Goal: Task Accomplishment & Management: Manage account settings

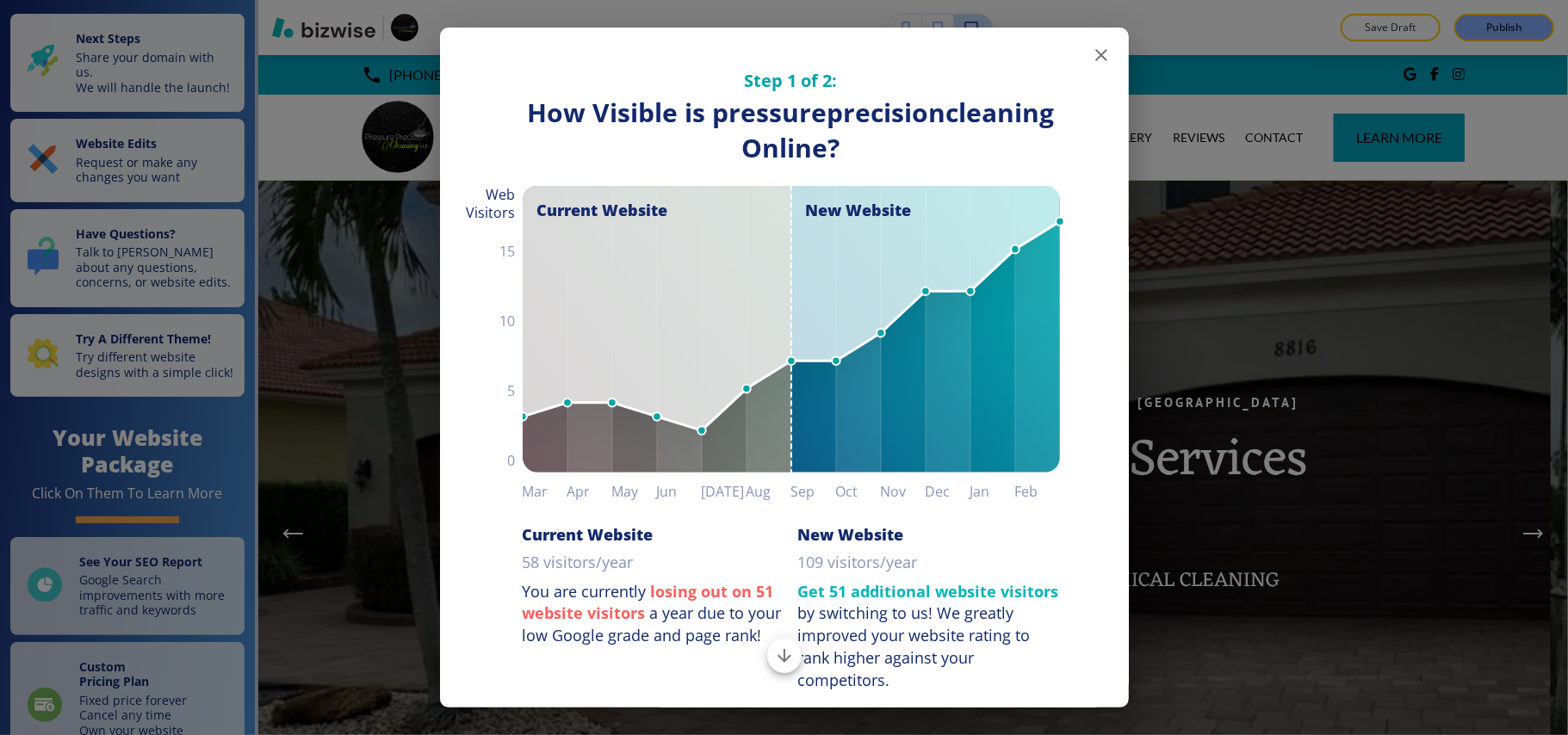
click at [1090, 55] on icon "button" at bounding box center [1101, 55] width 21 height 21
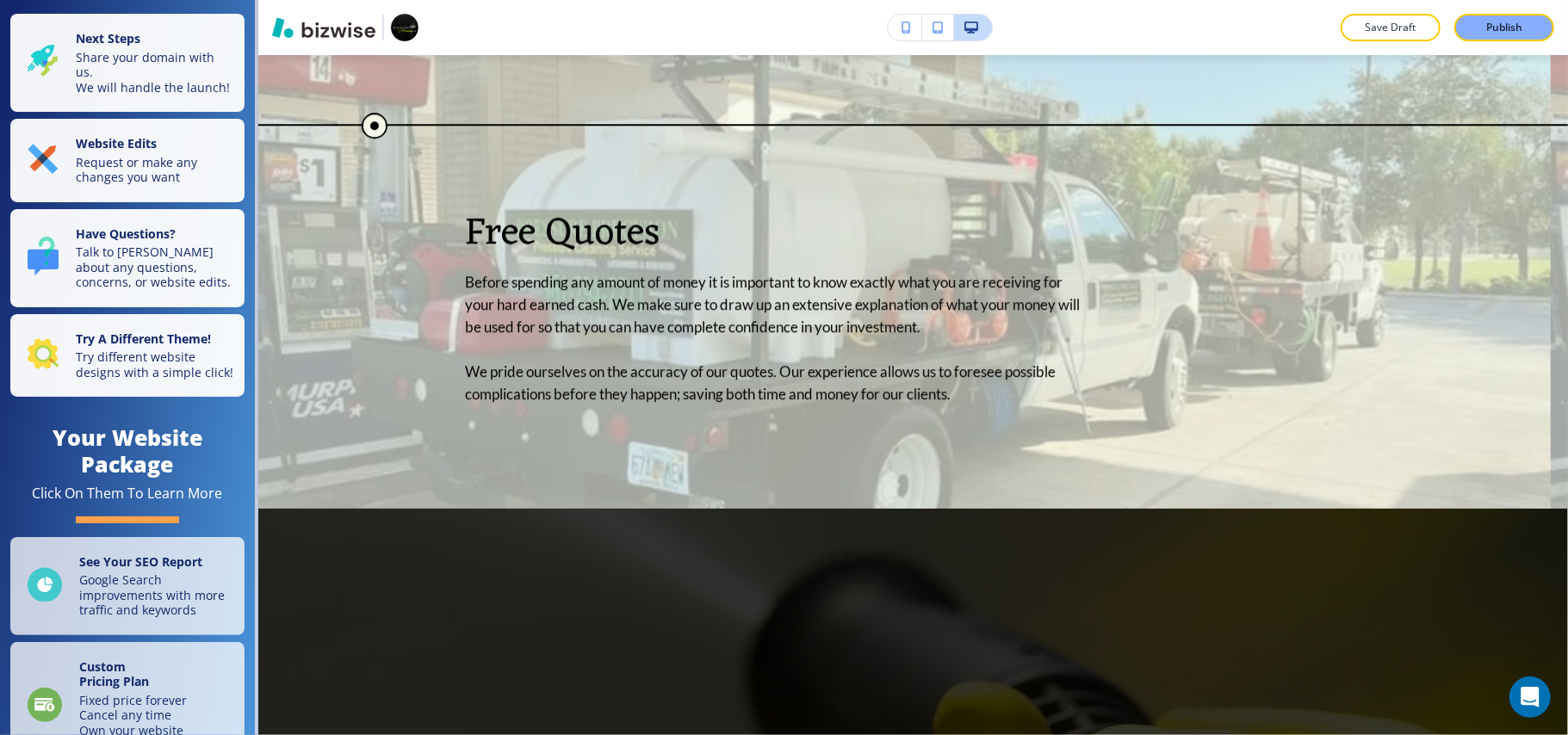
scroll to position [3557, 0]
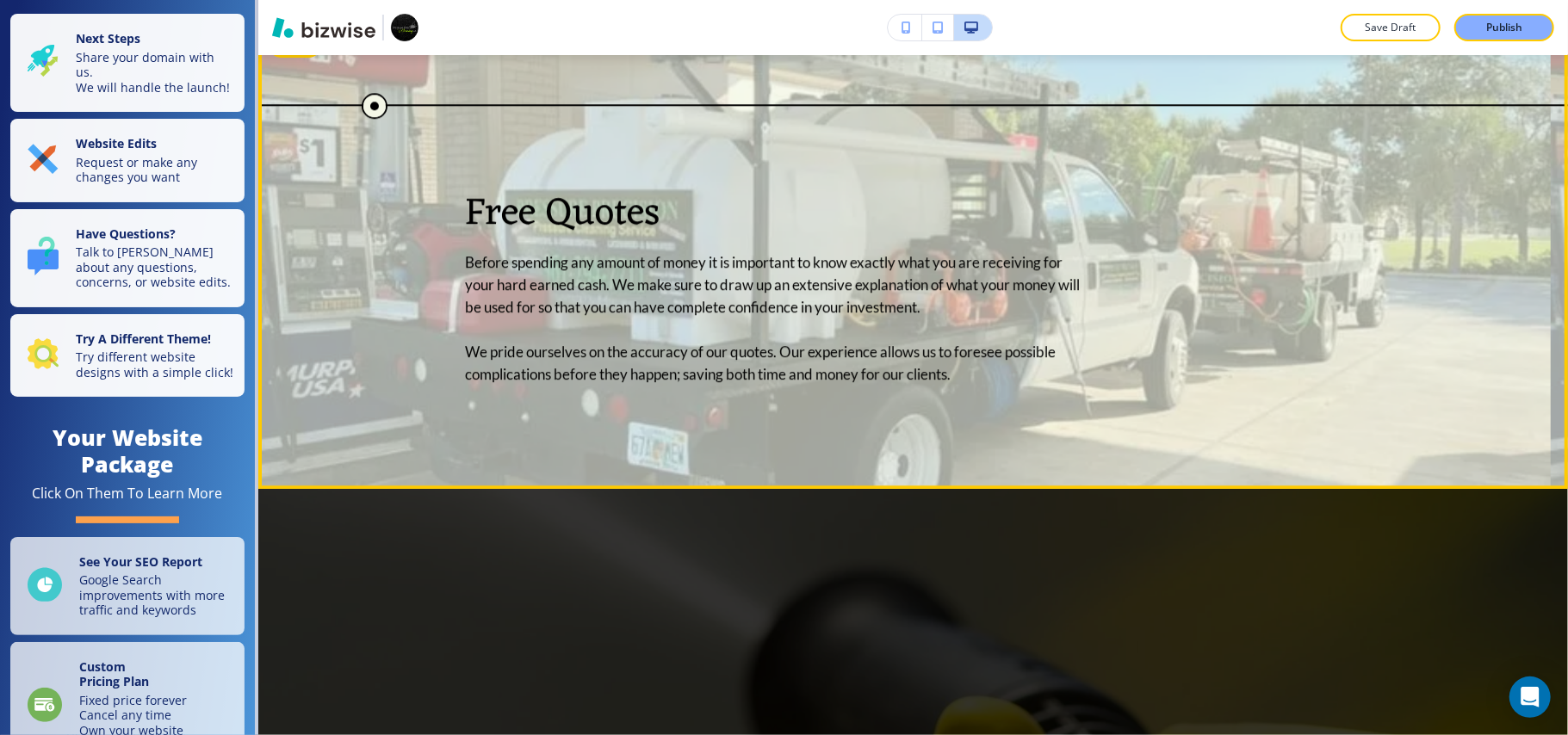
click at [534, 238] on p "Free Quotes" at bounding box center [774, 215] width 620 height 46
click at [534, 238] on p "Free Quotes" at bounding box center [774, 215] width 620 height 46
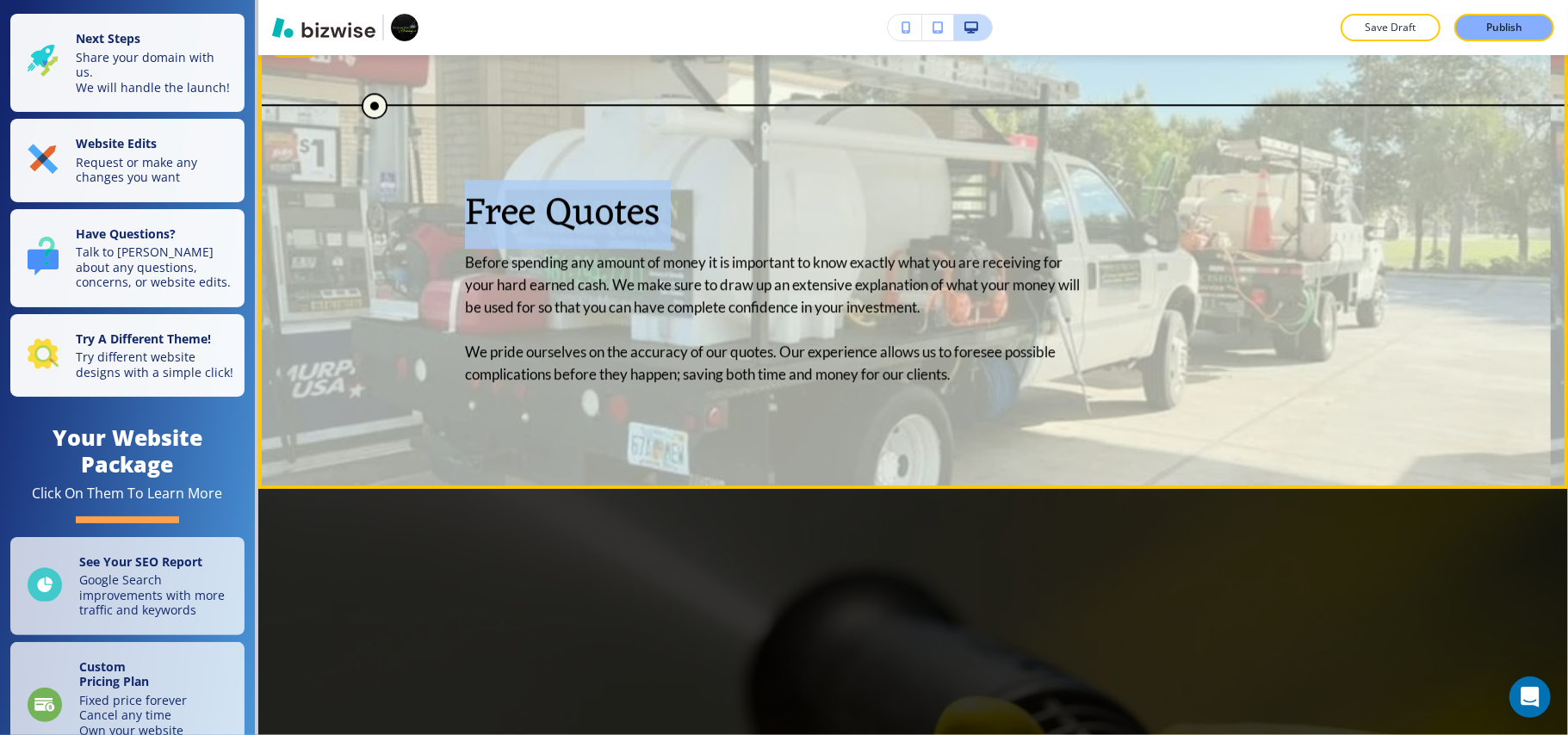
click at [534, 238] on p "Free Quotes" at bounding box center [774, 215] width 620 height 46
copy p "Free Quotes"
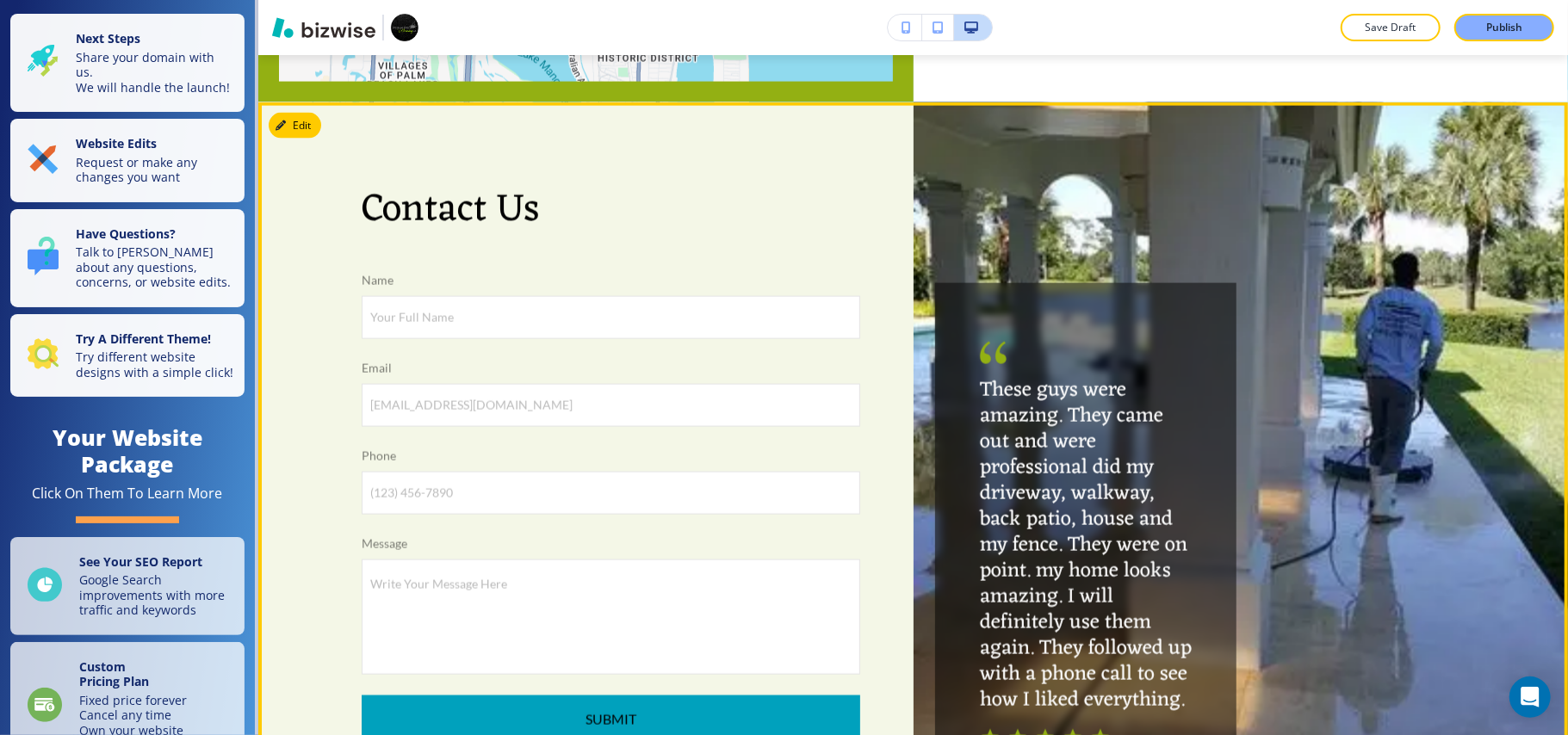
scroll to position [6655, 0]
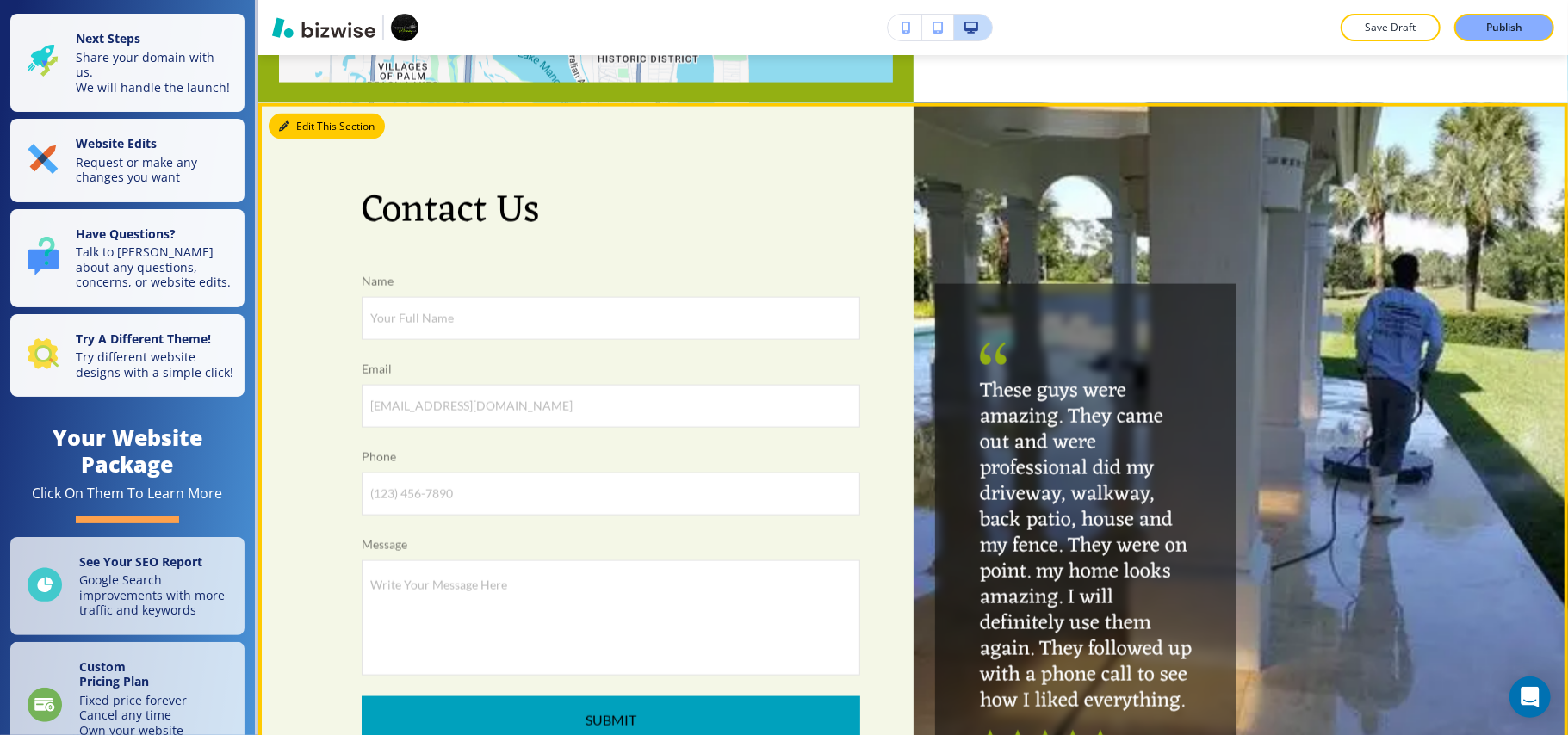
click at [297, 140] on button "Edit This Section" at bounding box center [327, 127] width 116 height 26
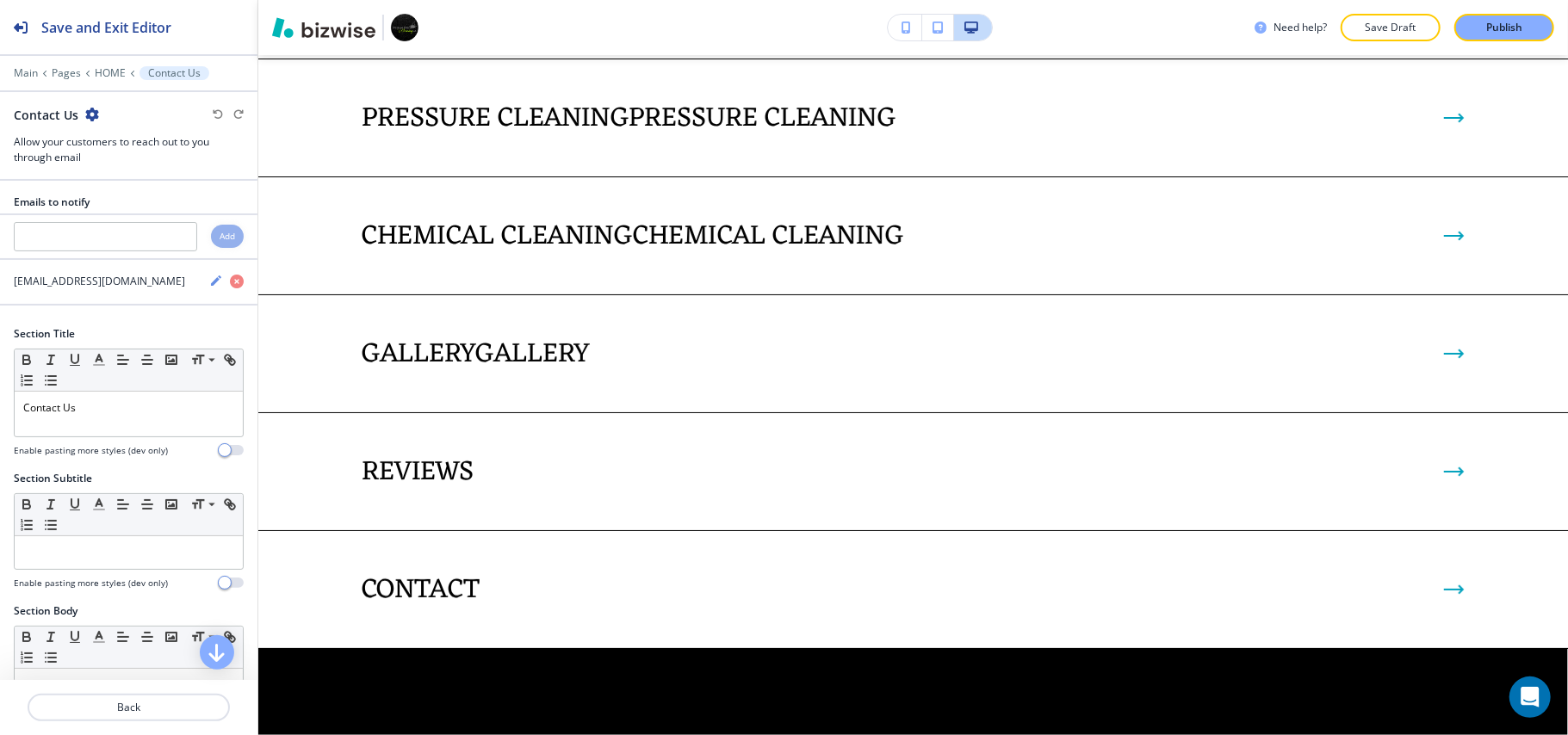
scroll to position [4398, 0]
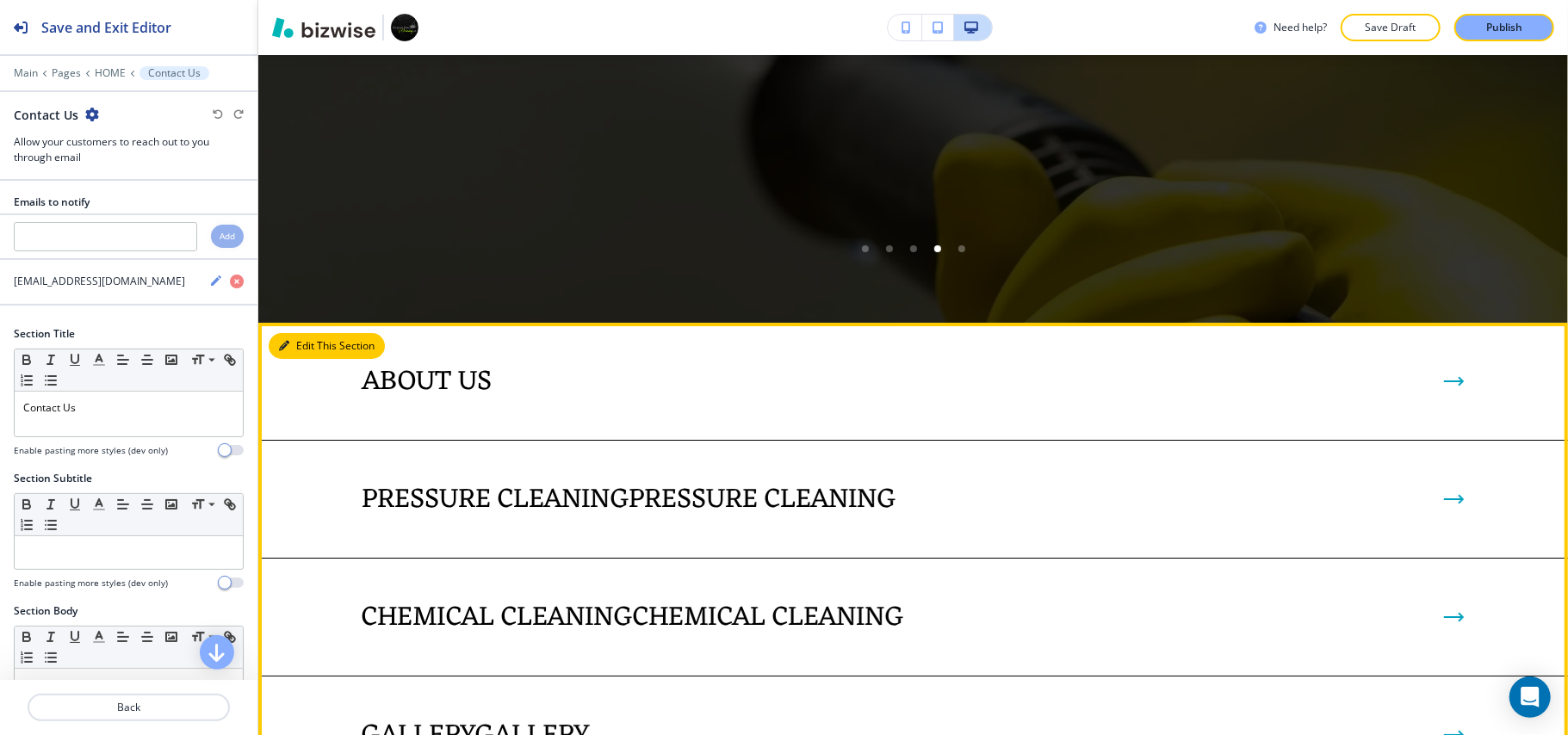
click at [295, 358] on button "Edit This Section" at bounding box center [327, 346] width 116 height 26
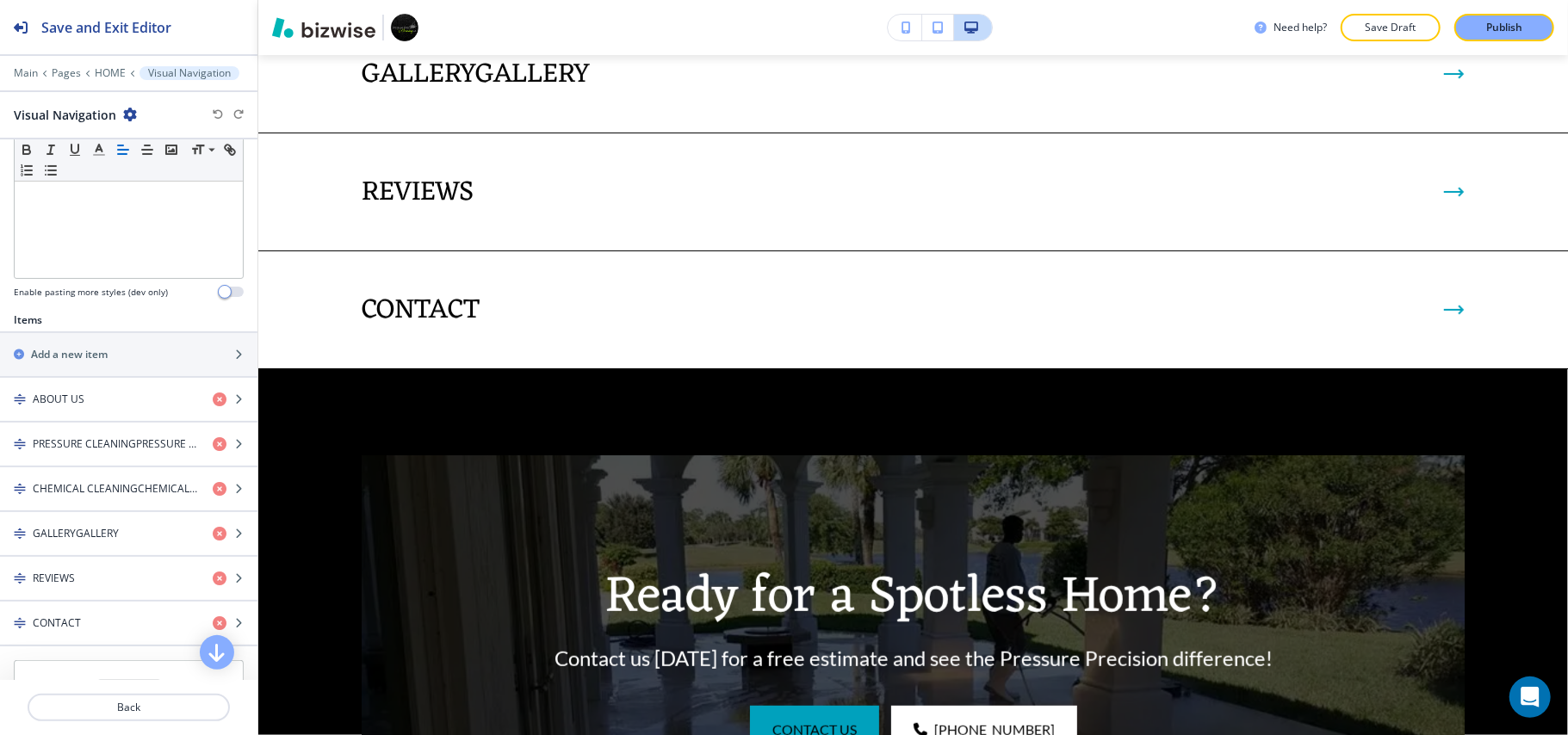
scroll to position [573, 0]
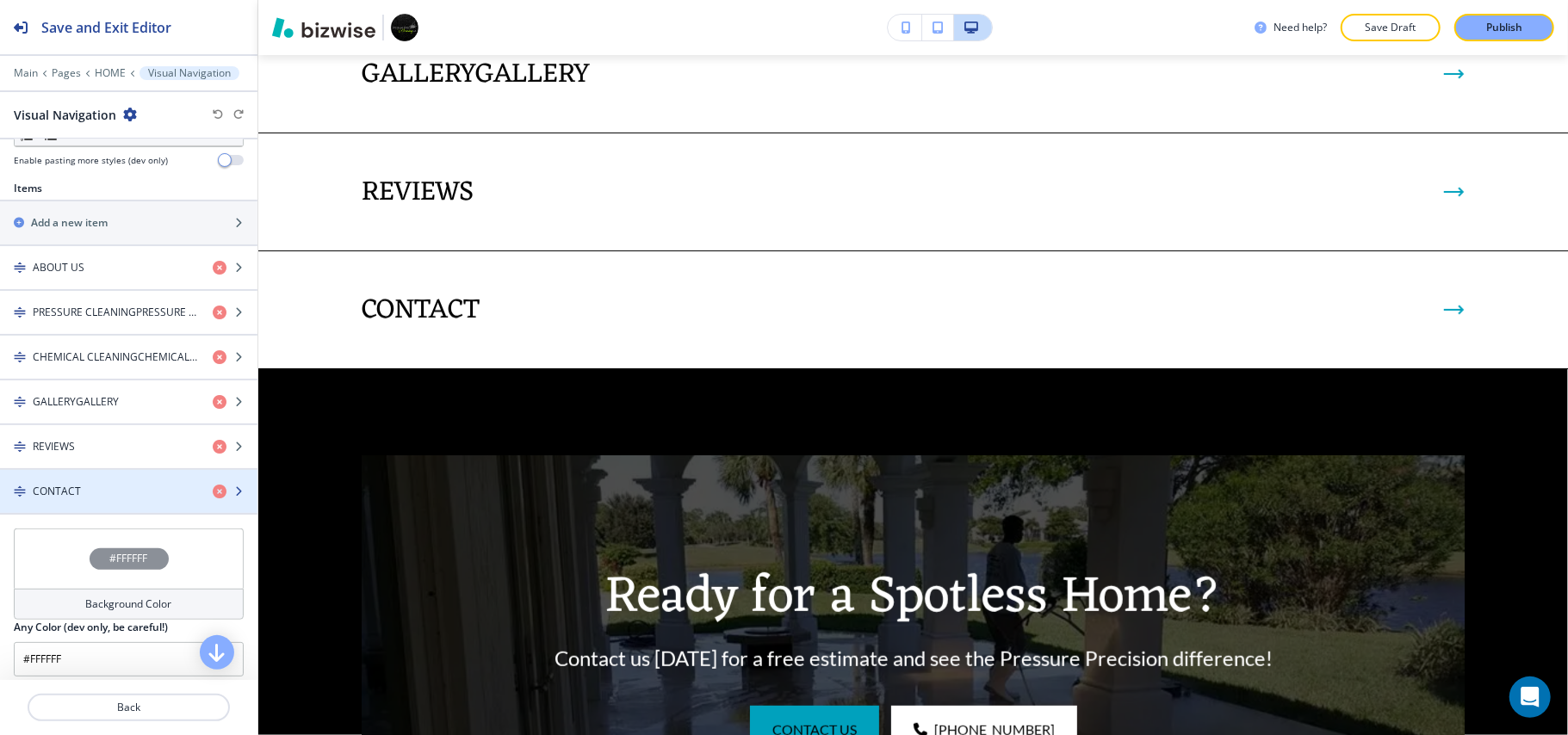
click at [72, 506] on div "button" at bounding box center [128, 506] width 258 height 14
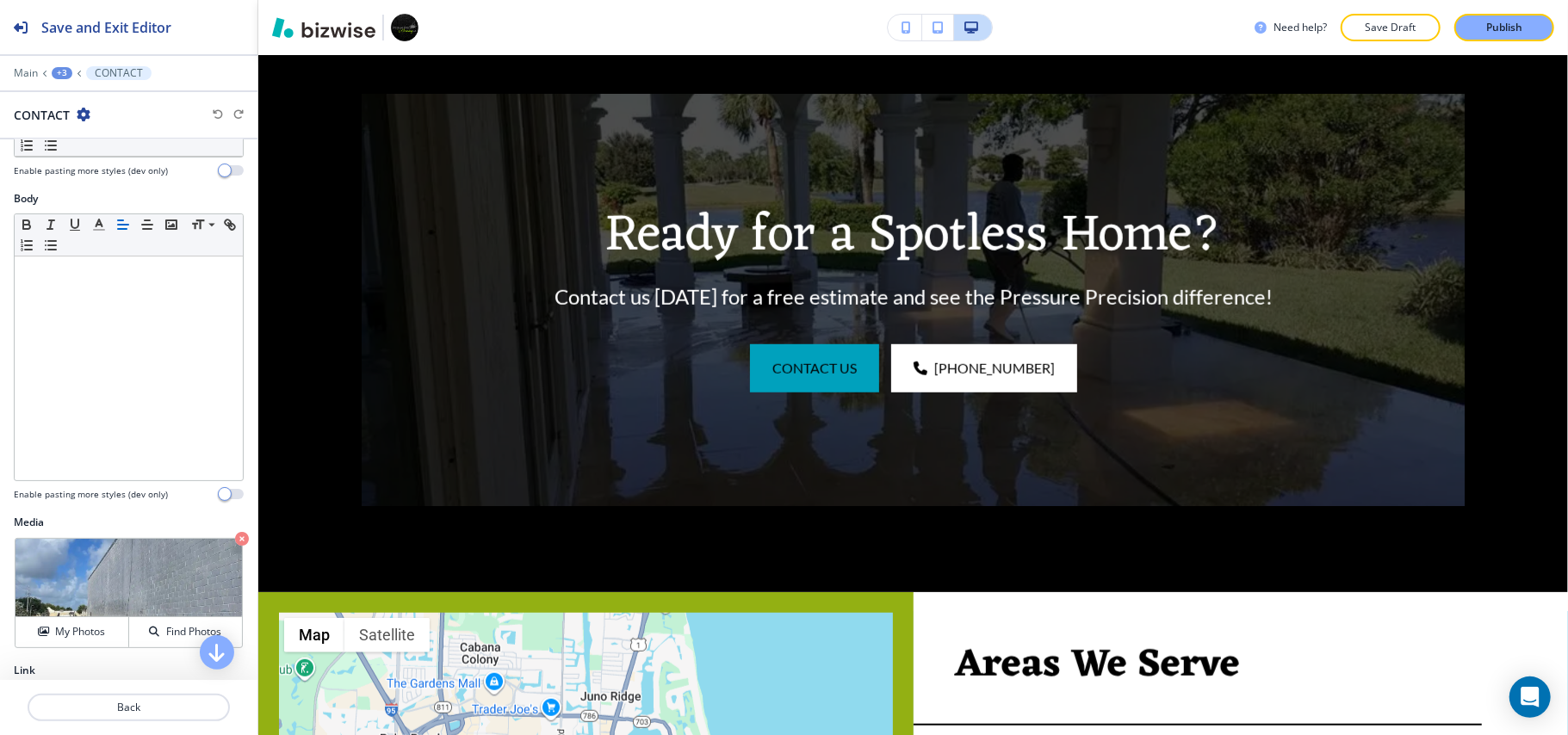
scroll to position [321, 0]
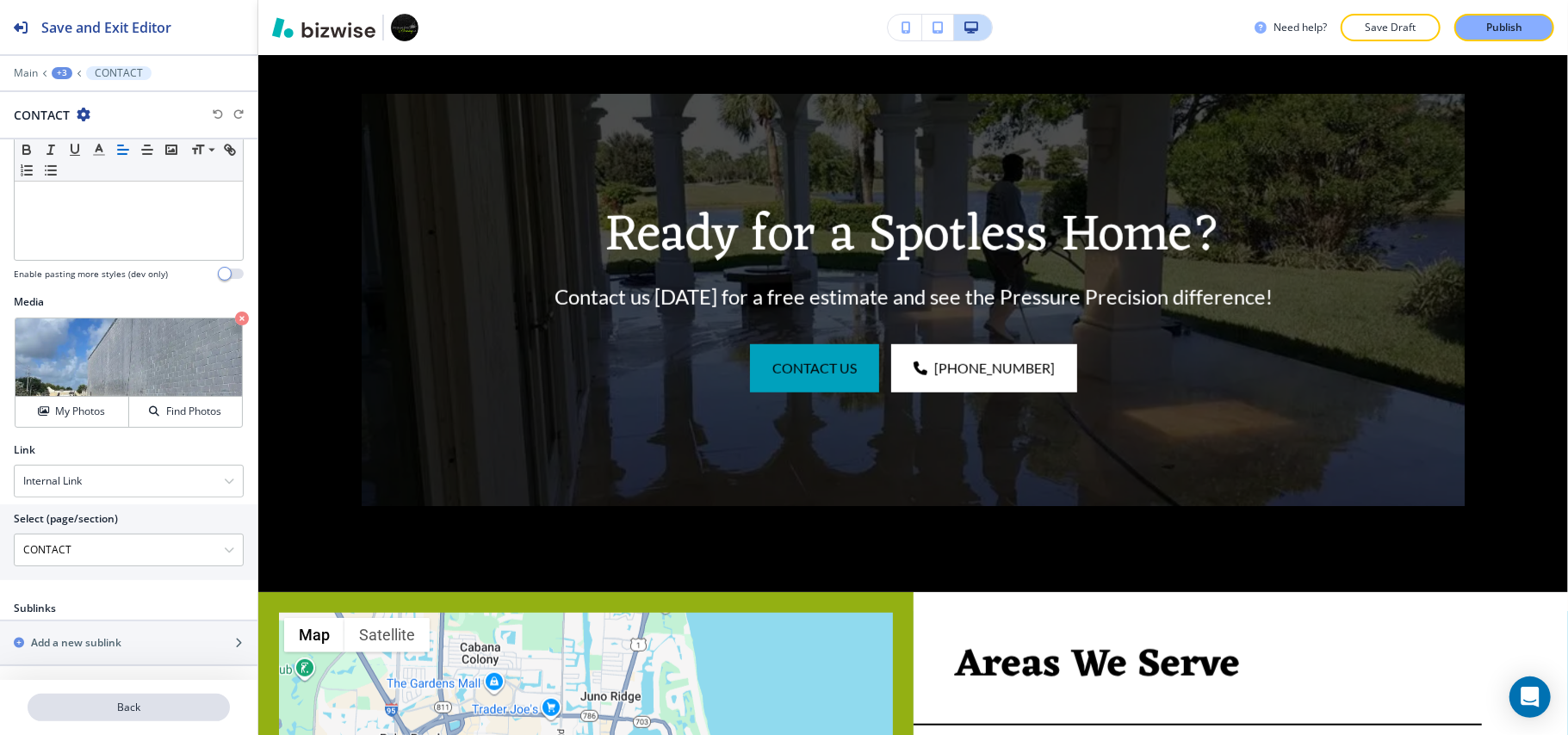
click at [128, 699] on button "Back" at bounding box center [128, 707] width 203 height 28
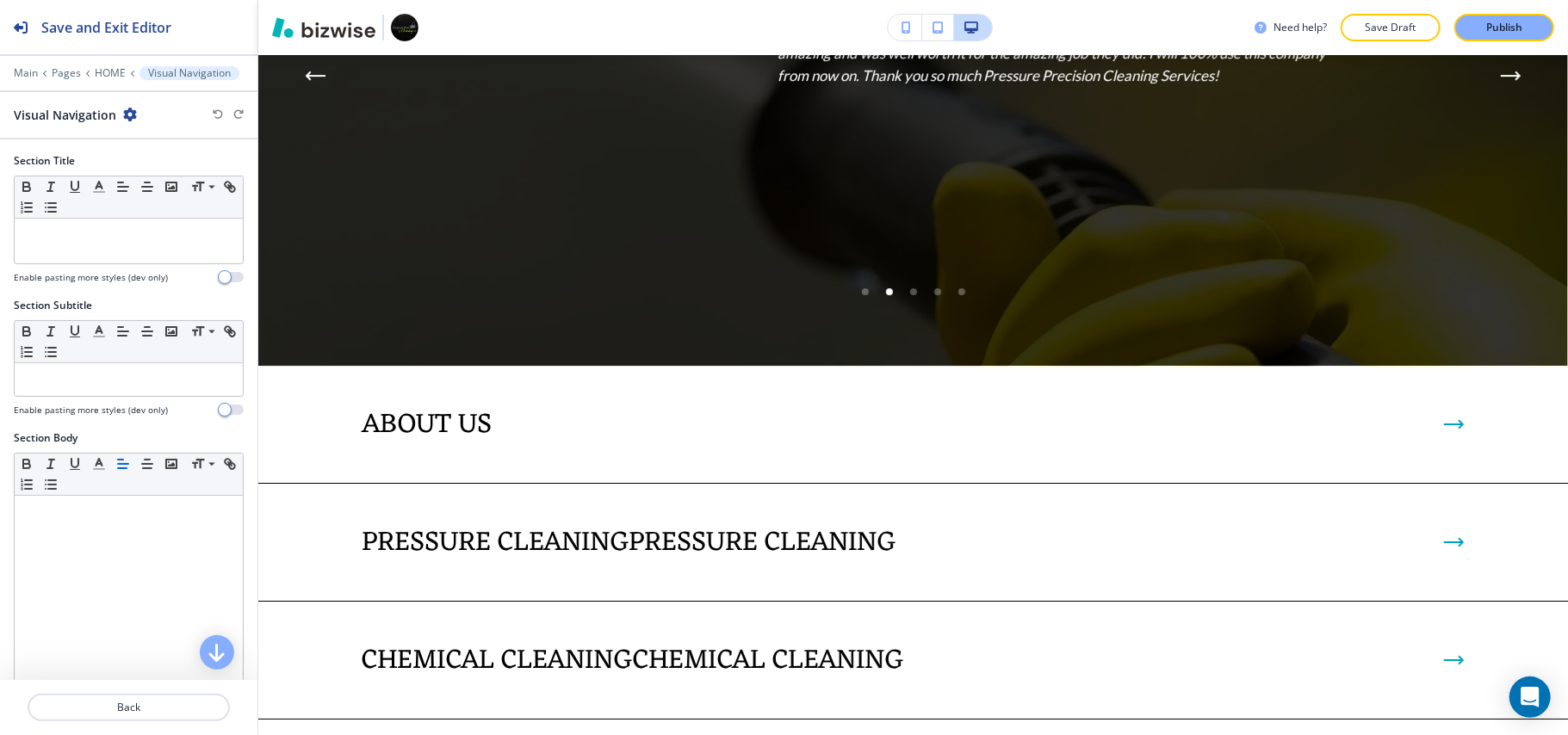
scroll to position [4296, 0]
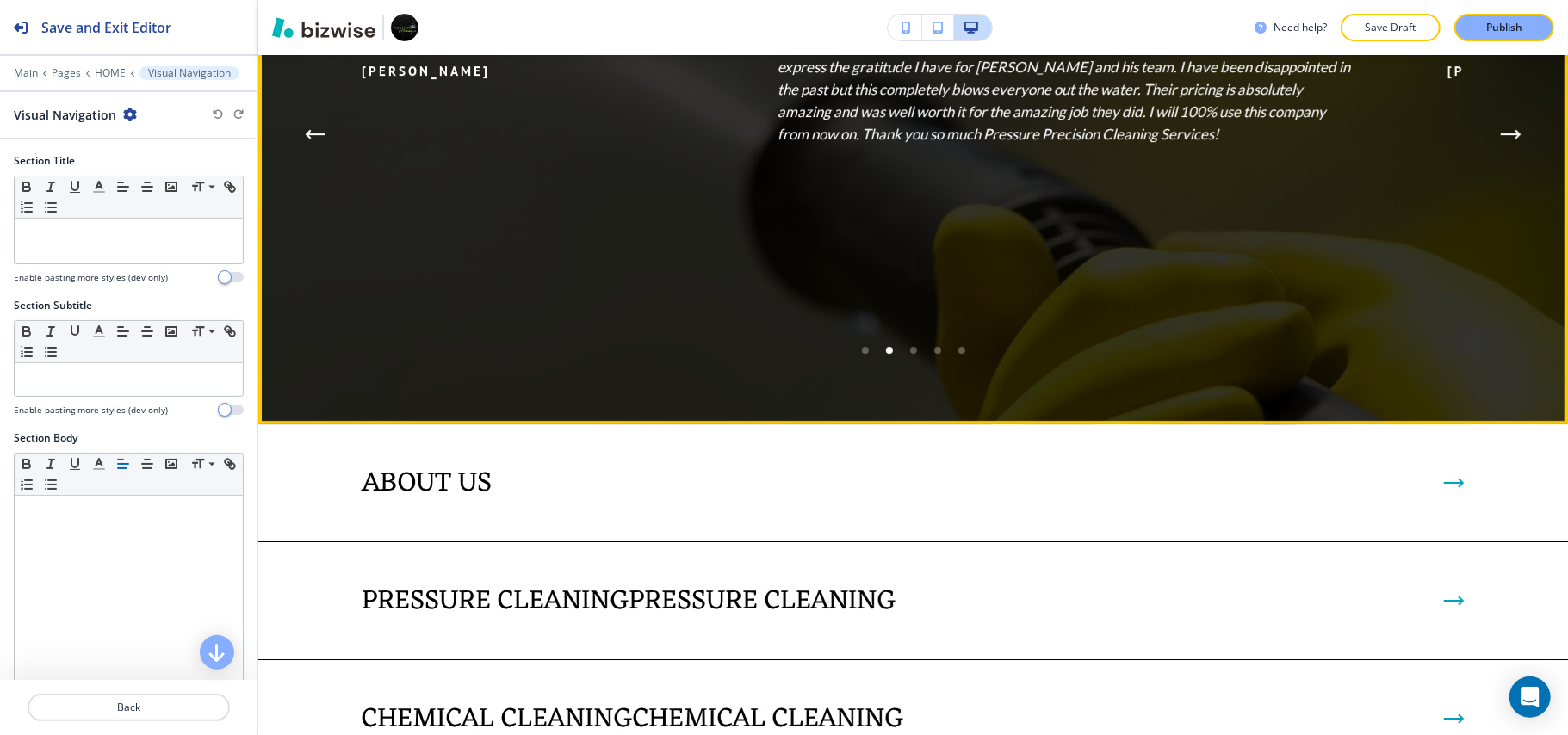
click at [1505, 152] on button "Next Testimonial" at bounding box center [1511, 134] width 34 height 34
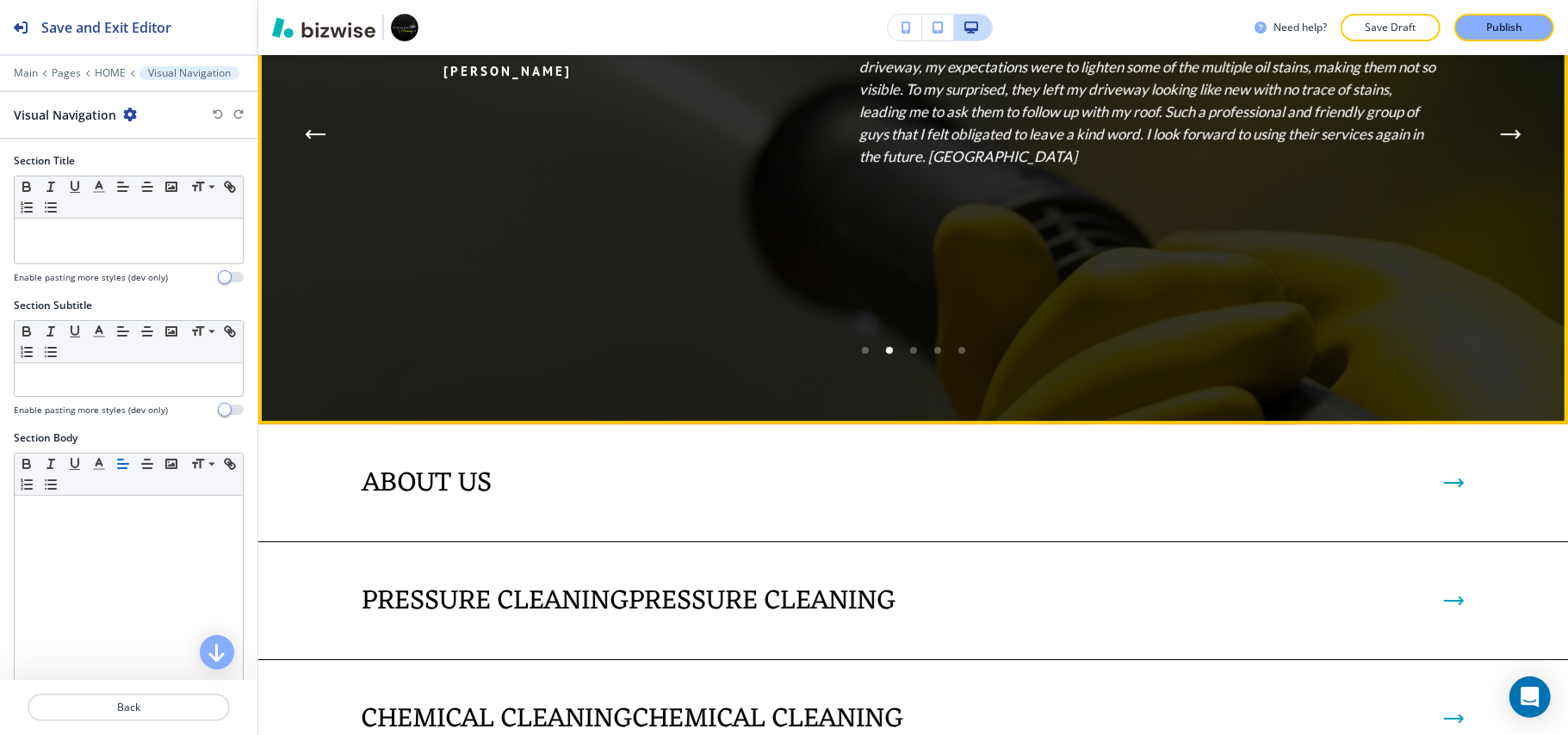
click at [1502, 134] on icon "Next Testimonial" at bounding box center [1510, 134] width 17 height 0
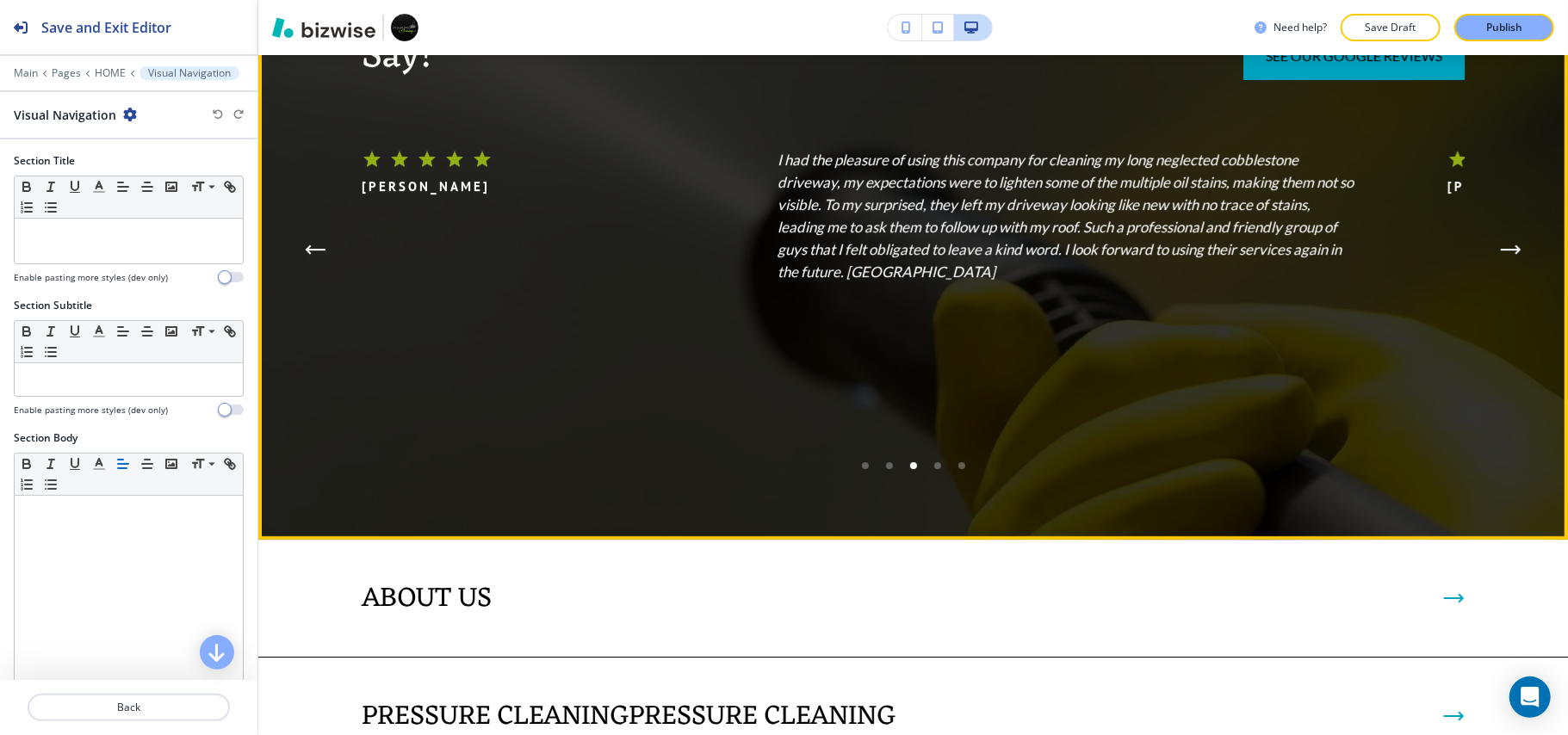
scroll to position [4066, 0]
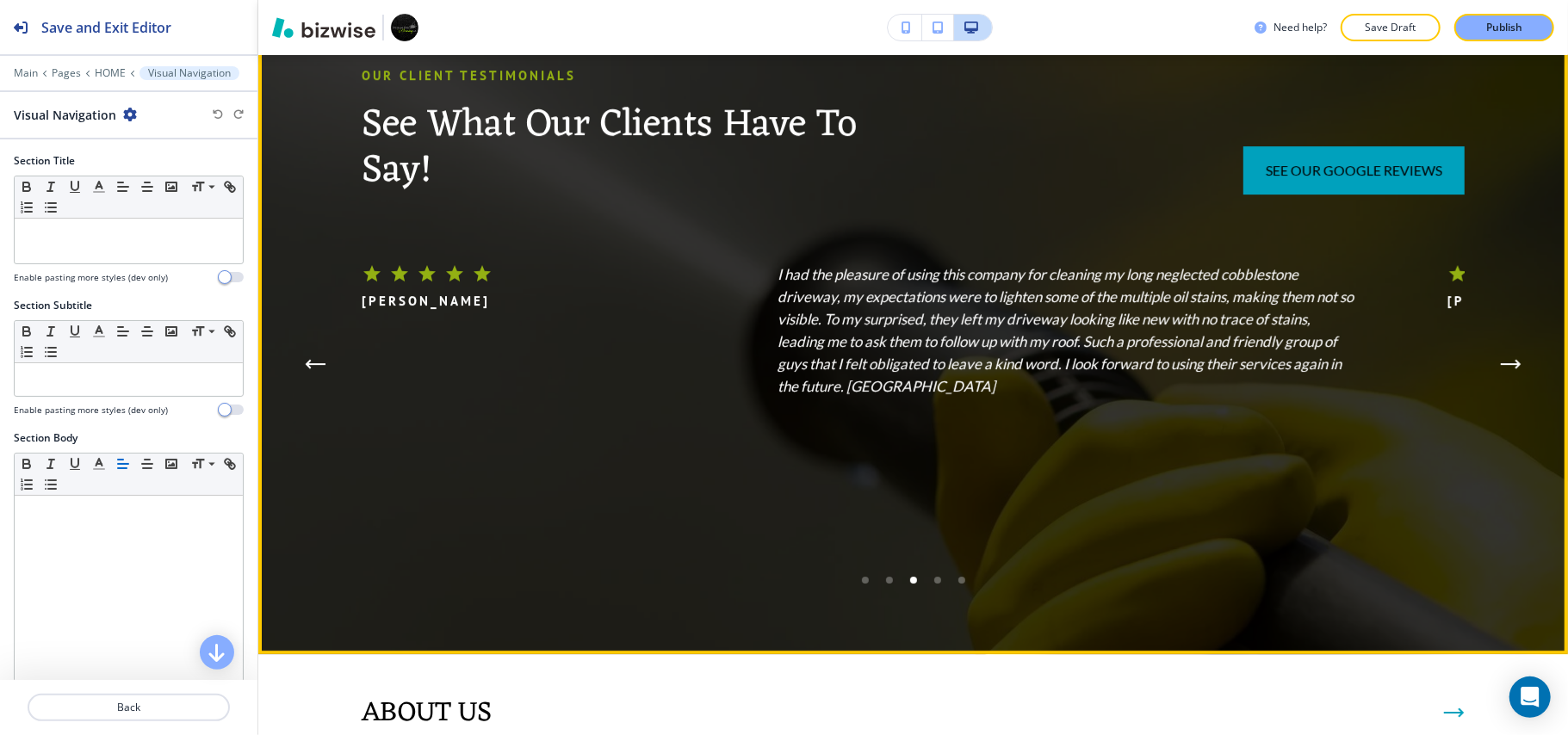
click at [315, 148] on div "Edit OUR CLIENT TESTIMONIALS See What Our Clients Have To Say! see our google r…" at bounding box center [913, 316] width 1309 height 675
click at [288, 8] on icon "button" at bounding box center [284, 3] width 10 height 10
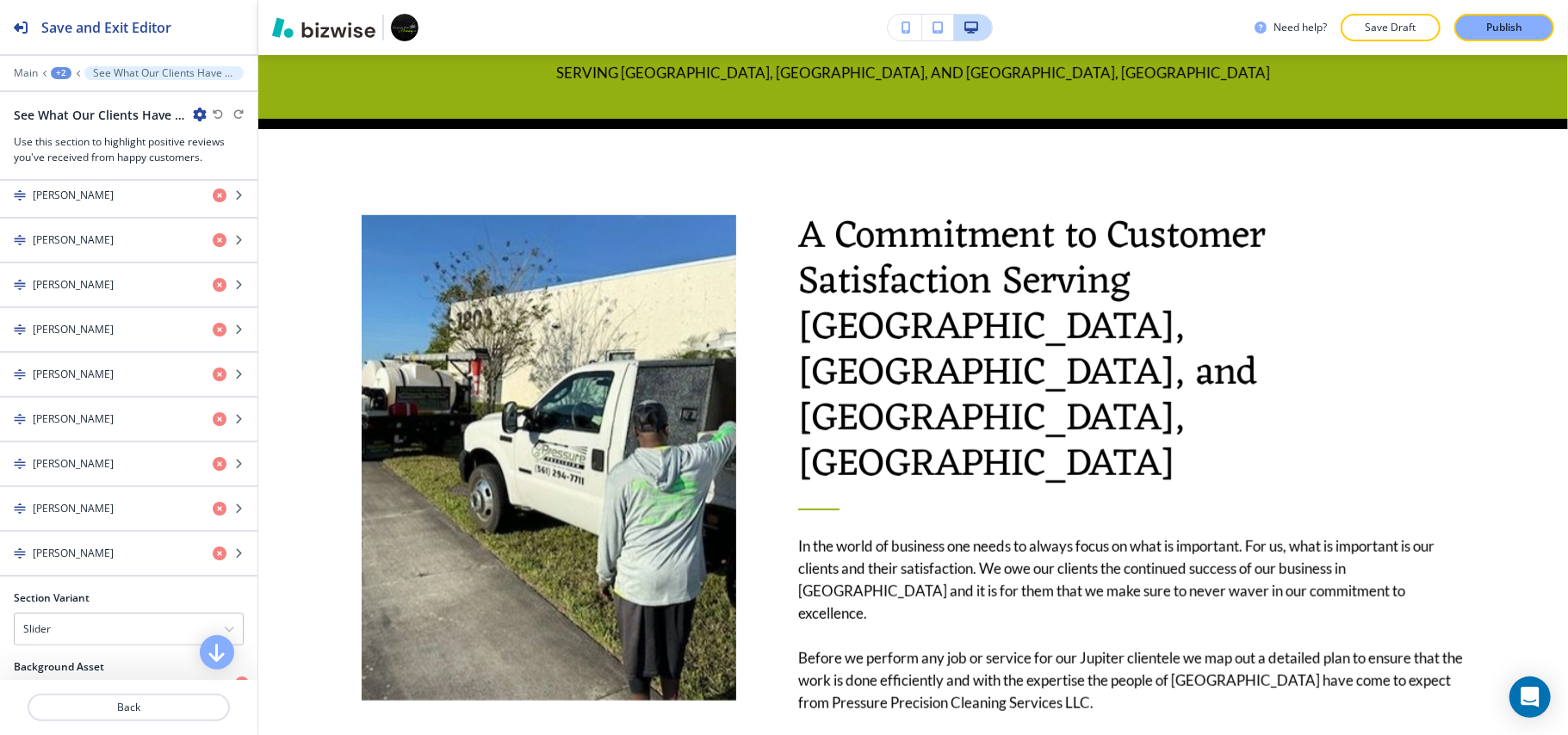
scroll to position [0, 0]
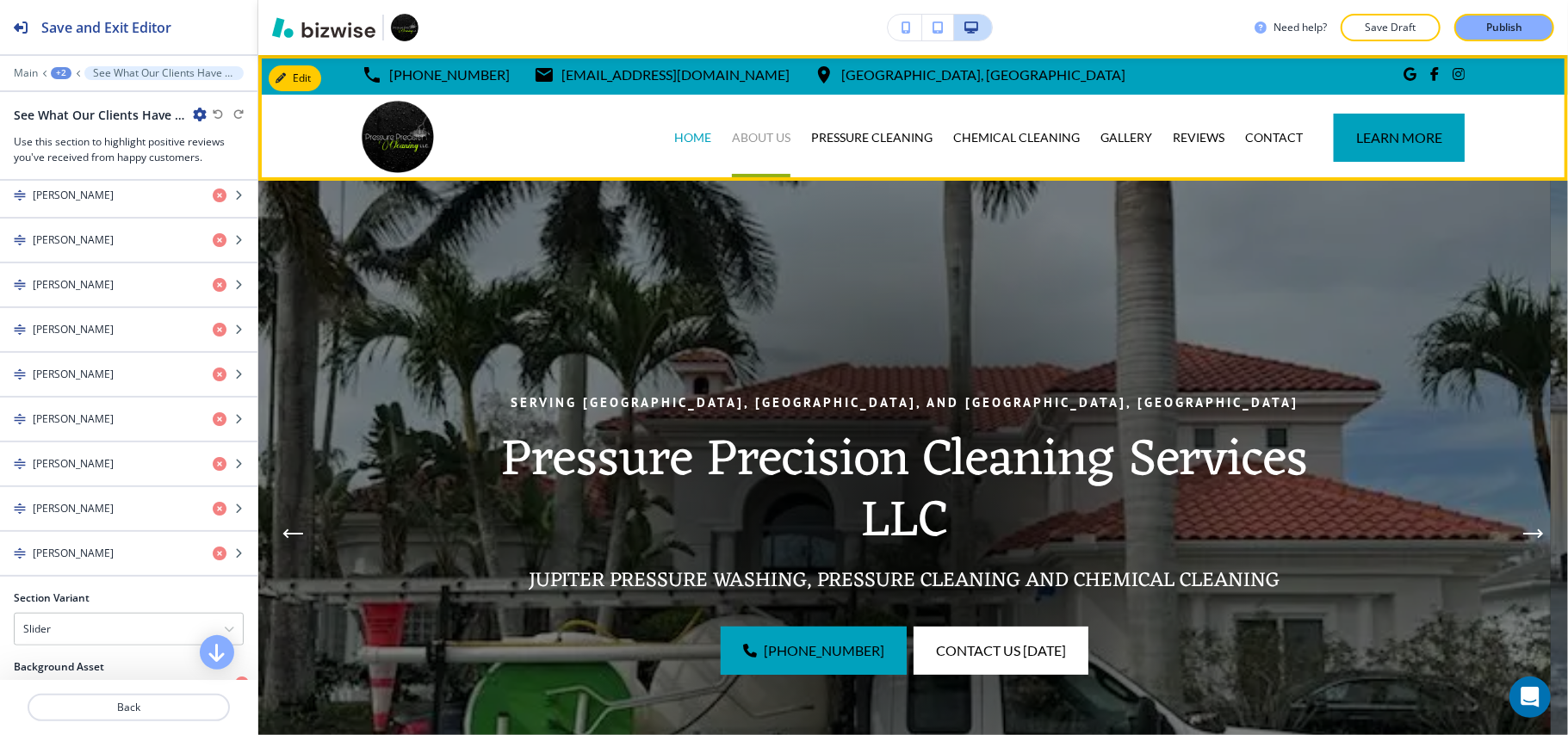
click at [744, 145] on p "ABOUT US" at bounding box center [761, 138] width 59 height 17
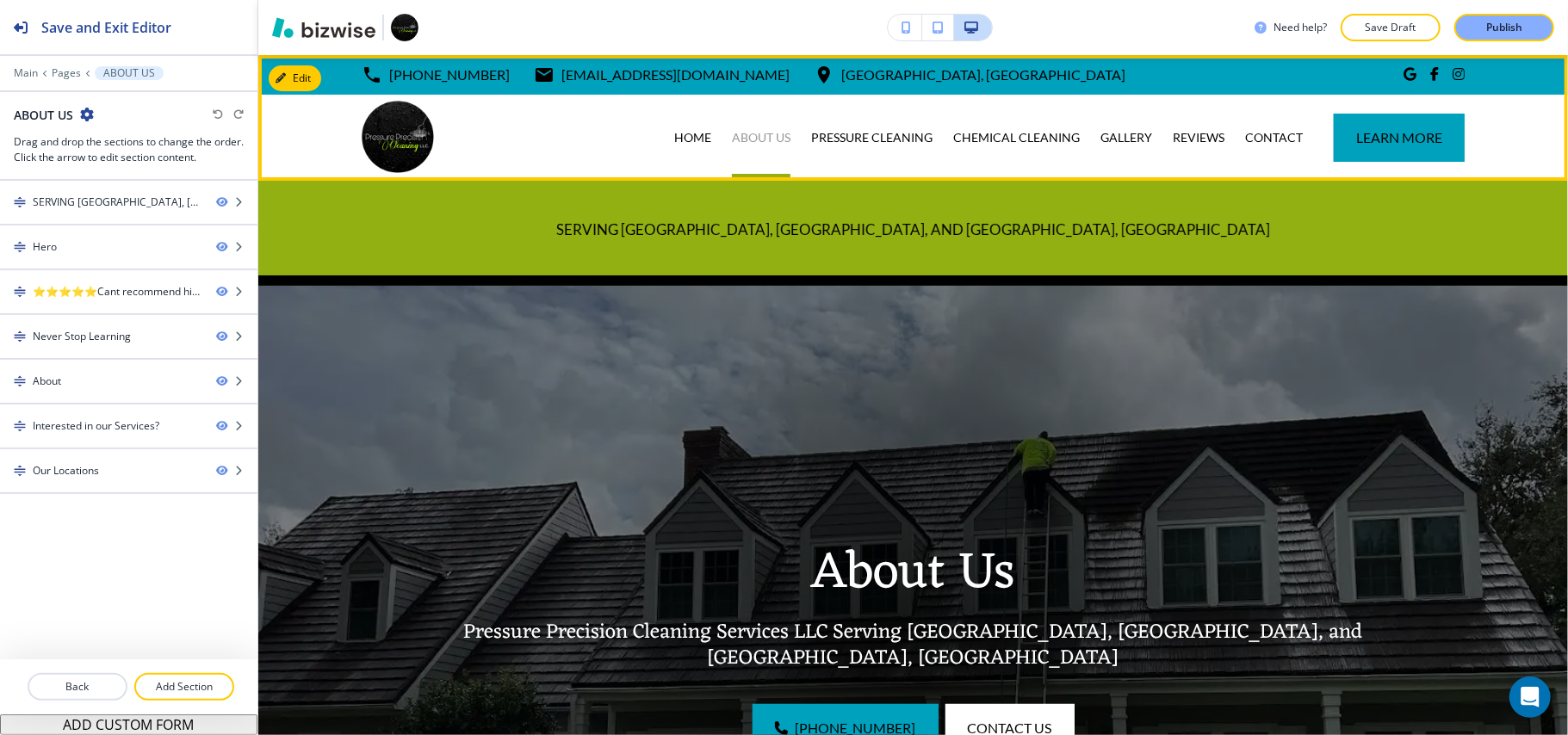
click at [751, 136] on p "ABOUT US" at bounding box center [761, 138] width 59 height 17
click at [676, 136] on p "HOME" at bounding box center [692, 138] width 37 height 17
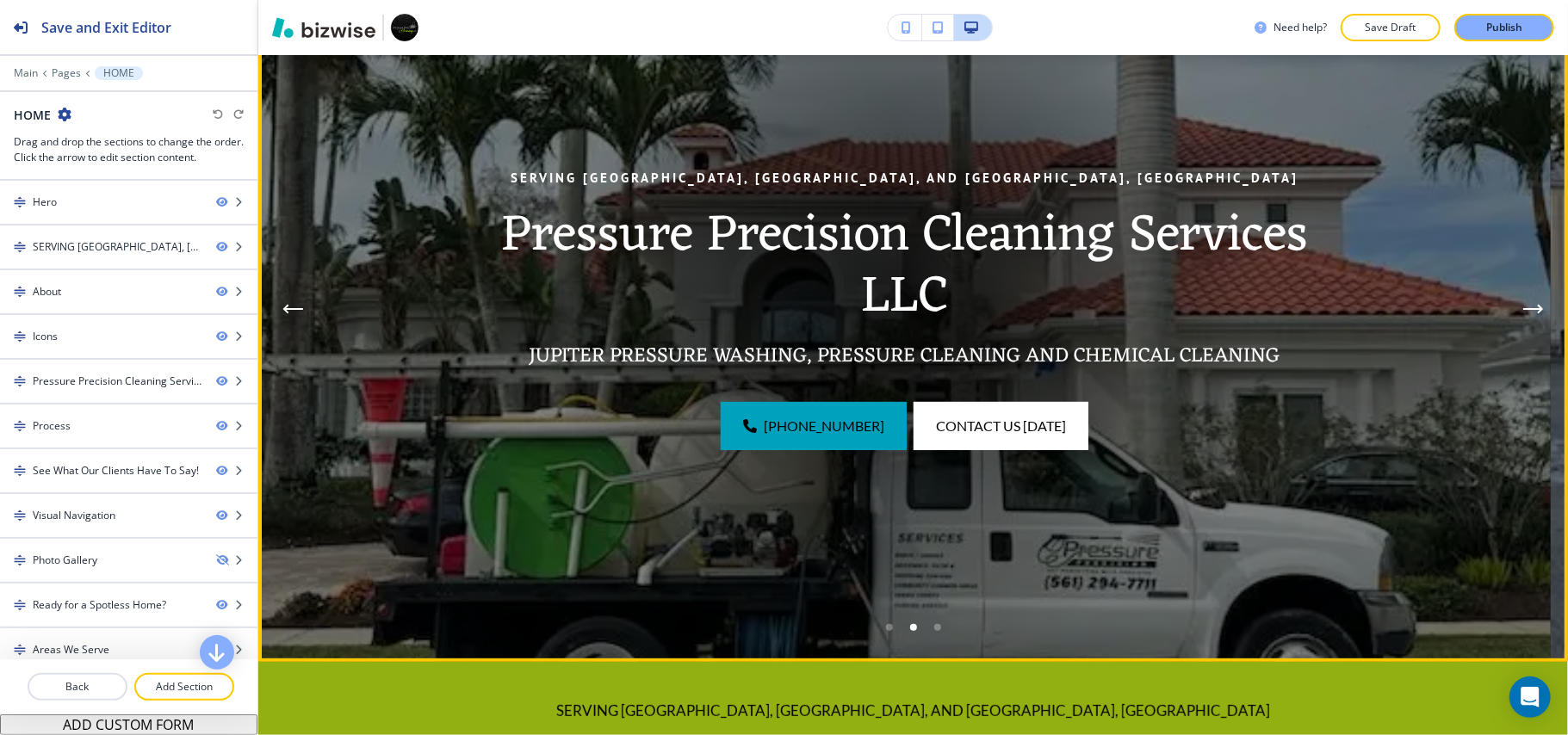
scroll to position [229, 0]
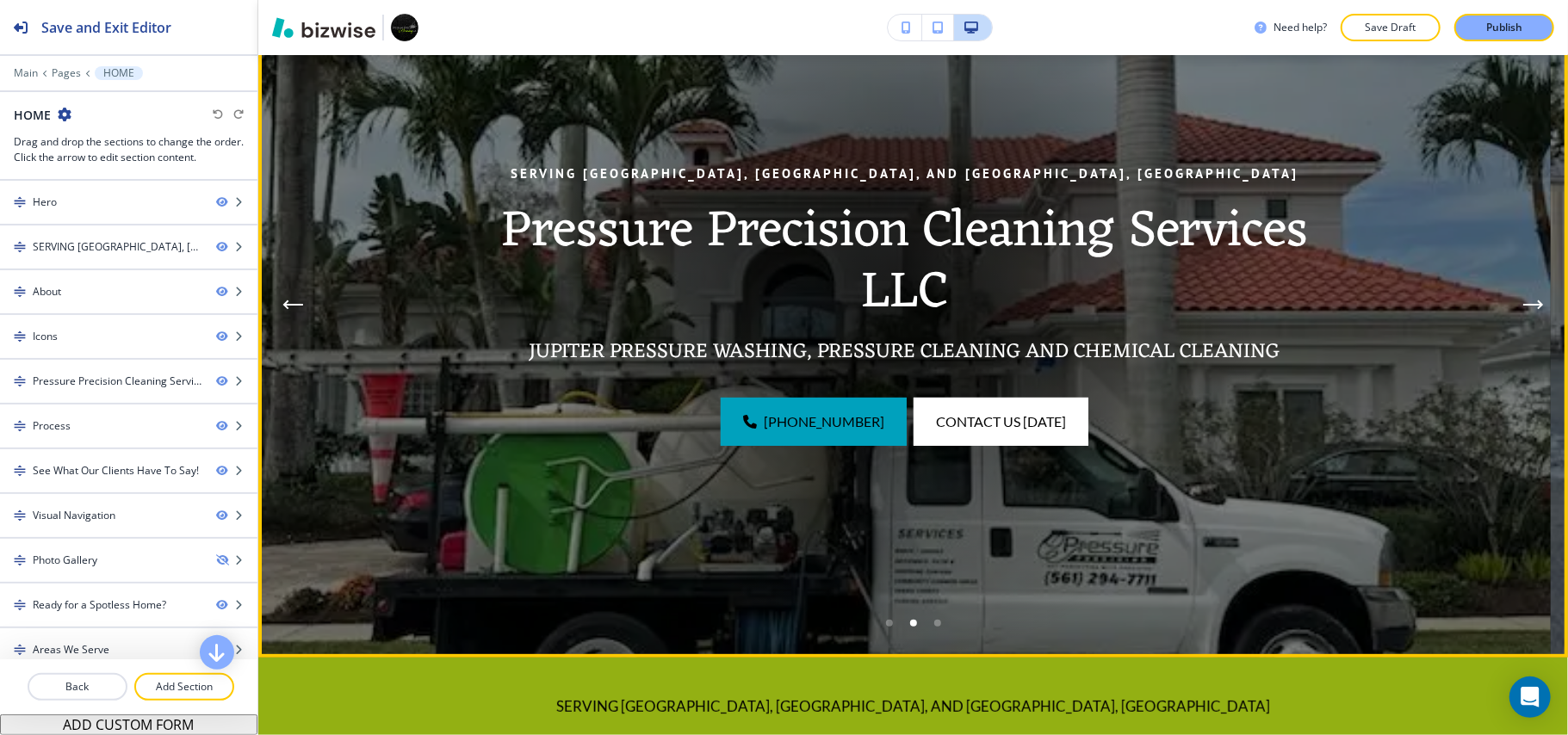
click at [1524, 305] on icon "Next Hero Image" at bounding box center [1533, 305] width 17 height 0
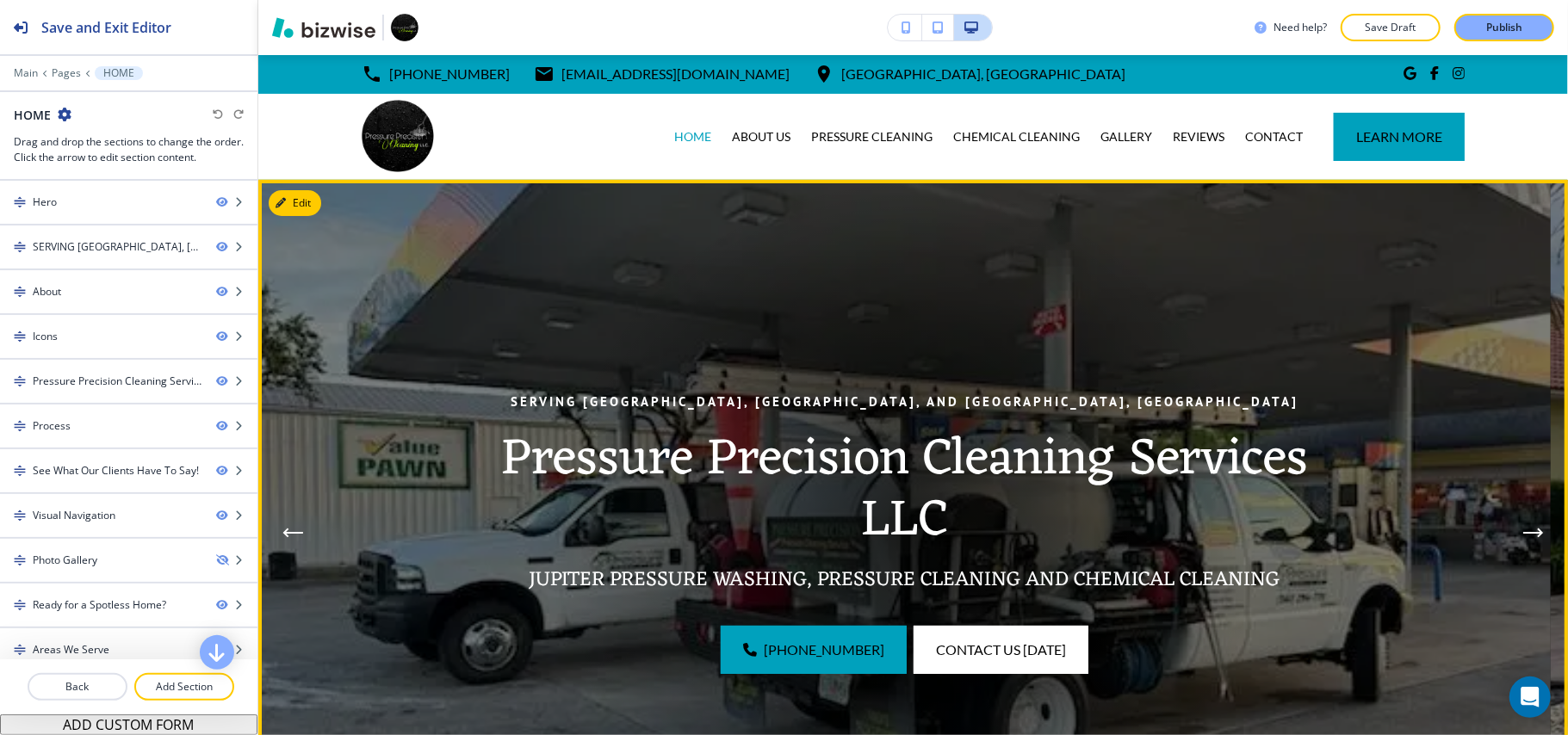
scroll to position [0, 0]
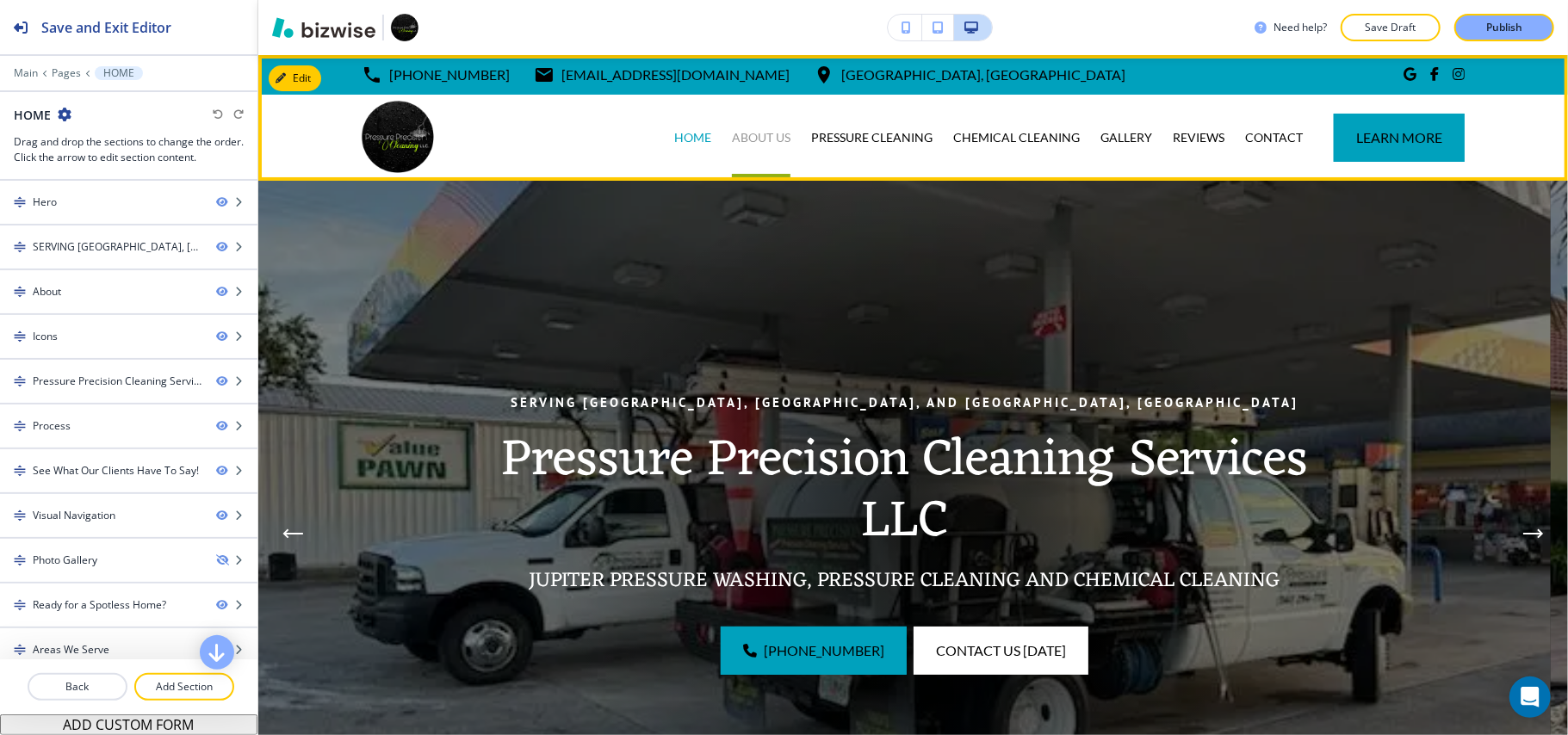
click at [752, 140] on p "ABOUT US" at bounding box center [761, 138] width 59 height 17
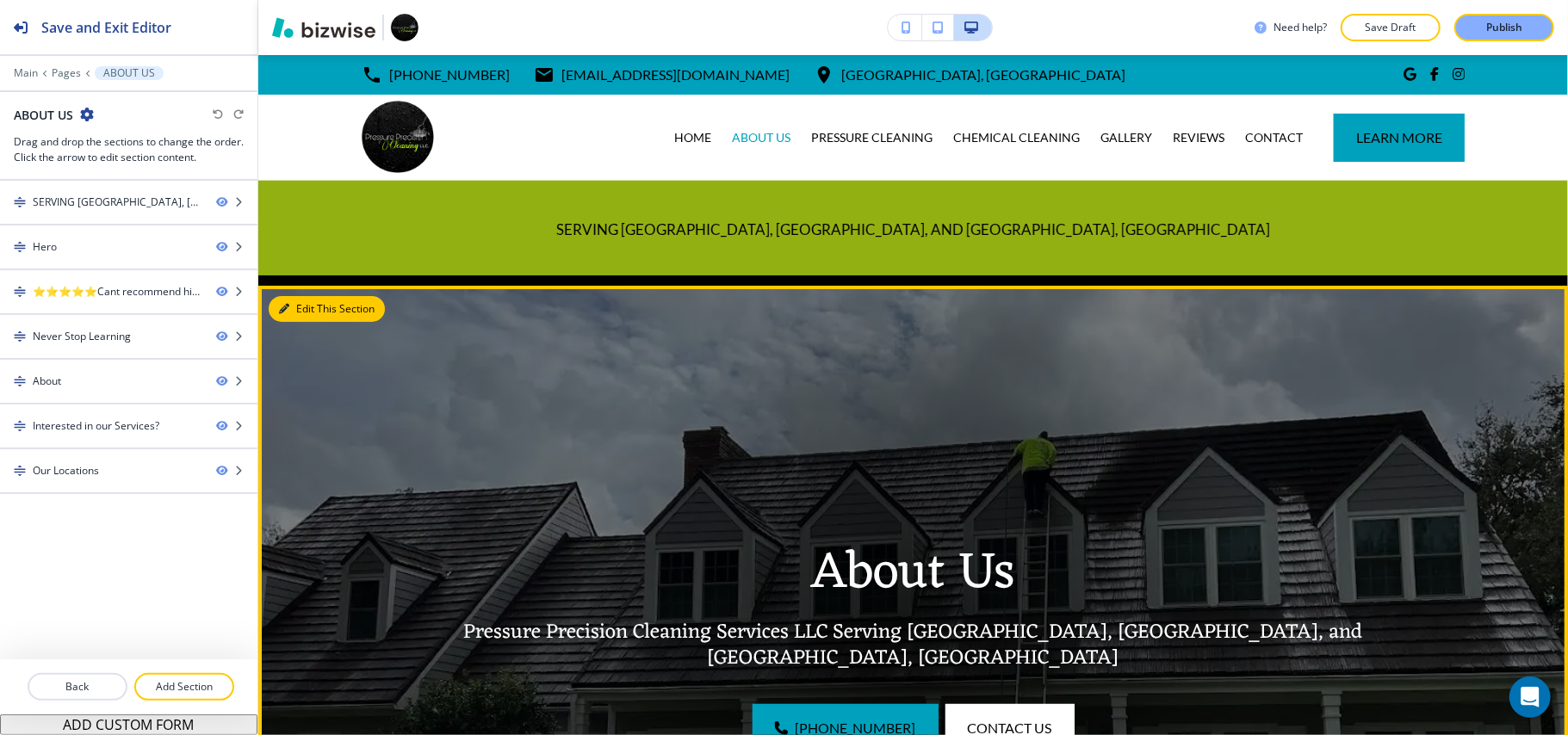
click at [302, 303] on button "Edit This Section" at bounding box center [327, 309] width 116 height 26
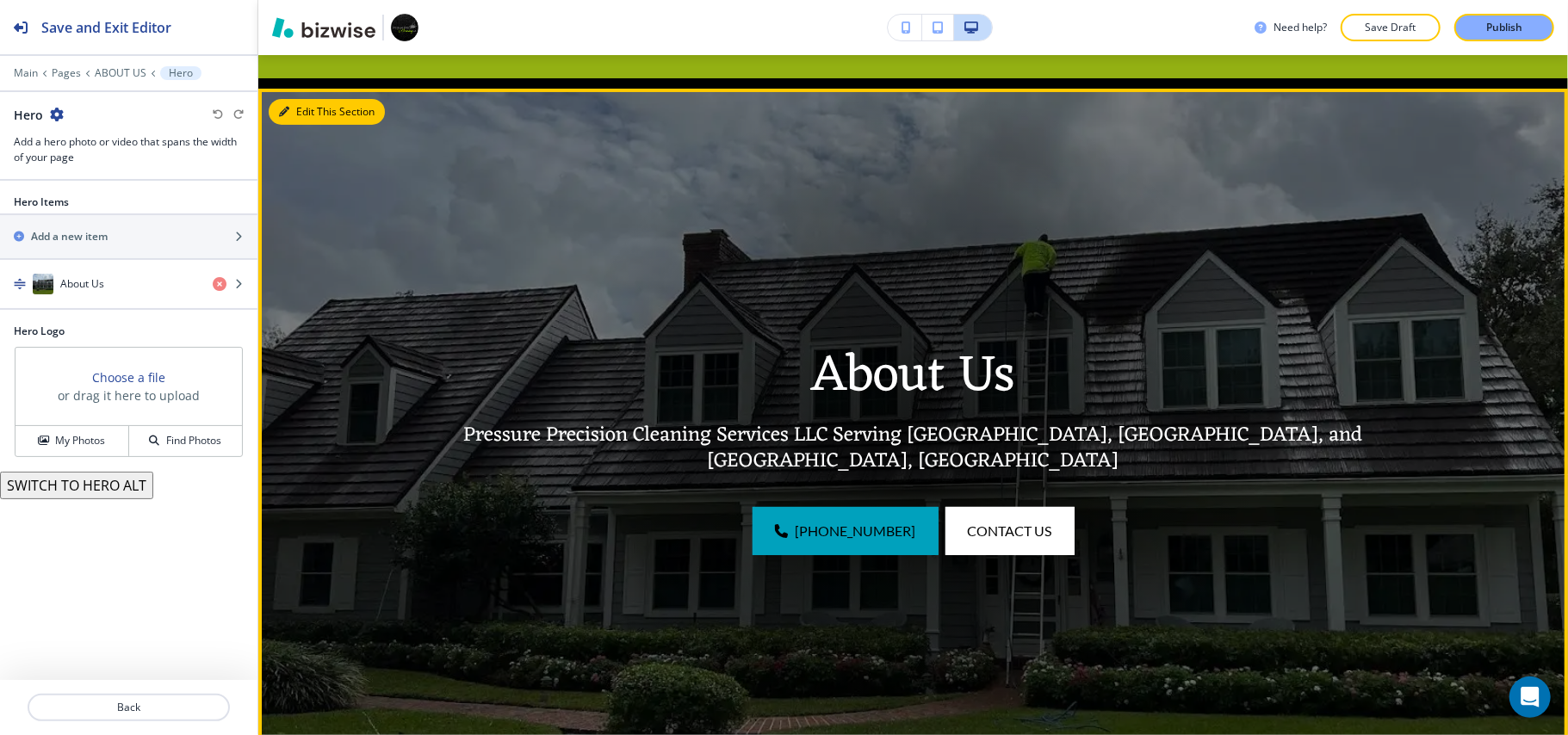
scroll to position [231, 0]
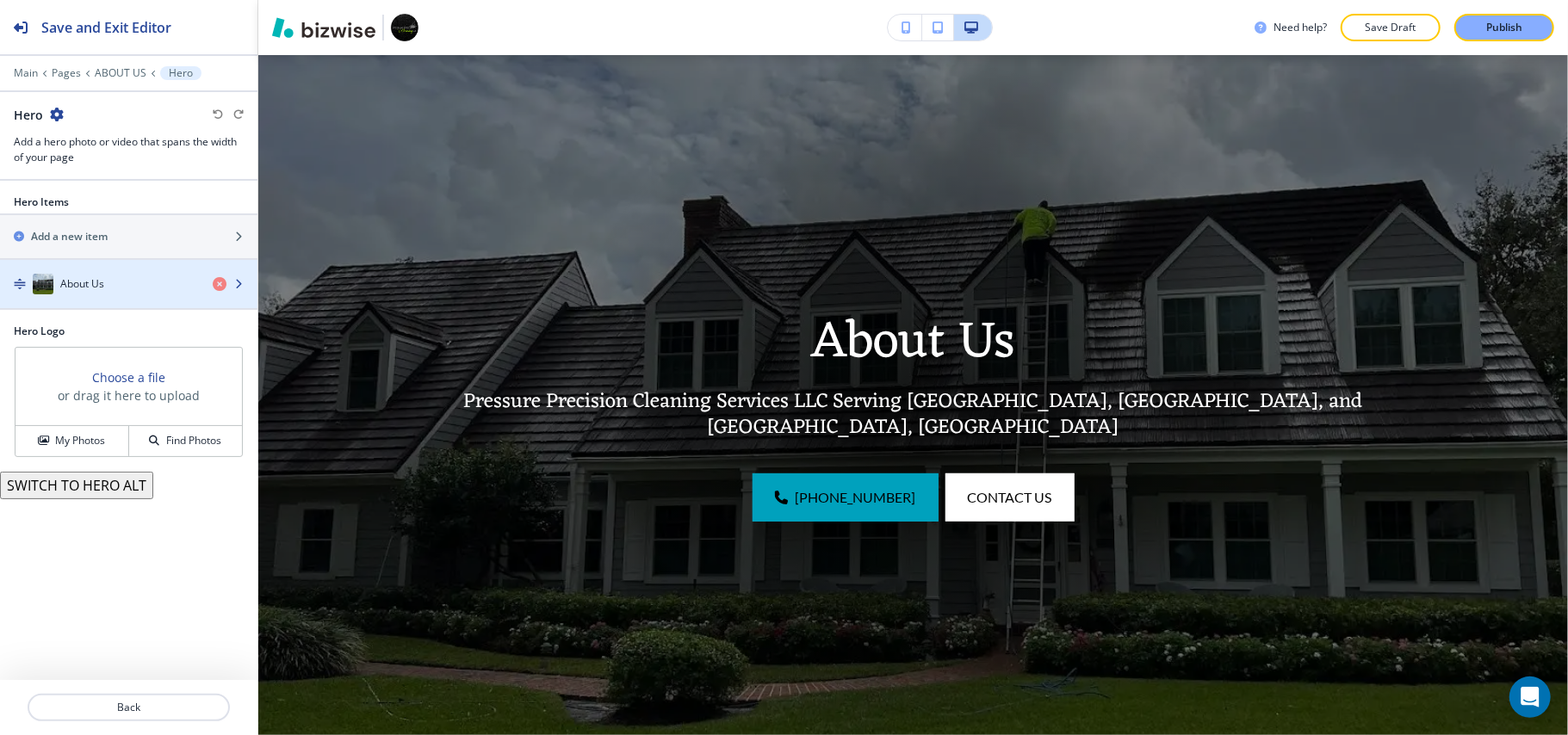
click at [93, 286] on h4 "About Us" at bounding box center [82, 284] width 44 height 16
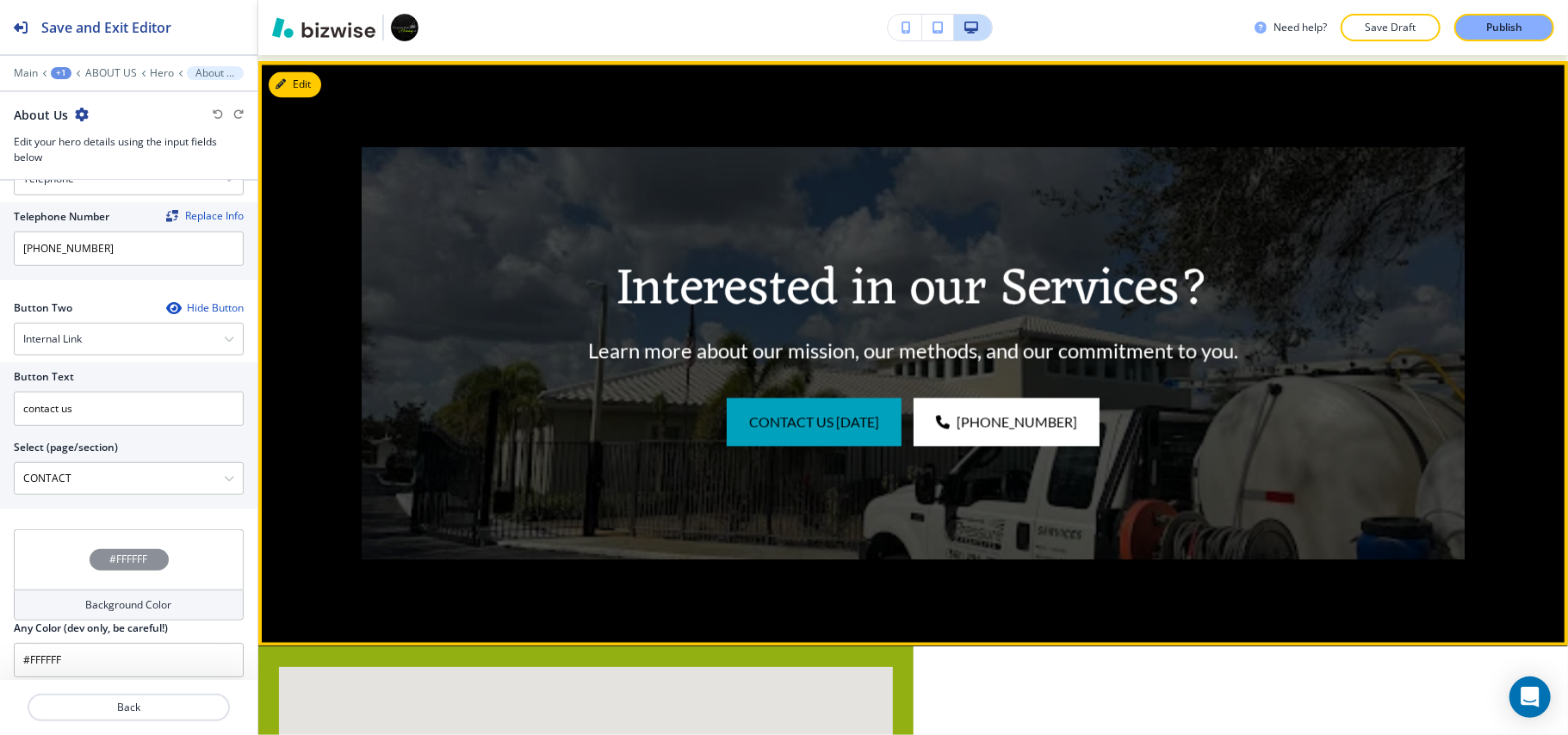
scroll to position [2525, 0]
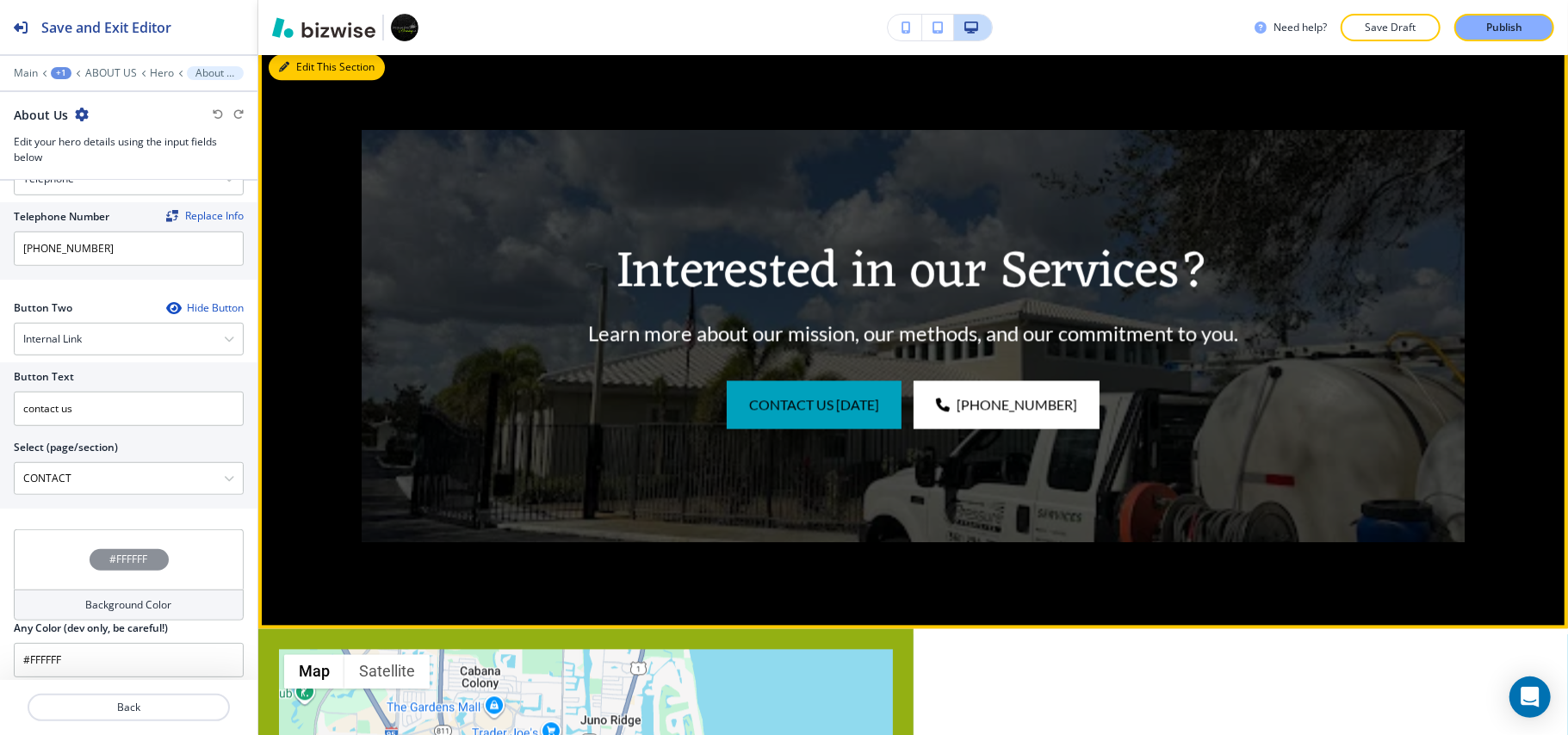
click at [311, 80] on button "Edit This Section" at bounding box center [327, 67] width 116 height 26
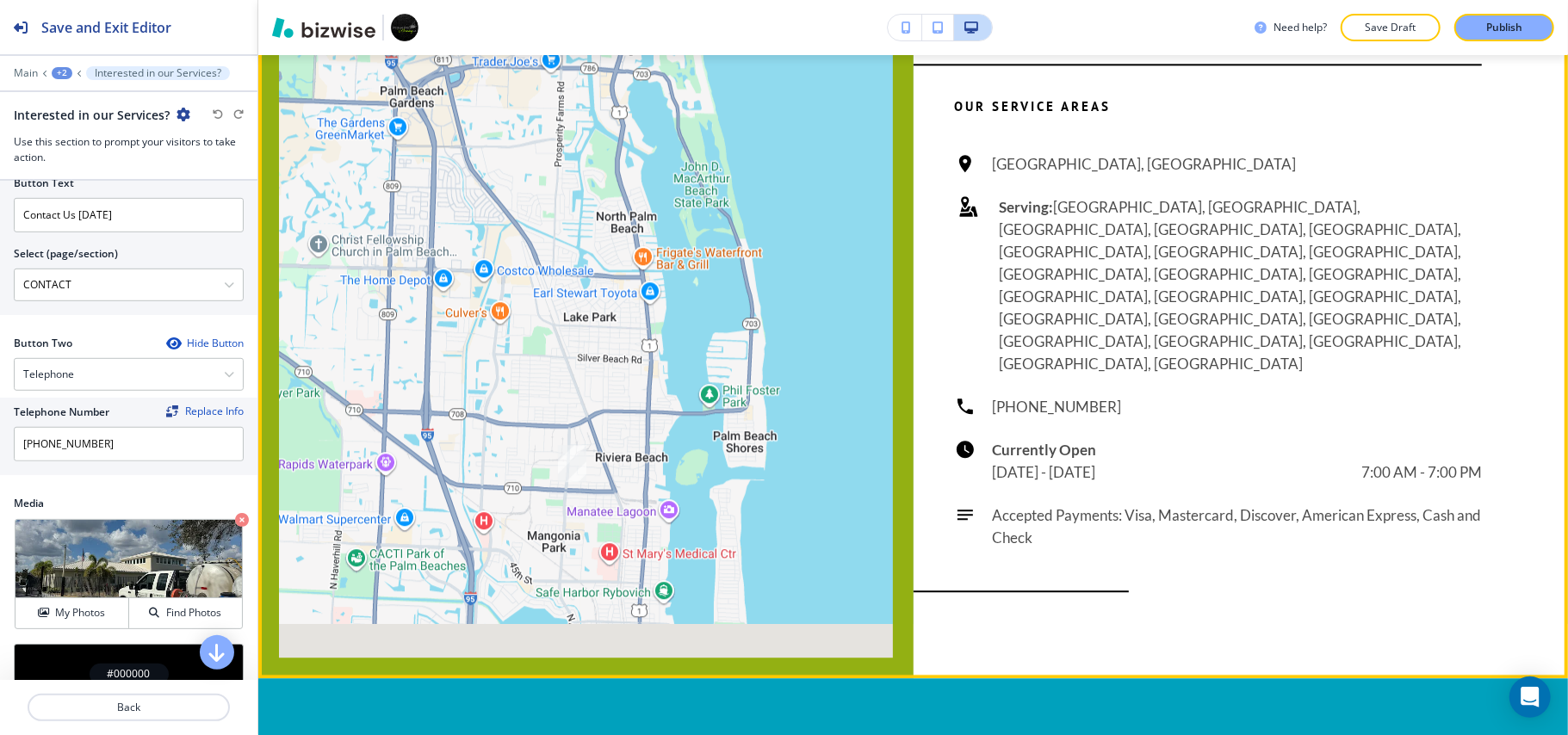
scroll to position [2944, 0]
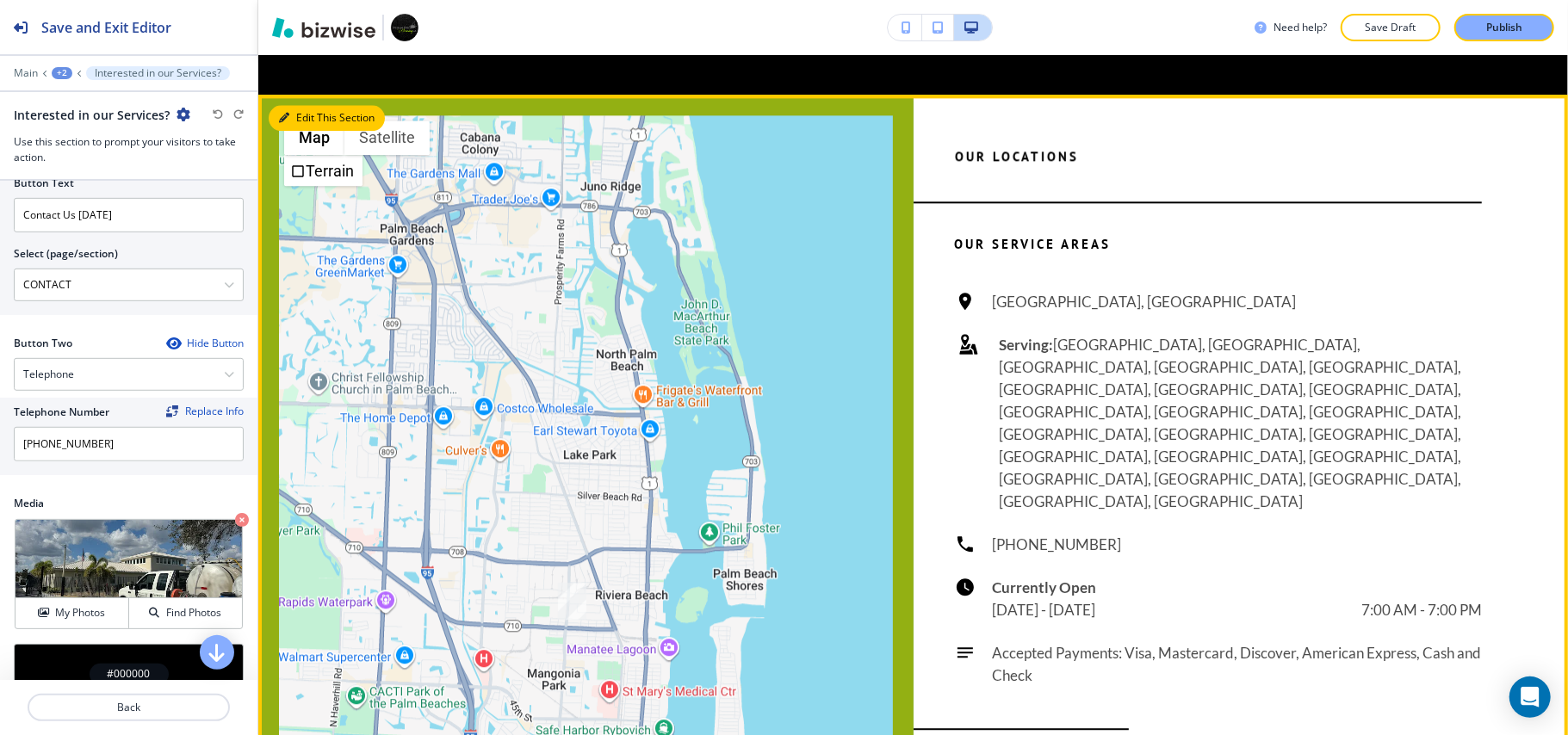
click at [310, 131] on button "Edit This Section" at bounding box center [327, 118] width 116 height 26
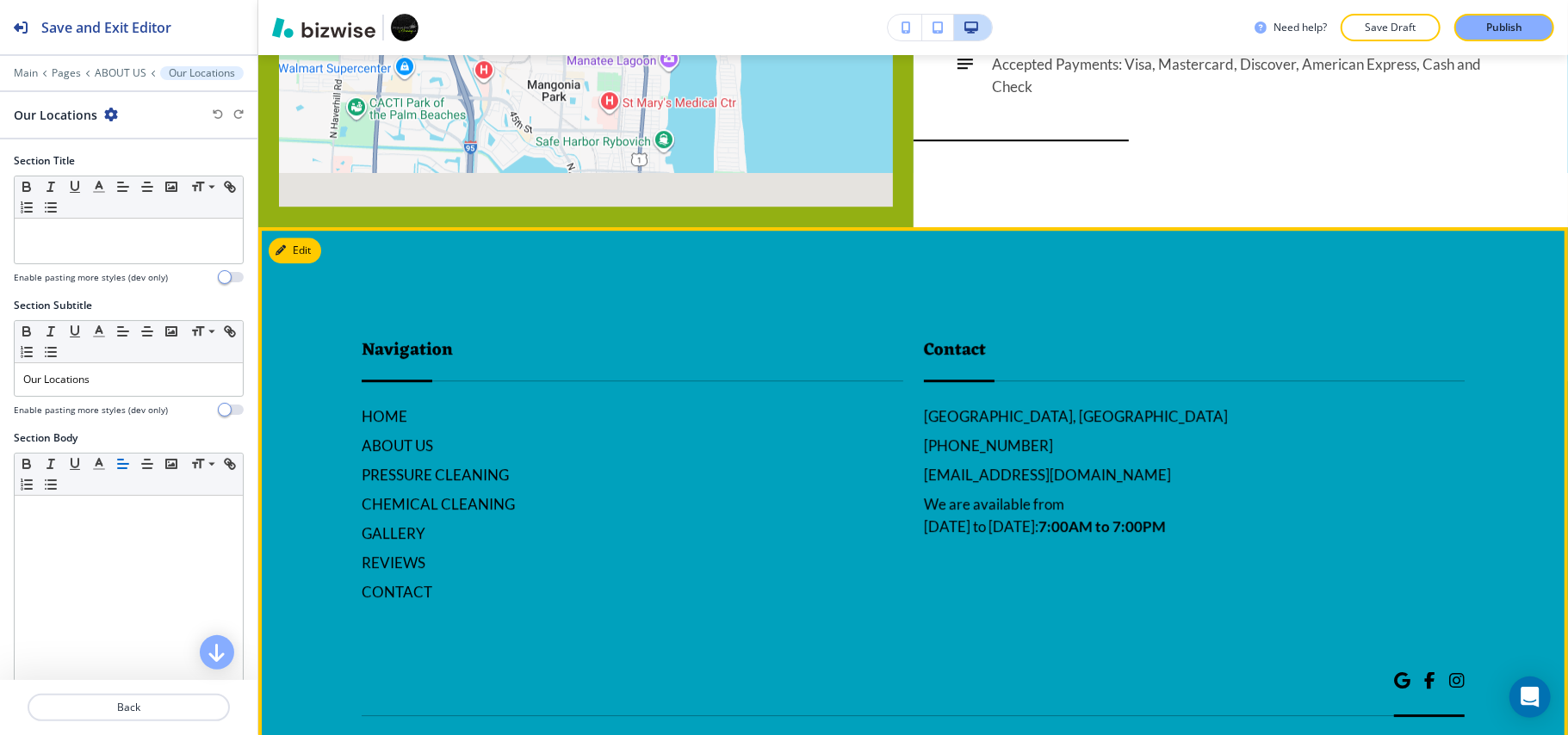
scroll to position [3684, 0]
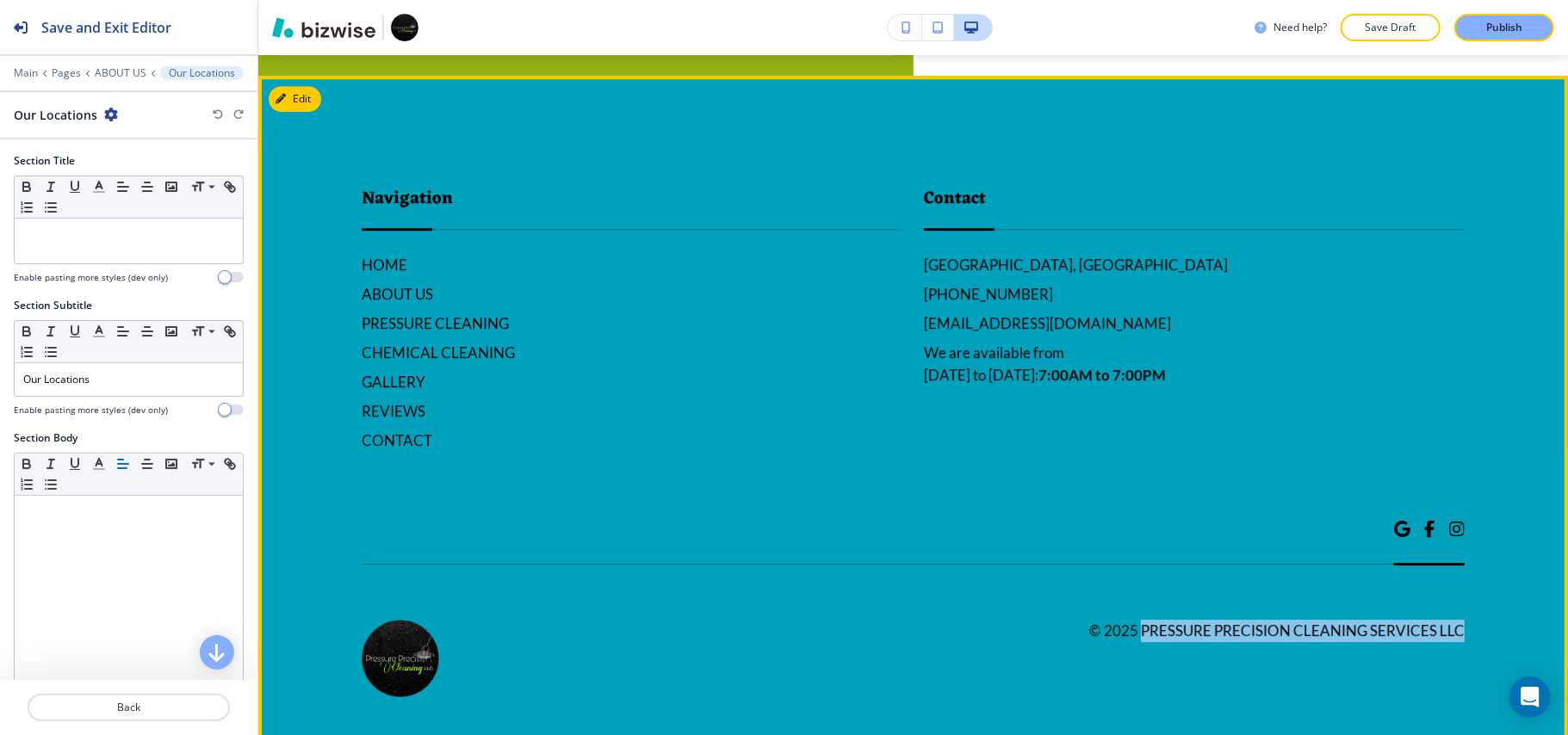
drag, startPoint x: 1475, startPoint y: 601, endPoint x: 1127, endPoint y: 596, distance: 348.0
click at [1127, 596] on footer "Navigation HOME ABOUT US PRESSURE CLEANING CHEMICAL CLEANING GALLERY REVIEWS CO…" at bounding box center [913, 418] width 1309 height 685
copy h6 "Pressure Precision Cleaning Services LLC"
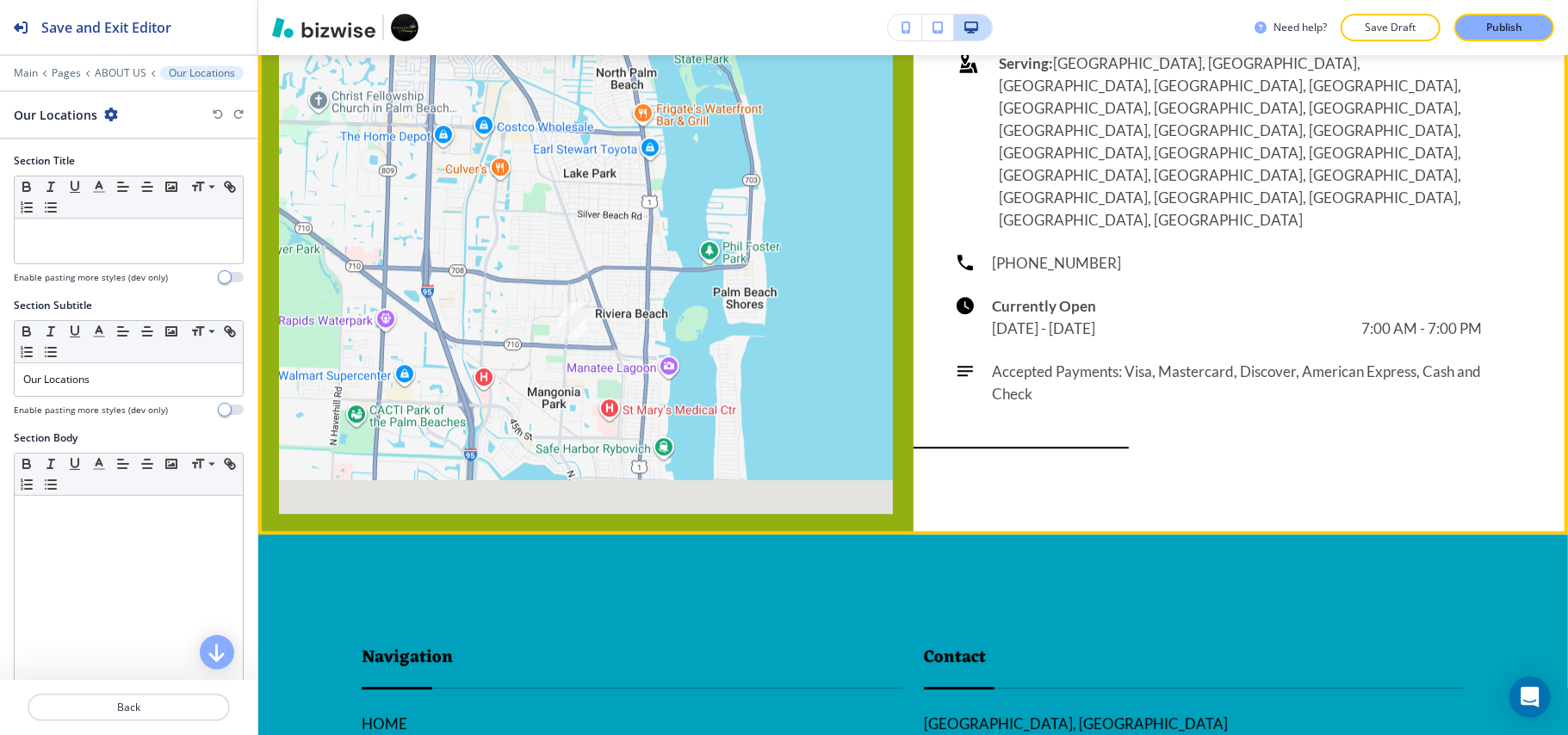
scroll to position [2881, 0]
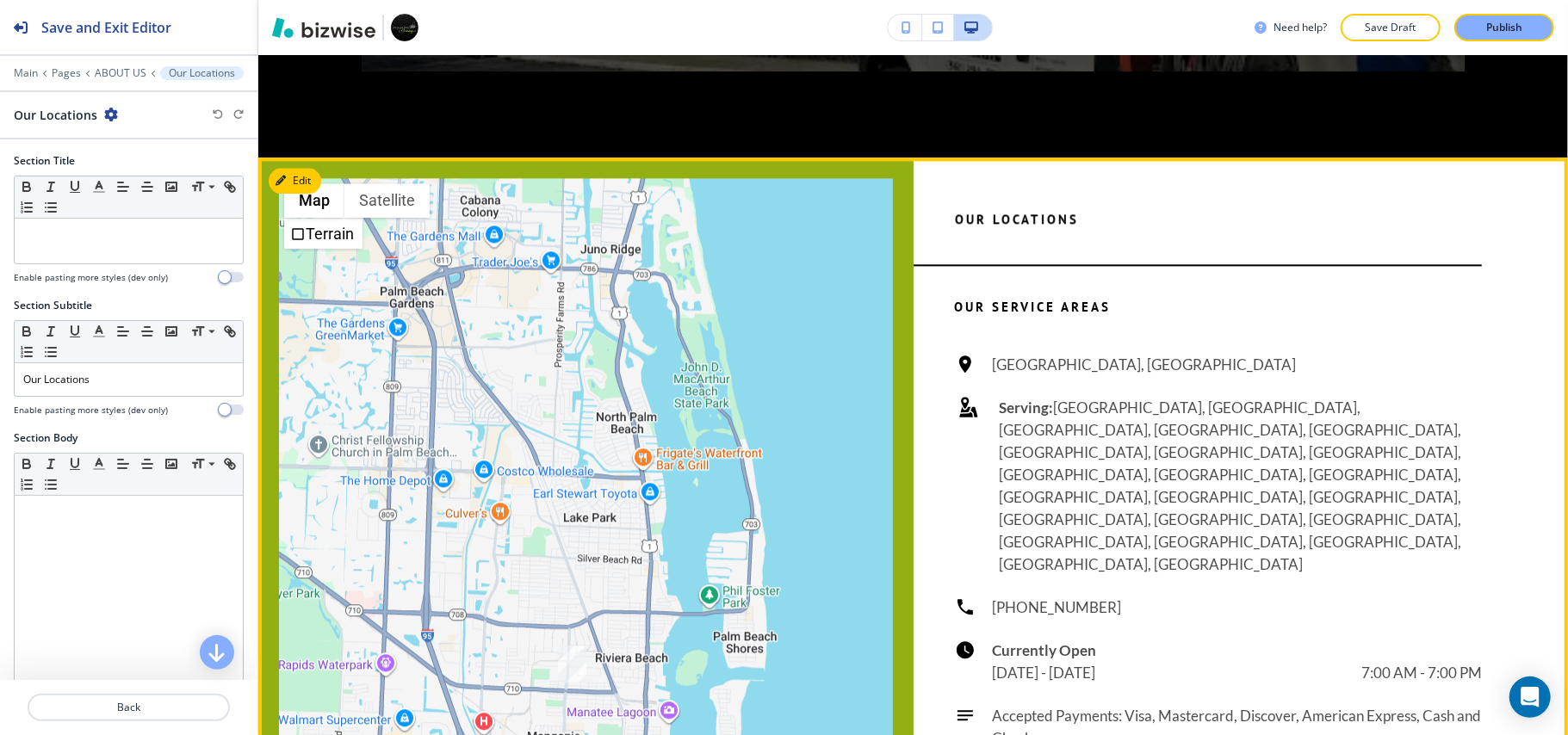
click at [304, 194] on button "Edit" at bounding box center [295, 181] width 53 height 26
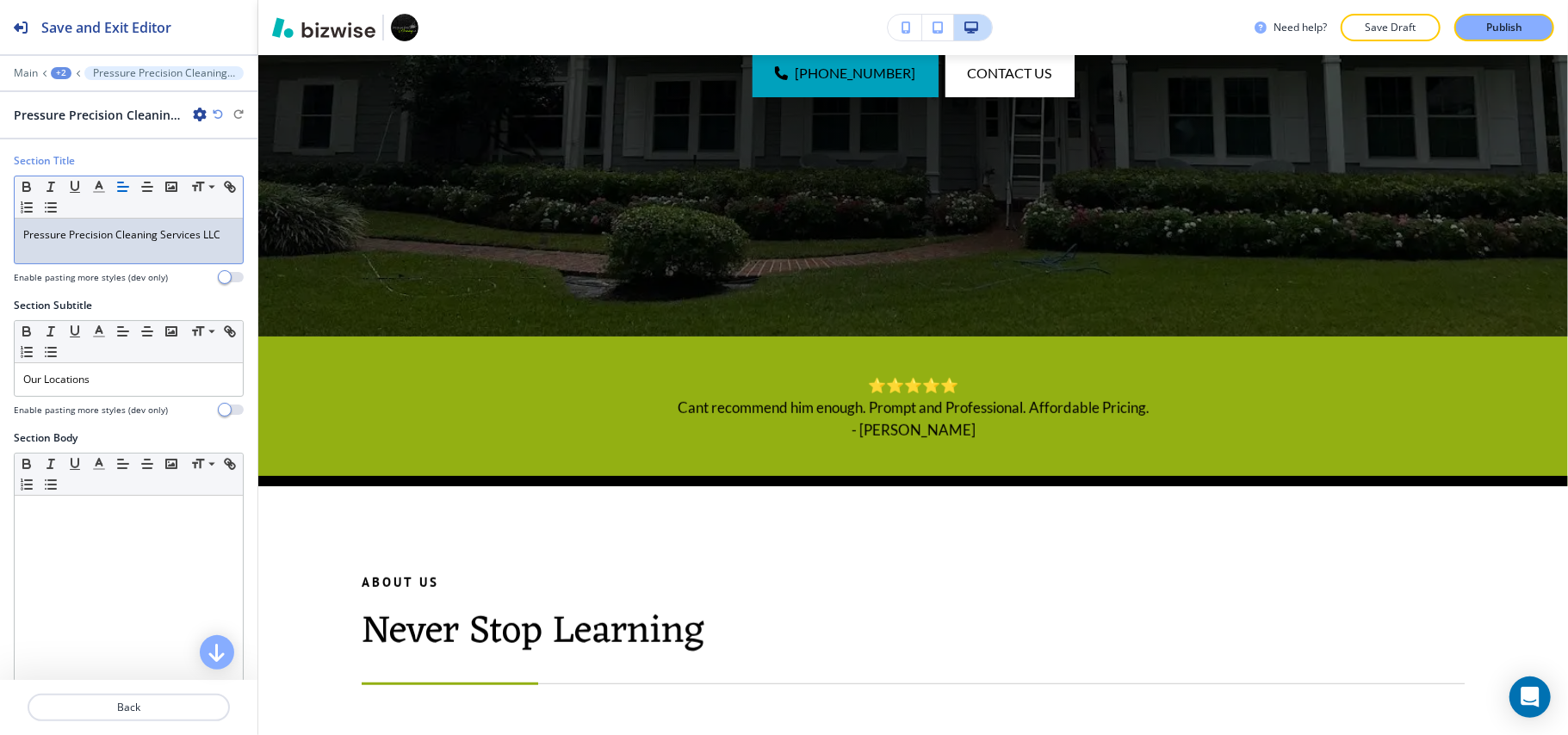
scroll to position [0, 0]
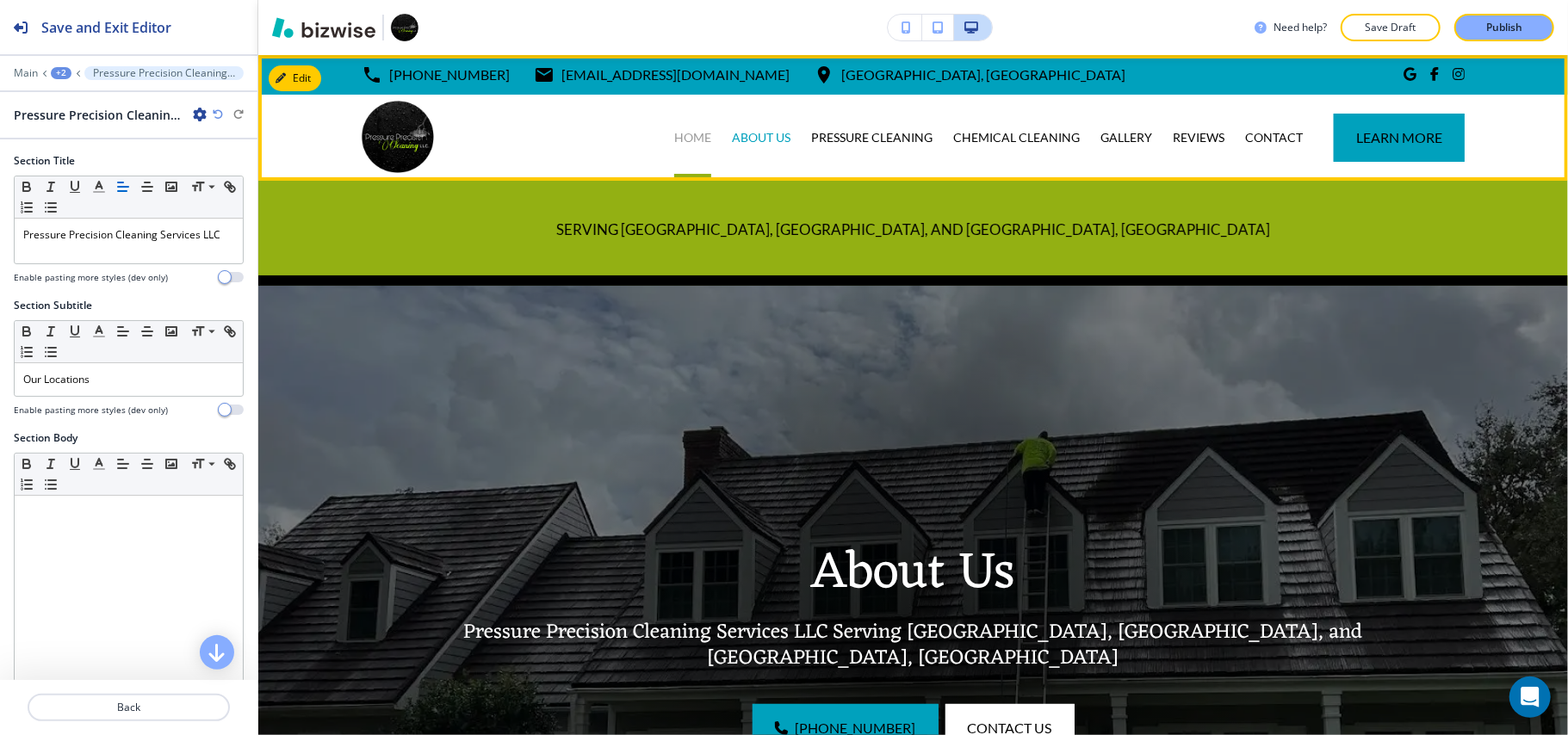
click at [677, 141] on p "HOME" at bounding box center [692, 138] width 37 height 17
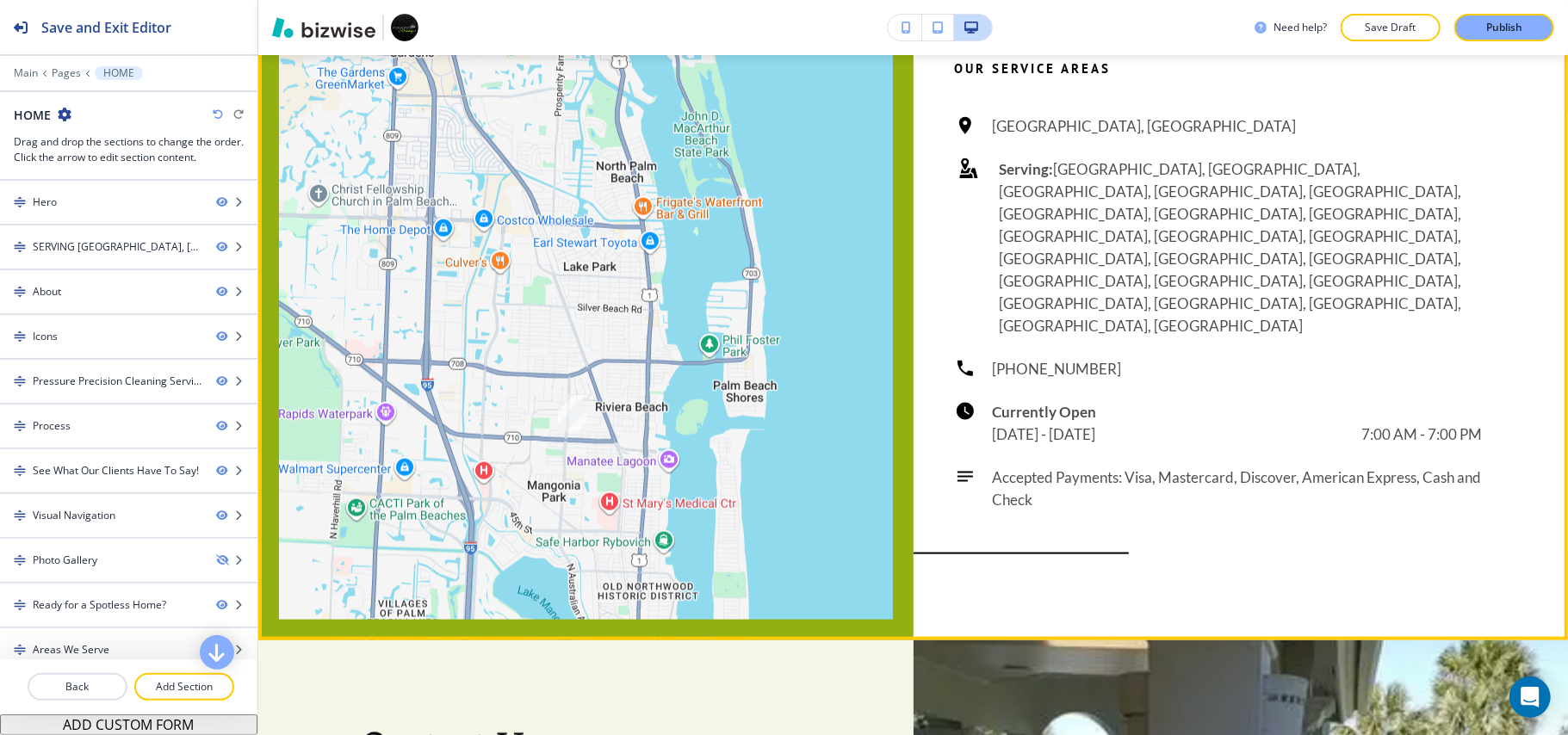
scroll to position [5886, 0]
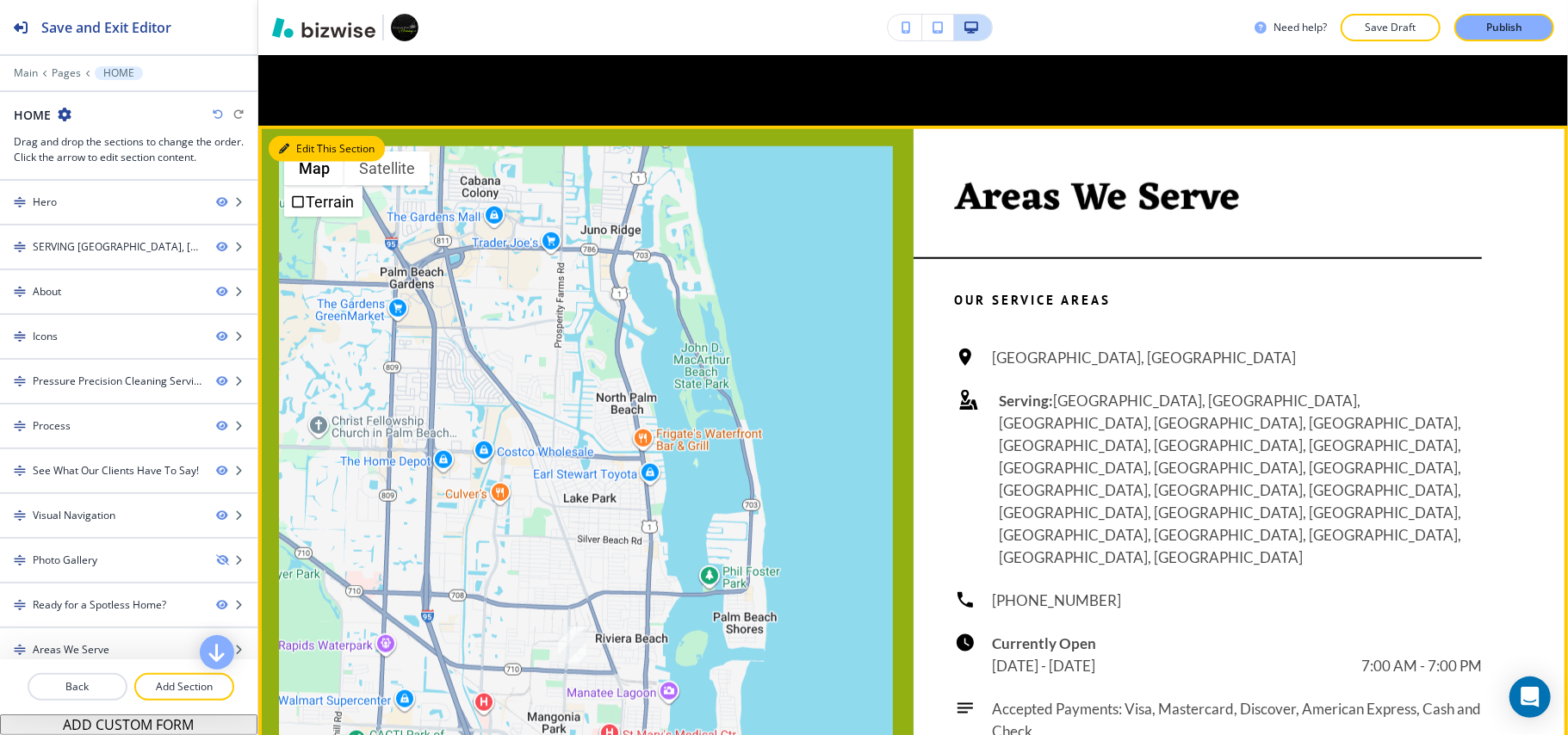
click at [304, 162] on button "Edit This Section" at bounding box center [327, 149] width 116 height 26
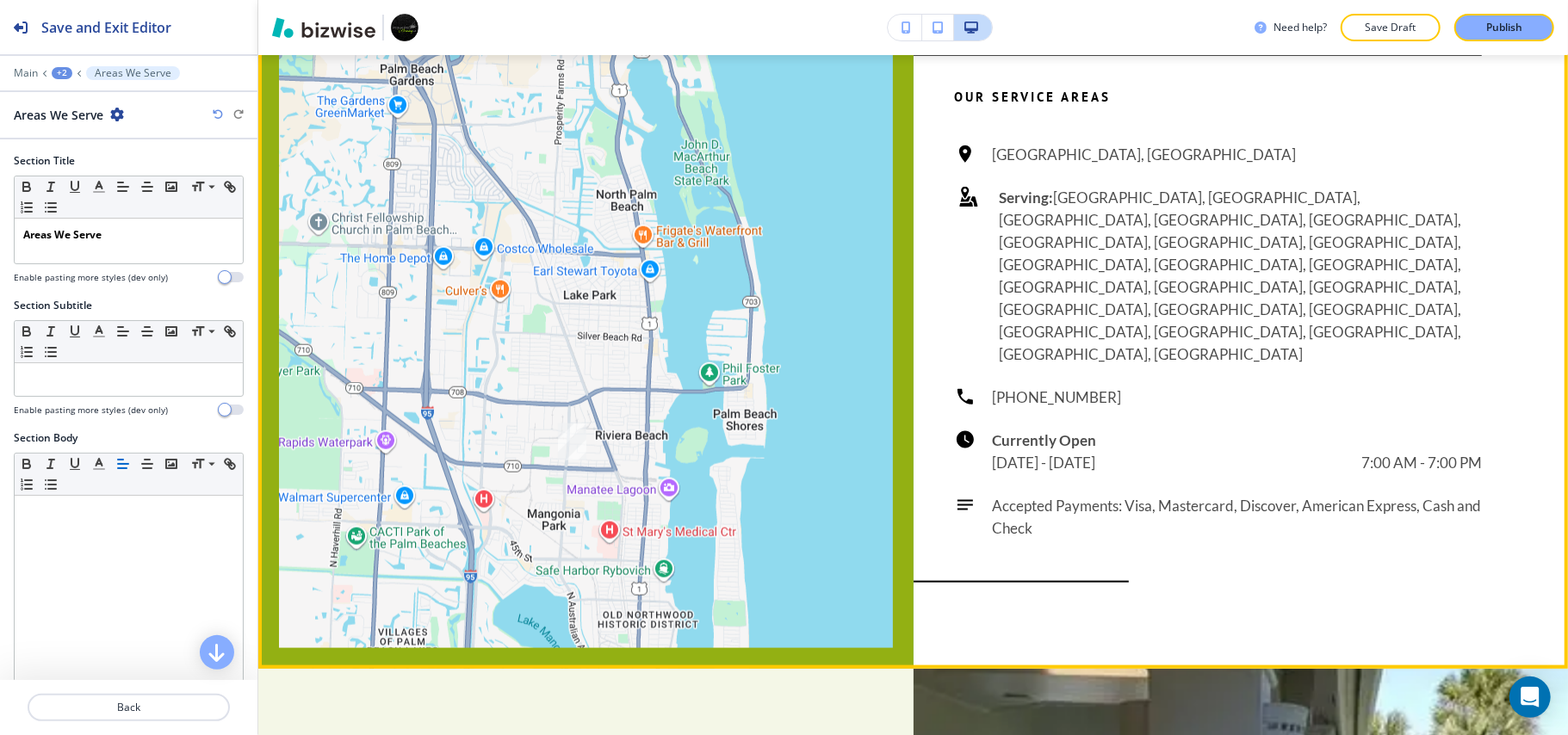
scroll to position [6124, 0]
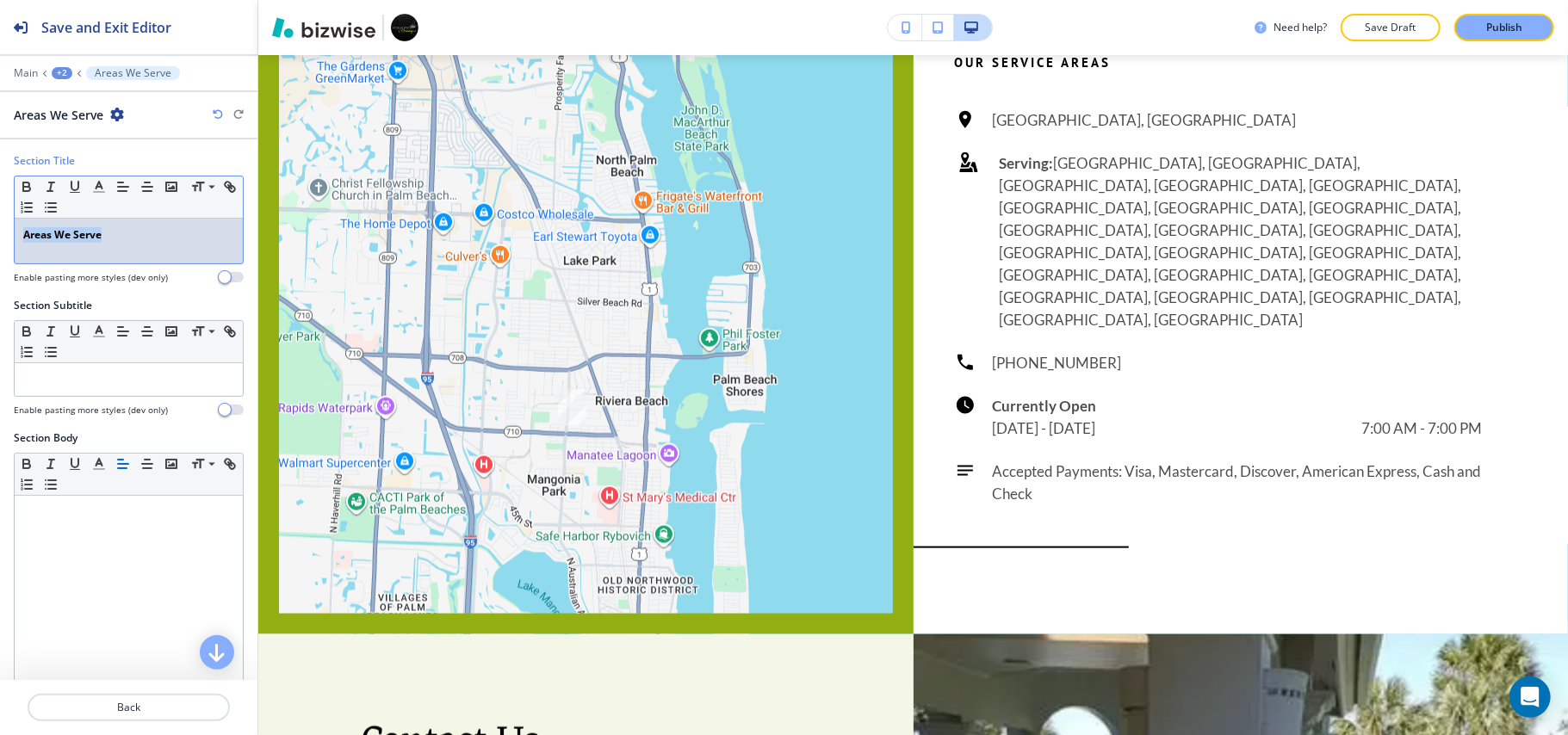
drag, startPoint x: 140, startPoint y: 234, endPoint x: 0, endPoint y: 240, distance: 140.1
click at [0, 240] on div "Section Title Small Normal Large Huge Areas We Serve Enable pasting more styles…" at bounding box center [128, 226] width 258 height 145
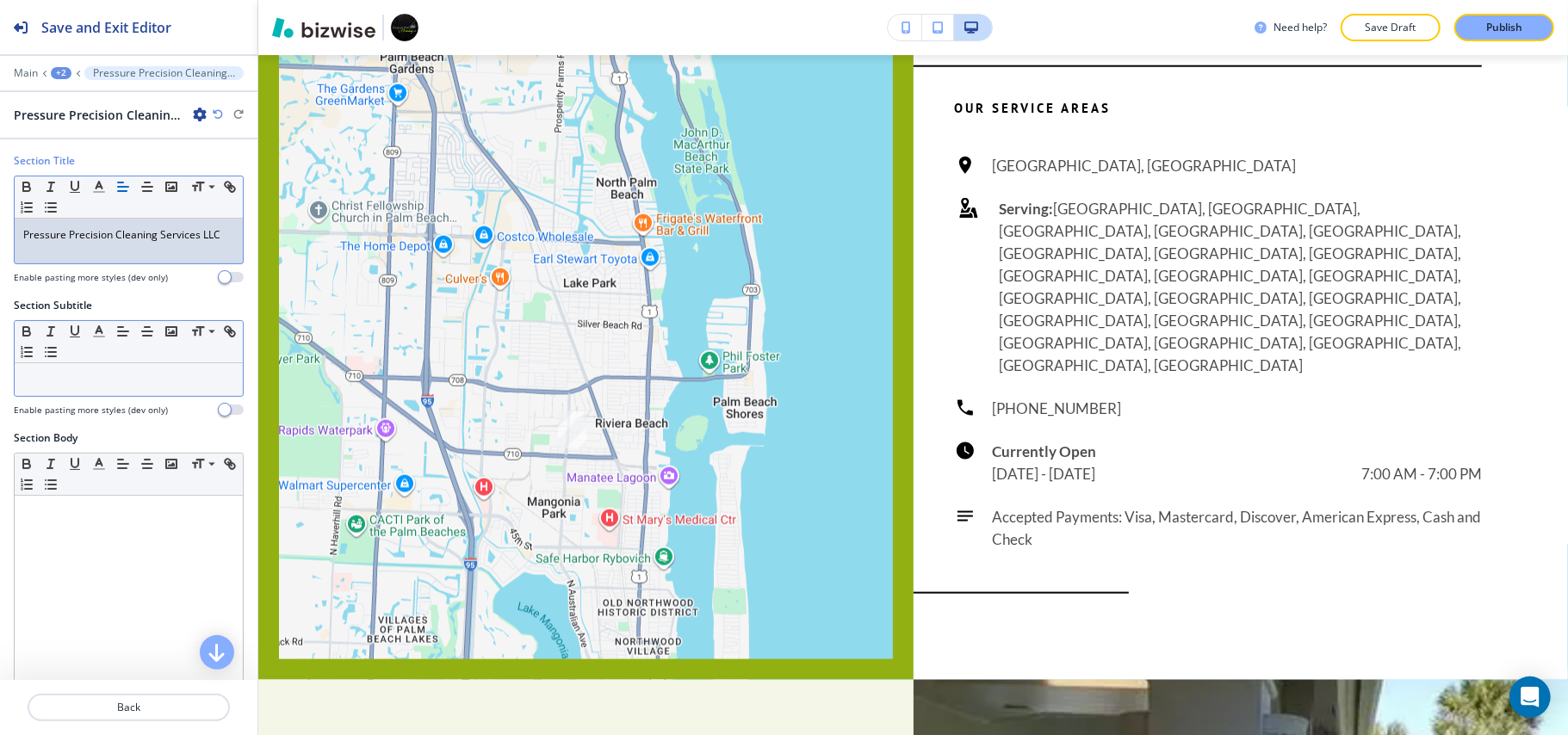
click at [81, 383] on p at bounding box center [128, 379] width 211 height 16
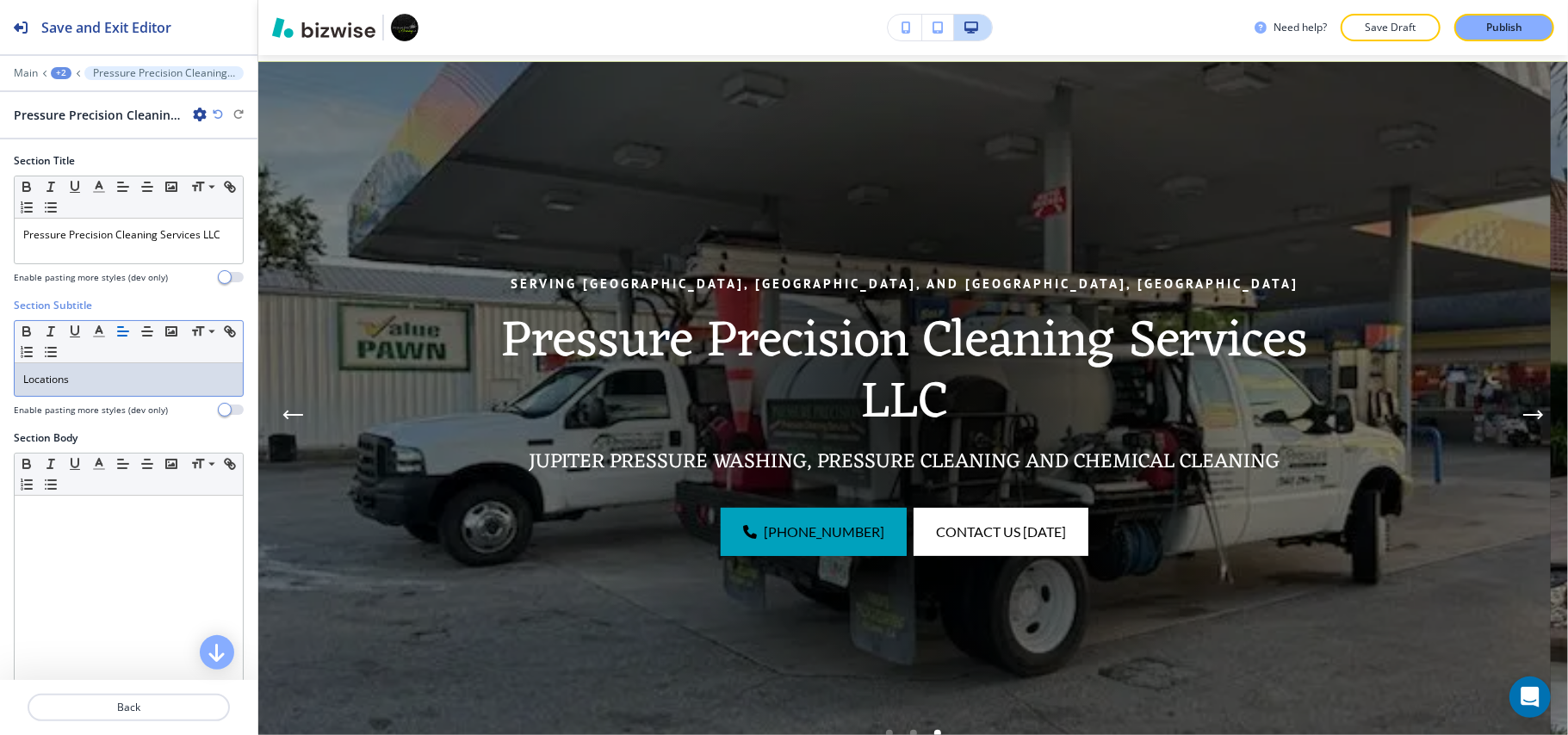
scroll to position [0, 0]
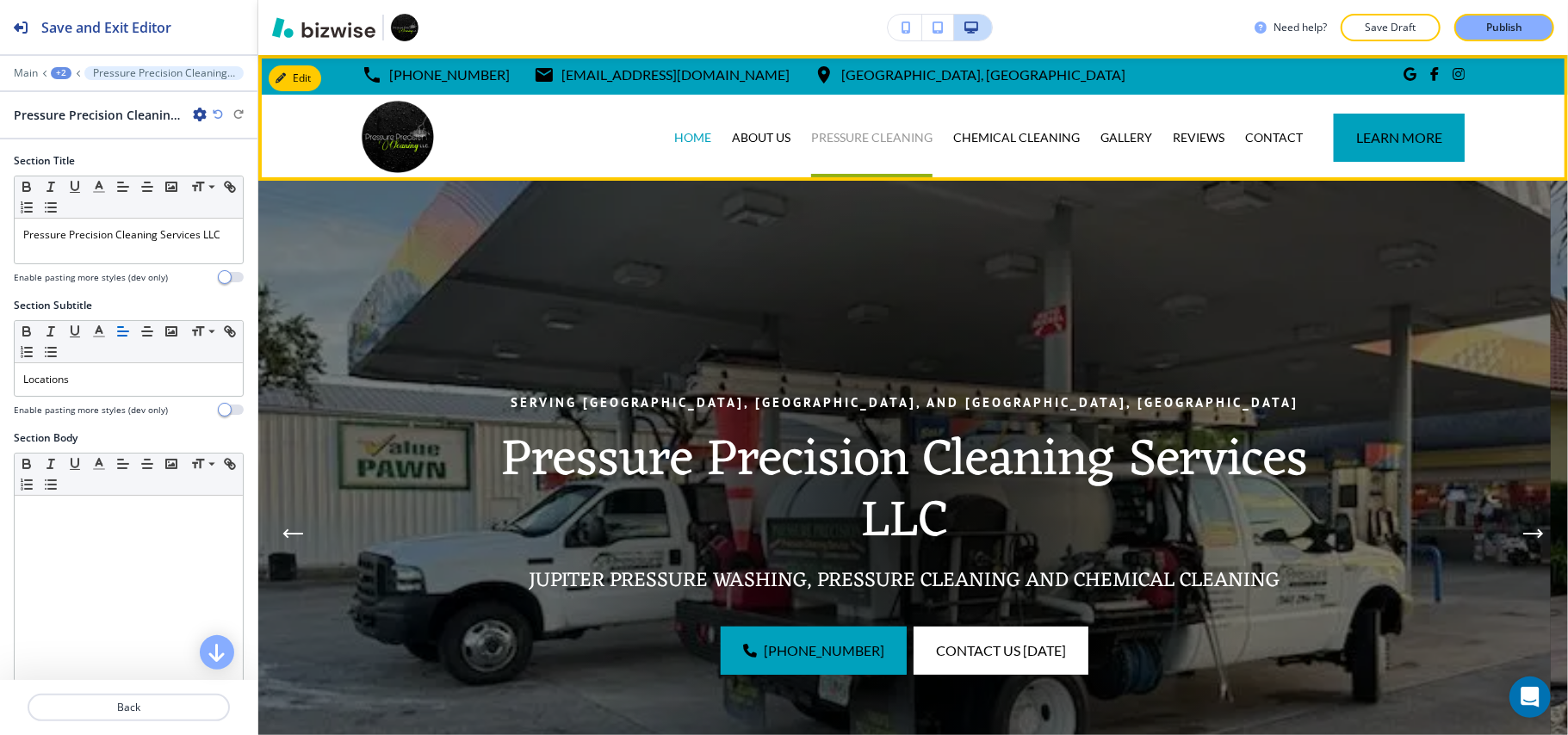
click at [854, 129] on p "PRESSURE CLEANING" at bounding box center [871, 138] width 122 height 17
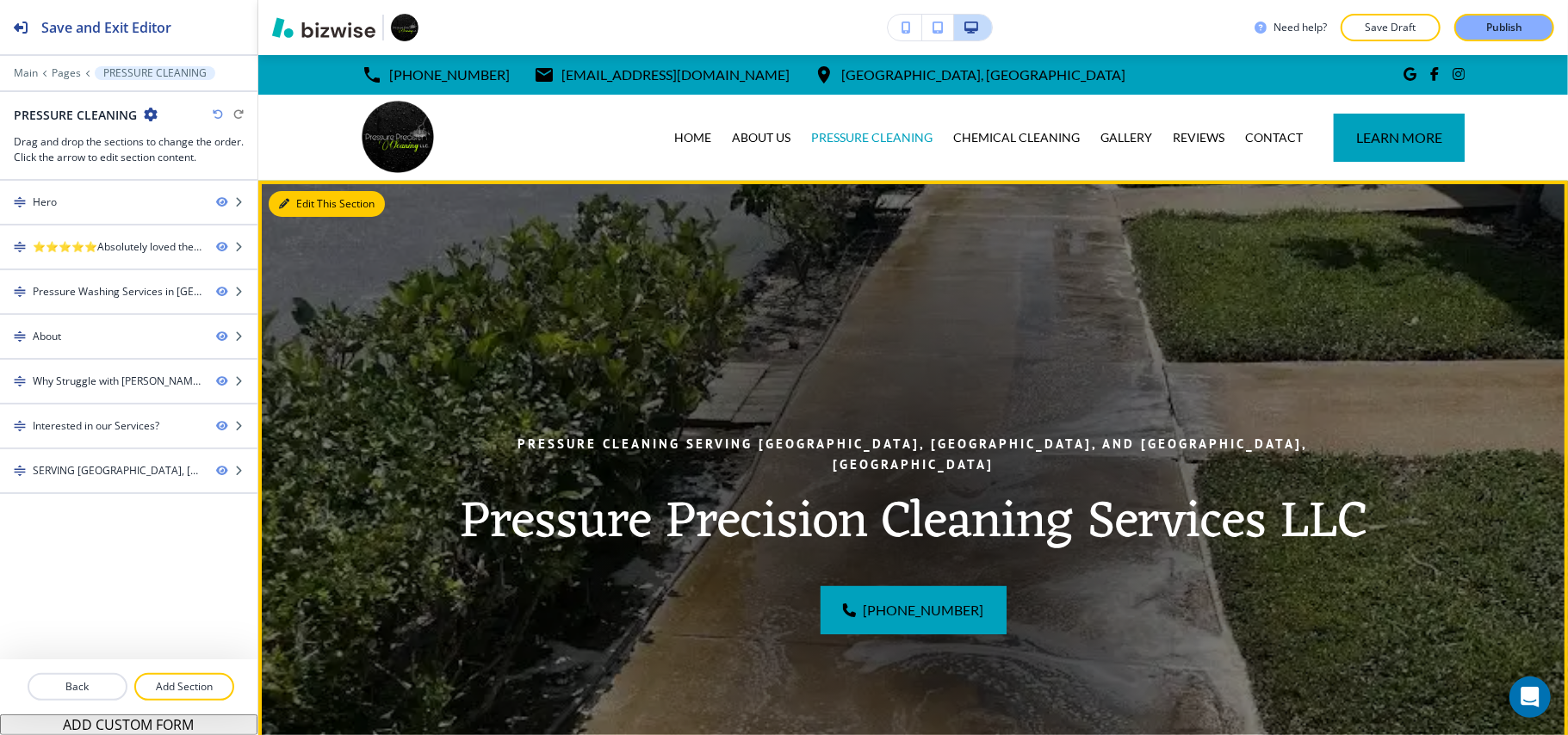
click at [286, 200] on icon "button" at bounding box center [284, 204] width 10 height 10
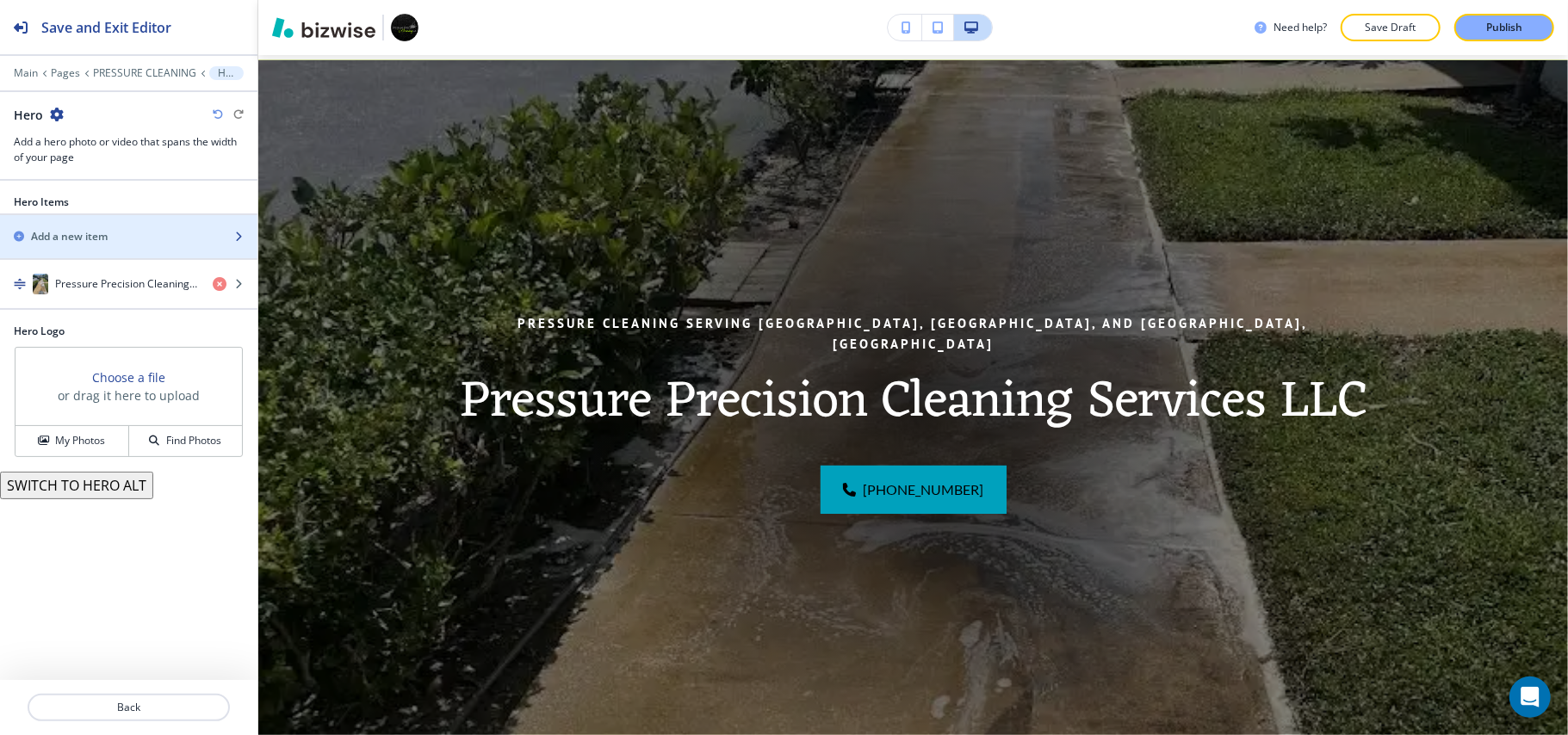
scroll to position [126, 0]
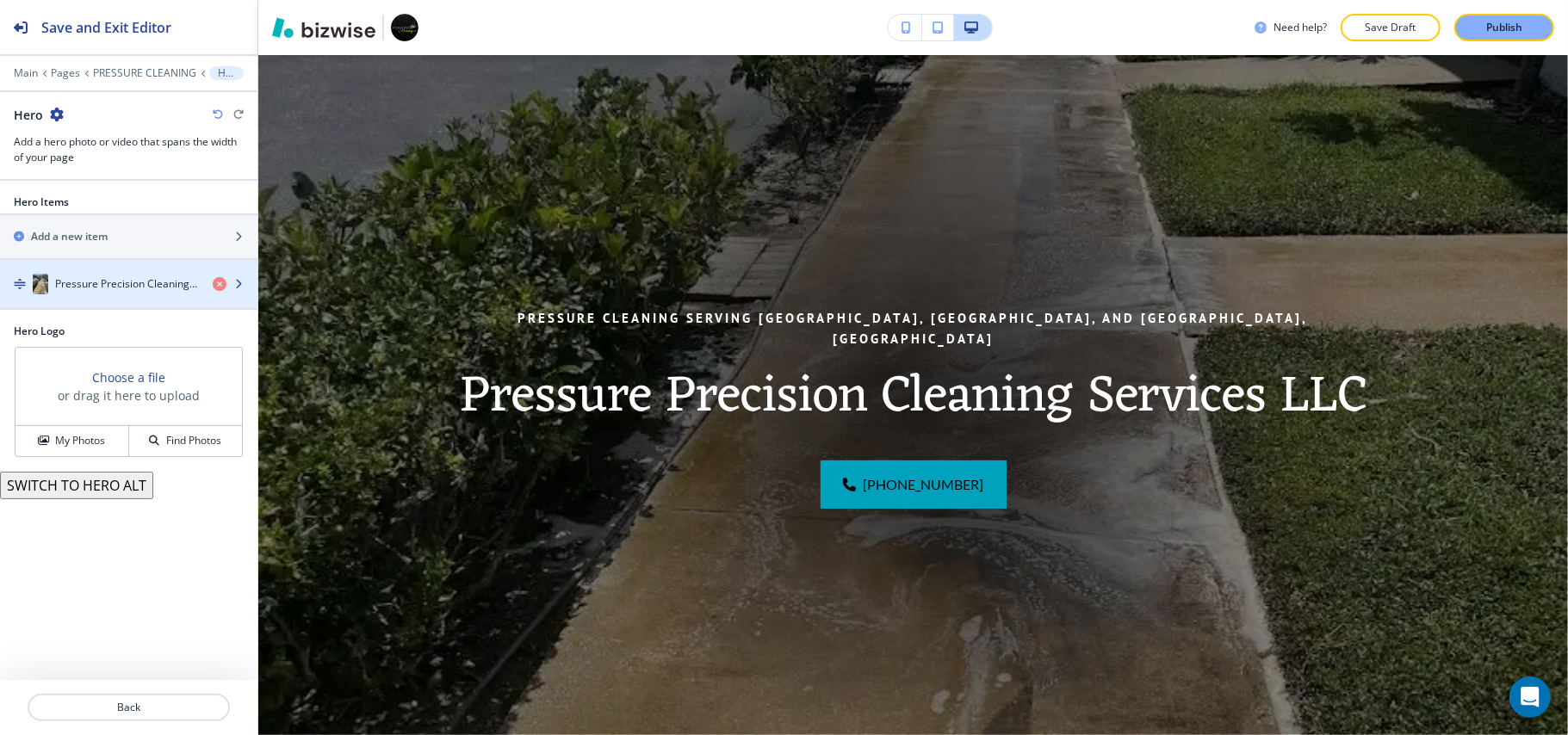
click at [73, 281] on h4 "Pressure Precision Cleaning Services LLC" at bounding box center [127, 284] width 144 height 16
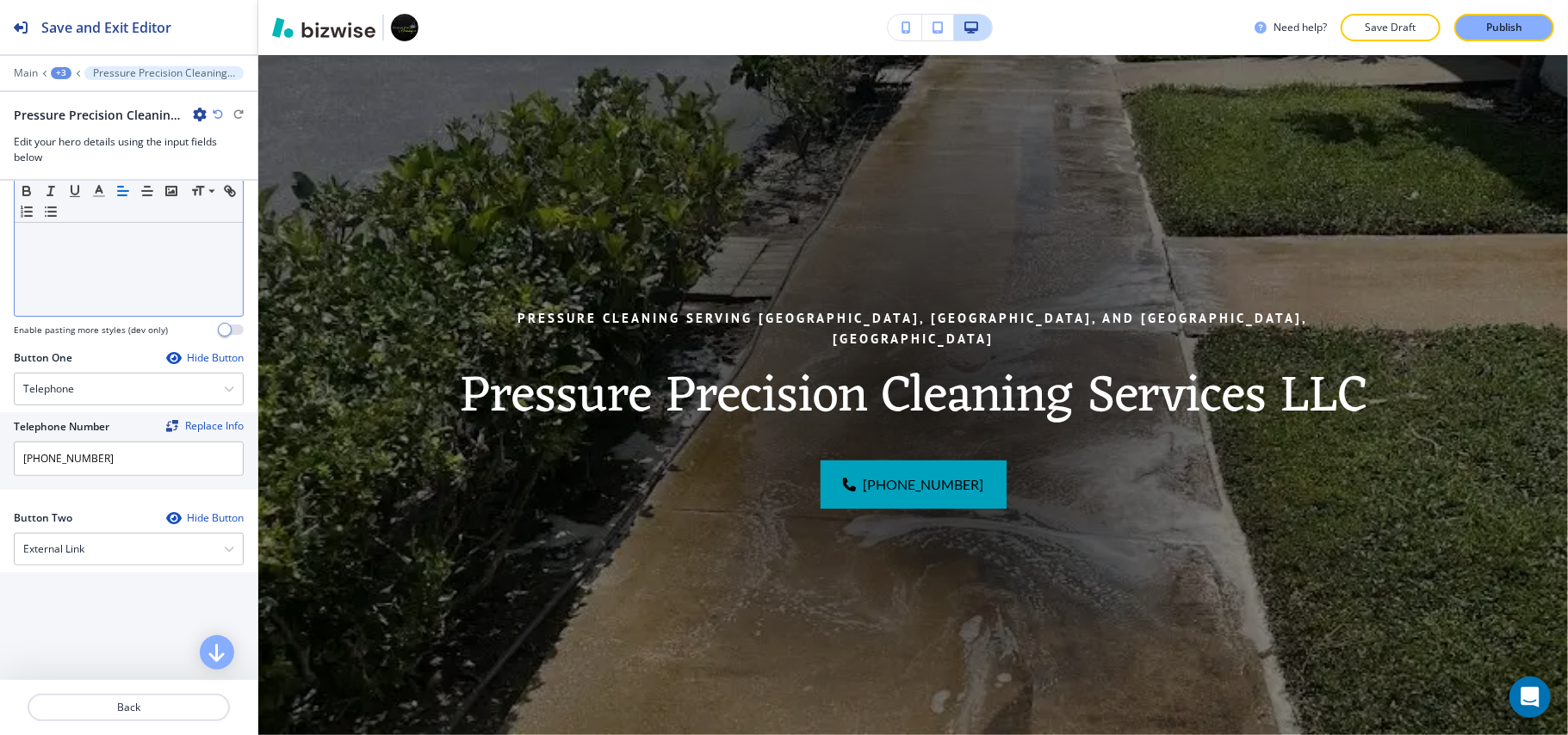
scroll to position [688, 0]
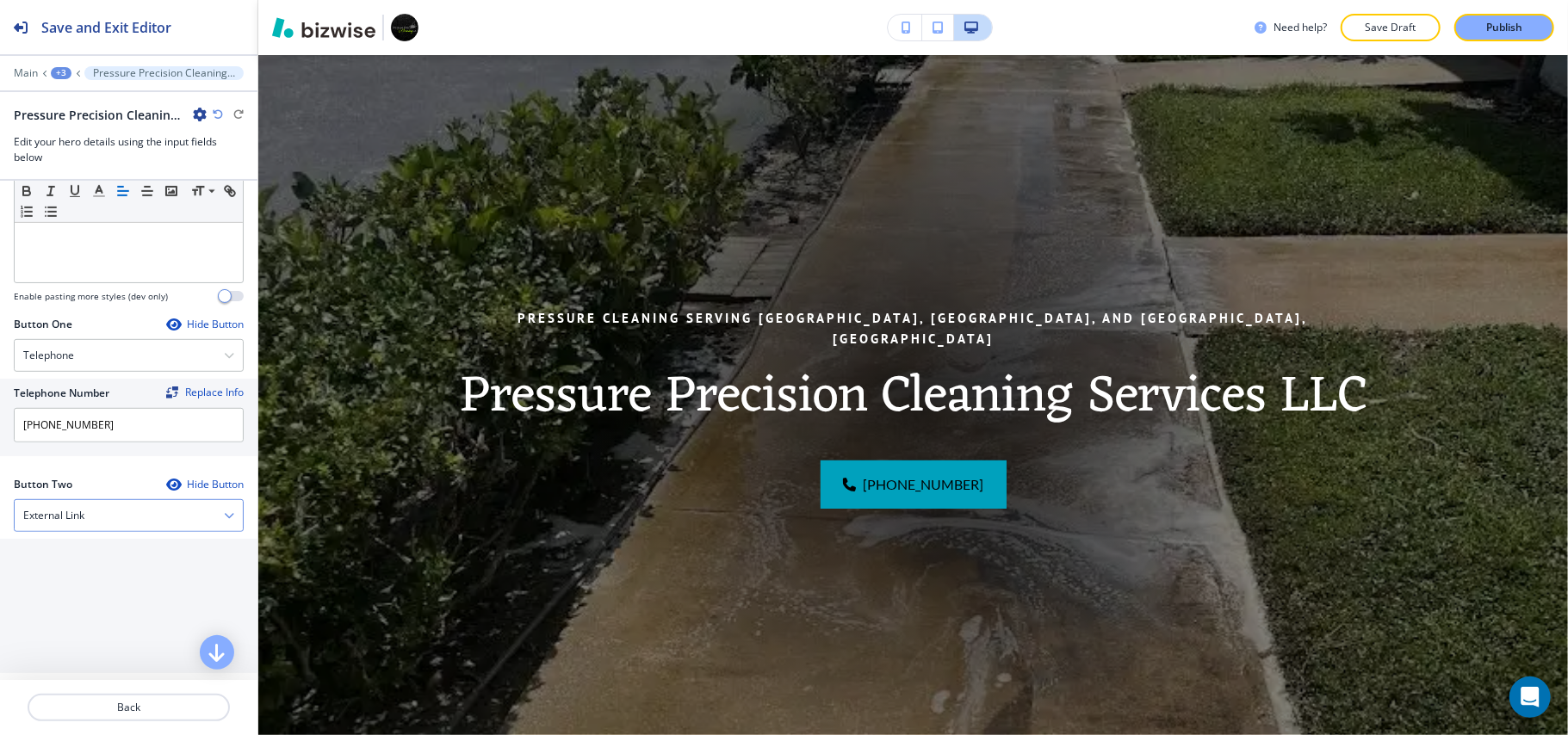
click at [55, 500] on div "External Link" at bounding box center [128, 515] width 228 height 31
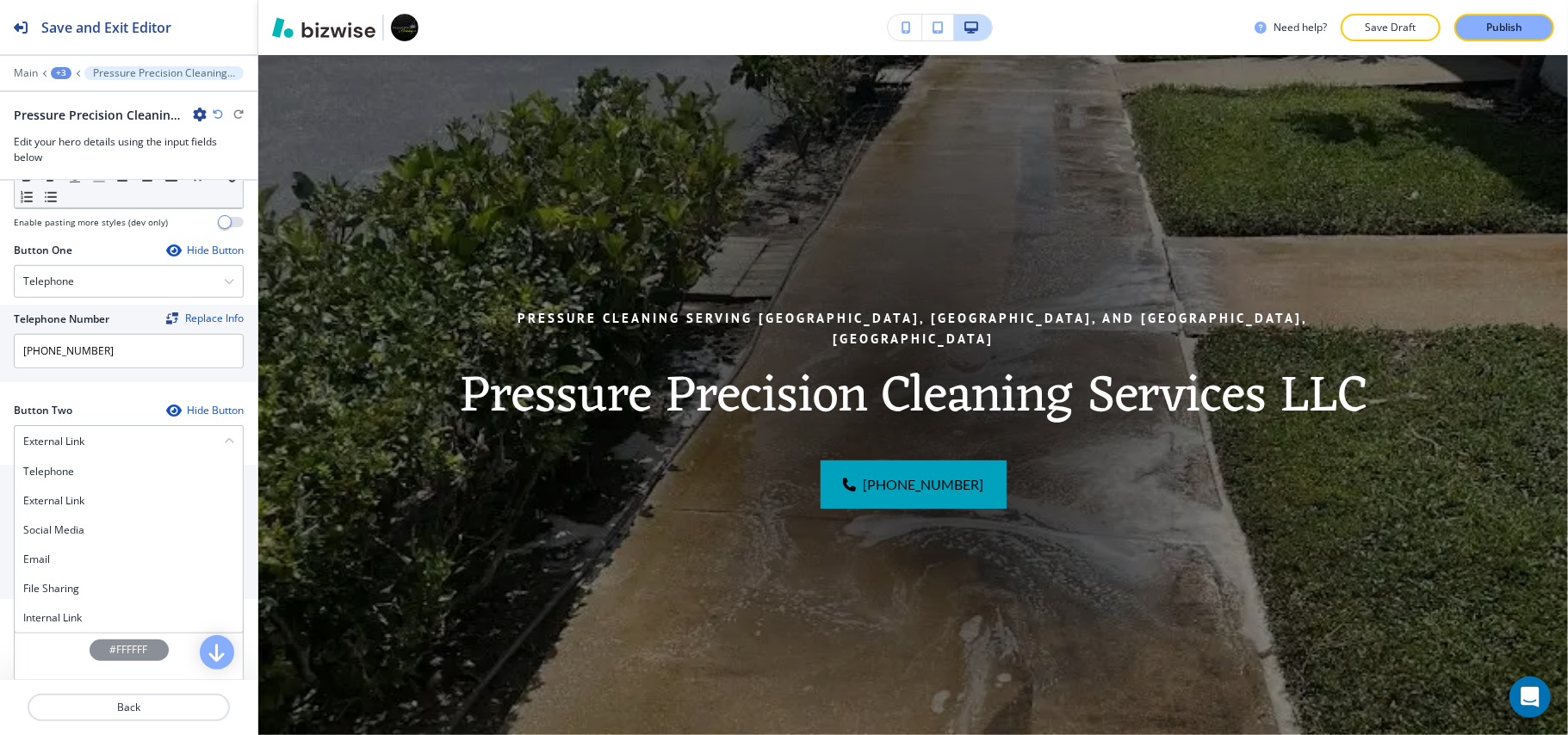
scroll to position [803, 0]
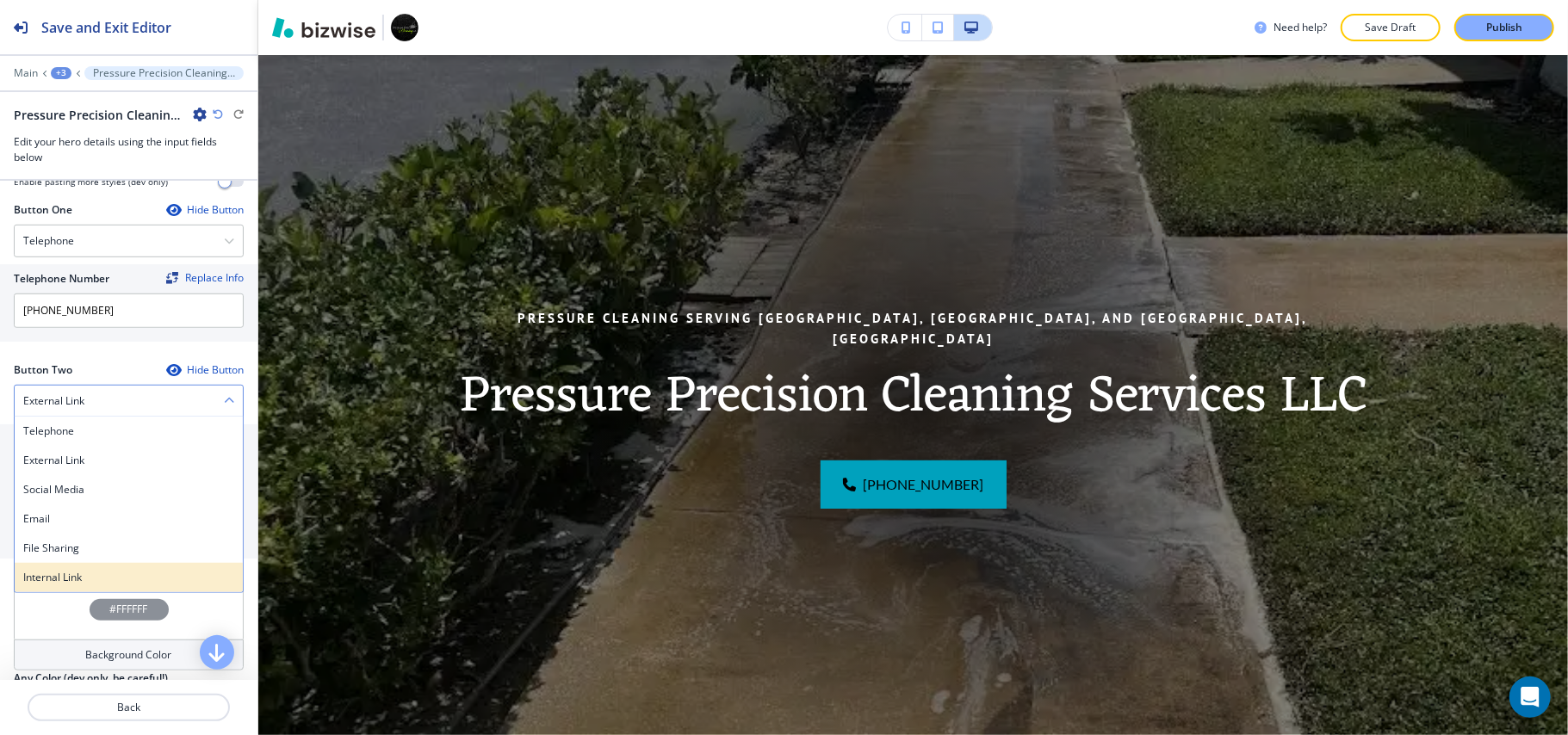
click at [88, 570] on h4 "Internal Link" at bounding box center [128, 577] width 211 height 16
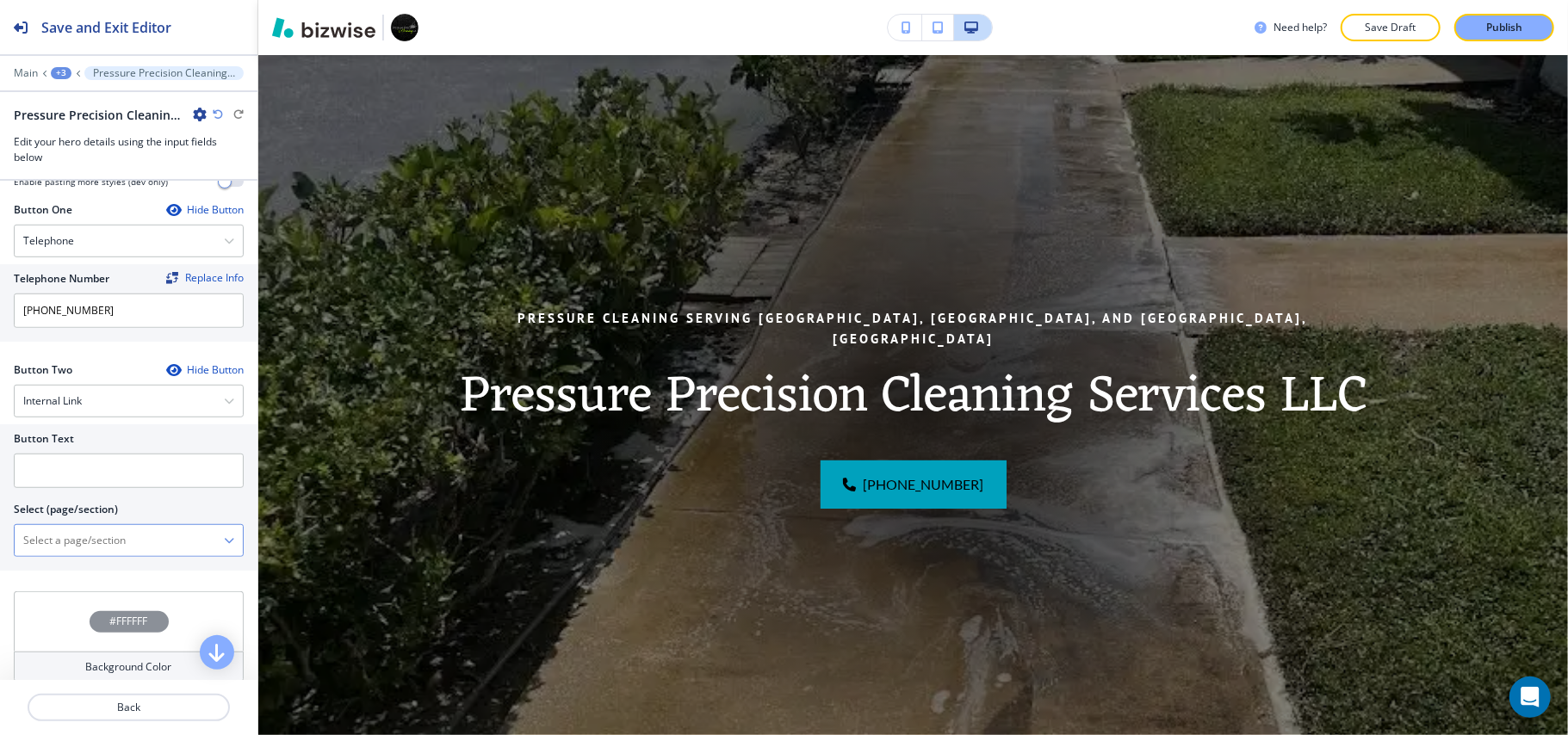
click at [104, 526] on \(page\/section\) "Manual Input" at bounding box center [119, 540] width 209 height 29
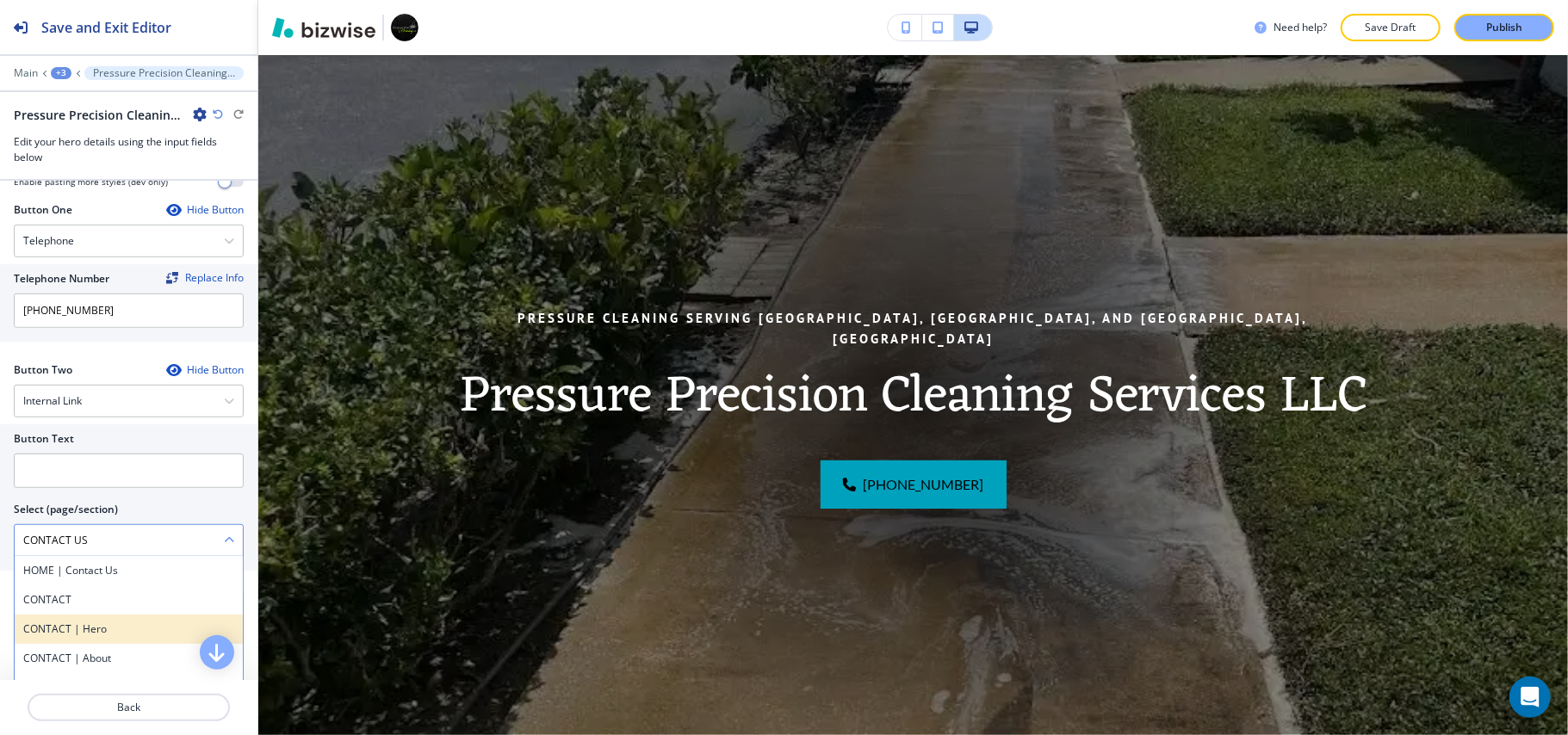
click at [86, 614] on div "CONTACT | Hero" at bounding box center [128, 629] width 228 height 29
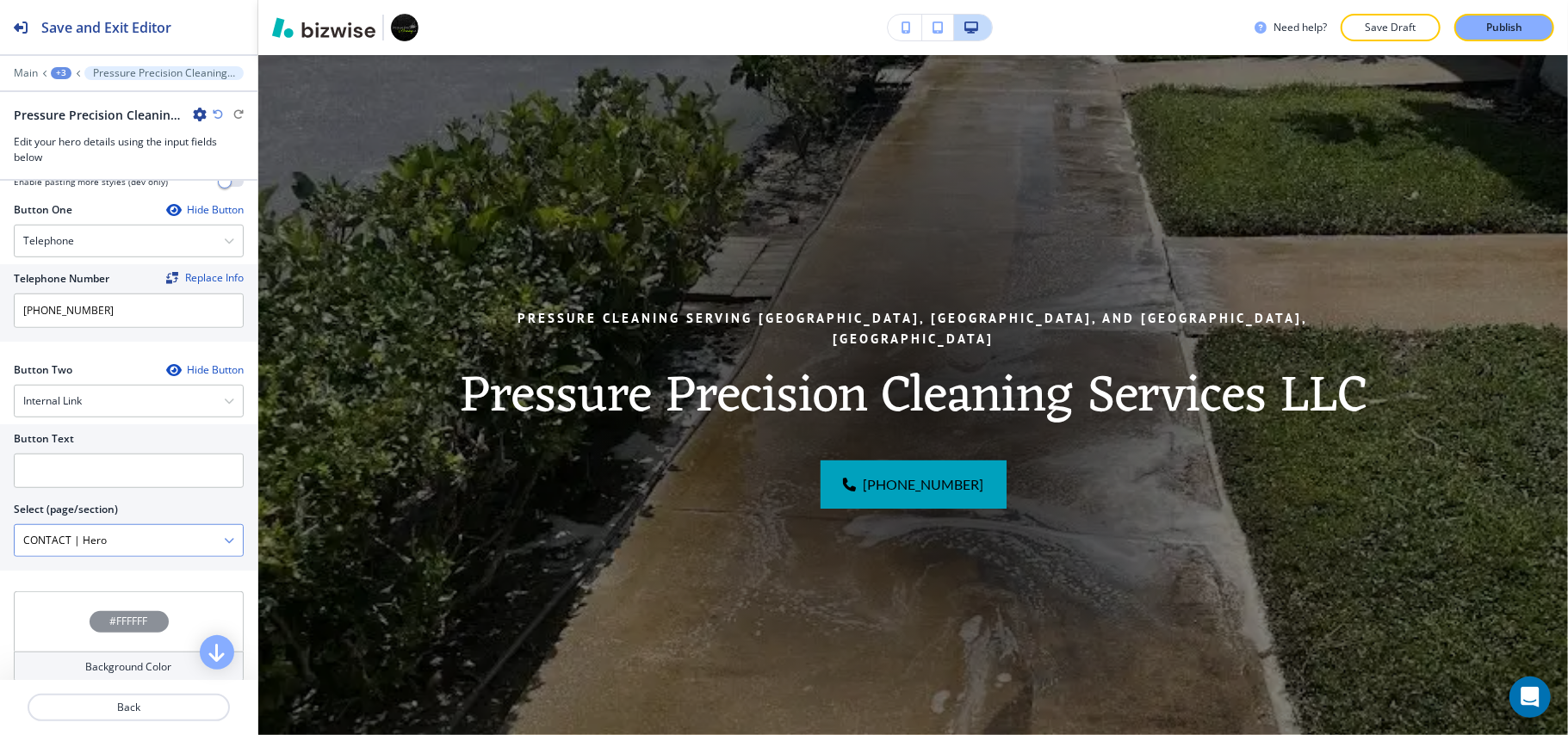
drag, startPoint x: 140, startPoint y: 526, endPoint x: 71, endPoint y: 521, distance: 69.2
click at [71, 526] on \(page\/section\) "CONTACT | Hero" at bounding box center [119, 540] width 209 height 29
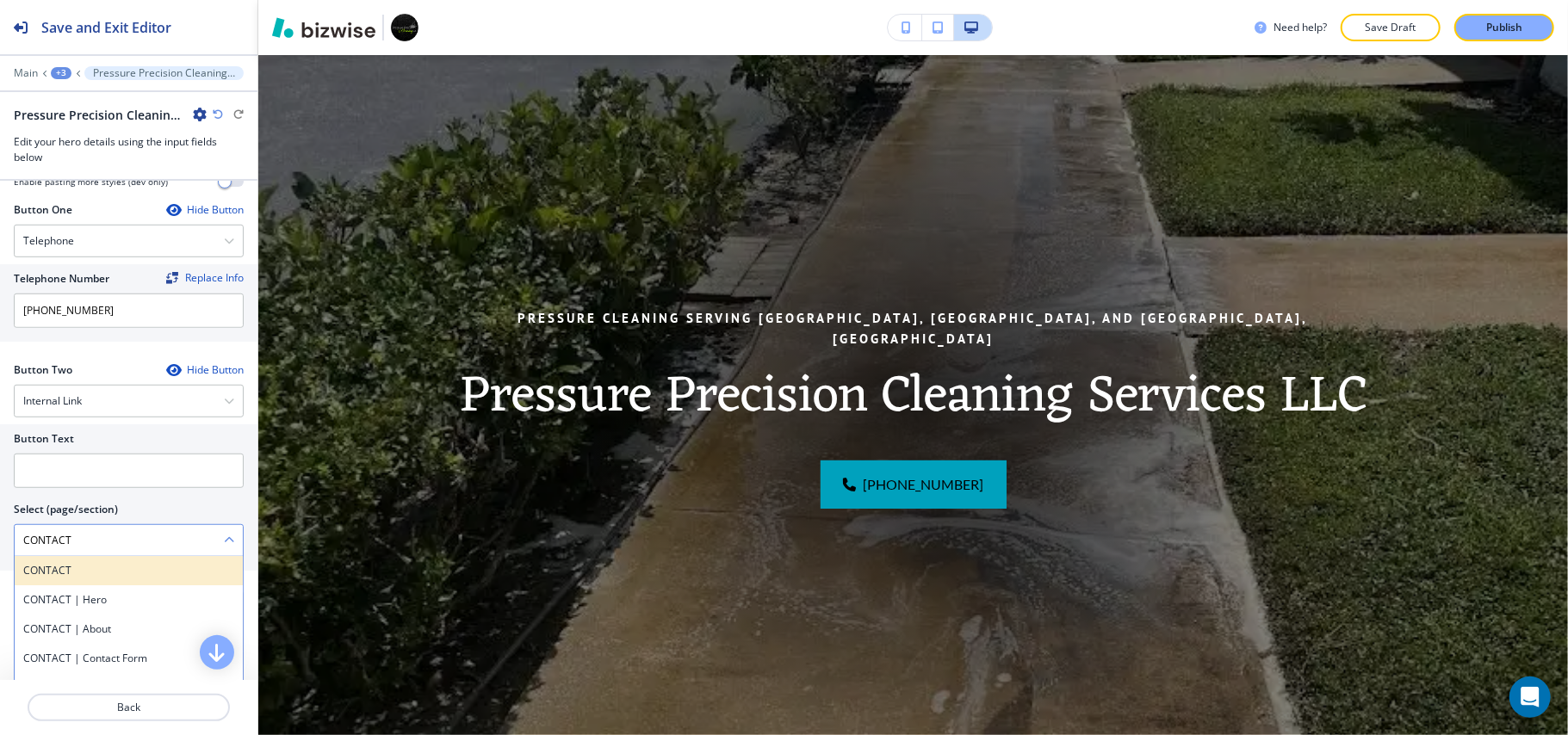
type \(page\/section\) "CONTACT"
click at [149, 563] on h4 "CONTACT" at bounding box center [128, 570] width 211 height 16
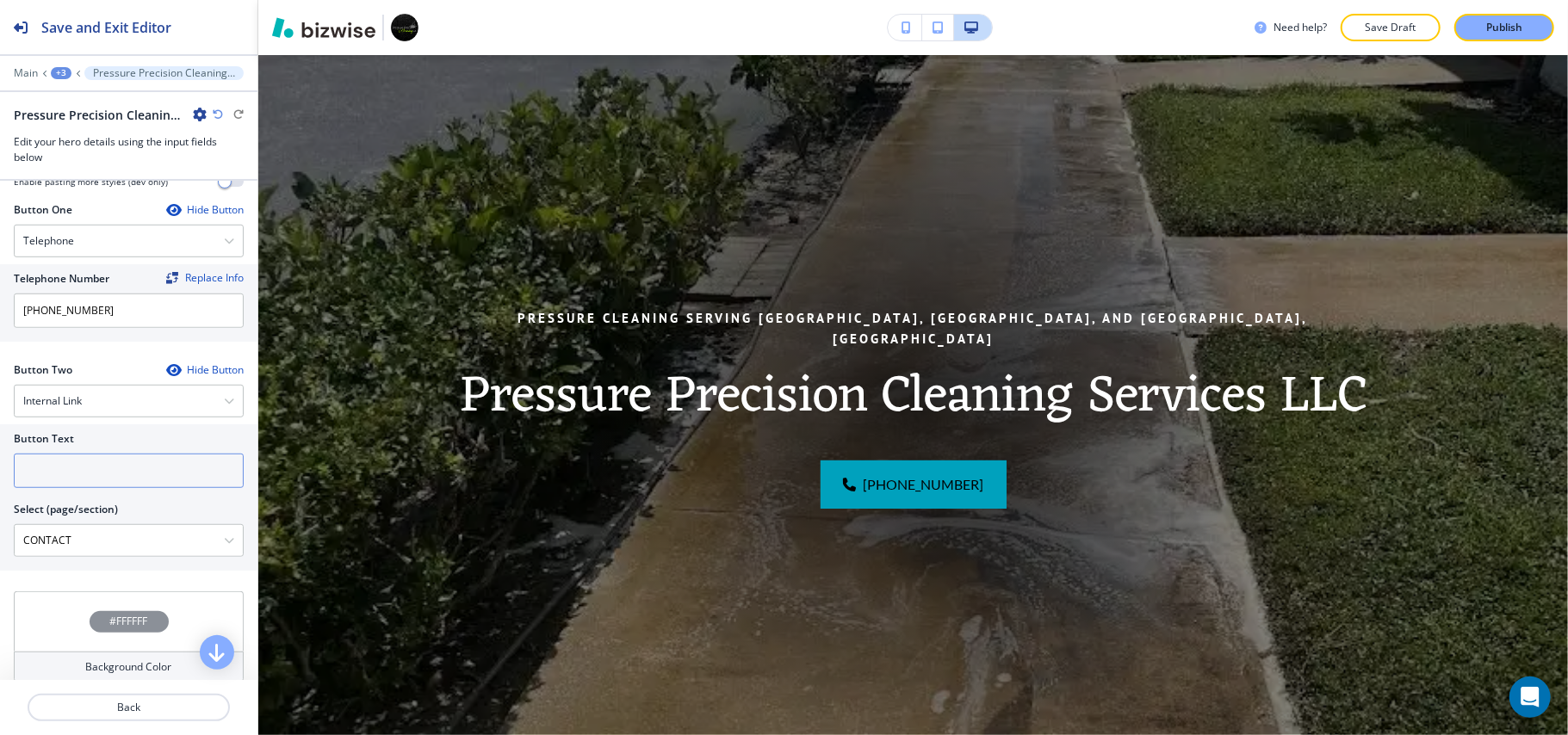
click at [84, 453] on input "text" at bounding box center [128, 470] width 230 height 34
paste input "CONTACT US"
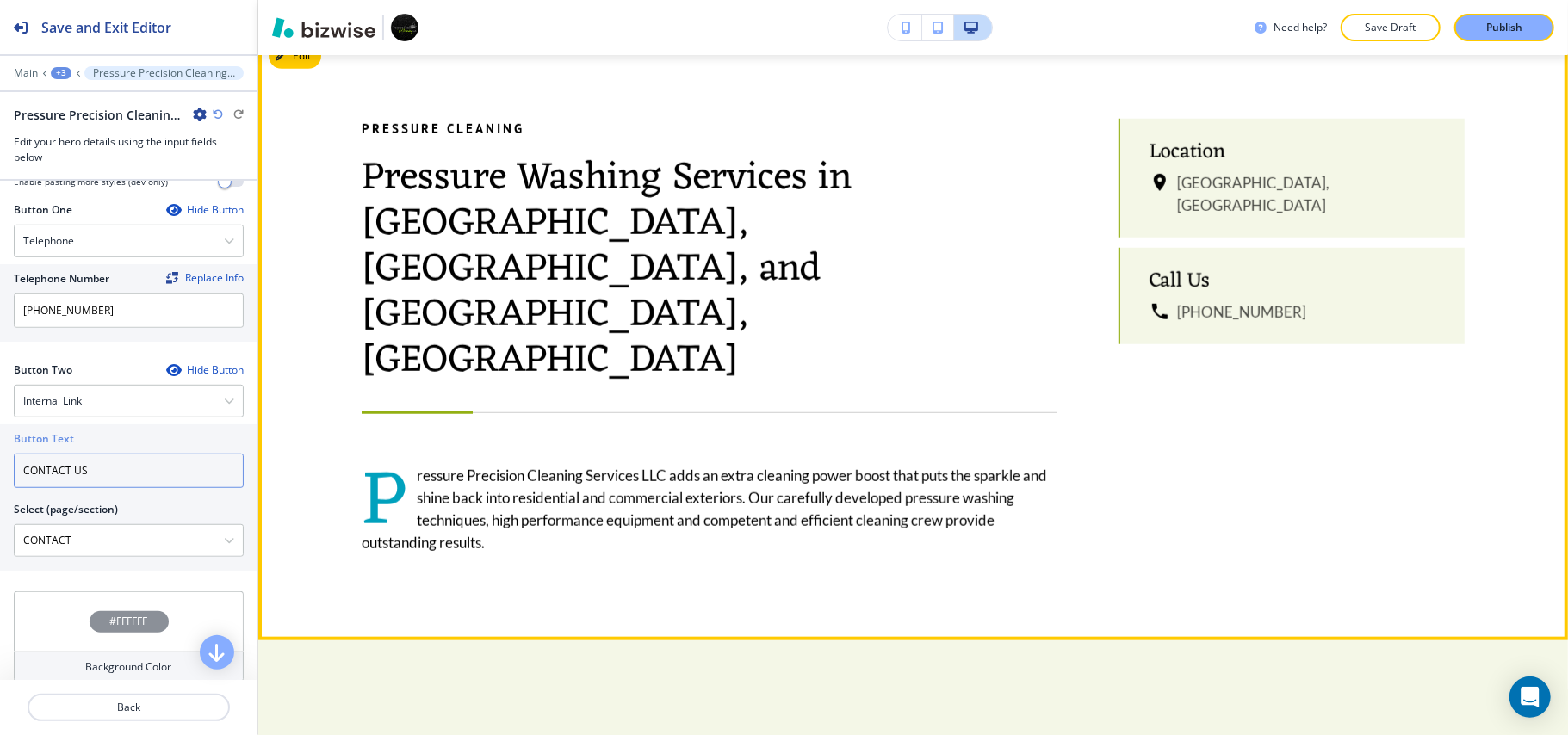
scroll to position [1043, 0]
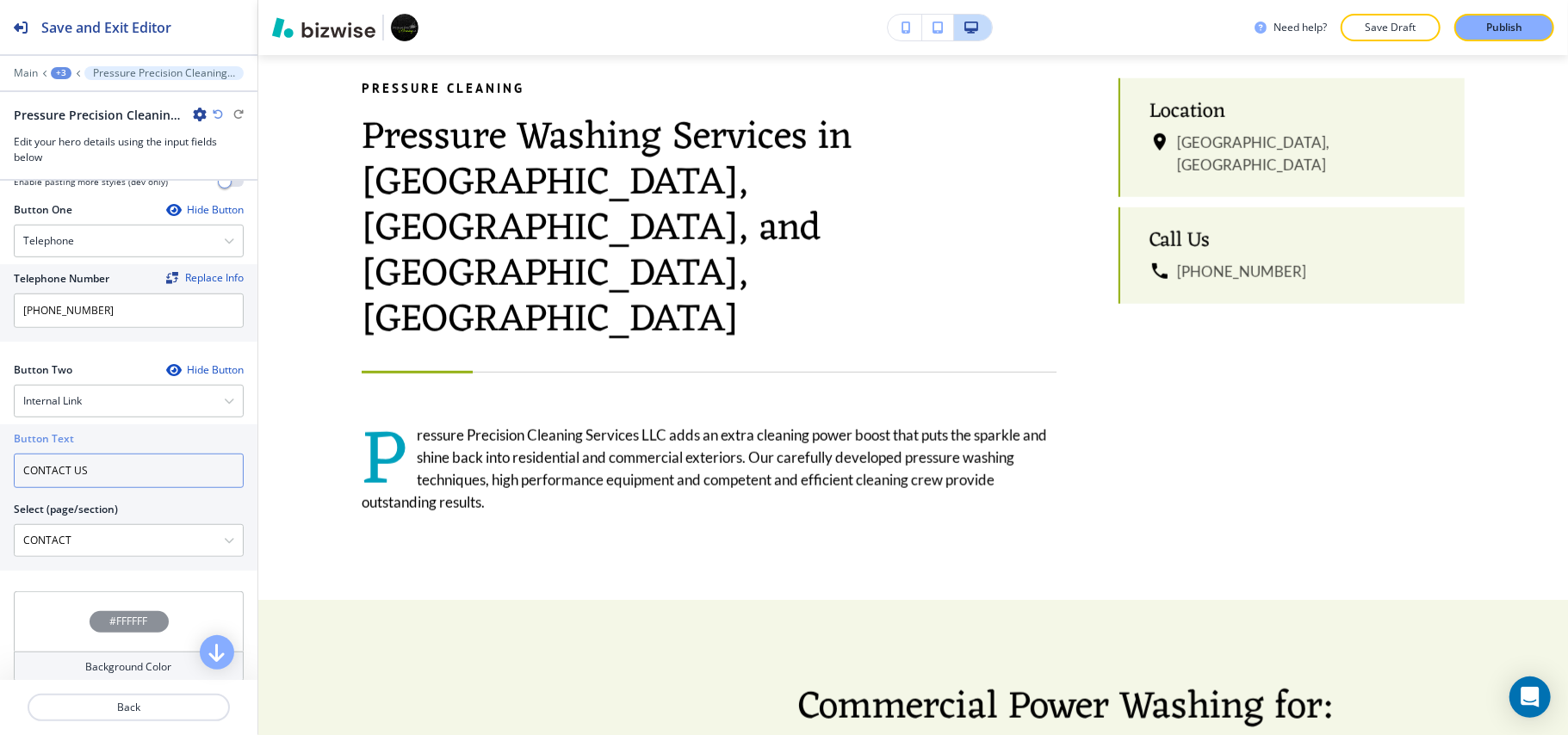
type input "CONTACT US"
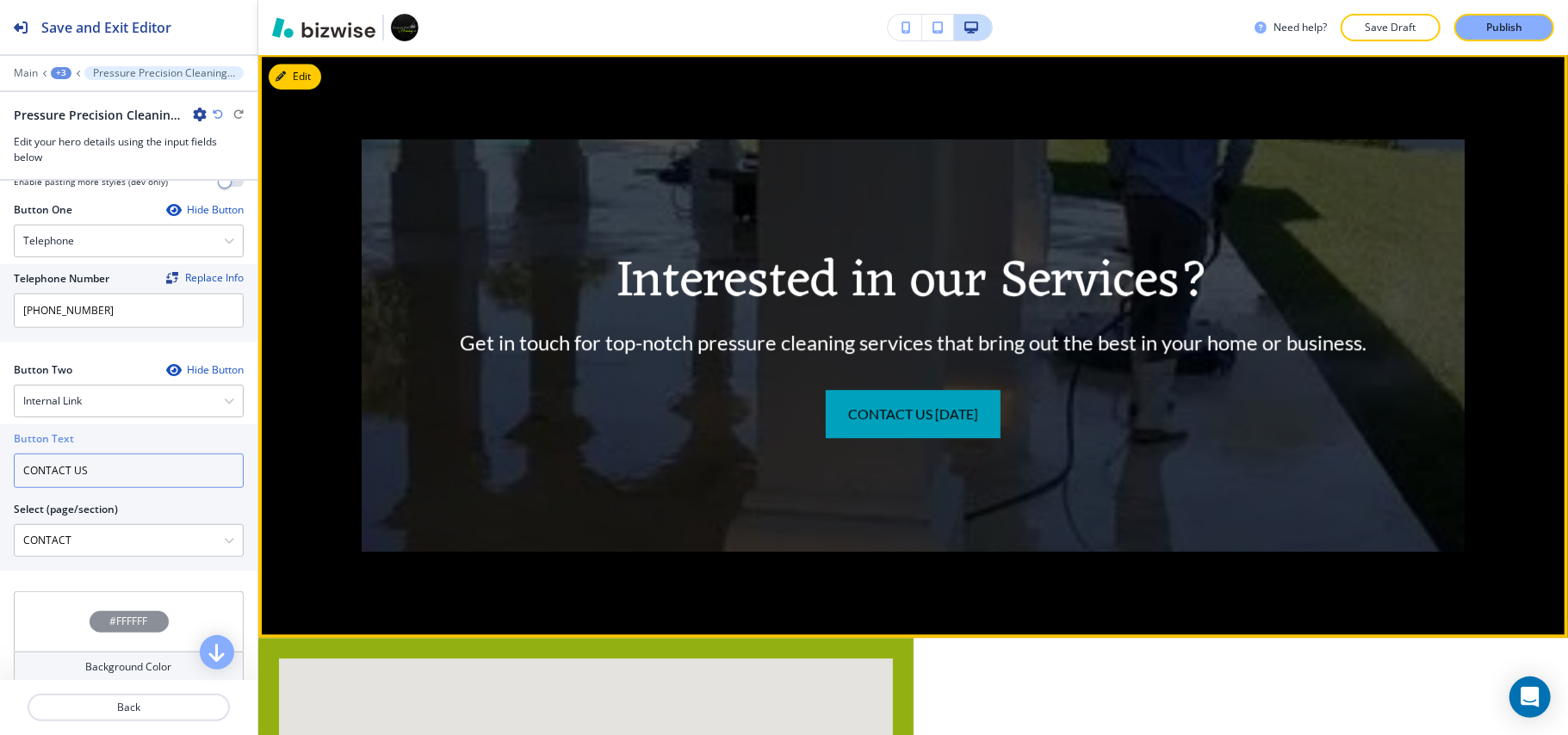
scroll to position [3568, 0]
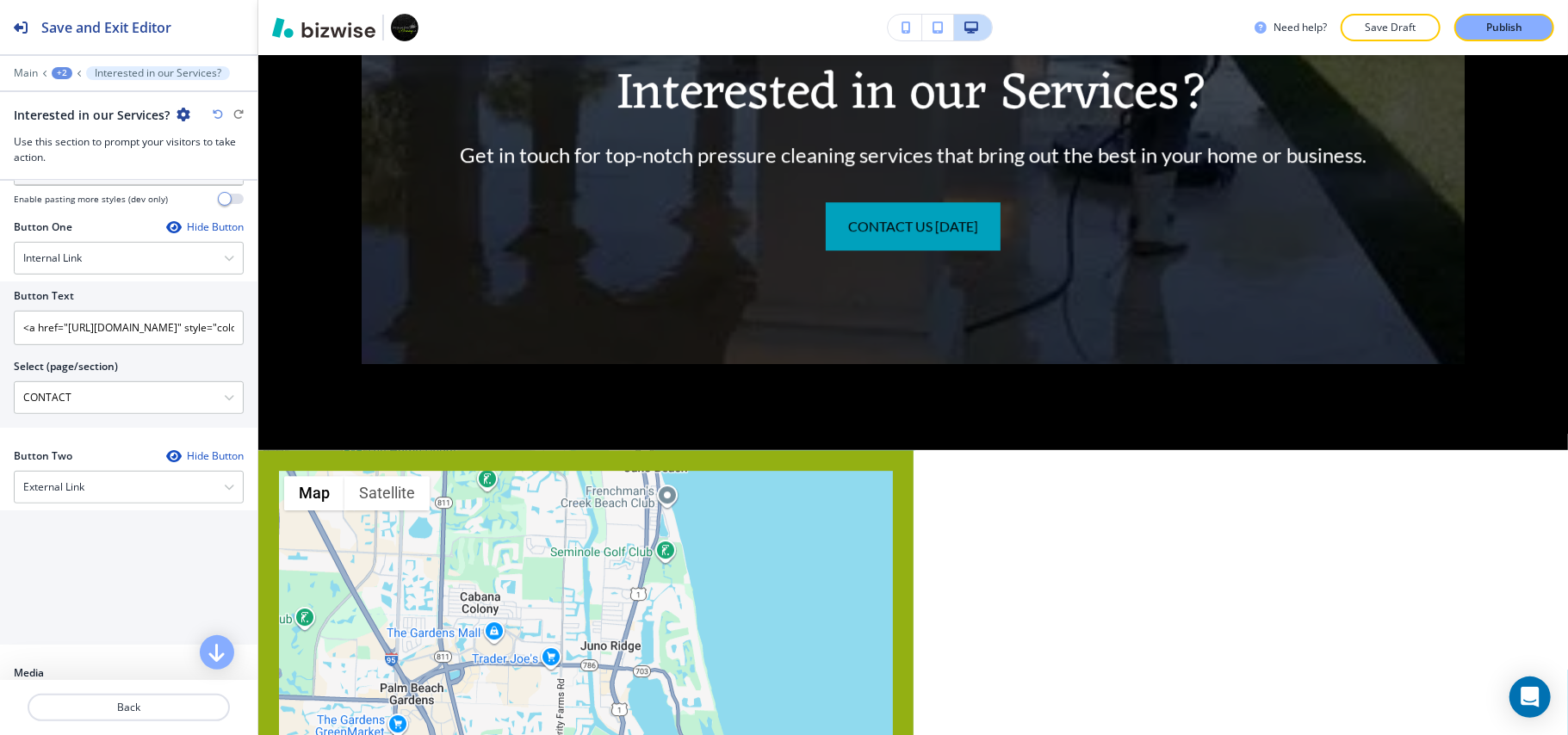
scroll to position [573, 0]
click at [97, 326] on input "<a href="https://www.pressureprecisioncleaning.com/contact-us" style="color: in…" at bounding box center [128, 331] width 230 height 34
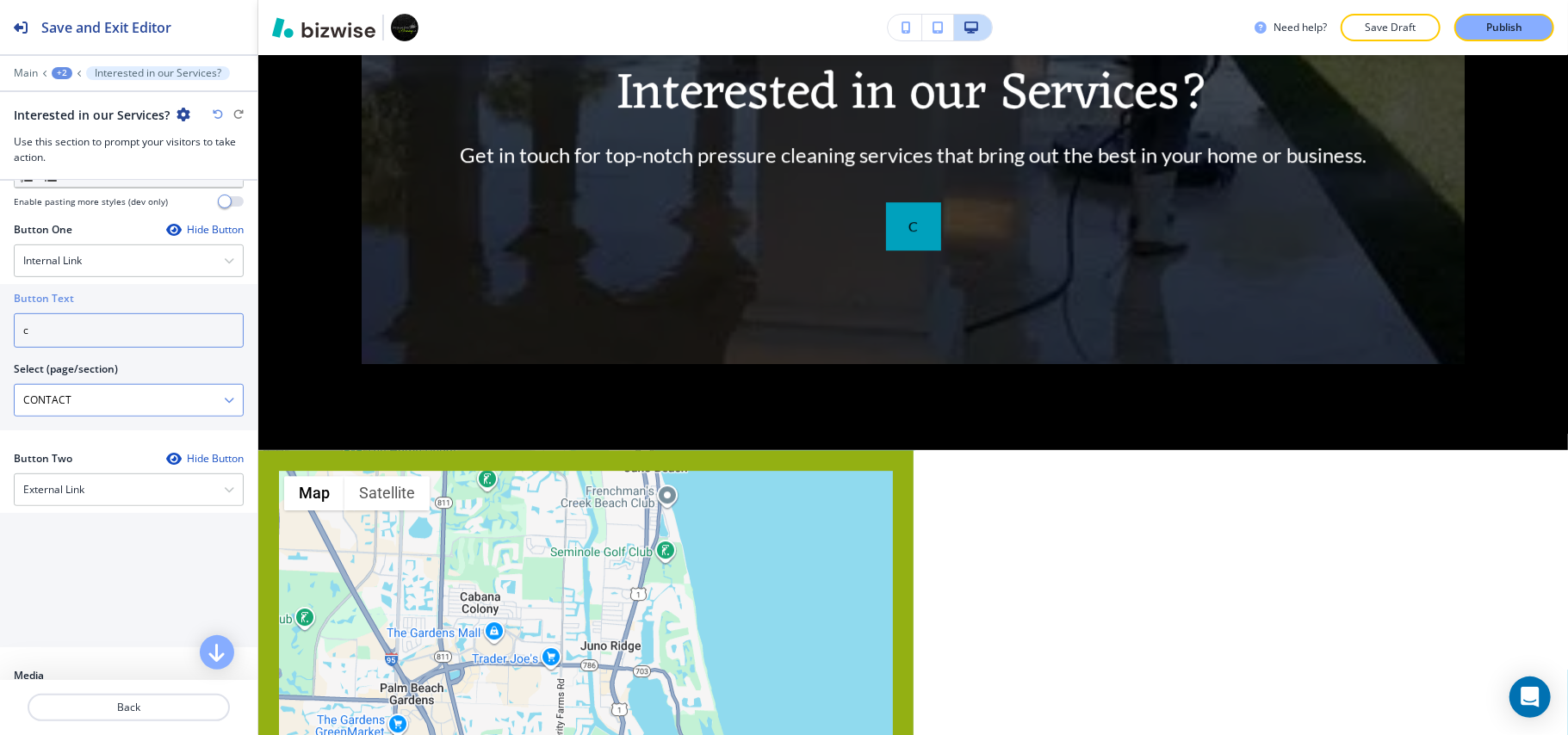
type input "c"
click at [66, 396] on \(page\/section\) "CONTACT" at bounding box center [119, 400] width 209 height 29
click at [102, 399] on \(page\/section\) "CONTACT" at bounding box center [119, 400] width 209 height 29
drag, startPoint x: 102, startPoint y: 400, endPoint x: 0, endPoint y: 402, distance: 102.0
click at [0, 402] on div "Button Text c Select (page/section) CONTACT HOME HOME | Hero HOME | SERVING PAL…" at bounding box center [128, 358] width 258 height 146
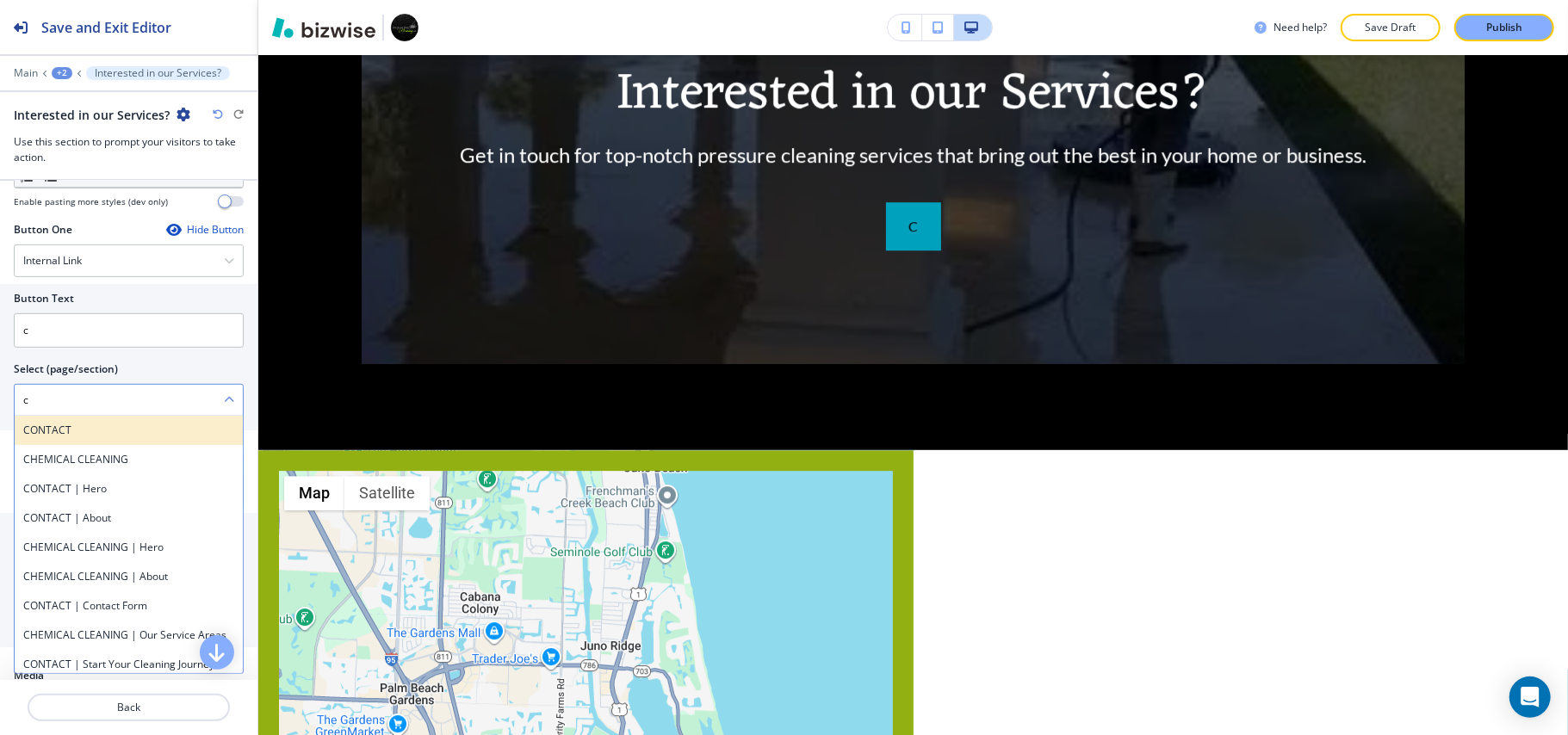
click at [100, 428] on h4 "CONTACT" at bounding box center [128, 430] width 211 height 16
type \(page\/section\) "CONTACT"
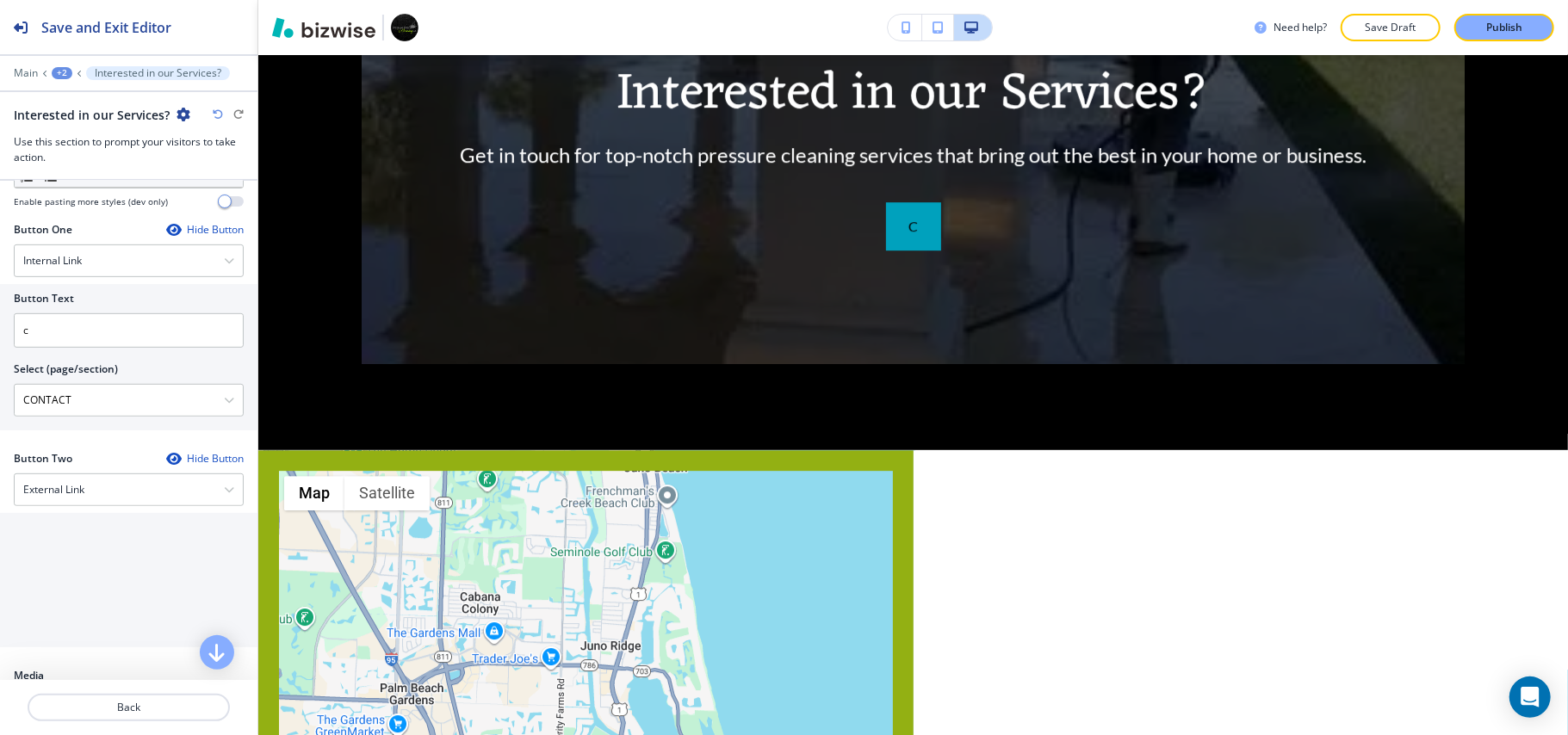
click at [80, 355] on div at bounding box center [128, 354] width 230 height 14
click at [153, 319] on input "c" at bounding box center [128, 331] width 230 height 34
drag, startPoint x: 150, startPoint y: 327, endPoint x: 0, endPoint y: 315, distance: 150.5
click at [0, 315] on div "Button Text c Select (page/section) CONTACT CONTACT CHEMICAL CLEANING CONTACT |…" at bounding box center [128, 358] width 258 height 146
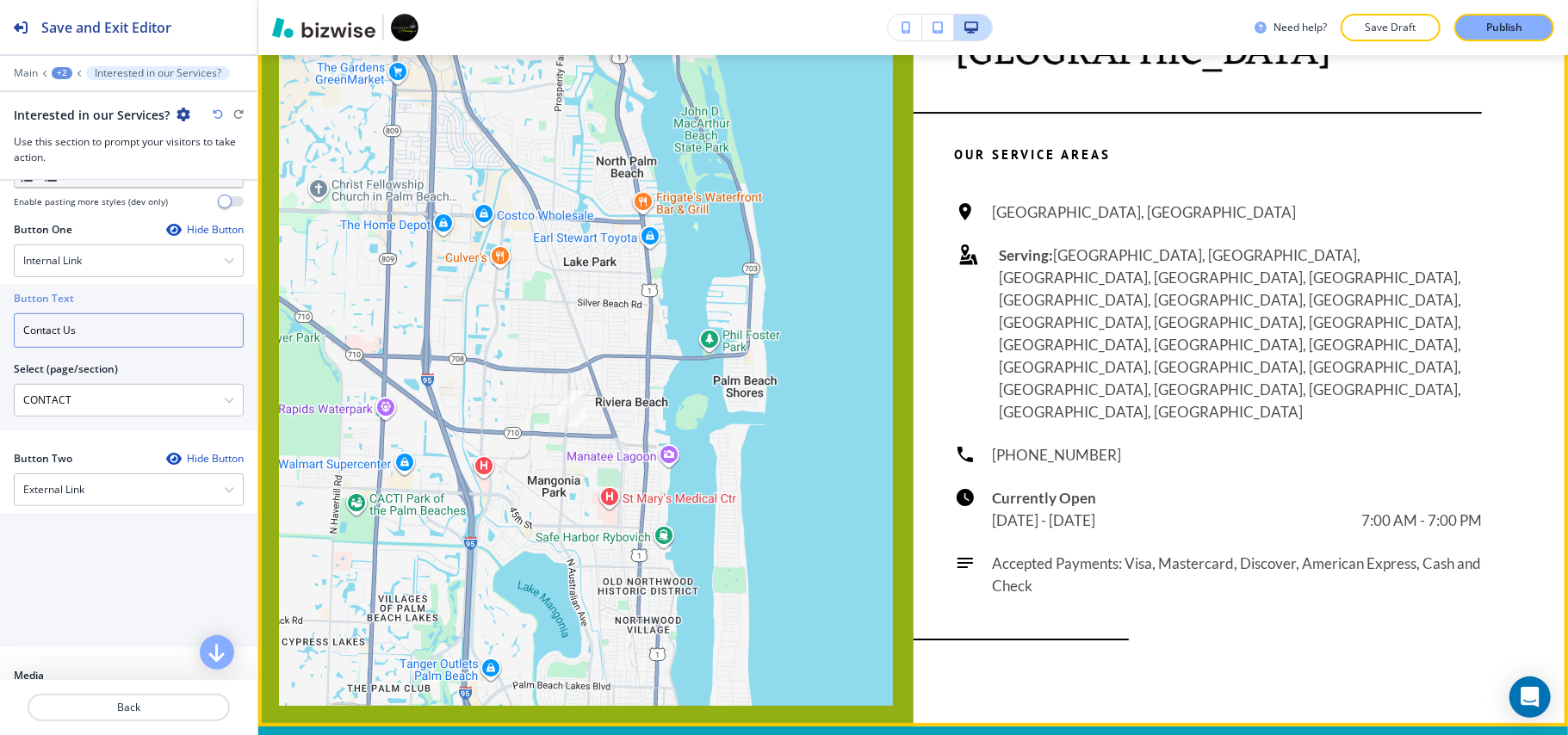
scroll to position [4305, 0]
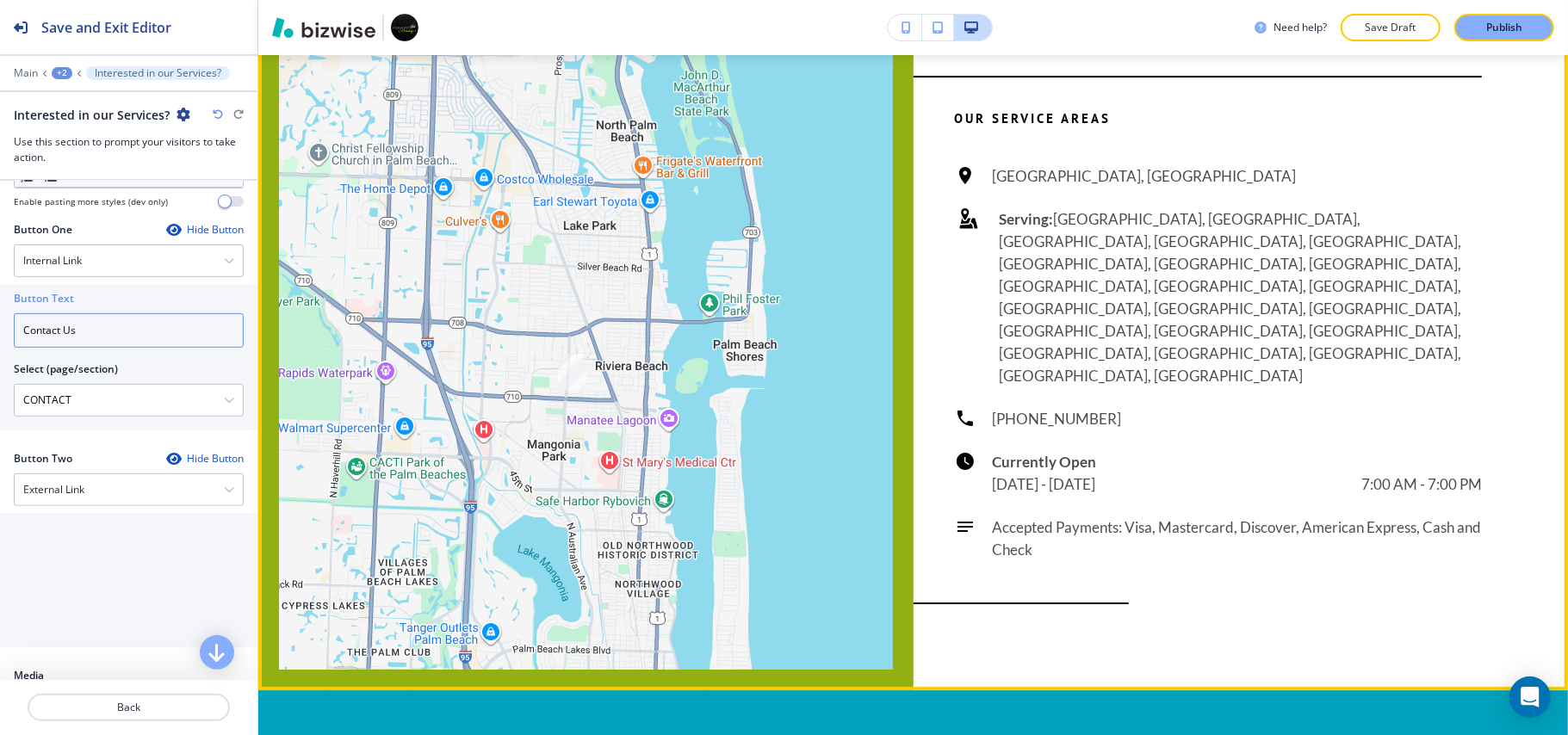
type input "Contact Us"
drag, startPoint x: 1055, startPoint y: 402, endPoint x: 977, endPoint y: 402, distance: 78.0
click at [977, 402] on div "Riviera Beach, FL 33404, USA Serving: Delray Beach, FL, Lake Worth Beach, FL, P…" at bounding box center [1219, 363] width 528 height 396
copy h6 "(561) 294-7711"
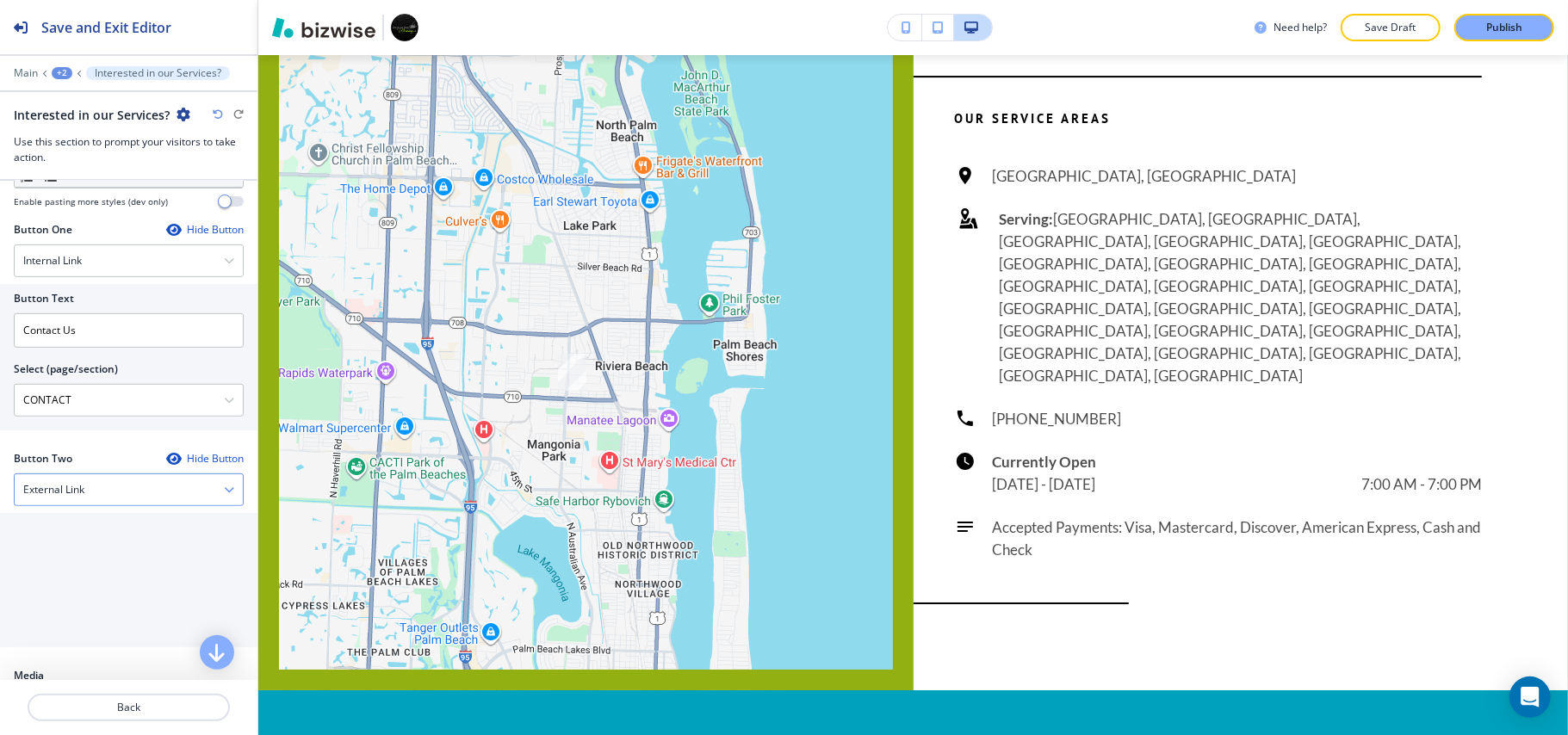
click at [108, 494] on div "External Link" at bounding box center [128, 489] width 228 height 31
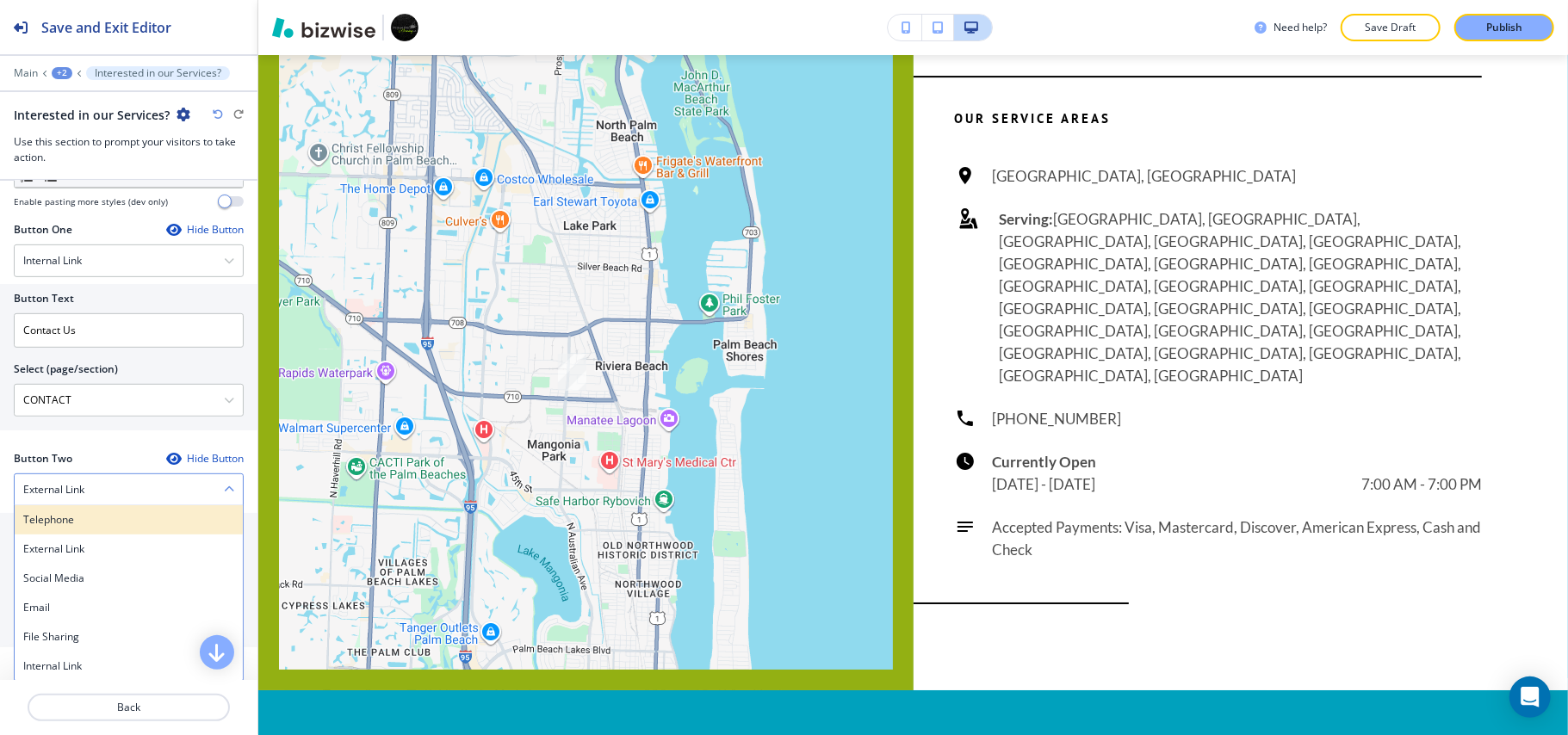
click at [91, 523] on h4 "Telephone" at bounding box center [128, 520] width 211 height 16
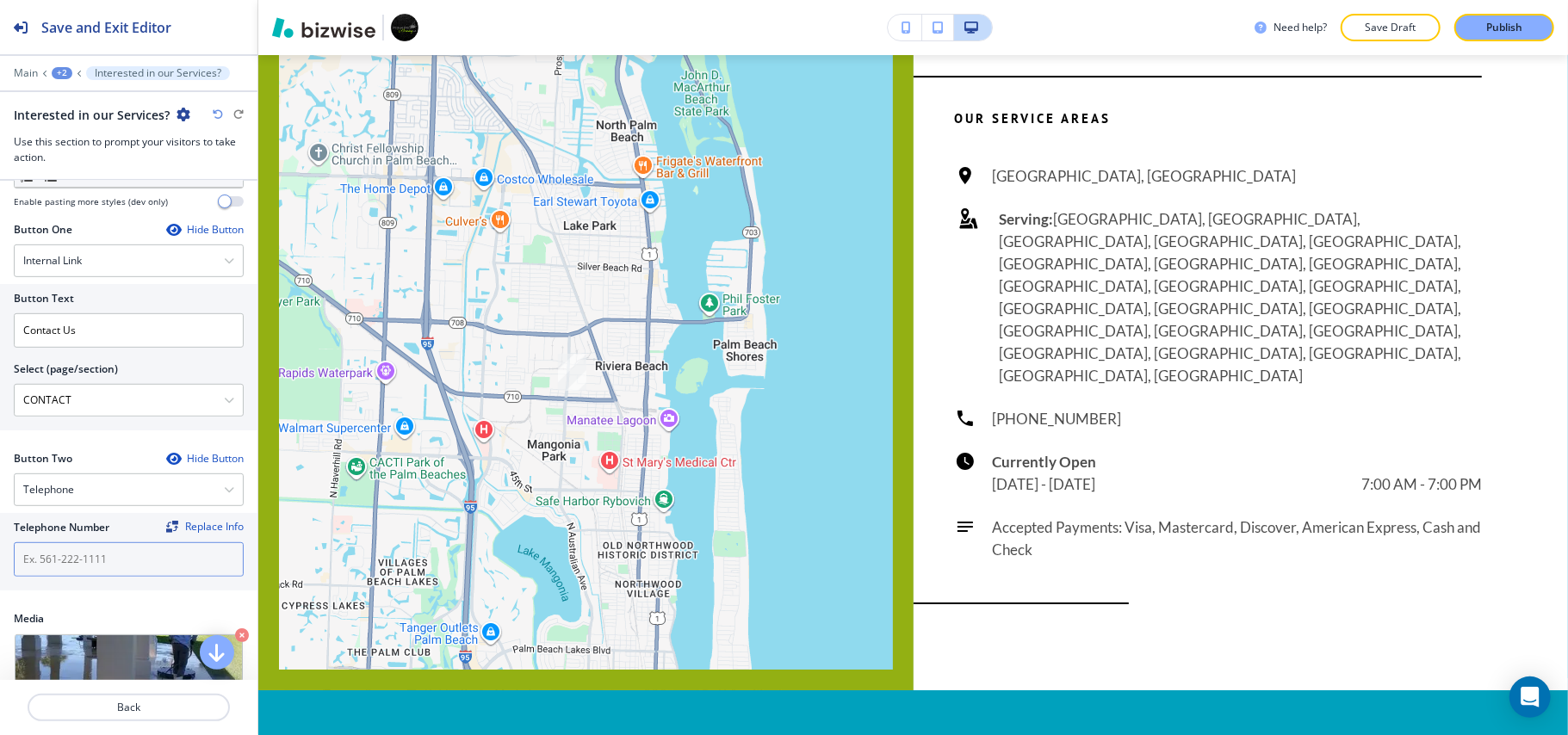
click at [69, 554] on input "text" at bounding box center [128, 559] width 230 height 34
paste input "(561) 294-7711"
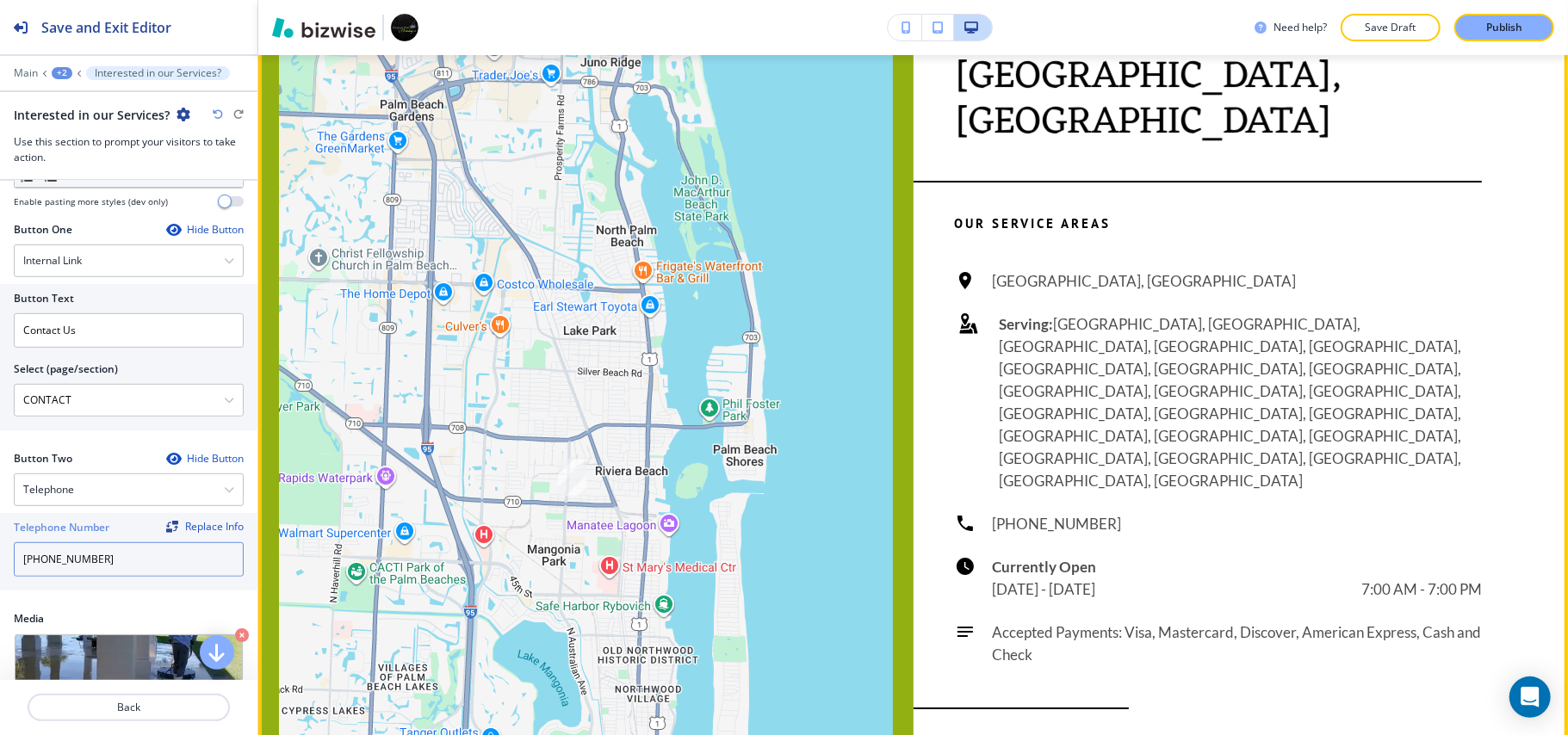
scroll to position [3960, 0]
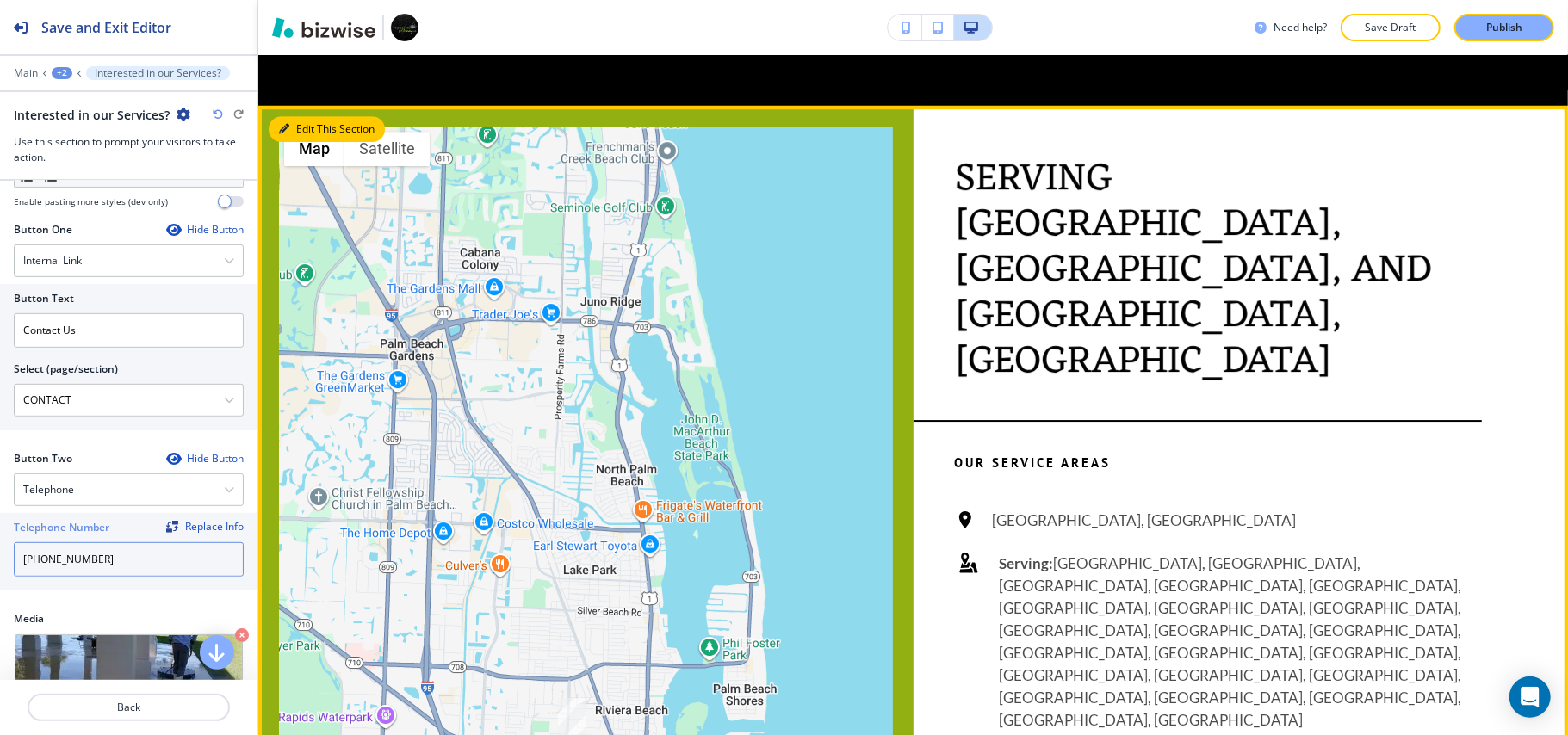
type input "(561) 294-7711"
click at [328, 142] on button "Edit This Section" at bounding box center [327, 129] width 116 height 26
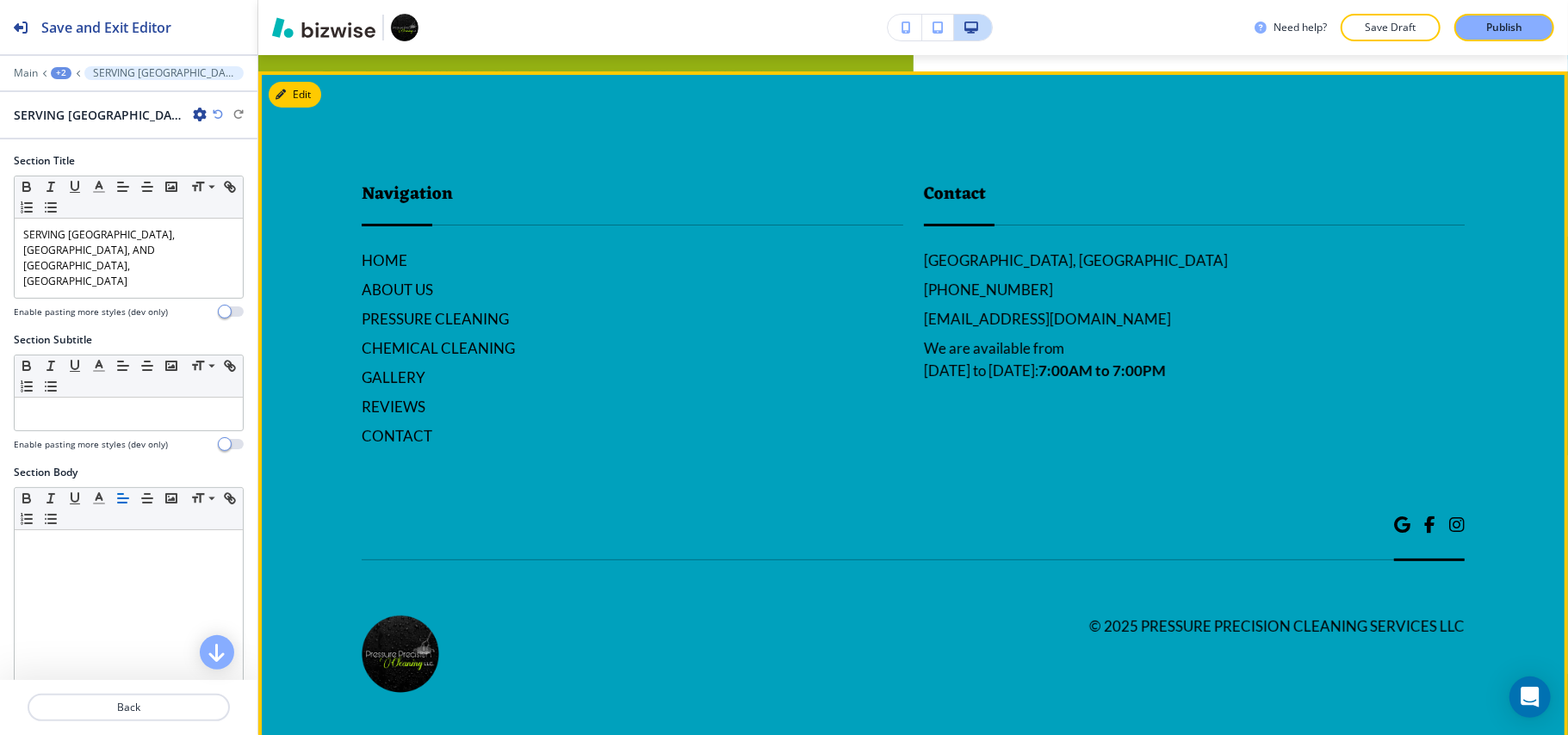
scroll to position [4931, 0]
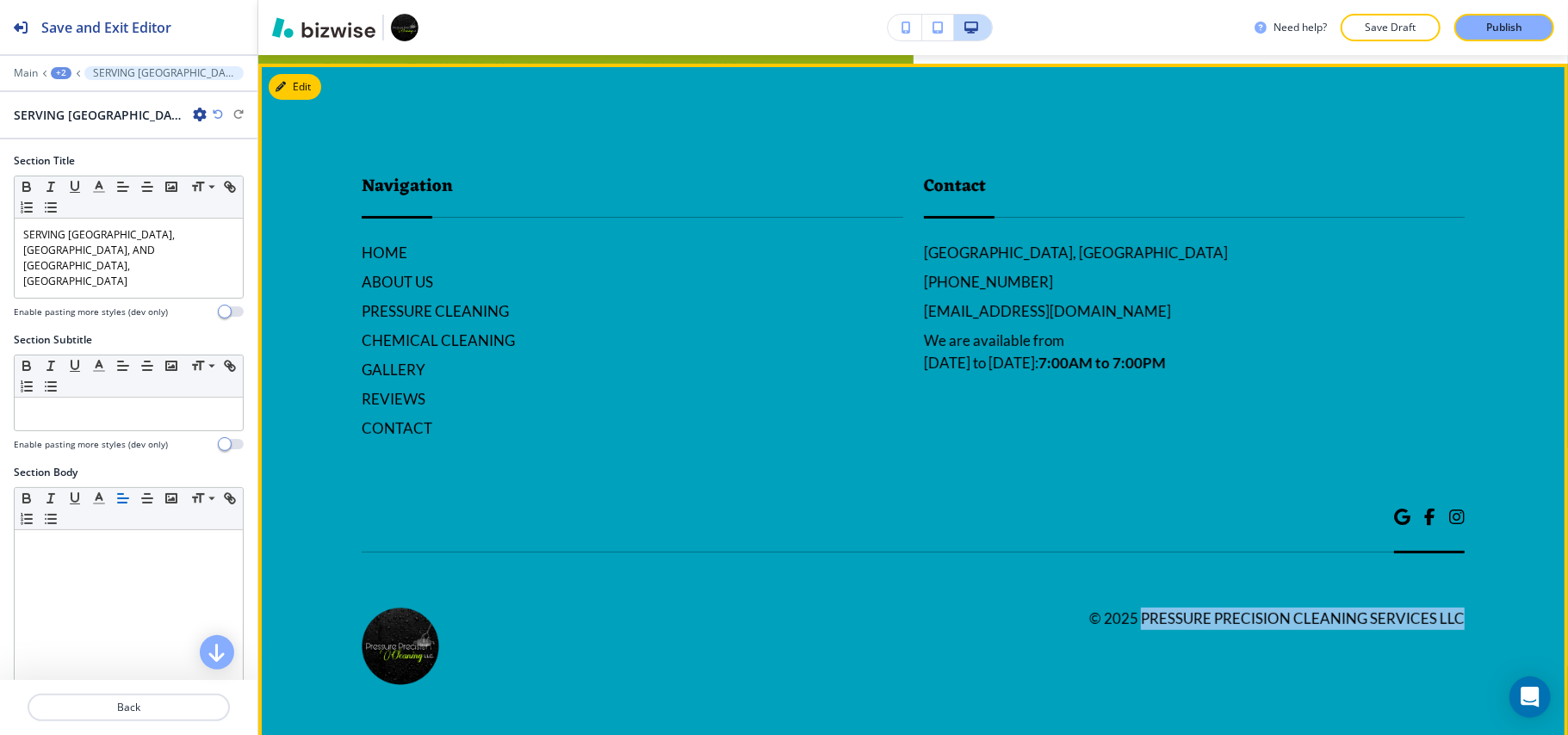
drag, startPoint x: 1461, startPoint y: 609, endPoint x: 1127, endPoint y: 594, distance: 334.3
click at [1127, 594] on footer "Navigation HOME ABOUT US PRESSURE CLEANING CHEMICAL CLEANING GALLERY REVIEWS CO…" at bounding box center [913, 406] width 1309 height 685
copy h6 "Pressure Precision Cleaning Services LLC"
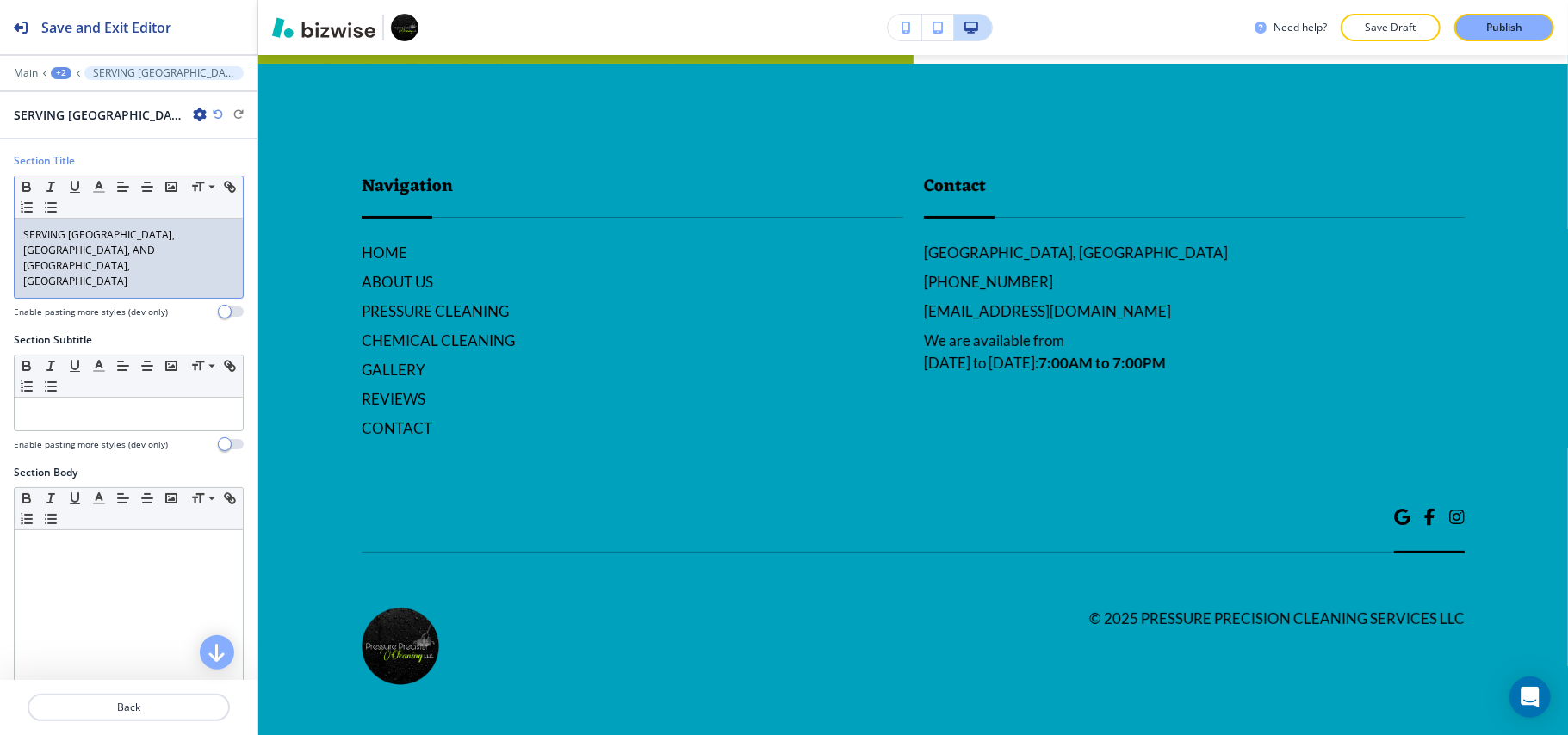
click at [93, 234] on p "SERVING PALM BEACH GARDENS, WEST PALM BEACH, AND BOCA, FL" at bounding box center [128, 258] width 211 height 62
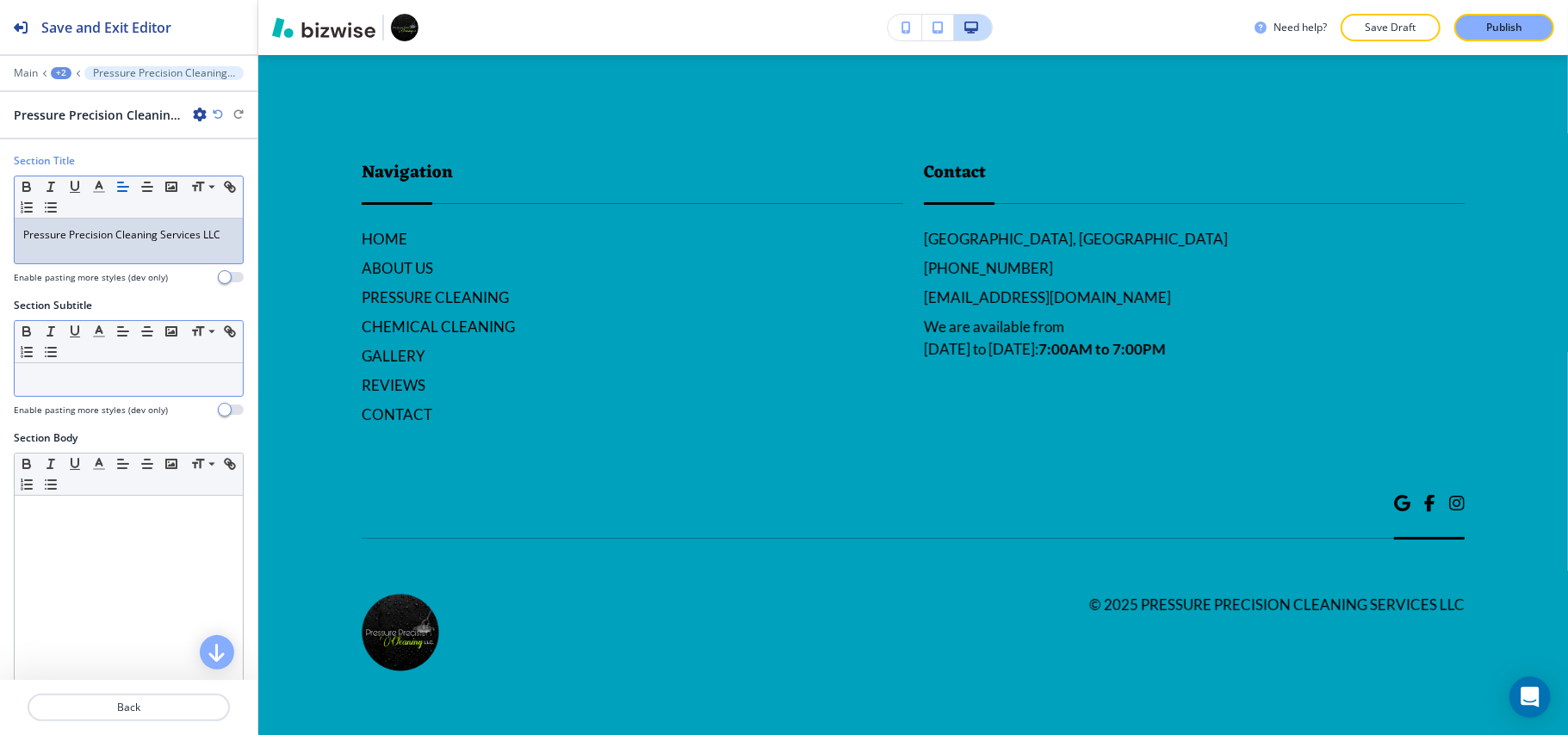
scroll to position [4887, 0]
click at [104, 387] on p at bounding box center [128, 379] width 211 height 16
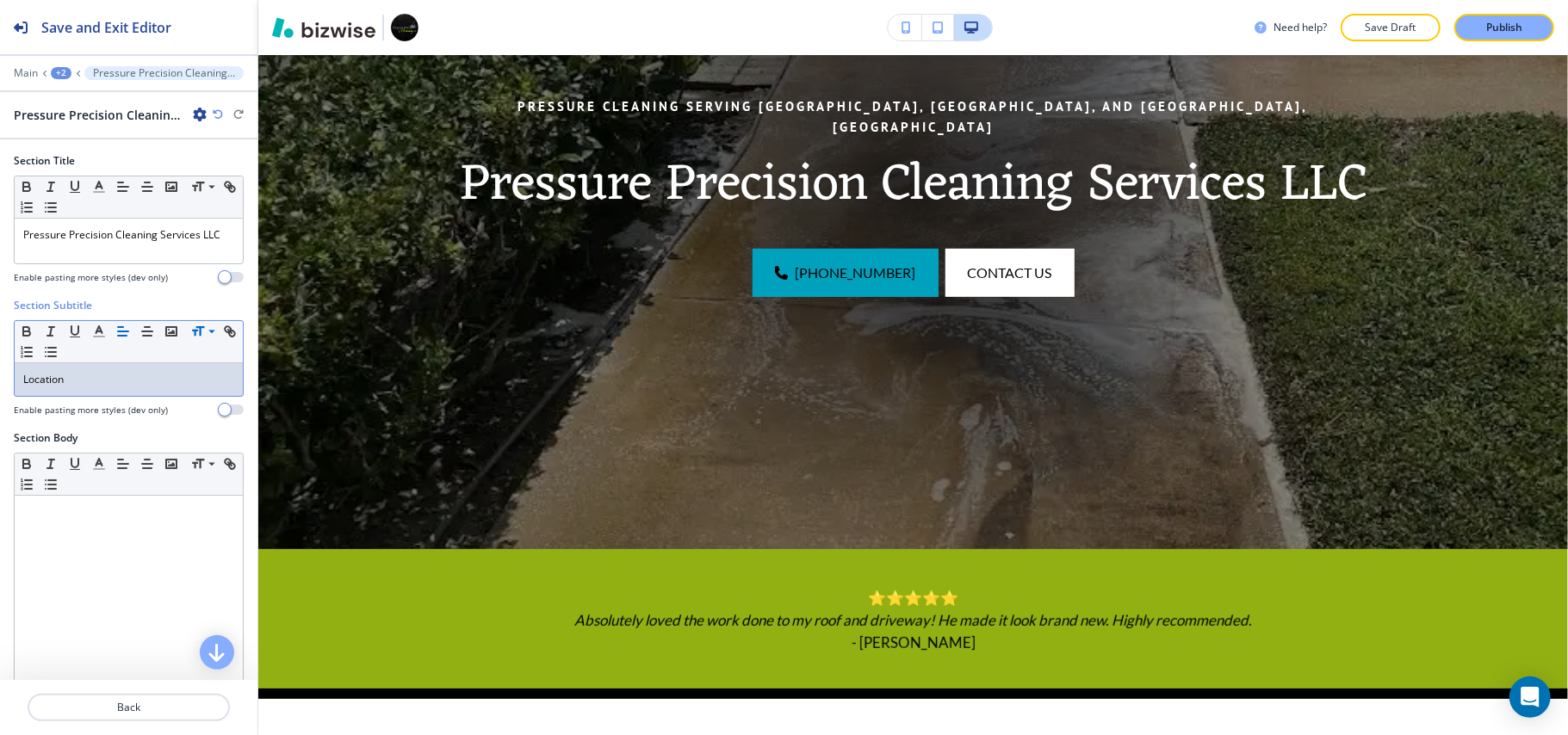
scroll to position [0, 0]
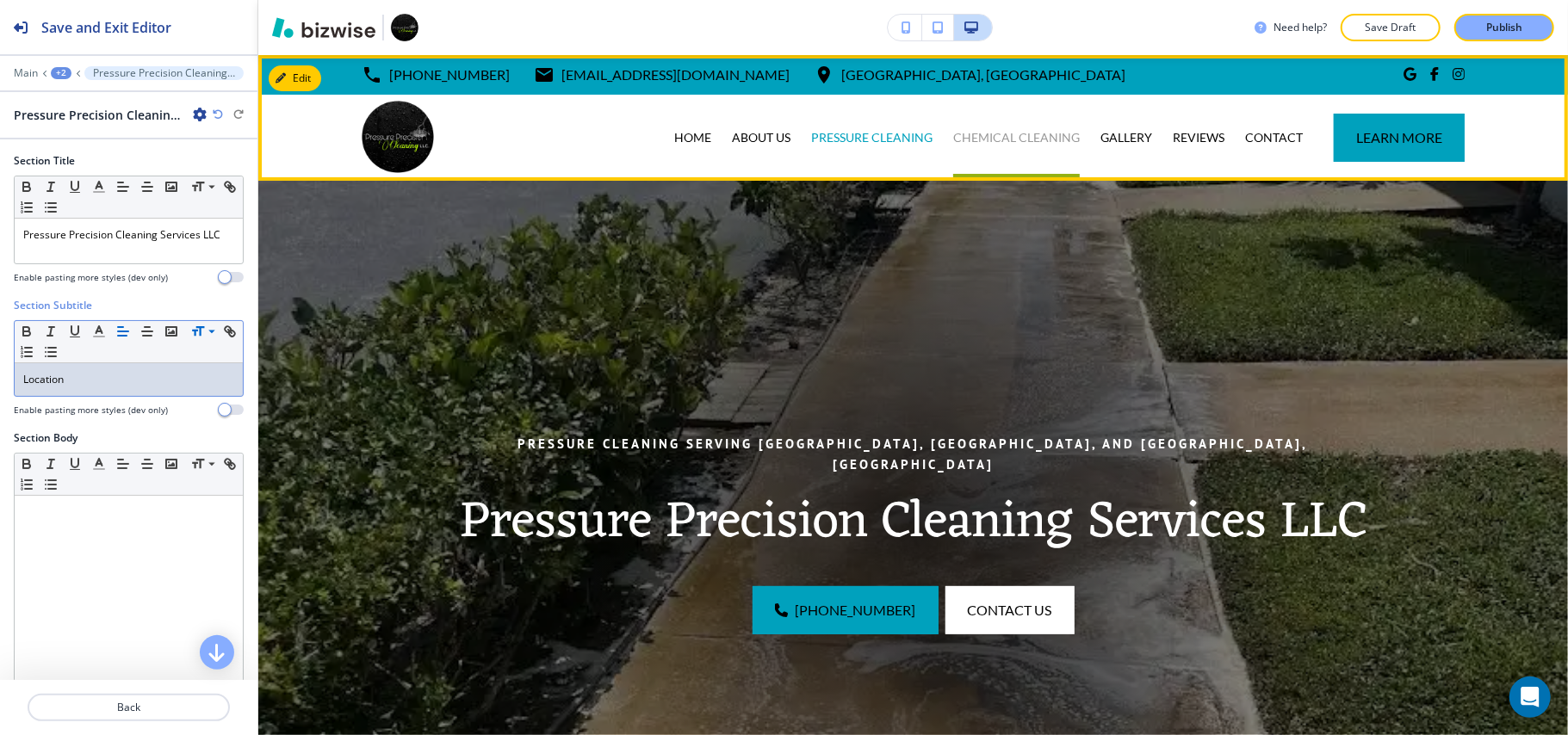
click at [996, 136] on p "CHEMICAL CLEANING" at bounding box center [1016, 138] width 127 height 17
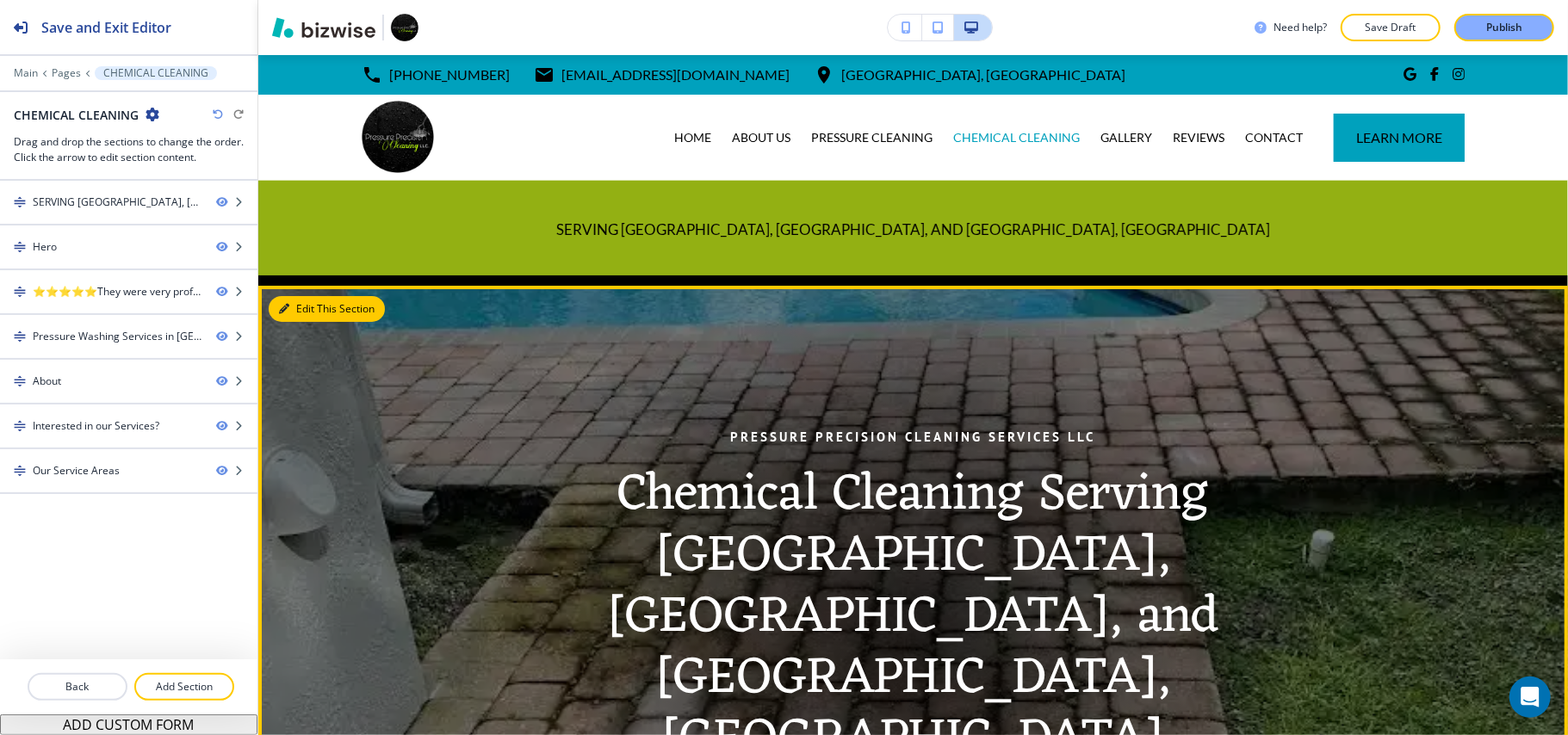
drag, startPoint x: 303, startPoint y: 308, endPoint x: 259, endPoint y: 304, distance: 44.2
click at [304, 308] on button "Edit This Section" at bounding box center [327, 309] width 116 height 26
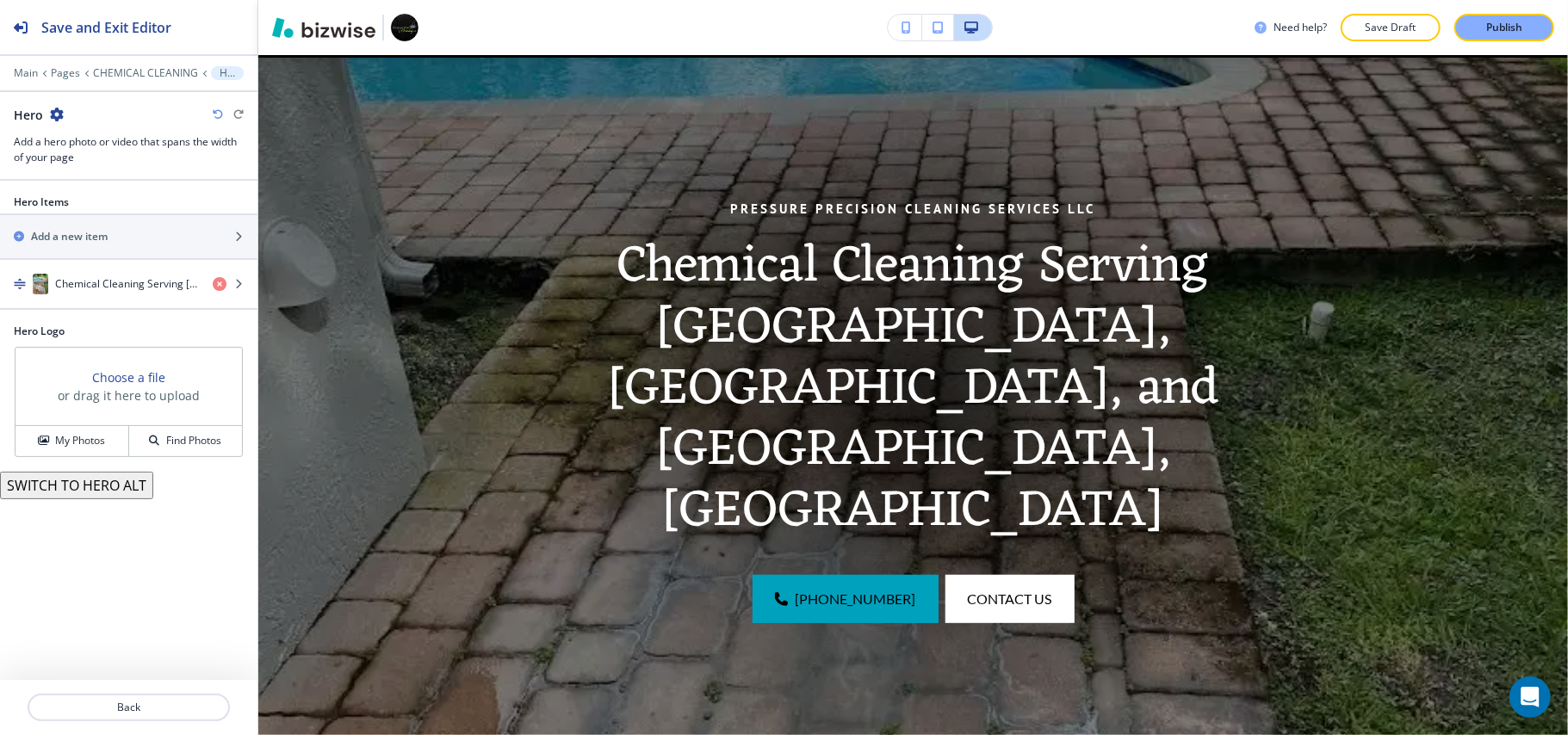
scroll to position [231, 0]
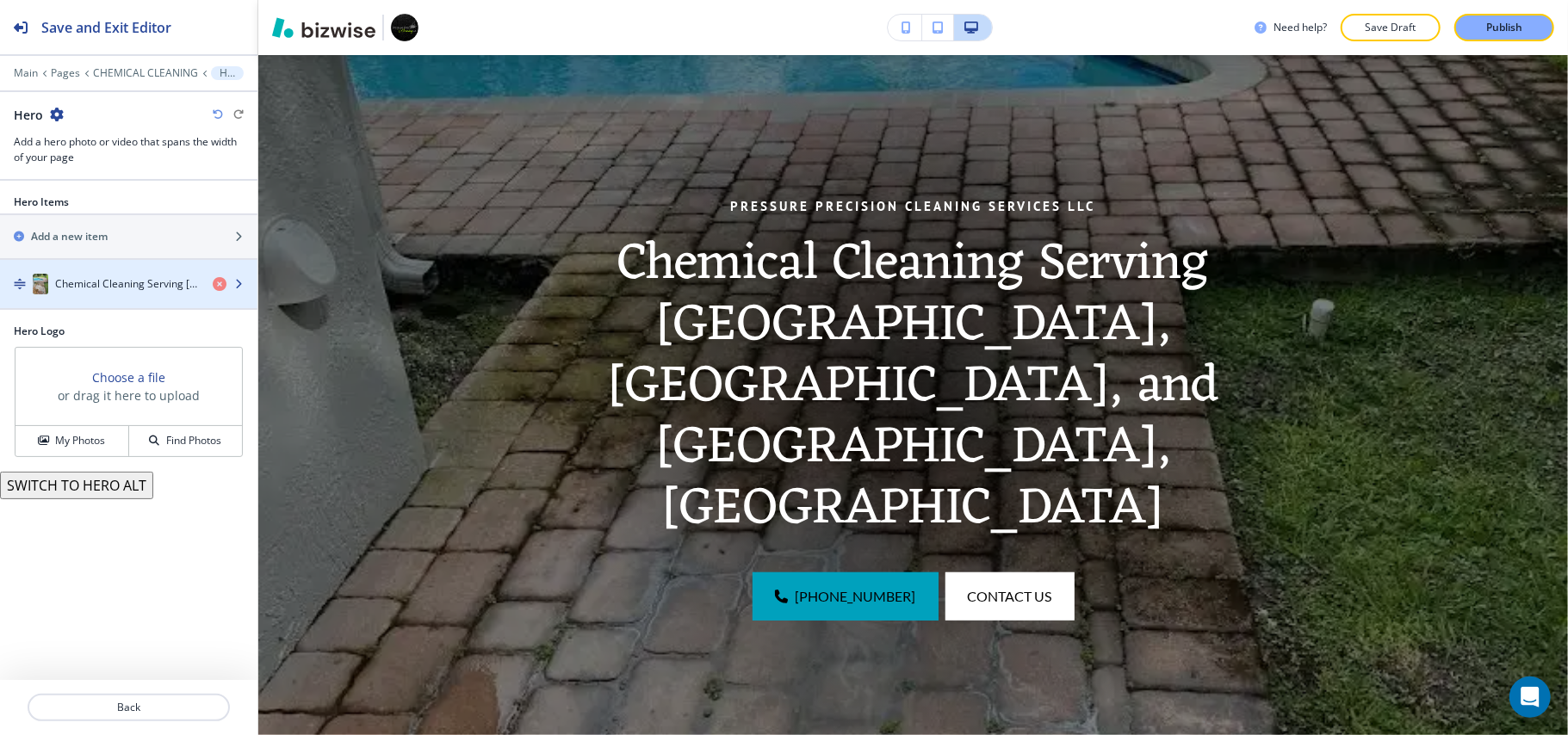
click at [118, 266] on div "button" at bounding box center [128, 267] width 258 height 14
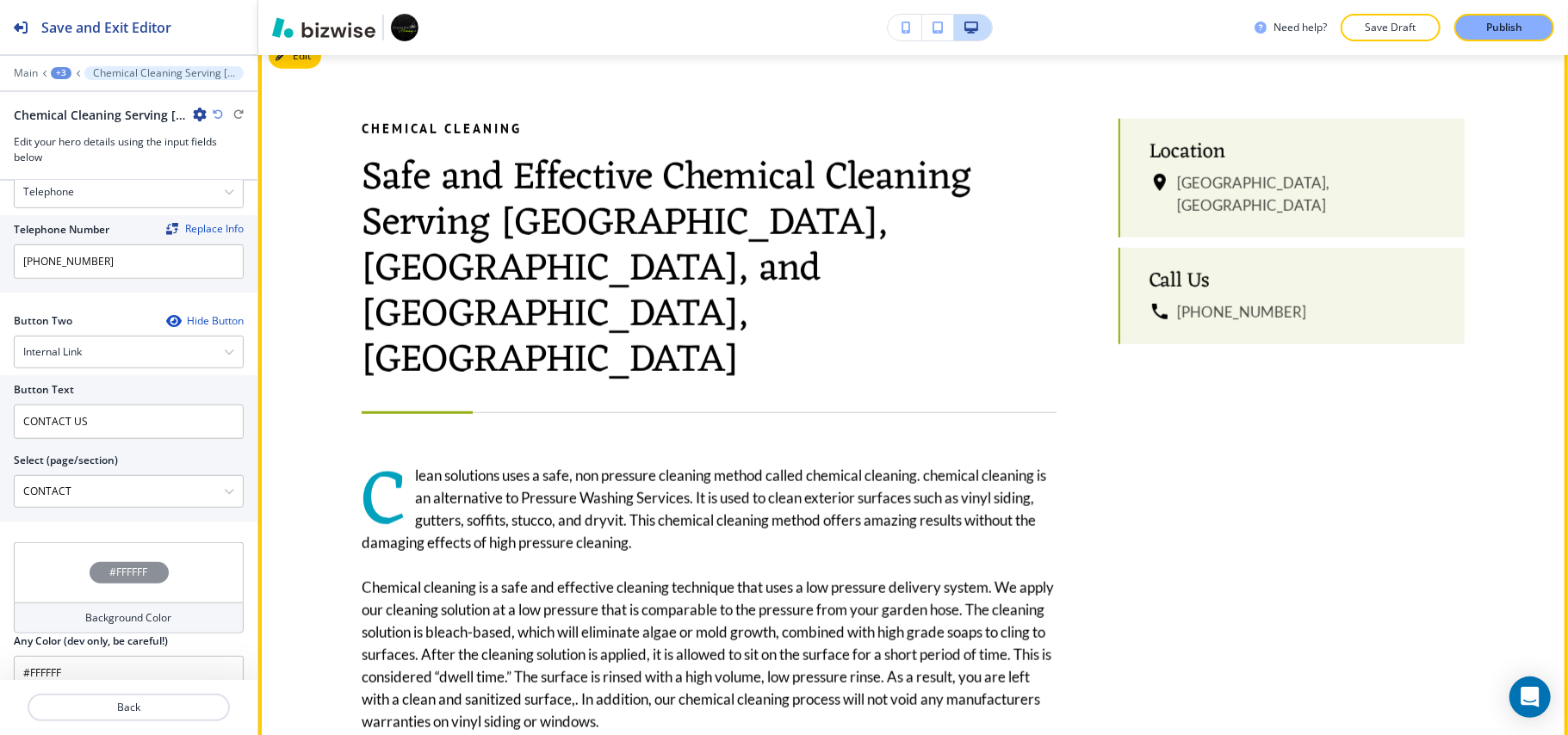
scroll to position [1148, 0]
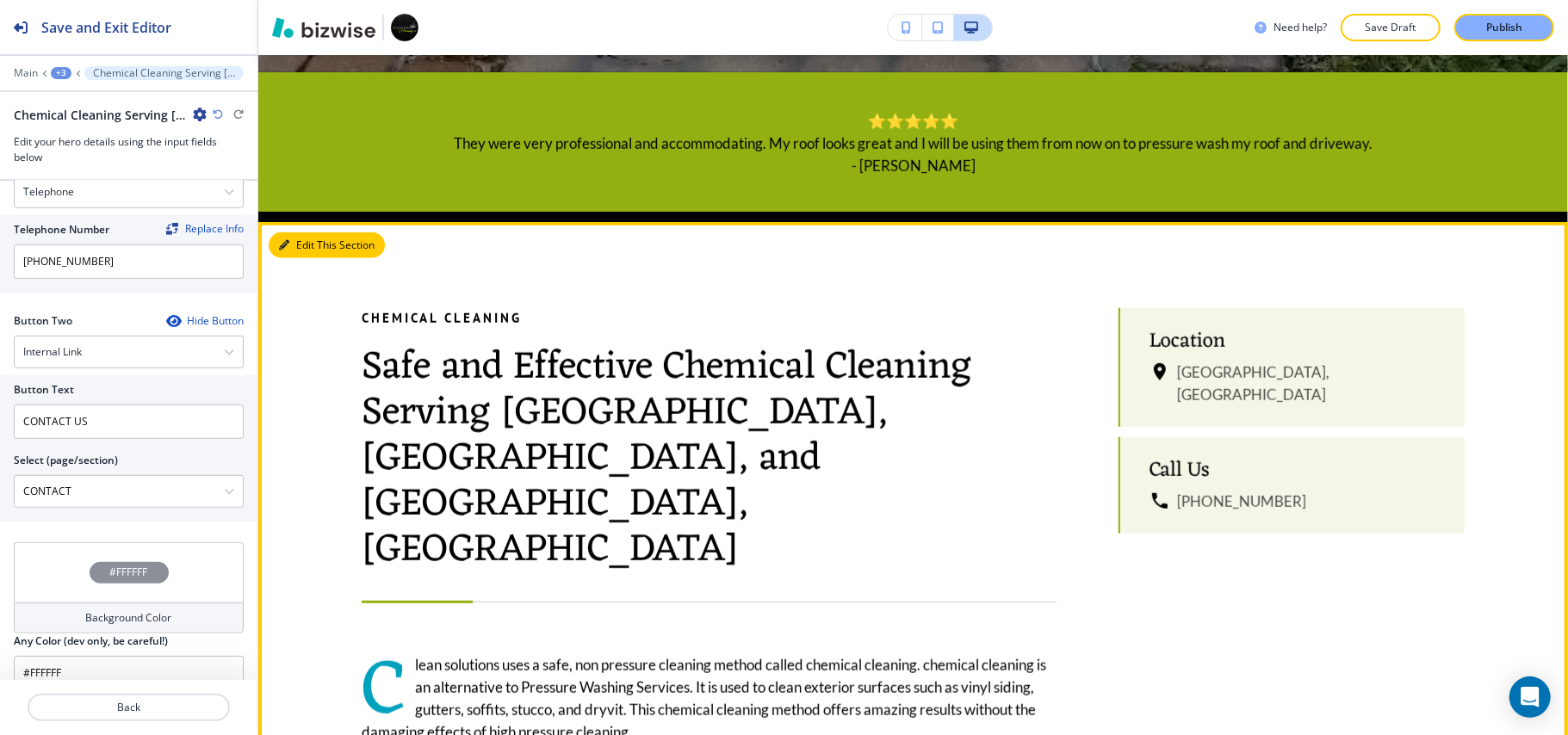
click at [324, 236] on button "Edit This Section" at bounding box center [327, 246] width 116 height 26
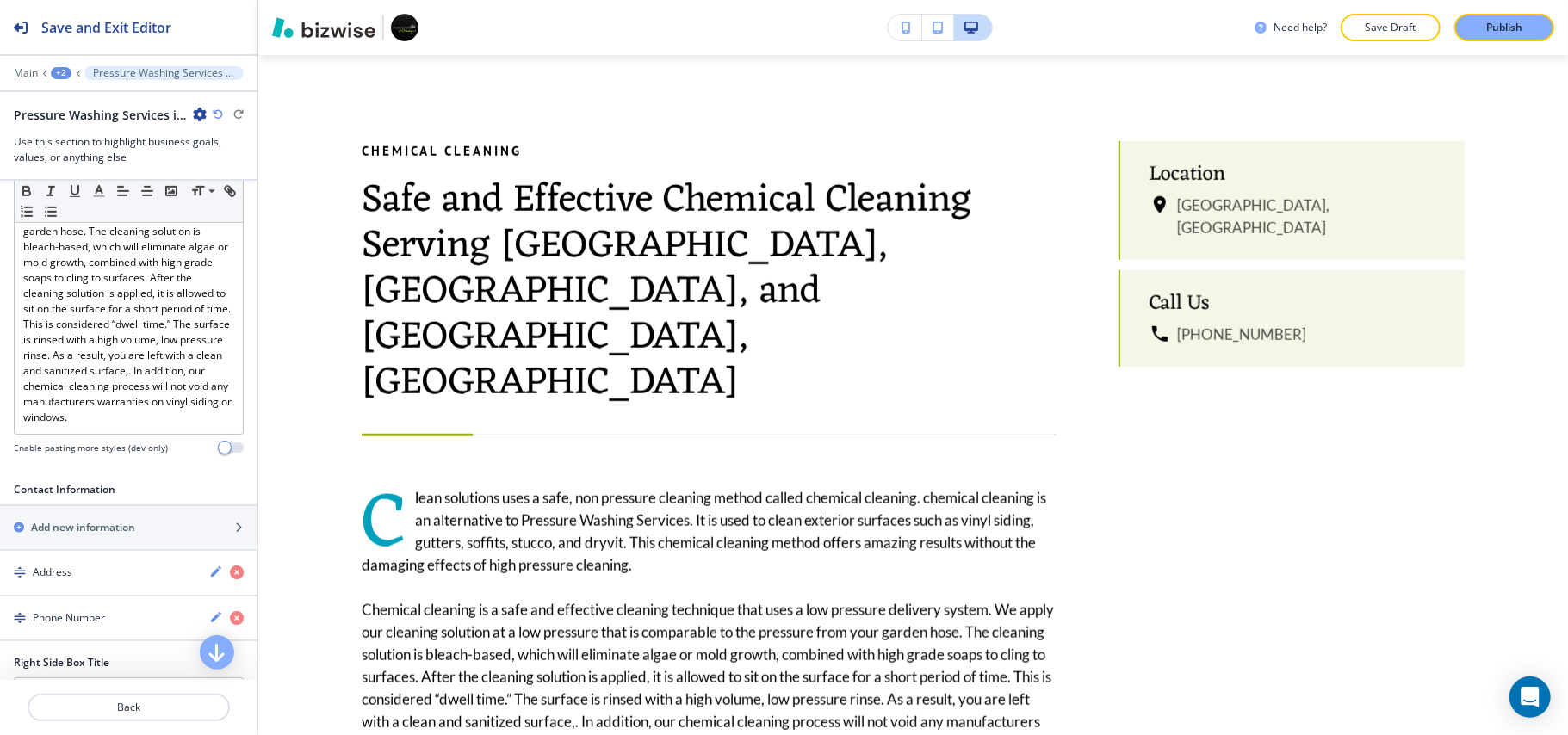
scroll to position [803, 0]
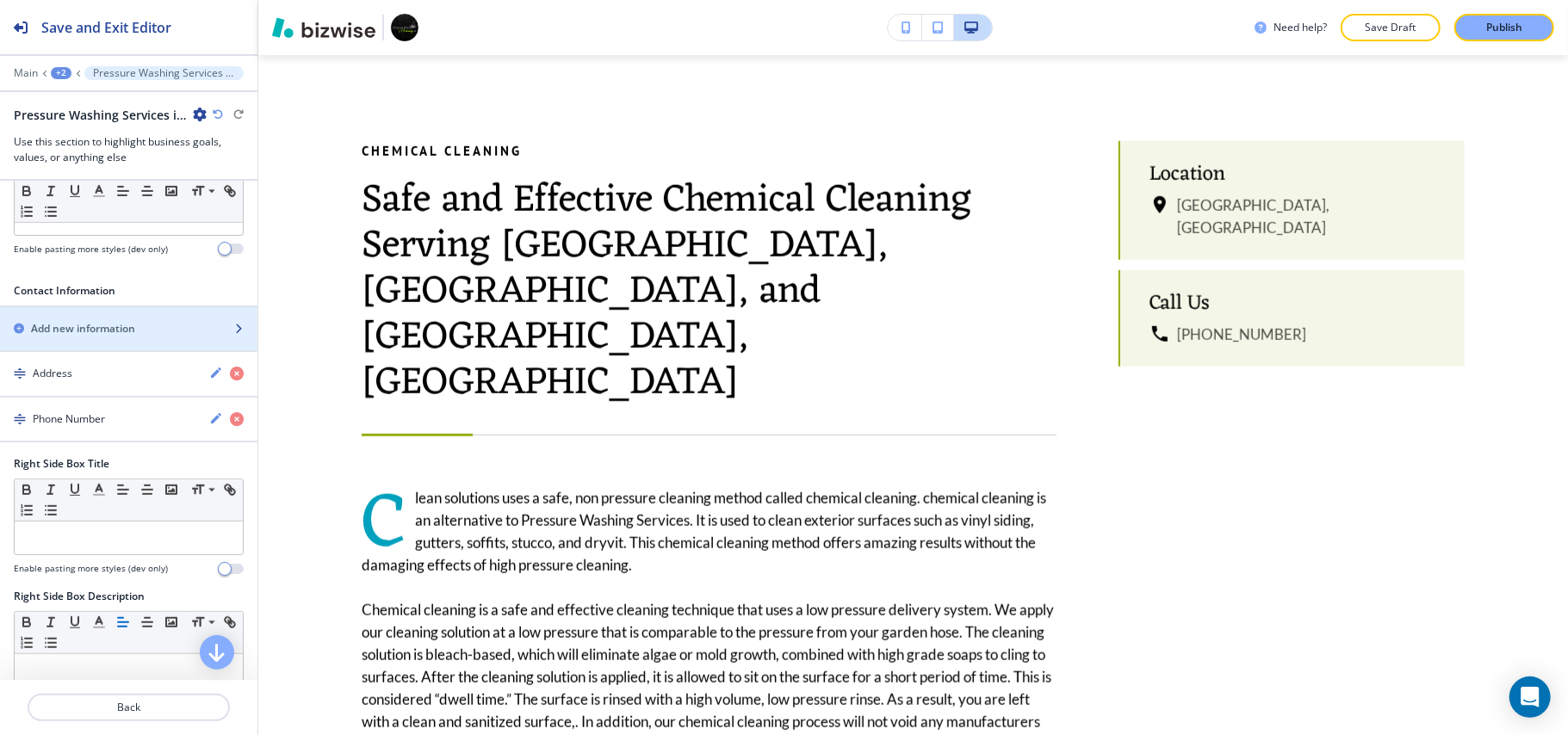
click at [91, 332] on h2 "Add new information" at bounding box center [83, 329] width 104 height 16
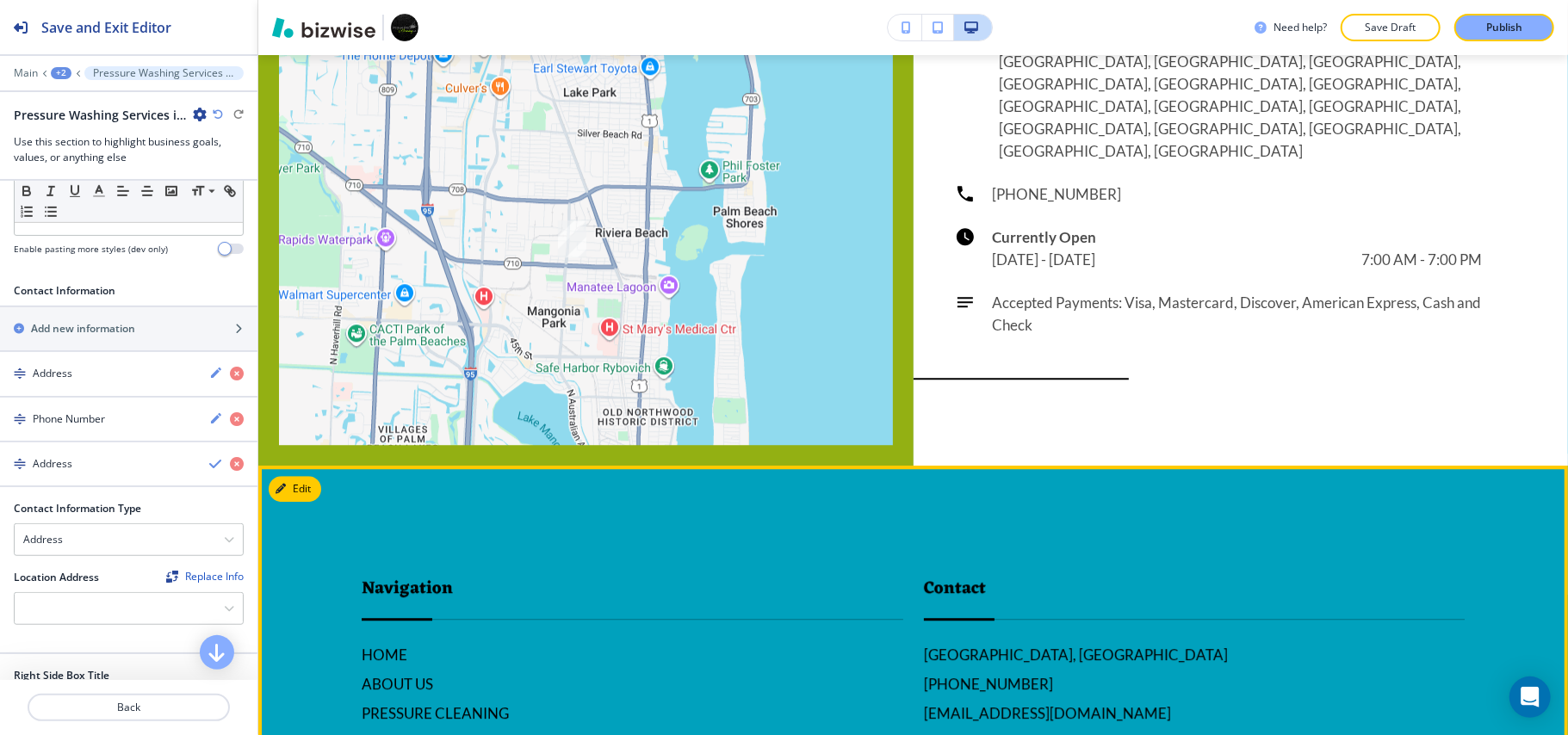
scroll to position [3575, 0]
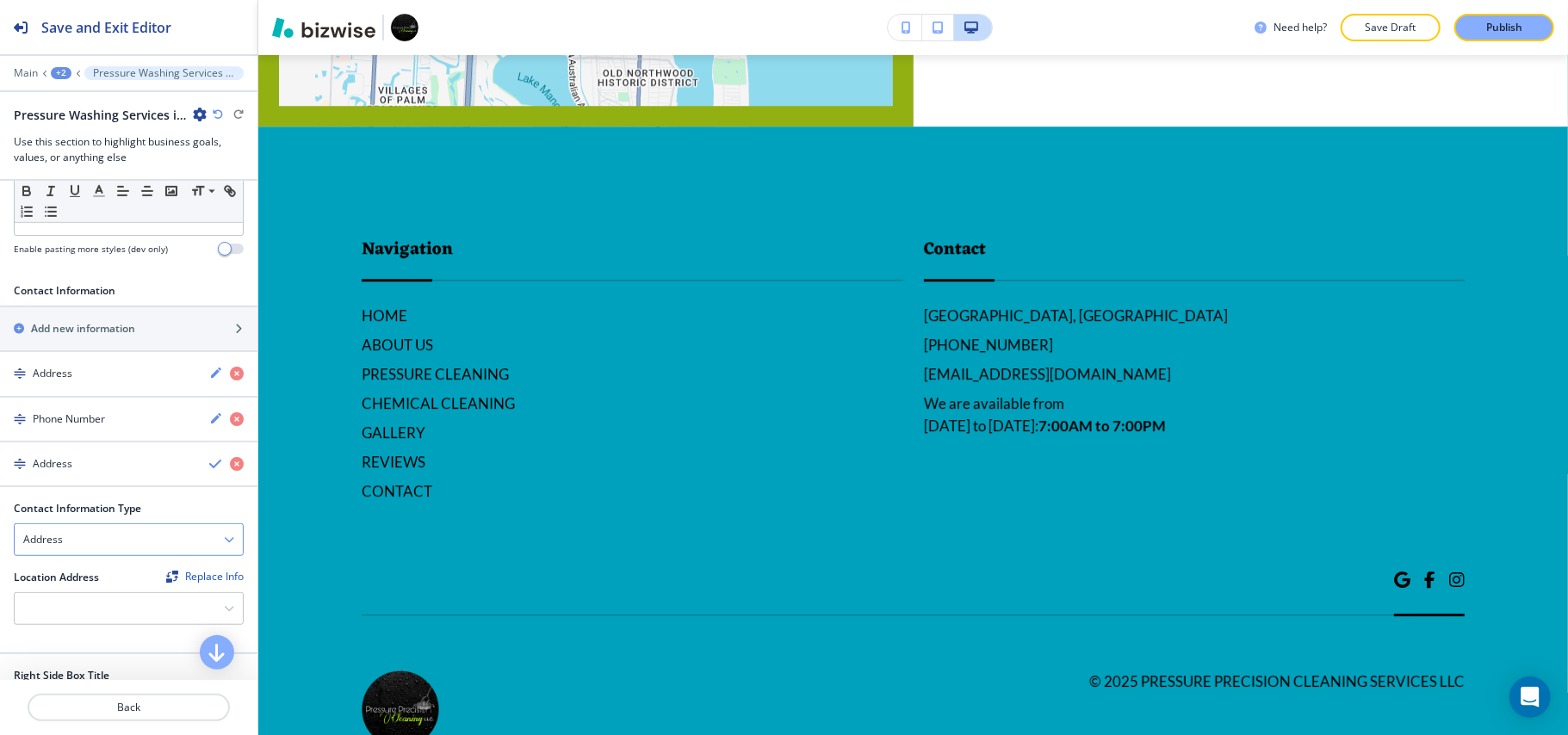
click at [86, 551] on div "Address" at bounding box center [128, 539] width 228 height 31
click at [79, 577] on h4 "Email Address" at bounding box center [128, 570] width 211 height 16
drag, startPoint x: 79, startPoint y: 582, endPoint x: 69, endPoint y: 617, distance: 36.4
click at [69, 617] on input "text" at bounding box center [128, 609] width 230 height 34
paste input "info@pressureprecisioncleaning.com"
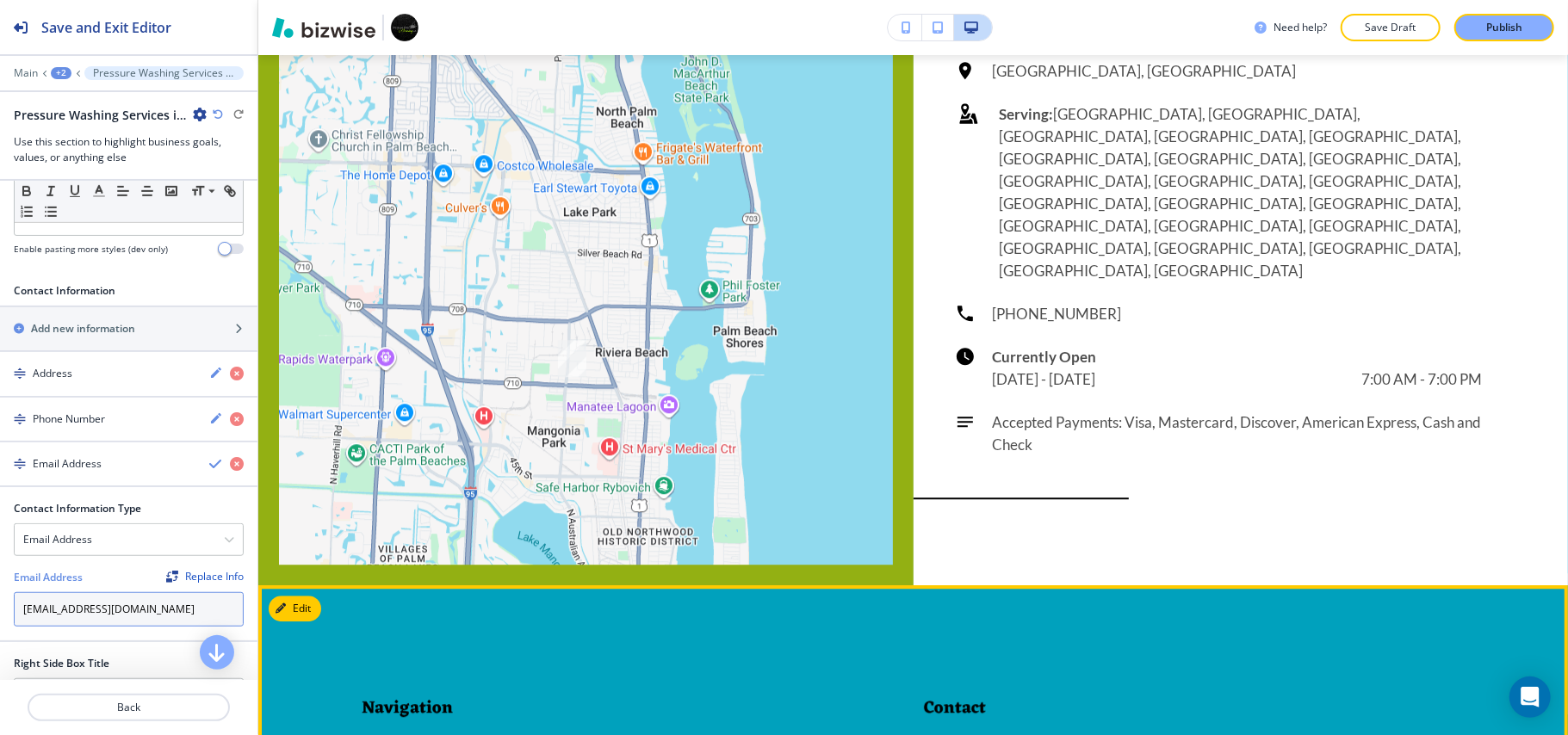
scroll to position [2772, 0]
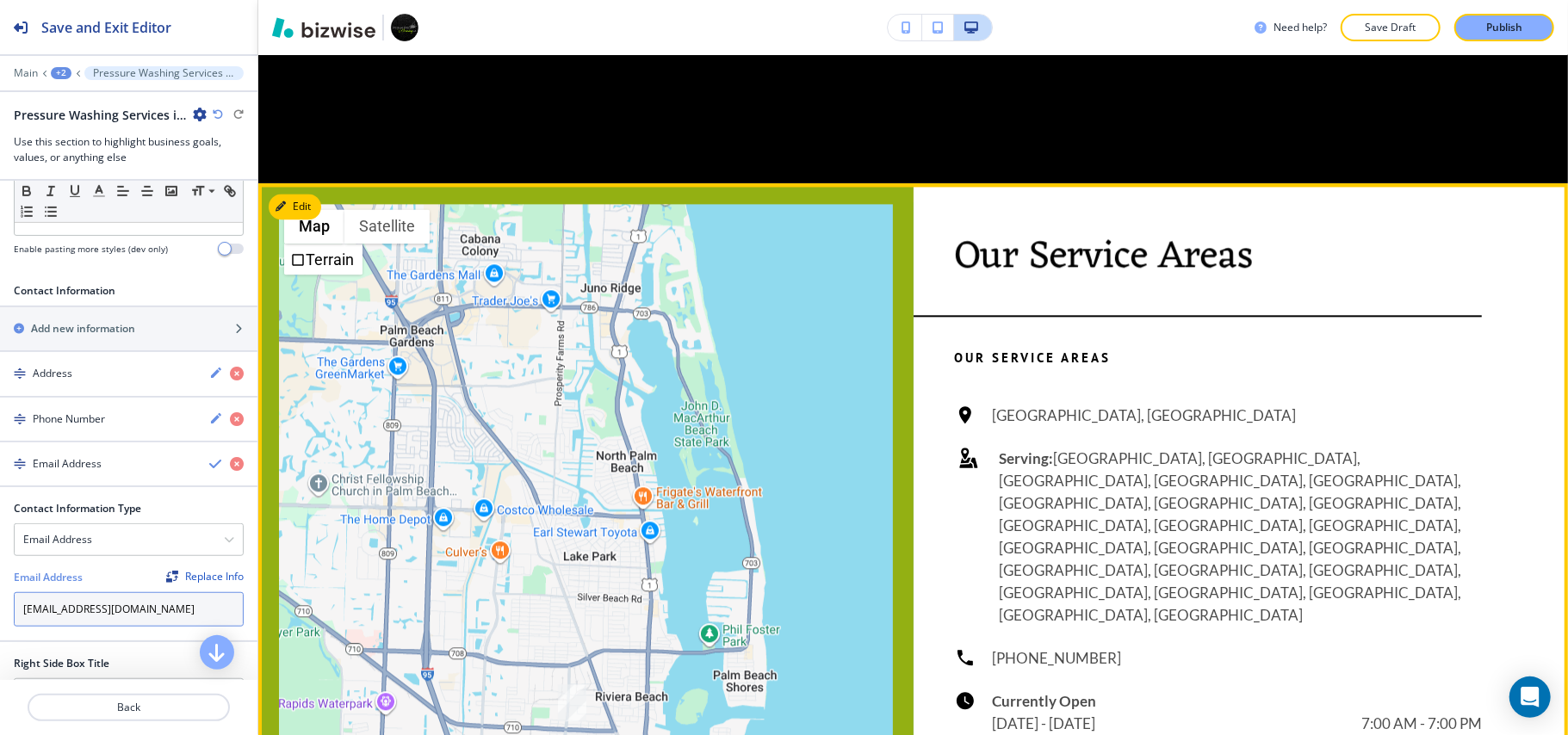
type input "info@pressureprecisioncleaning.com"
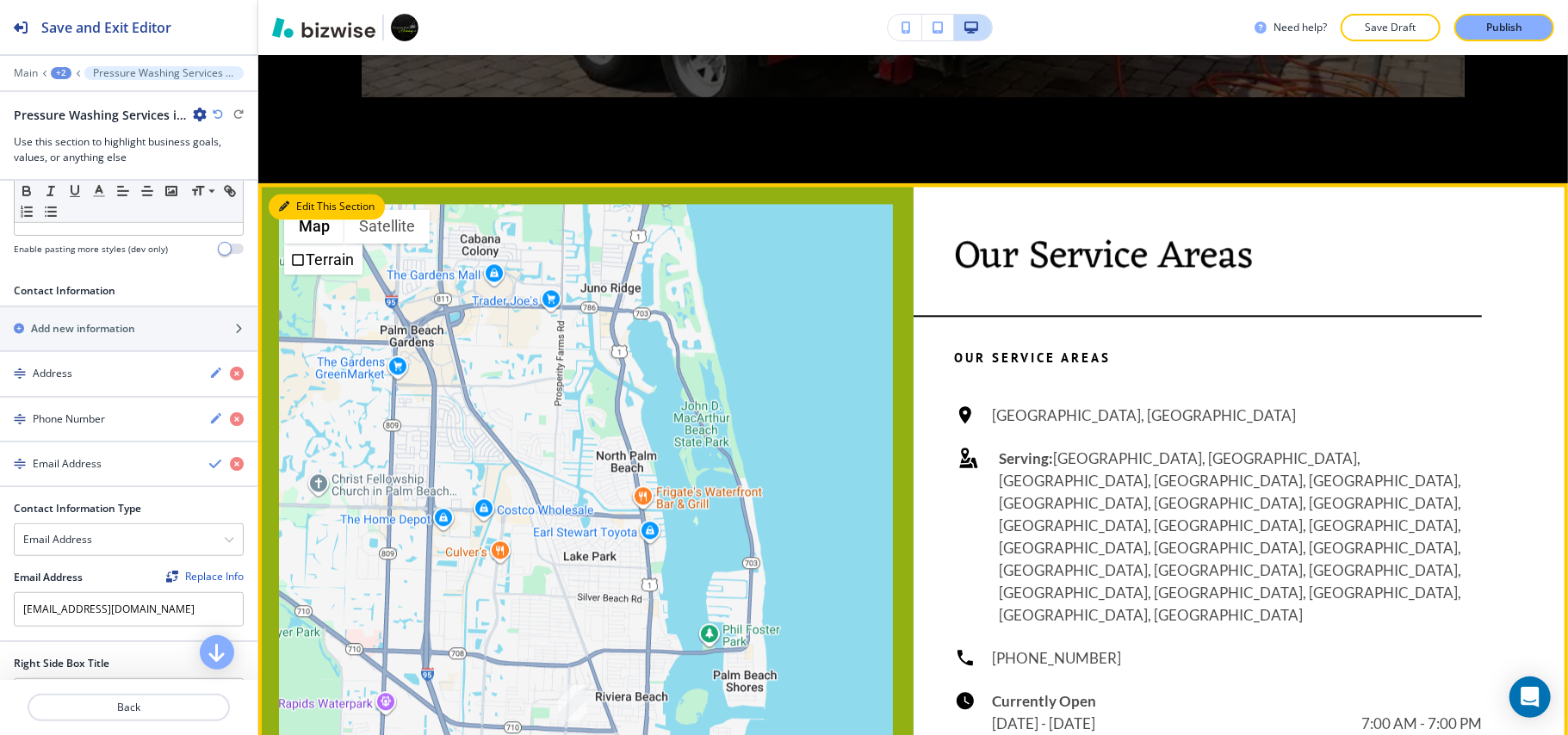
click at [334, 220] on button "Edit This Section" at bounding box center [327, 207] width 116 height 26
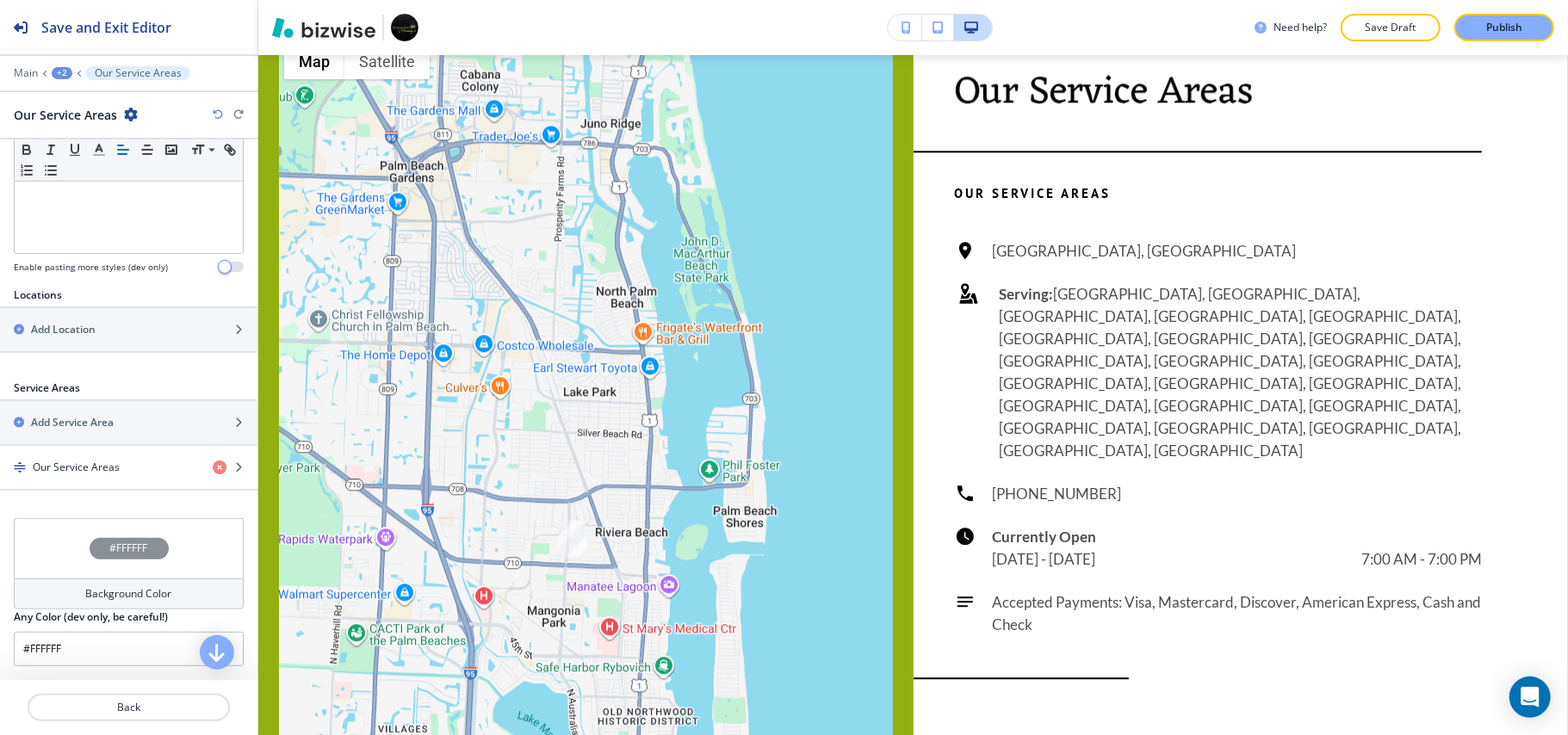
scroll to position [473, 0]
click at [90, 468] on h4 "Our Service Areas" at bounding box center [76, 467] width 87 height 16
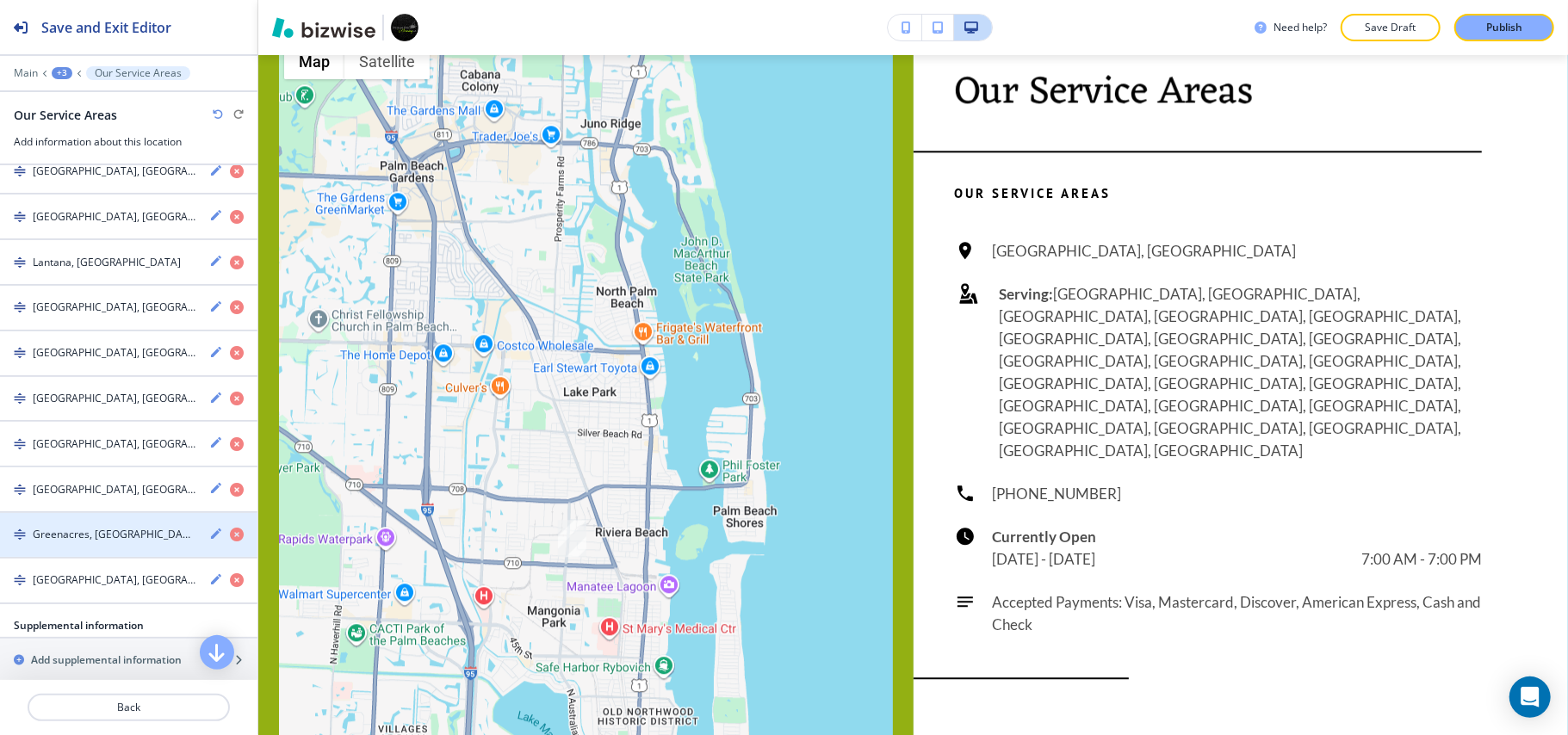
scroll to position [520, 0]
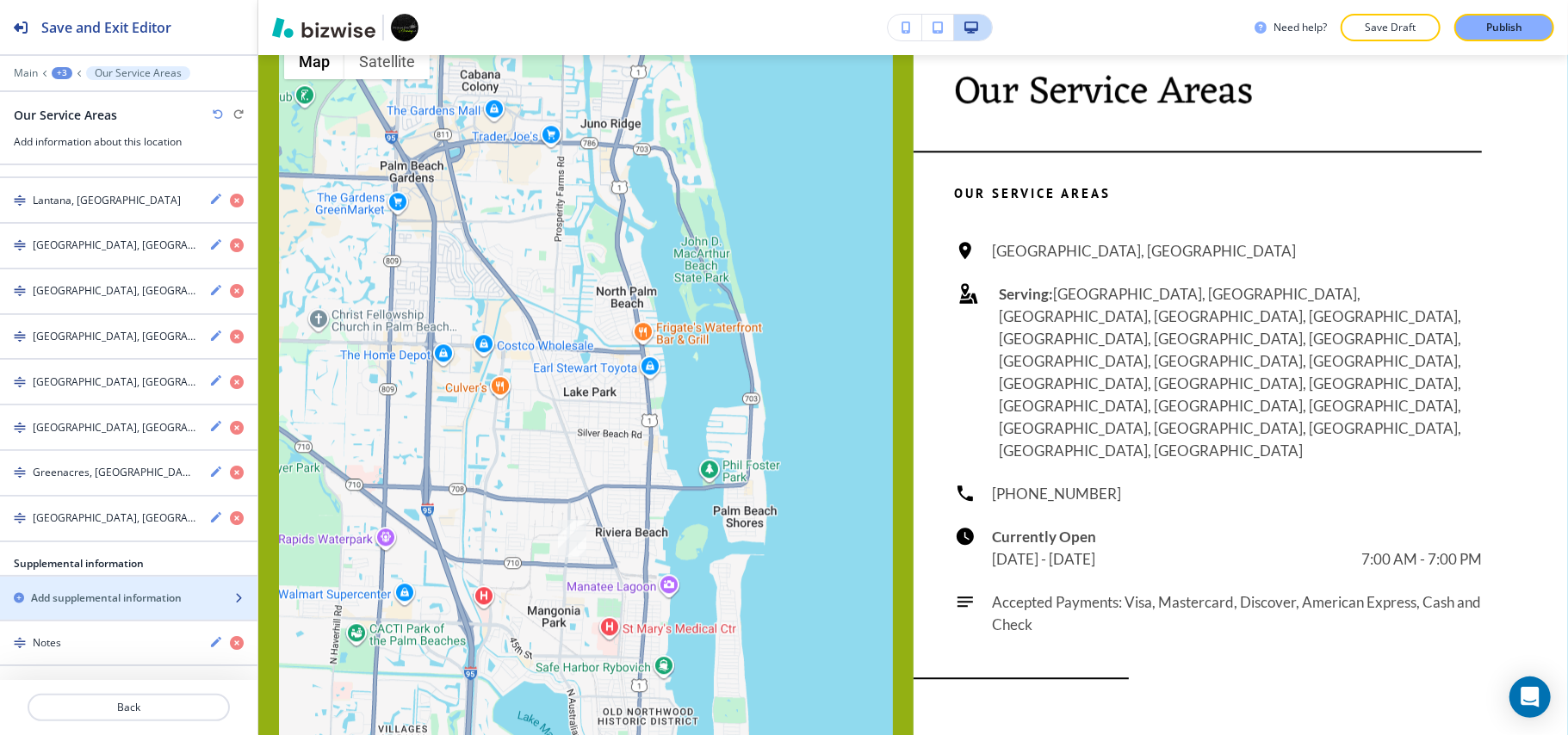
click at [112, 594] on h2 "Add supplemental information" at bounding box center [106, 598] width 151 height 16
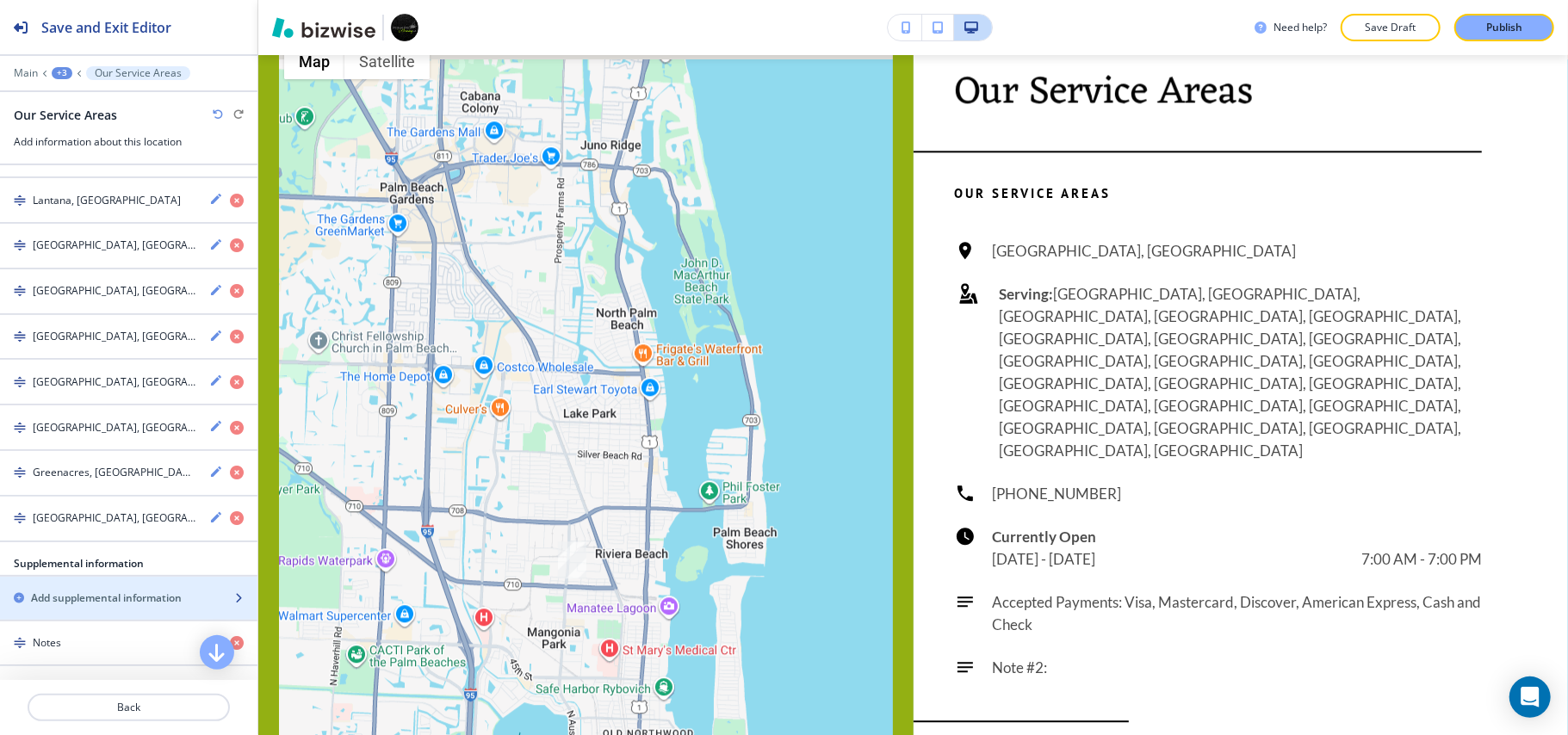
scroll to position [796, 0]
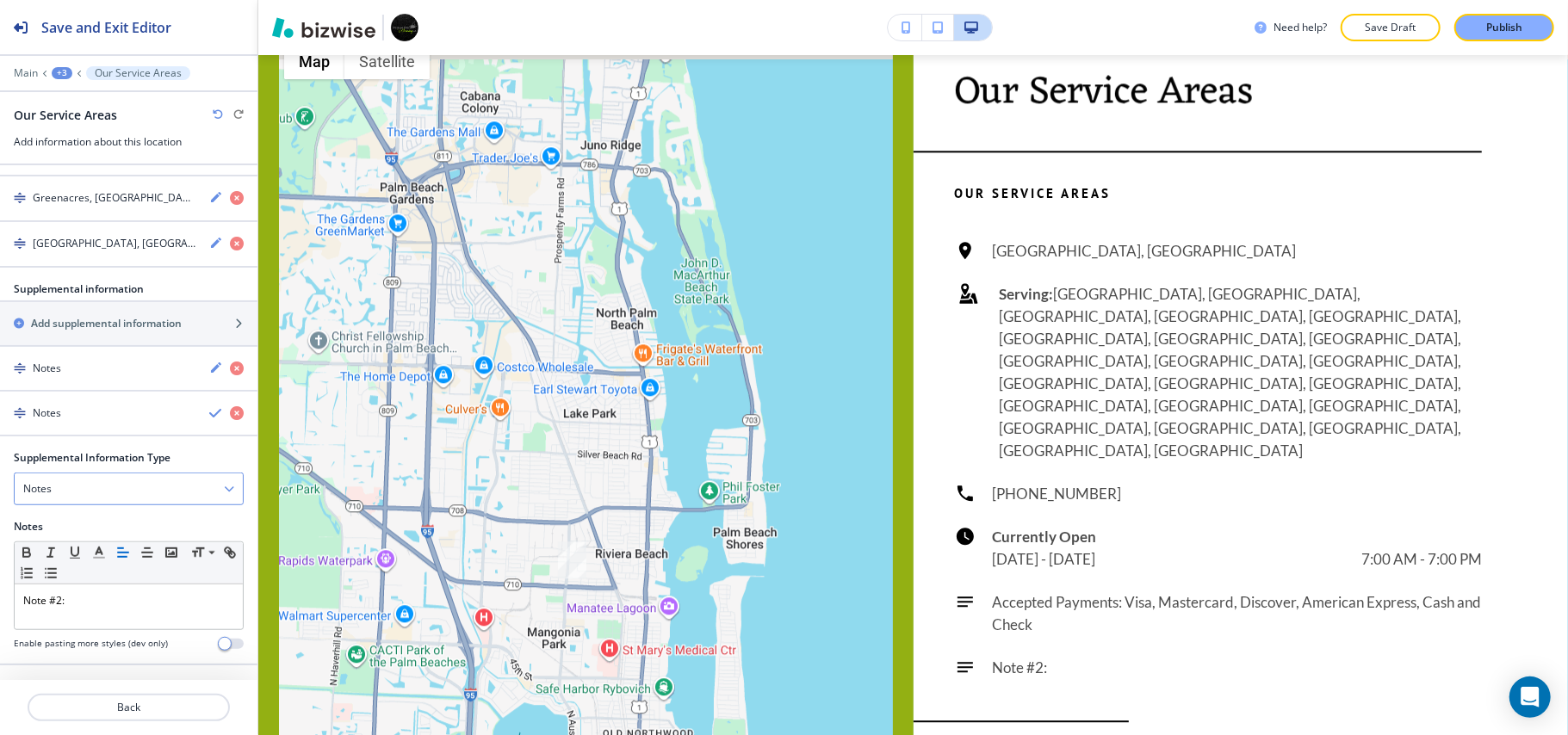
click at [81, 490] on div "Notes" at bounding box center [128, 489] width 228 height 31
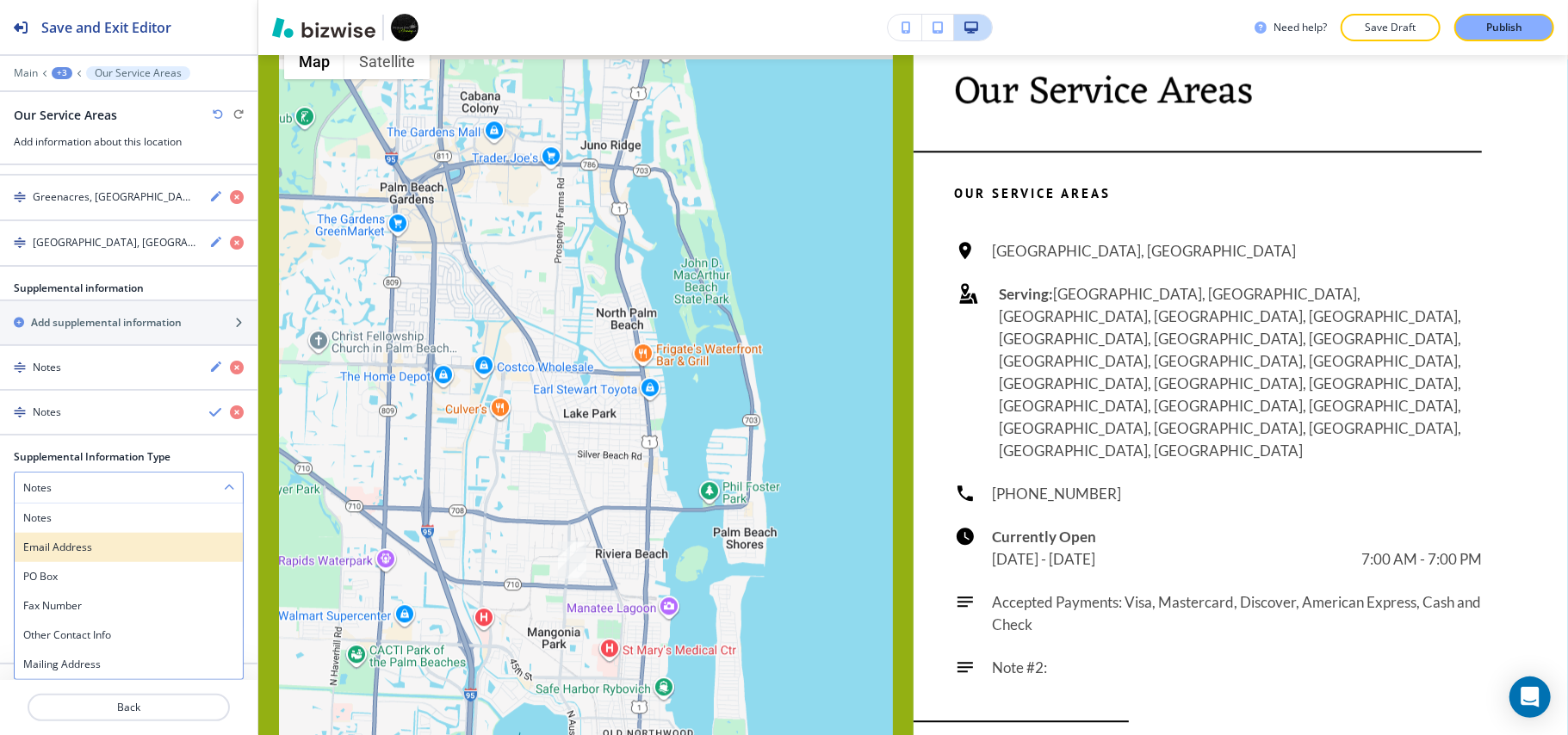
click at [66, 539] on div "Email Address" at bounding box center [128, 547] width 228 height 29
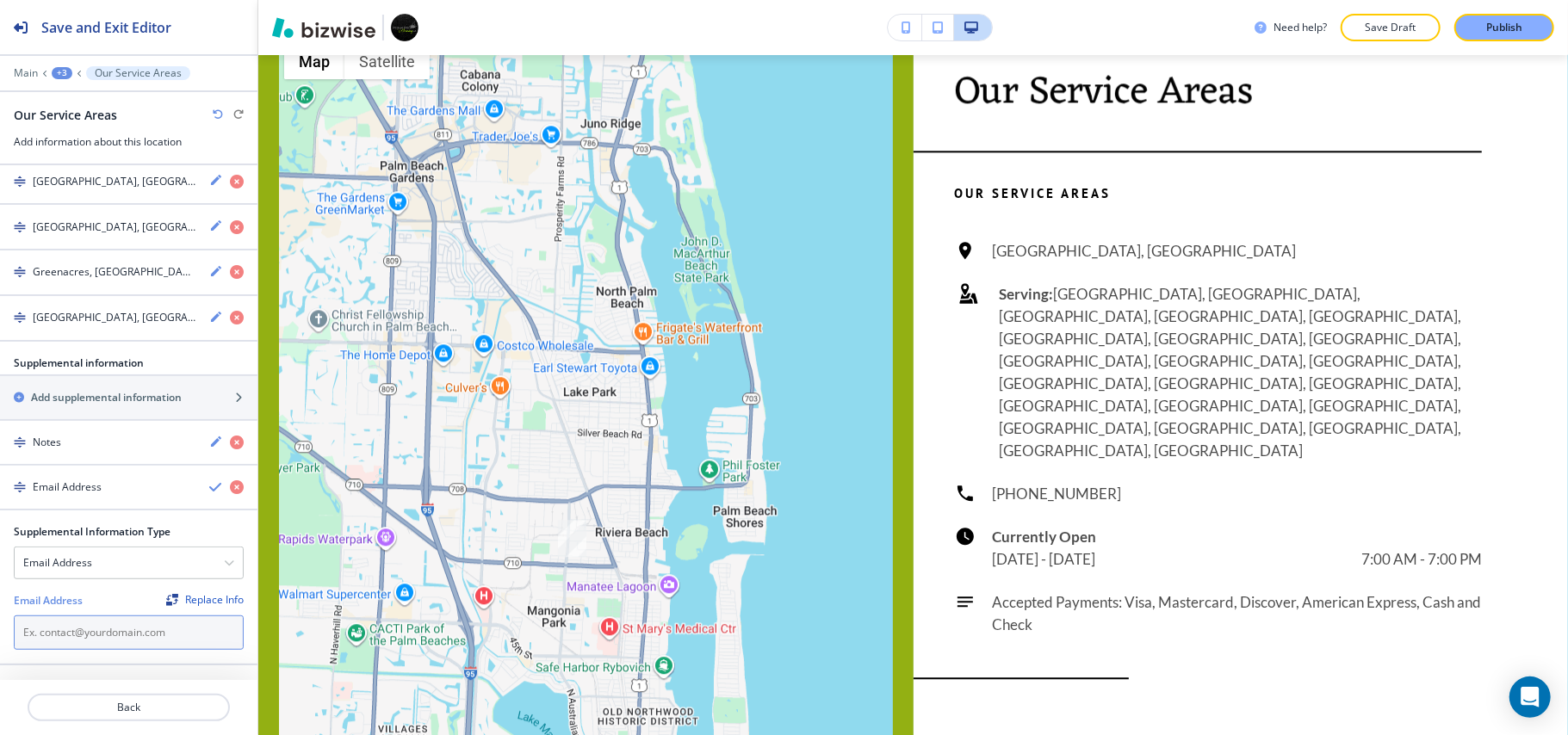
click at [66, 615] on input "text" at bounding box center [128, 632] width 230 height 34
paste input "info@pressureprecisioncleaning.com"
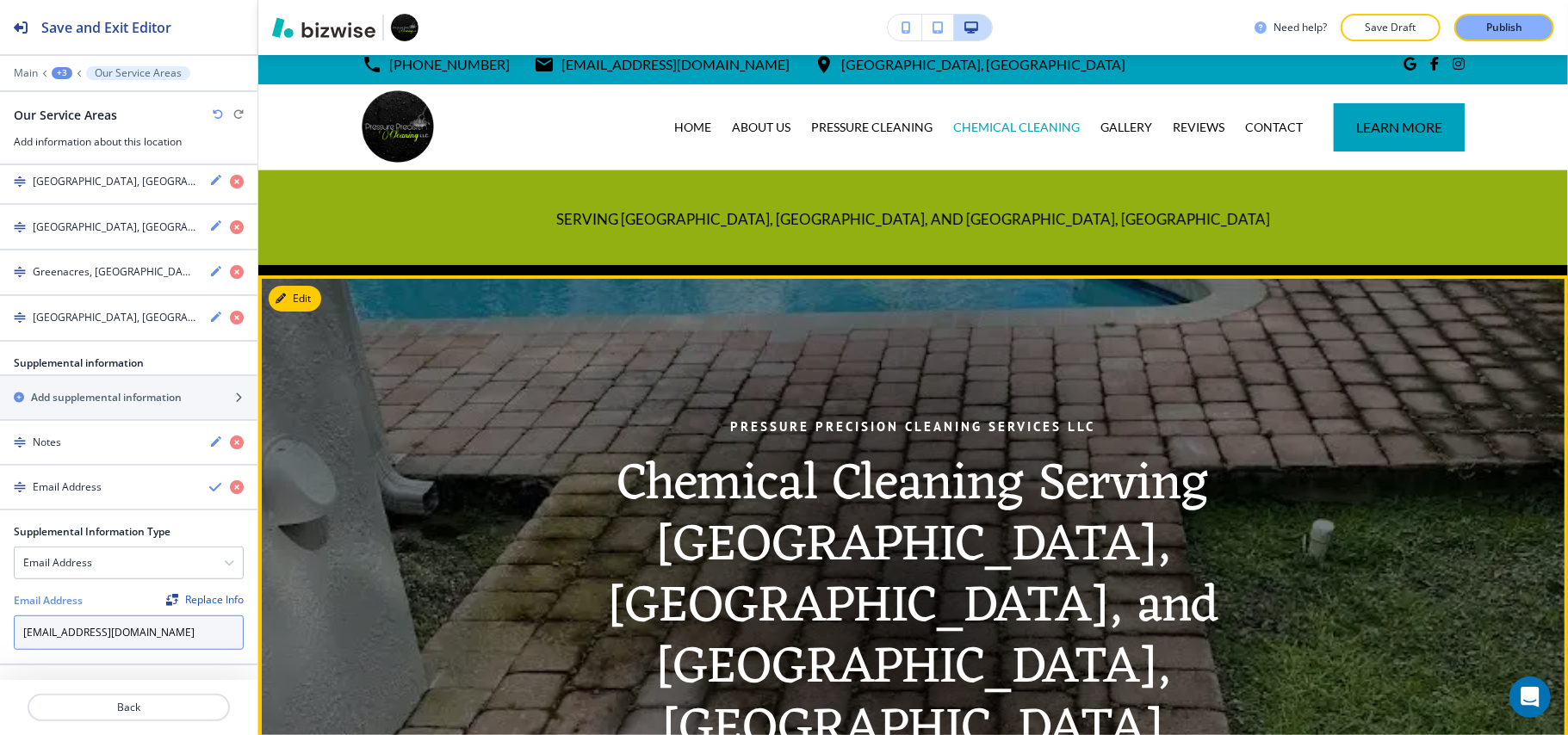
scroll to position [0, 0]
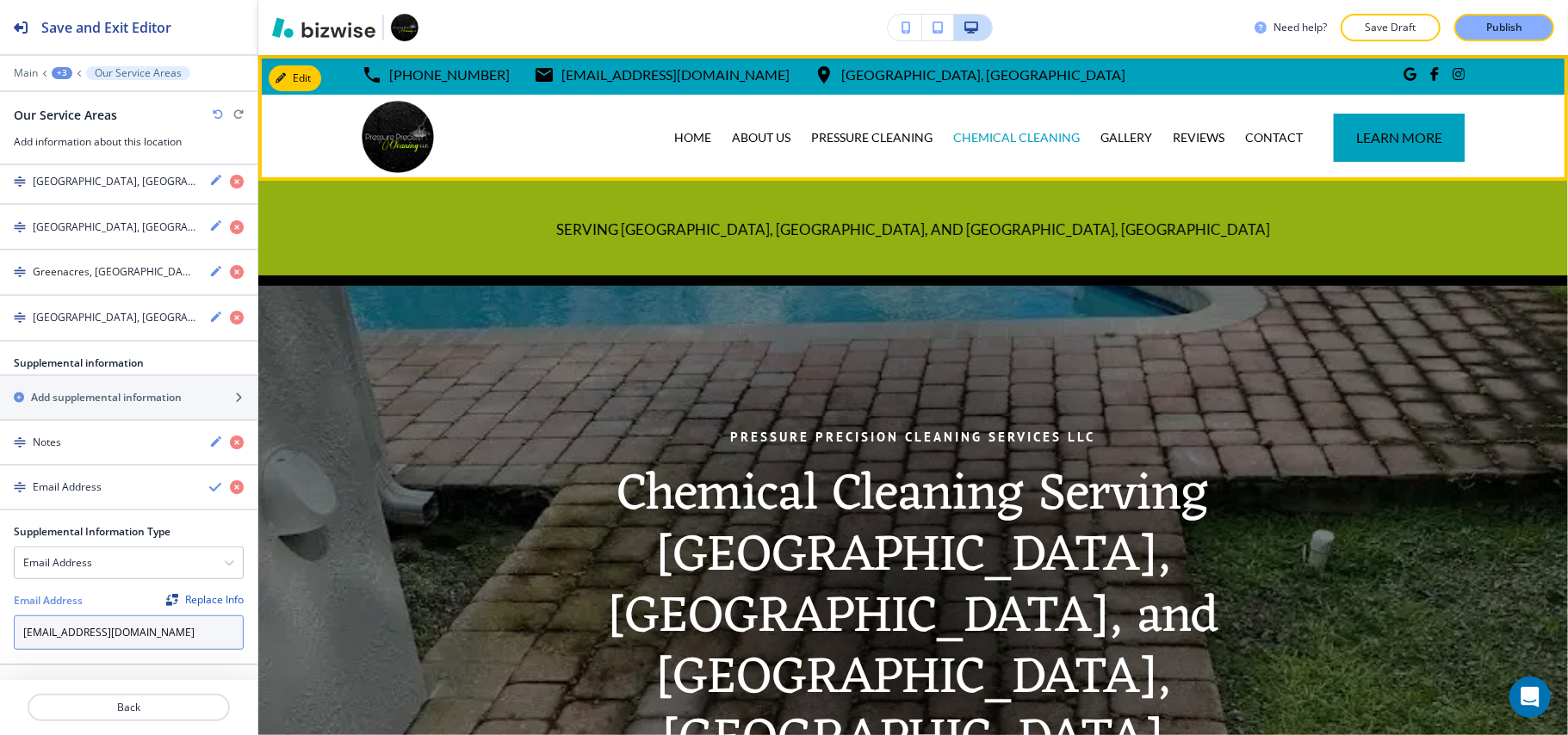
type input "info@pressureprecisioncleaning.com"
click at [1131, 121] on div "GALLERY" at bounding box center [1126, 138] width 72 height 86
click at [1109, 129] on p "GALLERY" at bounding box center [1126, 138] width 52 height 17
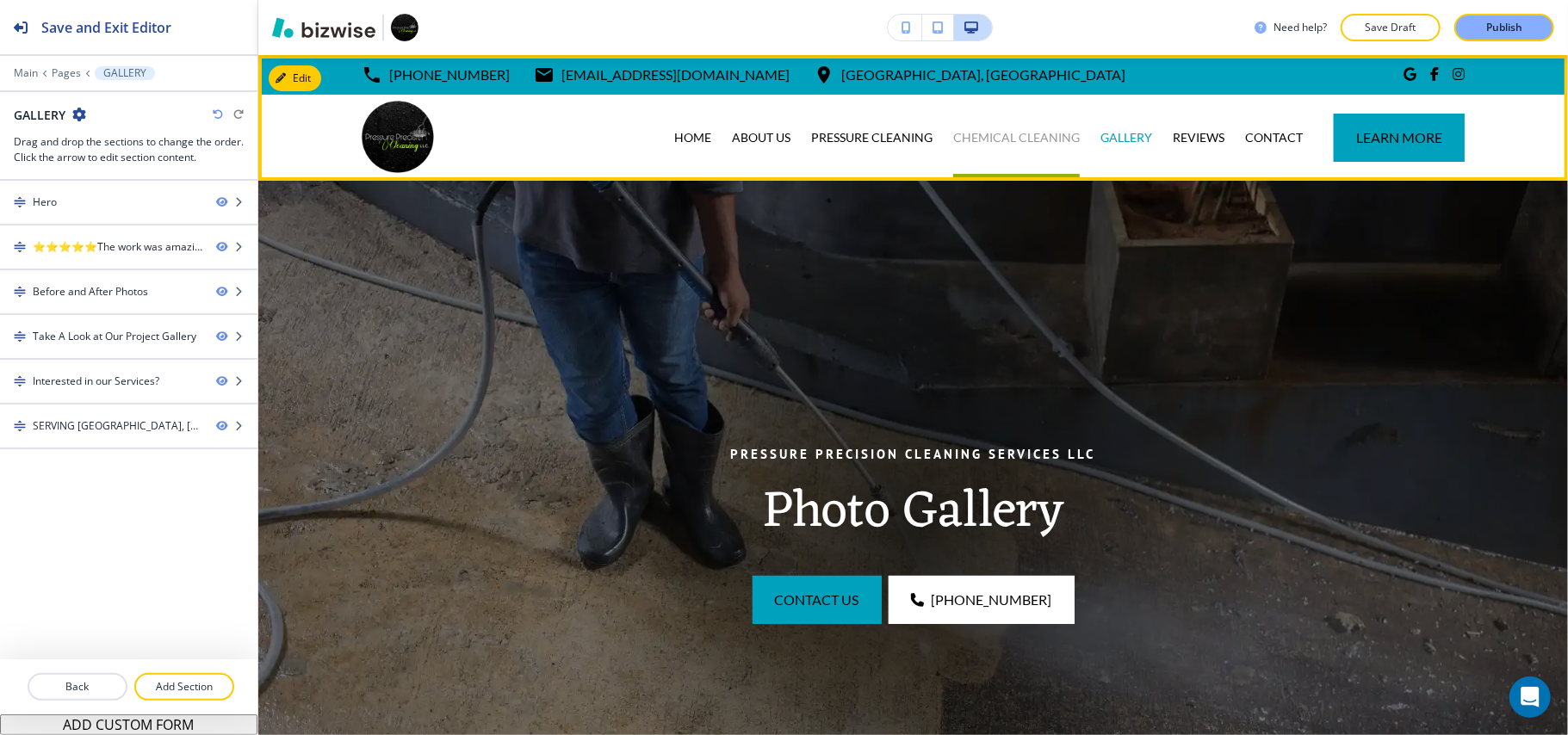
click at [986, 141] on p "CHEMICAL CLEANING" at bounding box center [1016, 138] width 127 height 17
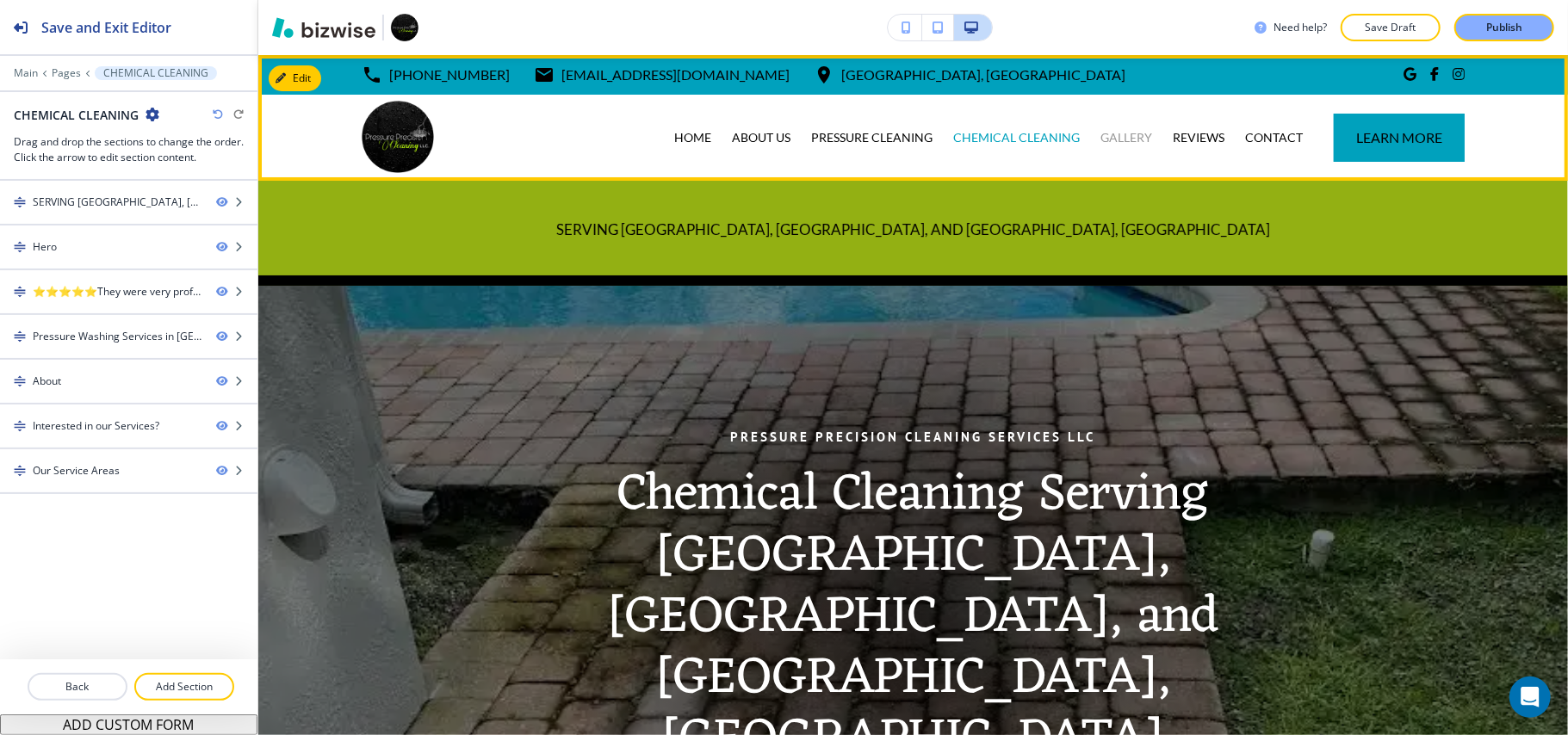
click at [1110, 141] on p "GALLERY" at bounding box center [1126, 138] width 52 height 17
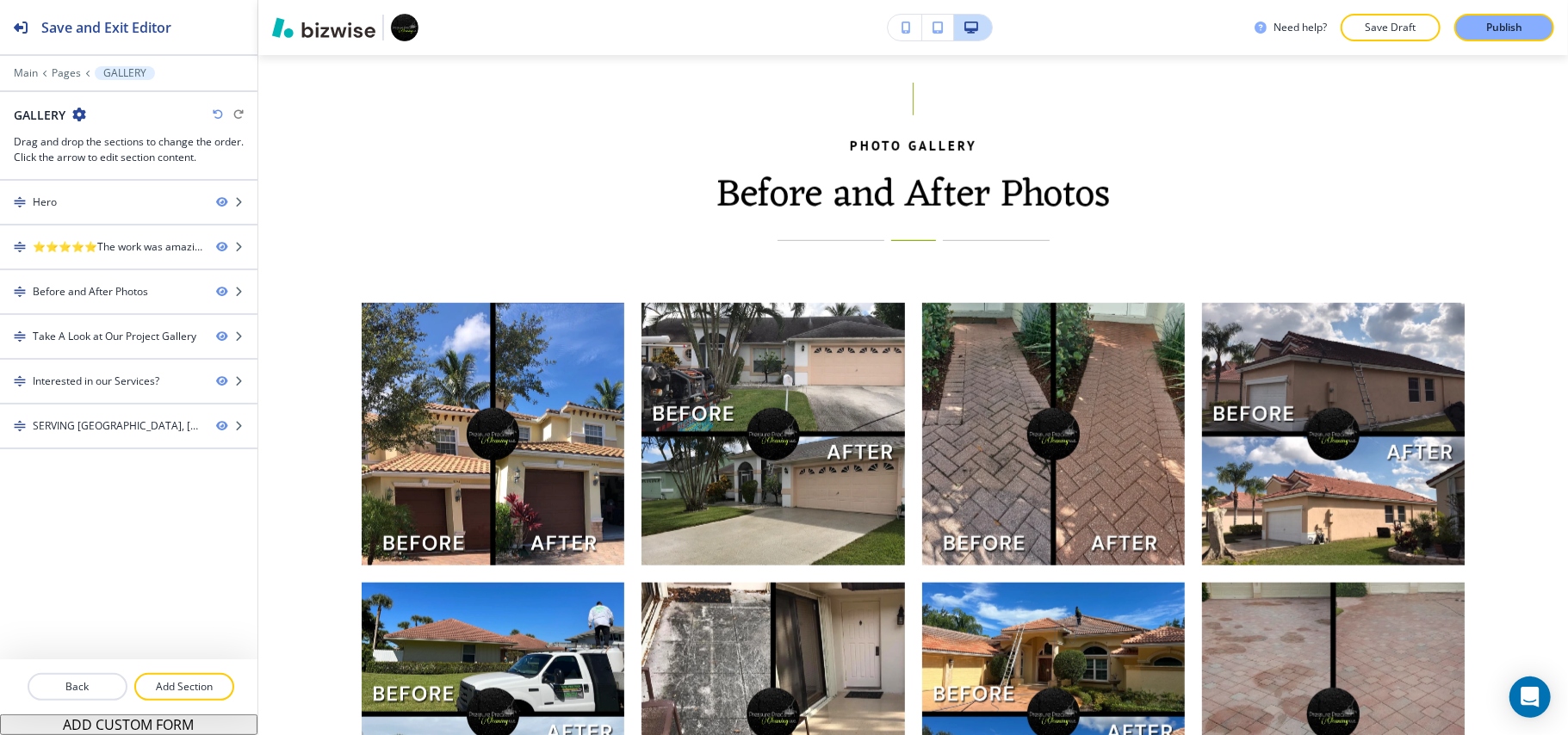
scroll to position [803, 0]
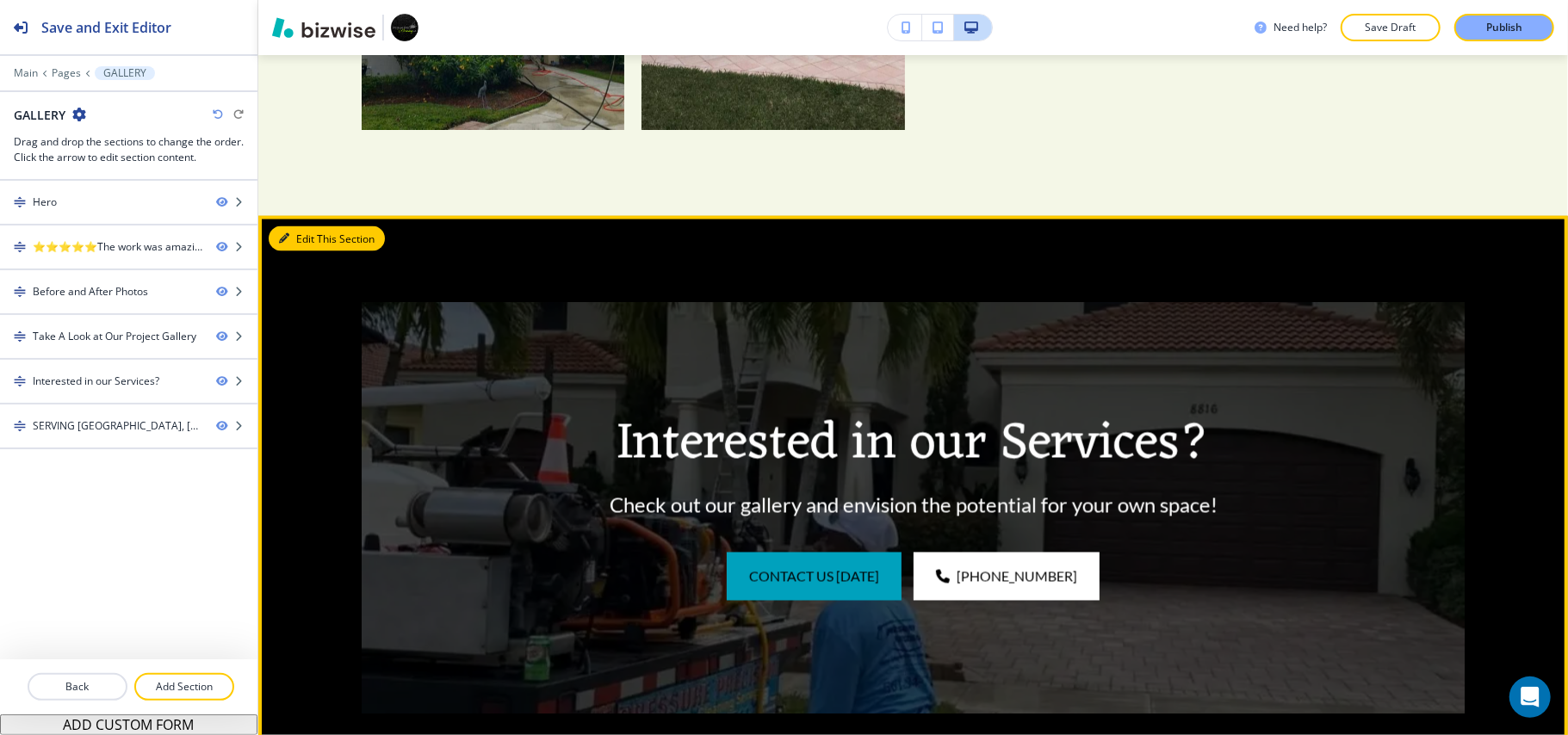
click at [291, 227] on button "Edit This Section" at bounding box center [327, 240] width 116 height 26
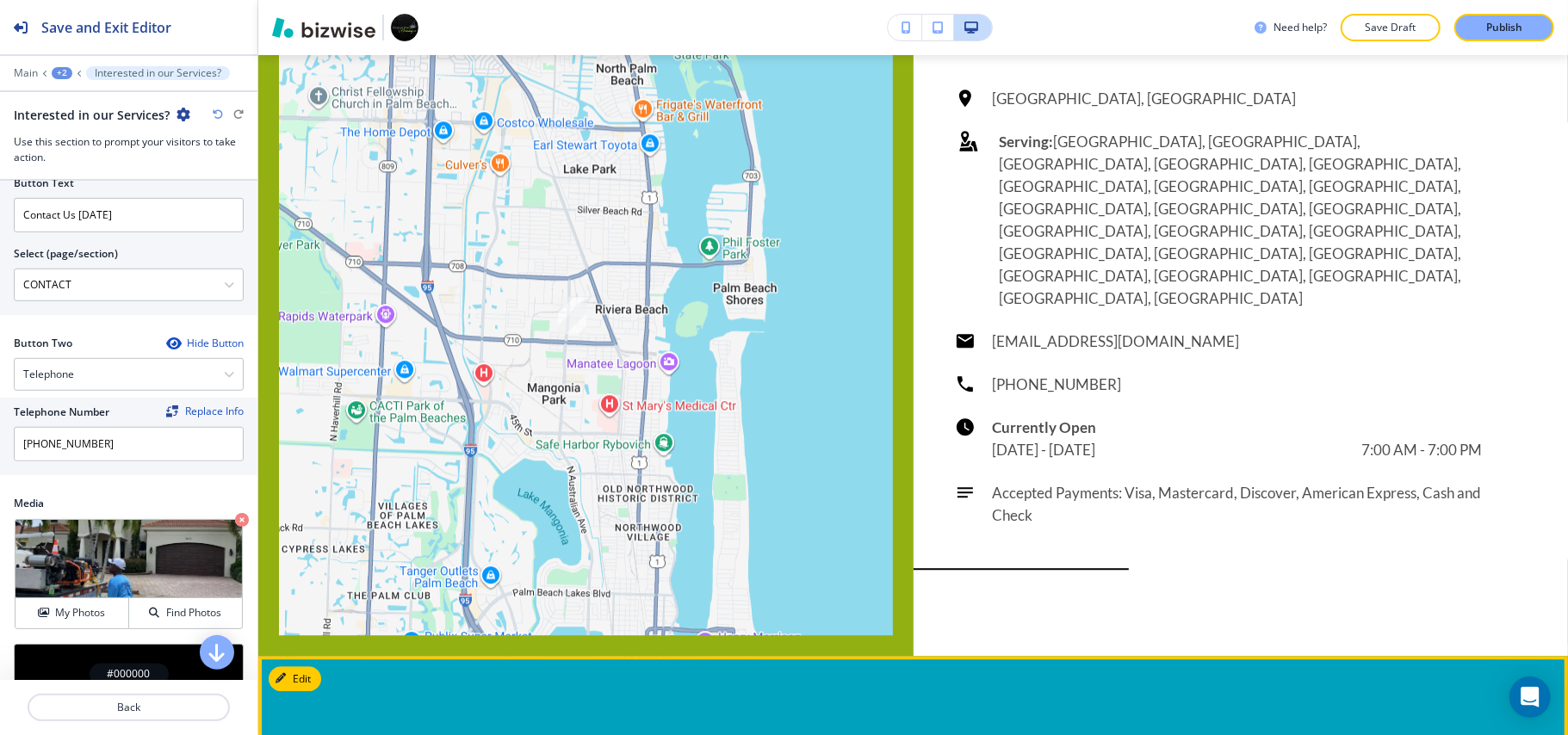
scroll to position [8097, 0]
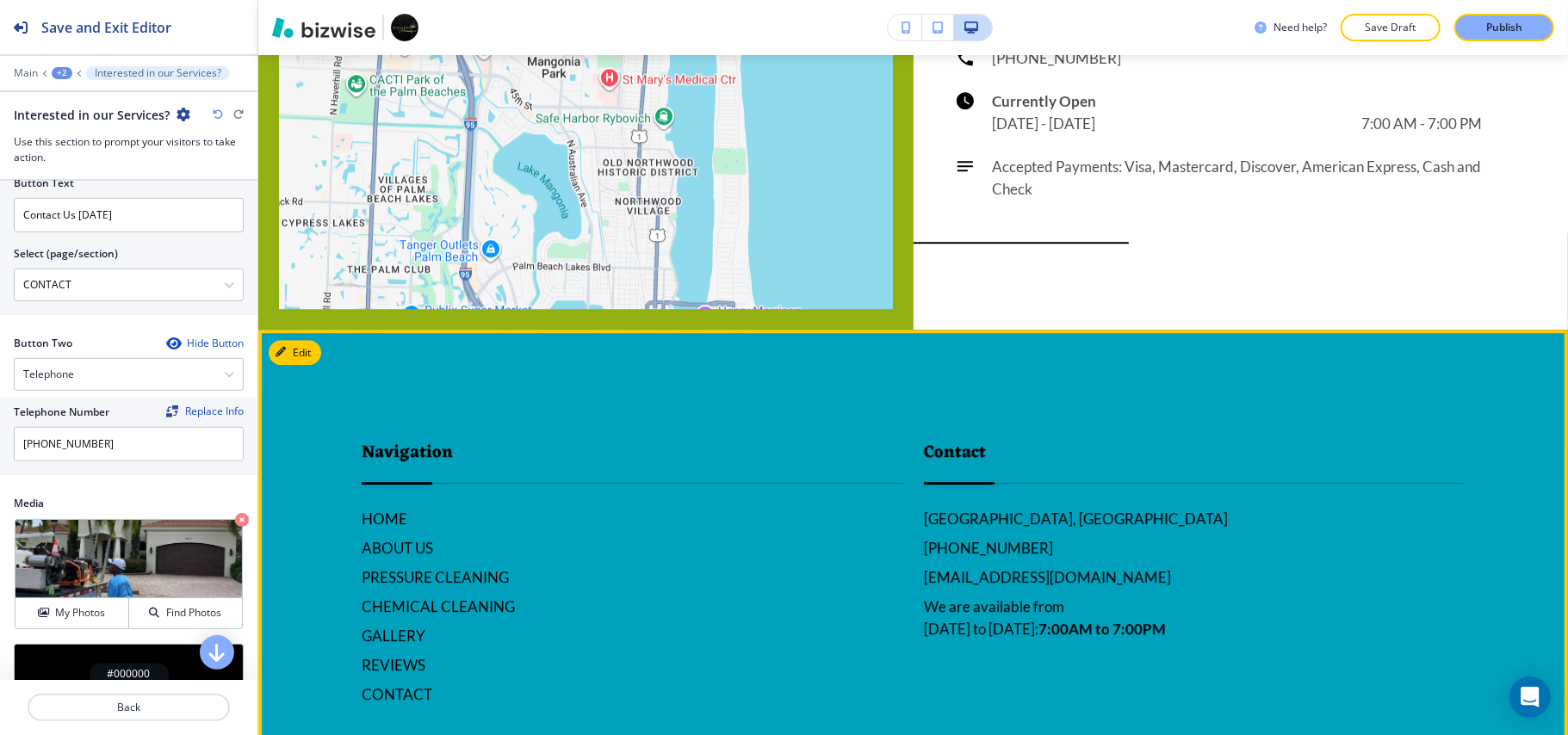
drag, startPoint x: 1388, startPoint y: 597, endPoint x: 1127, endPoint y: 603, distance: 261.1
click at [1127, 603] on footer "Navigation HOME ABOUT US PRESSURE CLEANING CHEMICAL CLEANING GALLERY REVIEWS CO…" at bounding box center [913, 672] width 1309 height 685
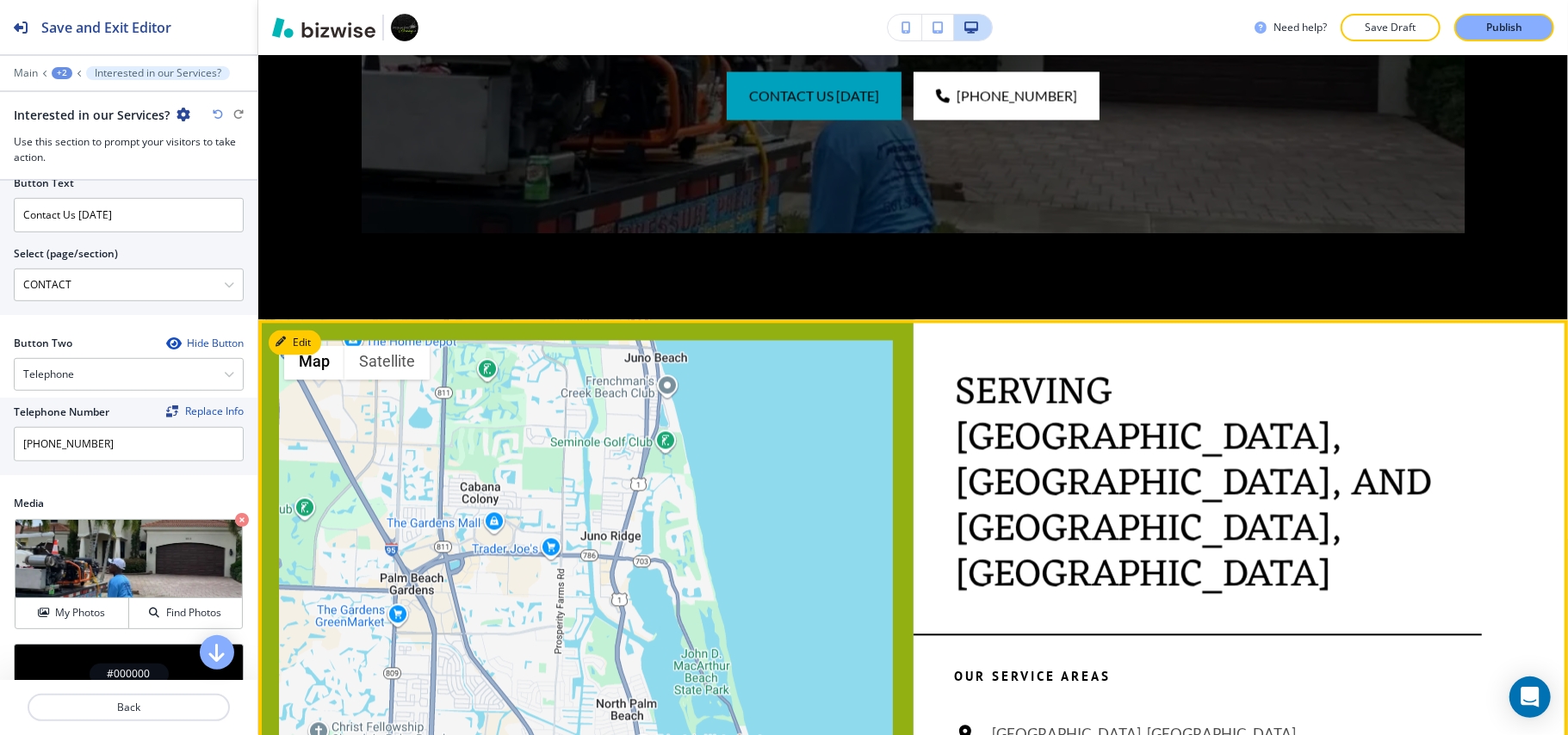
scroll to position [7065, 0]
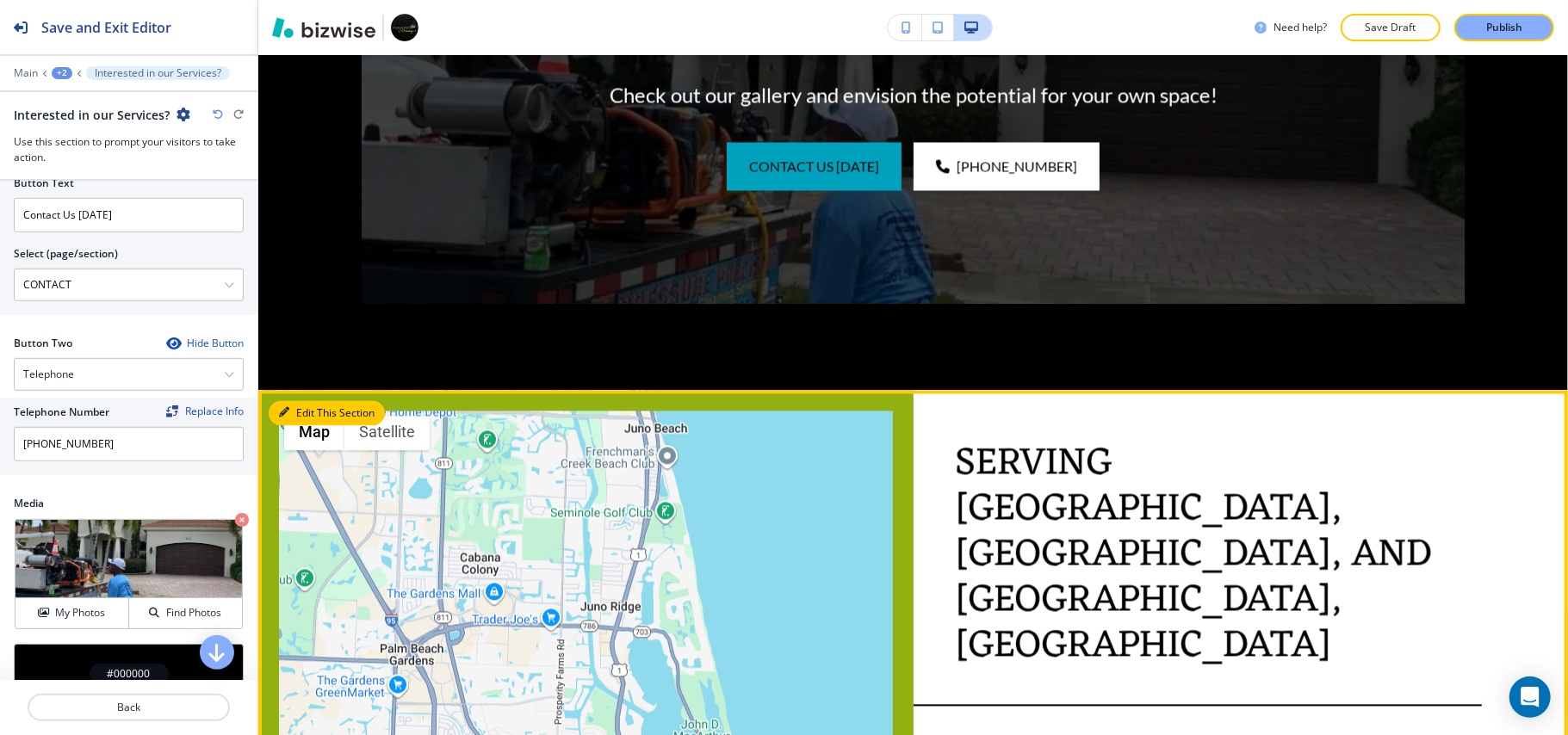
click at [291, 401] on button "Edit This Section" at bounding box center [327, 414] width 116 height 26
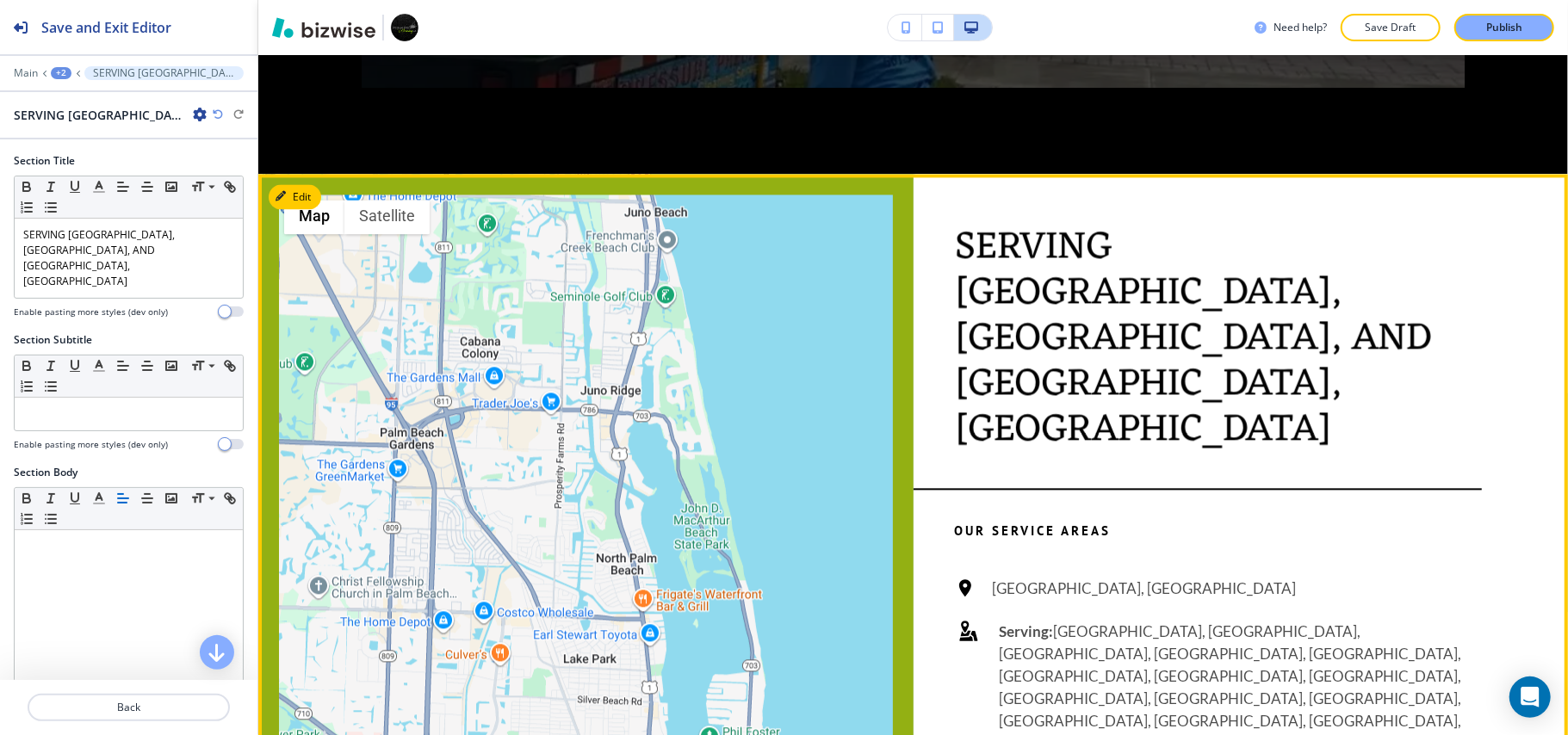
scroll to position [7323, 0]
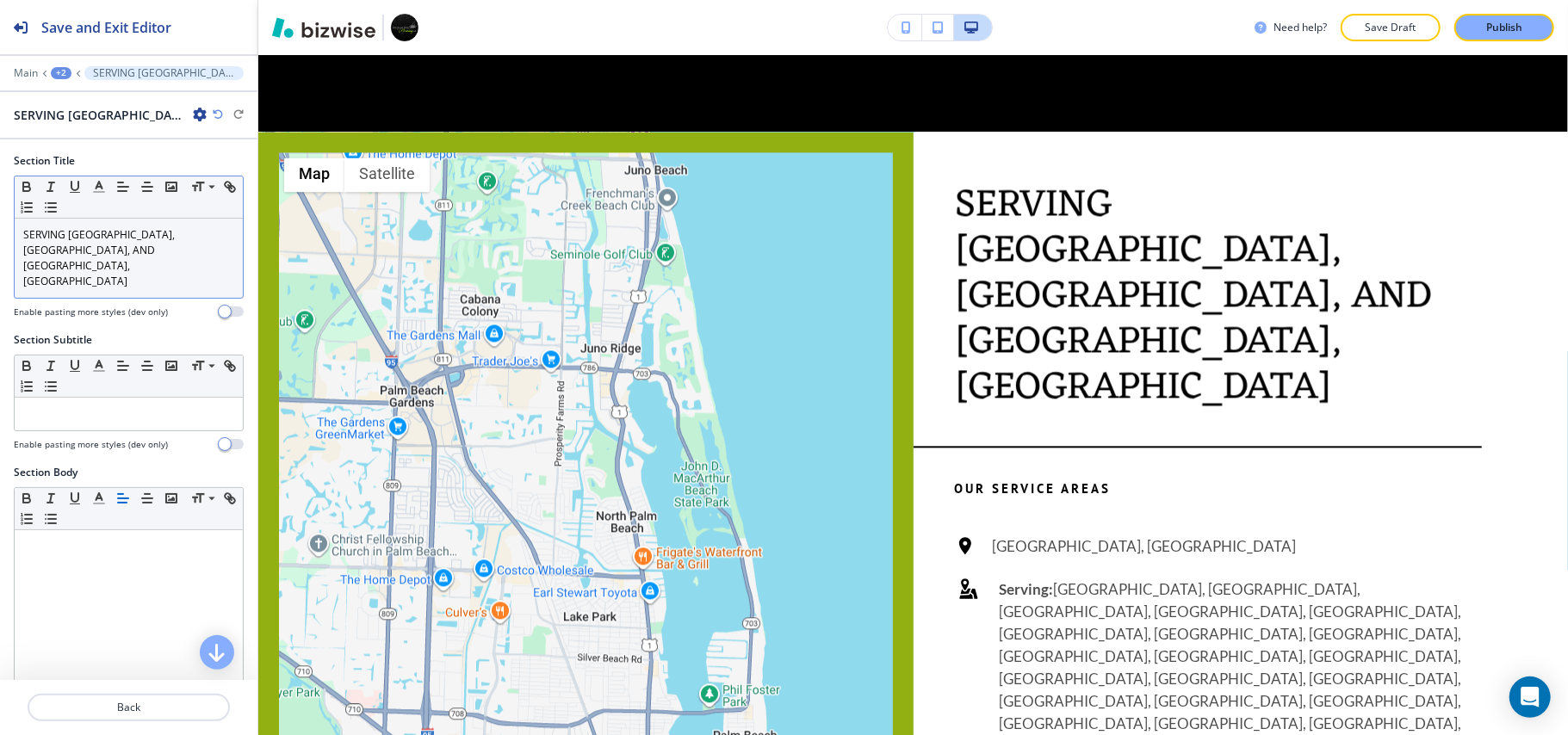
click at [139, 249] on p "SERVING PALM BEACH GARDENS, WEST PALM BEACH, AND BOCA, FL" at bounding box center [128, 258] width 211 height 62
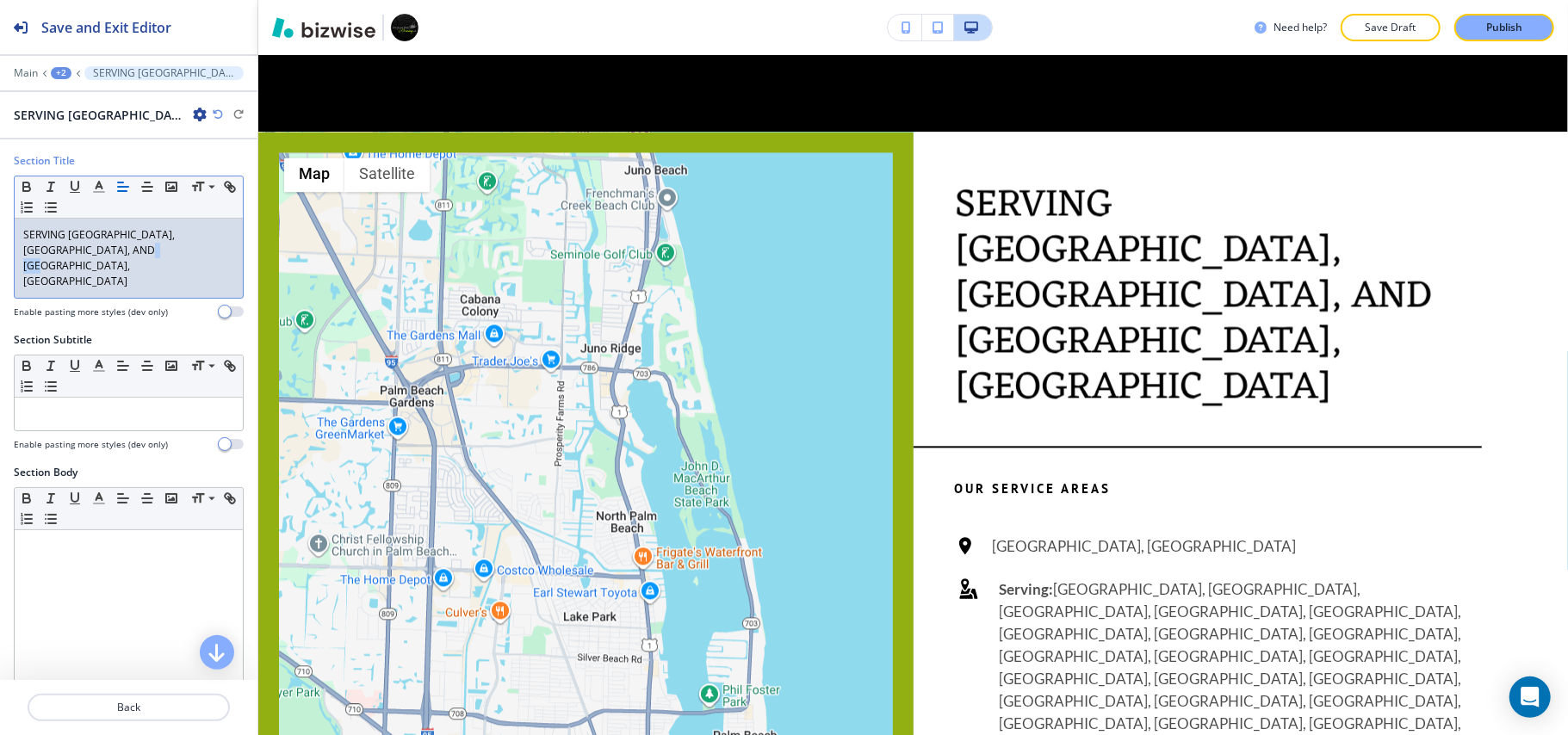
click at [139, 249] on p "SERVING PALM BEACH GARDENS, WEST PALM BEACH, AND BOCA, FL" at bounding box center [128, 258] width 211 height 62
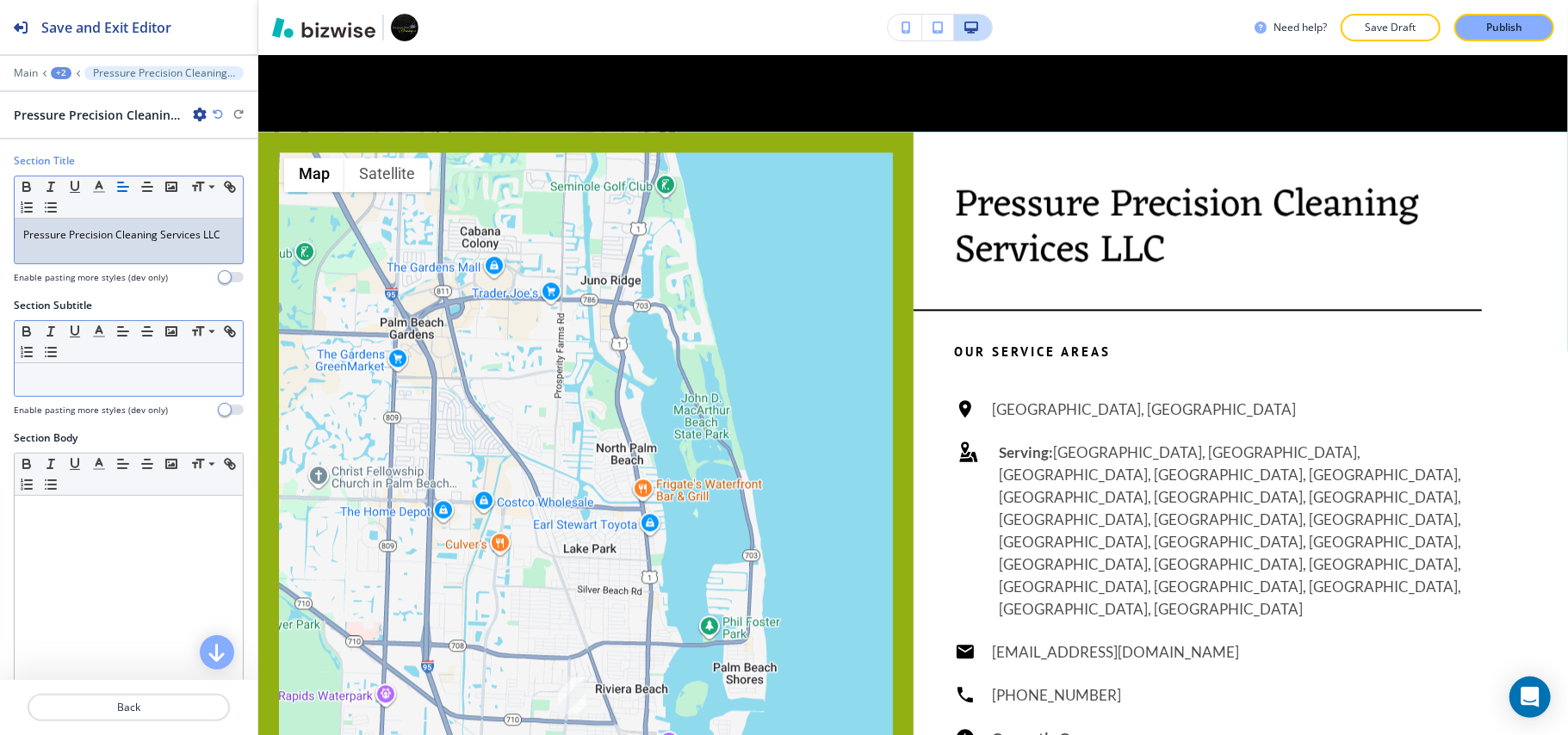
click at [72, 371] on div at bounding box center [128, 379] width 228 height 33
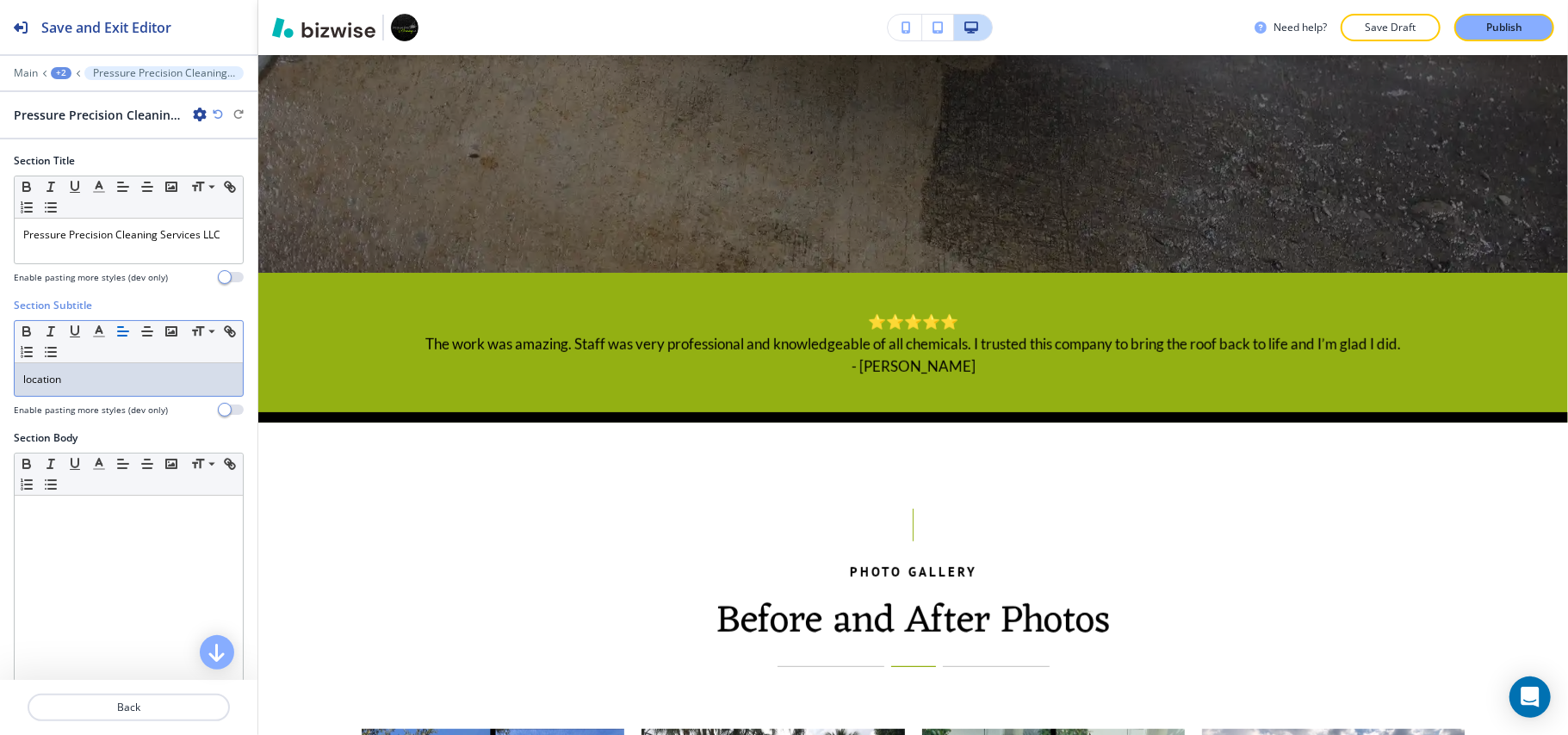
scroll to position [0, 0]
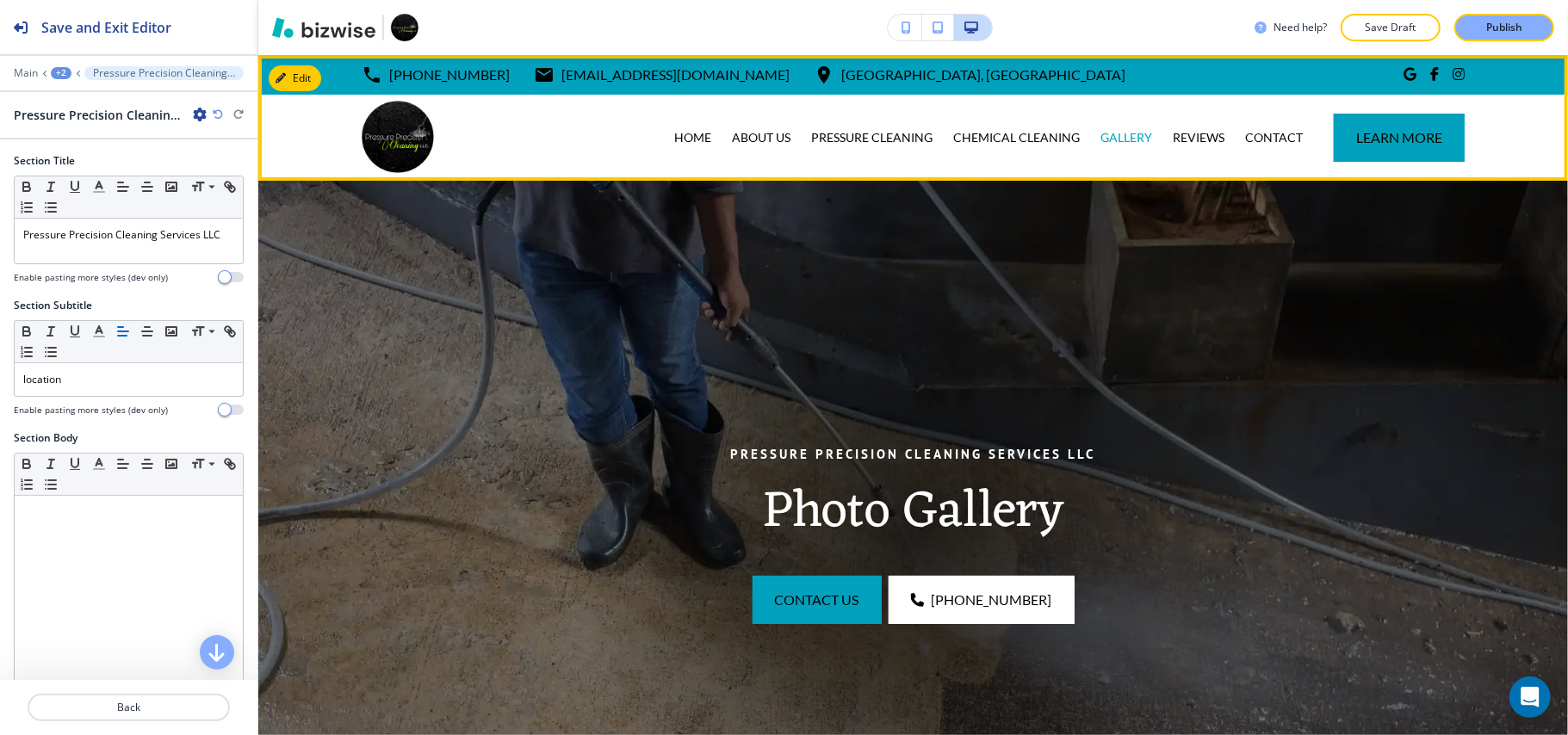
click at [1175, 128] on div "REVIEWS" at bounding box center [1198, 138] width 72 height 86
click at [1179, 129] on p "REVIEWS" at bounding box center [1198, 138] width 52 height 17
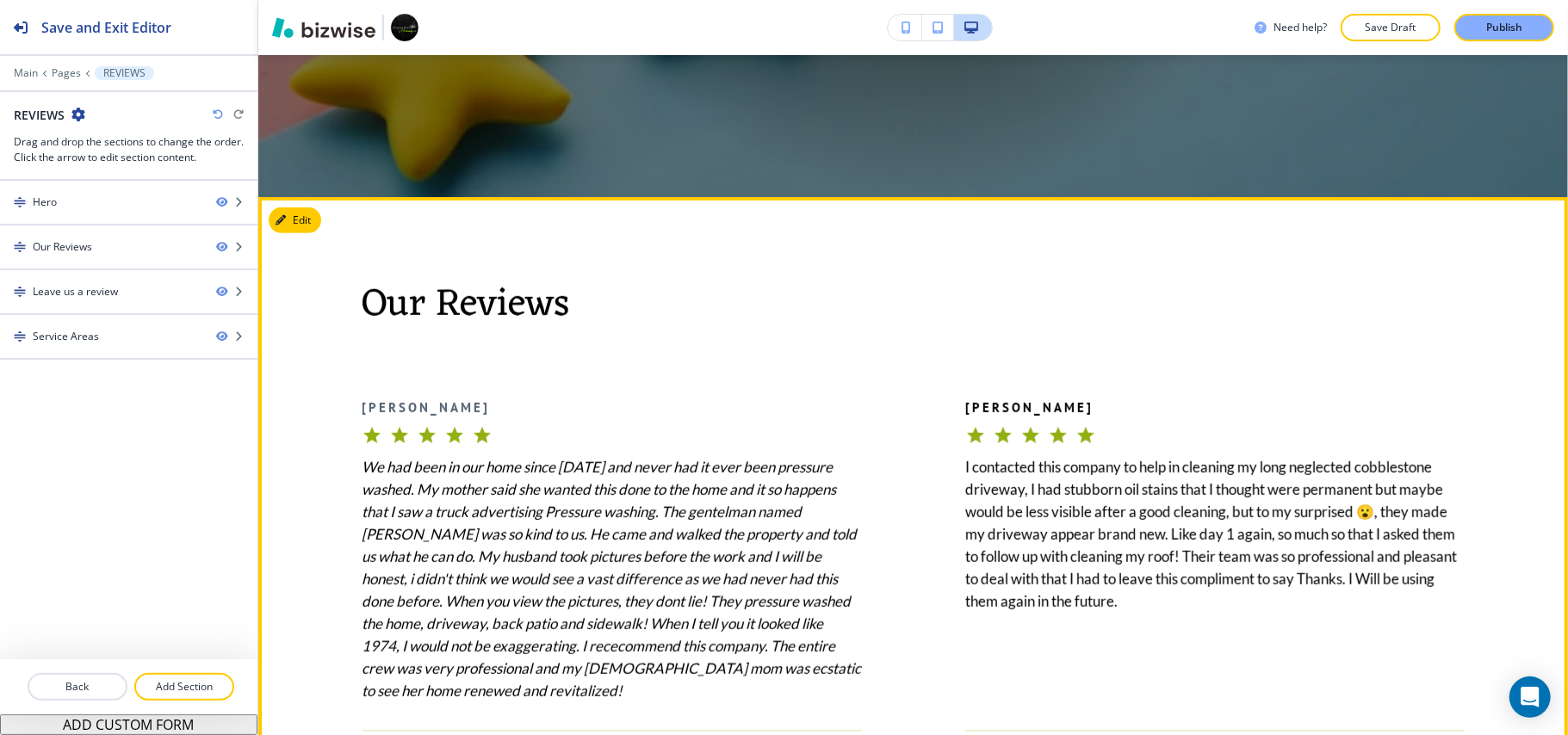
scroll to position [688, 0]
click at [301, 222] on button "Edit This Section" at bounding box center [327, 221] width 116 height 26
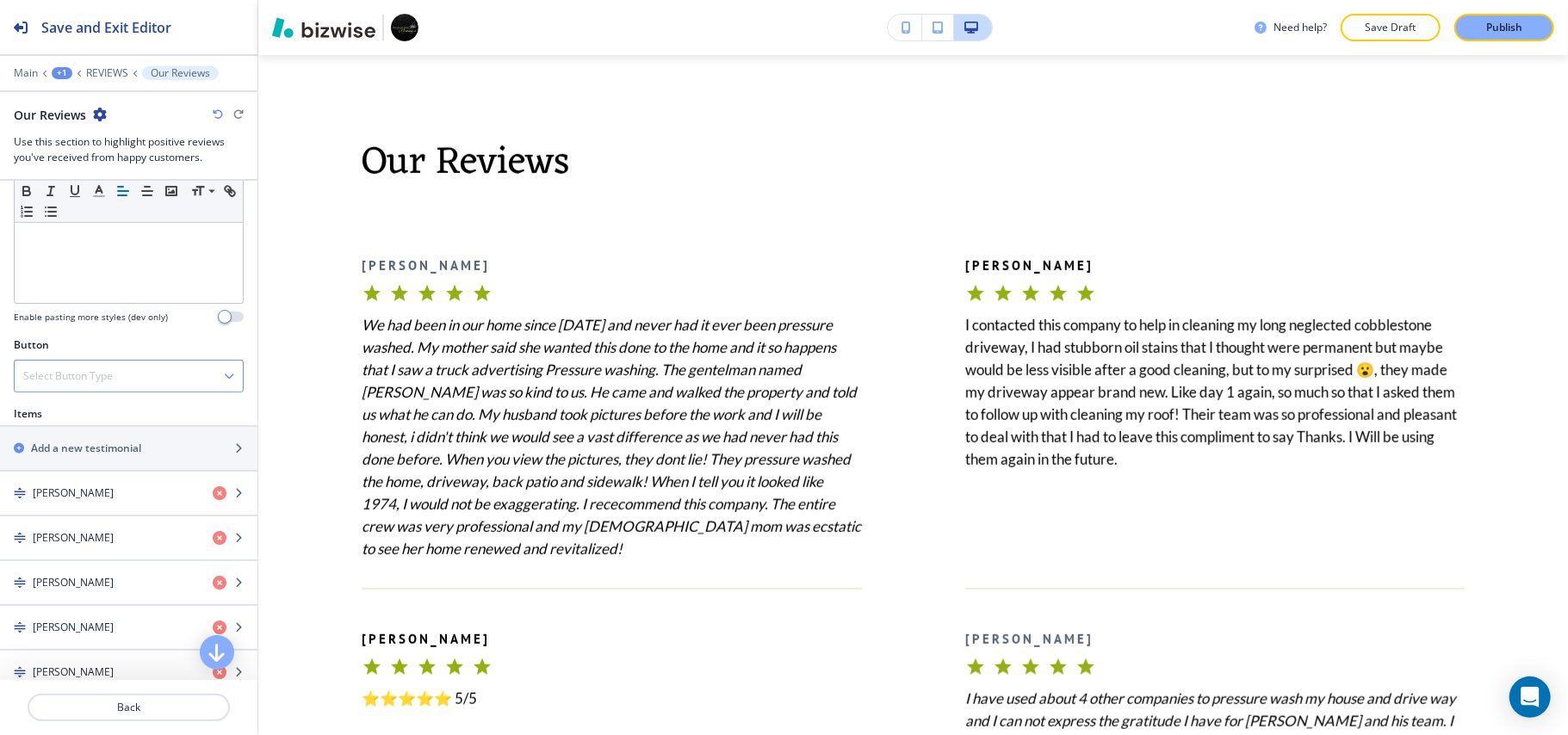
scroll to position [458, 0]
click at [91, 495] on div "VAL S." at bounding box center [99, 492] width 199 height 16
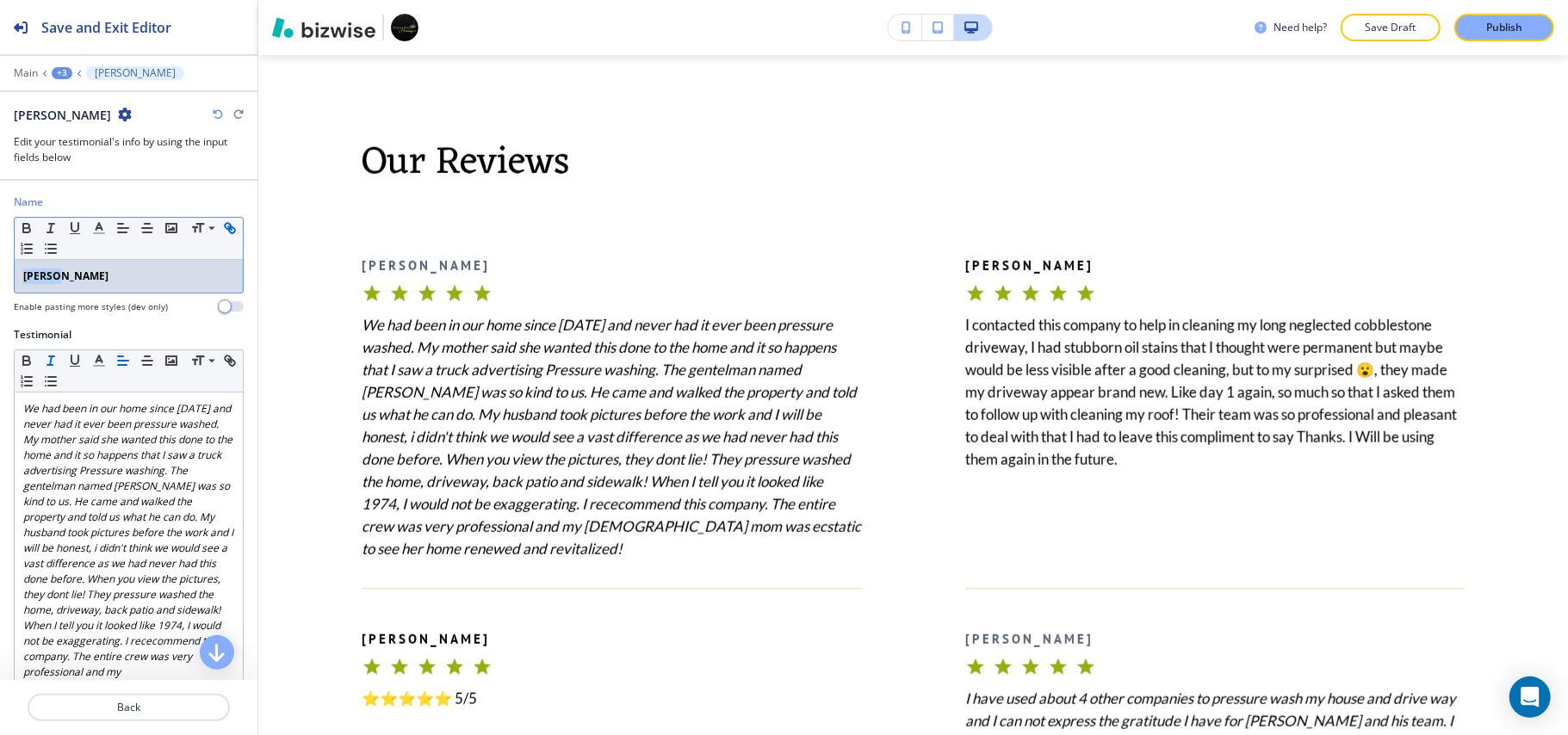
drag, startPoint x: 87, startPoint y: 284, endPoint x: 31, endPoint y: 246, distance: 67.7
click at [1, 274] on div "Name Small Normal Large Huge VAL S. Enable pasting more styles (dev only)" at bounding box center [128, 261] width 258 height 133
click at [25, 232] on icon "button" at bounding box center [27, 228] width 16 height 16
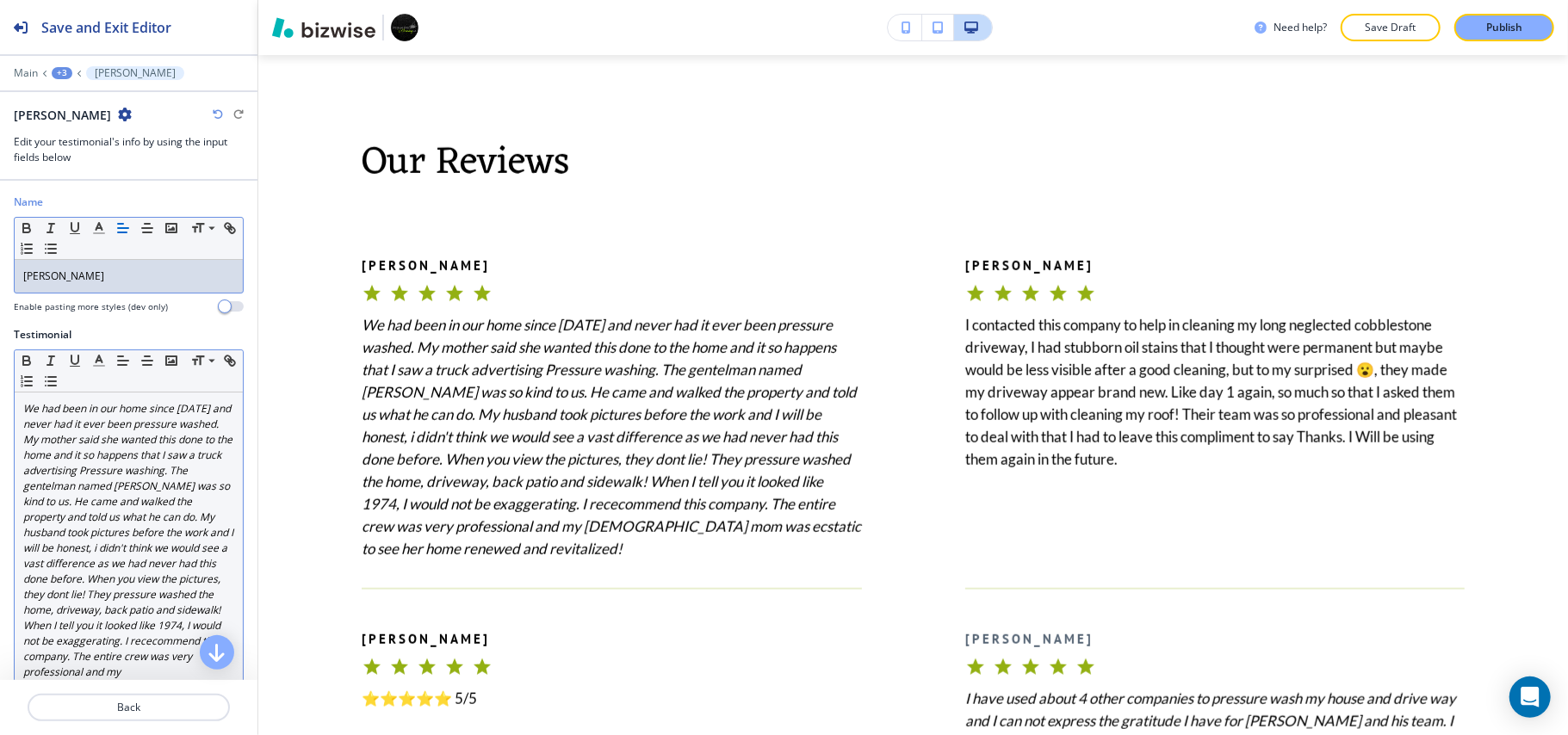
click at [62, 479] on em "We had been in our home since 1974 and never had it ever been pressure washed. …" at bounding box center [129, 555] width 213 height 309
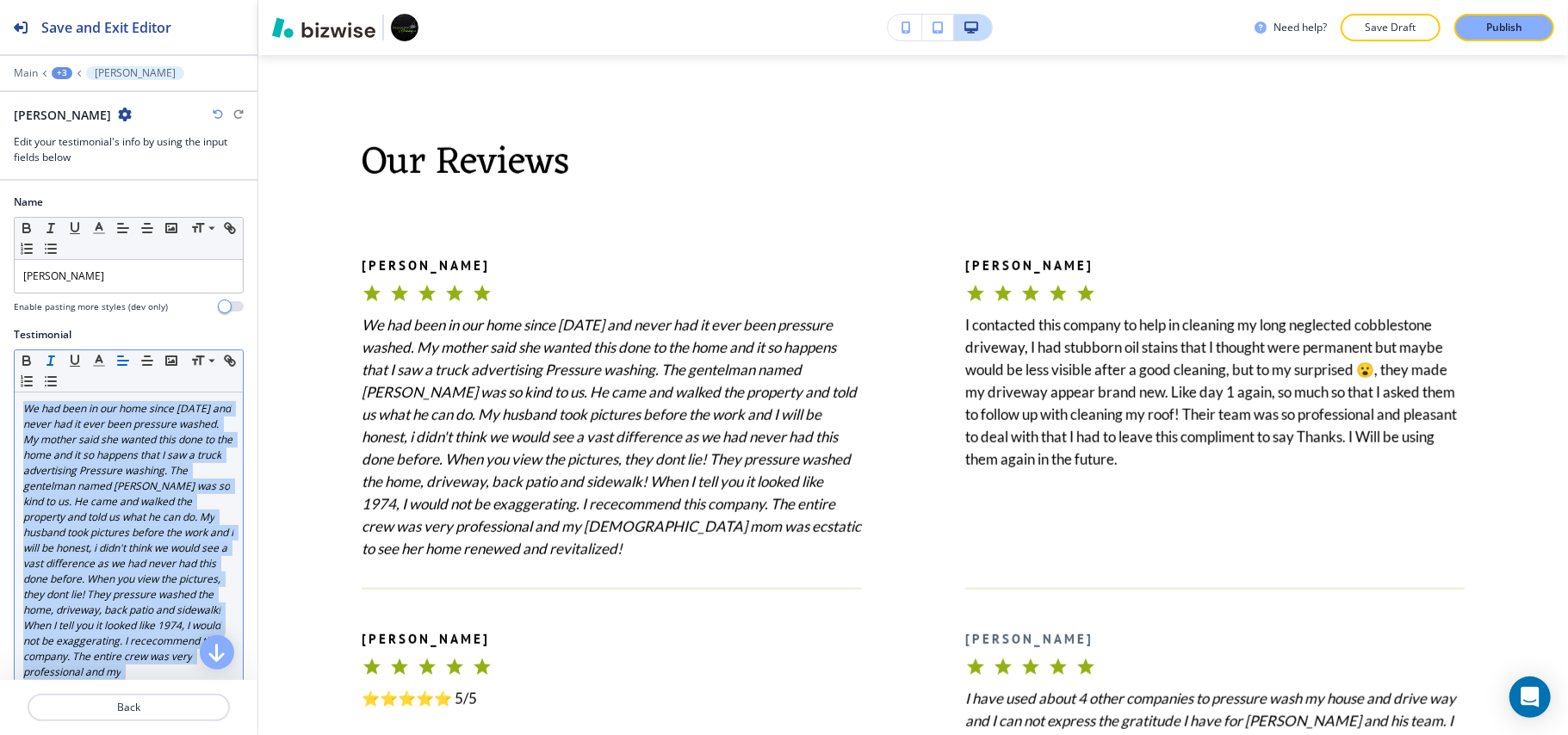
click at [49, 361] on icon "button" at bounding box center [51, 360] width 16 height 16
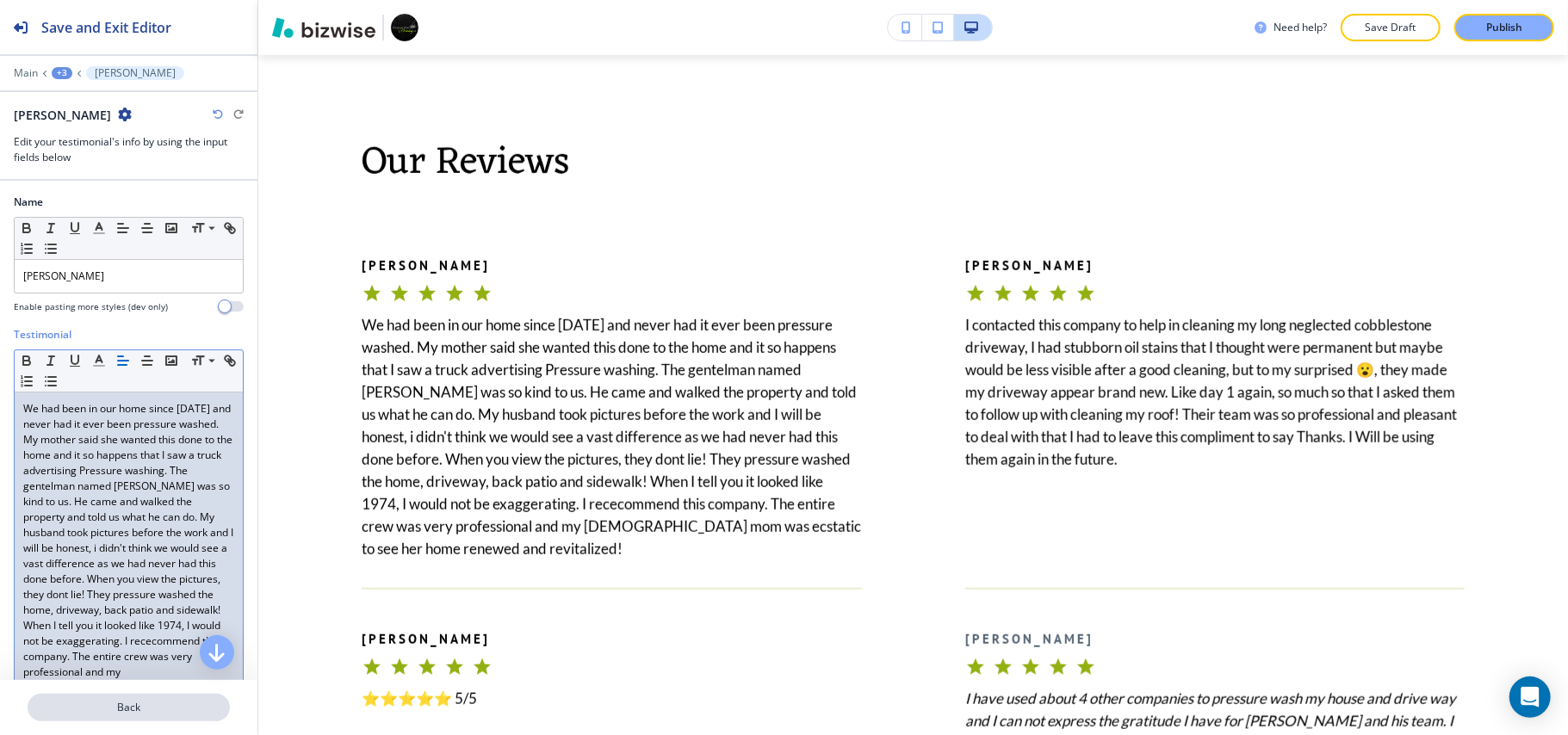
click at [134, 703] on p "Back" at bounding box center [128, 707] width 199 height 16
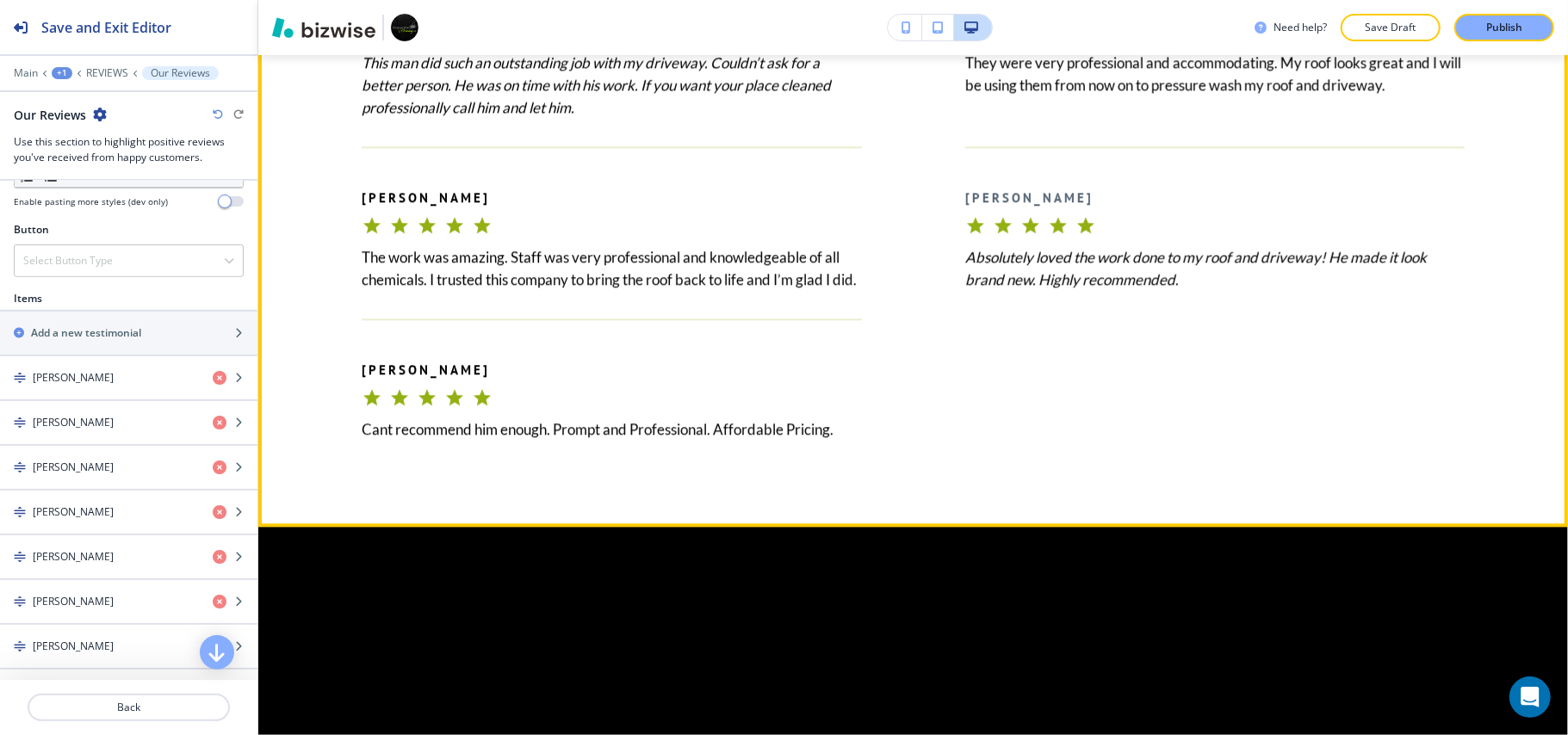
scroll to position [2897, 0]
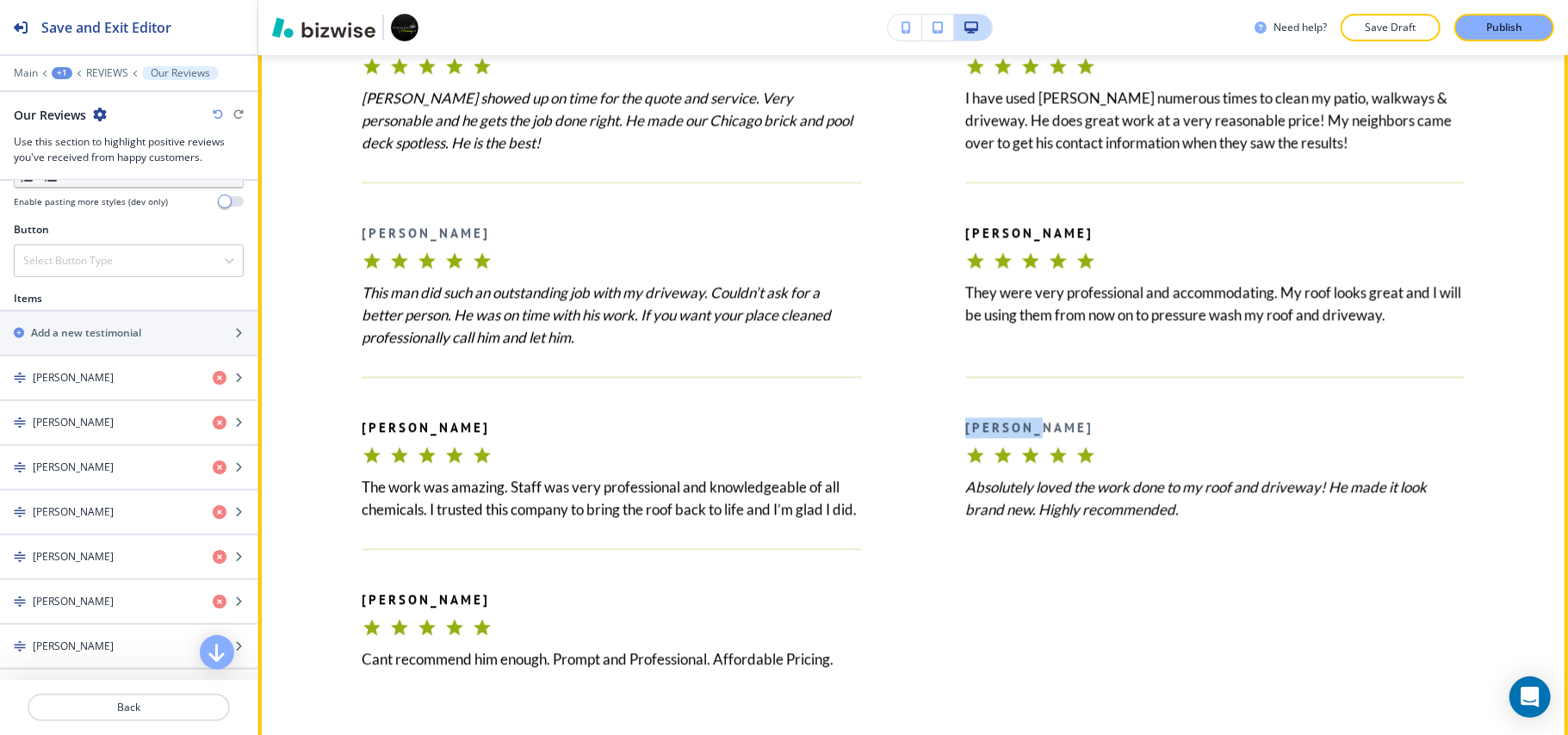
drag, startPoint x: 1054, startPoint y: 414, endPoint x: 921, endPoint y: 421, distance: 133.2
click at [921, 421] on div "LANAI S. Absolutely loved the work done to my roof and driveway! He made it loo…" at bounding box center [1164, 448] width 603 height 145
copy b "LANAI S."
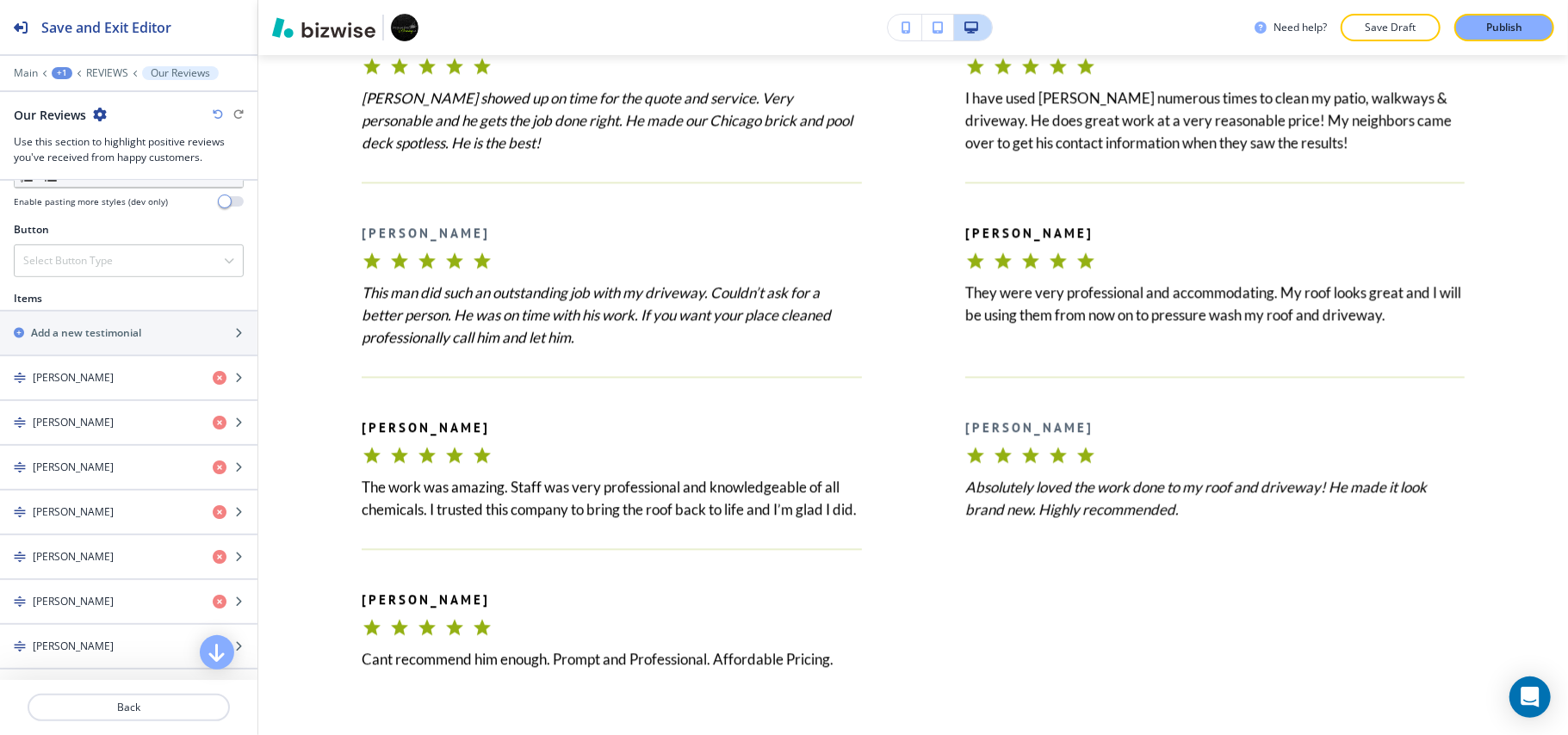
scroll to position [1295, 0]
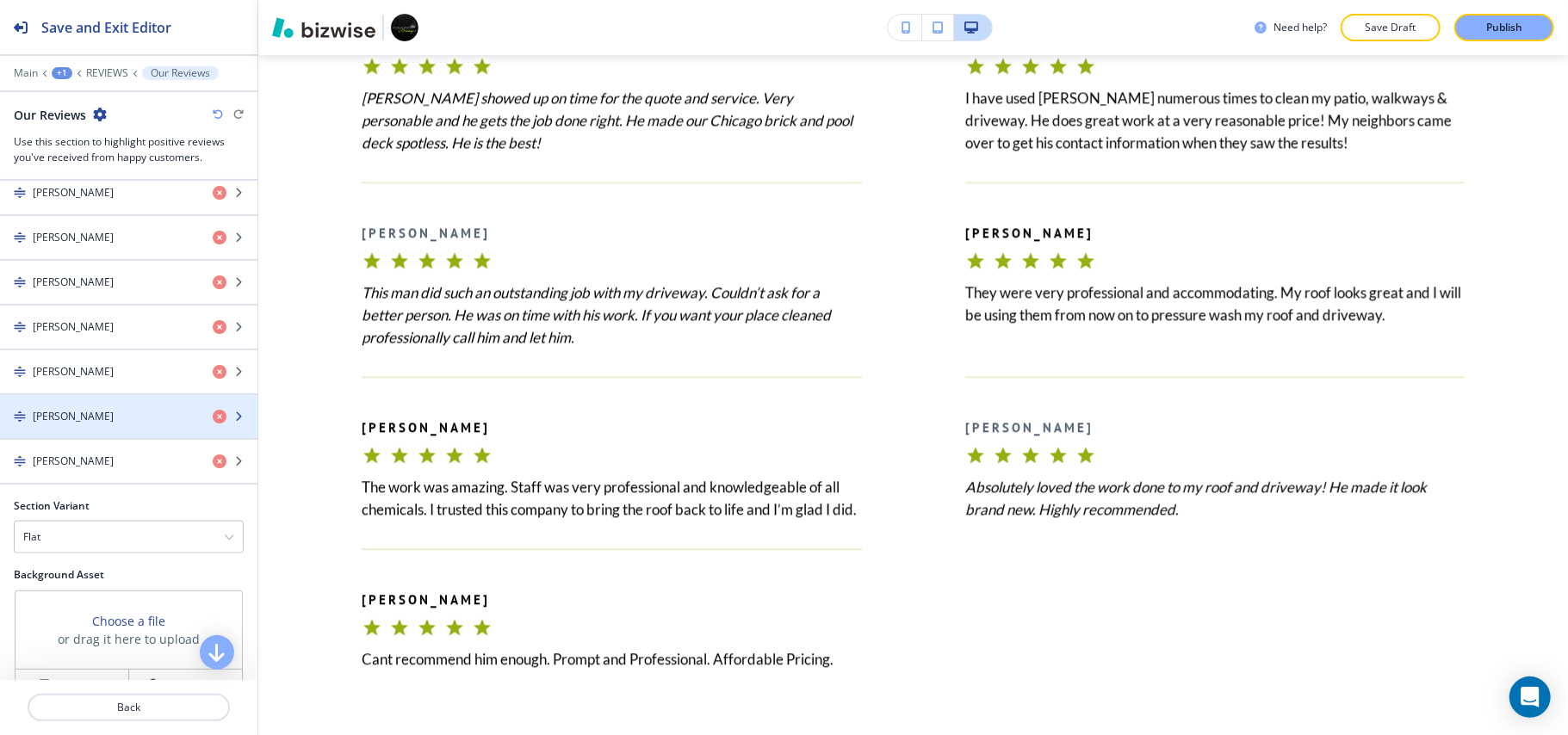
click at [95, 424] on div "LANAI S." at bounding box center [99, 416] width 199 height 16
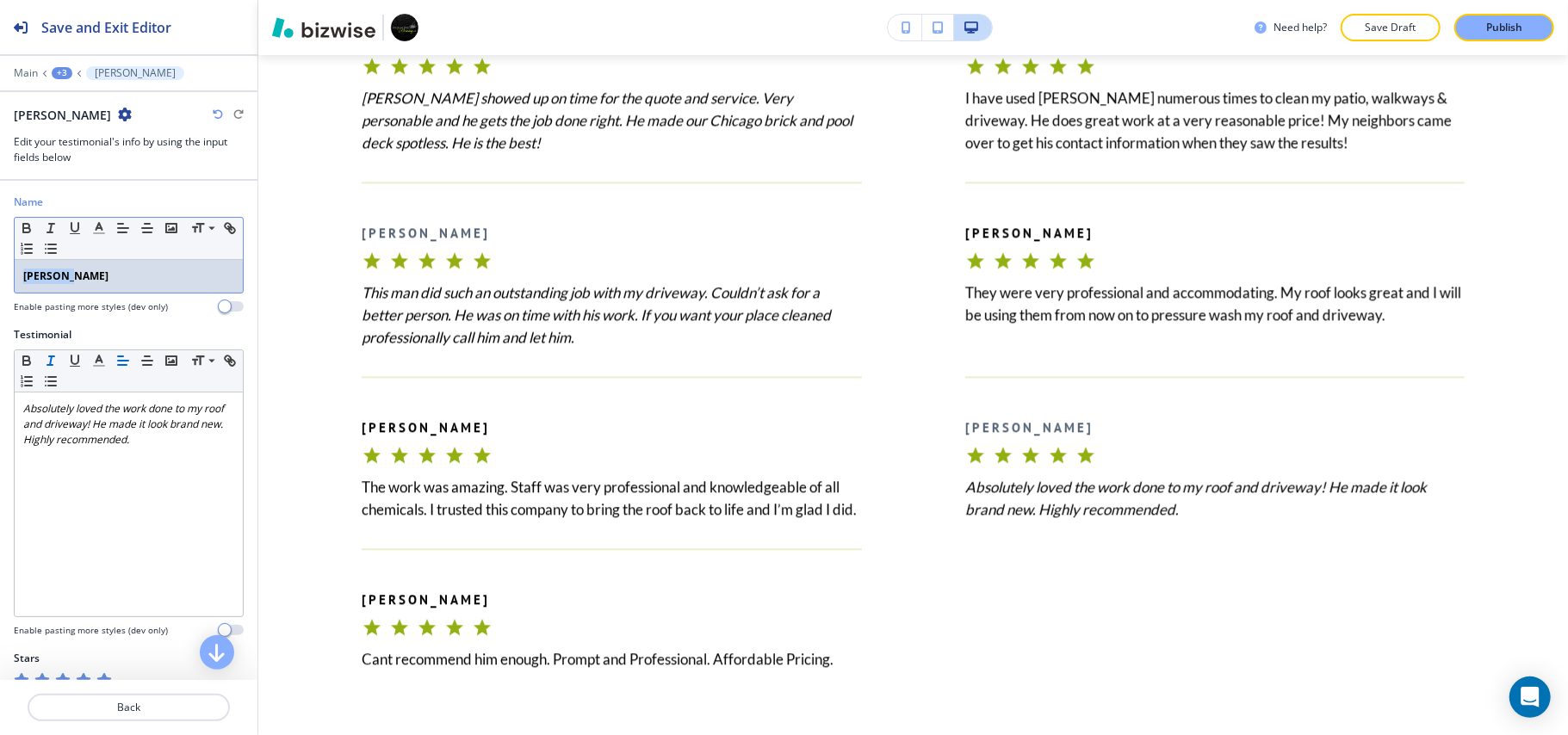
drag, startPoint x: 91, startPoint y: 276, endPoint x: 0, endPoint y: 267, distance: 91.4
click at [0, 267] on div "Name Small Normal Large Huge LANAI S. Enable pasting more styles (dev only)" at bounding box center [128, 261] width 258 height 133
click at [28, 226] on icon "button" at bounding box center [26, 226] width 6 height 4
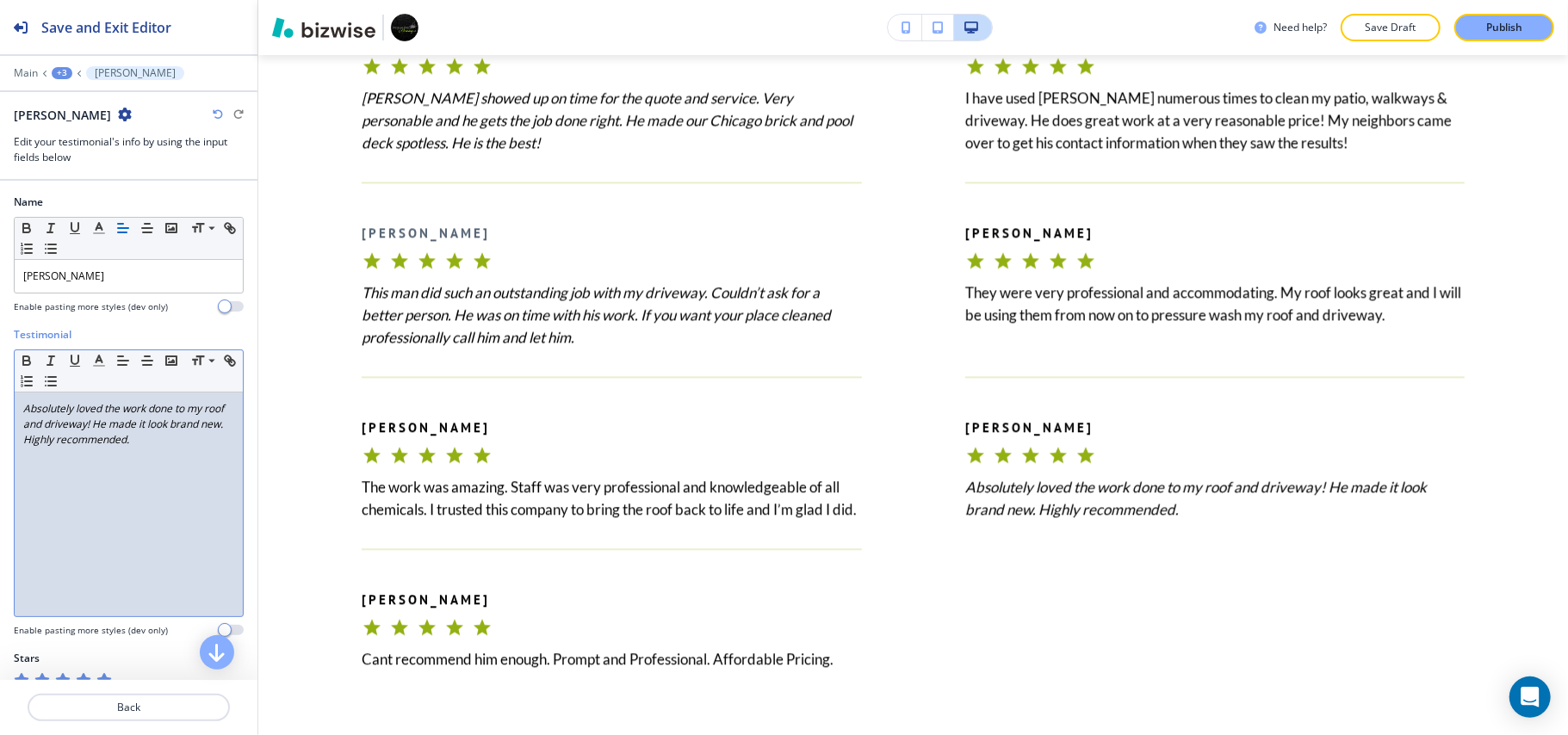
click at [119, 489] on div "Absolutely loved the work done to my roof and driveway! He made it look brand n…" at bounding box center [128, 504] width 228 height 224
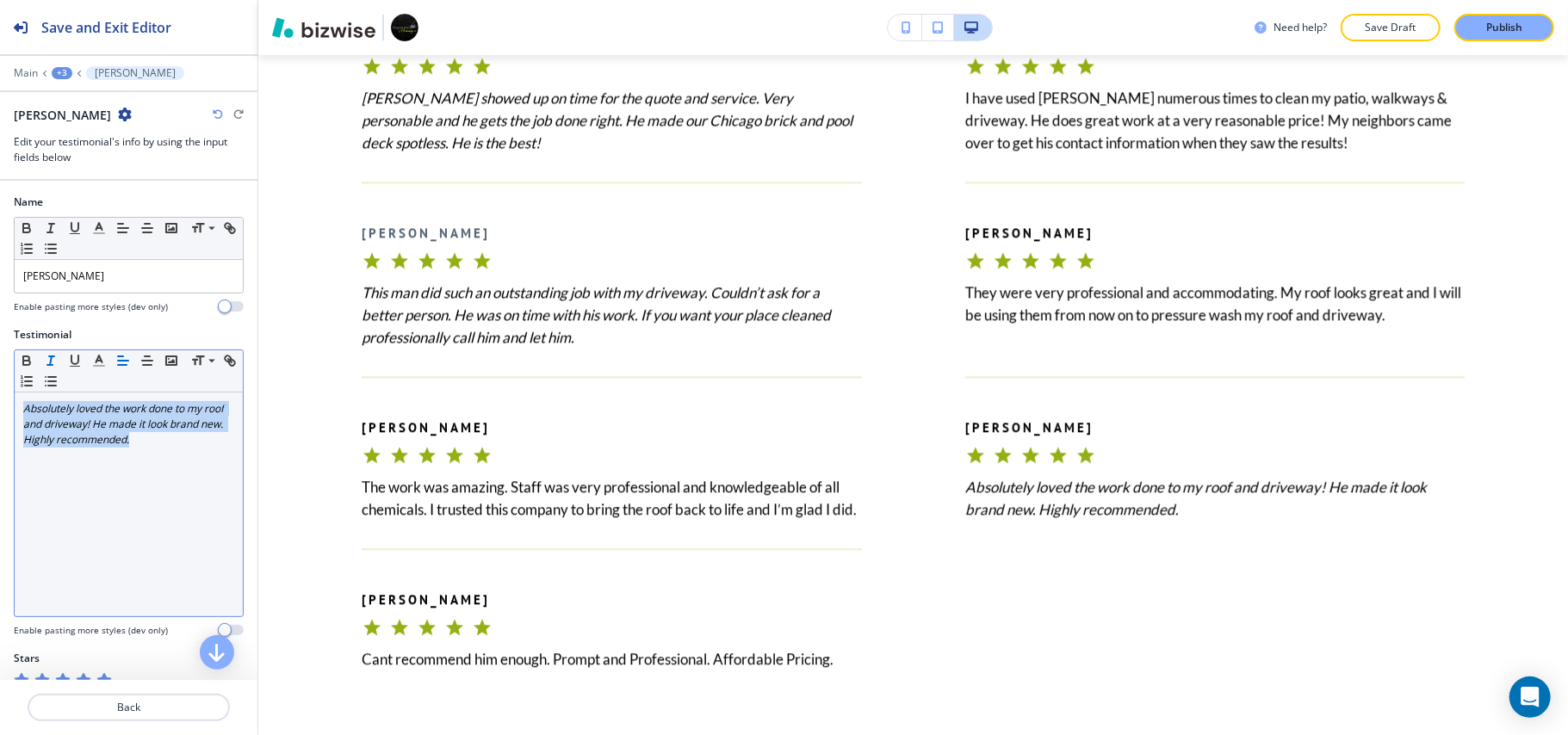
click at [49, 365] on icon "button" at bounding box center [51, 360] width 16 height 16
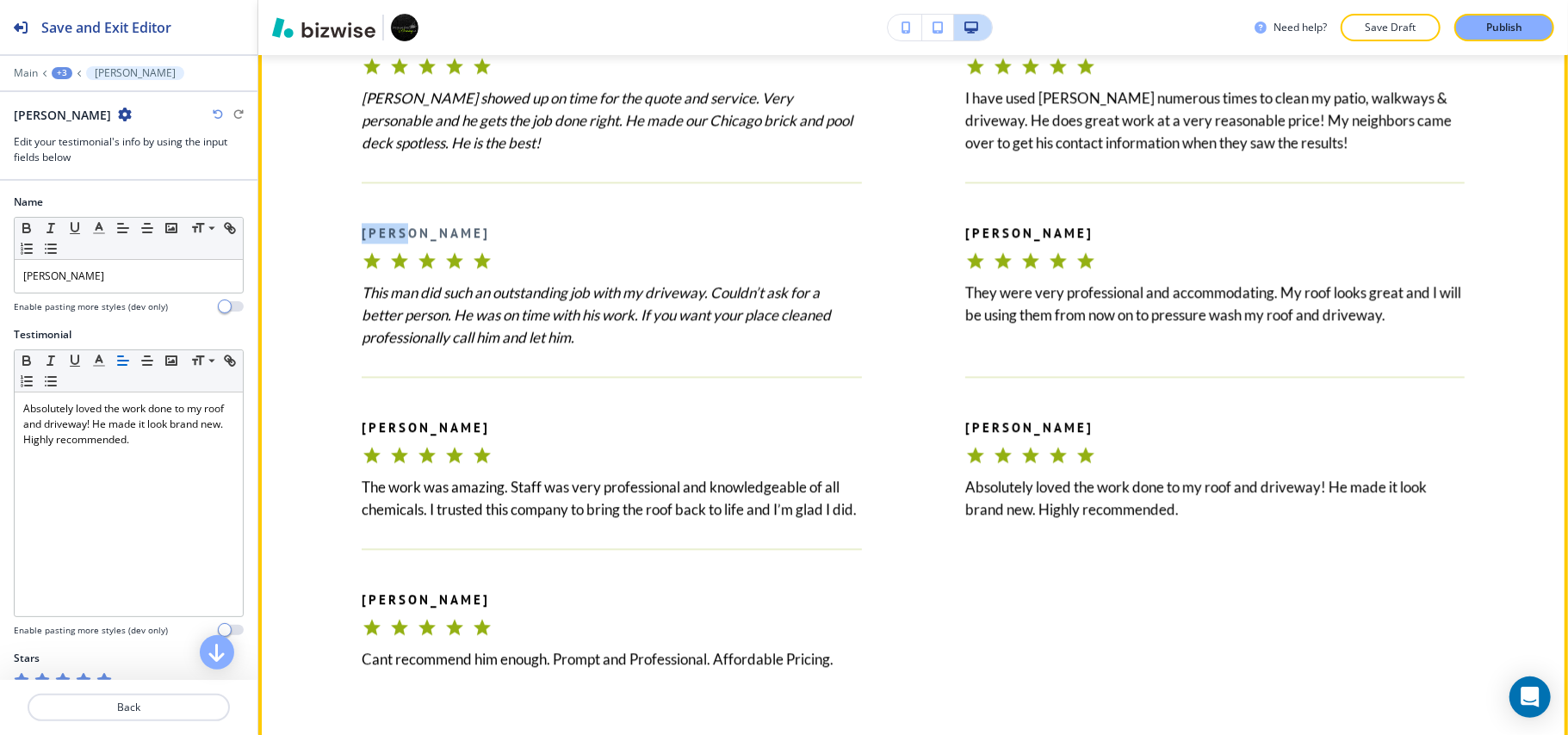
drag, startPoint x: 338, startPoint y: 226, endPoint x: 410, endPoint y: 227, distance: 72.0
click at [410, 227] on div "FADDA R. This man did such an outstanding job with my driveway. Couldn’t ask fo…" at bounding box center [560, 265] width 603 height 167
copy b "FADDA"
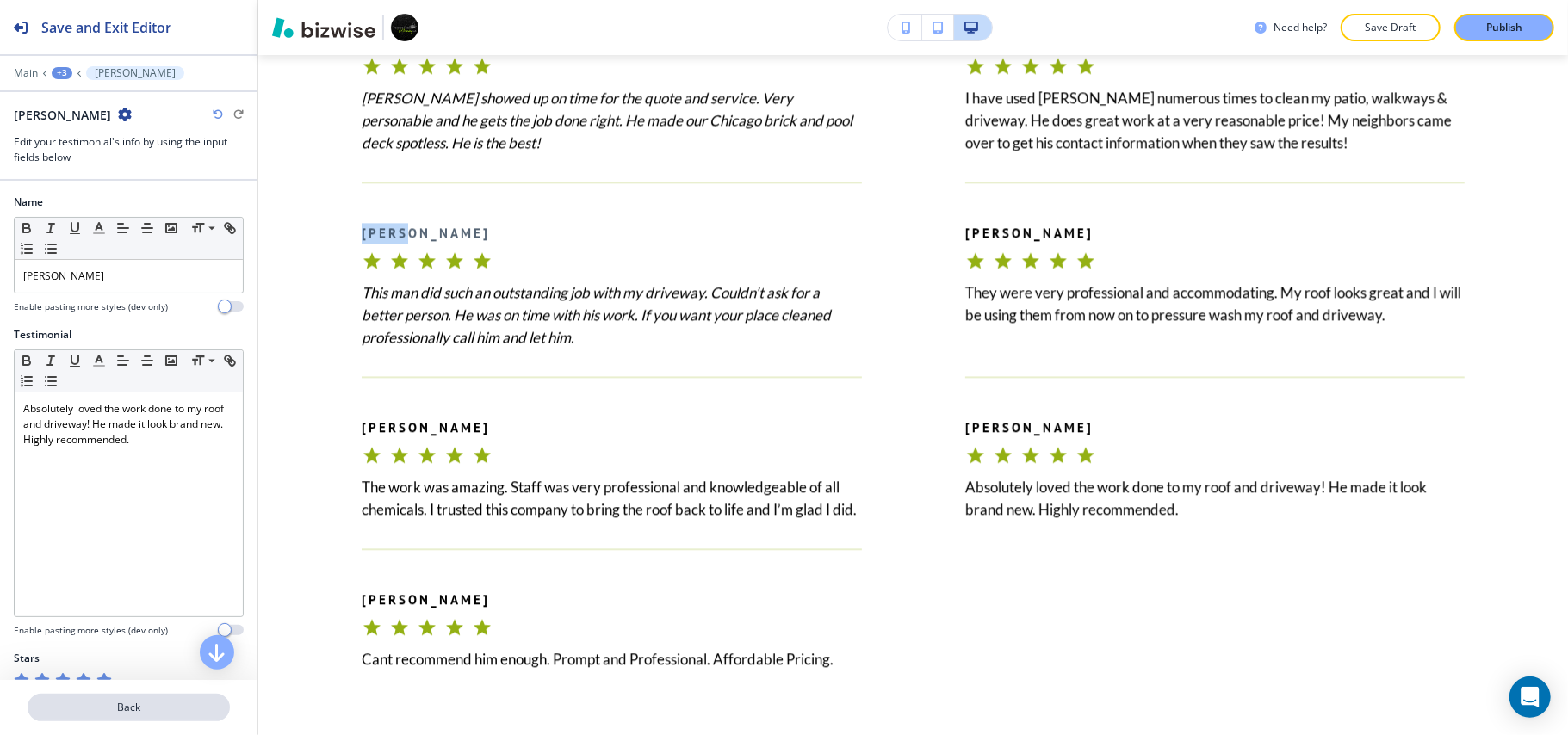
click at [136, 701] on p "Back" at bounding box center [128, 707] width 199 height 16
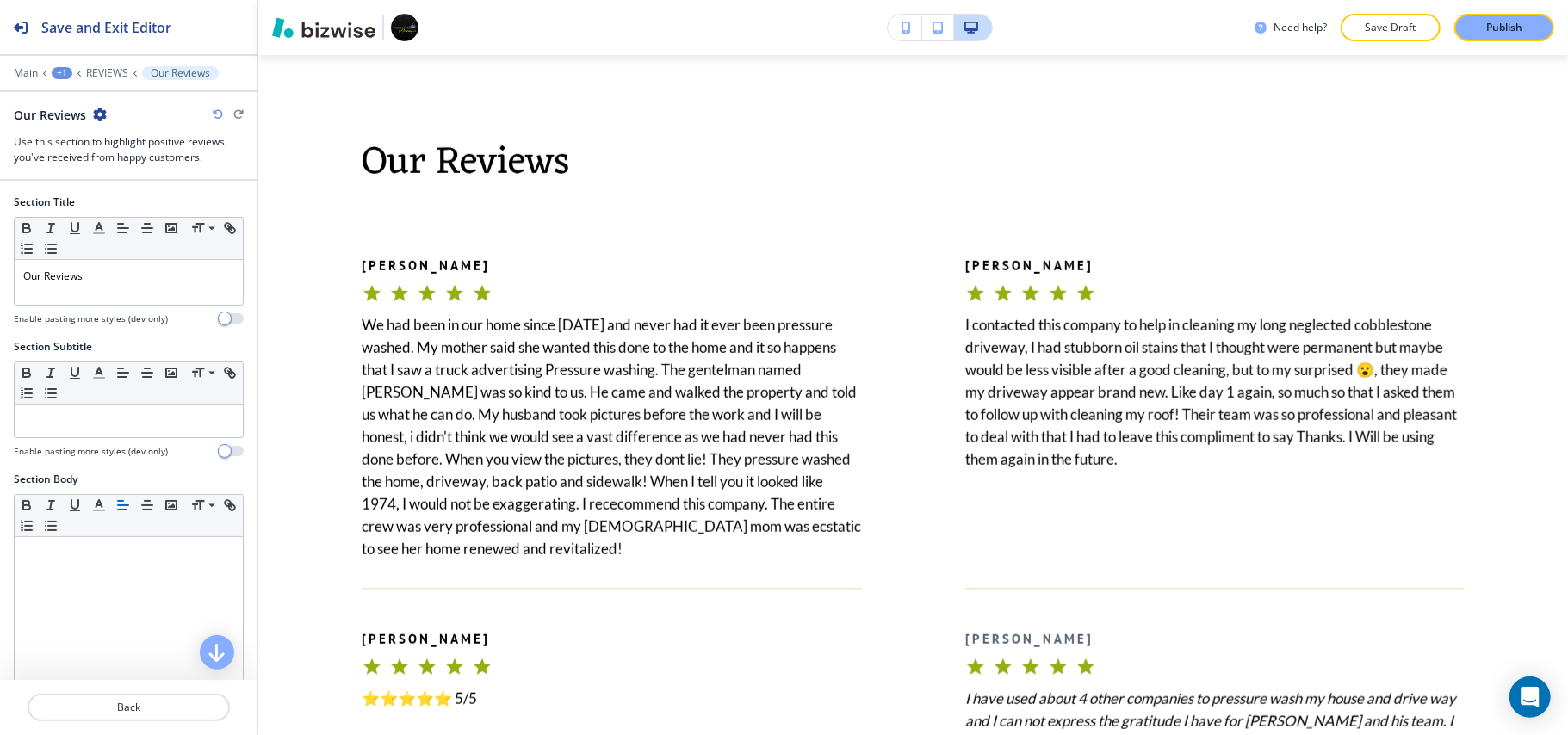
scroll to position [1160, 0]
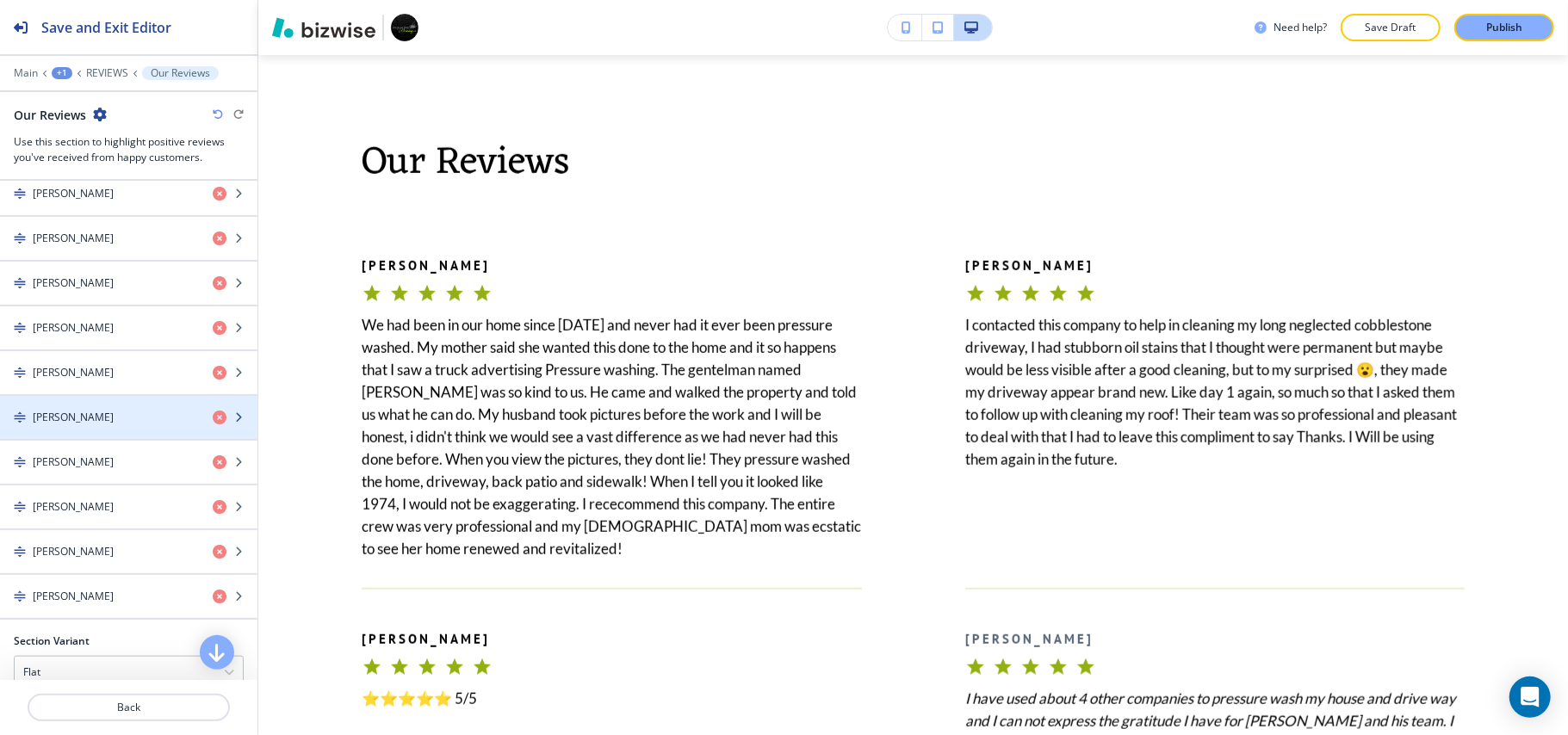
click at [81, 425] on div "FADDA R." at bounding box center [99, 417] width 199 height 16
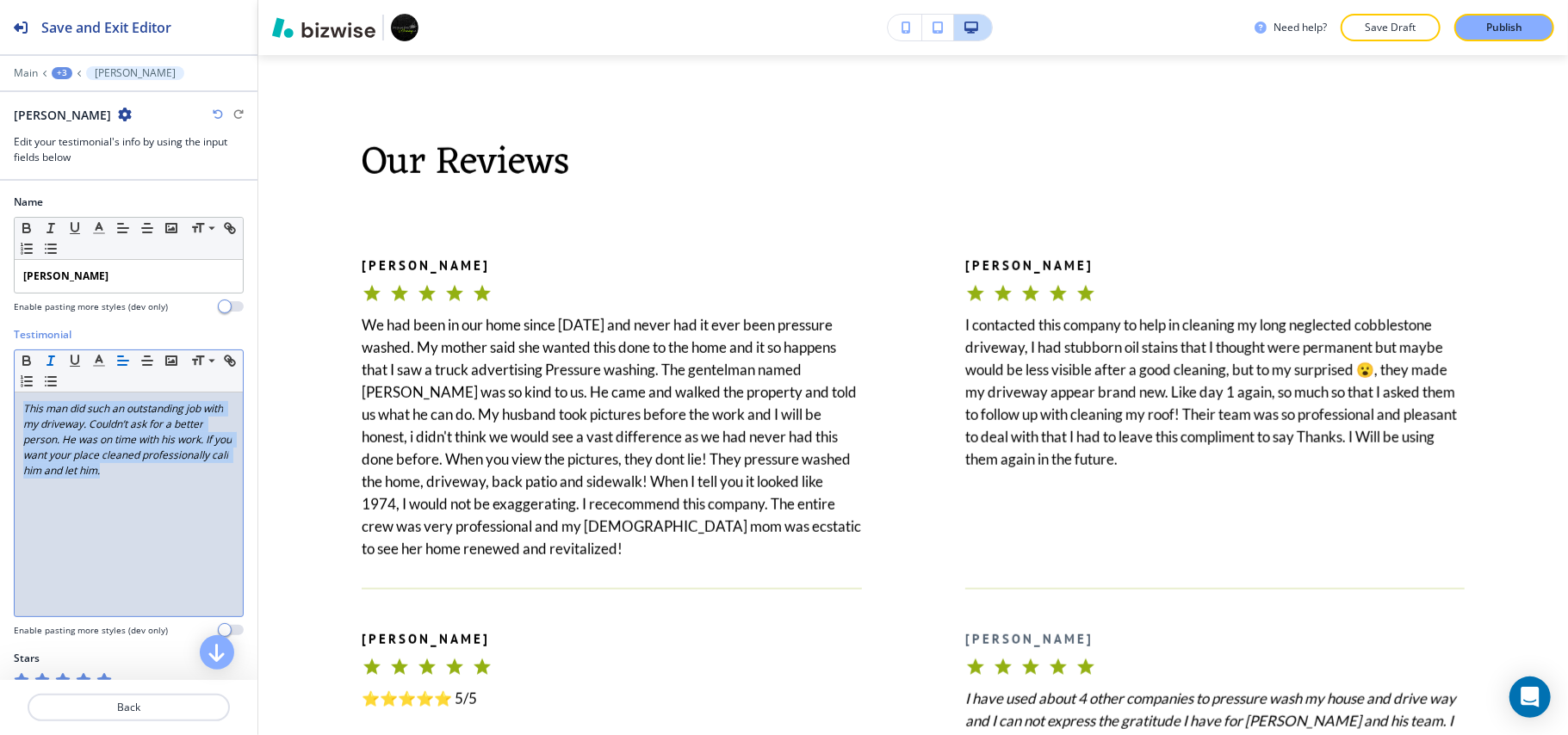
drag, startPoint x: 203, startPoint y: 482, endPoint x: 0, endPoint y: 377, distance: 228.5
click at [0, 377] on div "Testimonial Small Normal Large Huge This man did such an outstanding job with m…" at bounding box center [128, 489] width 258 height 324
click at [50, 364] on line "button" at bounding box center [51, 360] width 2 height 9
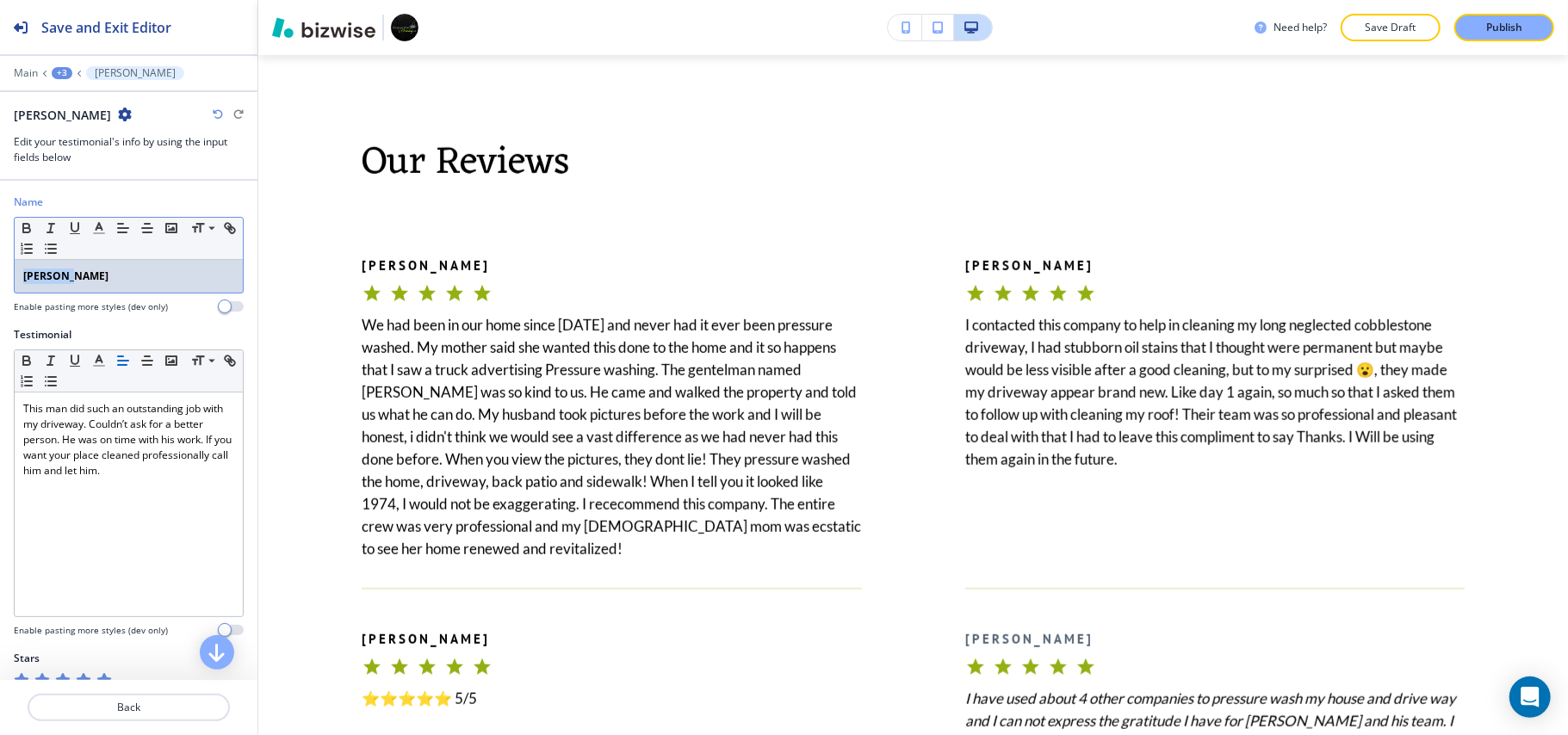
drag, startPoint x: 103, startPoint y: 276, endPoint x: 0, endPoint y: 272, distance: 103.1
click at [0, 272] on div "Name Small Normal Large Huge FADDA R. Enable pasting more styles (dev only)" at bounding box center [128, 261] width 258 height 133
click at [28, 224] on icon "button" at bounding box center [27, 228] width 16 height 16
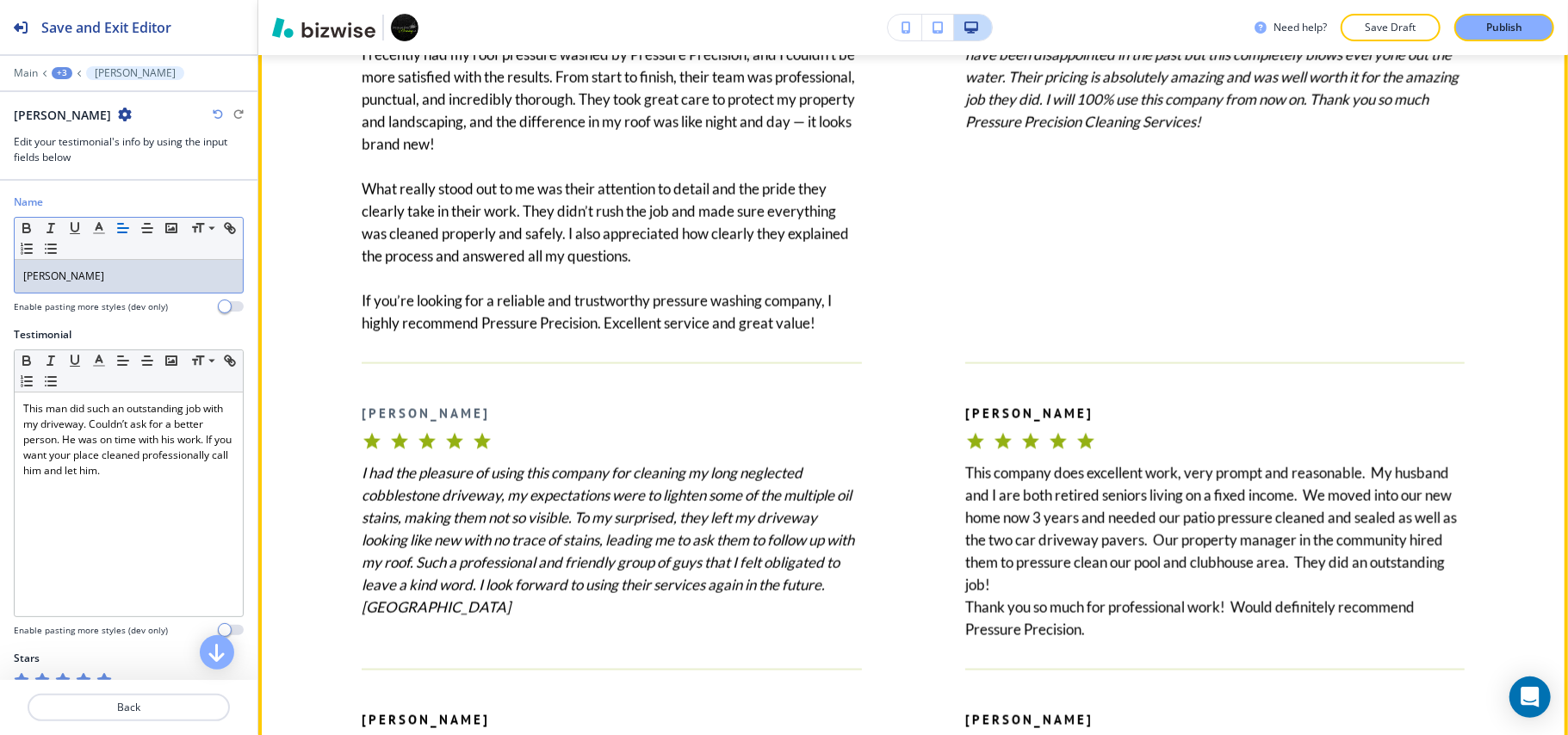
scroll to position [1175, 0]
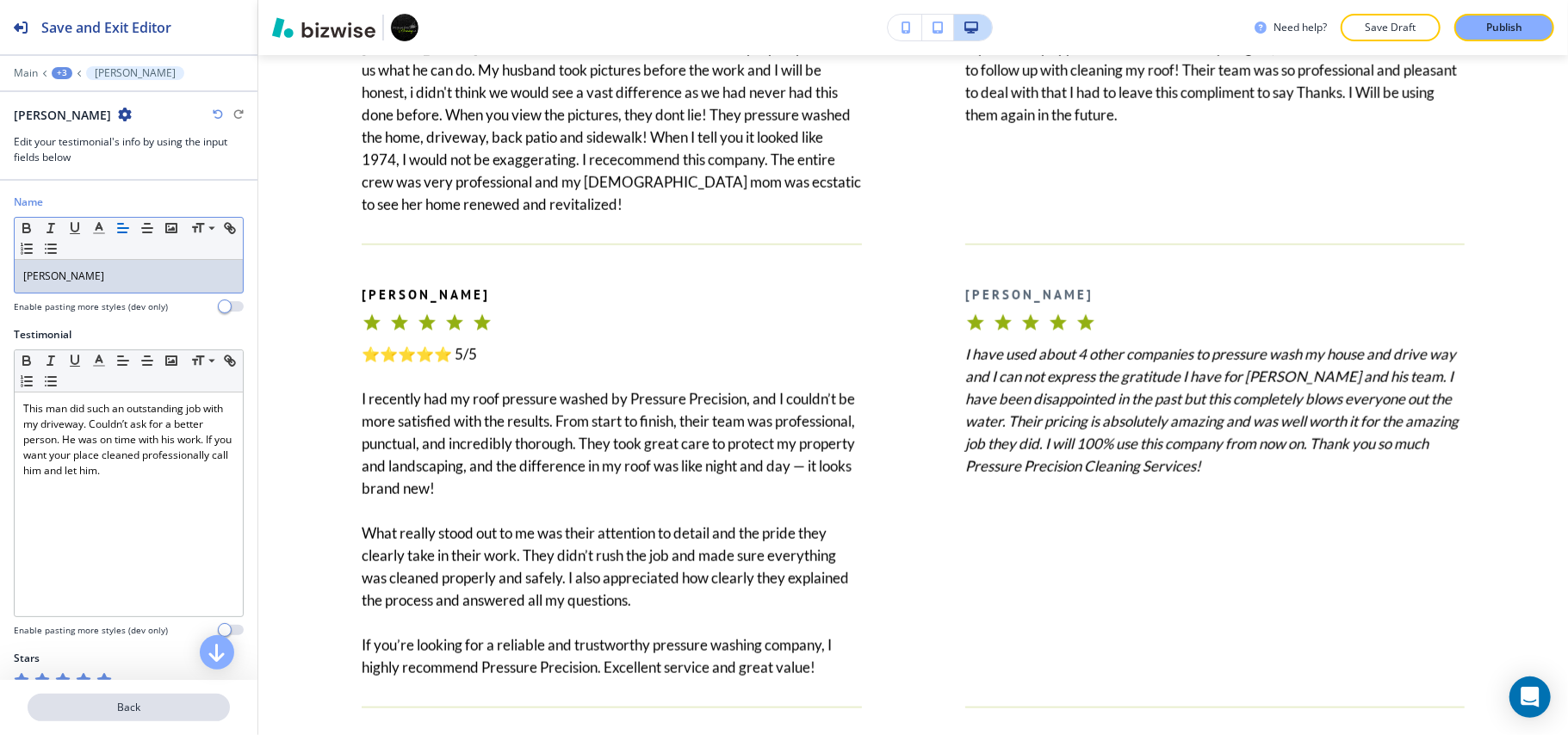
click at [114, 713] on p "Back" at bounding box center [128, 707] width 199 height 16
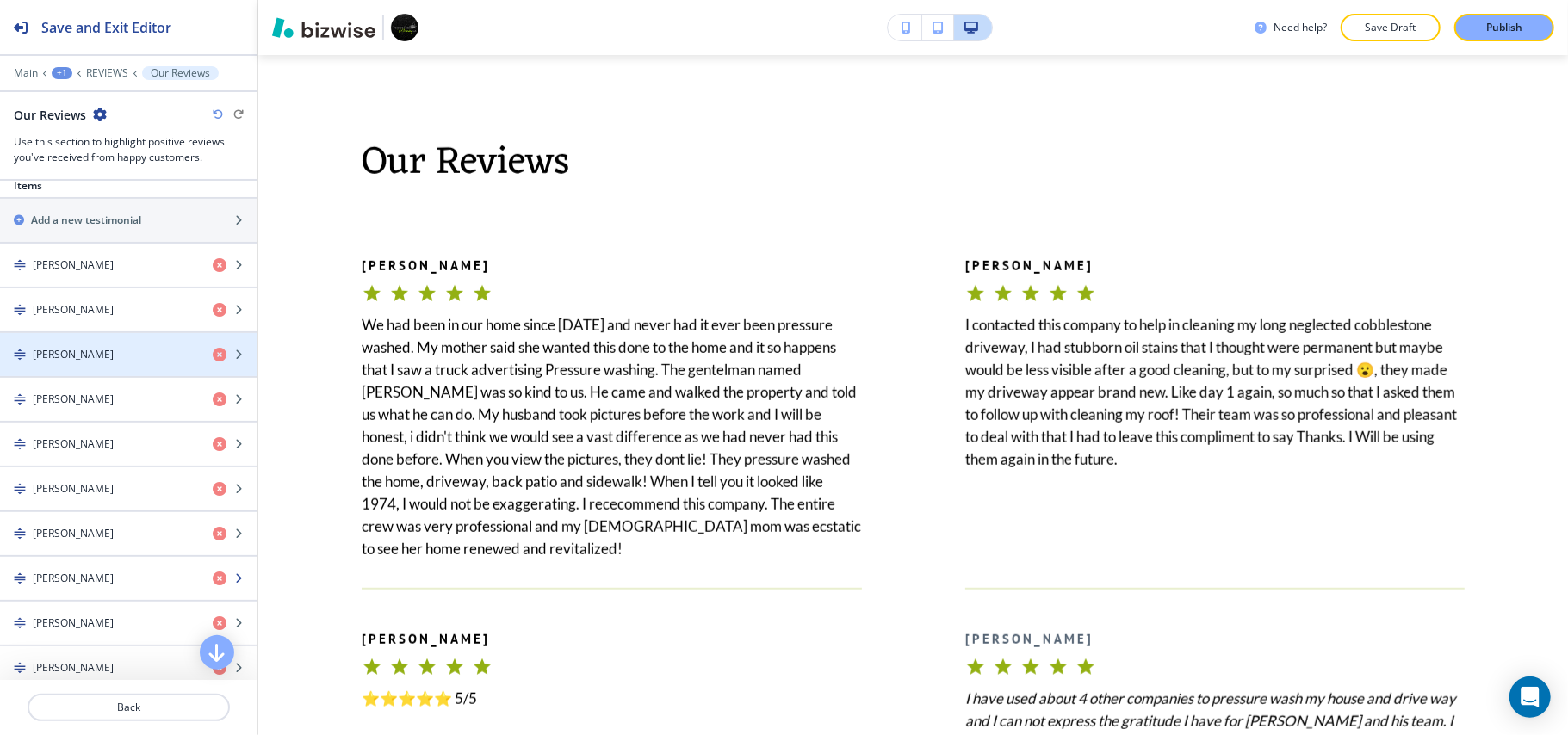
scroll to position [688, 0]
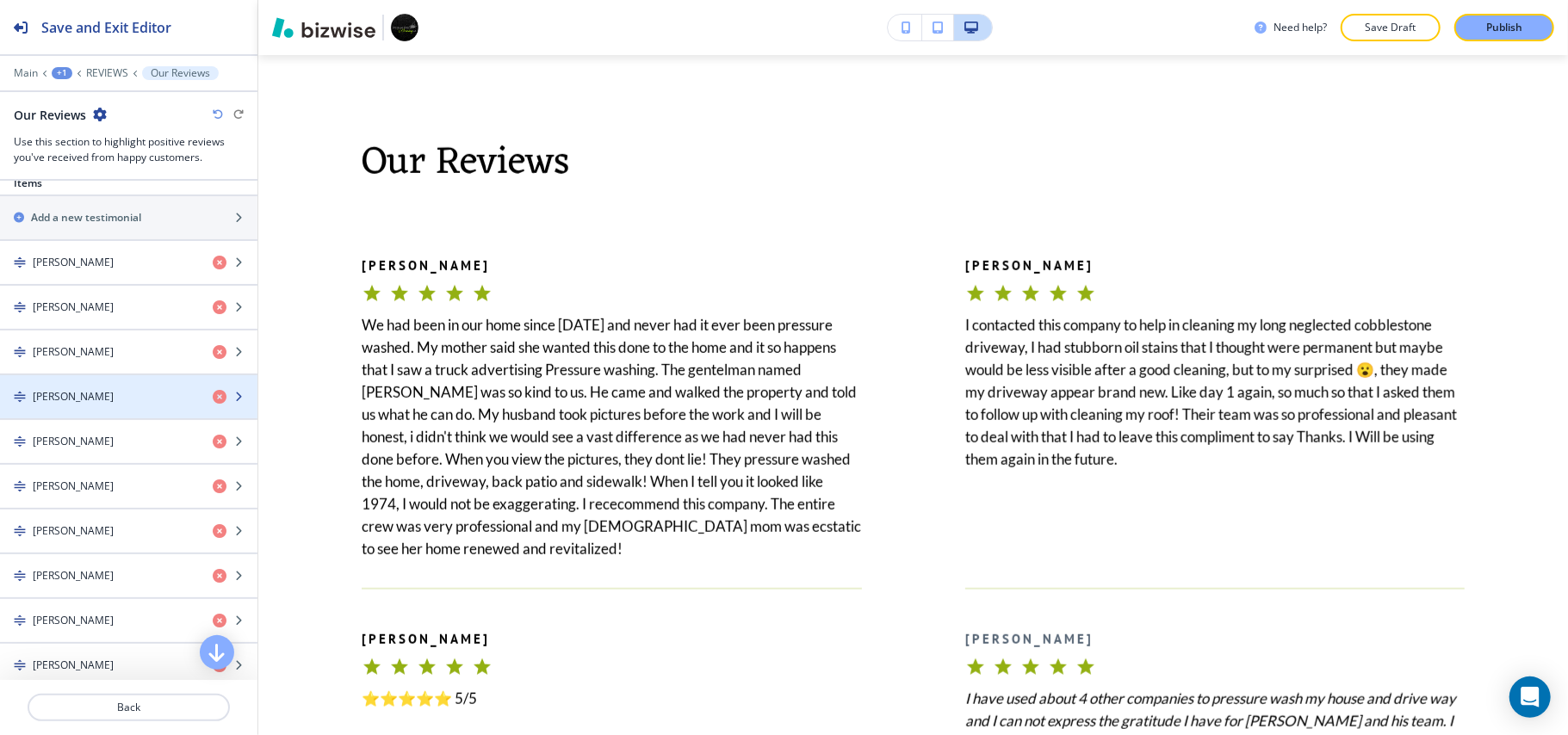
click at [80, 403] on div "DANICA" at bounding box center [99, 396] width 199 height 16
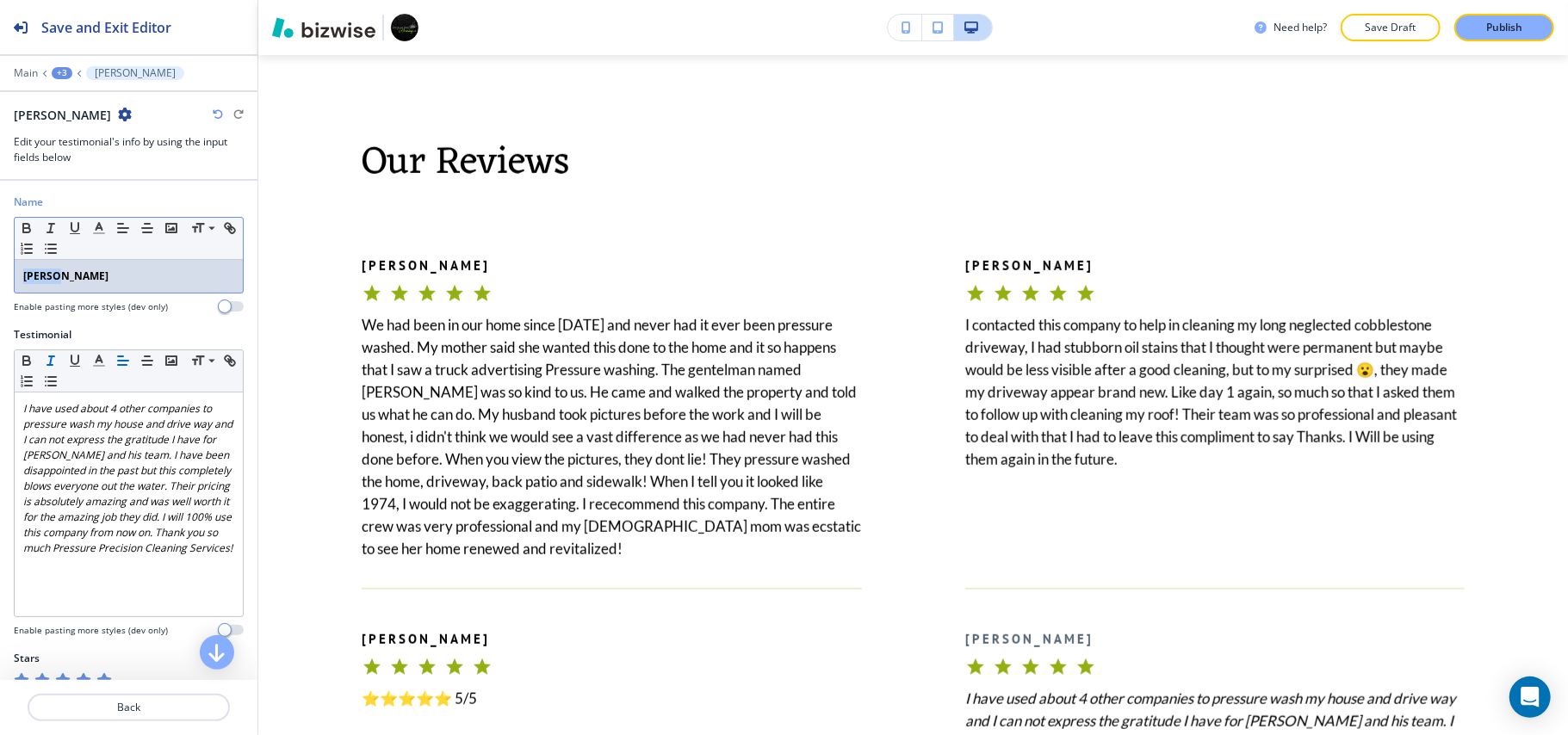
drag, startPoint x: 102, startPoint y: 271, endPoint x: 0, endPoint y: 265, distance: 102.2
click at [0, 266] on div "Name Small Normal Large Huge DANICA Enable pasting more styles (dev only)" at bounding box center [128, 261] width 258 height 133
click at [28, 224] on icon "button" at bounding box center [27, 228] width 16 height 16
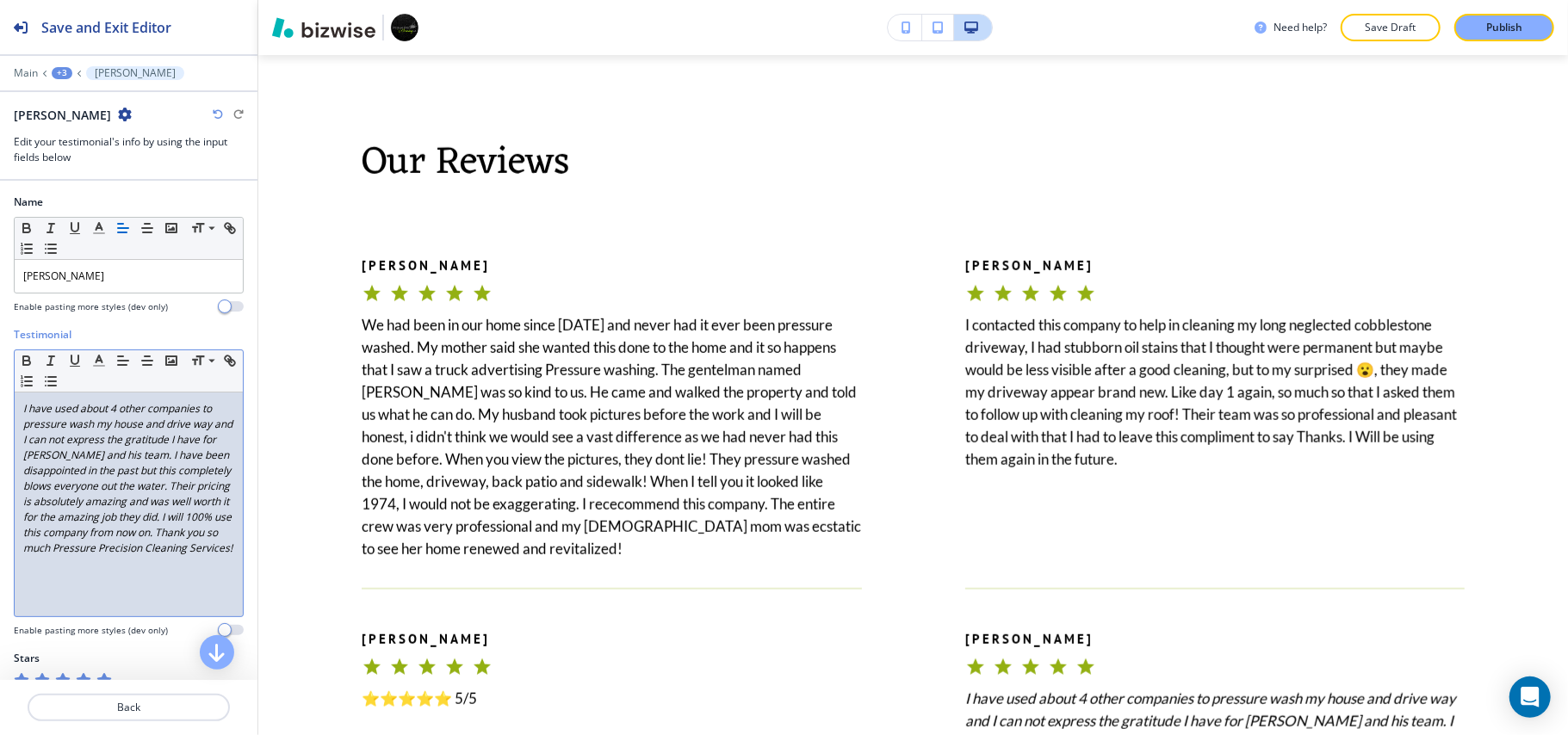
click at [84, 471] on em "I have used about 4 other companies to pressure wash my house and drive way and…" at bounding box center [129, 477] width 212 height 154
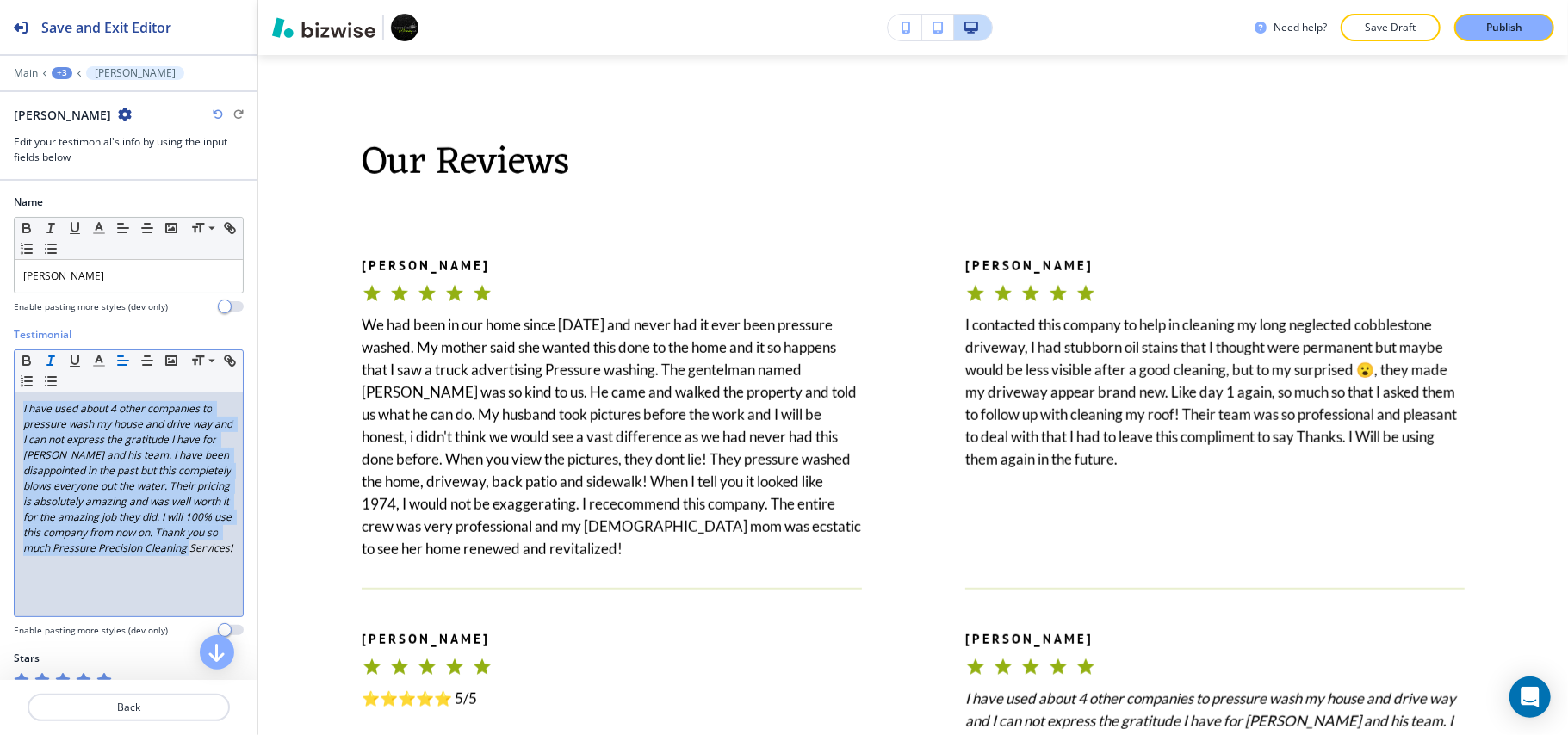
click at [53, 359] on icon "button" at bounding box center [51, 360] width 16 height 16
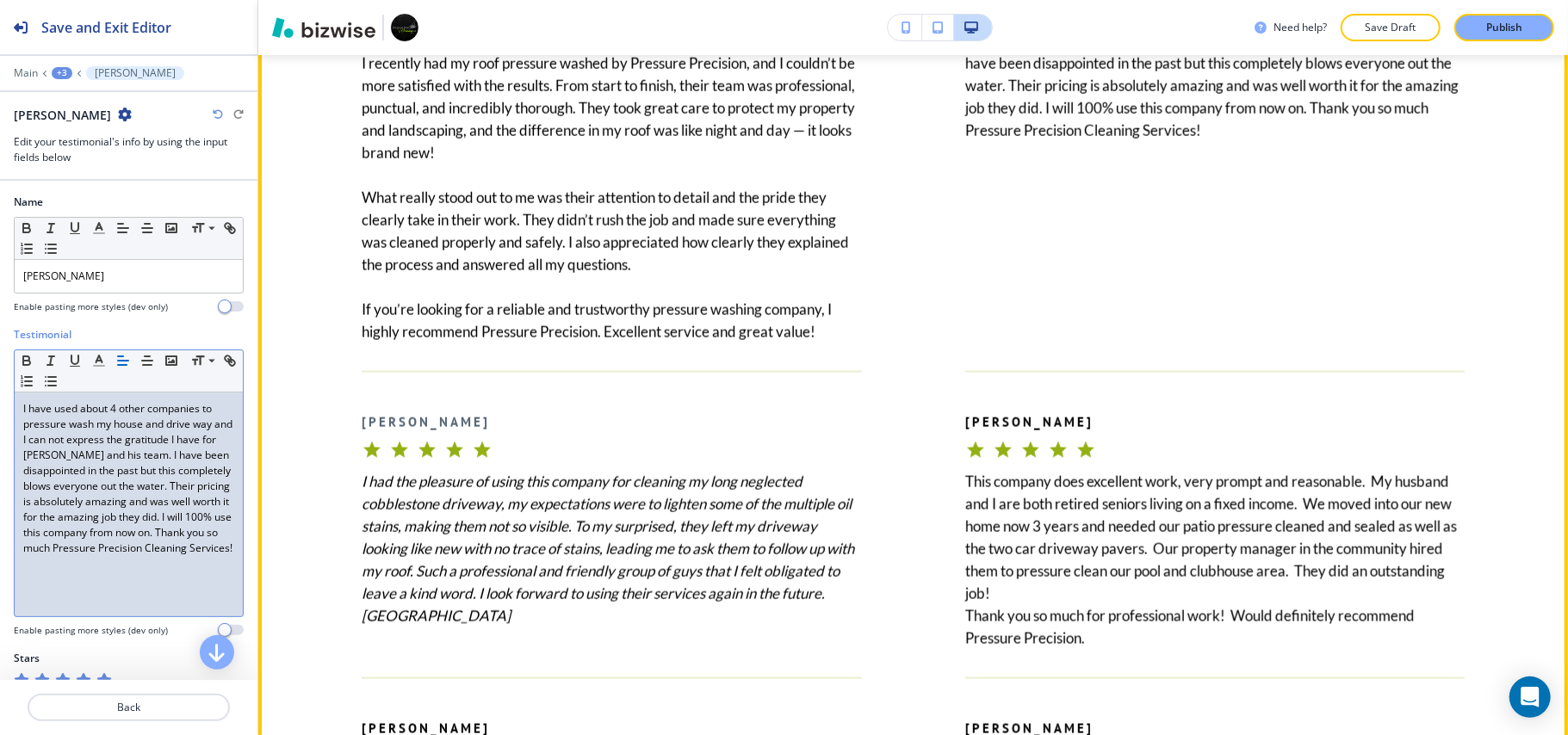
scroll to position [1520, 0]
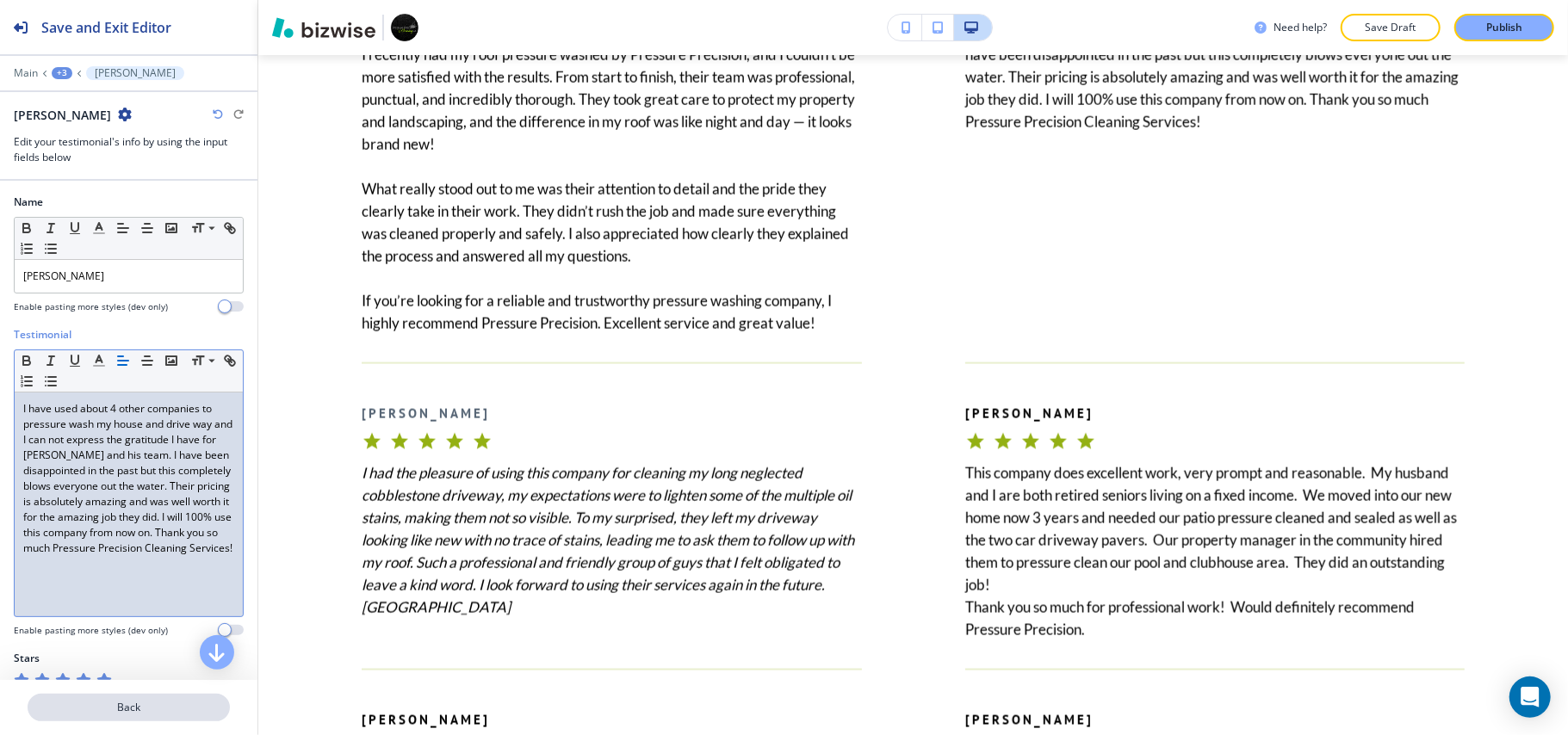
click at [157, 713] on p "Back" at bounding box center [128, 707] width 199 height 16
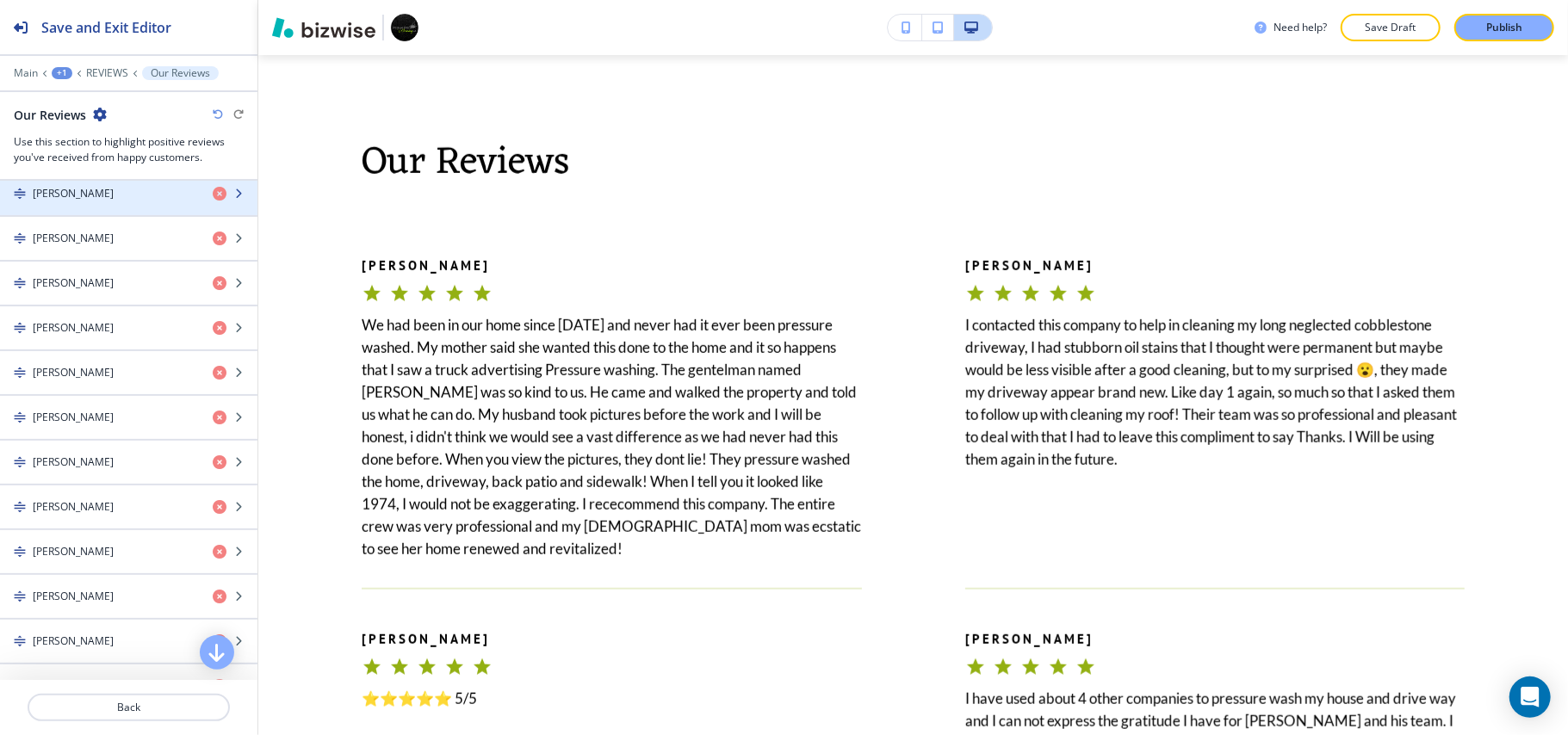
scroll to position [803, 0]
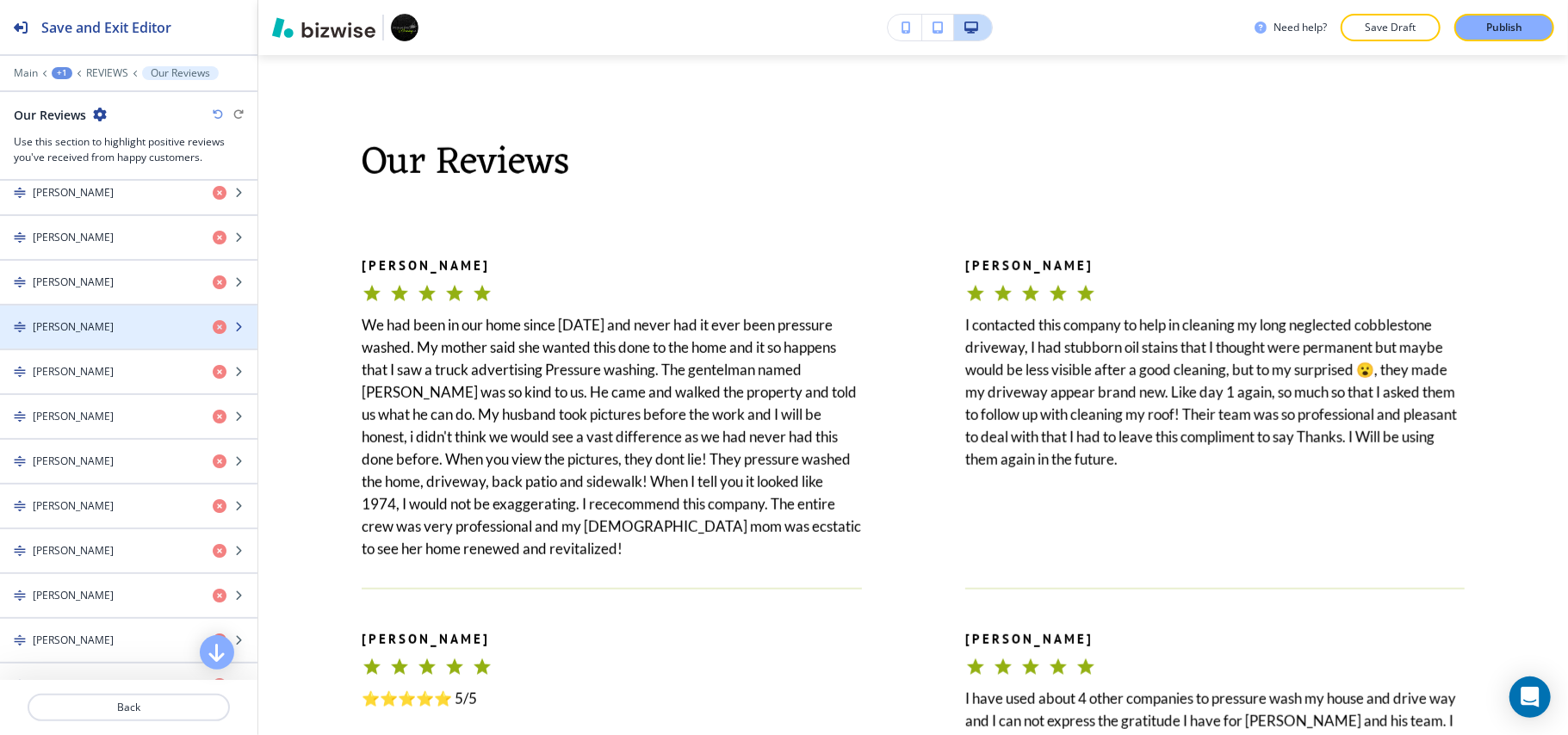
click at [98, 332] on div "DAVYD L." at bounding box center [99, 327] width 199 height 16
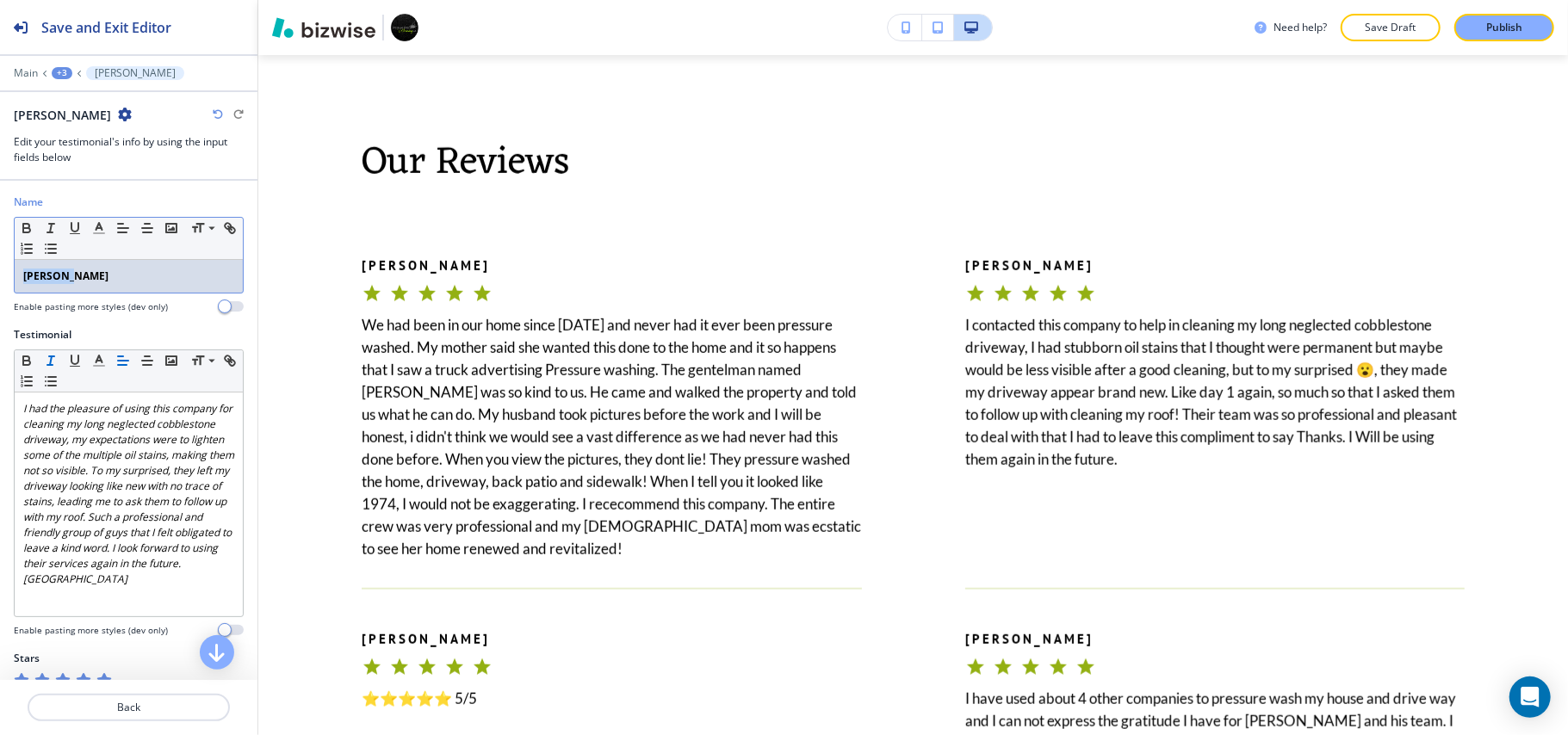
drag, startPoint x: 107, startPoint y: 283, endPoint x: 10, endPoint y: 264, distance: 98.8
click at [7, 265] on div "Name Small Normal Large Huge DAVYD L. Enable pasting more styles (dev only)" at bounding box center [128, 261] width 258 height 133
click at [19, 222] on icon "button" at bounding box center [27, 228] width 16 height 16
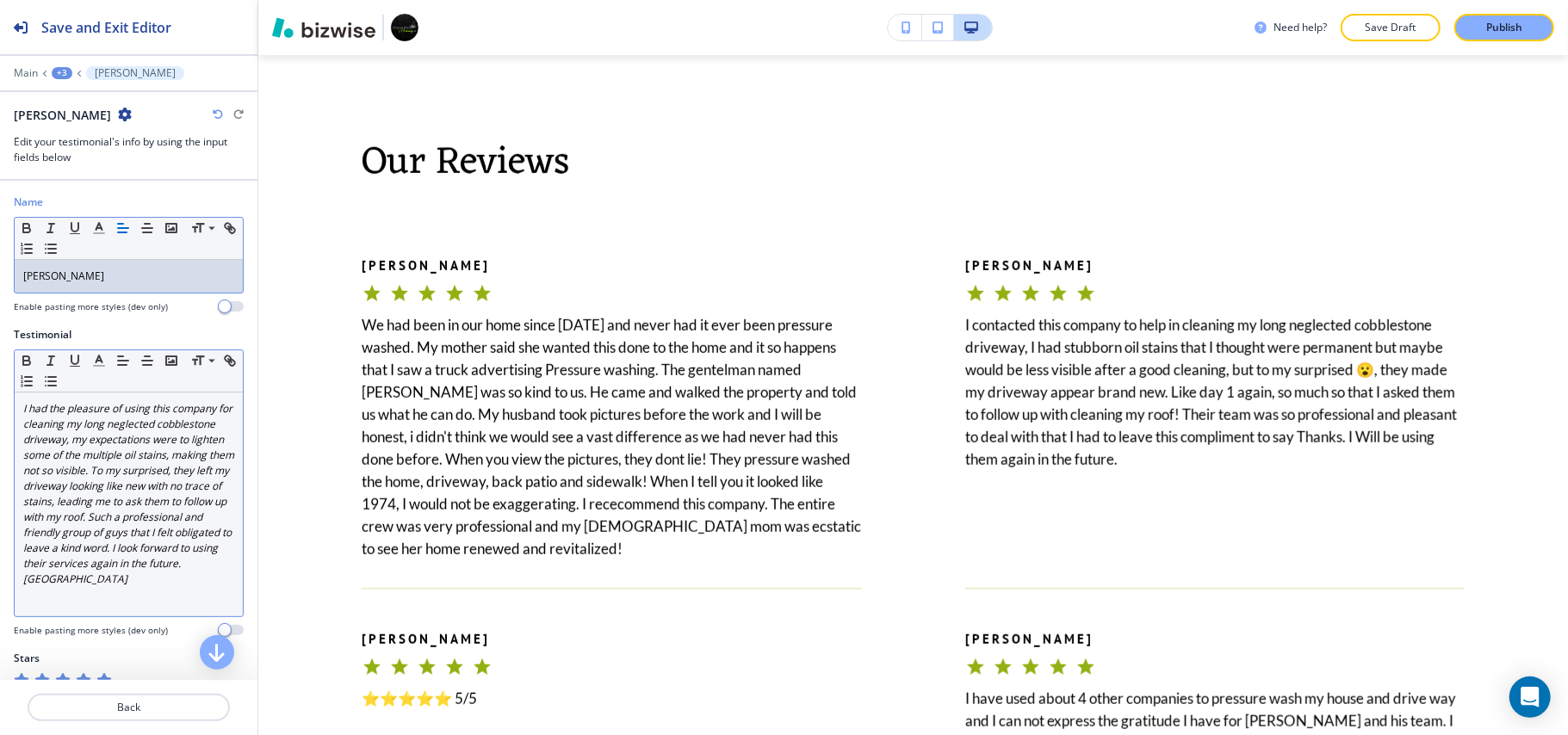
click at [74, 494] on em "I had the pleasure of using this company for cleaning my long neglected cobbles…" at bounding box center [130, 493] width 214 height 185
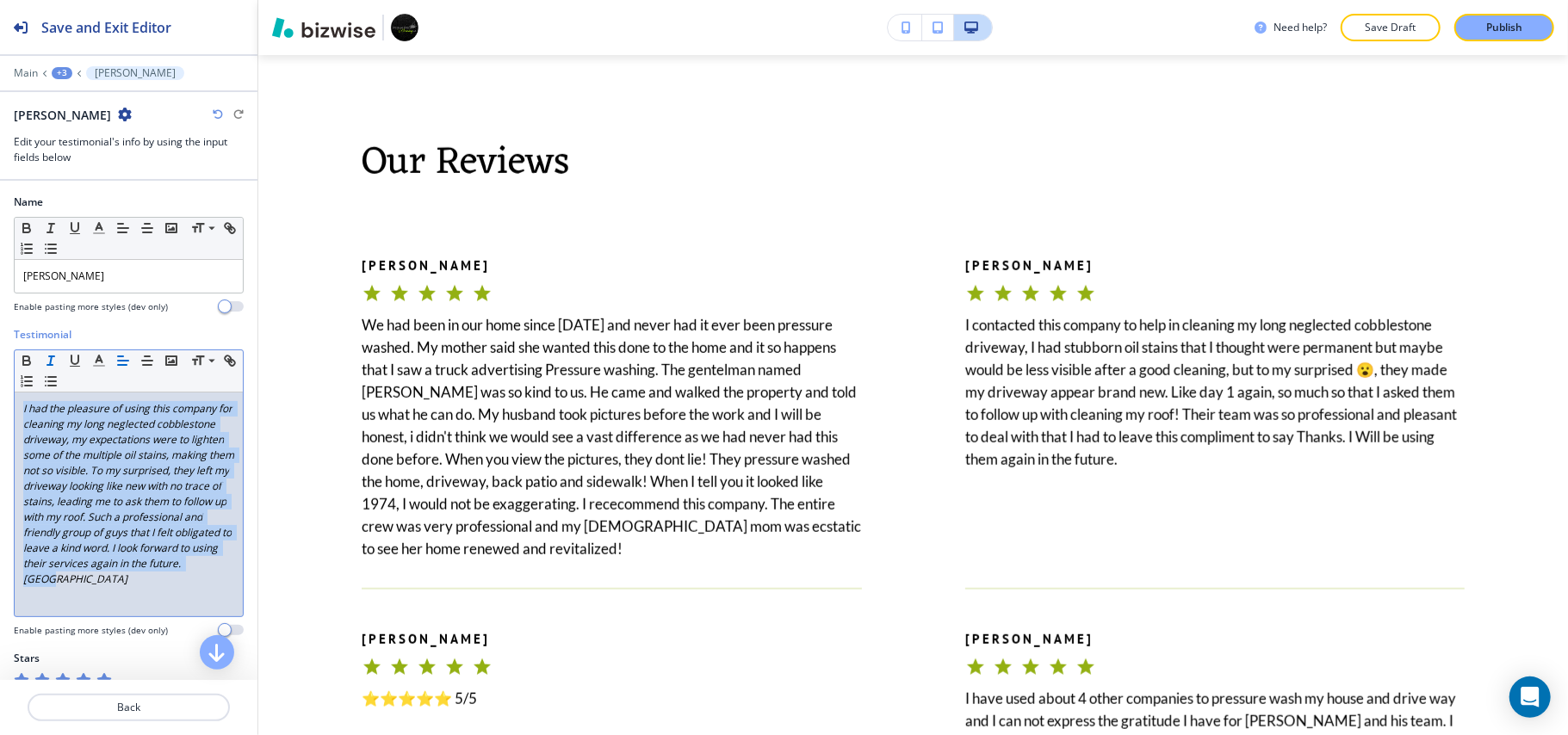
click at [50, 362] on line "button" at bounding box center [51, 360] width 2 height 9
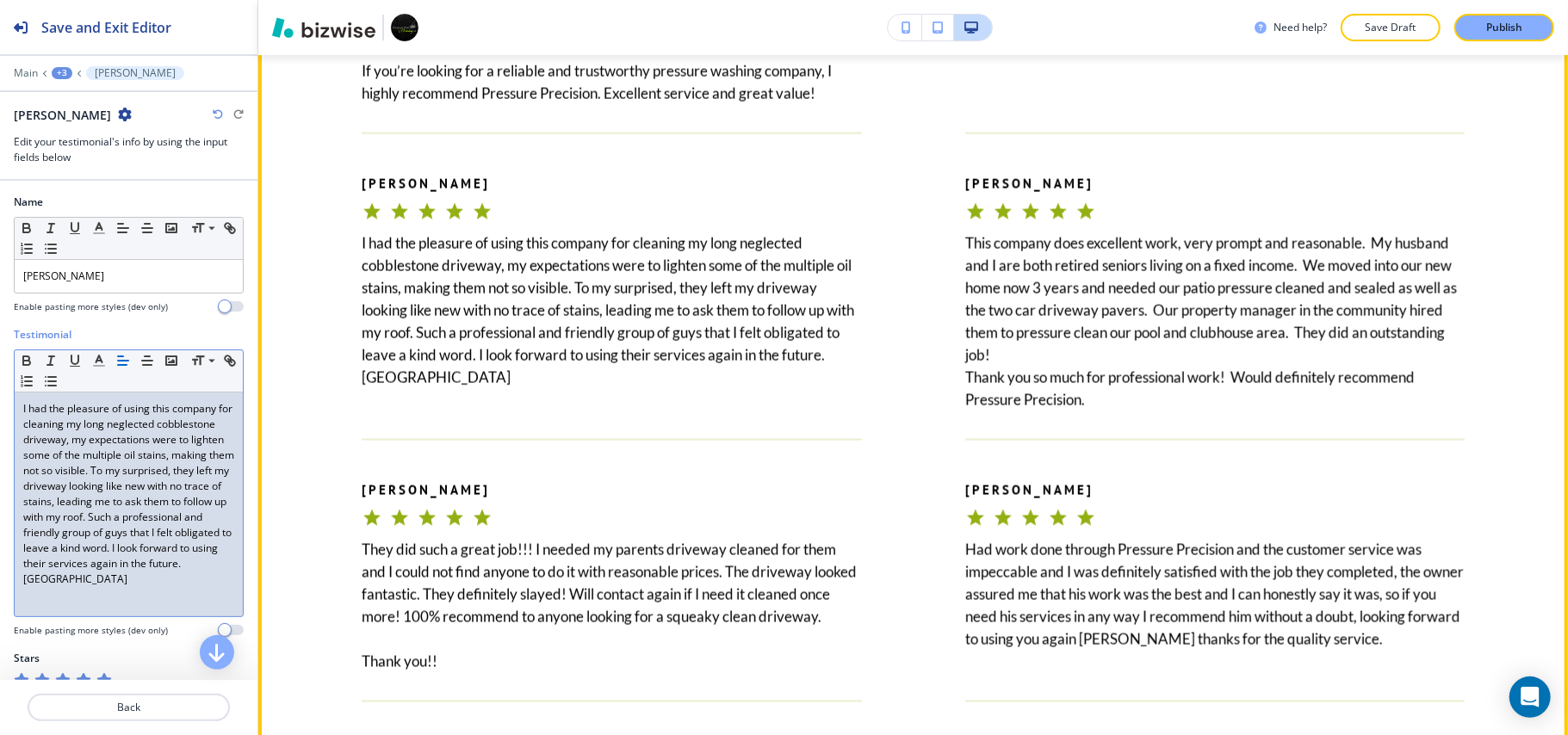
scroll to position [2208, 0]
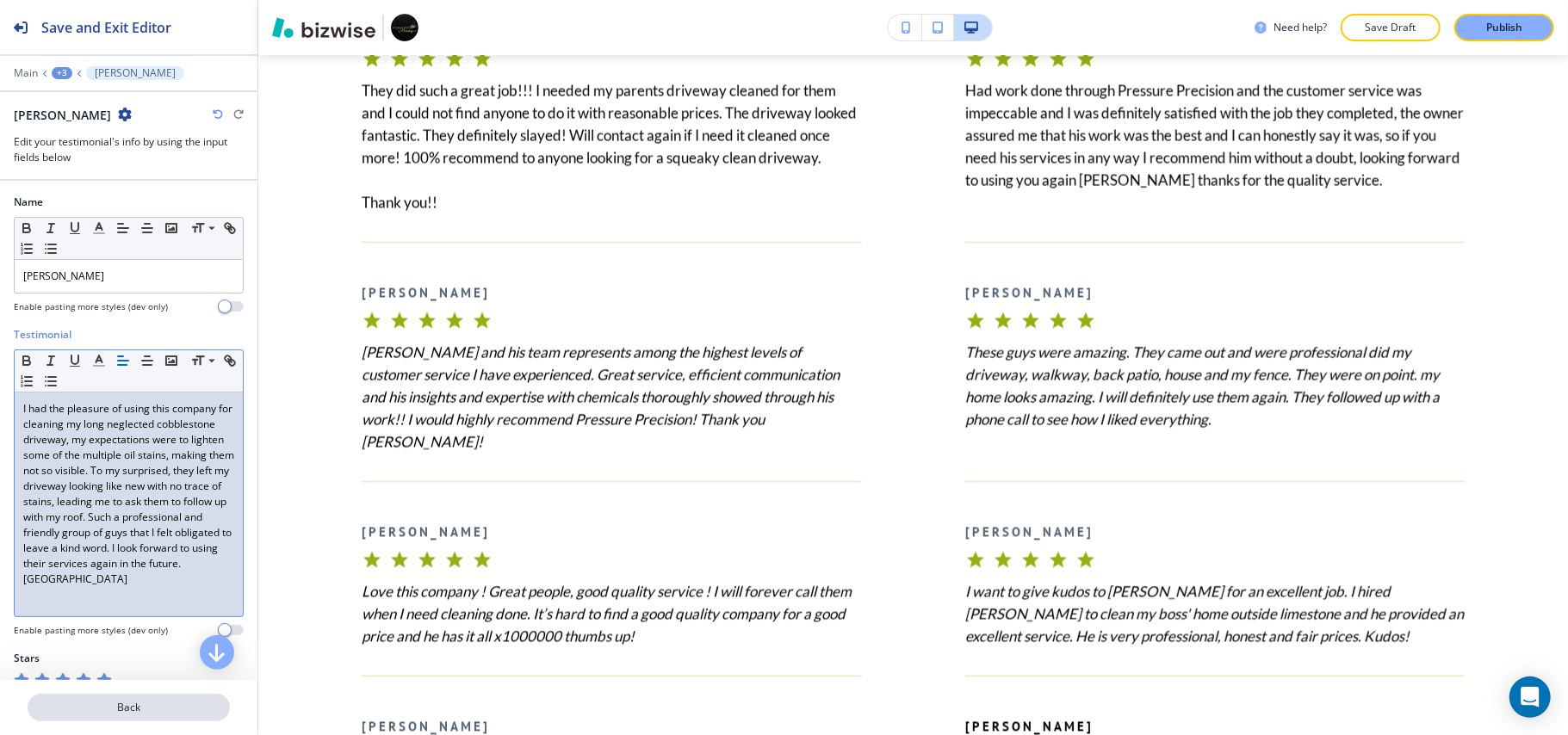
click at [153, 707] on p "Back" at bounding box center [128, 707] width 199 height 16
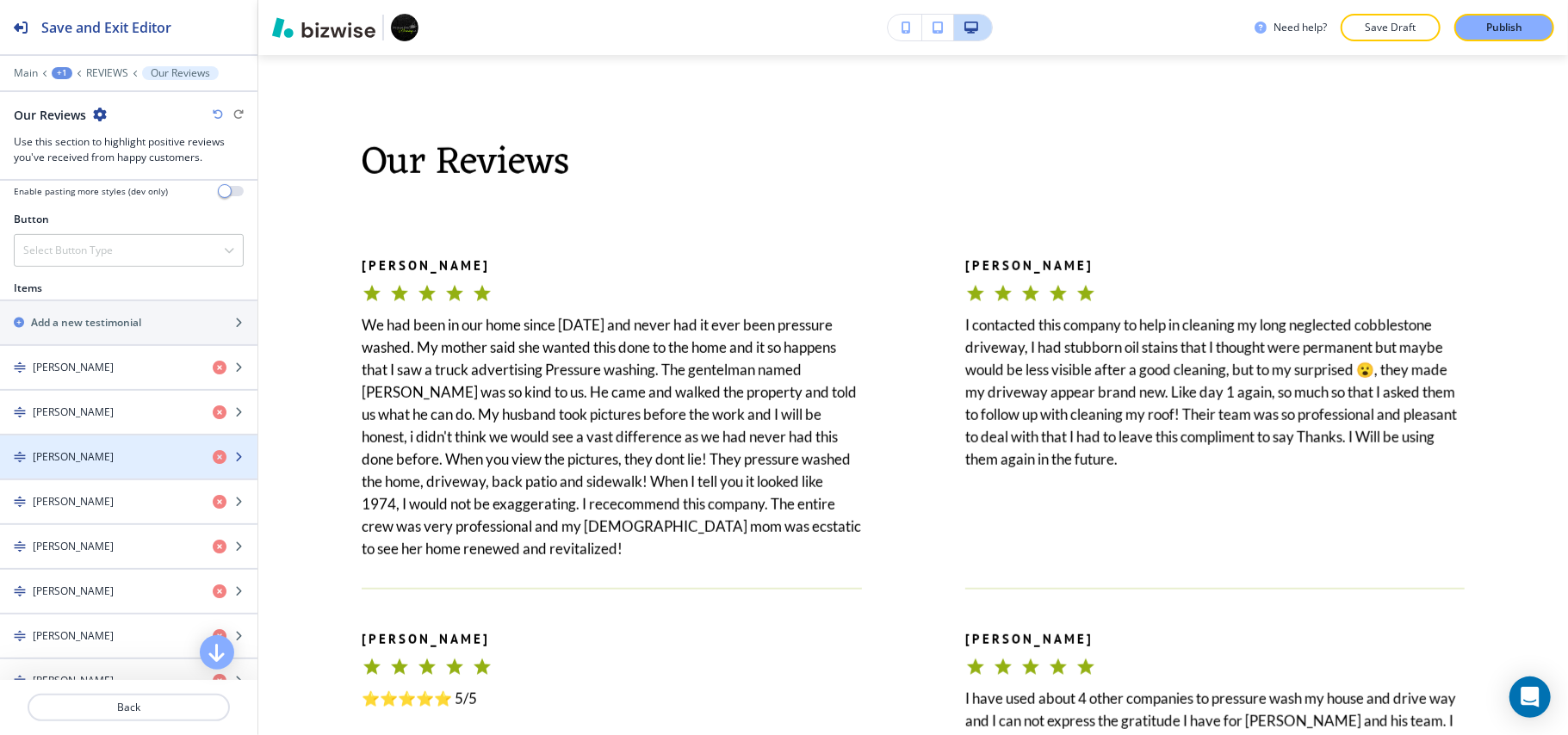
scroll to position [803, 0]
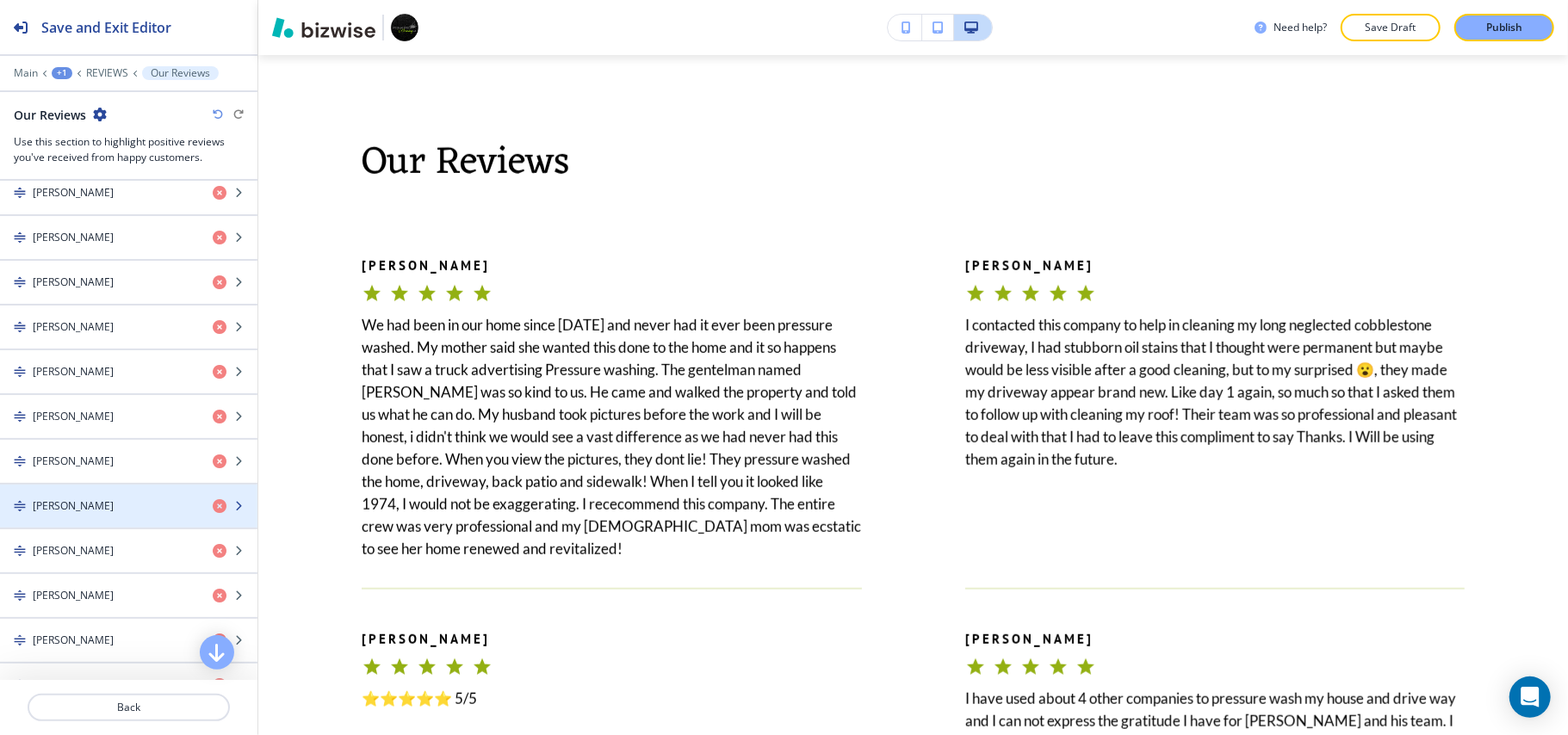
click at [69, 508] on h4 "MARY M." at bounding box center [73, 506] width 81 height 16
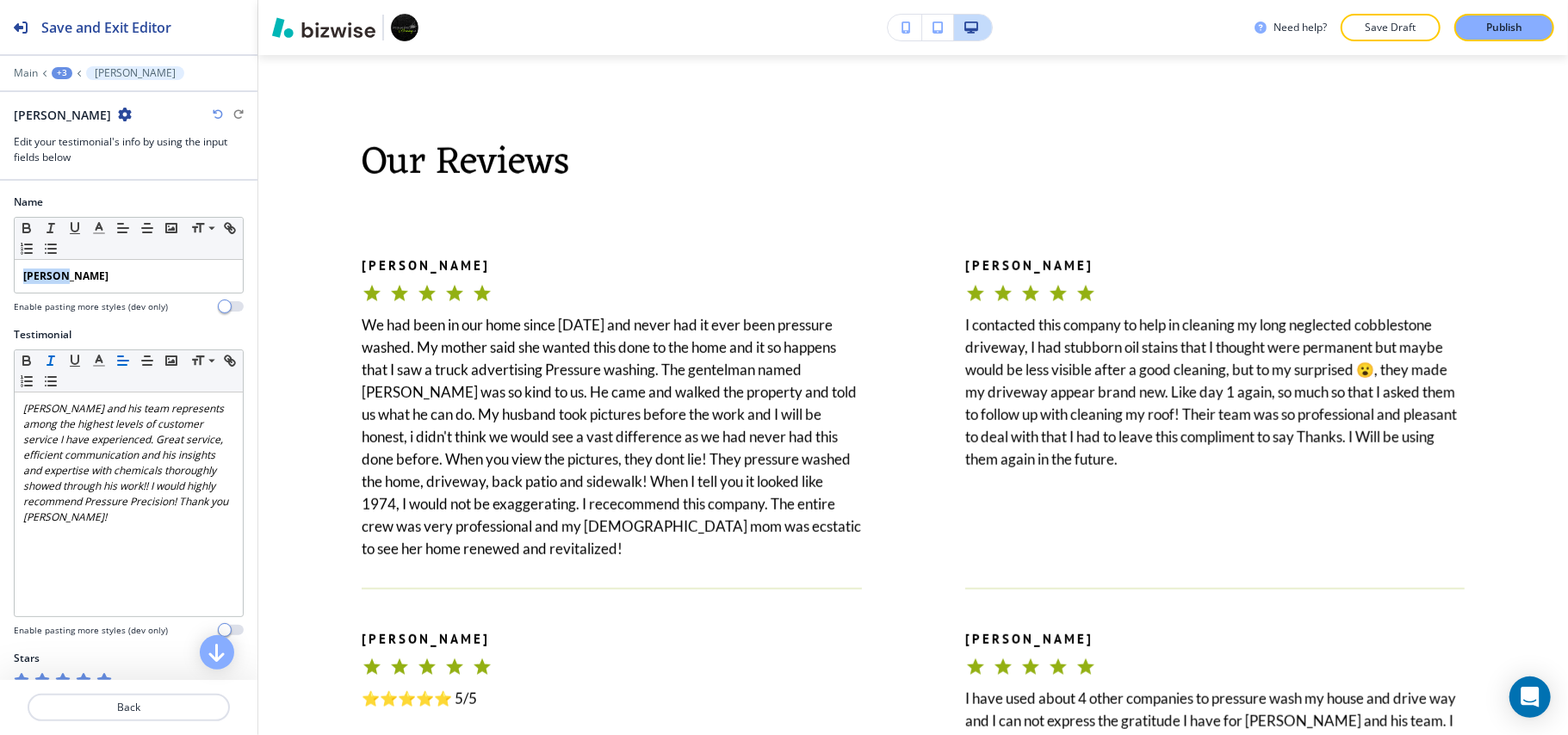
drag, startPoint x: 1, startPoint y: 270, endPoint x: 7, endPoint y: 258, distance: 13.4
click at [2, 259] on div "Name Small Normal Large Huge MARY M. Enable pasting more styles (dev only)" at bounding box center [128, 261] width 258 height 133
click at [23, 231] on icon "button" at bounding box center [27, 230] width 7 height 4
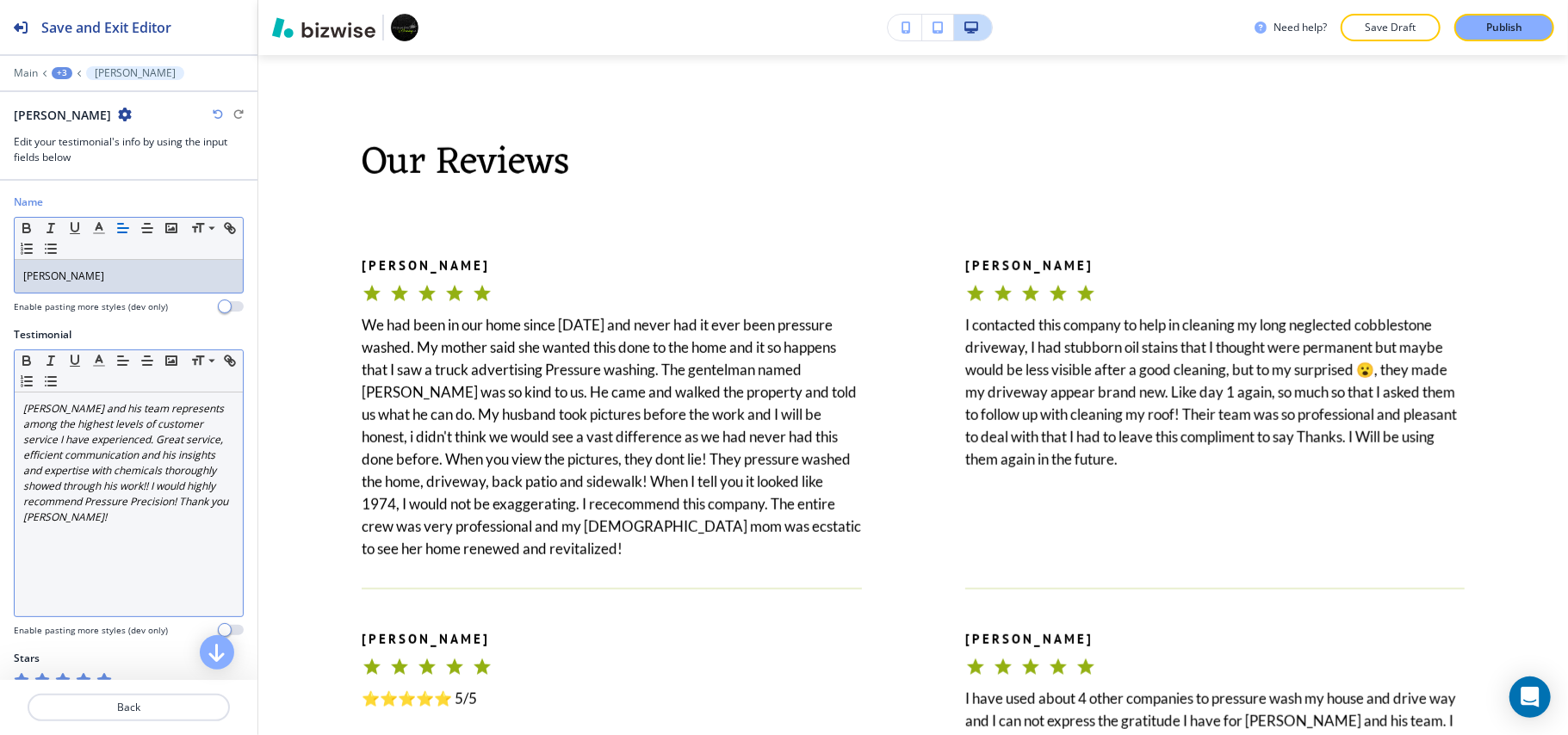
click at [124, 490] on em "Mike and his team represents among the highest levels of customer service I hav…" at bounding box center [127, 462] width 208 height 123
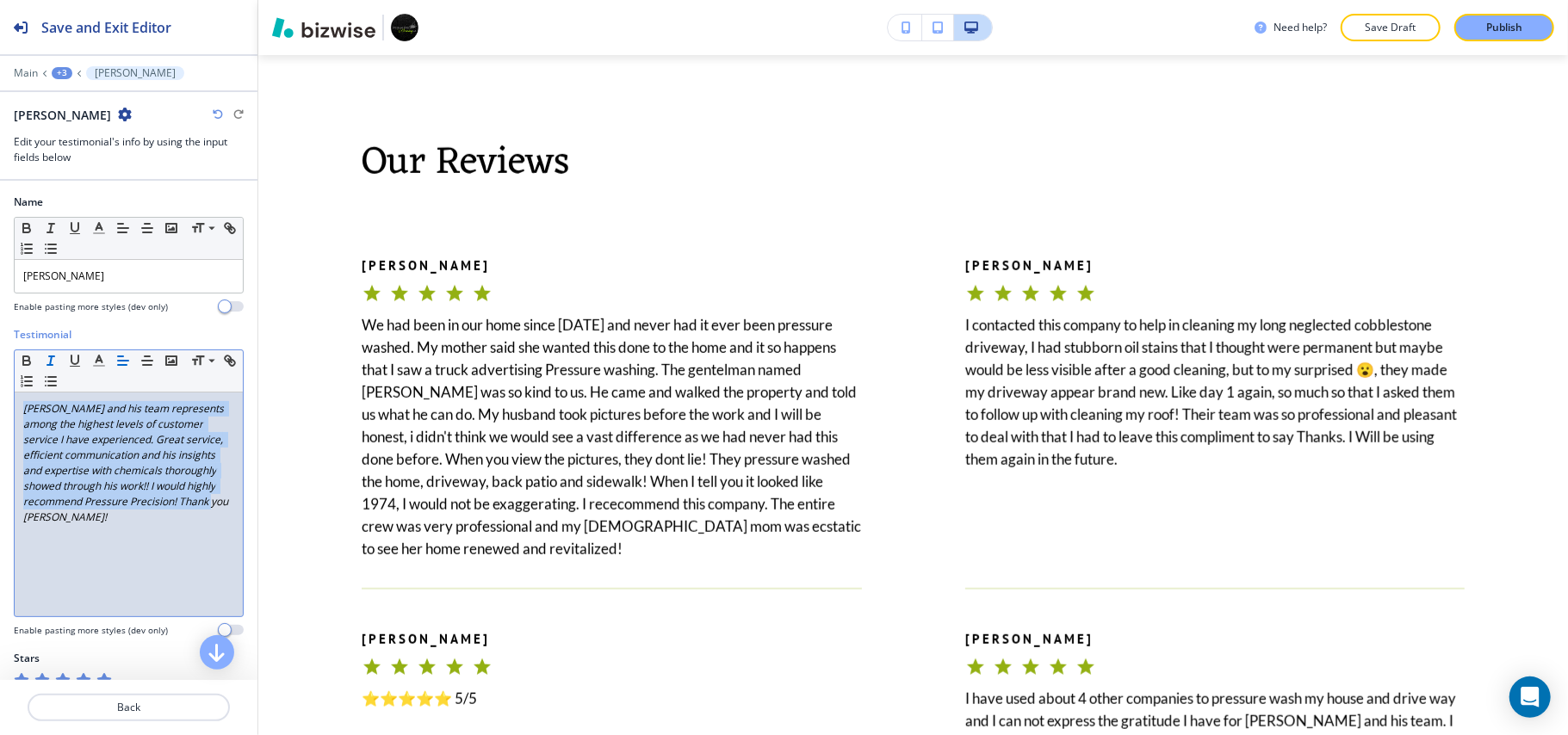
click at [47, 359] on icon "button" at bounding box center [51, 360] width 16 height 16
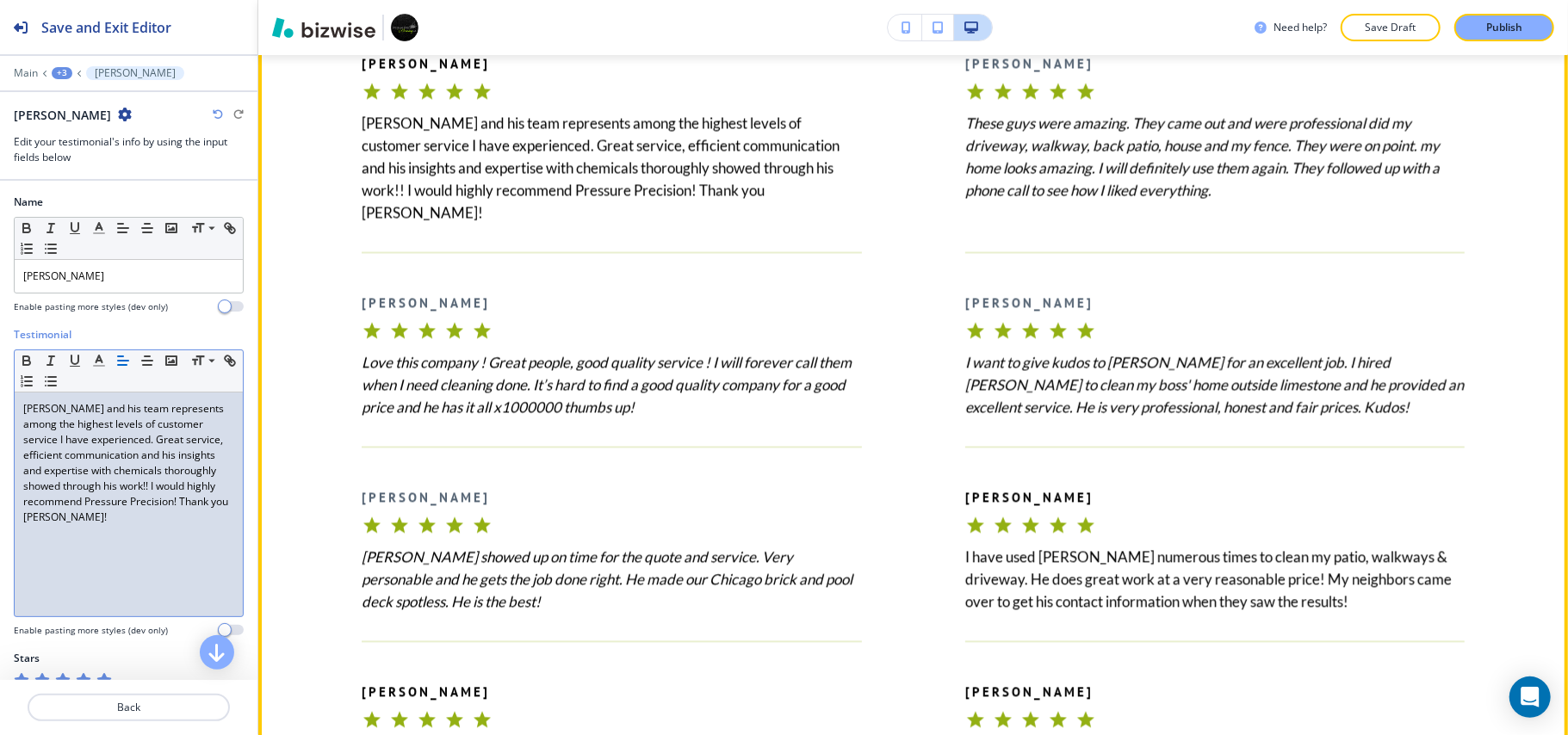
scroll to position [2324, 0]
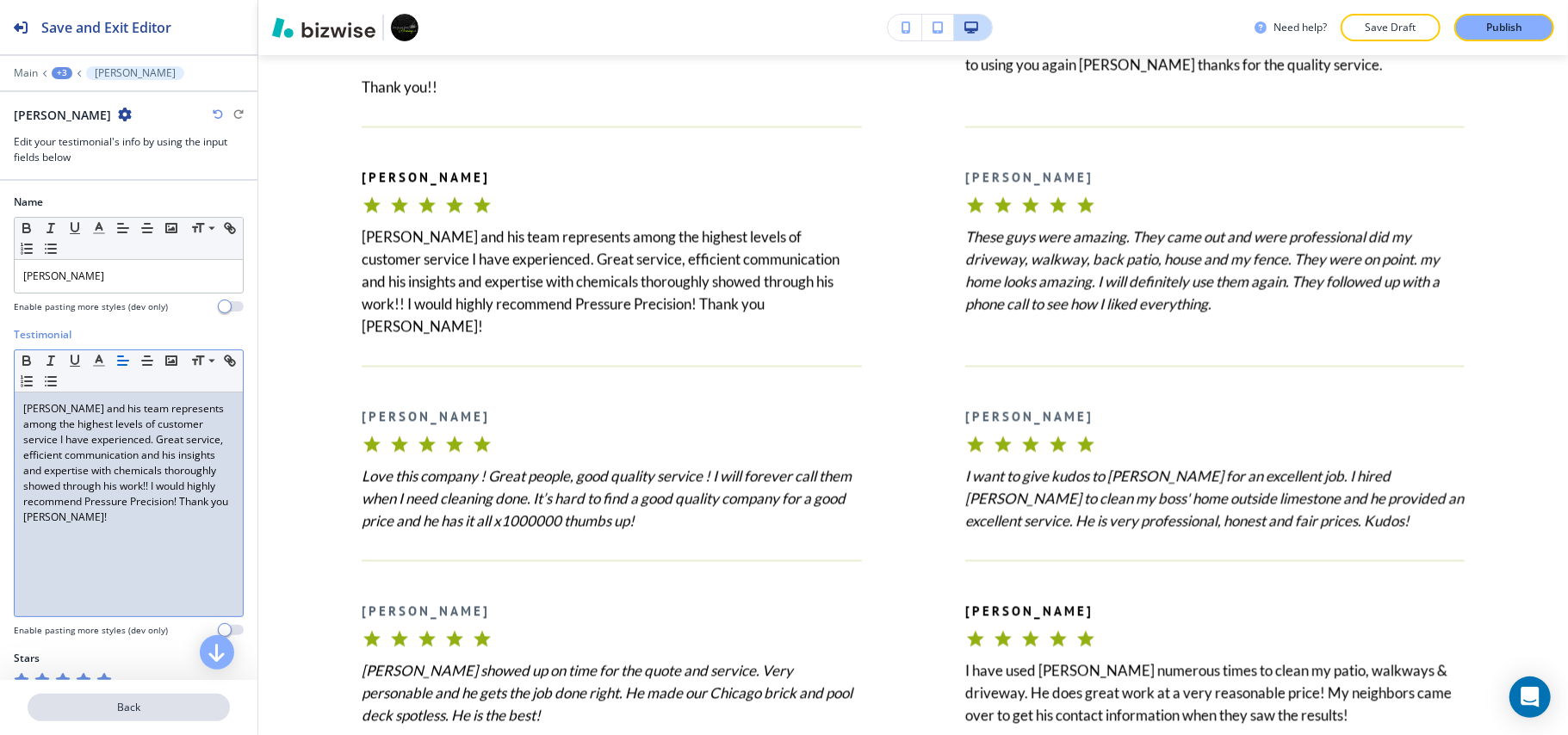
click at [126, 703] on p "Back" at bounding box center [128, 707] width 199 height 16
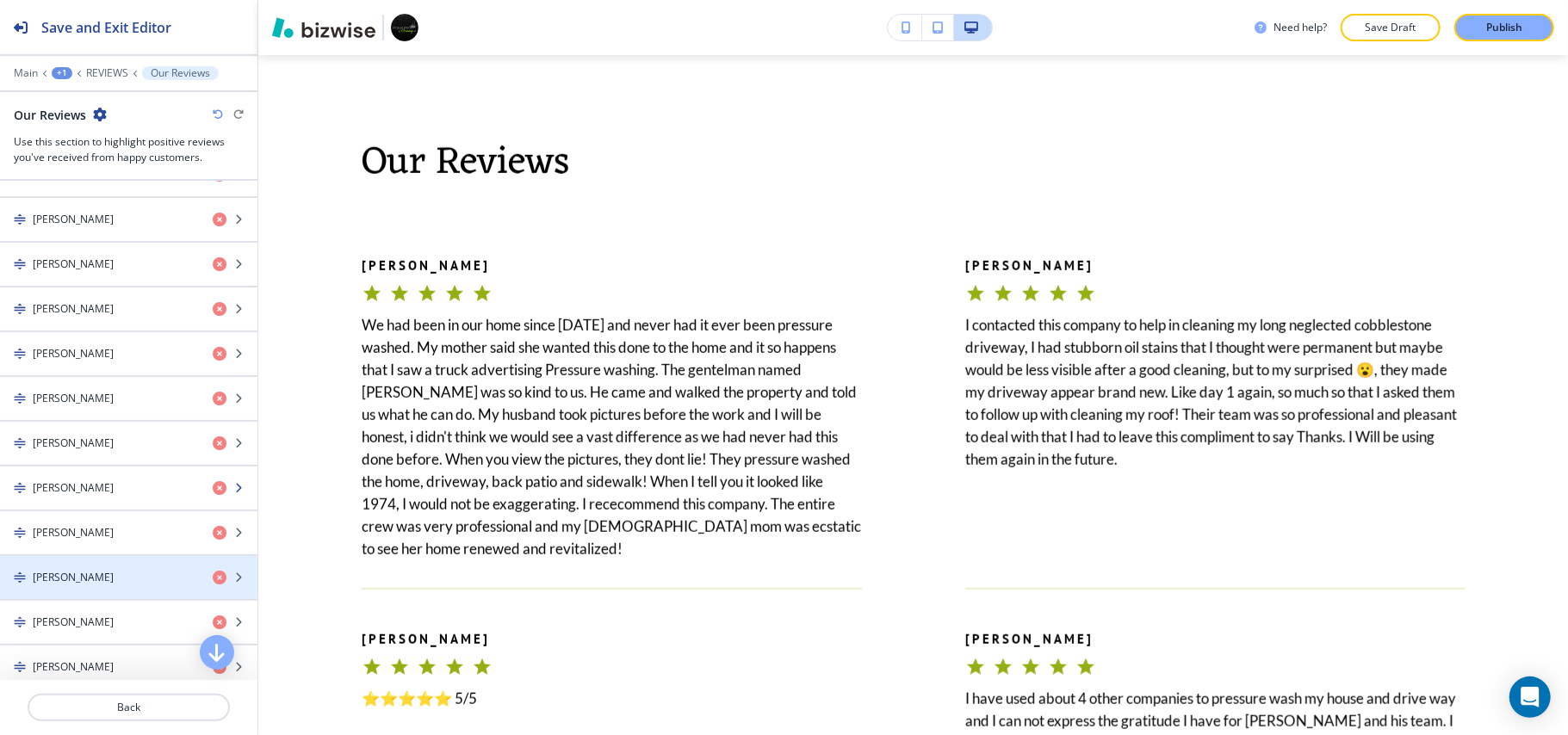
scroll to position [918, 0]
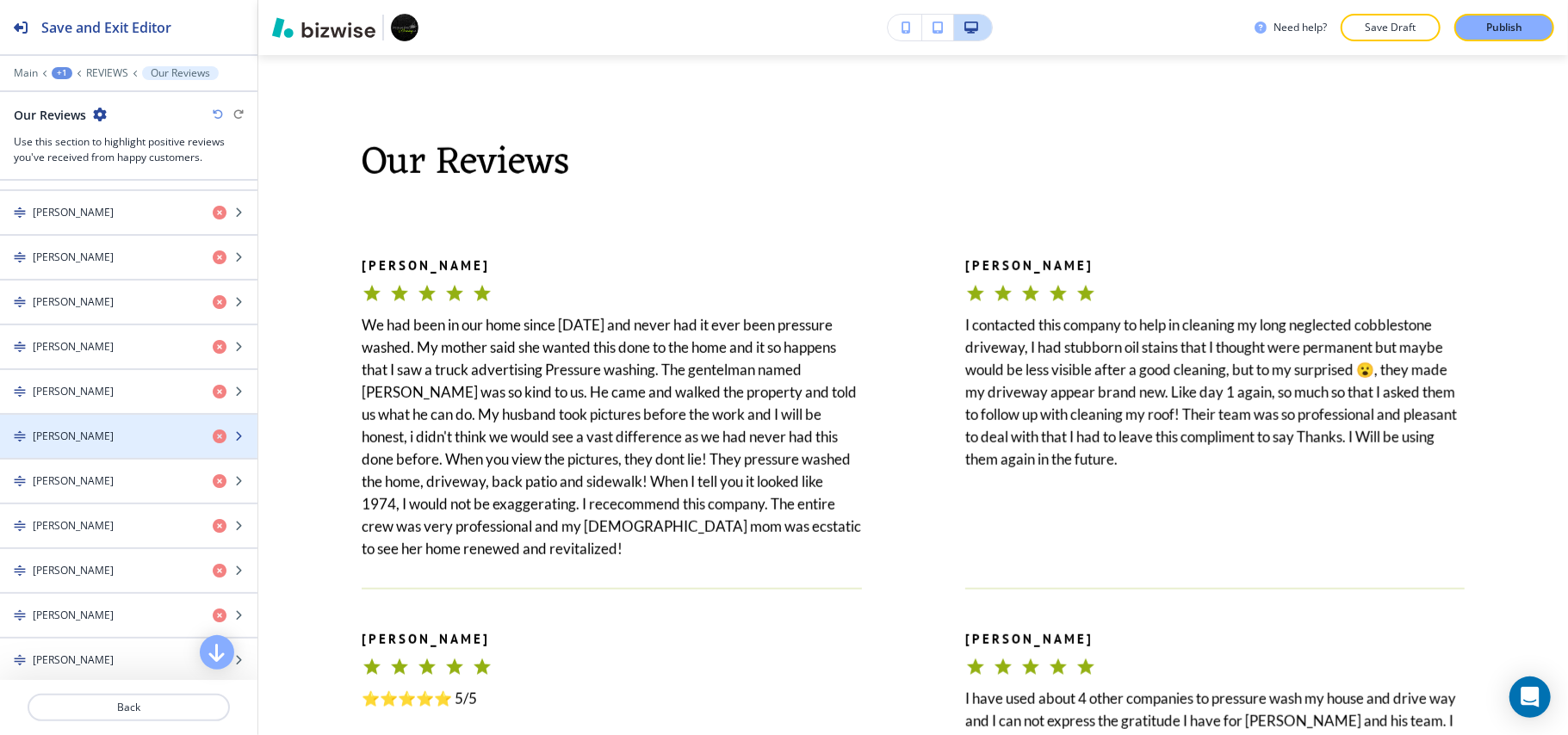
click at [77, 444] on div "ELENI B." at bounding box center [99, 436] width 199 height 16
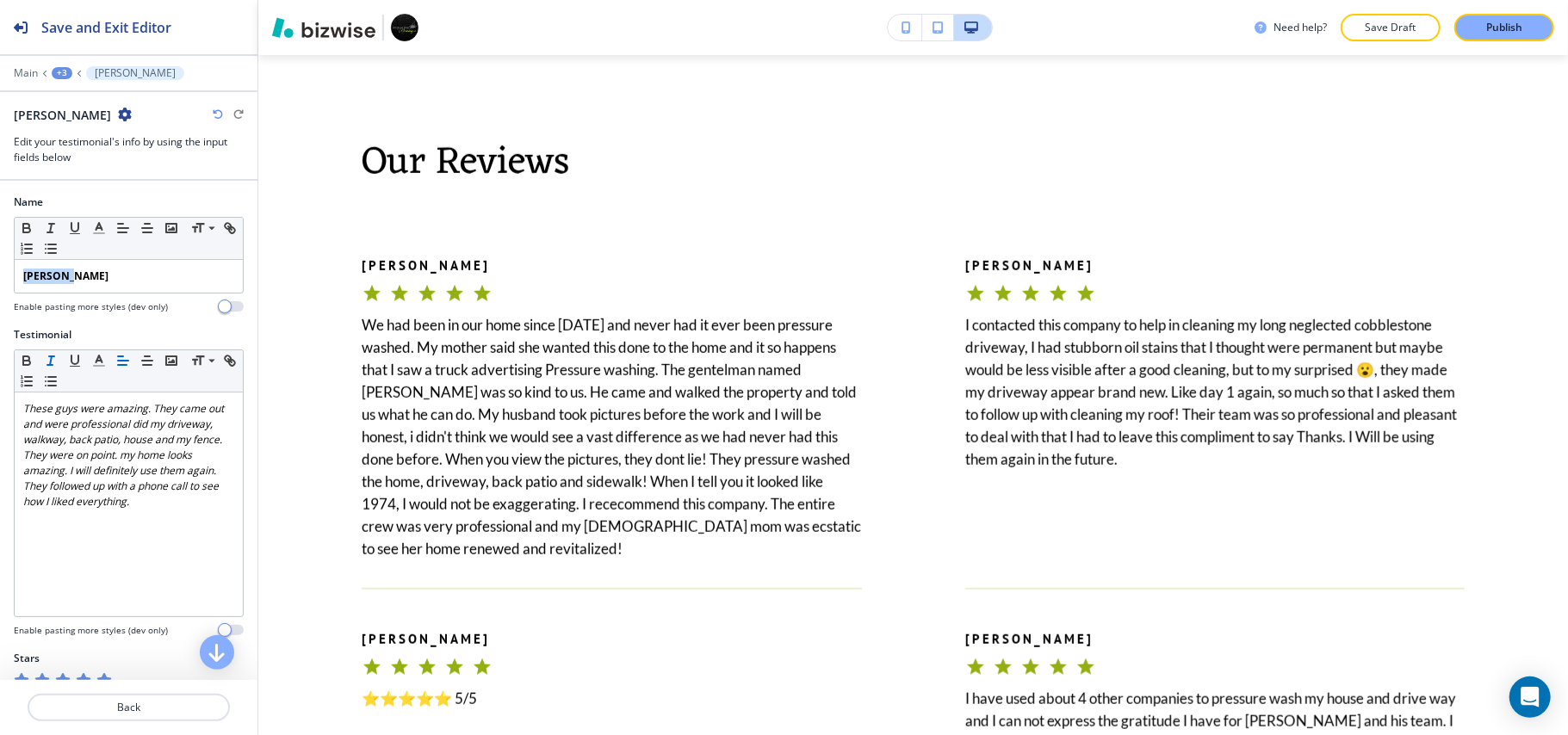
drag, startPoint x: 93, startPoint y: 277, endPoint x: 1, endPoint y: 265, distance: 92.8
click at [0, 267] on div "Name Small Normal Large Huge ELENI B. Enable pasting more styles (dev only)" at bounding box center [128, 261] width 258 height 133
click at [21, 222] on icon "button" at bounding box center [27, 228] width 16 height 16
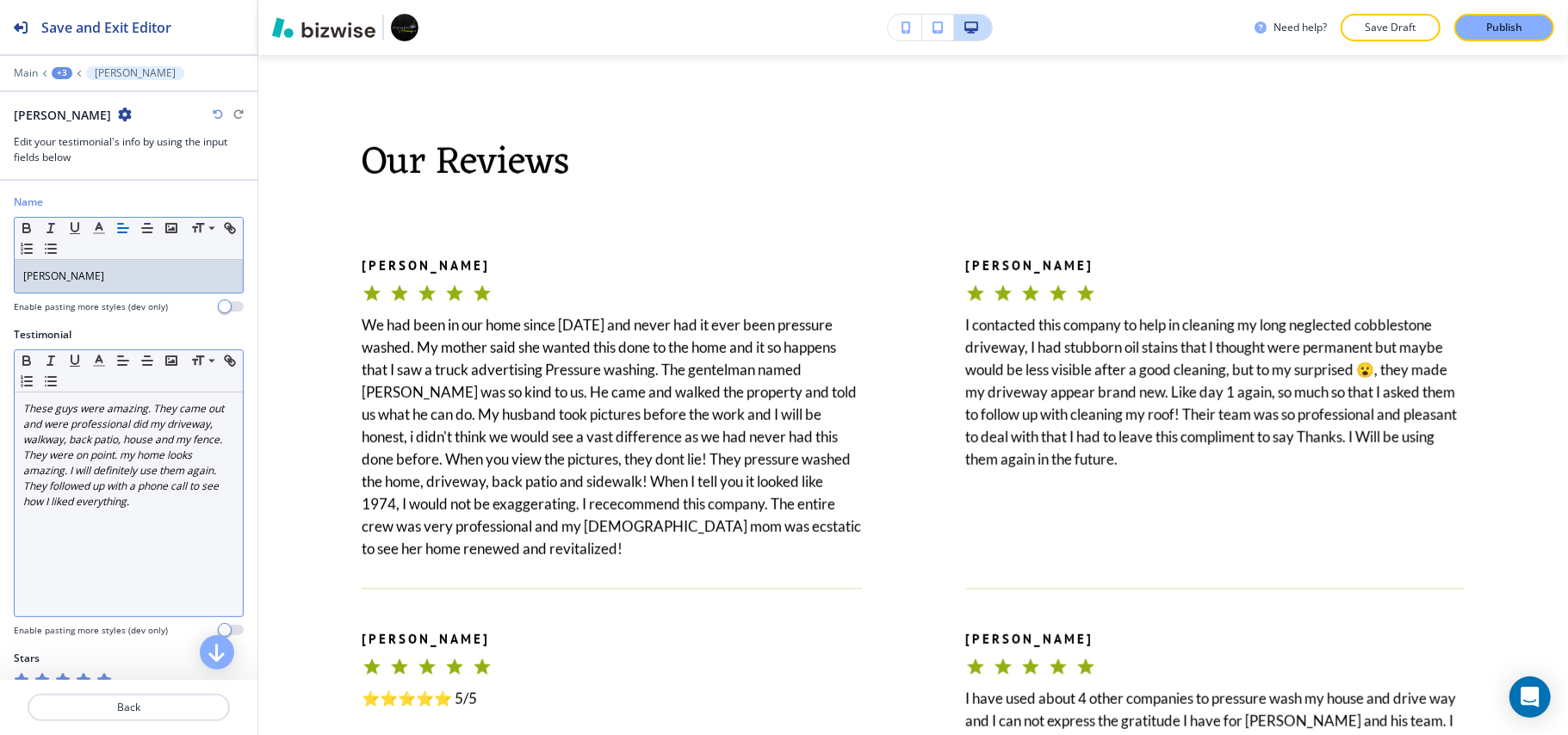
click at [95, 499] on em "These guys were amazing. They came out and were professional did my driveway, w…" at bounding box center [125, 454] width 203 height 108
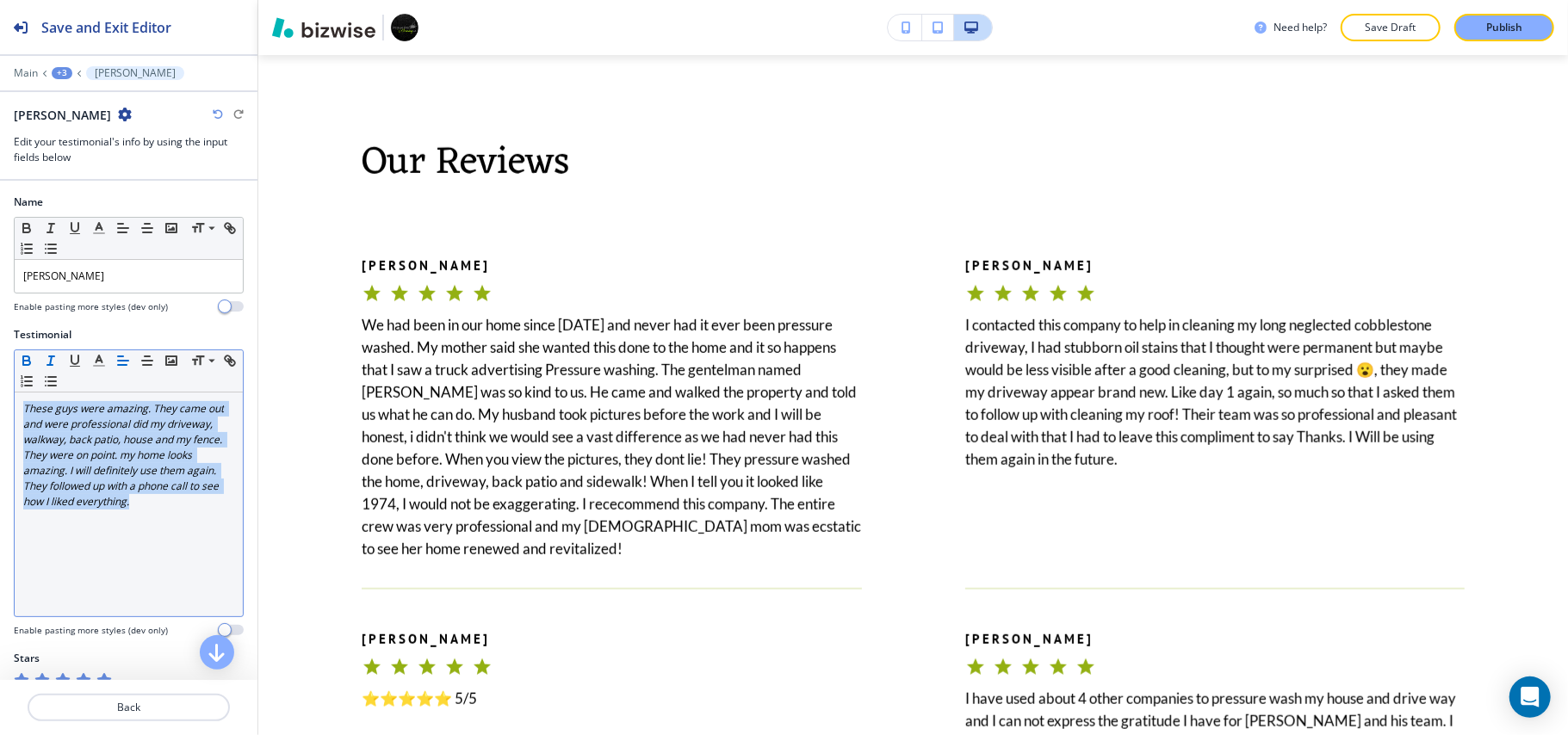
click at [26, 359] on icon "button" at bounding box center [27, 360] width 16 height 16
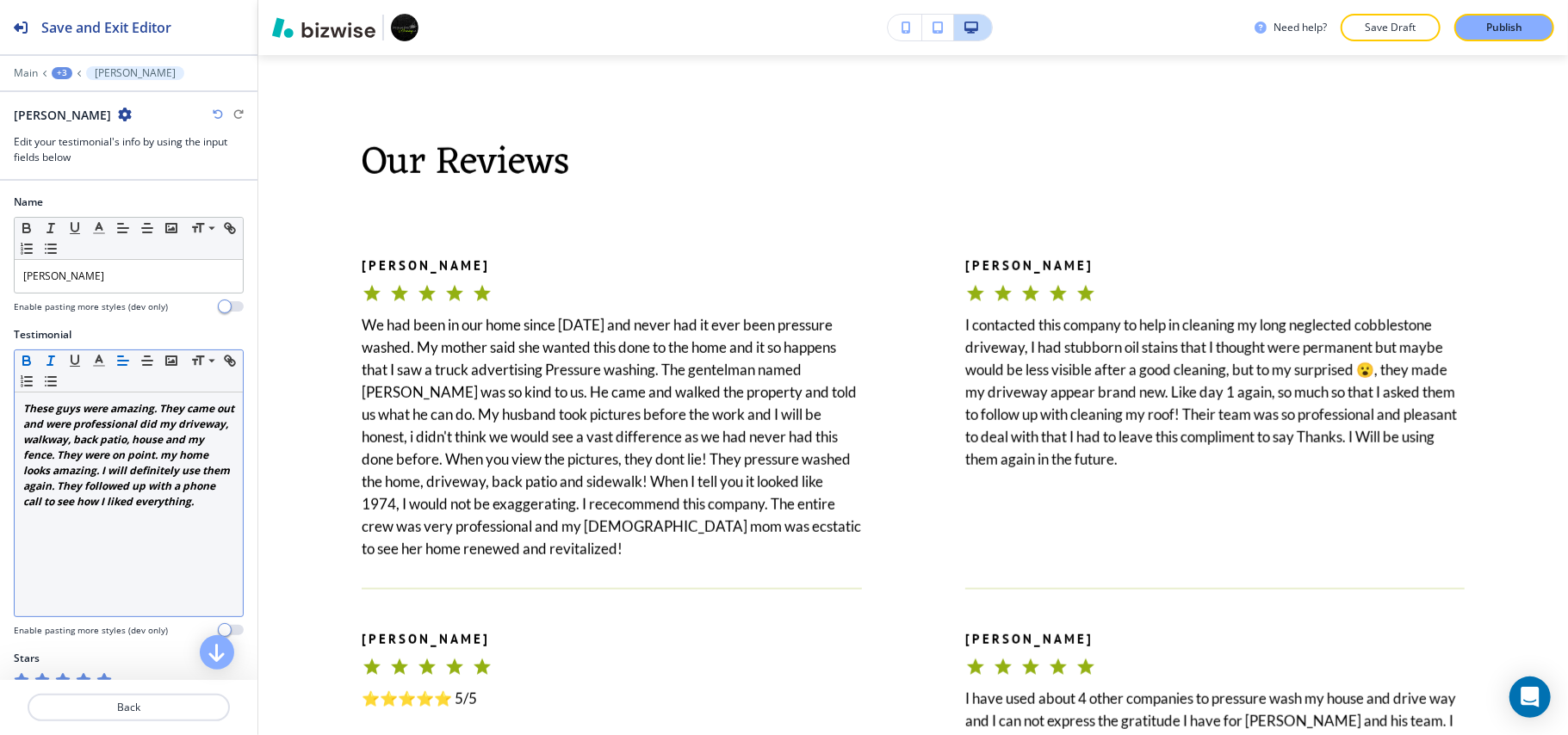
click at [24, 360] on icon "button" at bounding box center [26, 358] width 6 height 4
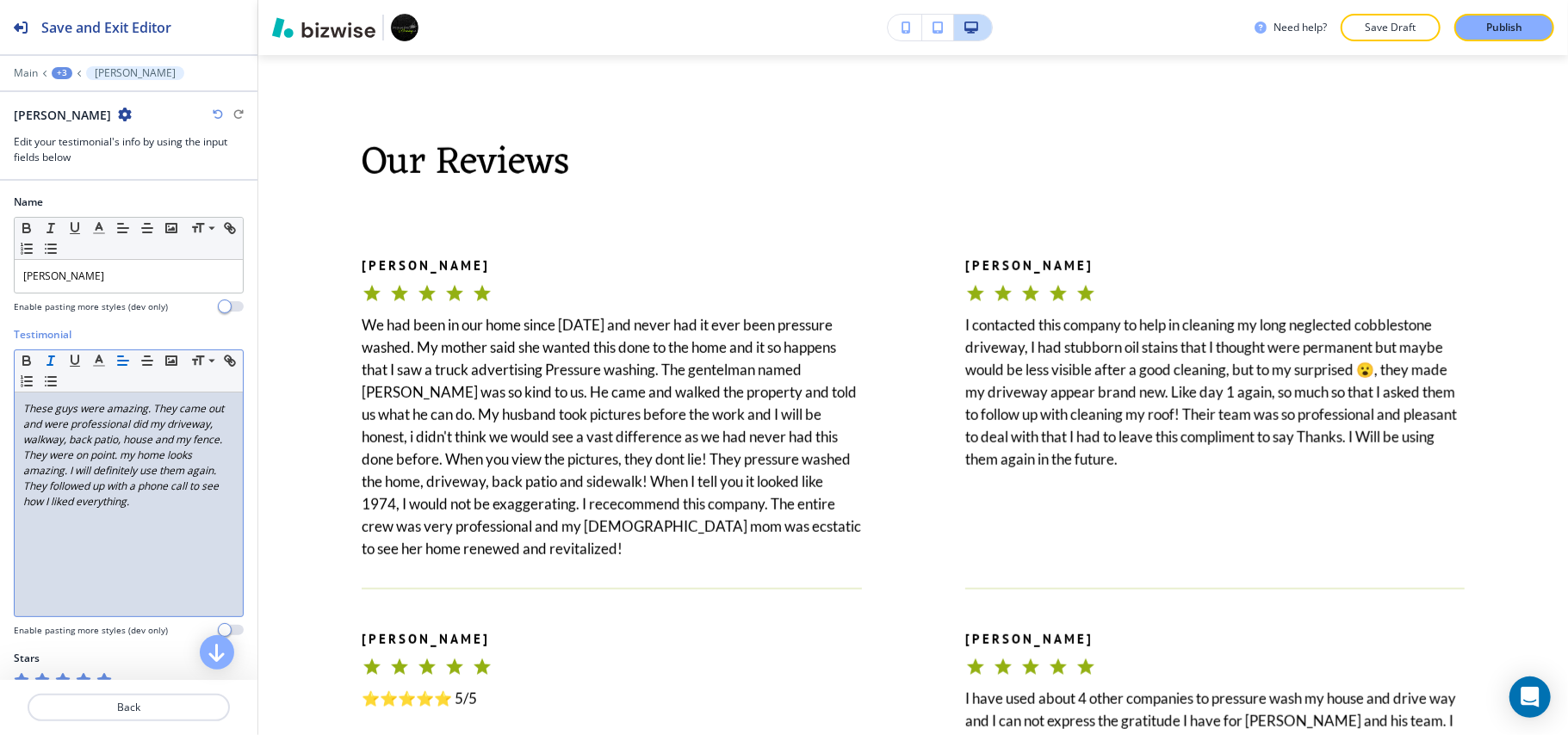
click at [46, 363] on icon "button" at bounding box center [51, 360] width 16 height 16
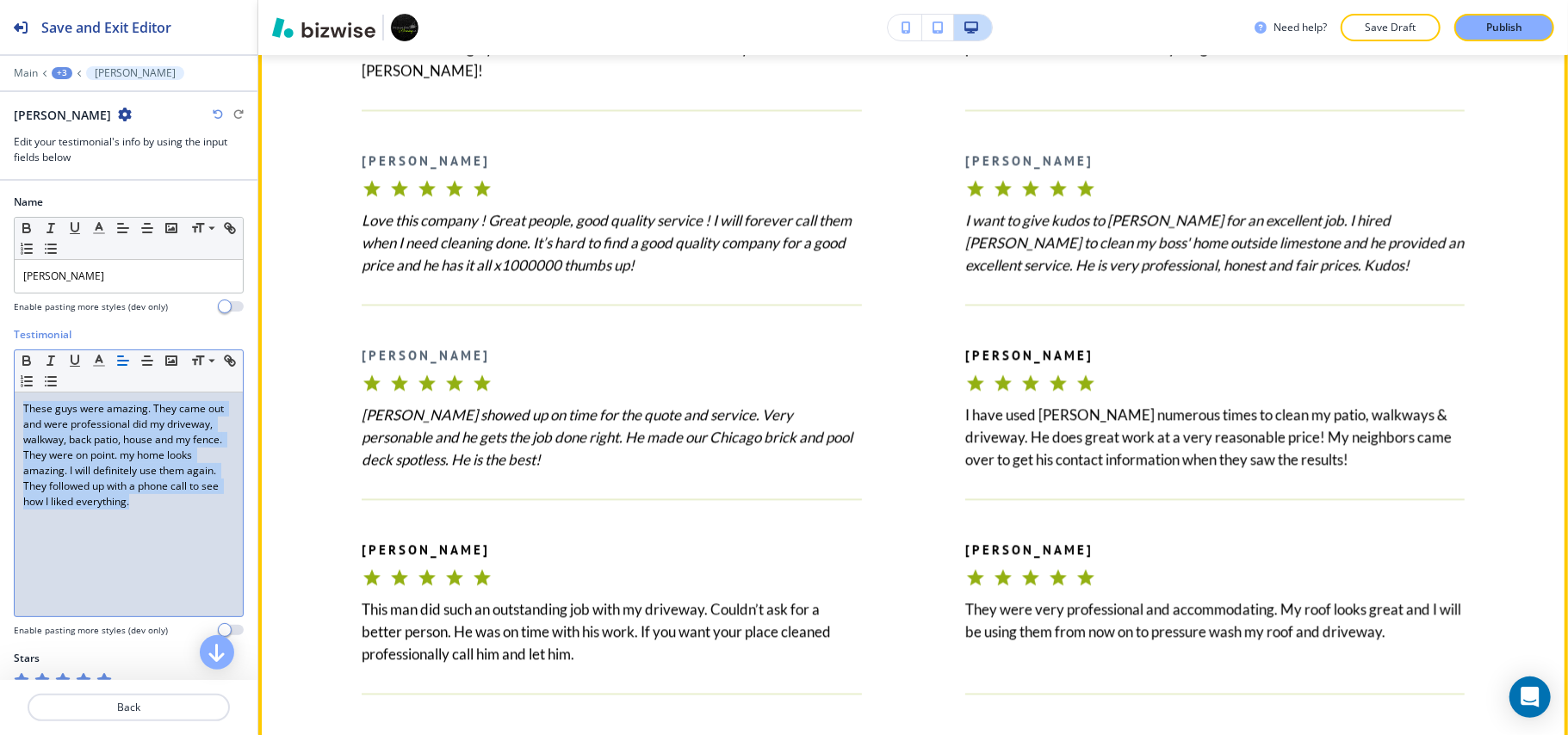
scroll to position [2552, 0]
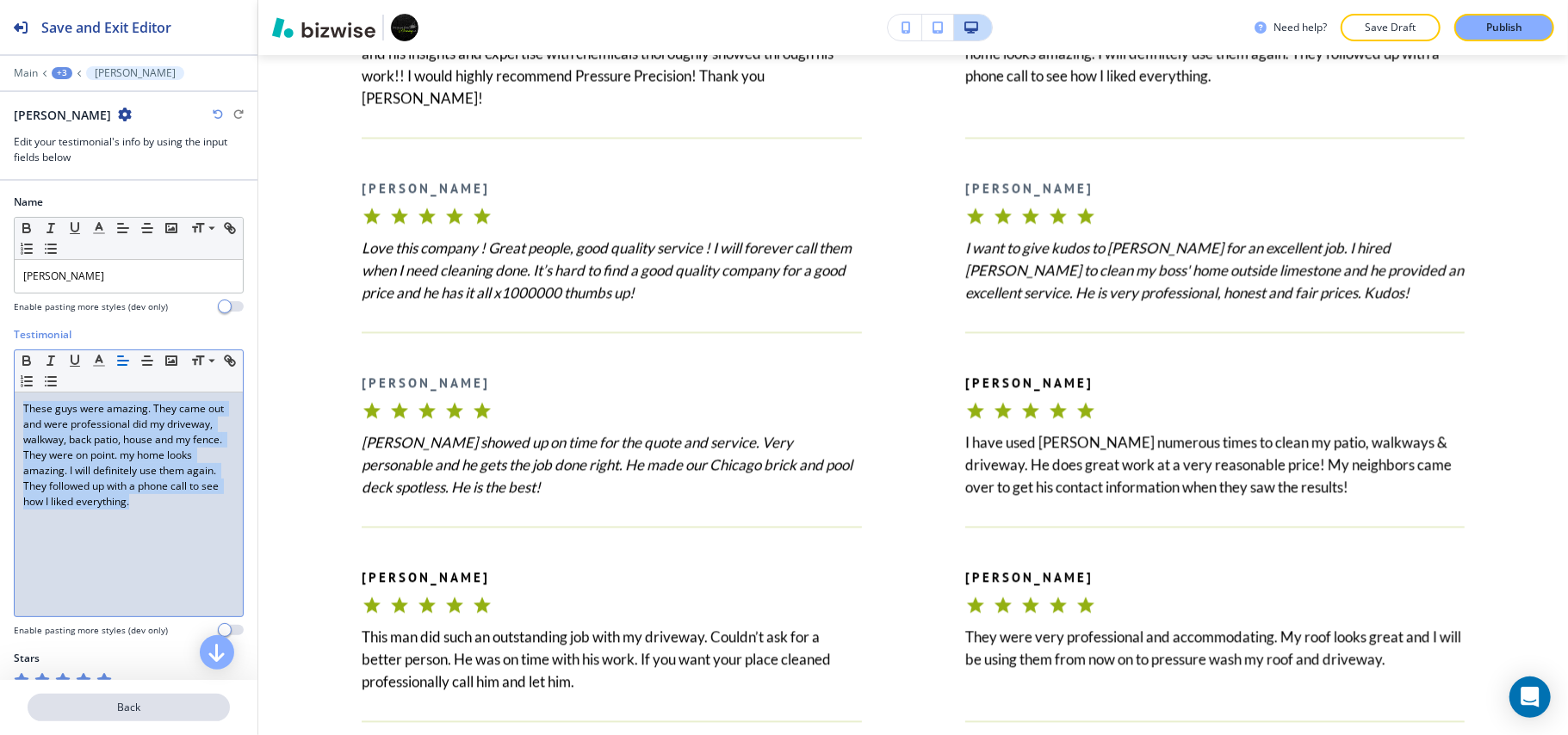
click at [128, 703] on p "Back" at bounding box center [128, 707] width 199 height 16
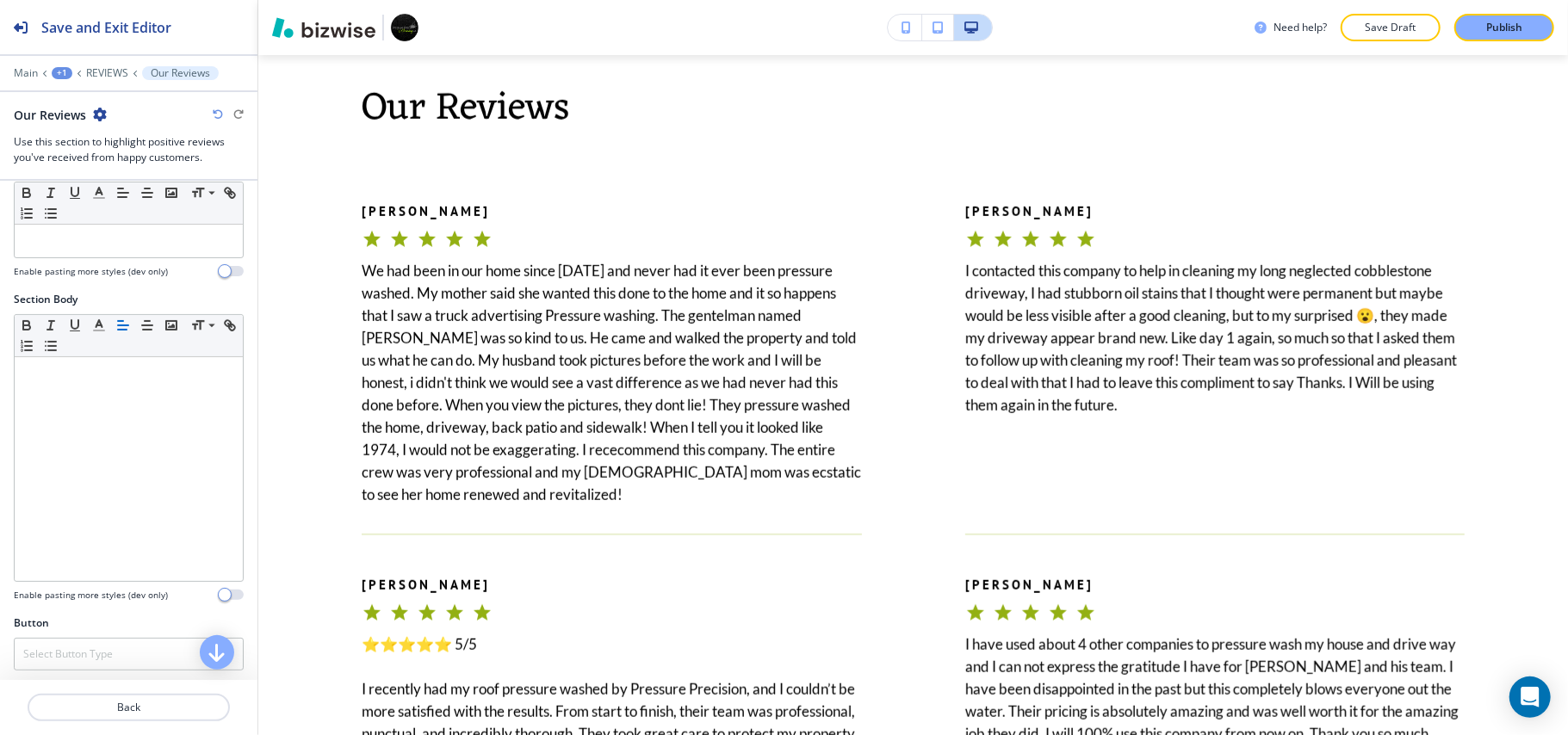
scroll to position [0, 0]
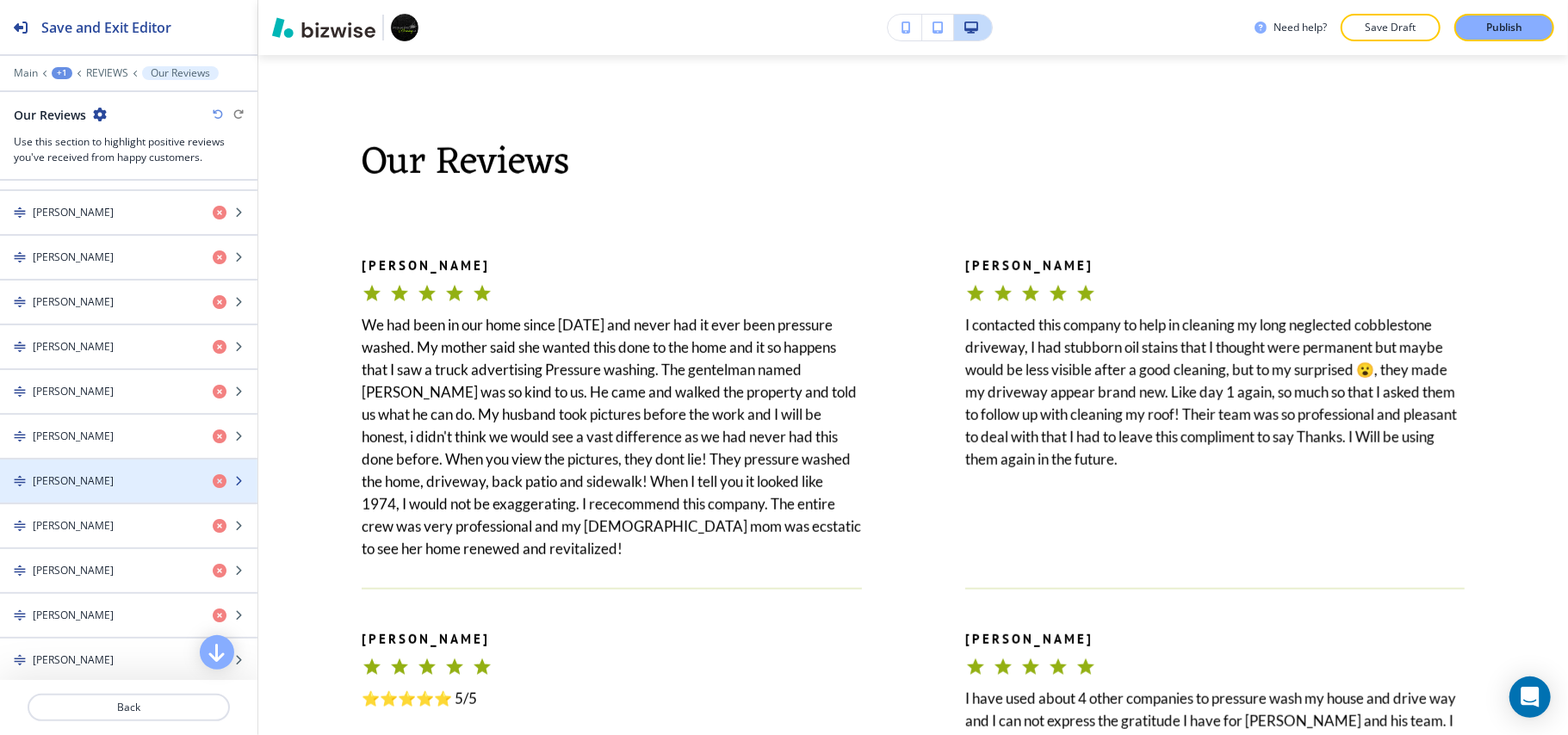
click at [90, 489] on h4 "BRYANAH G." at bounding box center [73, 481] width 81 height 16
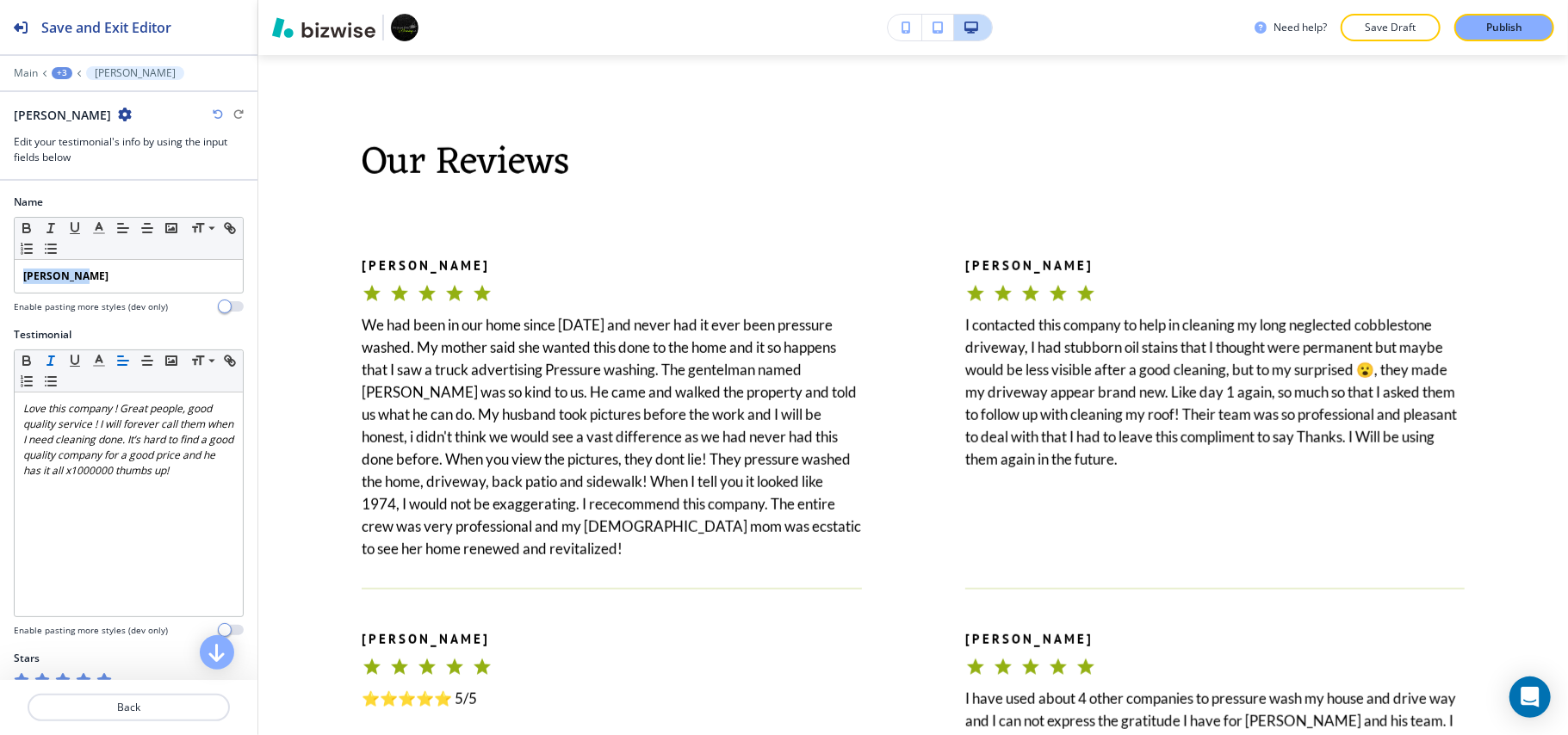
drag, startPoint x: 70, startPoint y: 277, endPoint x: 0, endPoint y: 264, distance: 71.2
click at [0, 266] on div "Name Small Normal Large Huge BRYANAH G. Enable pasting more styles (dev only)" at bounding box center [128, 261] width 258 height 133
click at [31, 228] on icon "button" at bounding box center [27, 228] width 16 height 16
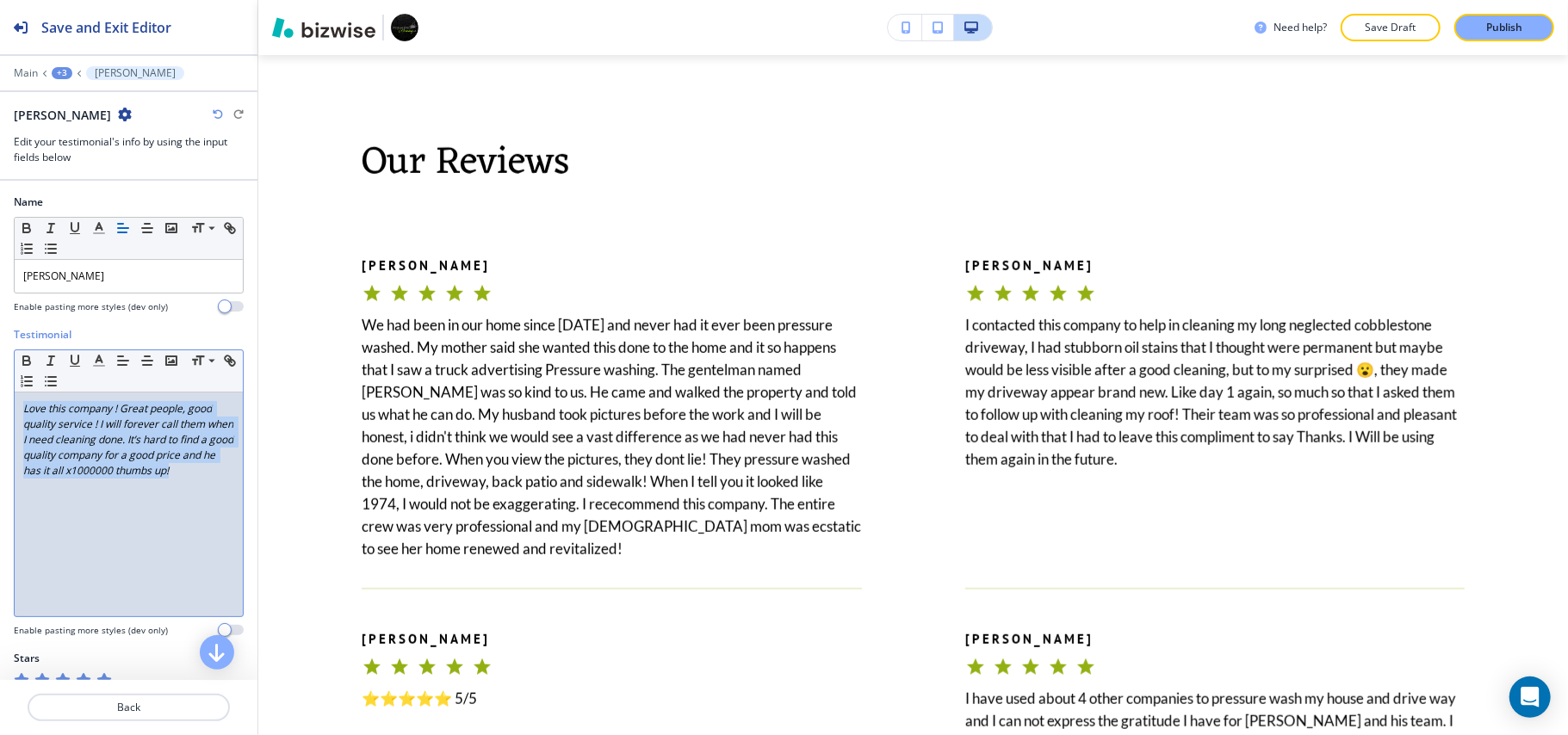
drag, startPoint x: 88, startPoint y: 528, endPoint x: 0, endPoint y: 385, distance: 167.9
click at [0, 385] on div "Testimonial Small Normal Large Huge Love this company ! Great people, good qual…" at bounding box center [128, 489] width 258 height 324
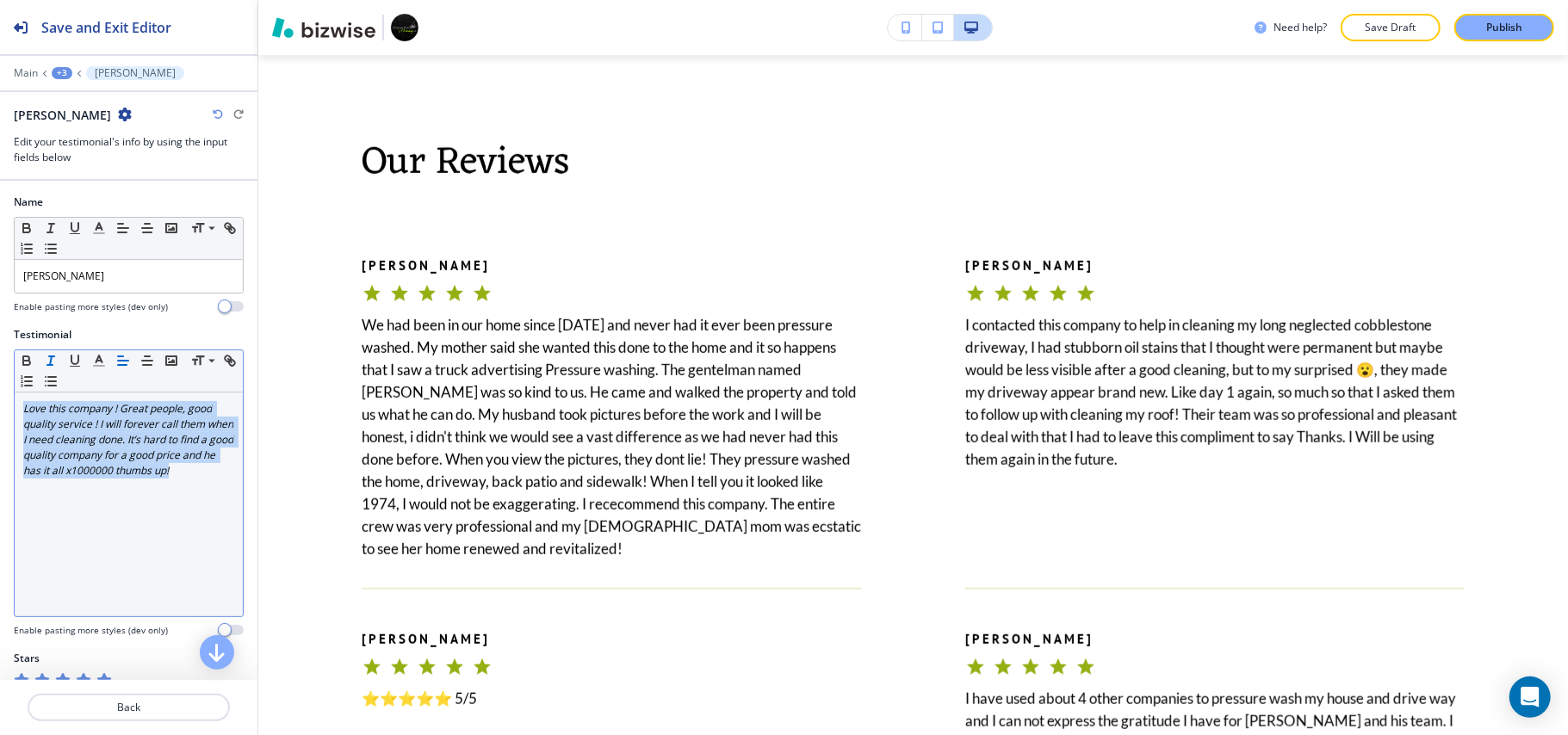
click at [49, 359] on icon "button" at bounding box center [51, 360] width 16 height 16
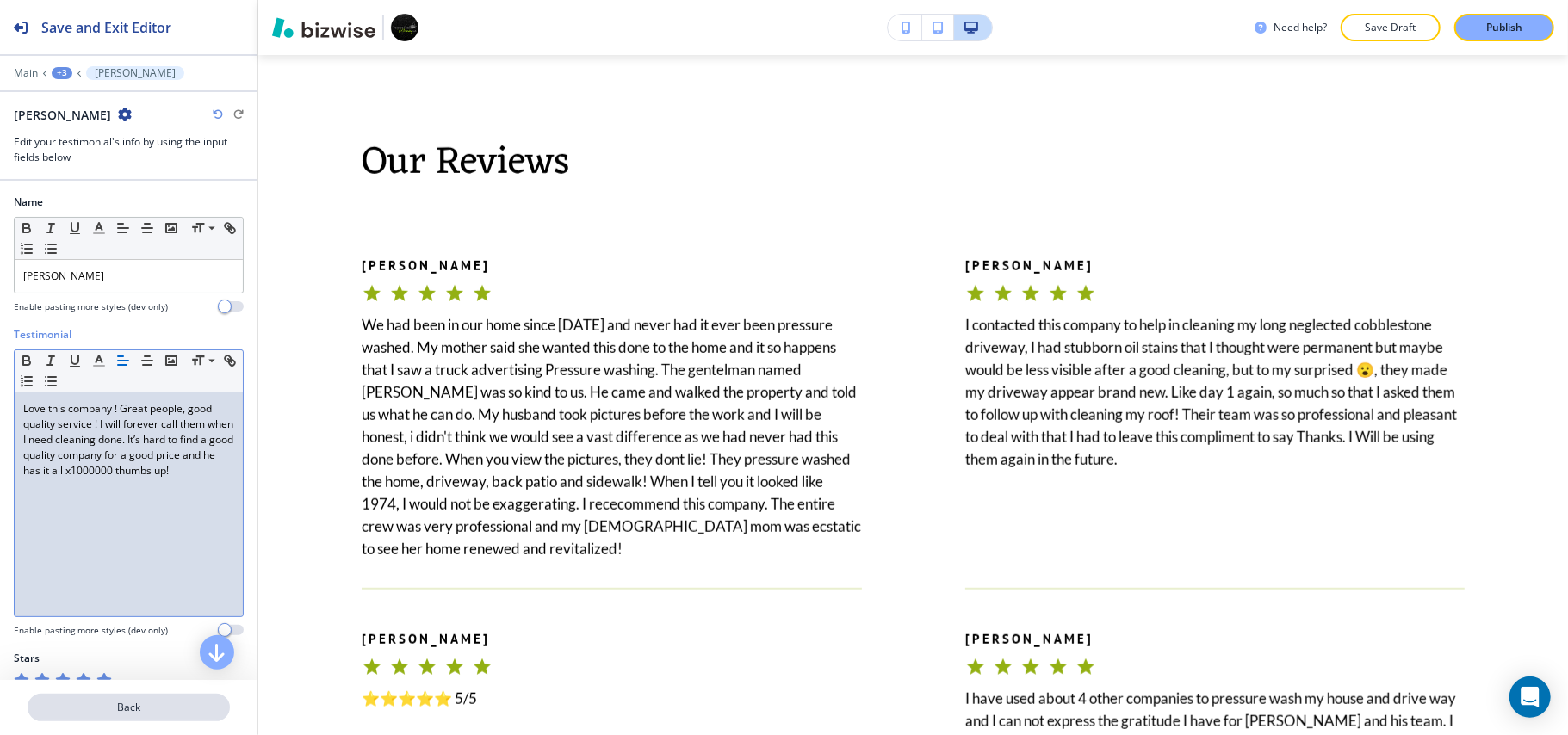
click at [121, 701] on p "Back" at bounding box center [128, 707] width 199 height 16
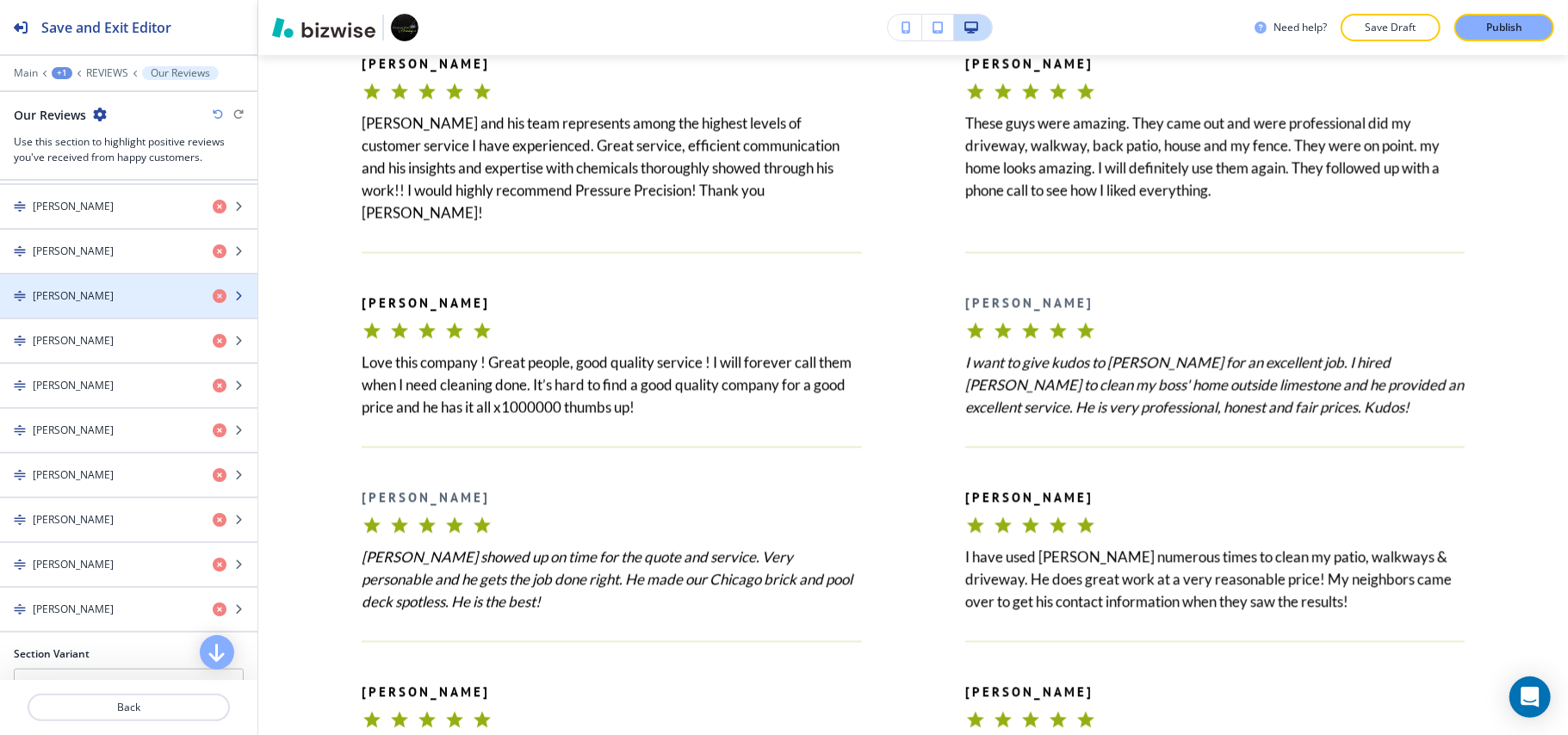
click at [86, 304] on div "JOY T." at bounding box center [99, 296] width 199 height 16
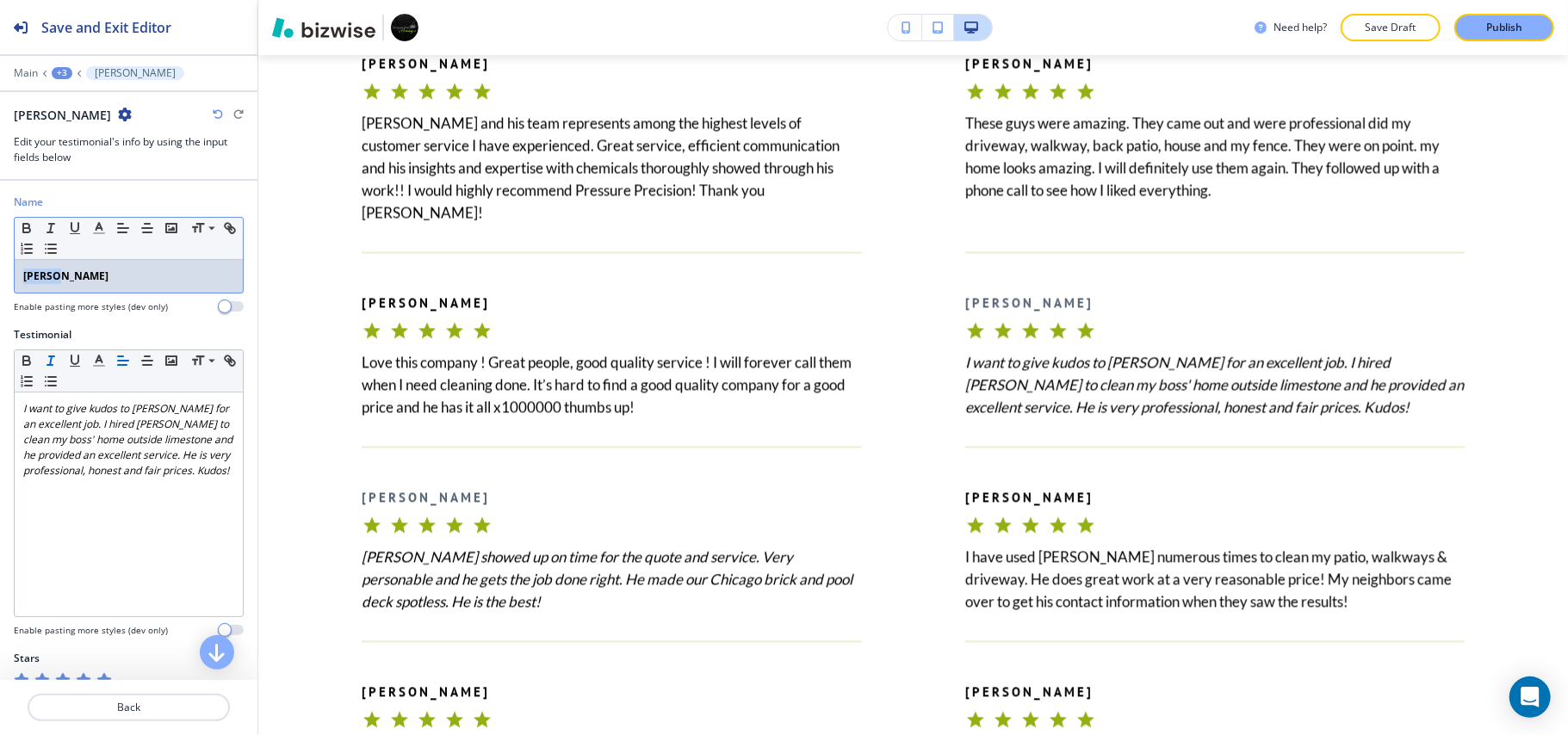
drag, startPoint x: 97, startPoint y: 283, endPoint x: 0, endPoint y: 274, distance: 97.4
click at [0, 274] on div "Name Small Normal Large Huge JOY T. Enable pasting more styles (dev only)" at bounding box center [128, 261] width 258 height 133
click at [23, 226] on icon "button" at bounding box center [26, 226] width 6 height 4
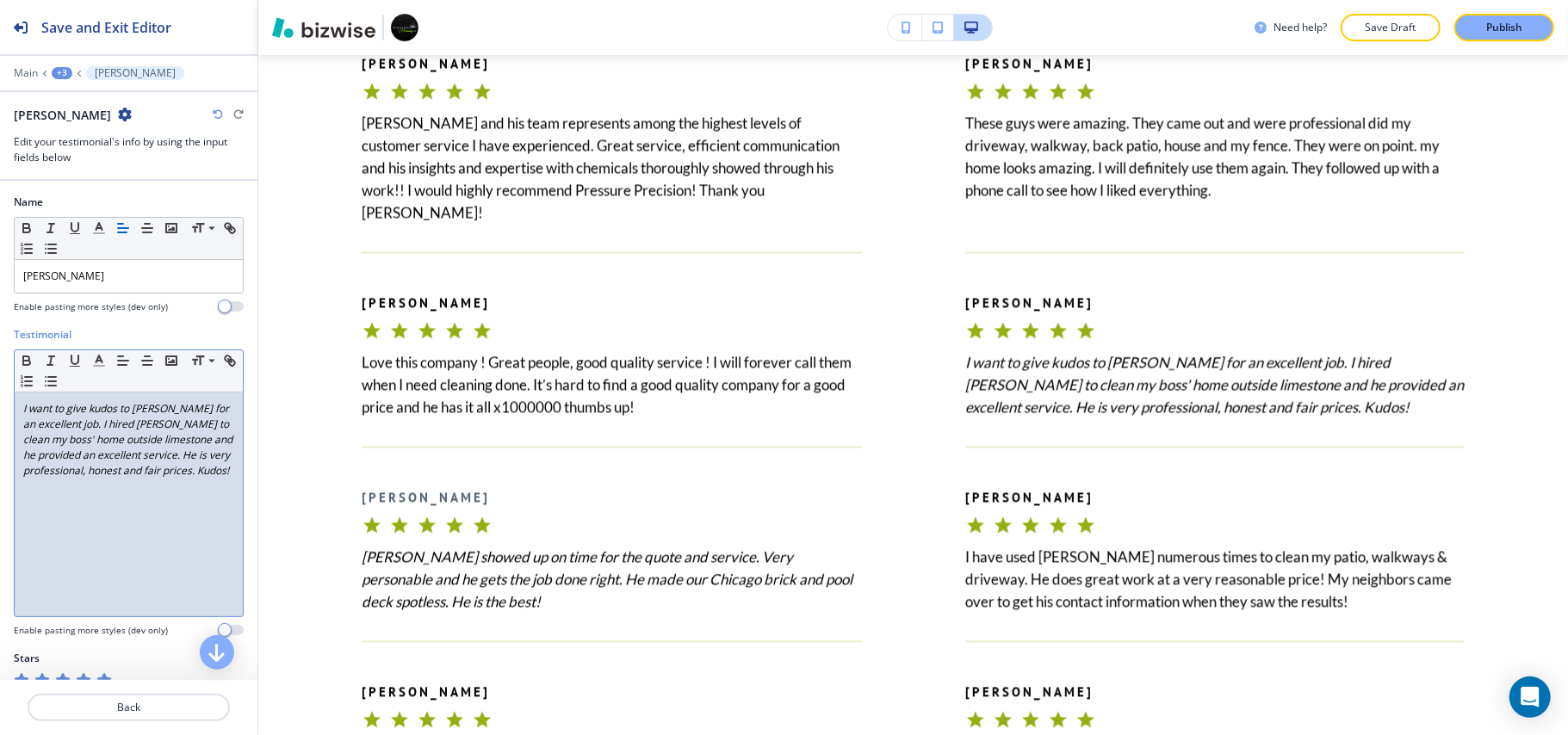
click at [128, 545] on div "I want to give kudos to Mike Menendez for an excellent job. I hired Mike to cle…" at bounding box center [128, 504] width 228 height 224
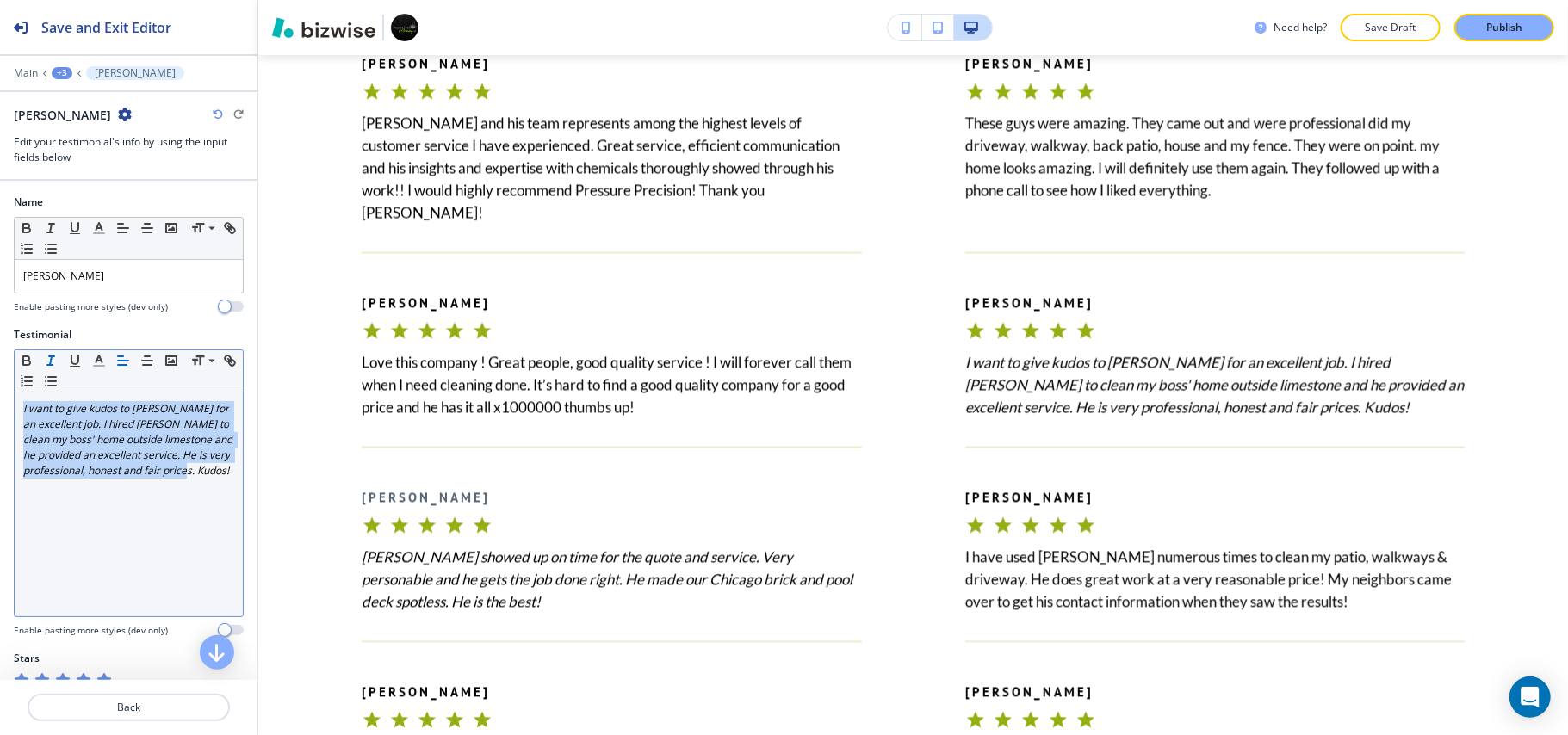
click at [50, 361] on icon "button" at bounding box center [51, 360] width 16 height 16
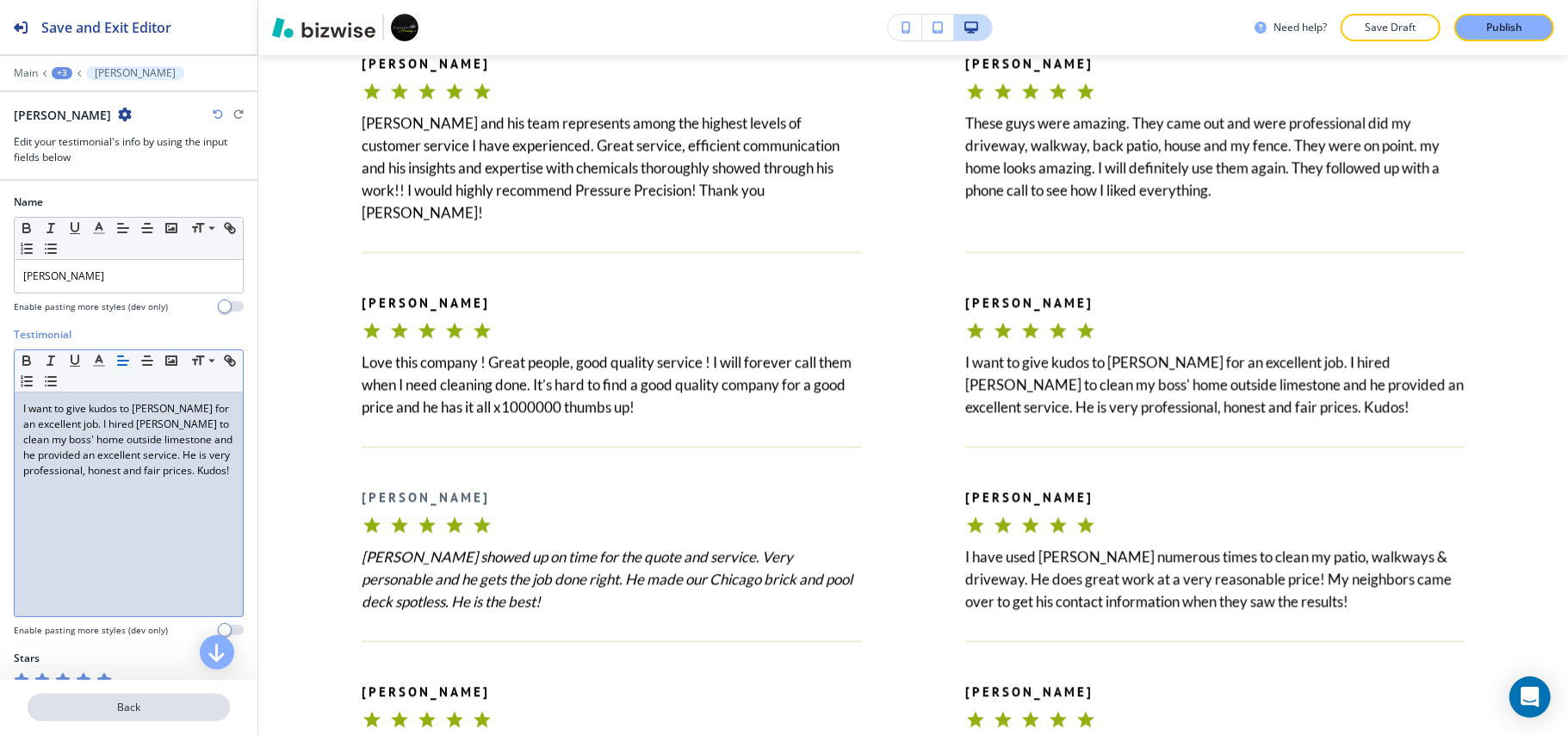
click at [111, 713] on p "Back" at bounding box center [128, 707] width 199 height 16
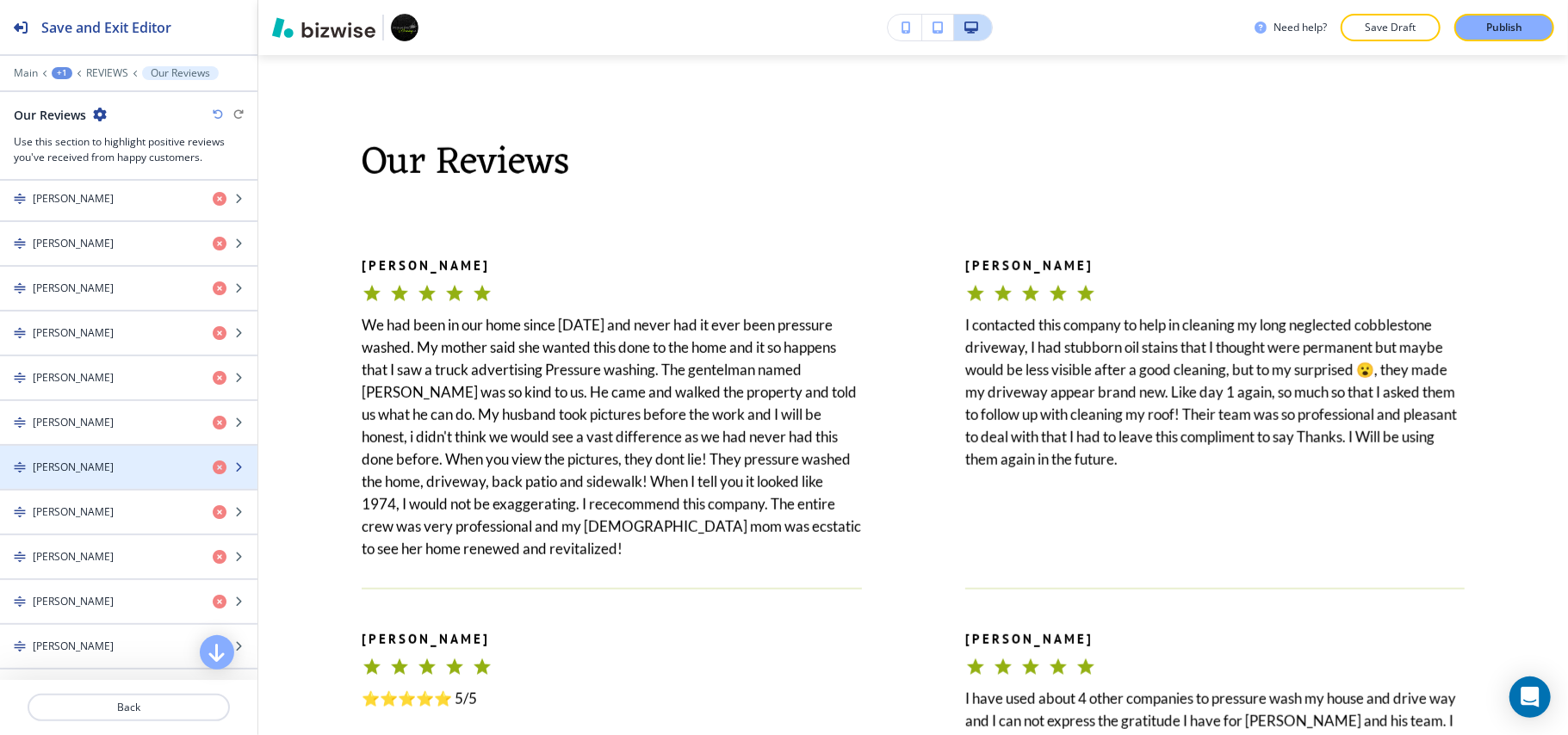
scroll to position [1032, 0]
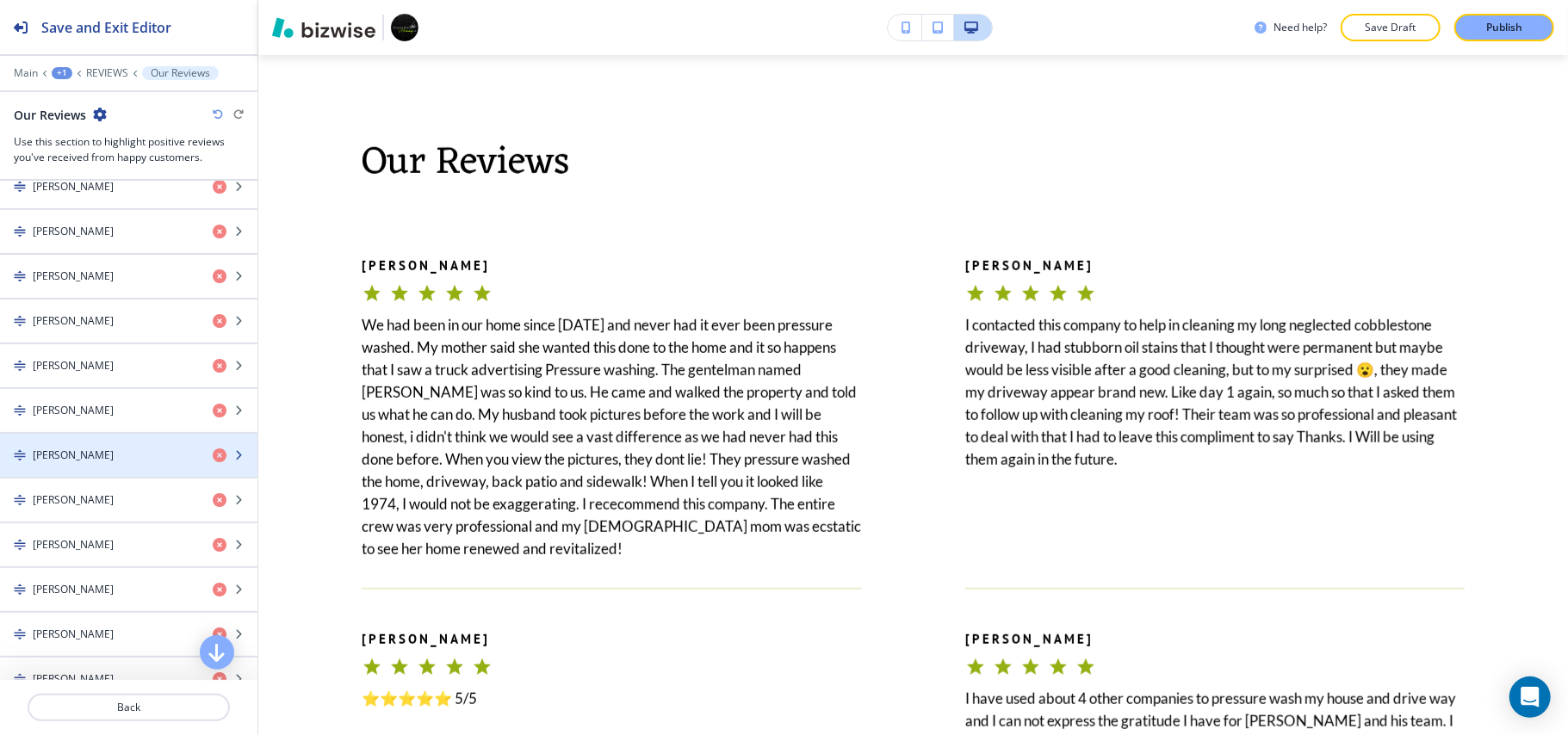
click at [115, 477] on div "button" at bounding box center [128, 470] width 258 height 14
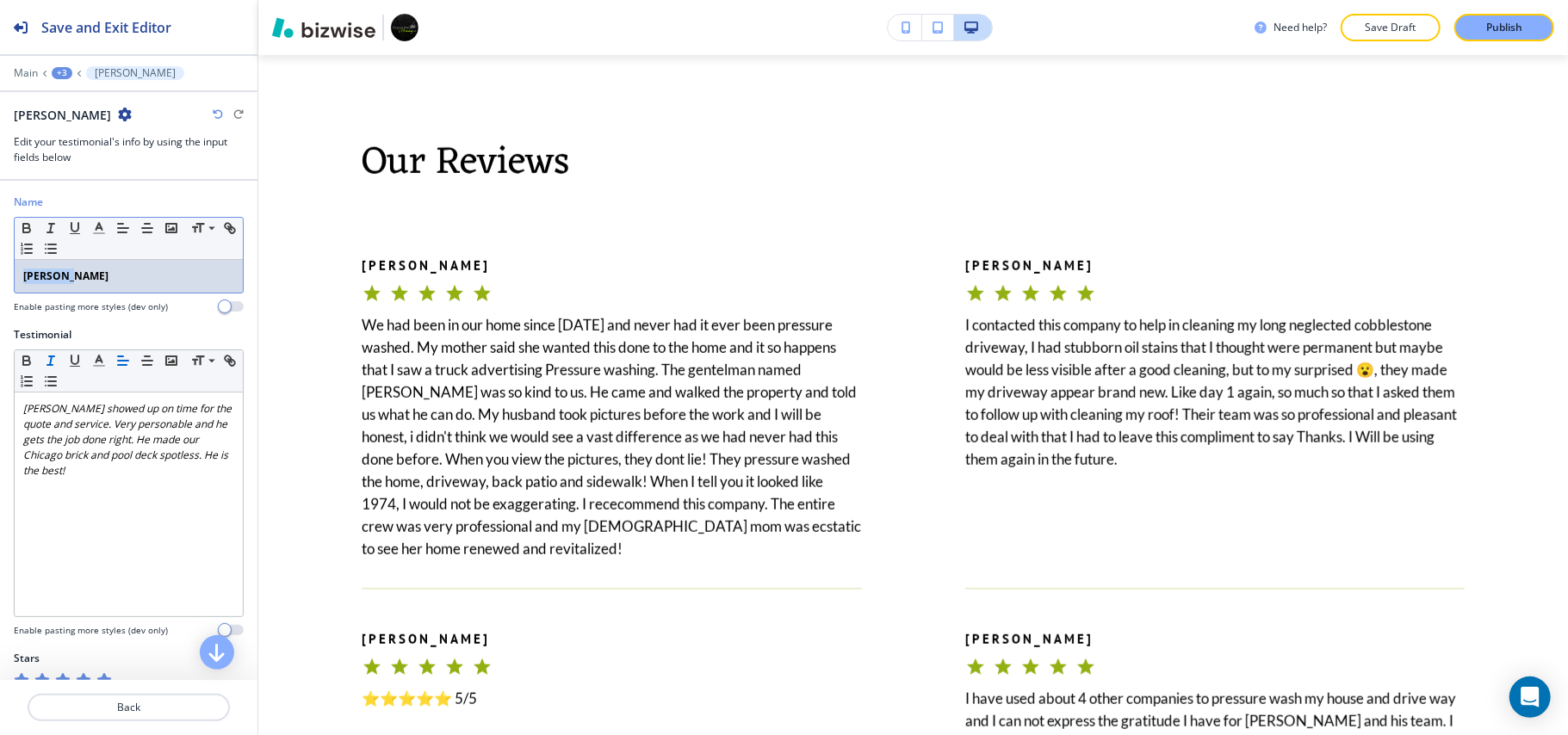
drag, startPoint x: 103, startPoint y: 277, endPoint x: 0, endPoint y: 264, distance: 103.8
click at [0, 267] on div "Name Small Normal Large Huge DIANE R. Enable pasting more styles (dev only)" at bounding box center [128, 261] width 258 height 133
click at [21, 224] on icon "button" at bounding box center [27, 228] width 16 height 16
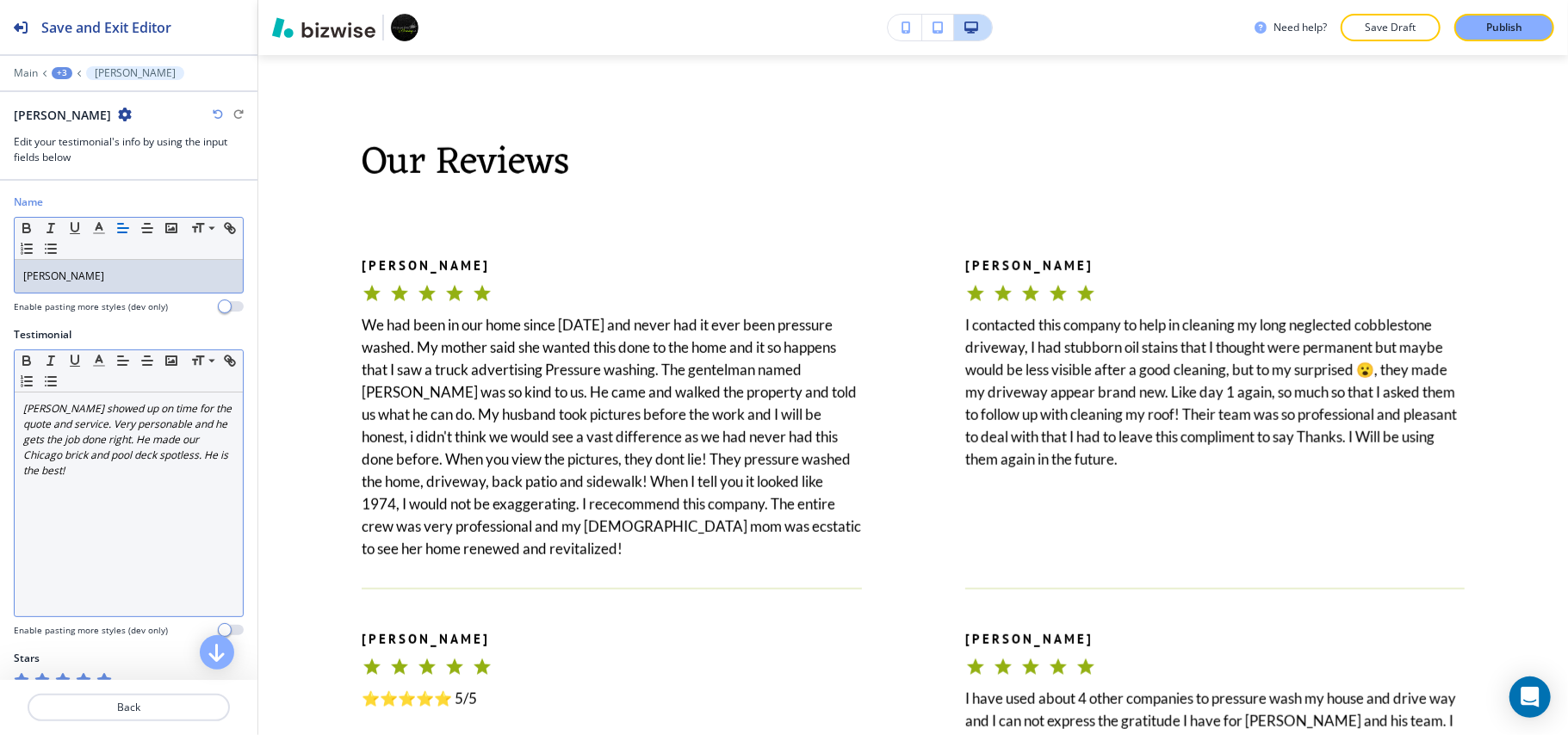
click at [122, 541] on div "Mike showed up on time for the quote and service. Very personable and he gets t…" at bounding box center [128, 504] width 228 height 224
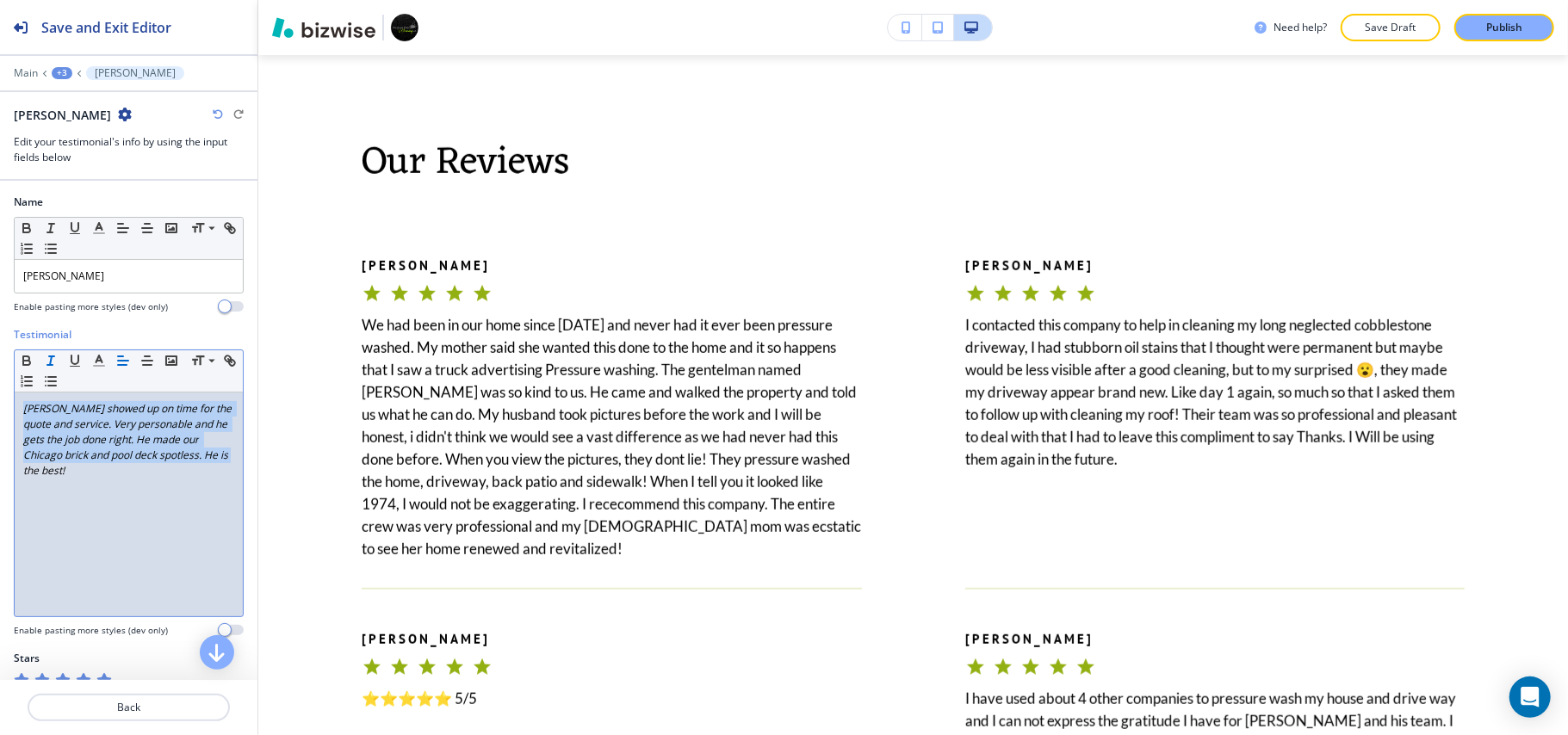
click at [48, 362] on icon "button" at bounding box center [51, 360] width 16 height 16
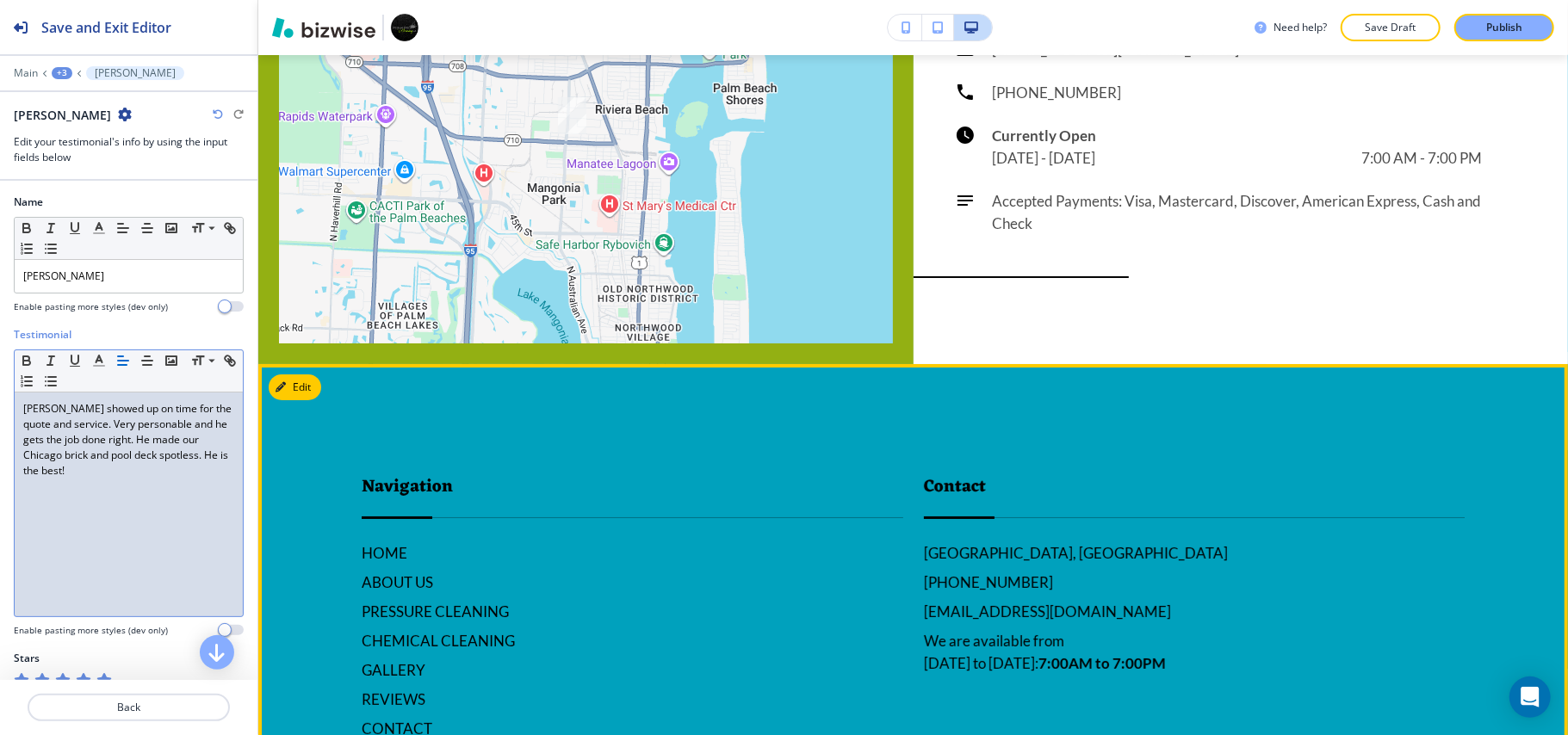
scroll to position [4882, 0]
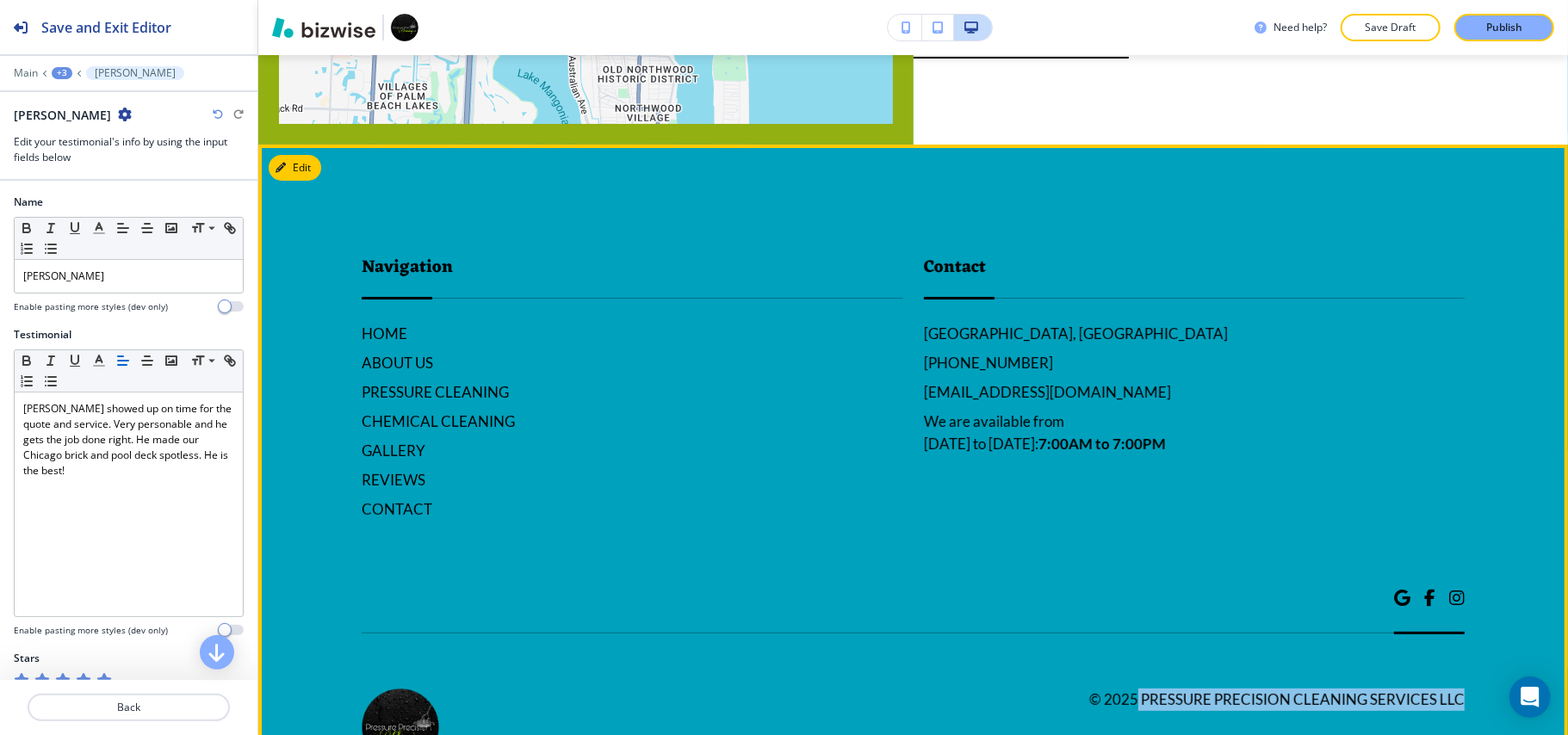
drag, startPoint x: 1484, startPoint y: 603, endPoint x: 1121, endPoint y: 593, distance: 363.1
click at [1121, 593] on footer "Navigation HOME ABOUT US PRESSURE CLEANING CHEMICAL CLEANING GALLERY REVIEWS CO…" at bounding box center [913, 487] width 1309 height 685
click at [1164, 688] on h6 "© 2025 Pressure Precision Cleaning Services LLC" at bounding box center [1276, 700] width 375 height 22
drag, startPoint x: 1126, startPoint y: 606, endPoint x: 1510, endPoint y: 596, distance: 384.1
click at [1510, 596] on footer "Navigation HOME ABOUT US PRESSURE CLEANING CHEMICAL CLEANING GALLERY REVIEWS CO…" at bounding box center [913, 487] width 1309 height 685
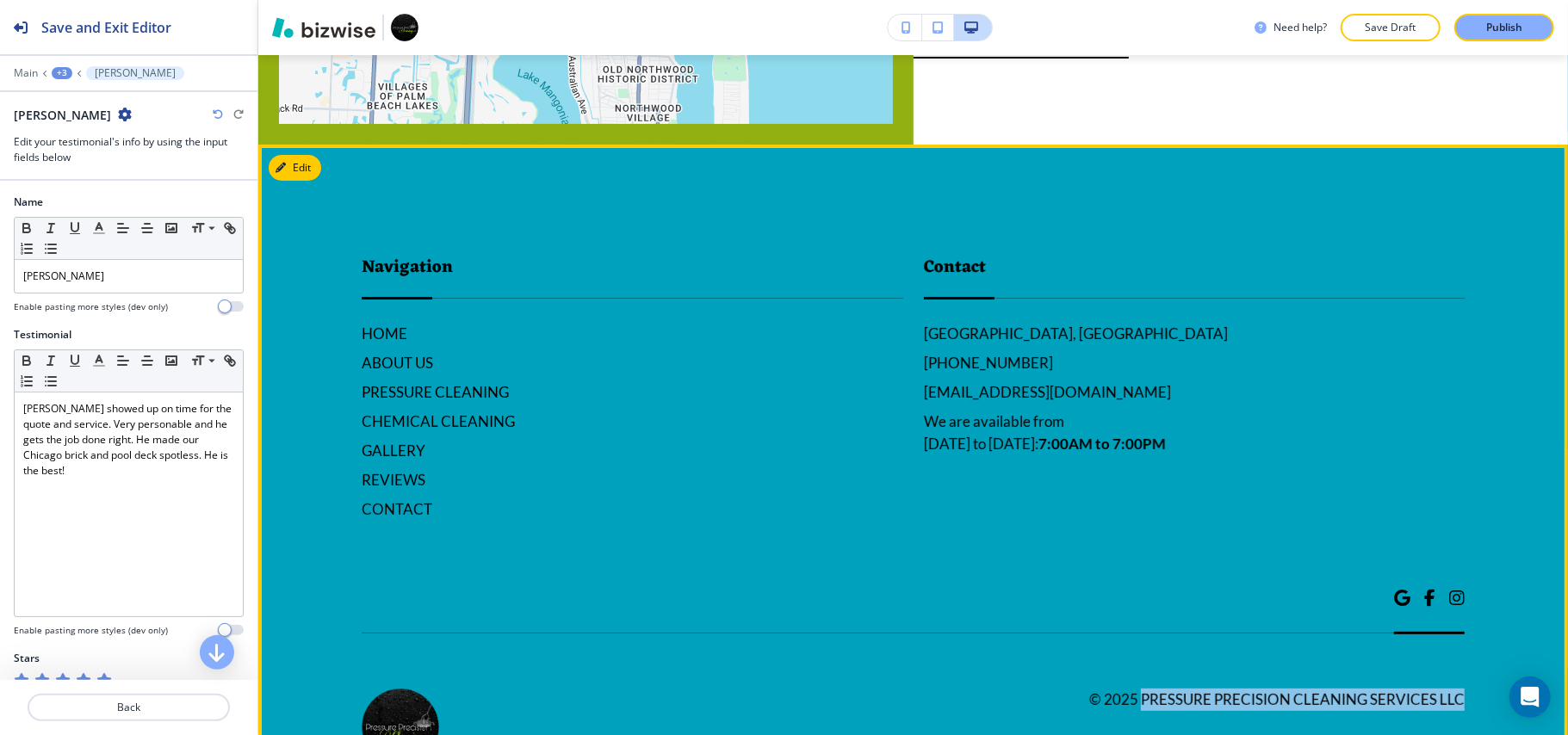
copy h6 "Pressure Precision Cleaning Services LLC"
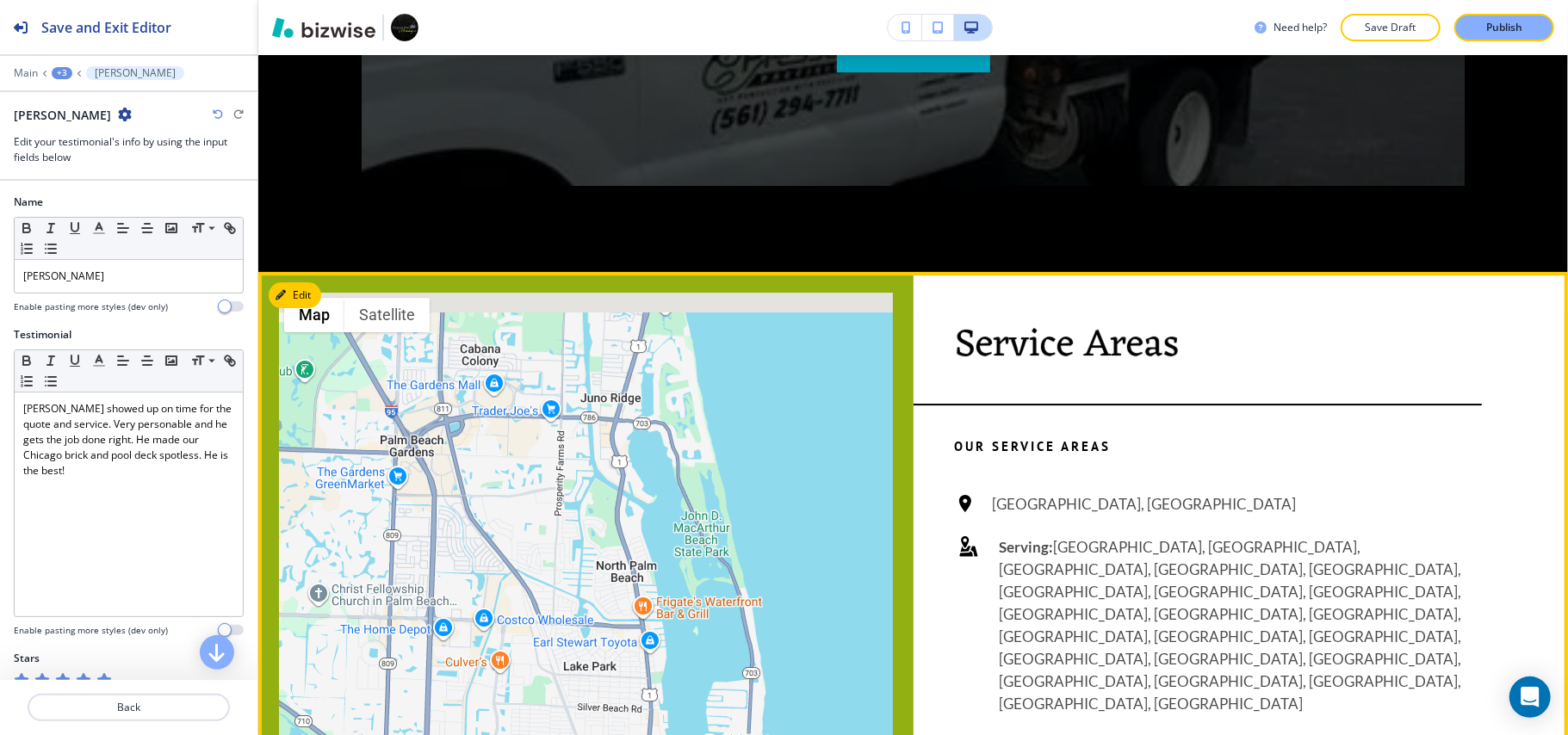
scroll to position [3964, 0]
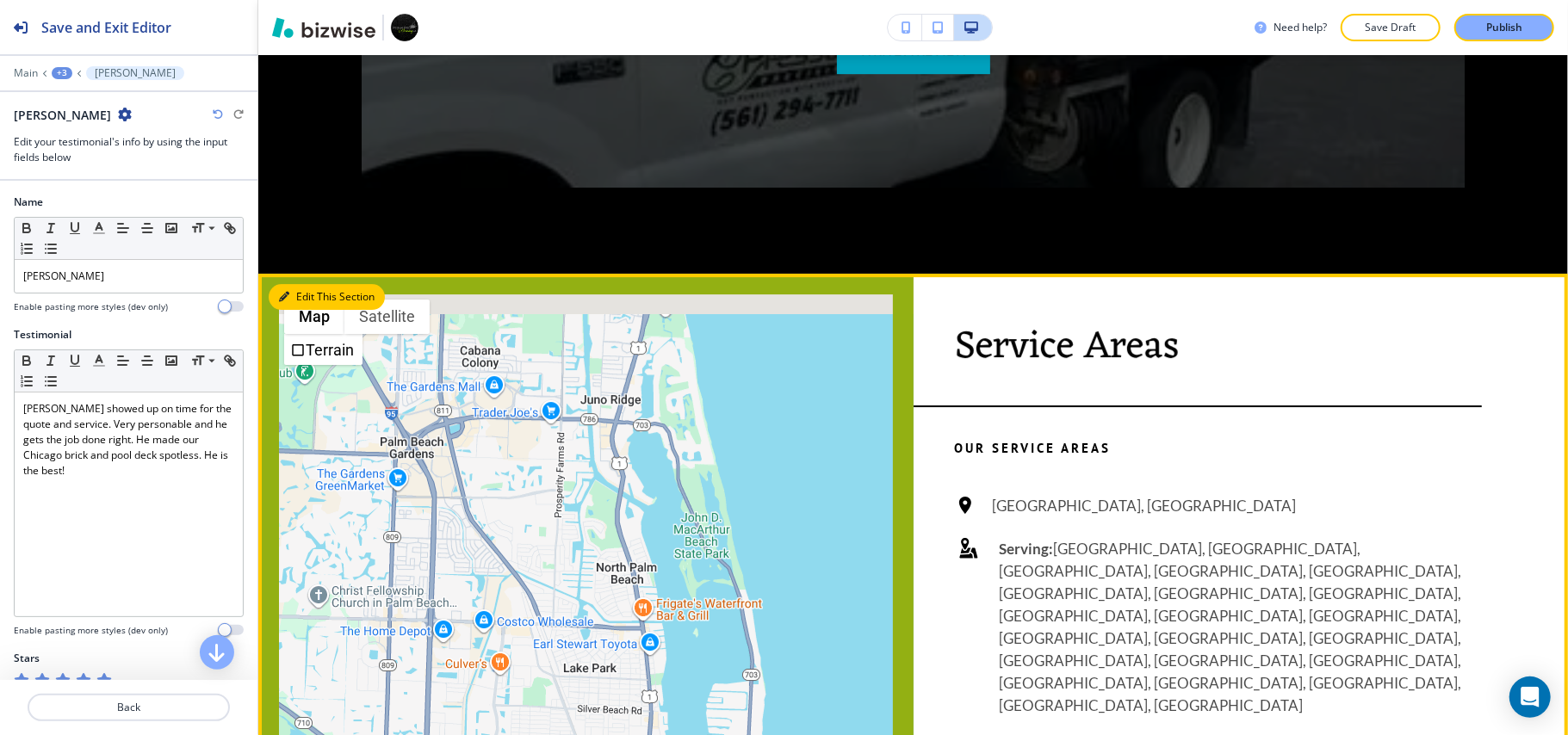
click at [284, 302] on icon "button" at bounding box center [284, 297] width 10 height 10
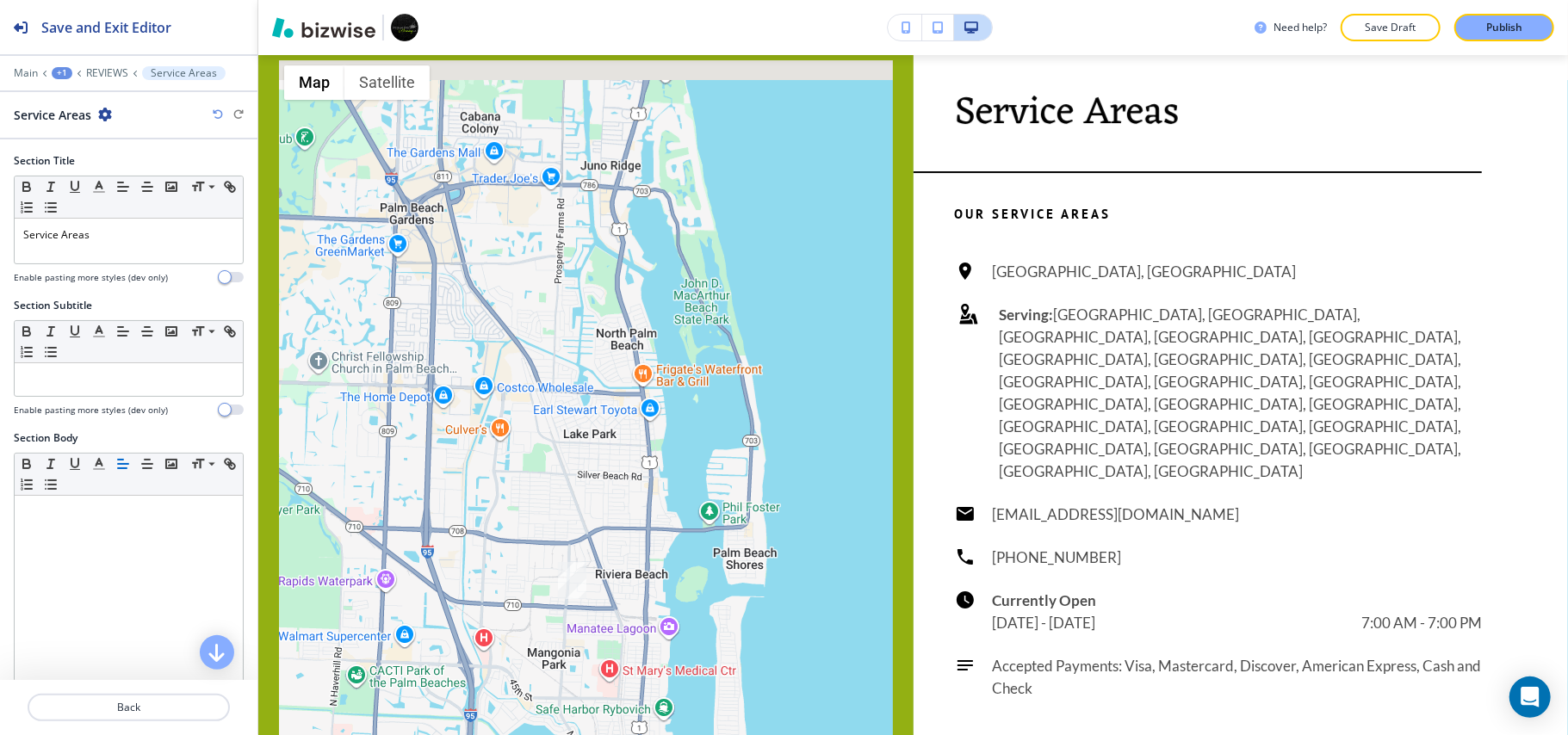
scroll to position [4201, 0]
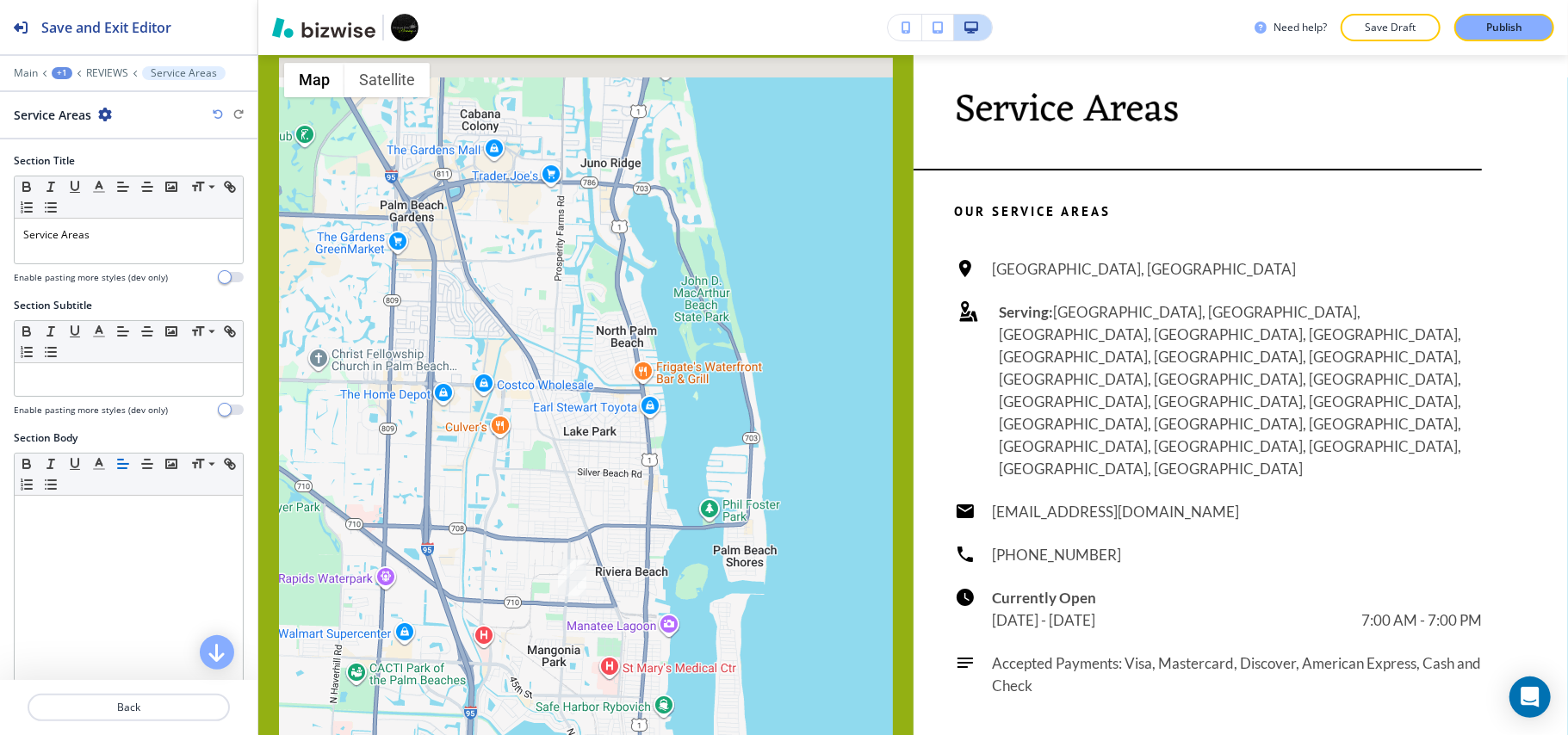
drag, startPoint x: 135, startPoint y: 217, endPoint x: 0, endPoint y: 218, distance: 135.0
click at [0, 218] on div "Section Title Small Normal Large Huge Service Areas Enable pasting more styles …" at bounding box center [128, 226] width 258 height 145
drag, startPoint x: 157, startPoint y: 252, endPoint x: 0, endPoint y: 236, distance: 157.8
click at [0, 236] on div "Section Title Small Normal Large Huge Service Areas Enable pasting more styles …" at bounding box center [128, 226] width 258 height 145
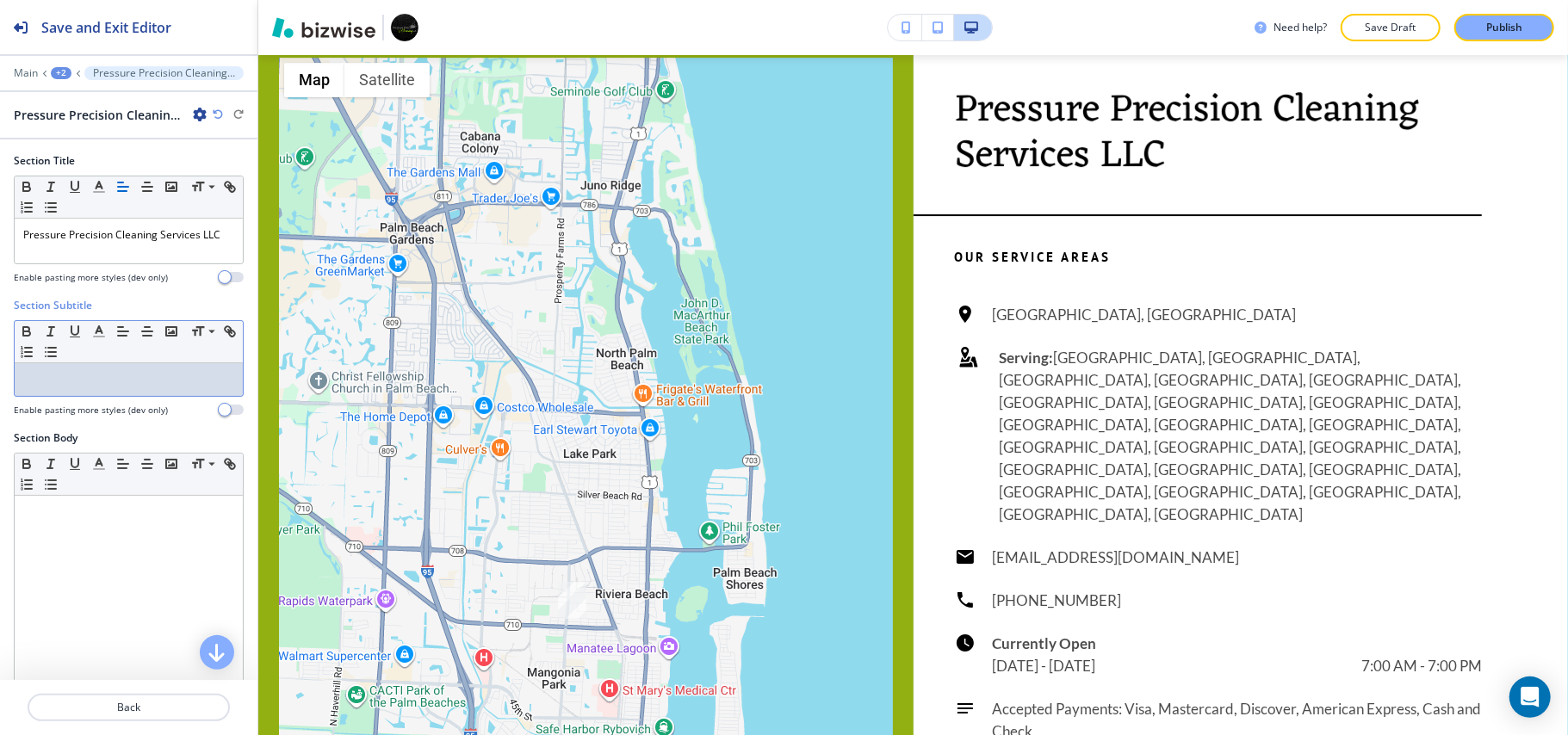
click at [118, 382] on p at bounding box center [128, 379] width 211 height 16
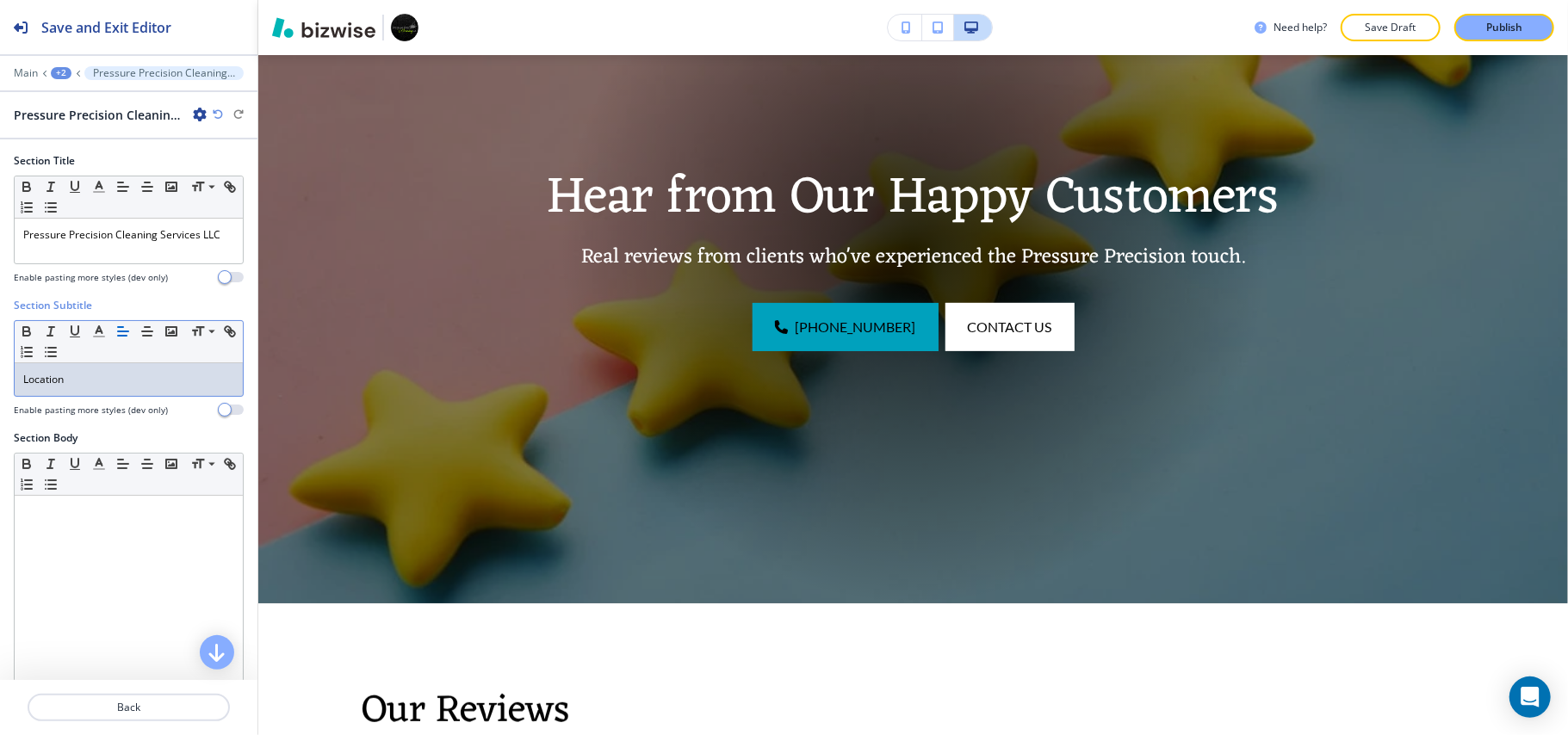
scroll to position [0, 0]
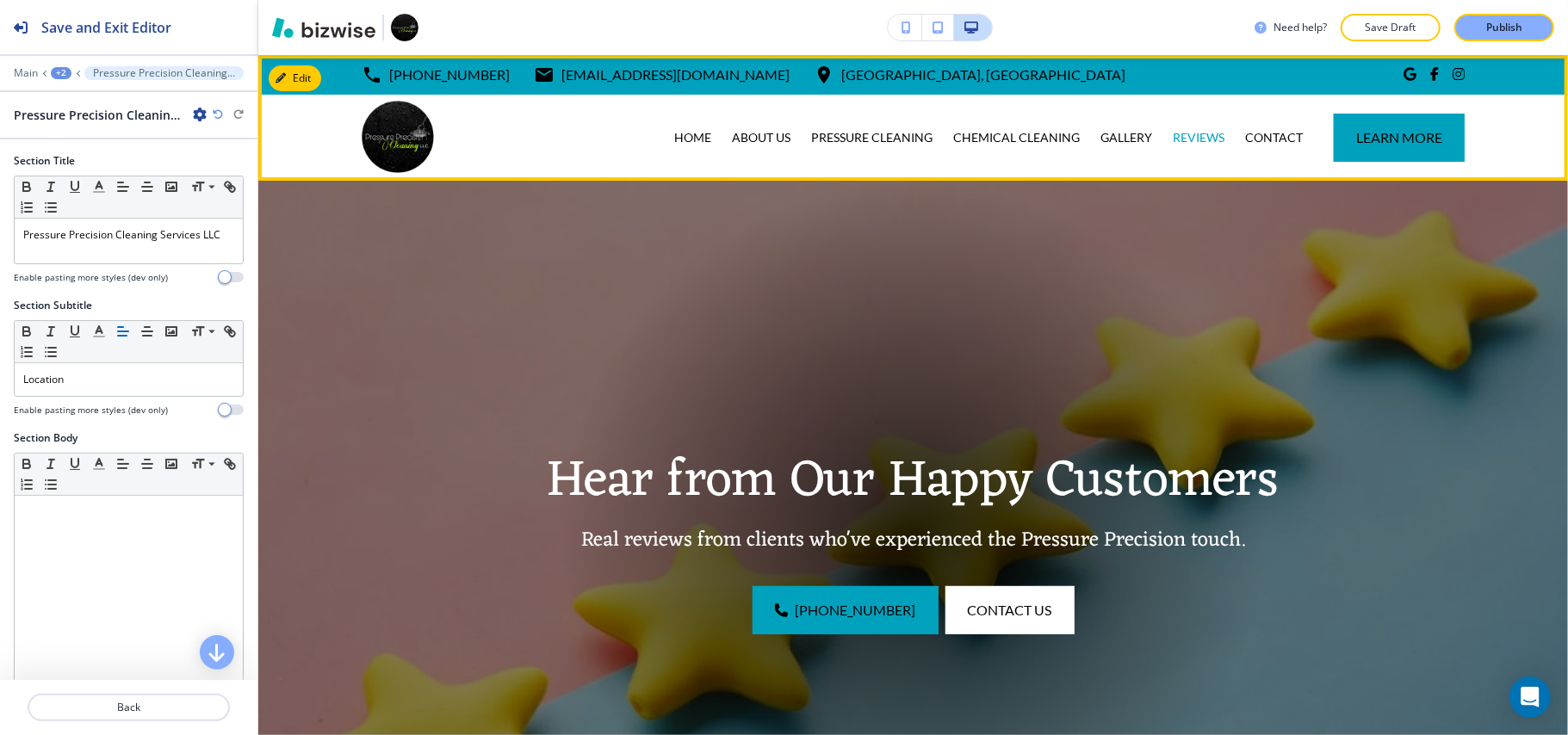
click at [1260, 125] on div "CONTACT" at bounding box center [1273, 138] width 78 height 86
click at [1259, 135] on p "CONTACT" at bounding box center [1273, 138] width 58 height 17
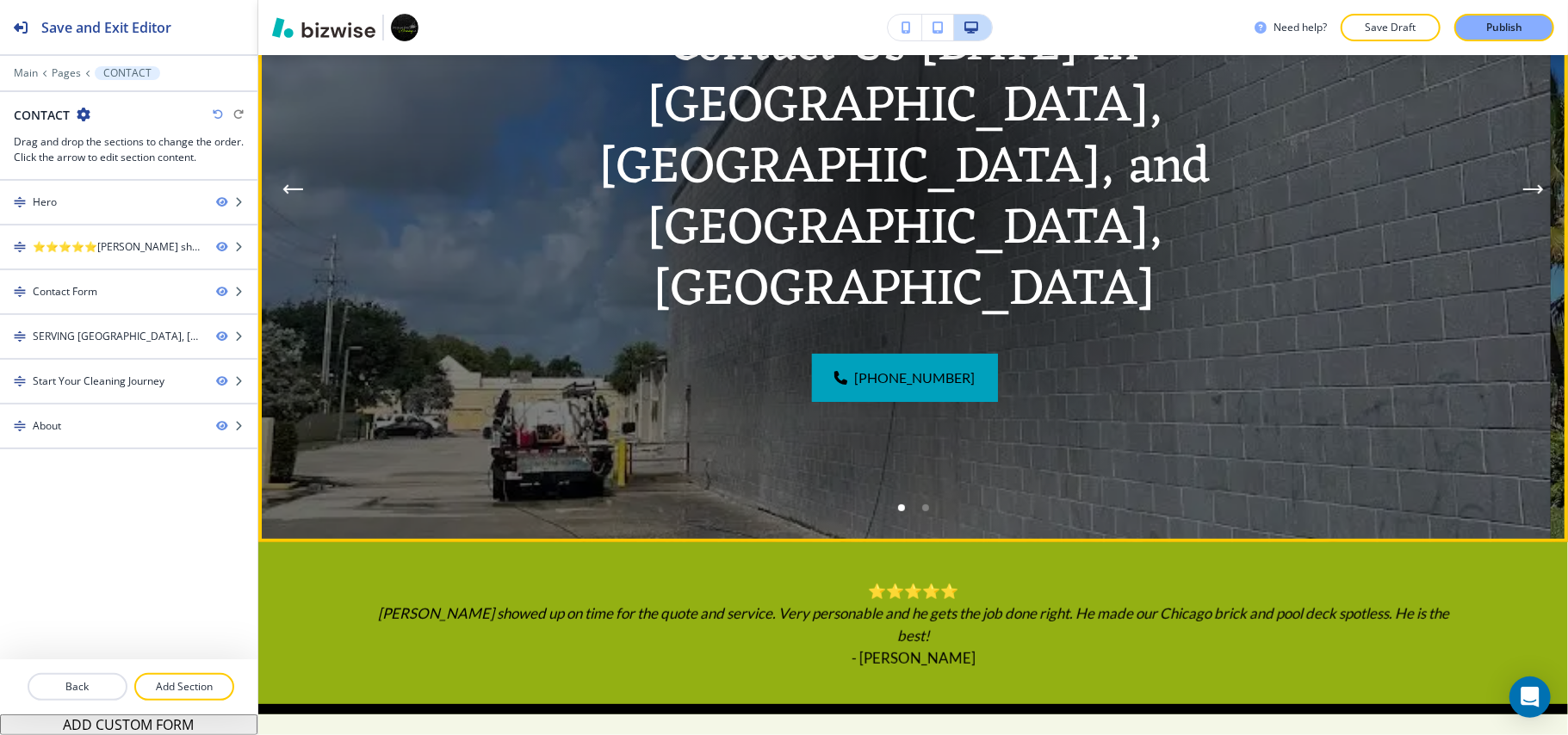
scroll to position [115, 0]
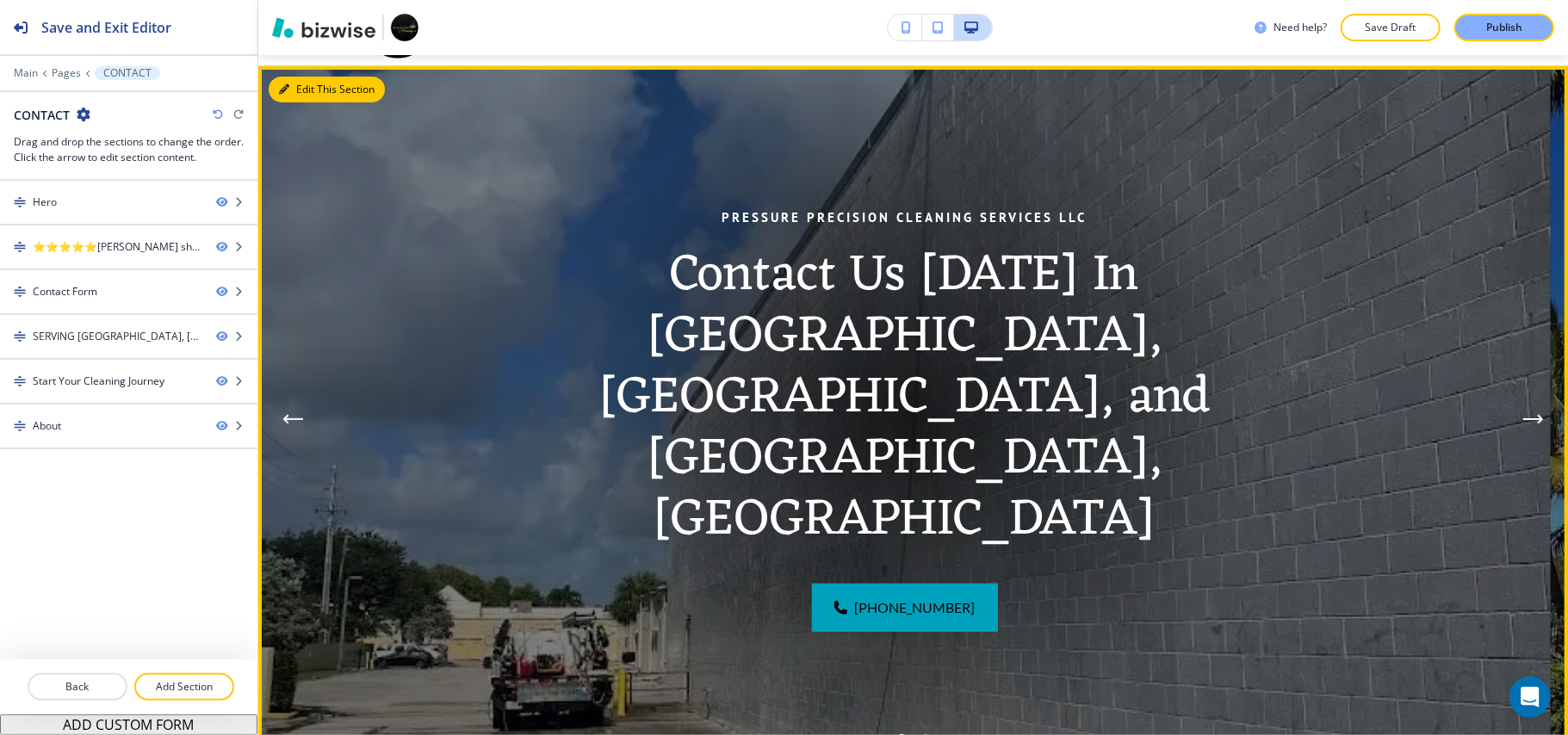
click at [284, 84] on icon "button" at bounding box center [284, 90] width 10 height 10
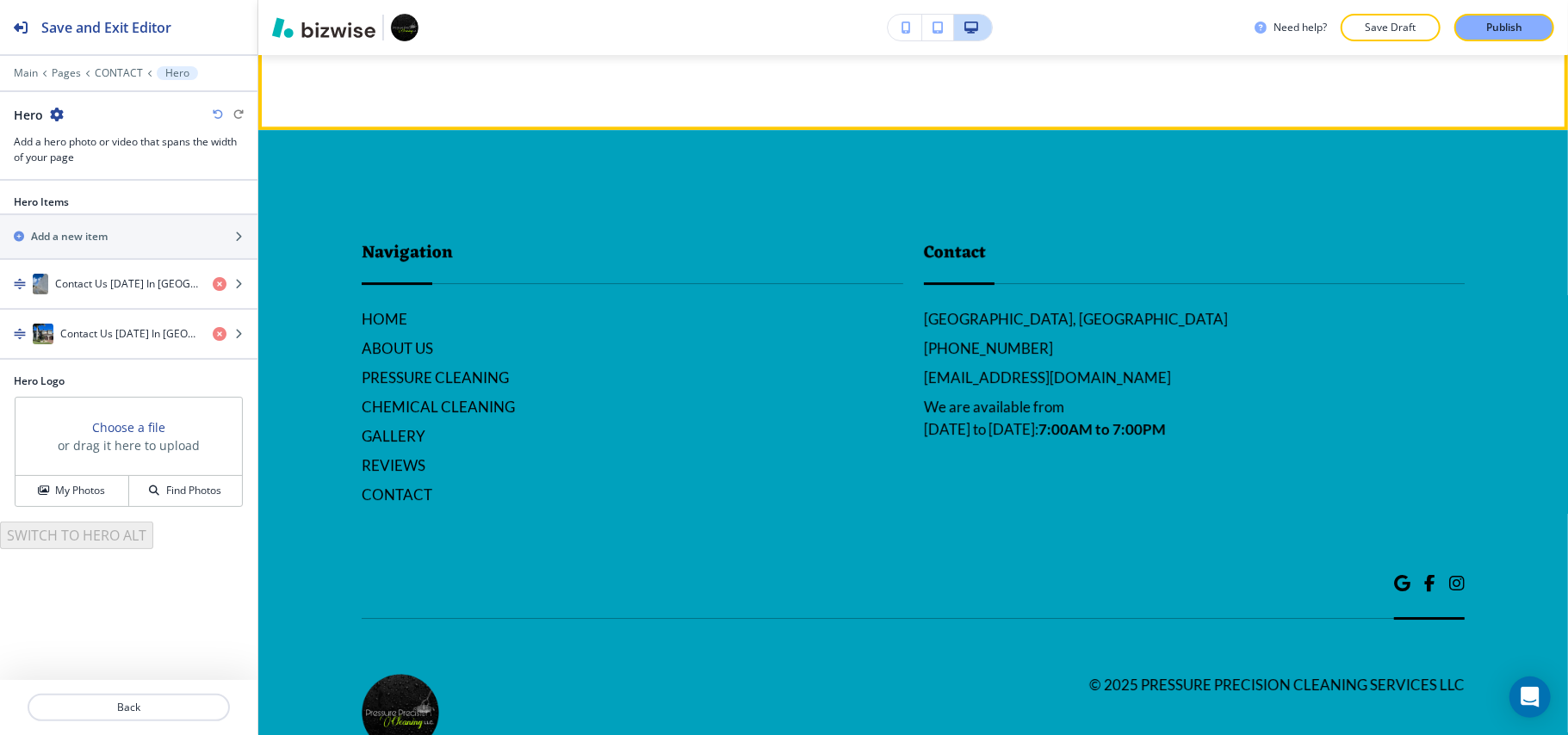
scroll to position [4005, 0]
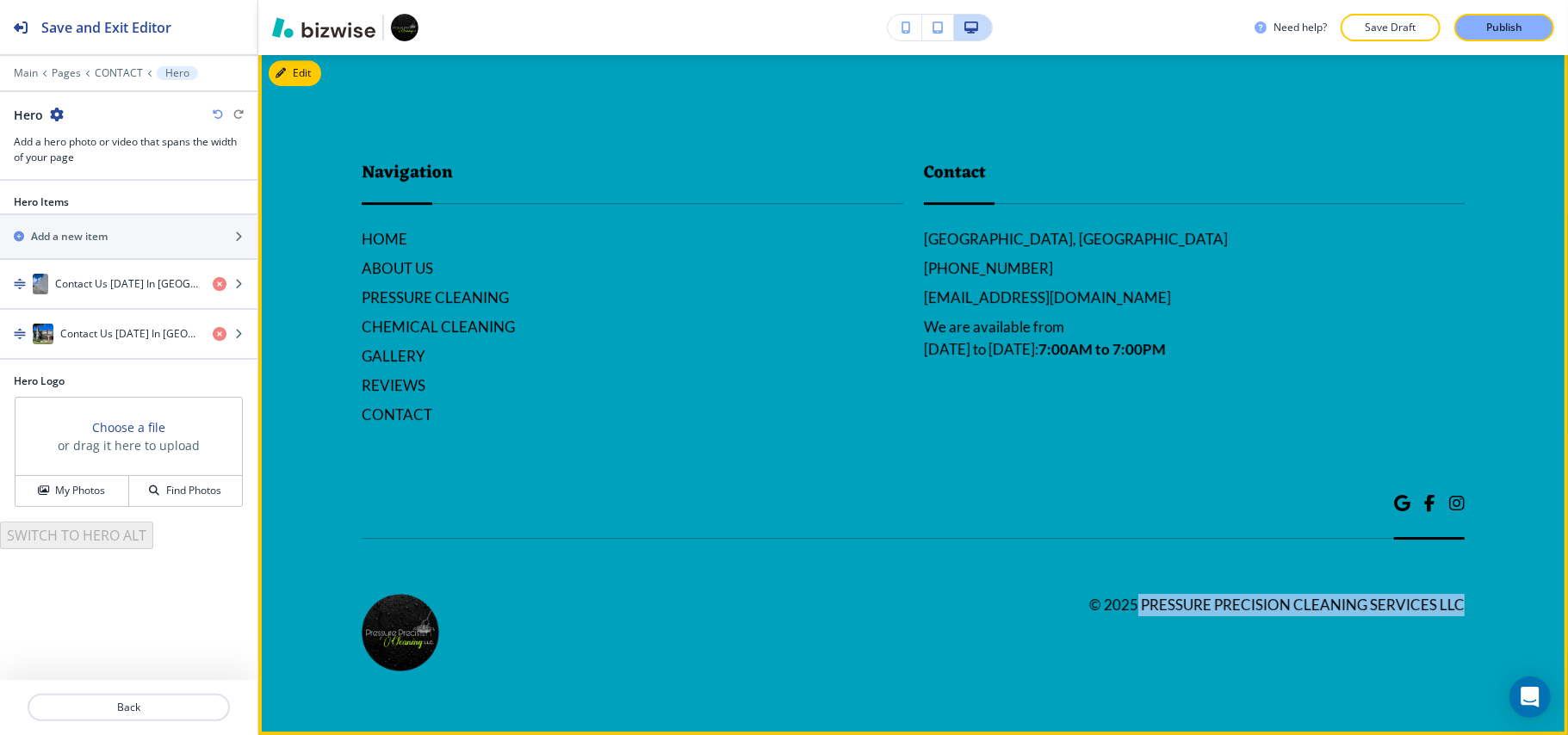
drag, startPoint x: 1452, startPoint y: 606, endPoint x: 1122, endPoint y: 603, distance: 330.0
click at [1122, 603] on footer "Navigation HOME ABOUT US PRESSURE CLEANING CHEMICAL CLEANING GALLERY REVIEWS CO…" at bounding box center [913, 392] width 1309 height 685
copy h6 "Pressure Precision Cleaning Services LLC"
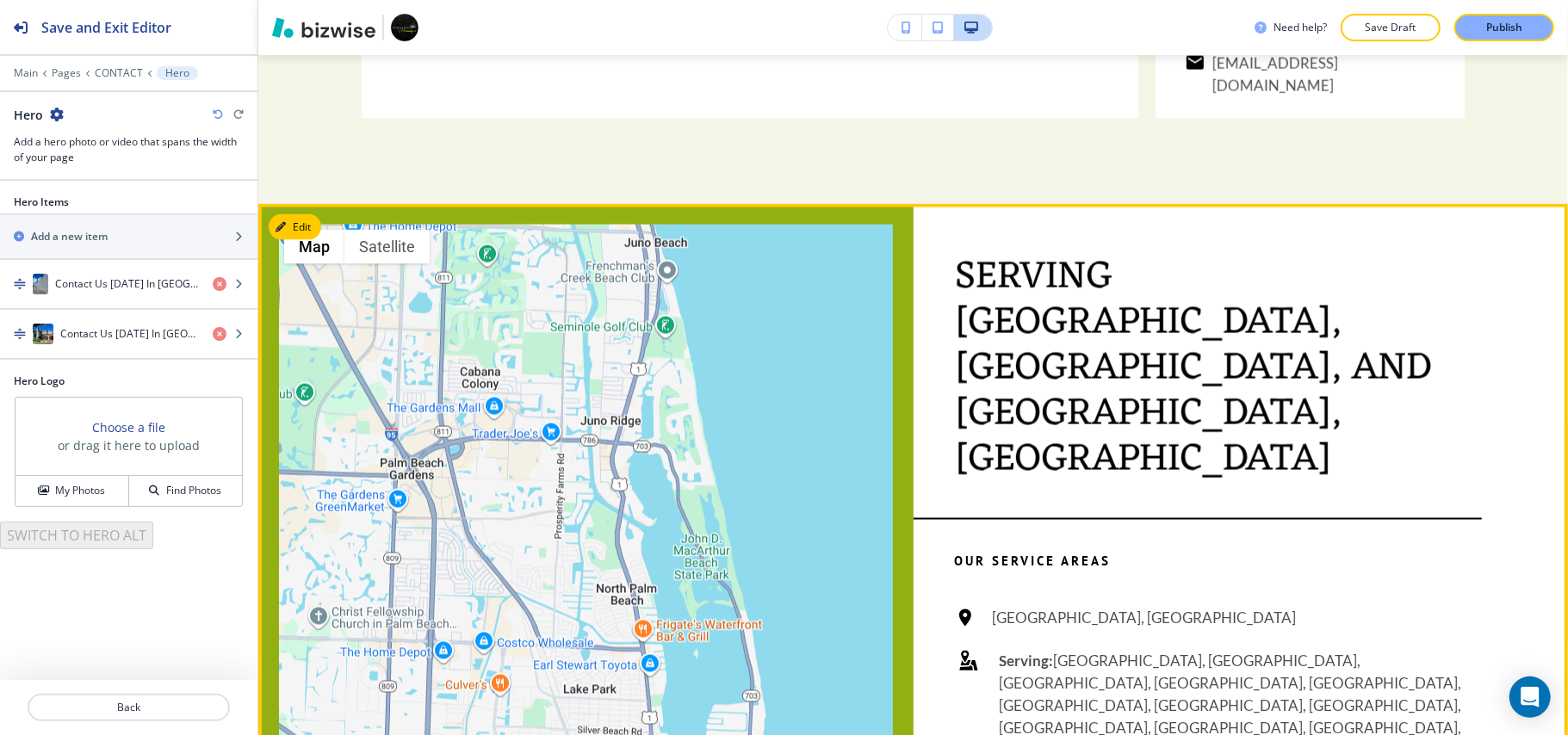
scroll to position [1596, 0]
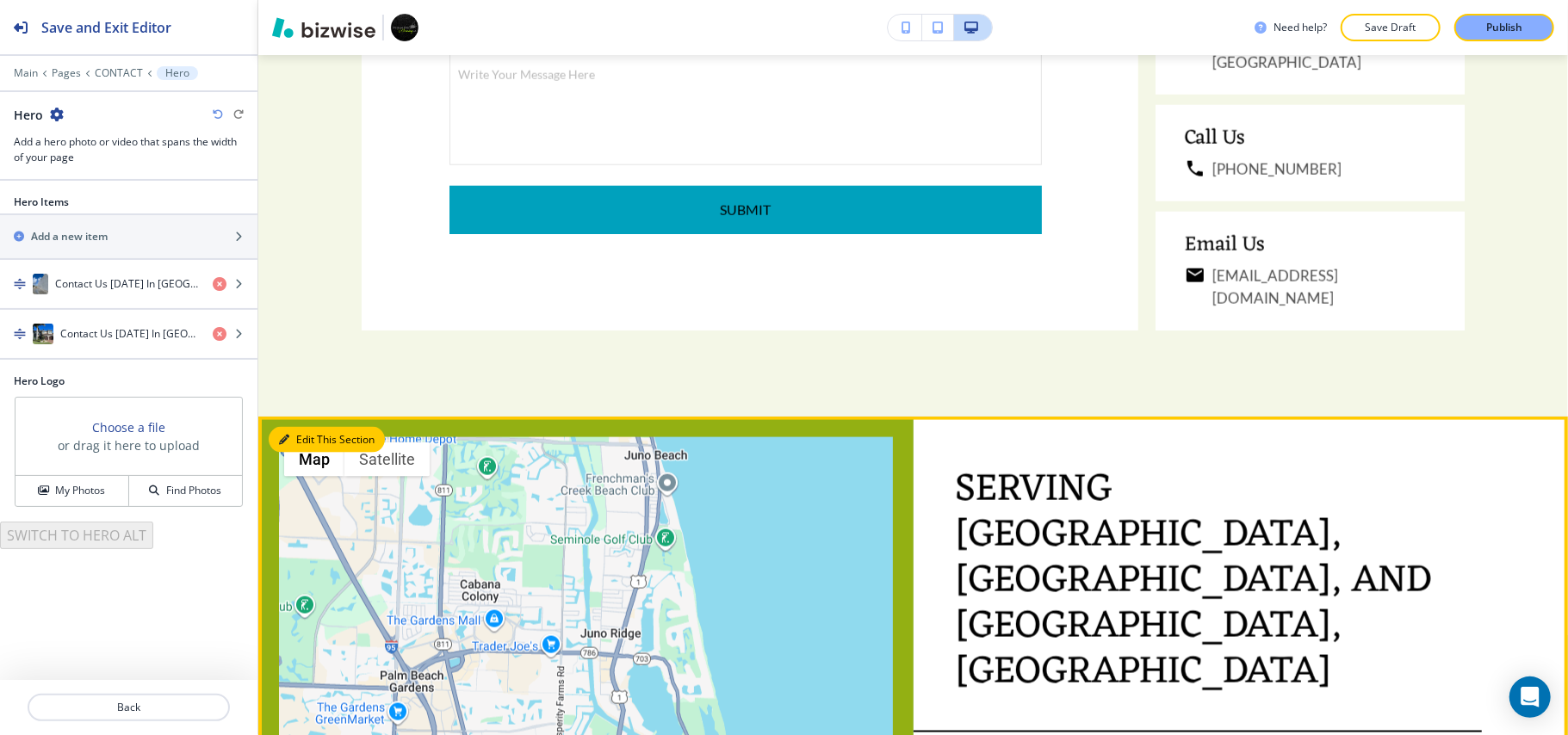
click at [291, 427] on button "Edit This Section" at bounding box center [327, 439] width 116 height 26
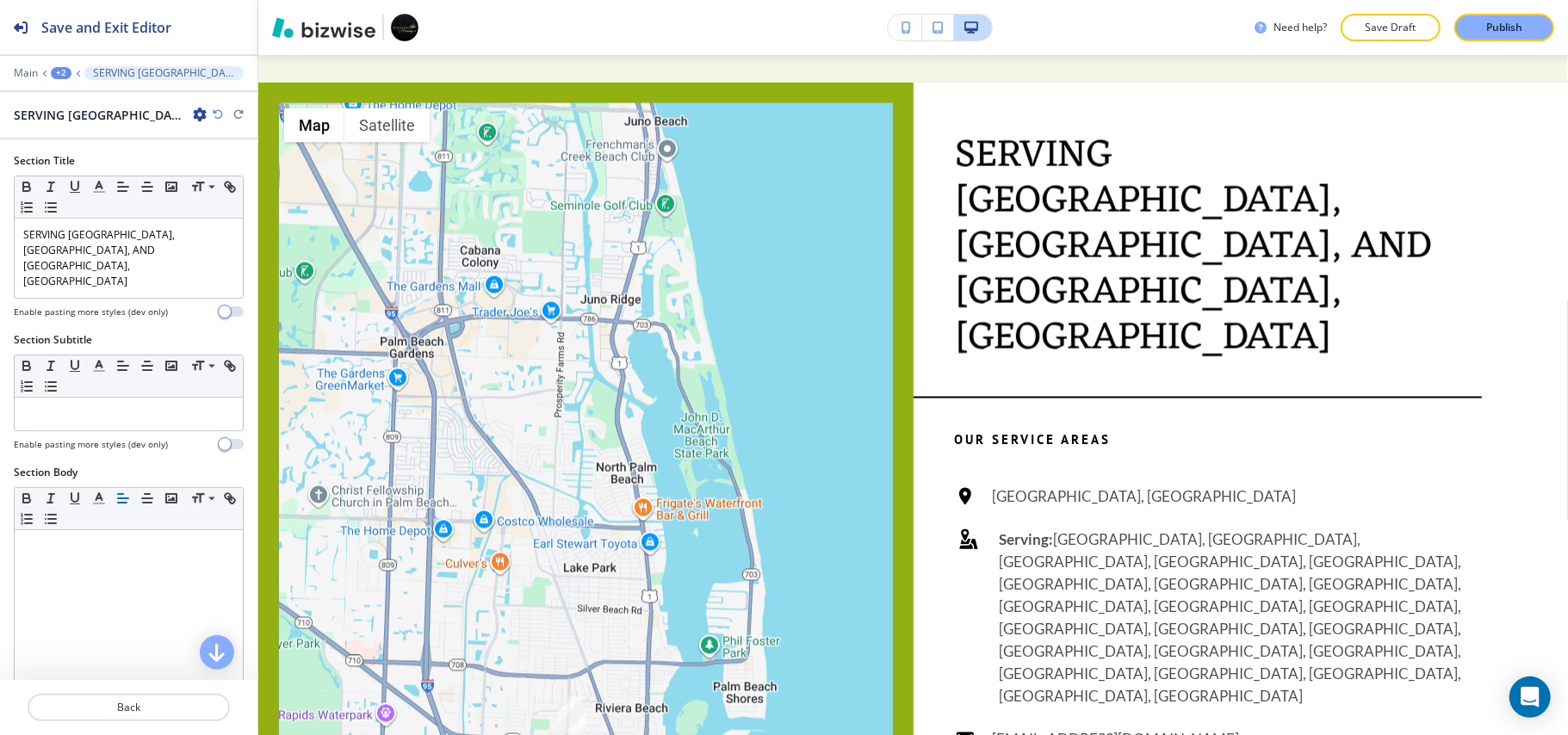
scroll to position [1938, 0]
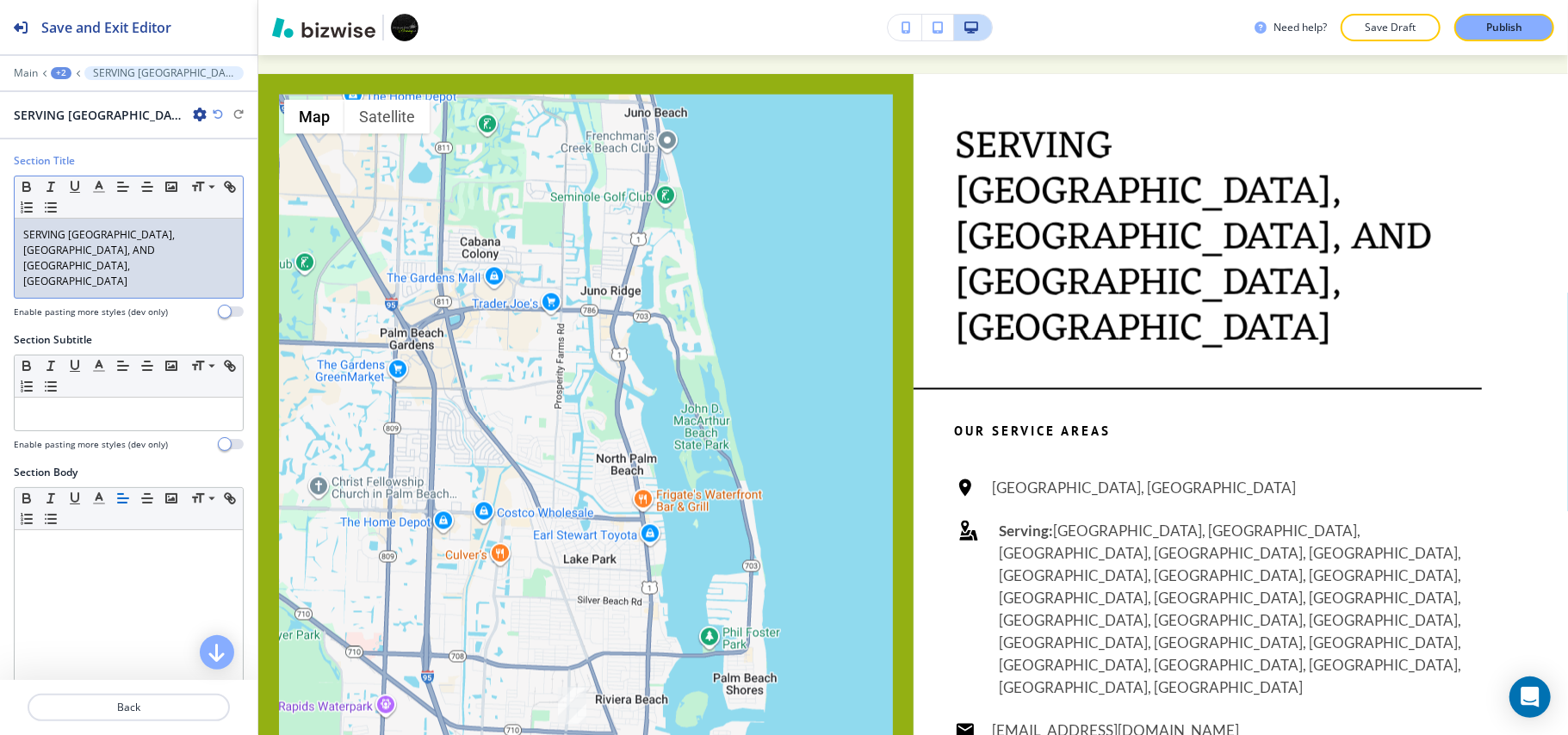
click at [102, 253] on p "SERVING PALM BEACH GARDENS, WEST PALM BEACH, AND BOCA, FL" at bounding box center [128, 258] width 211 height 62
drag, startPoint x: 102, startPoint y: 253, endPoint x: 71, endPoint y: 241, distance: 33.2
click at [71, 241] on p "SERVING PALM BEACH GARDENS, WEST PALM BEACH, AND BOCA, FL" at bounding box center [128, 258] width 211 height 62
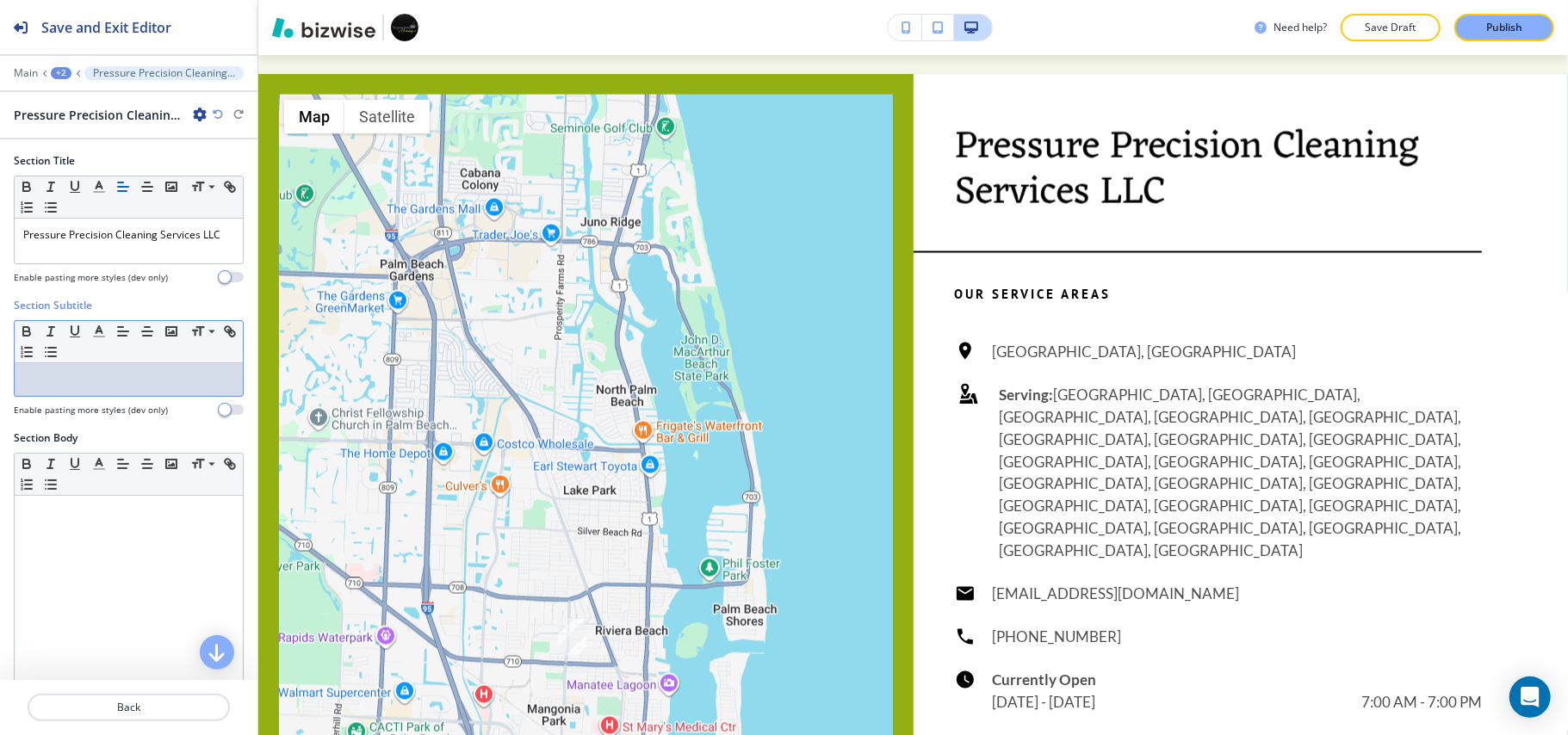
click at [93, 373] on div at bounding box center [128, 379] width 228 height 33
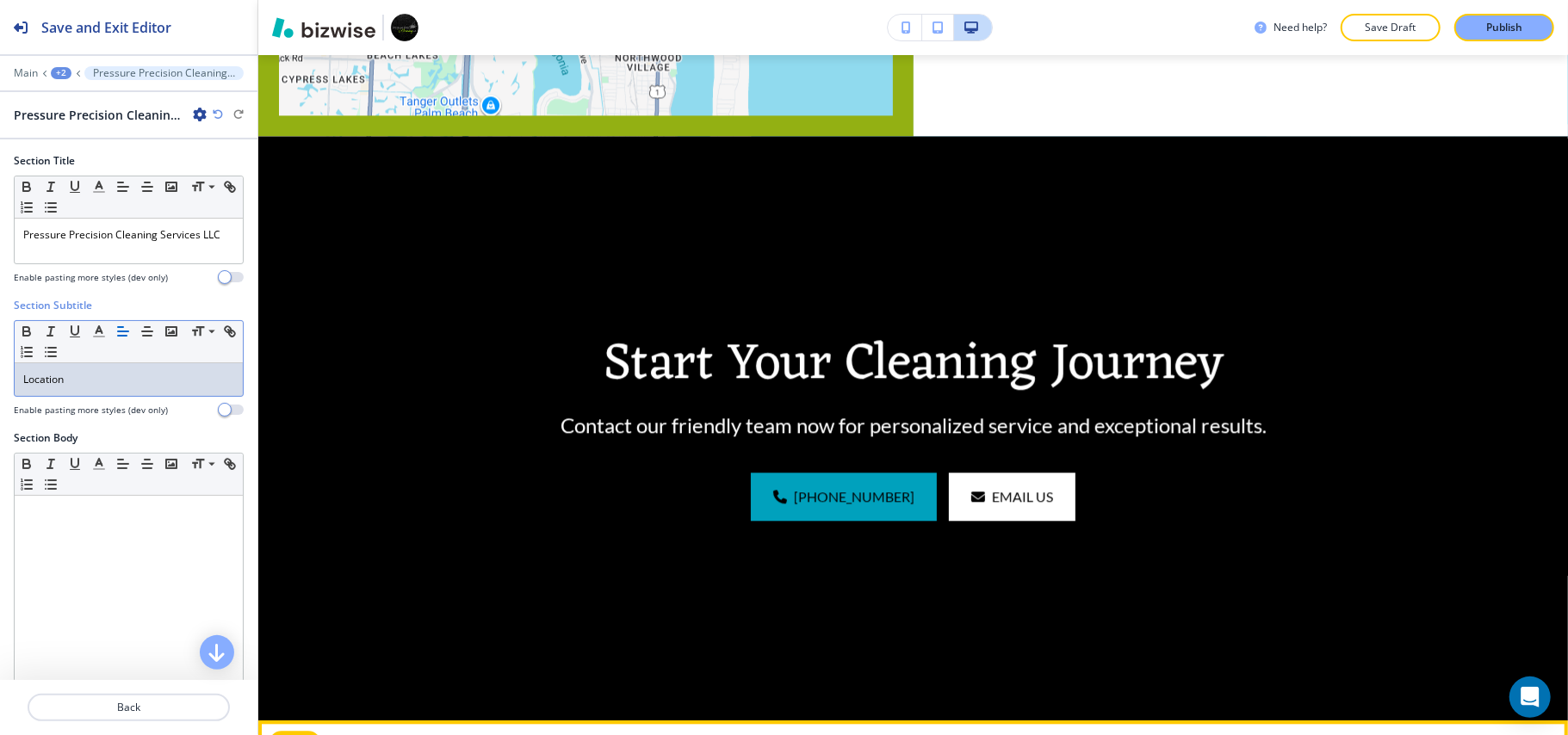
scroll to position [2741, 0]
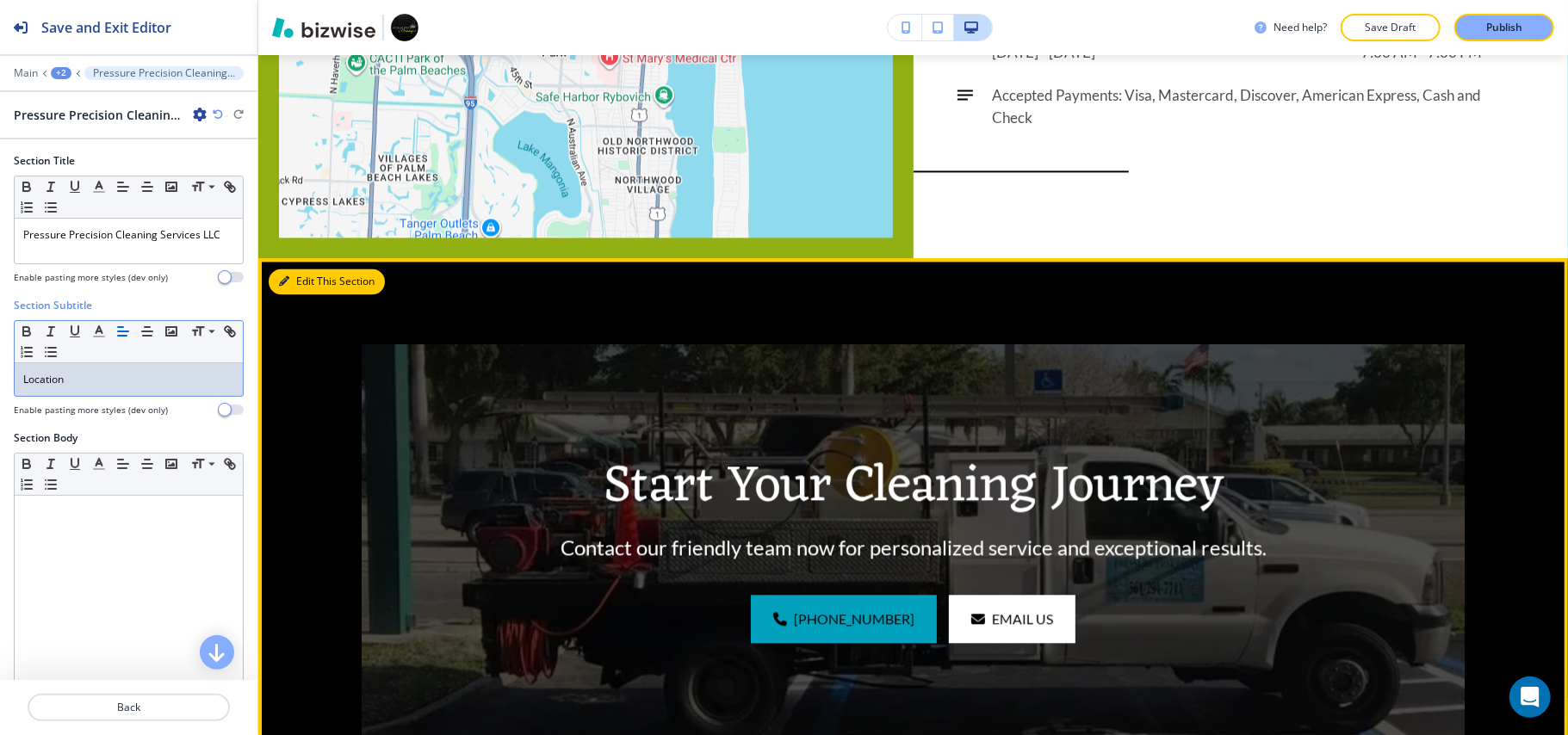
click at [290, 269] on button "Edit This Section" at bounding box center [327, 282] width 116 height 26
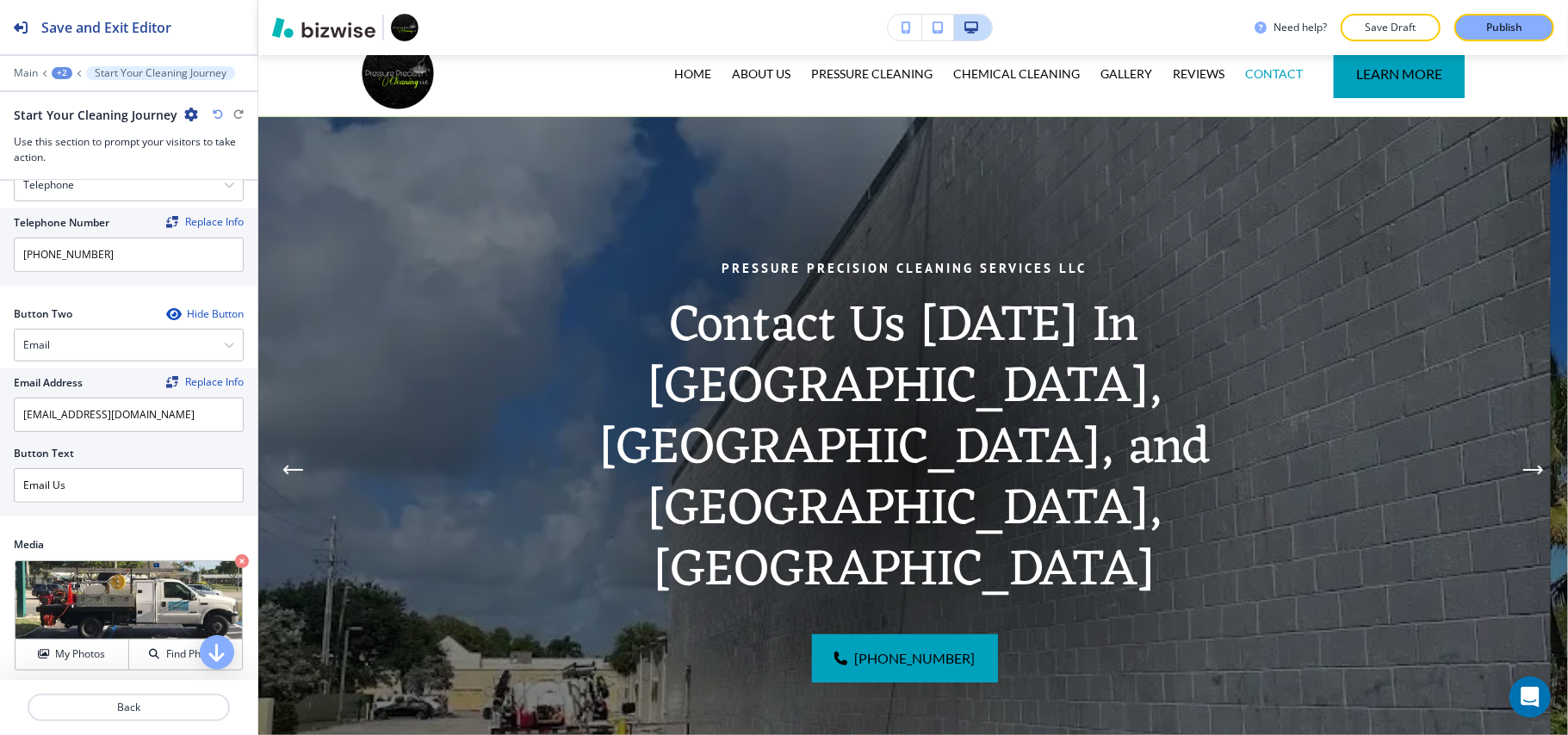
scroll to position [0, 0]
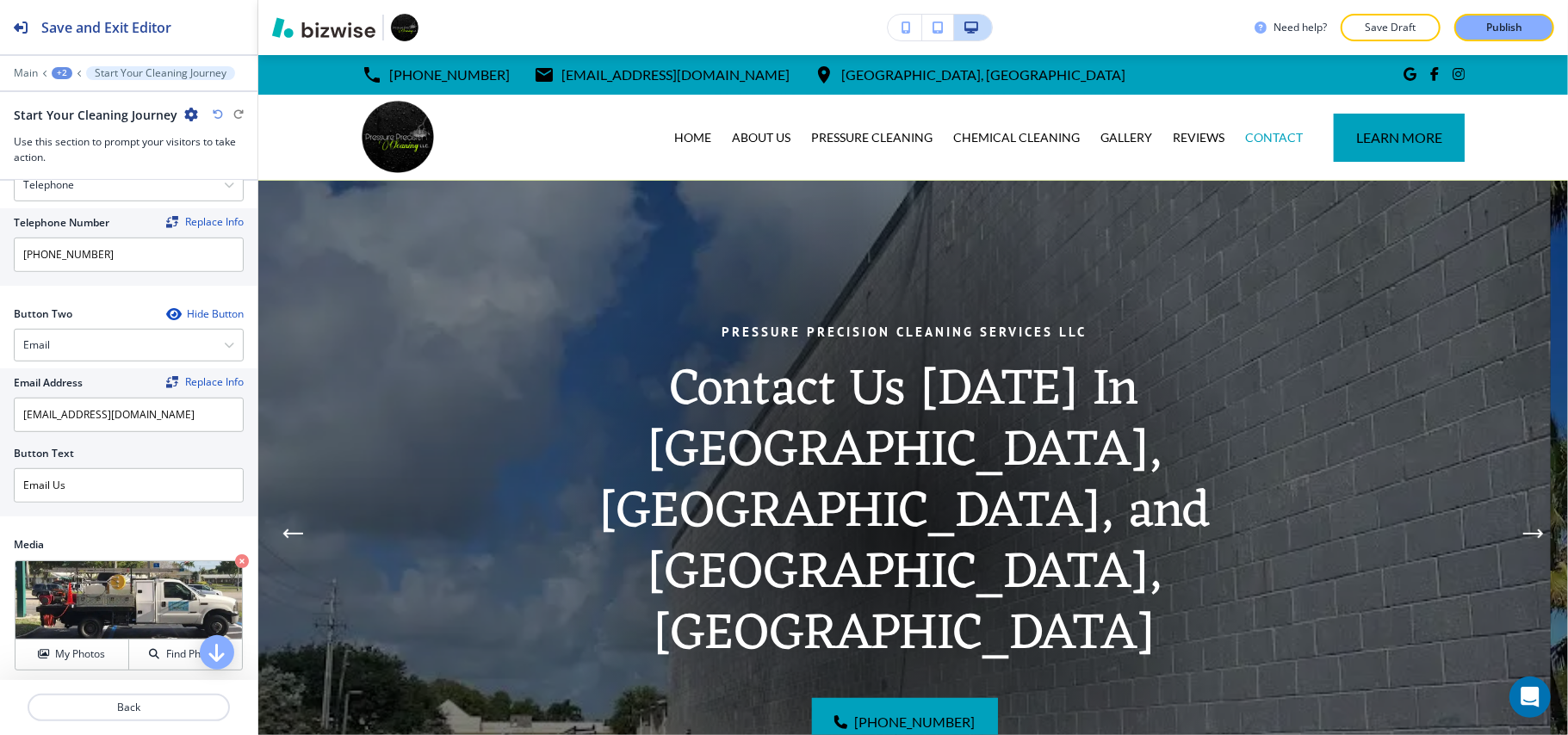
click at [21, 62] on div at bounding box center [128, 61] width 258 height 10
click at [22, 72] on p "Main" at bounding box center [26, 73] width 24 height 12
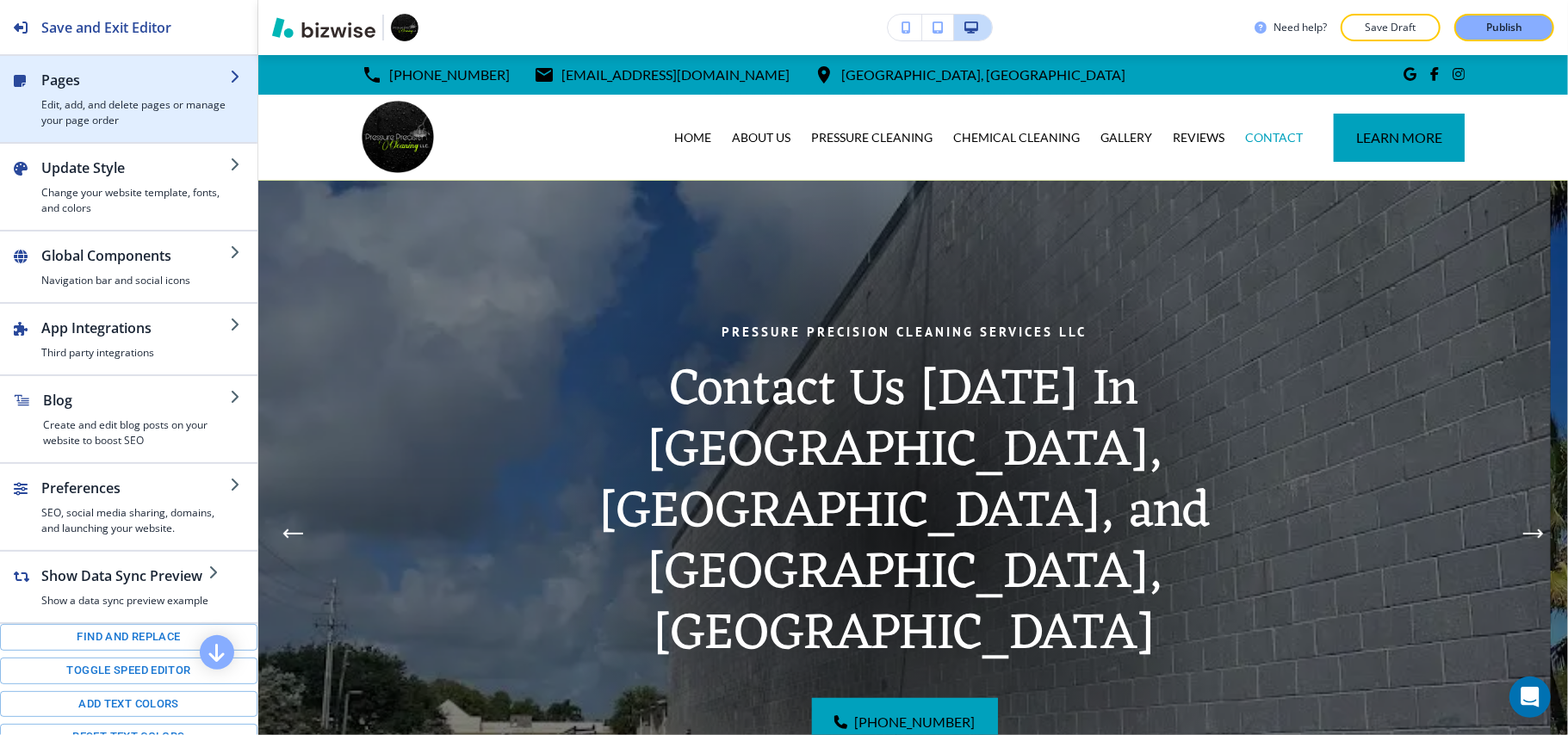
click at [93, 90] on div "button" at bounding box center [135, 94] width 189 height 7
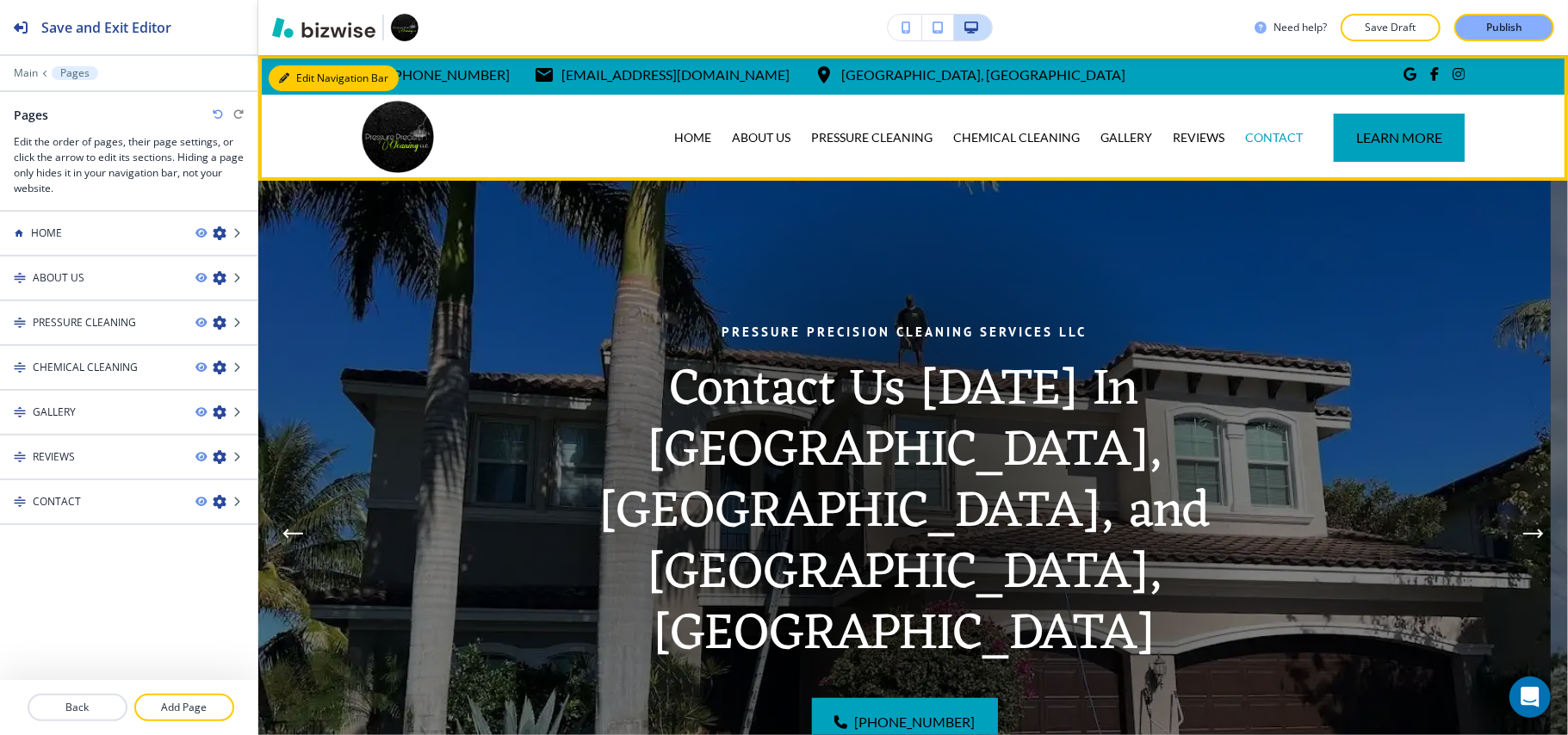
click at [288, 76] on icon "button" at bounding box center [284, 78] width 10 height 10
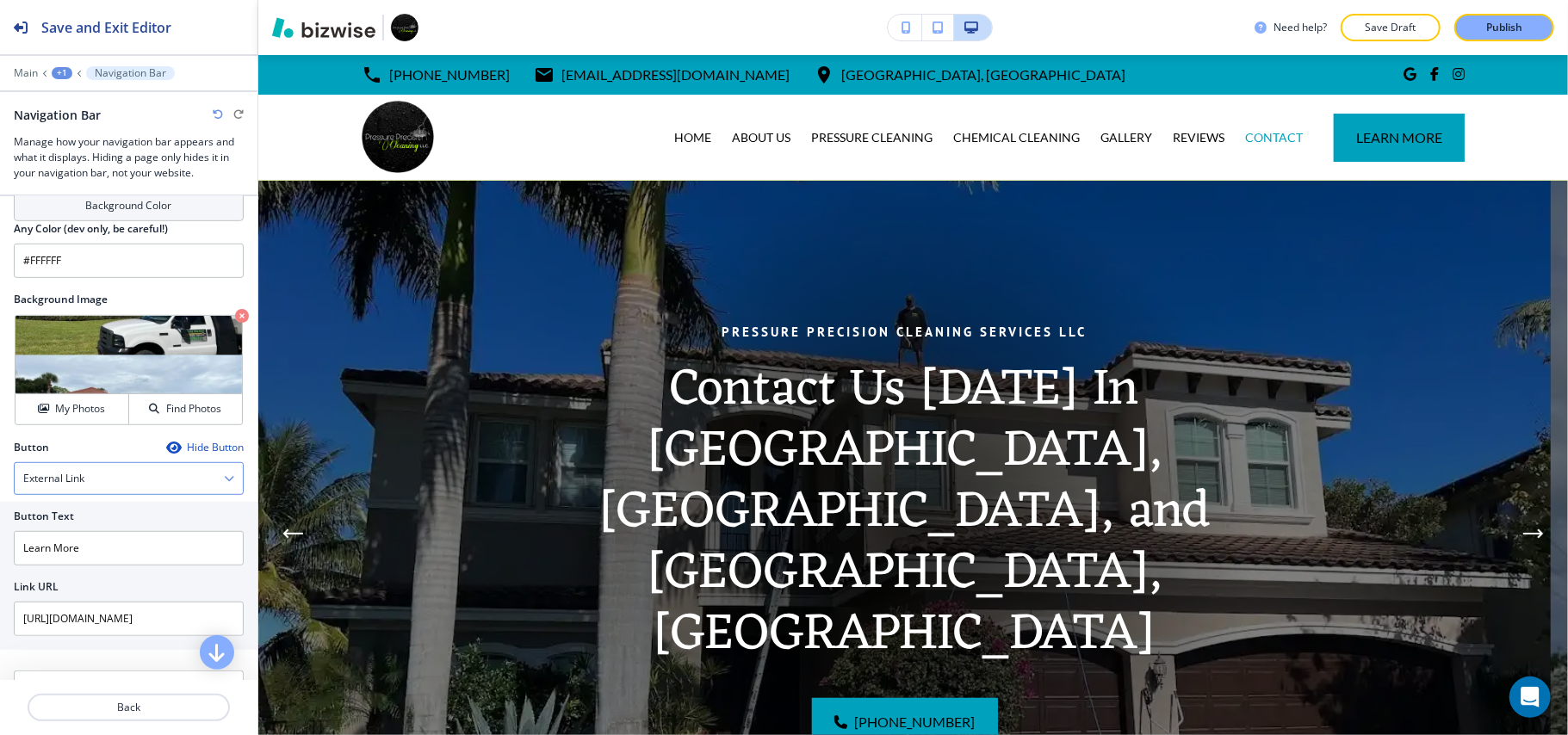
scroll to position [573, 0]
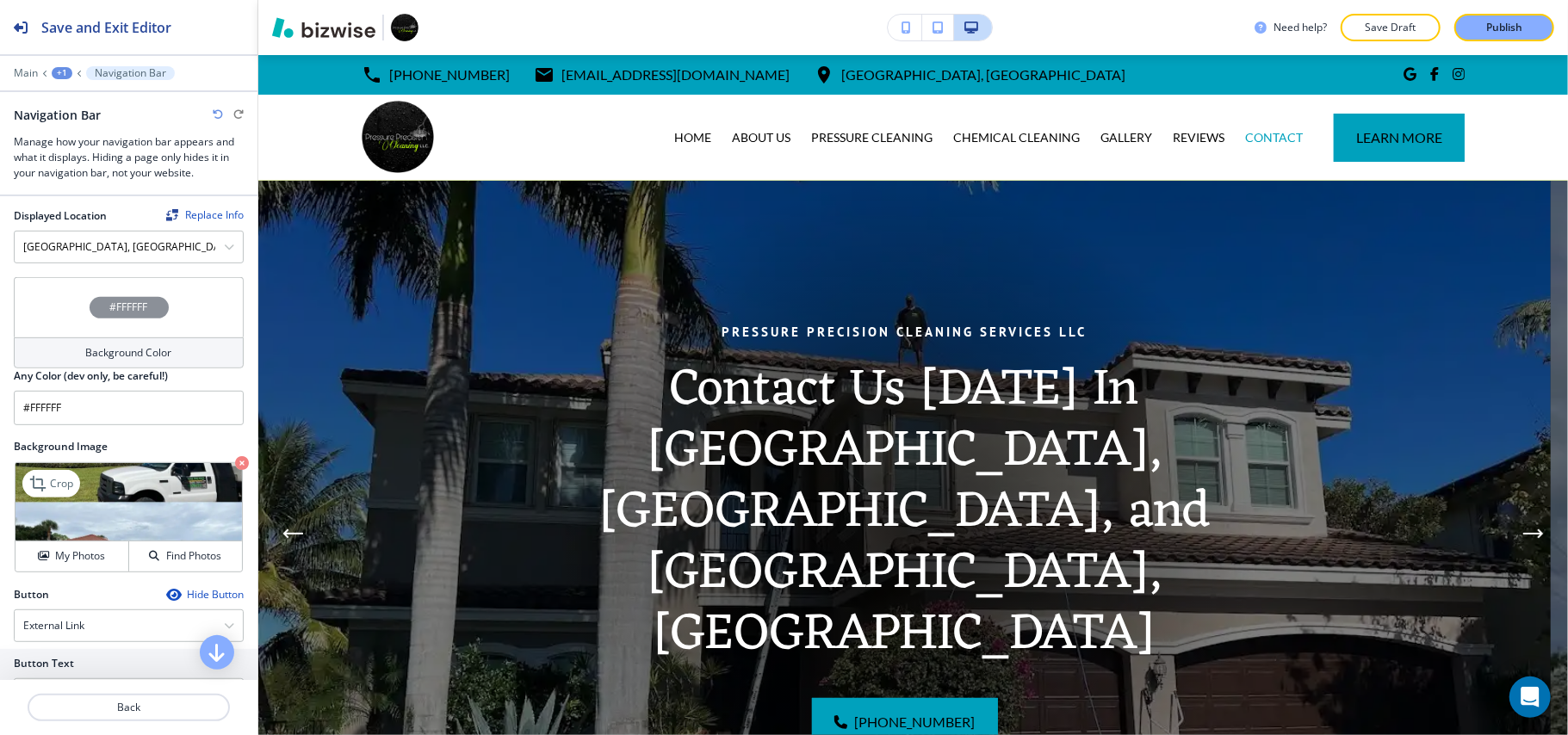
click at [235, 464] on icon "button" at bounding box center [242, 463] width 14 height 14
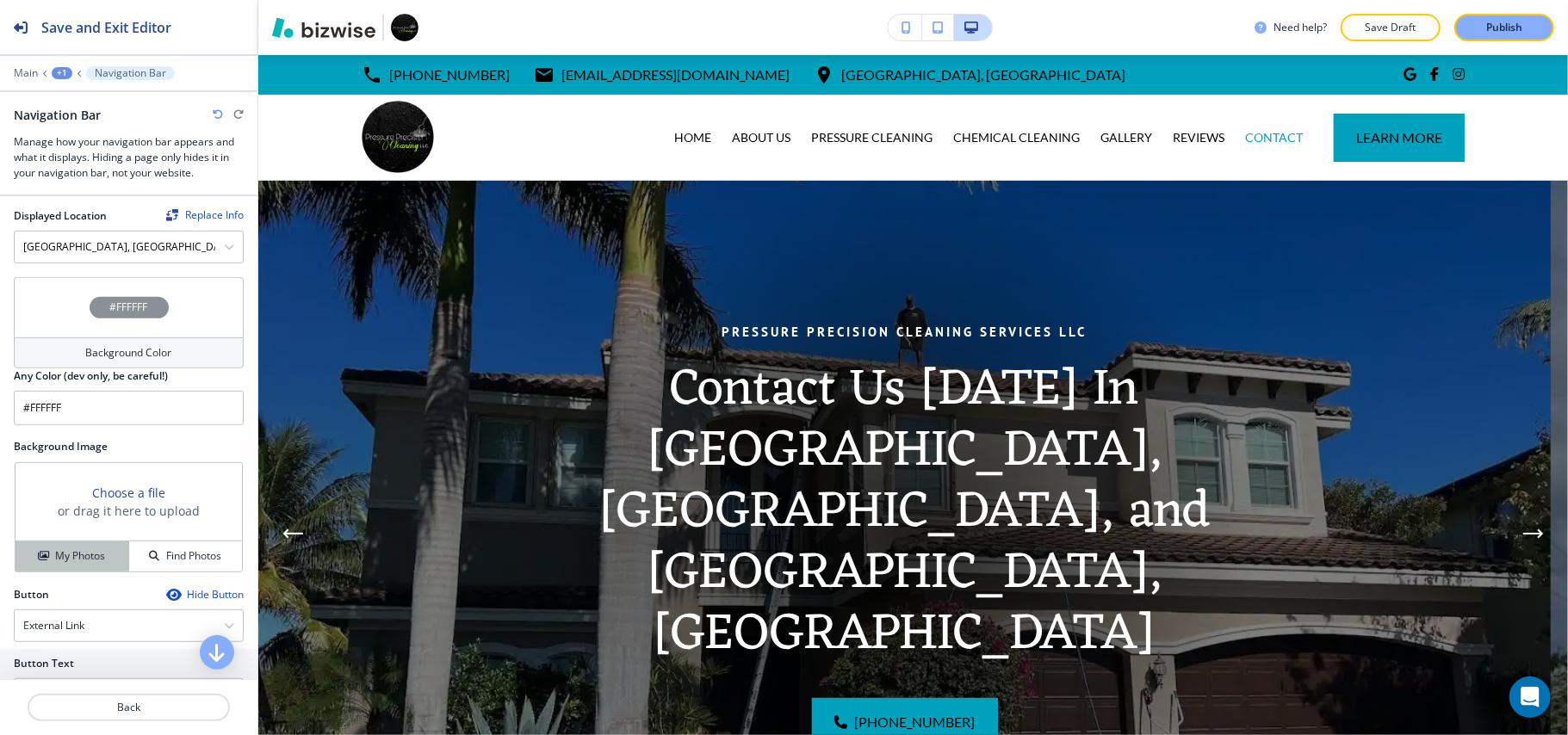
click at [84, 562] on h4 "My Photos" at bounding box center [80, 556] width 50 height 16
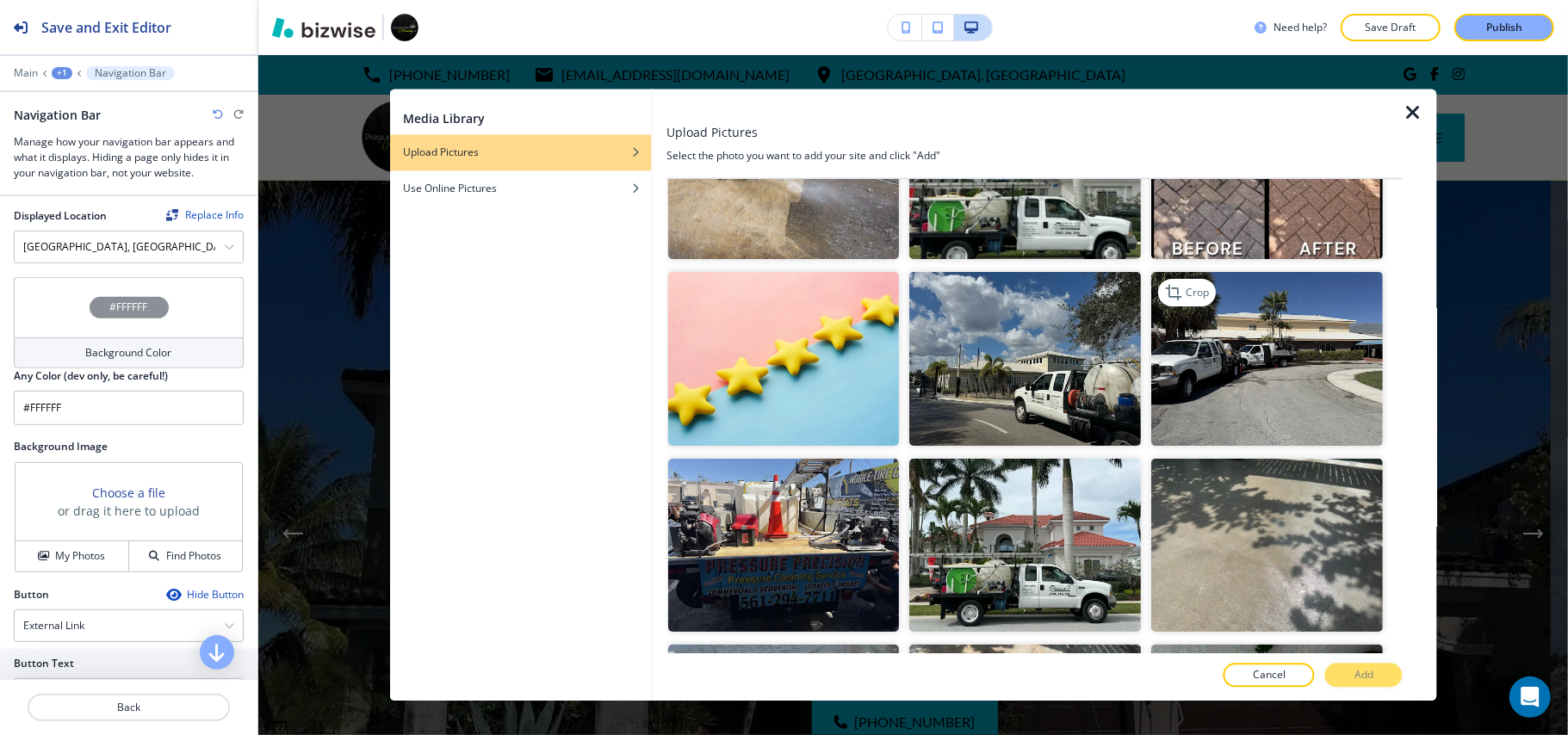
scroll to position [344, 0]
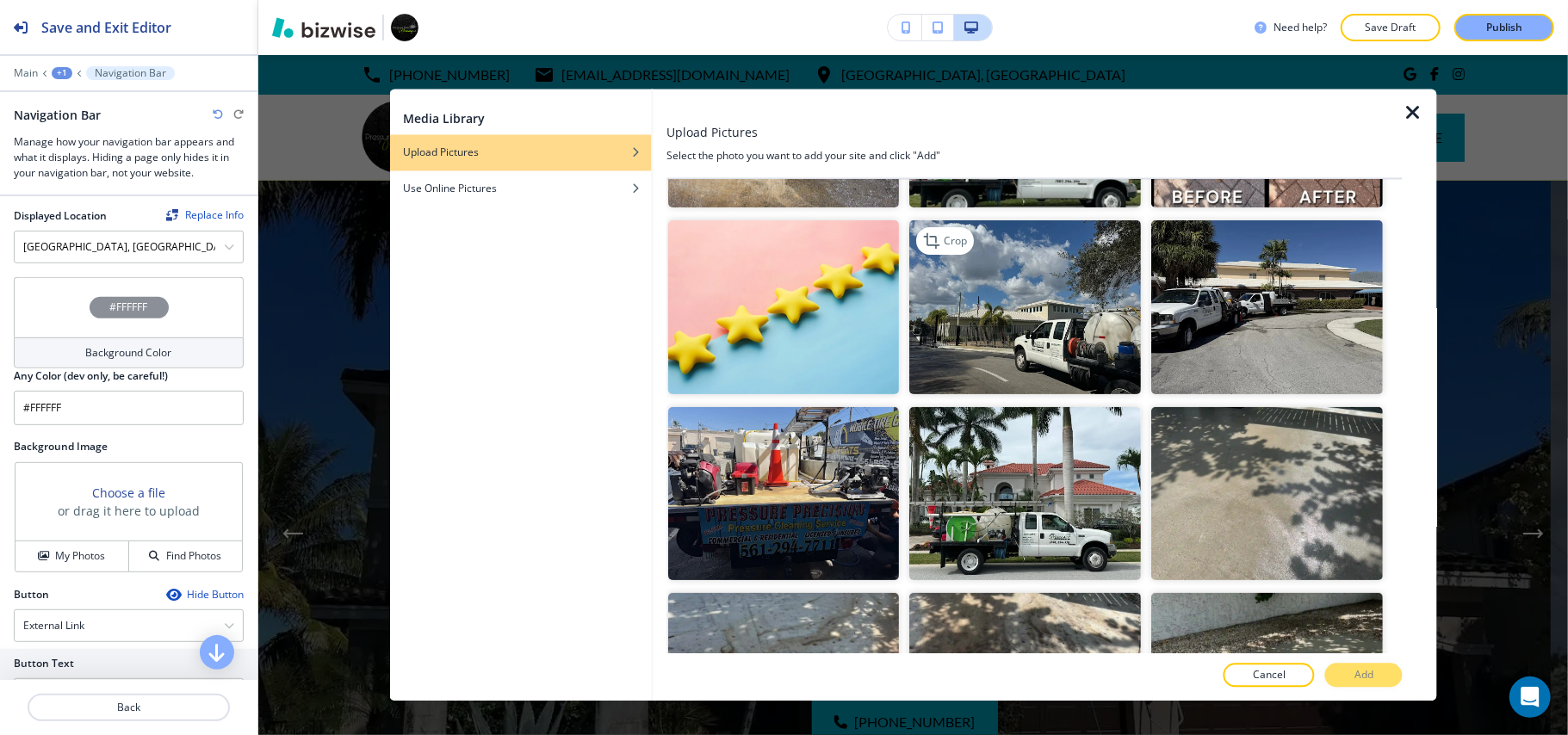
click at [942, 332] on img "button" at bounding box center [1026, 308] width 232 height 174
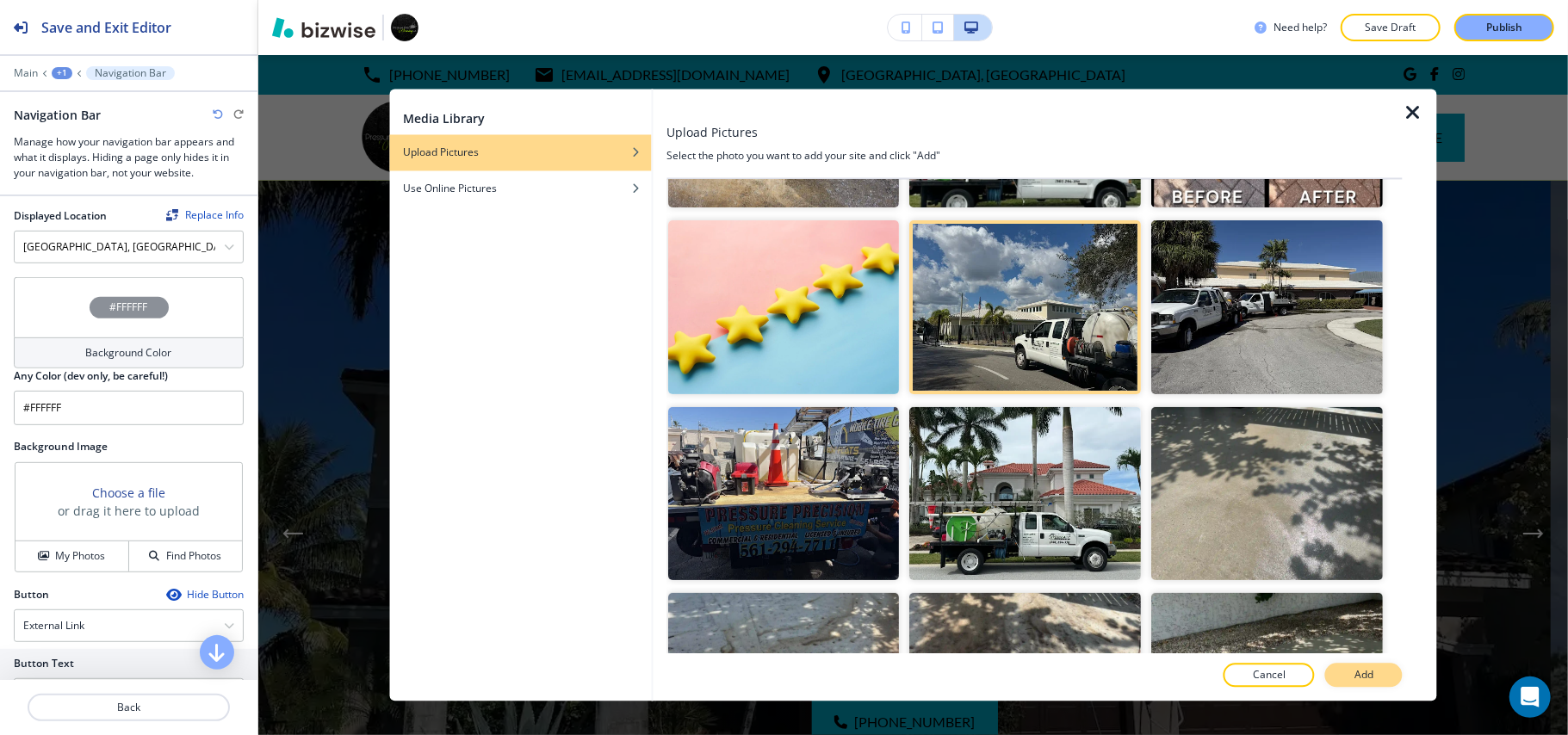
click at [1360, 672] on p "Add" at bounding box center [1364, 676] width 19 height 16
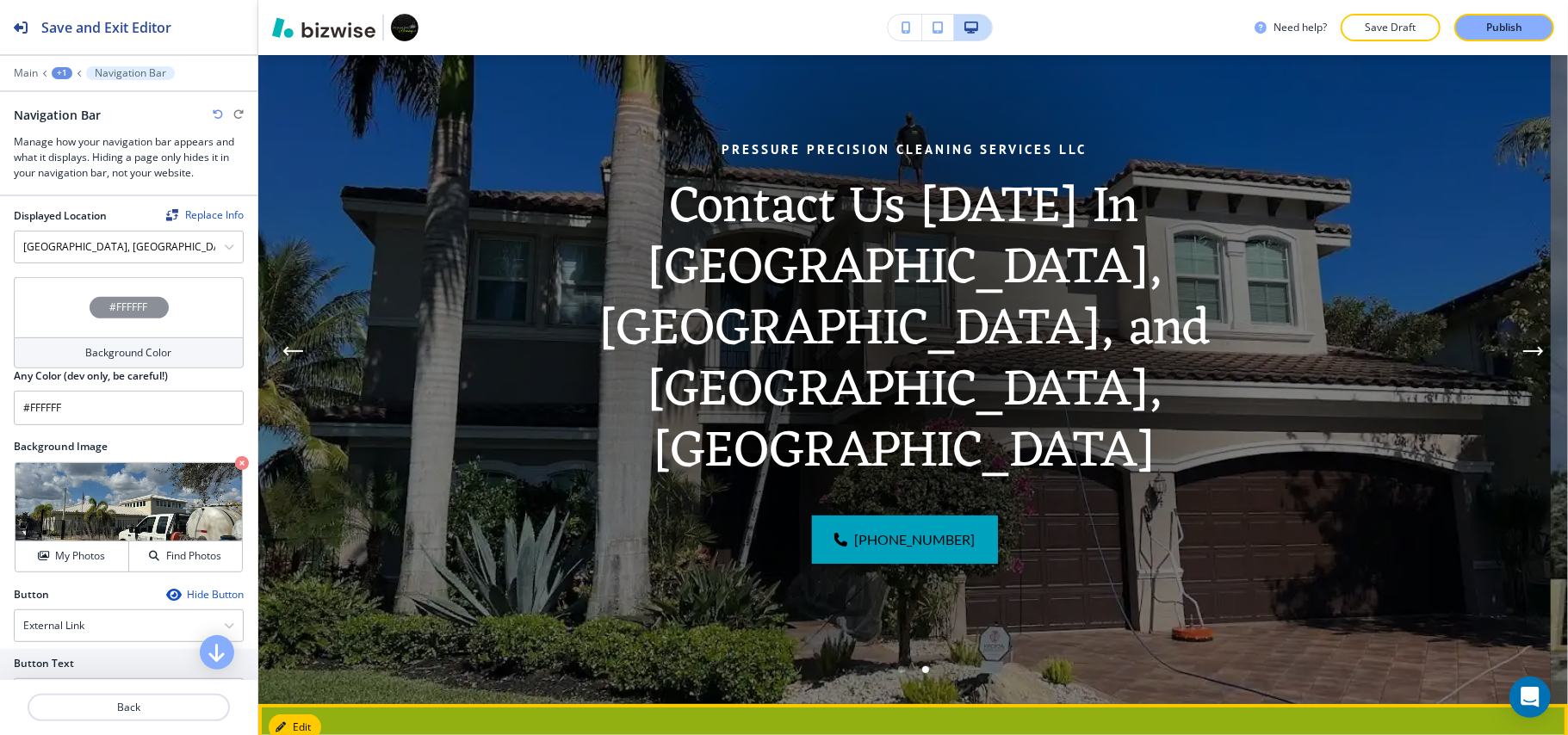
scroll to position [0, 0]
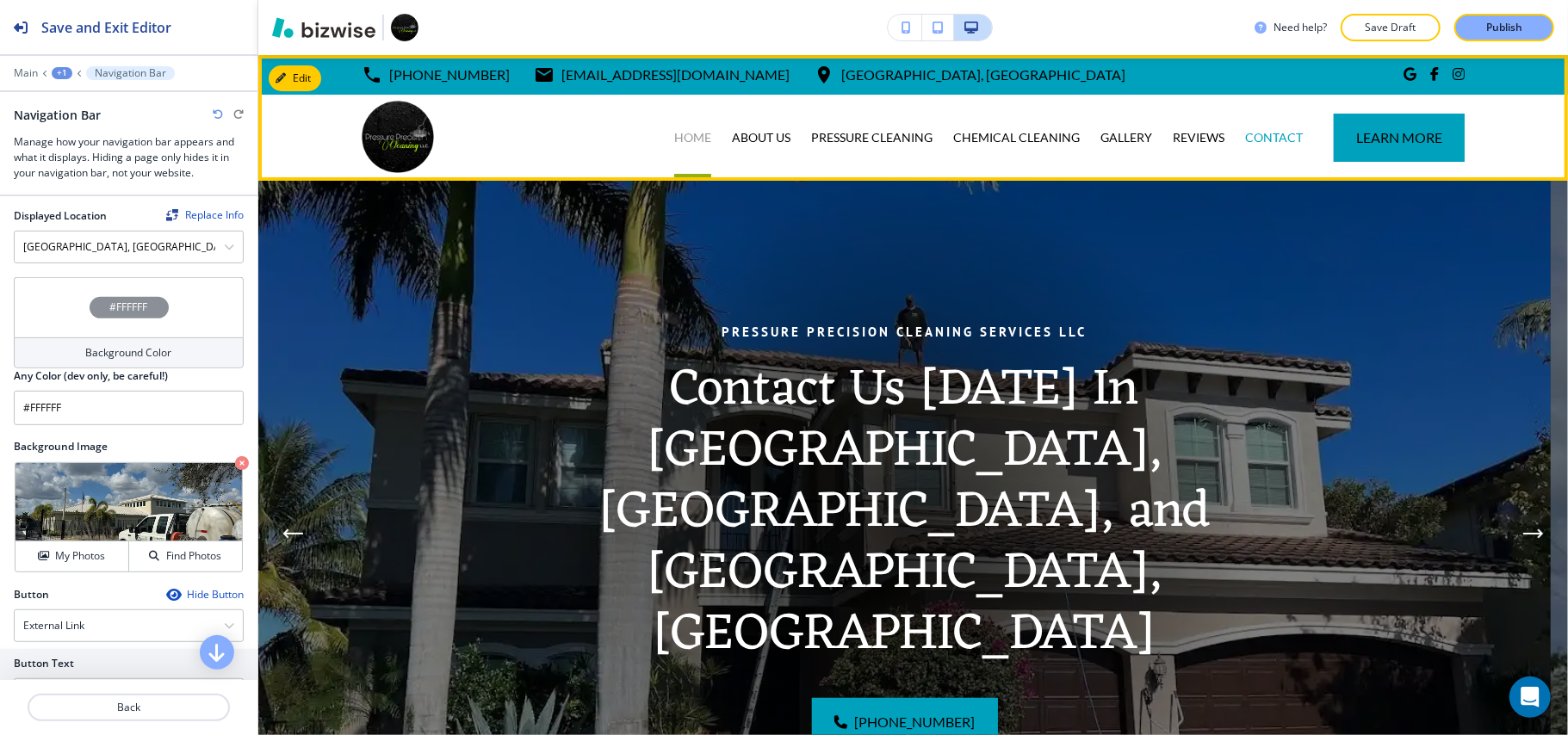
click at [675, 133] on p "HOME" at bounding box center [692, 138] width 37 height 17
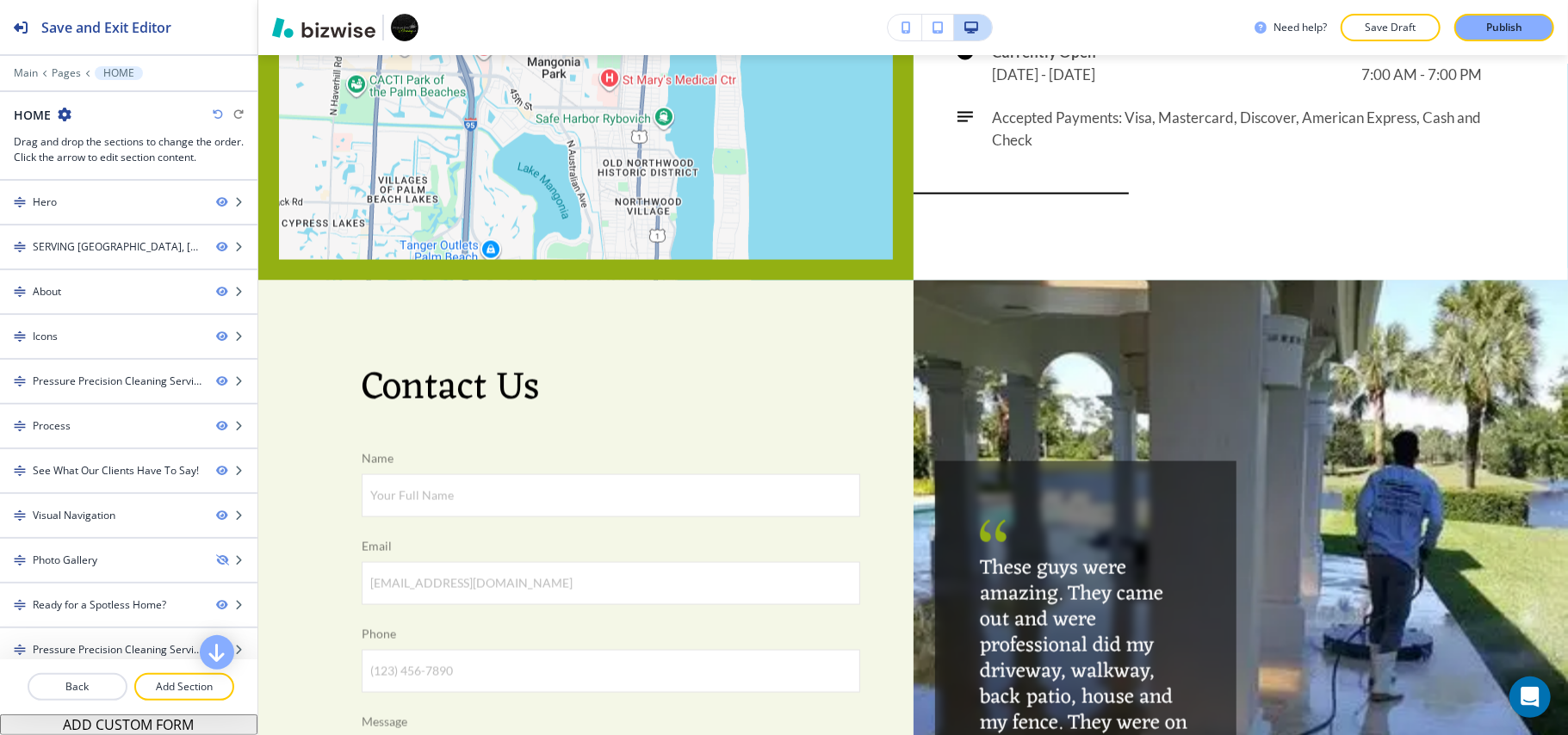
scroll to position [6500, 0]
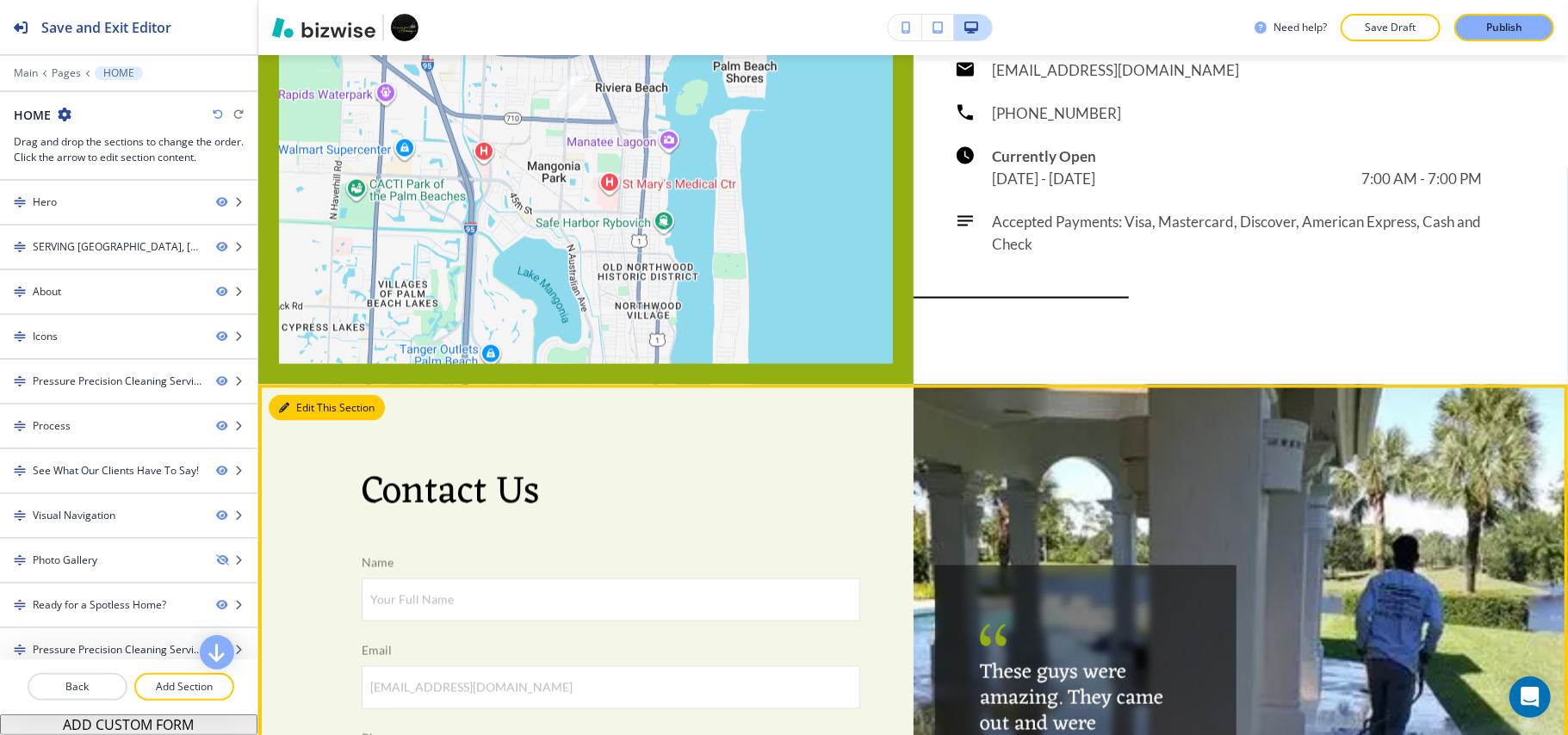
click at [307, 420] on button "Edit This Section" at bounding box center [327, 408] width 116 height 26
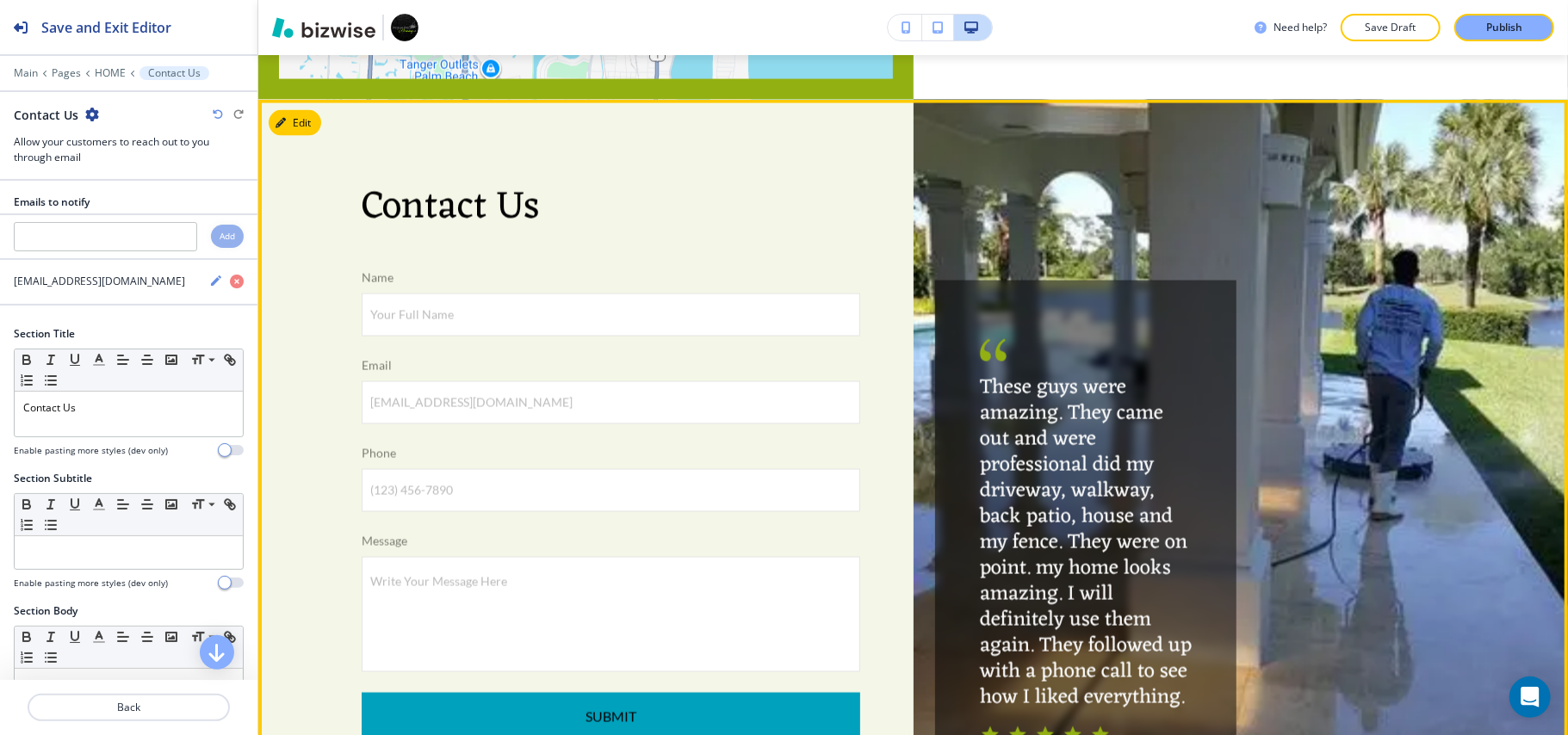
scroll to position [6885, 0]
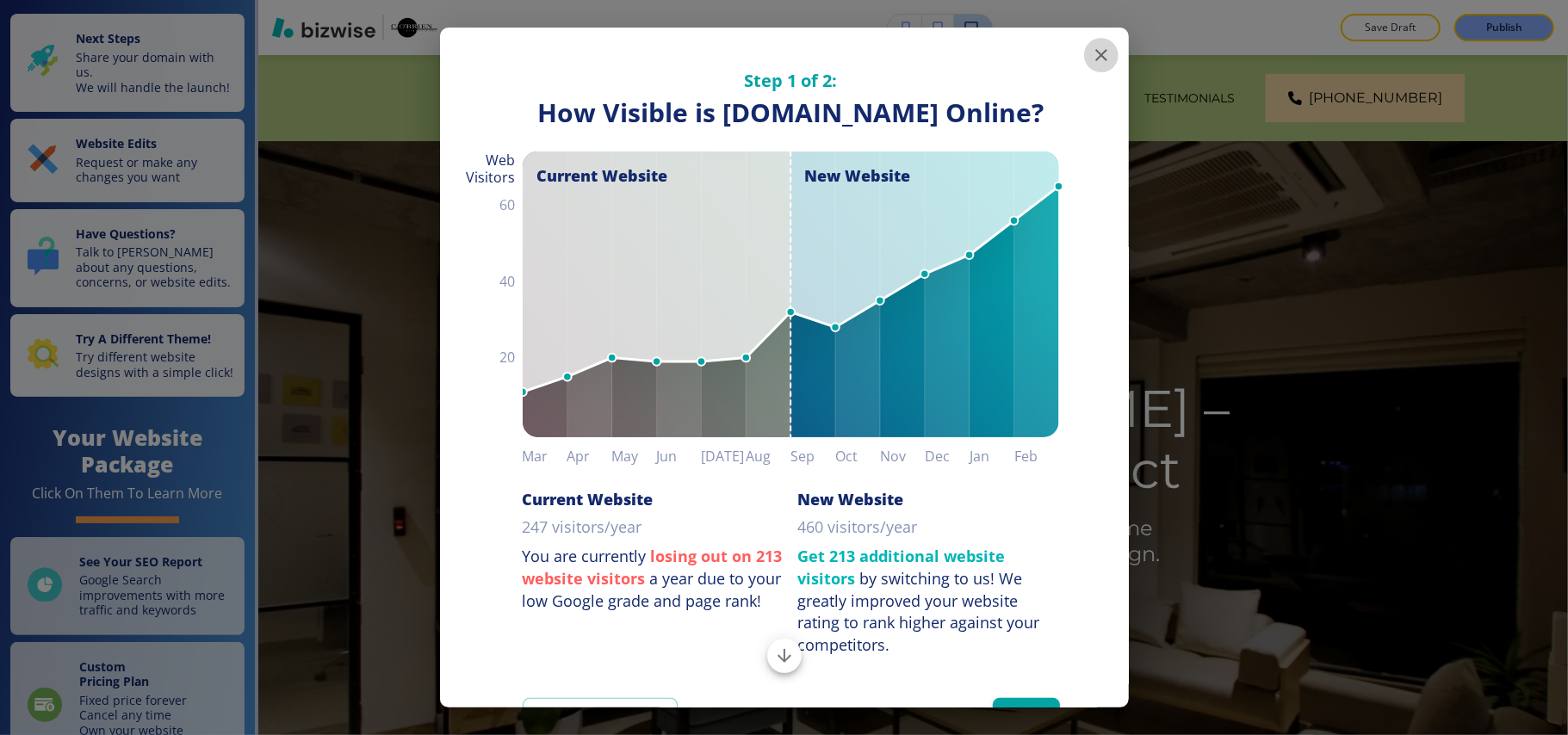
click at [1090, 47] on icon "button" at bounding box center [1101, 55] width 21 height 21
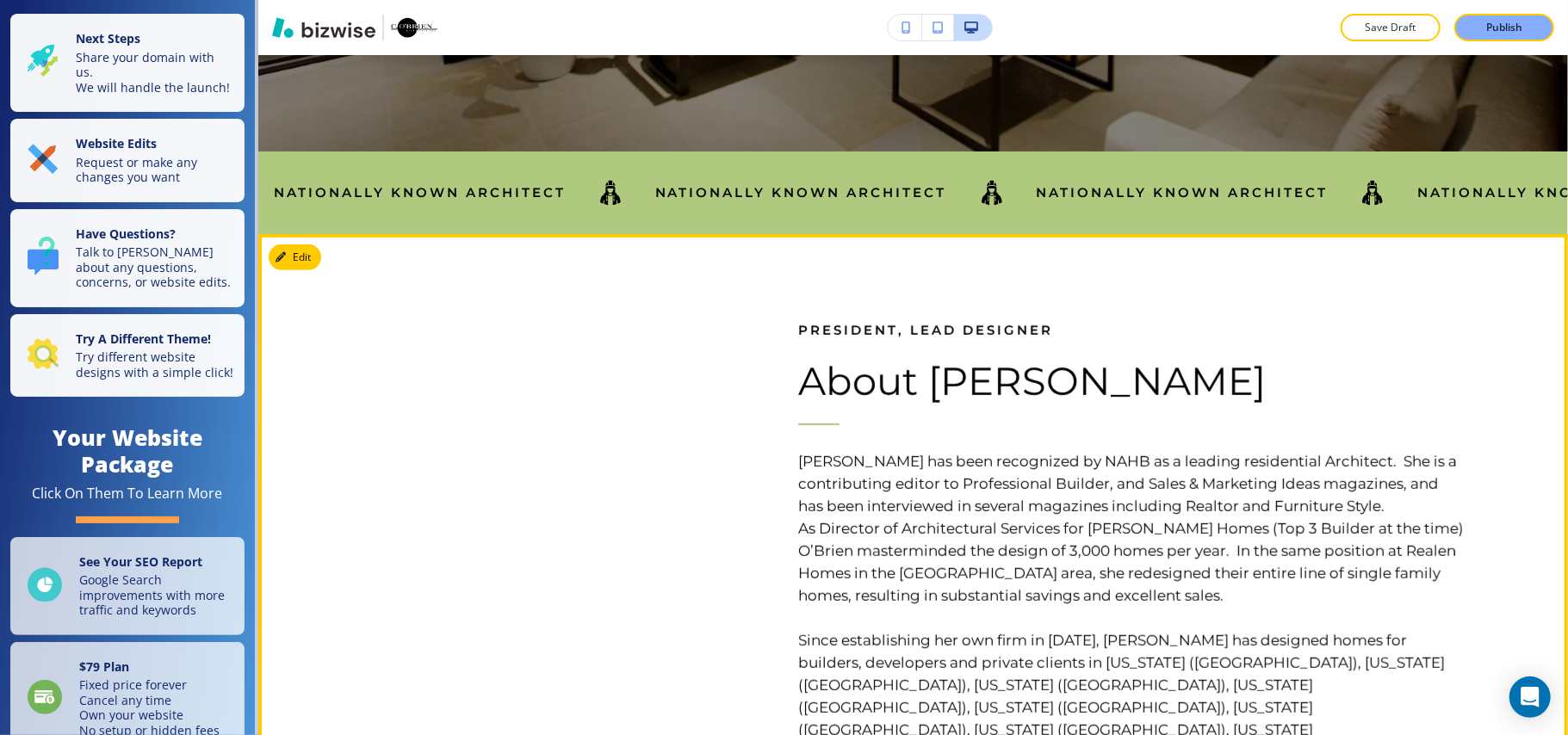
scroll to position [688, 0]
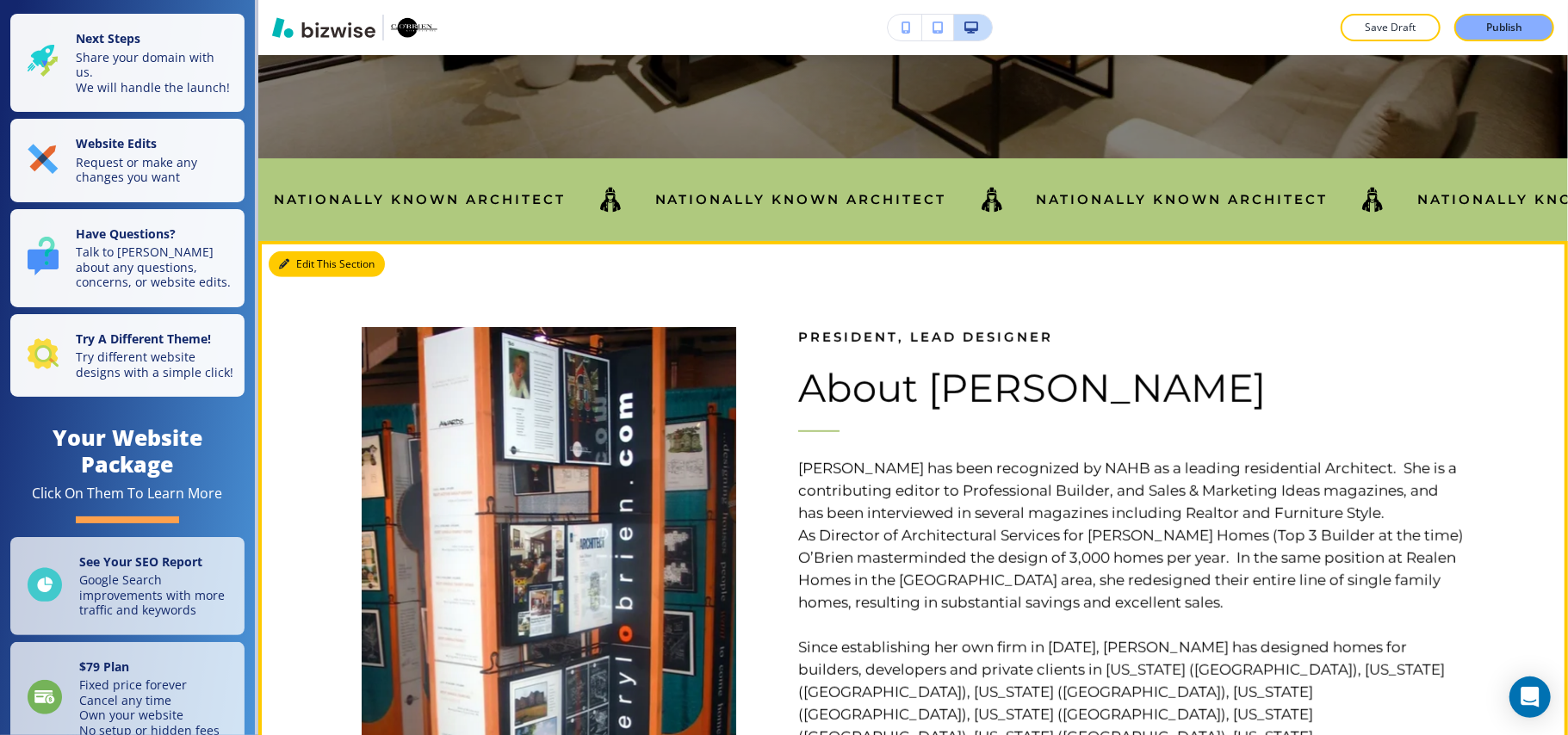
click at [288, 257] on button "Edit This Section" at bounding box center [327, 265] width 116 height 26
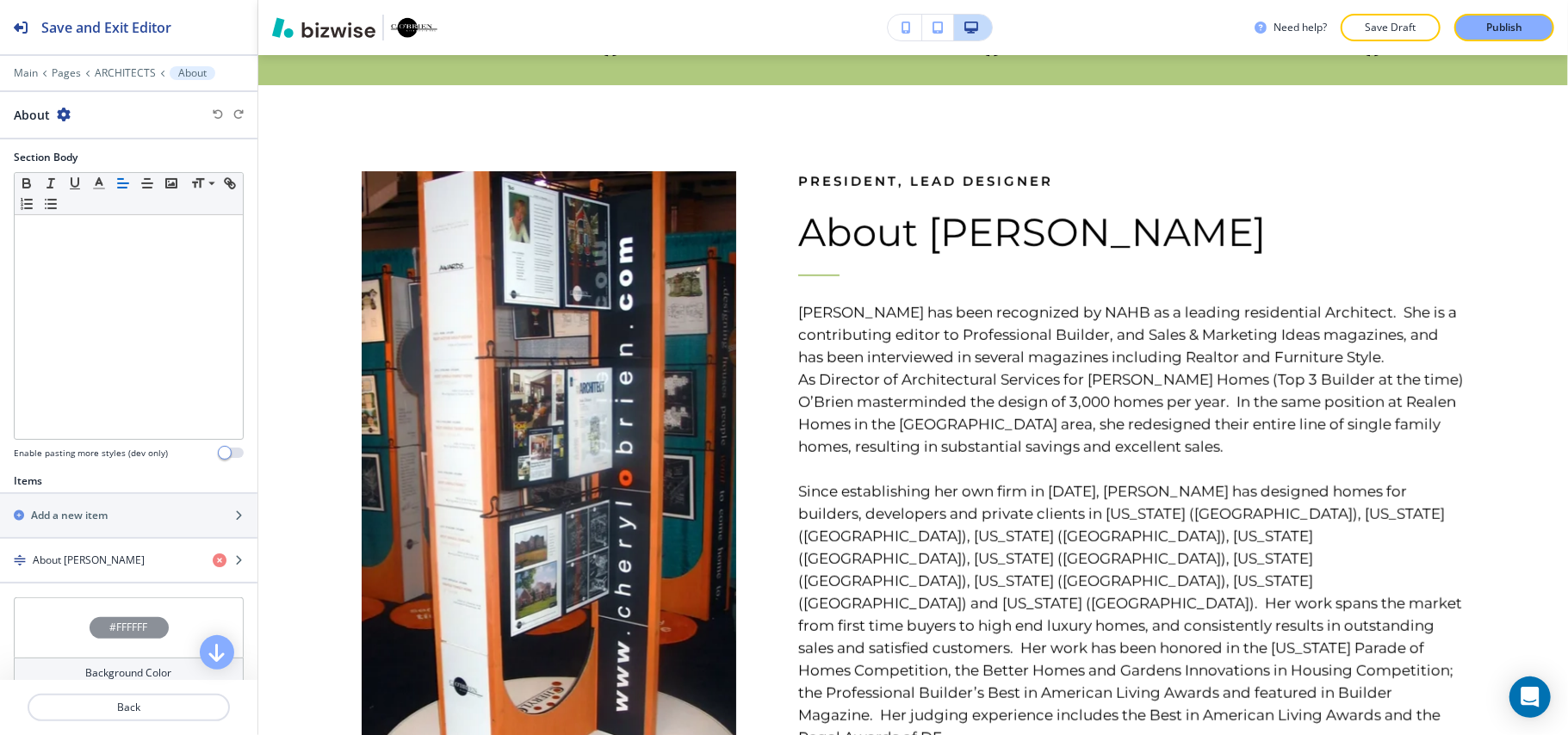
scroll to position [875, 0]
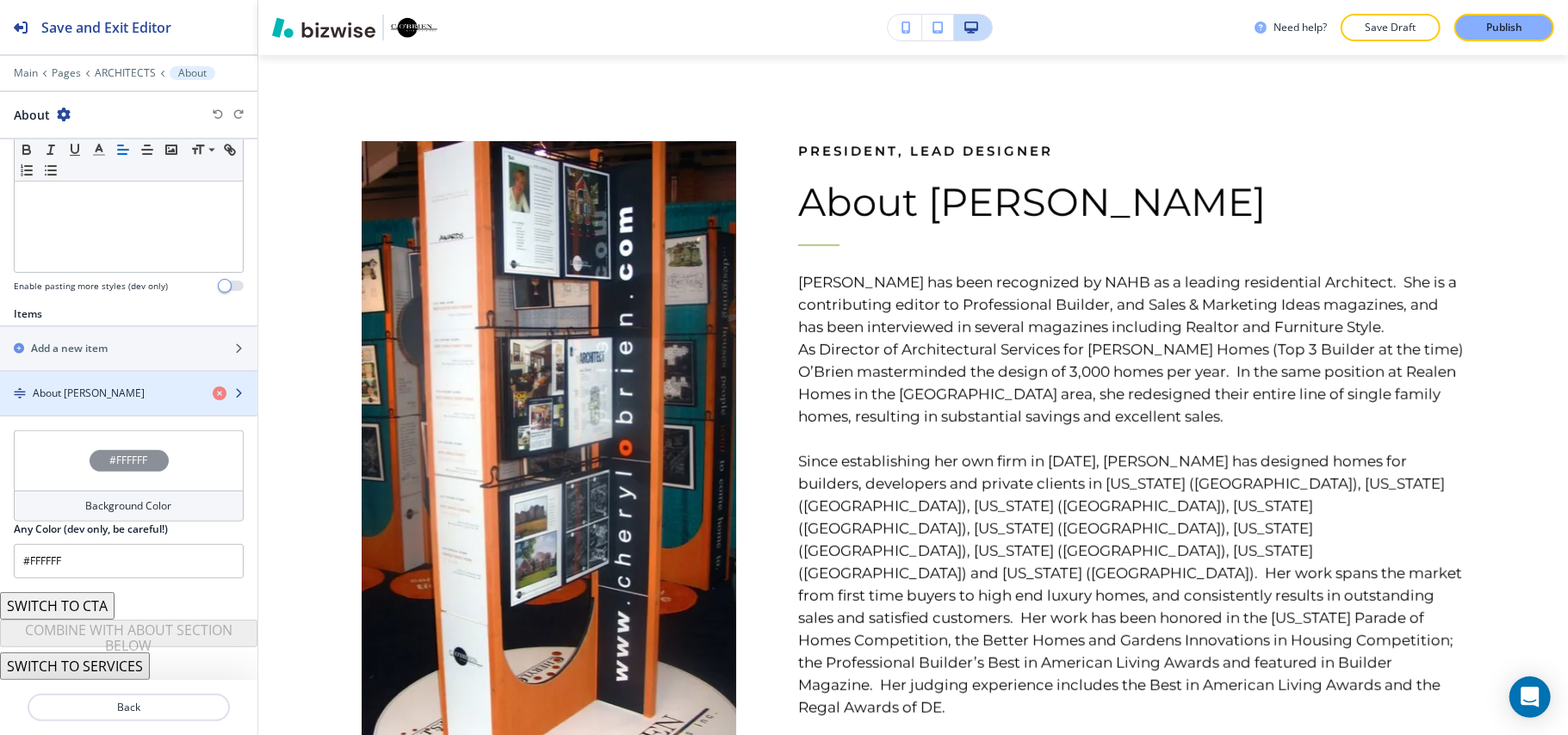
click at [114, 390] on h4 "About [PERSON_NAME]" at bounding box center [89, 393] width 112 height 16
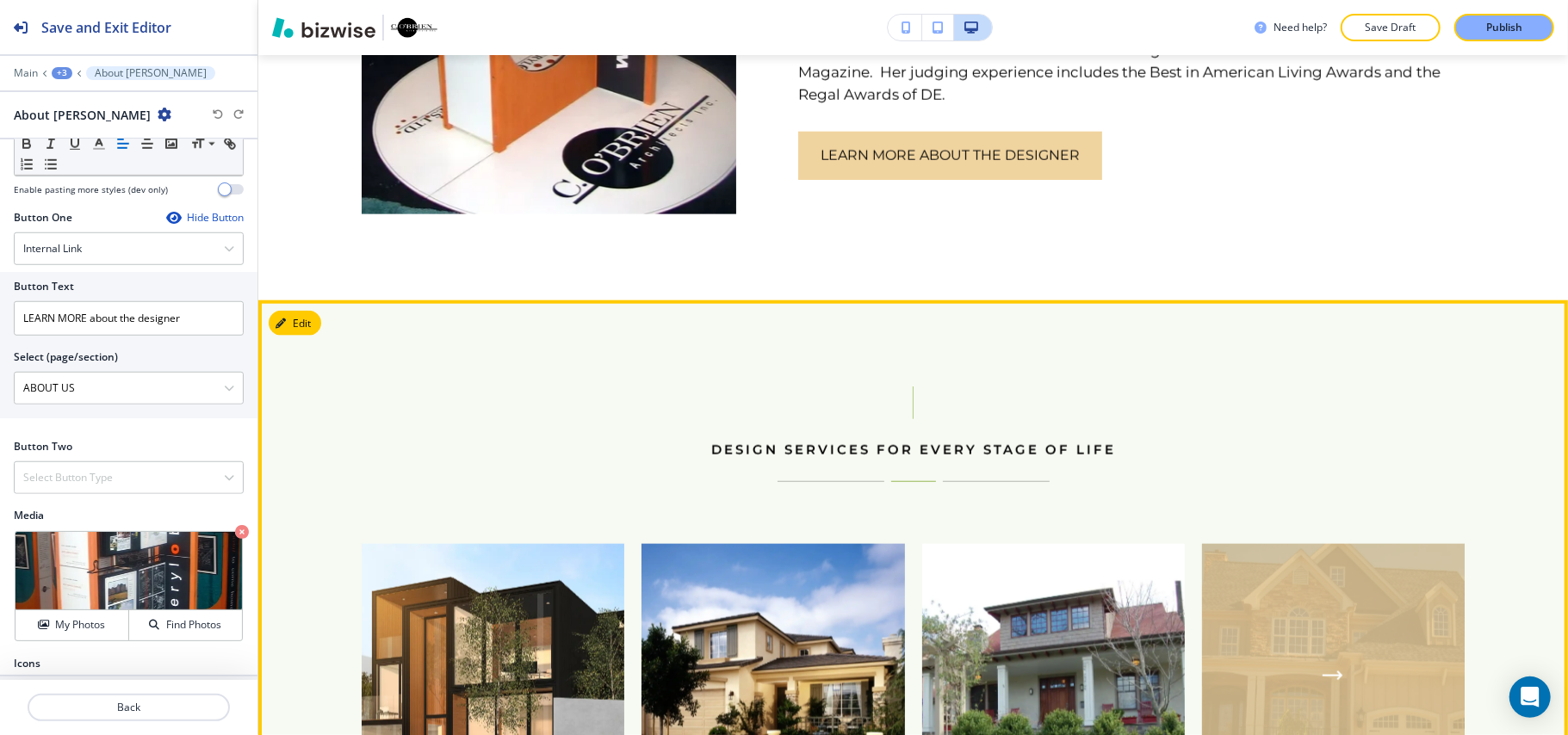
scroll to position [1678, 0]
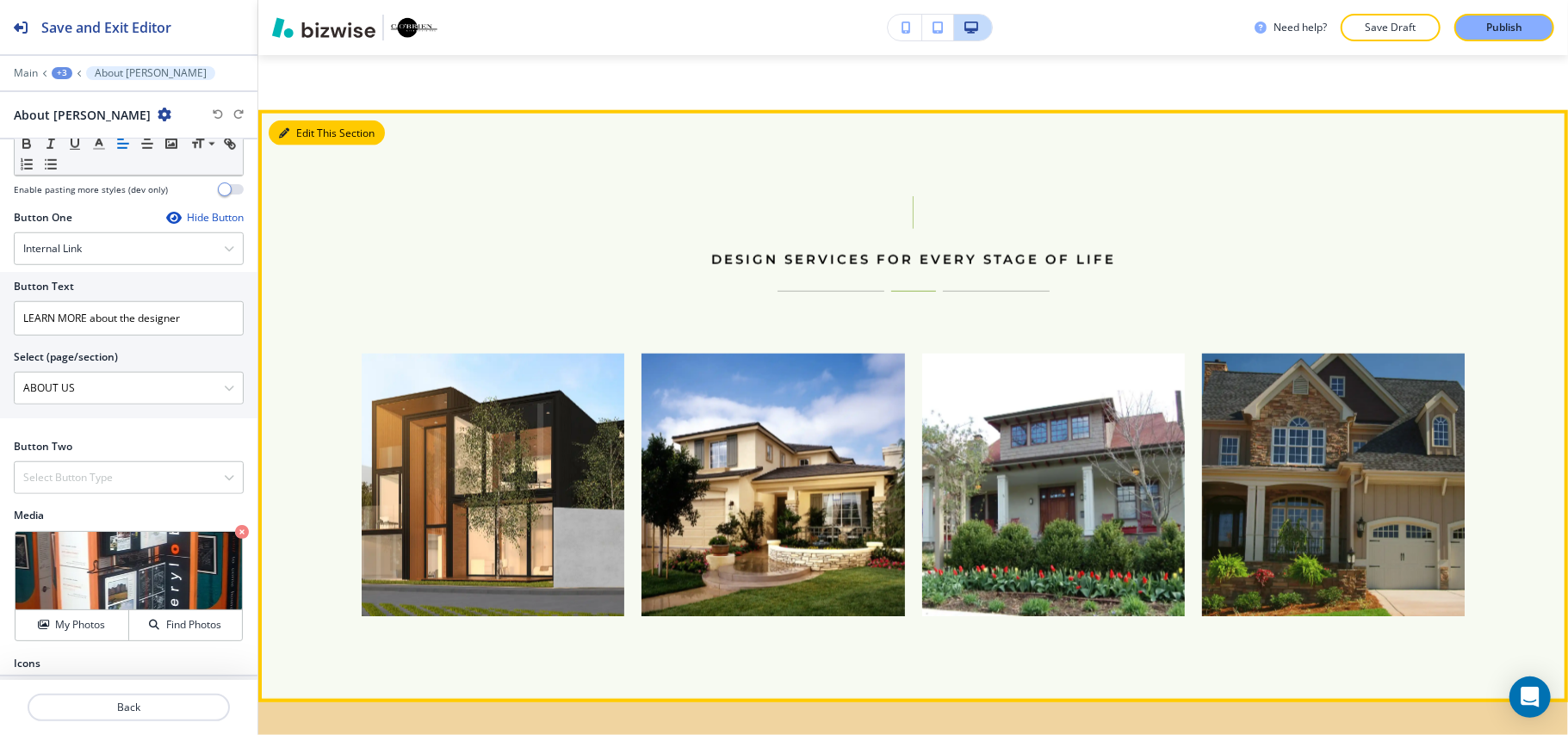
click at [304, 121] on button "Edit This Section" at bounding box center [327, 134] width 116 height 26
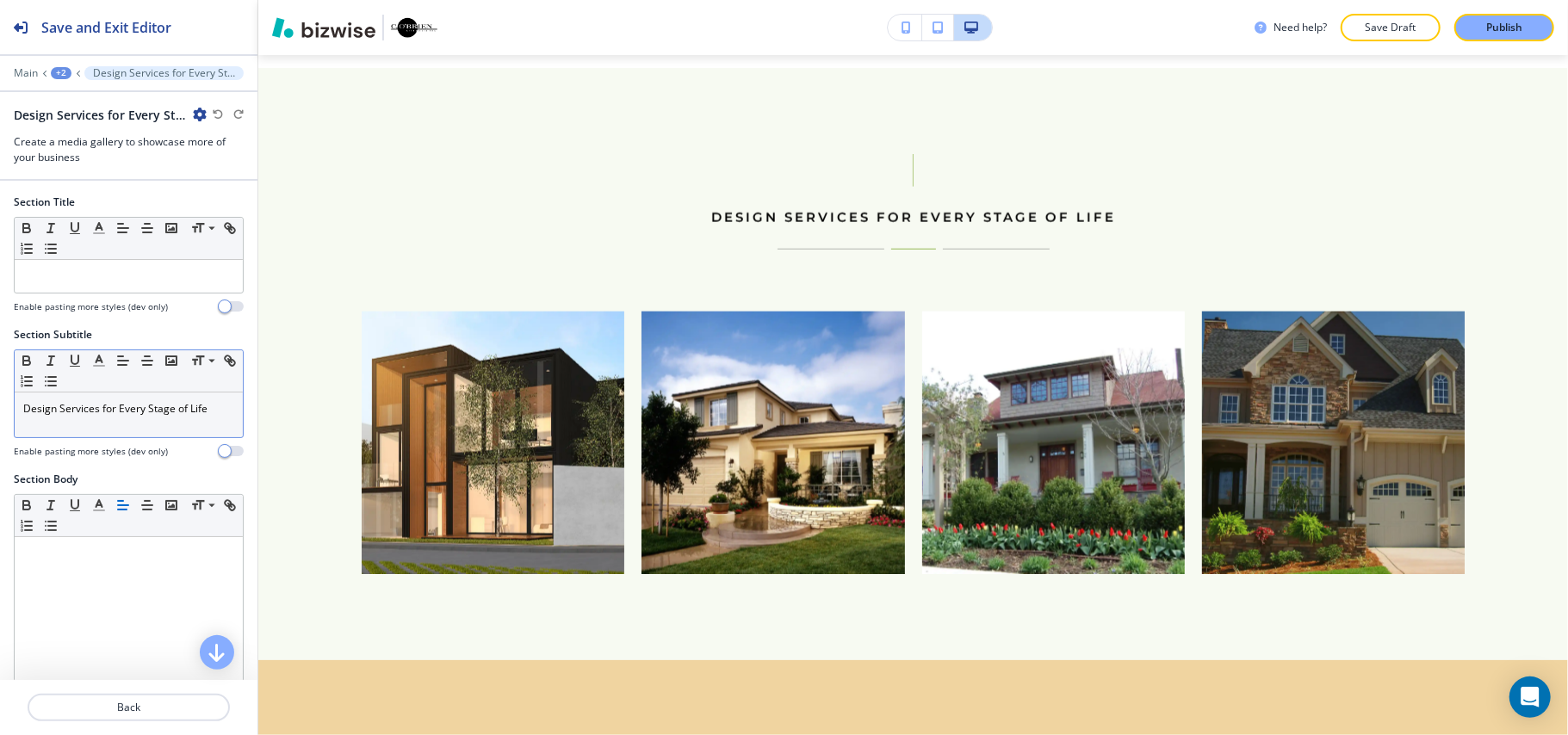
click at [146, 414] on p "Design Services for Every Stage of Life" at bounding box center [128, 408] width 211 height 16
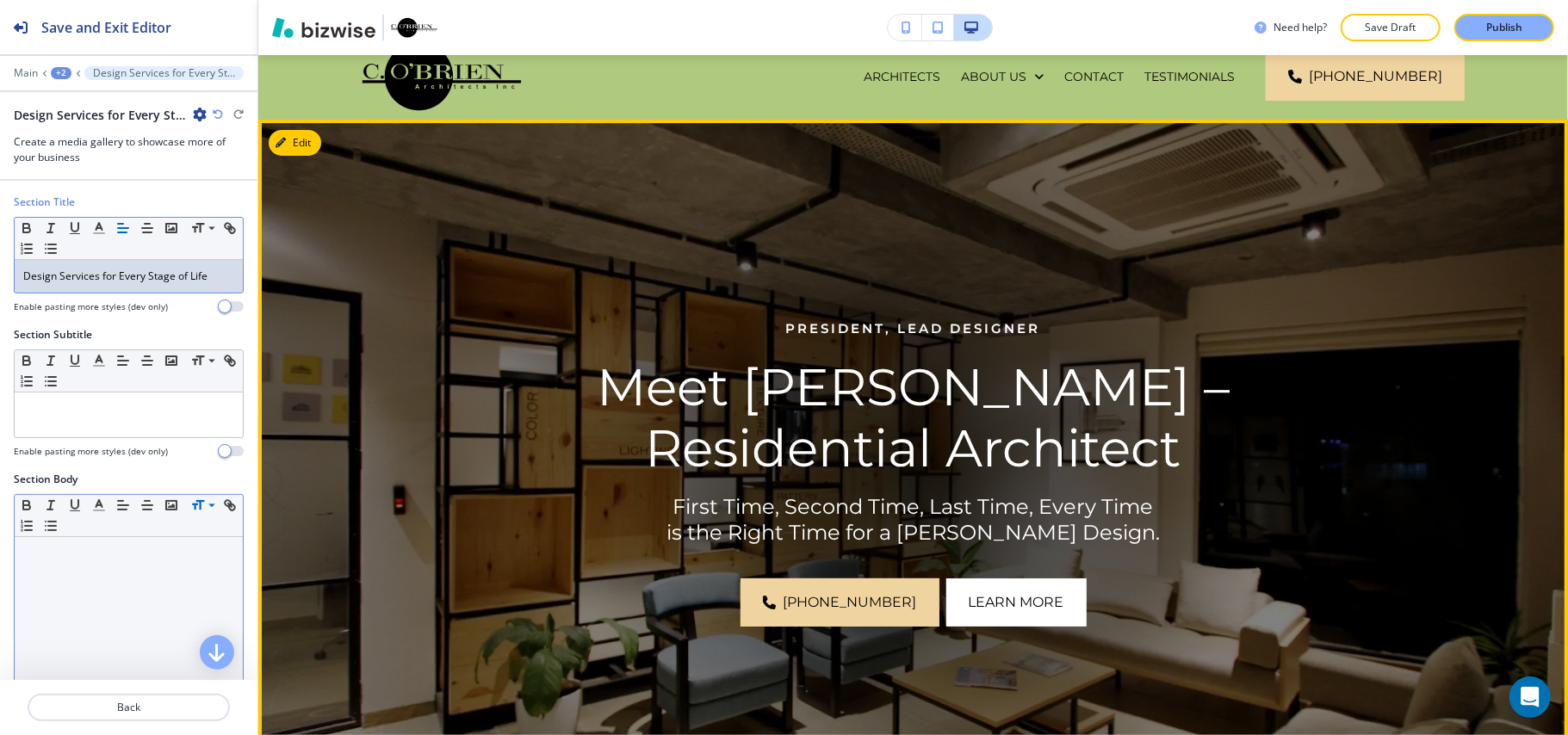
scroll to position [0, 0]
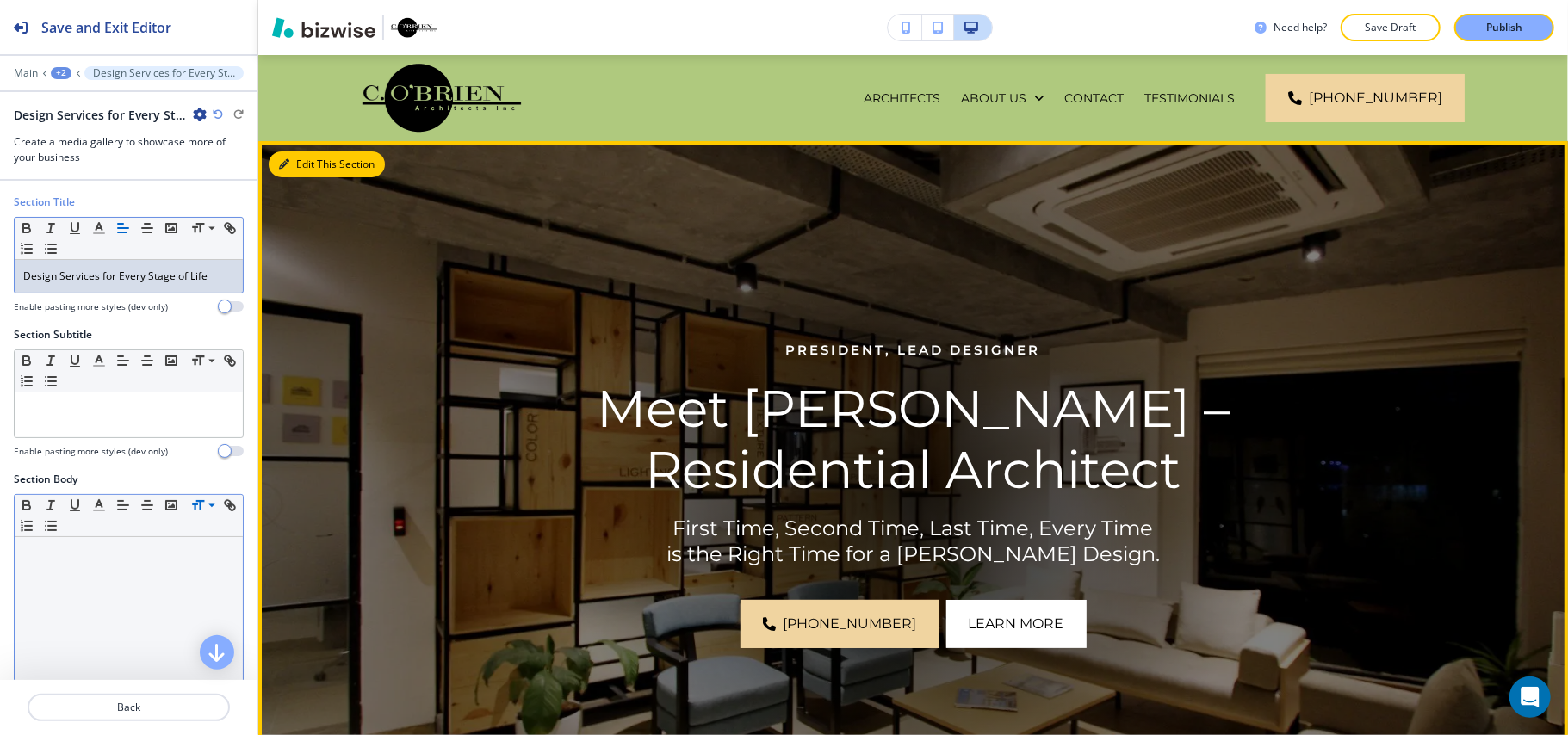
click at [298, 159] on button "Edit This Section" at bounding box center [327, 165] width 116 height 26
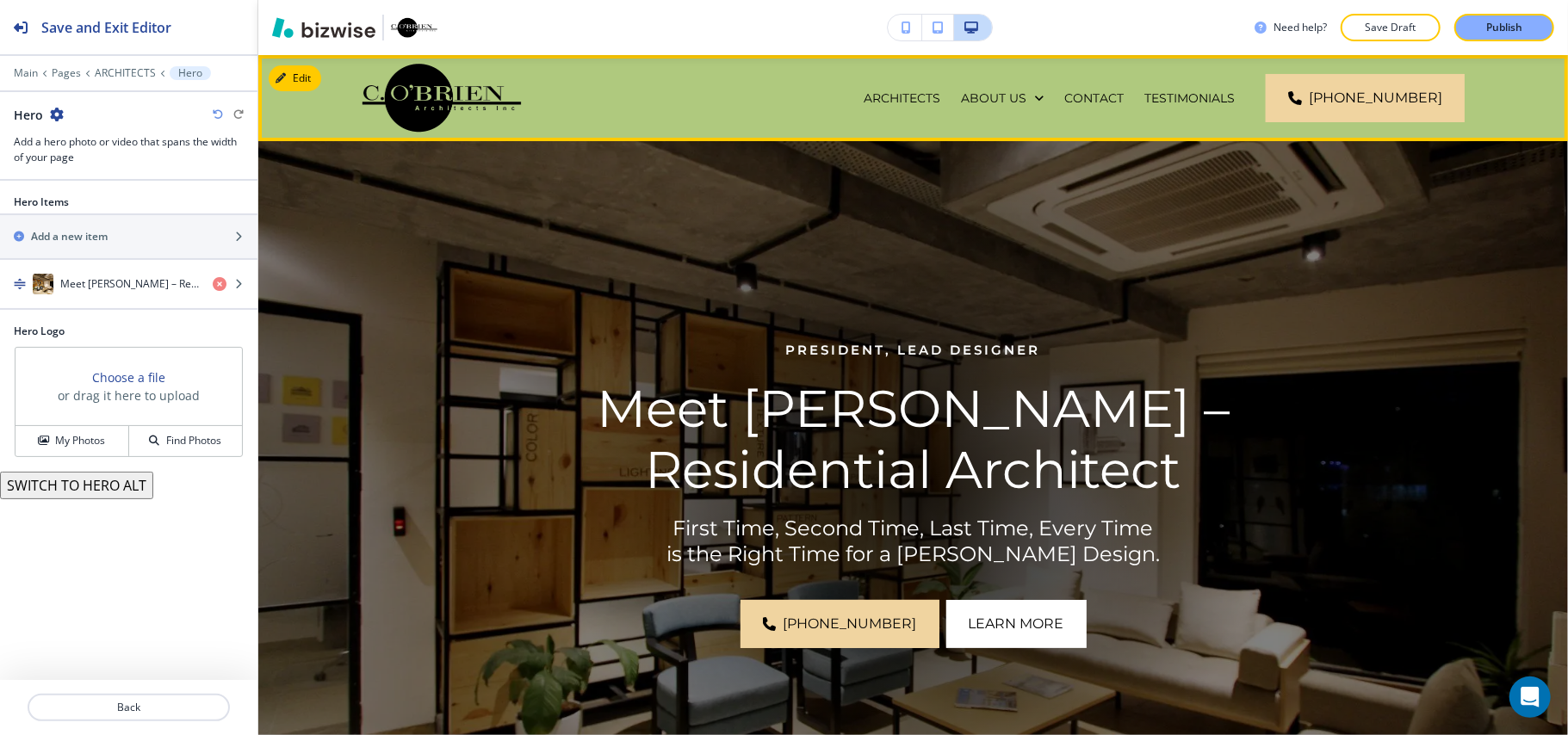
click at [917, 84] on div "ARCHITECTS" at bounding box center [902, 98] width 97 height 86
click at [921, 97] on p "ARCHITECTS" at bounding box center [902, 98] width 77 height 17
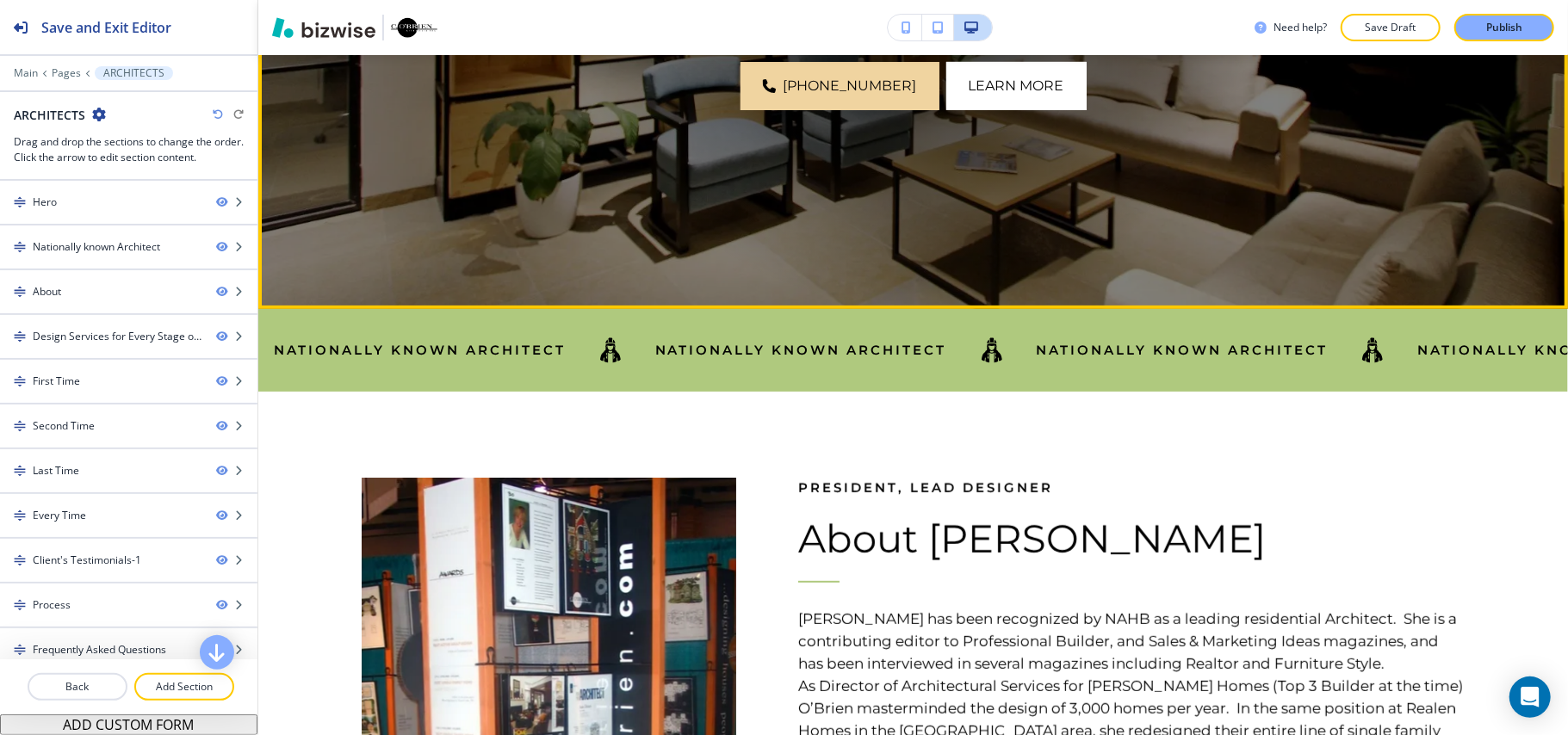
scroll to position [573, 0]
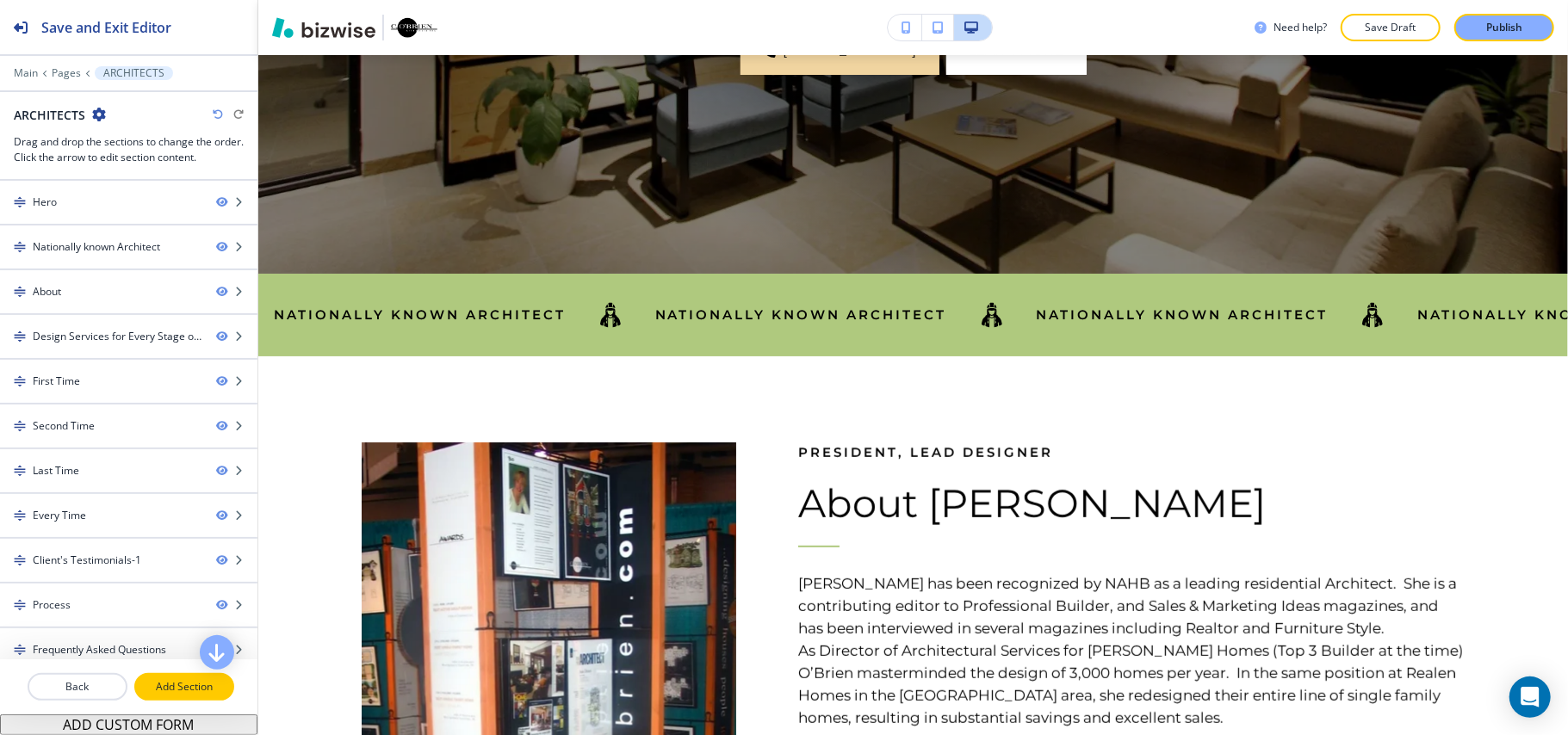
click at [176, 686] on p "Add Section" at bounding box center [184, 687] width 97 height 16
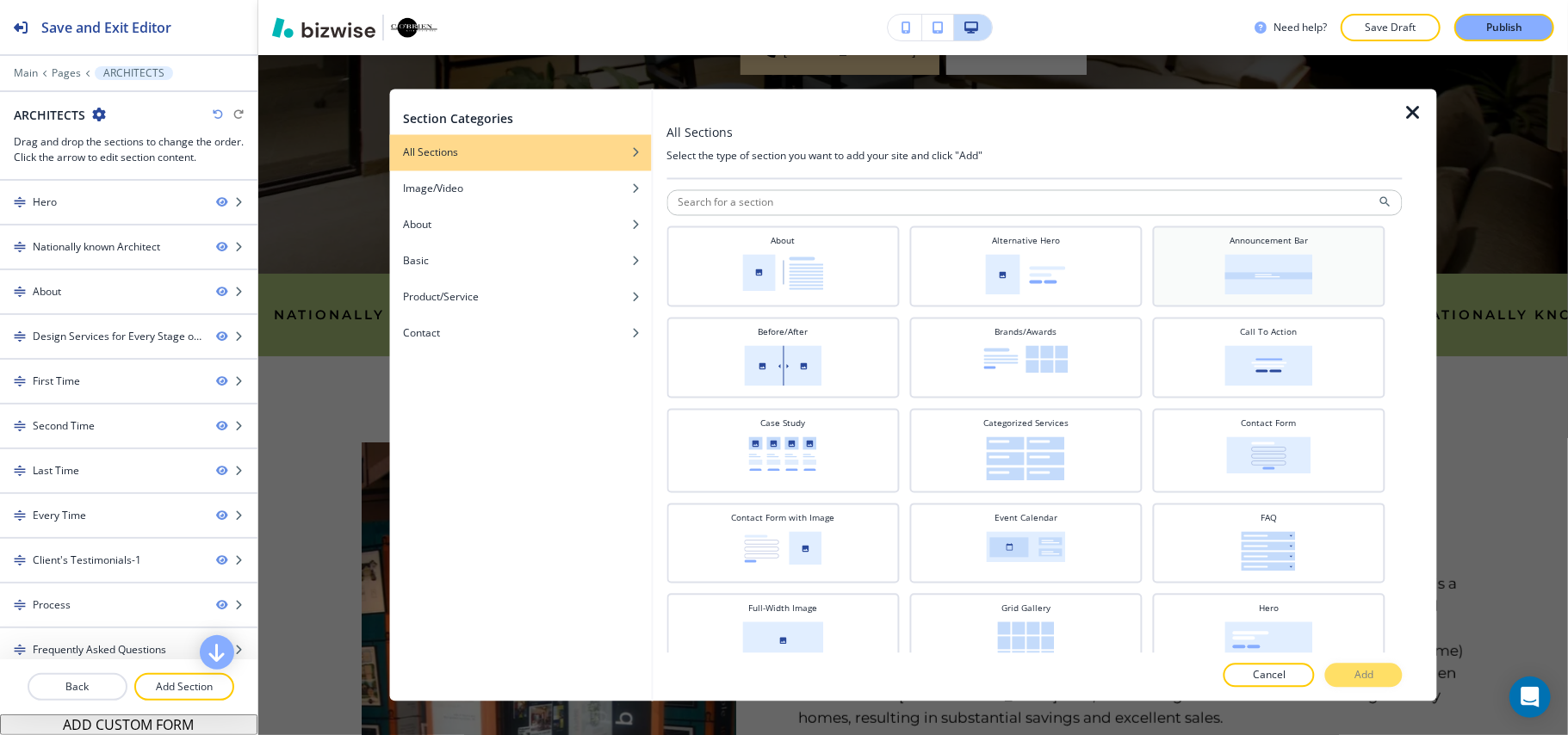
click at [1284, 264] on img at bounding box center [1268, 275] width 88 height 40
drag, startPoint x: 1351, startPoint y: 685, endPoint x: 1352, endPoint y: 676, distance: 9.1
click at [1352, 682] on button "Add" at bounding box center [1364, 676] width 78 height 24
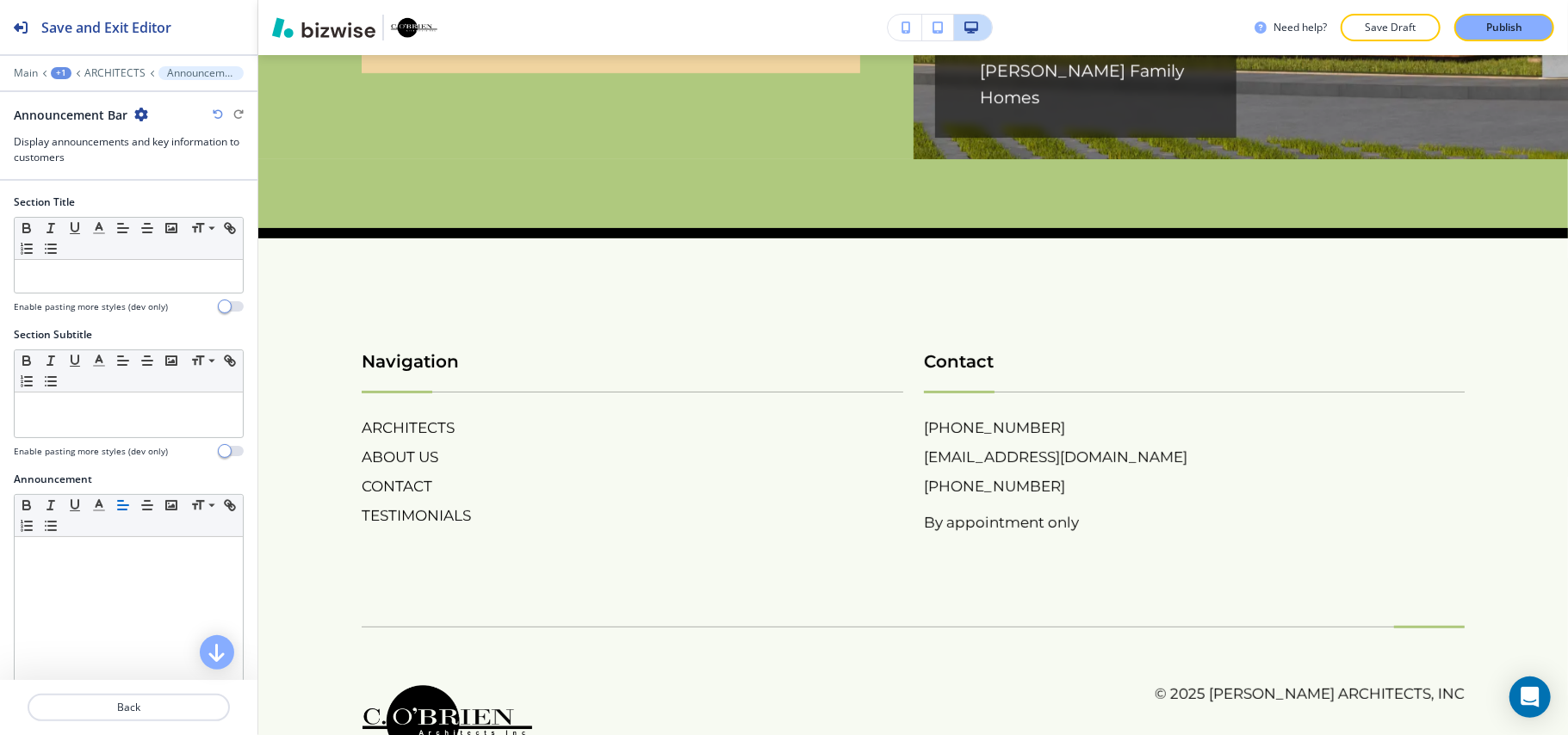
scroll to position [9683, 0]
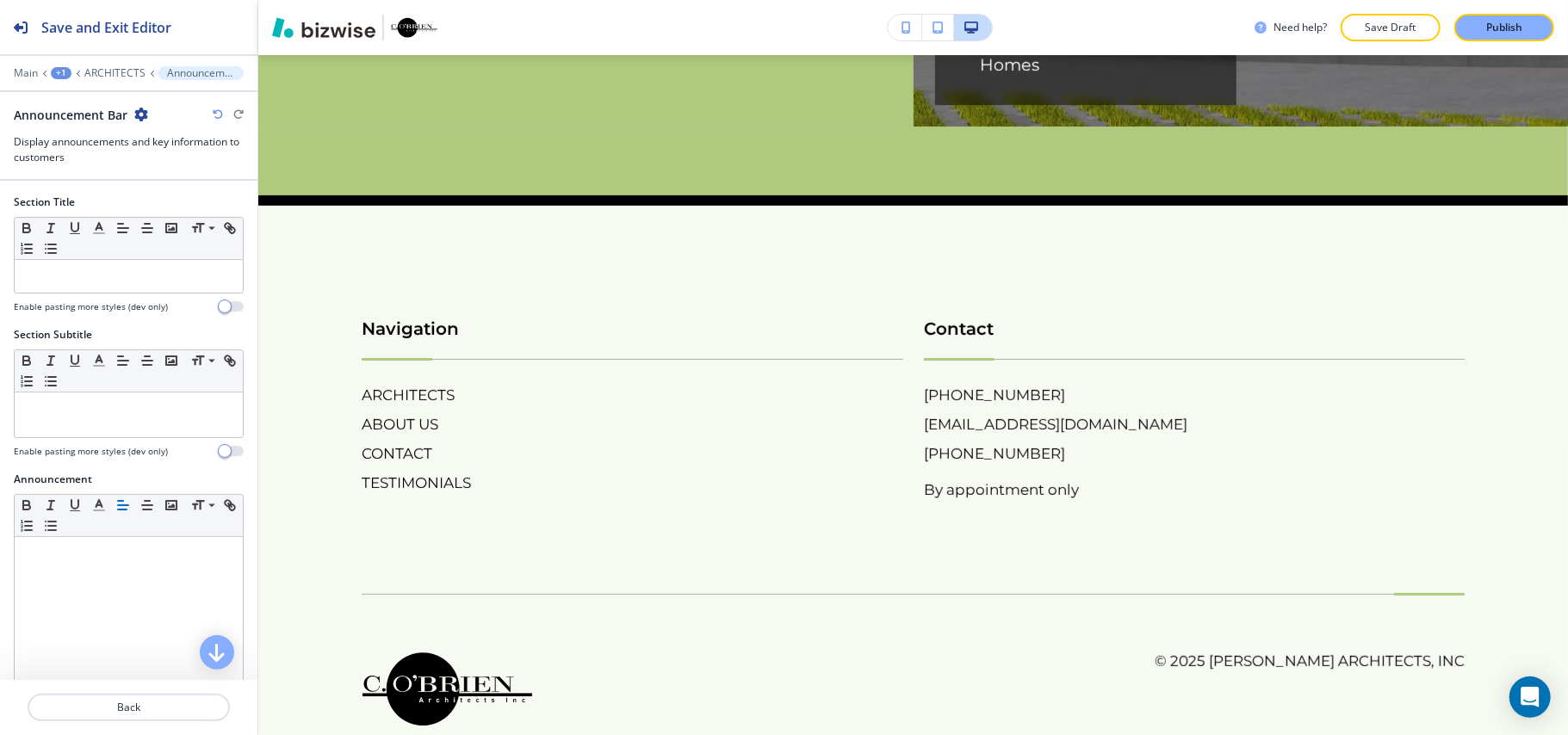
click at [100, 80] on div "Main +1 ARCHITECTS Announcement Bar" at bounding box center [128, 73] width 230 height 14
click at [109, 71] on p "ARCHITECTS" at bounding box center [115, 73] width 61 height 12
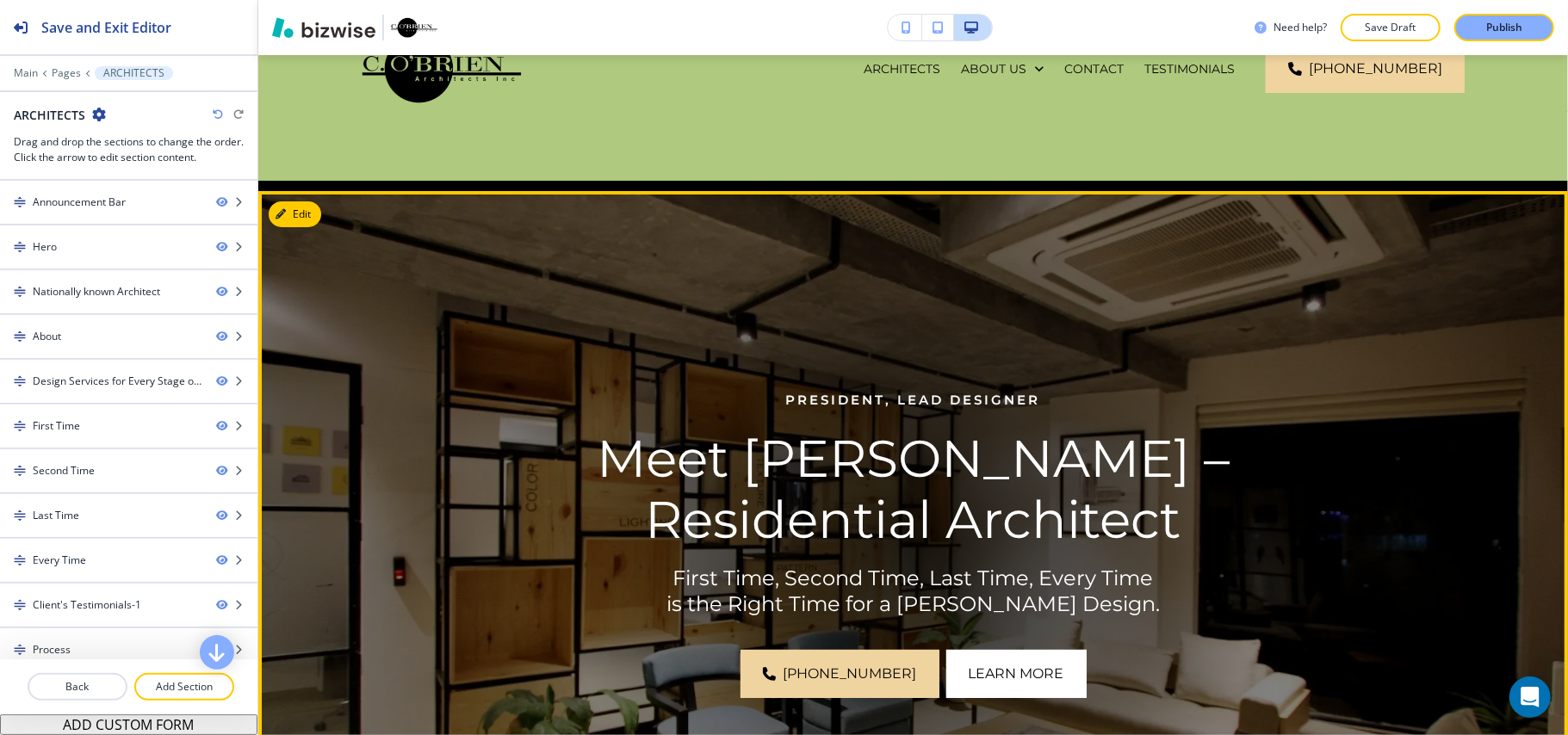
scroll to position [0, 0]
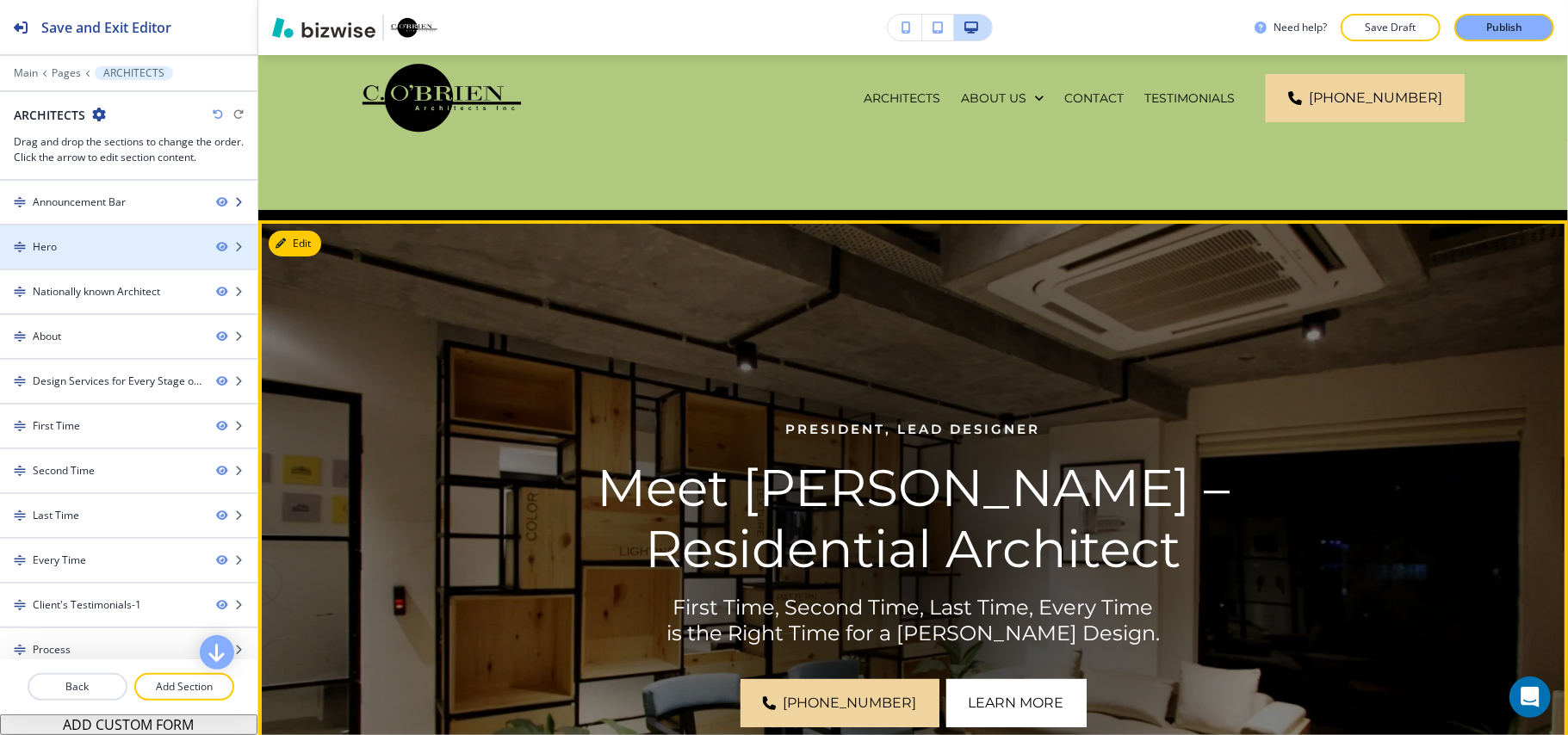
click at [119, 203] on div "Announcement Bar" at bounding box center [79, 202] width 93 height 16
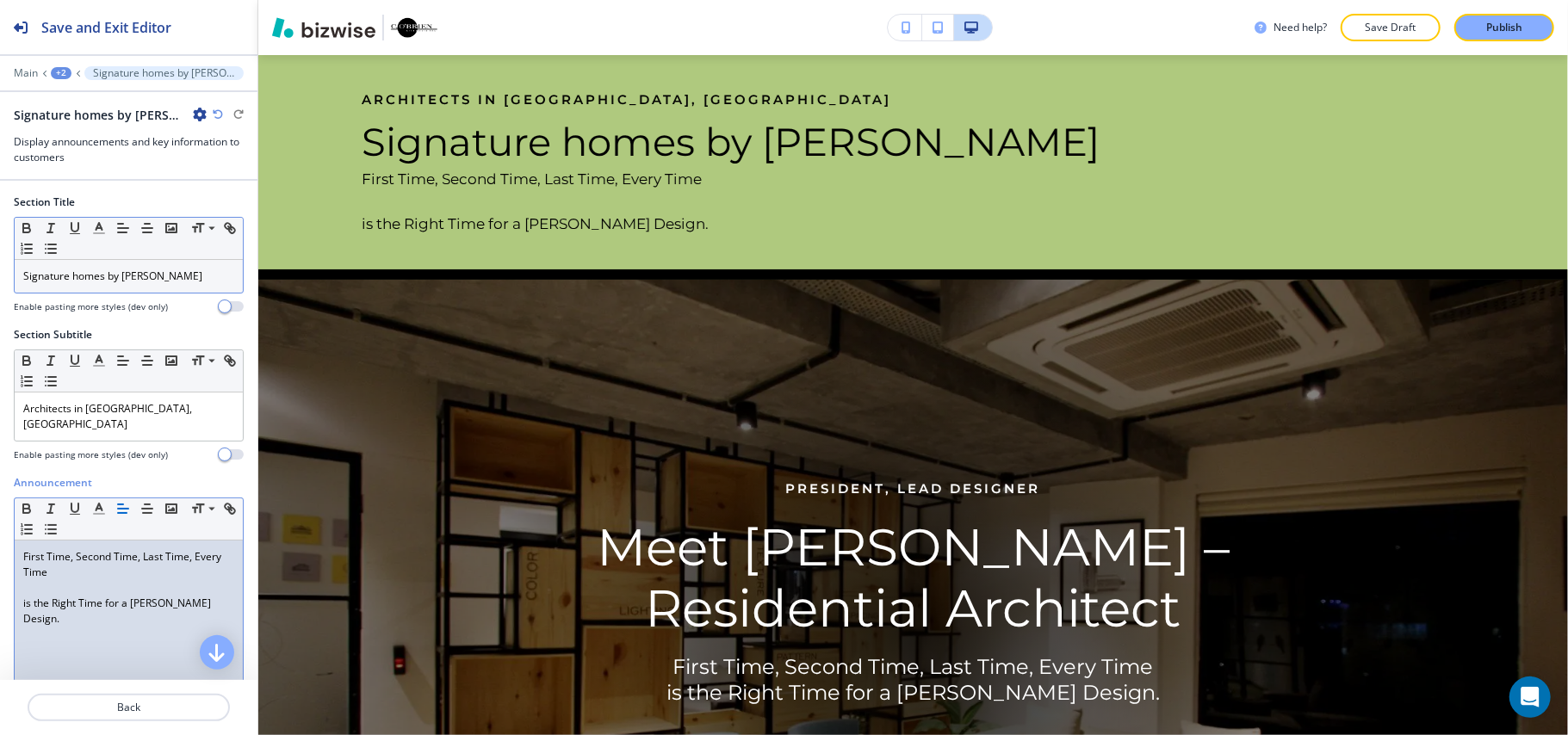
click at [19, 606] on div "First Time, Second Time, Last Time, Every Time is the Right Time for a [PERSON_…" at bounding box center [128, 652] width 228 height 224
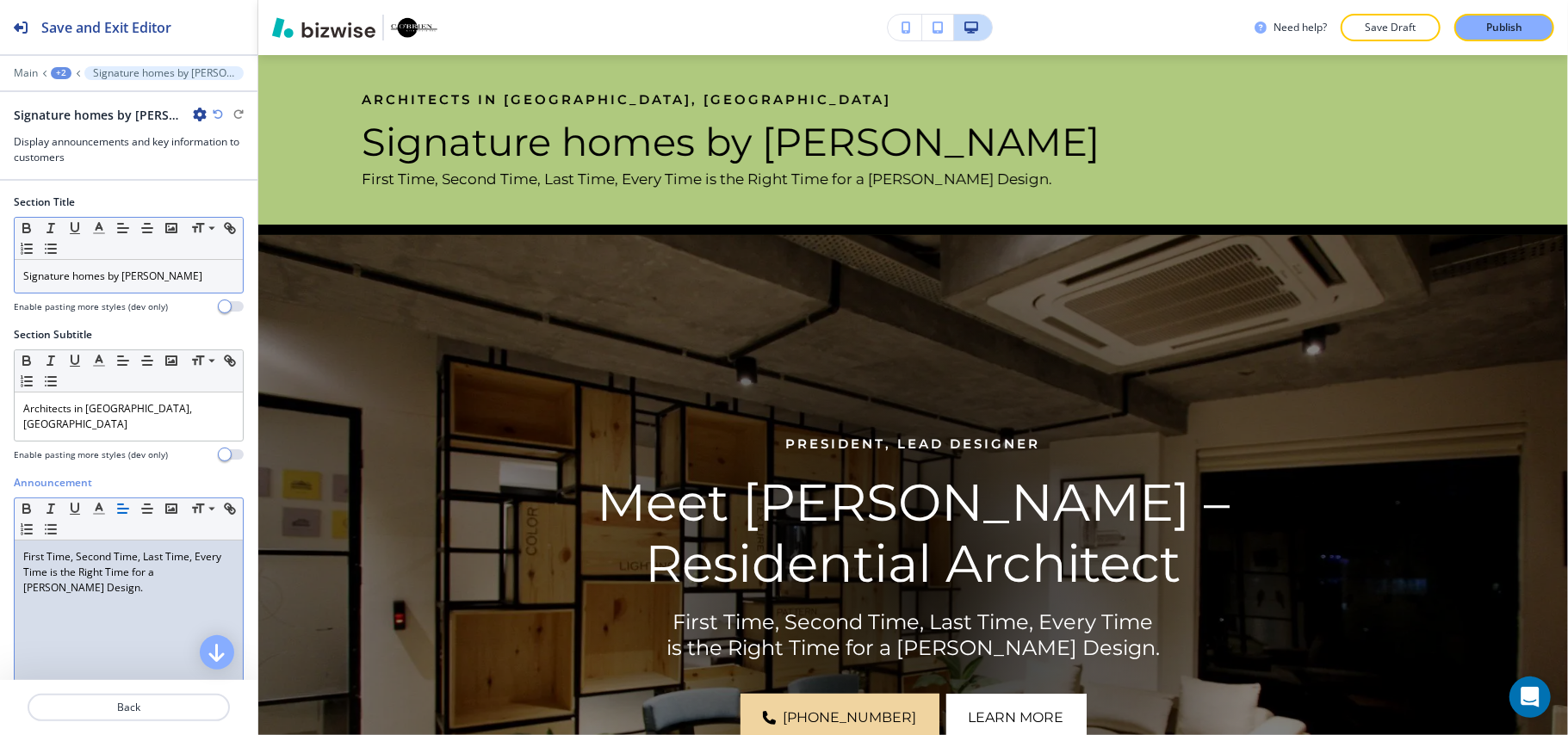
click at [138, 607] on div "First Time, Second Time, Last Time, Every Time is the Right Time for a [PERSON_…" at bounding box center [128, 652] width 228 height 224
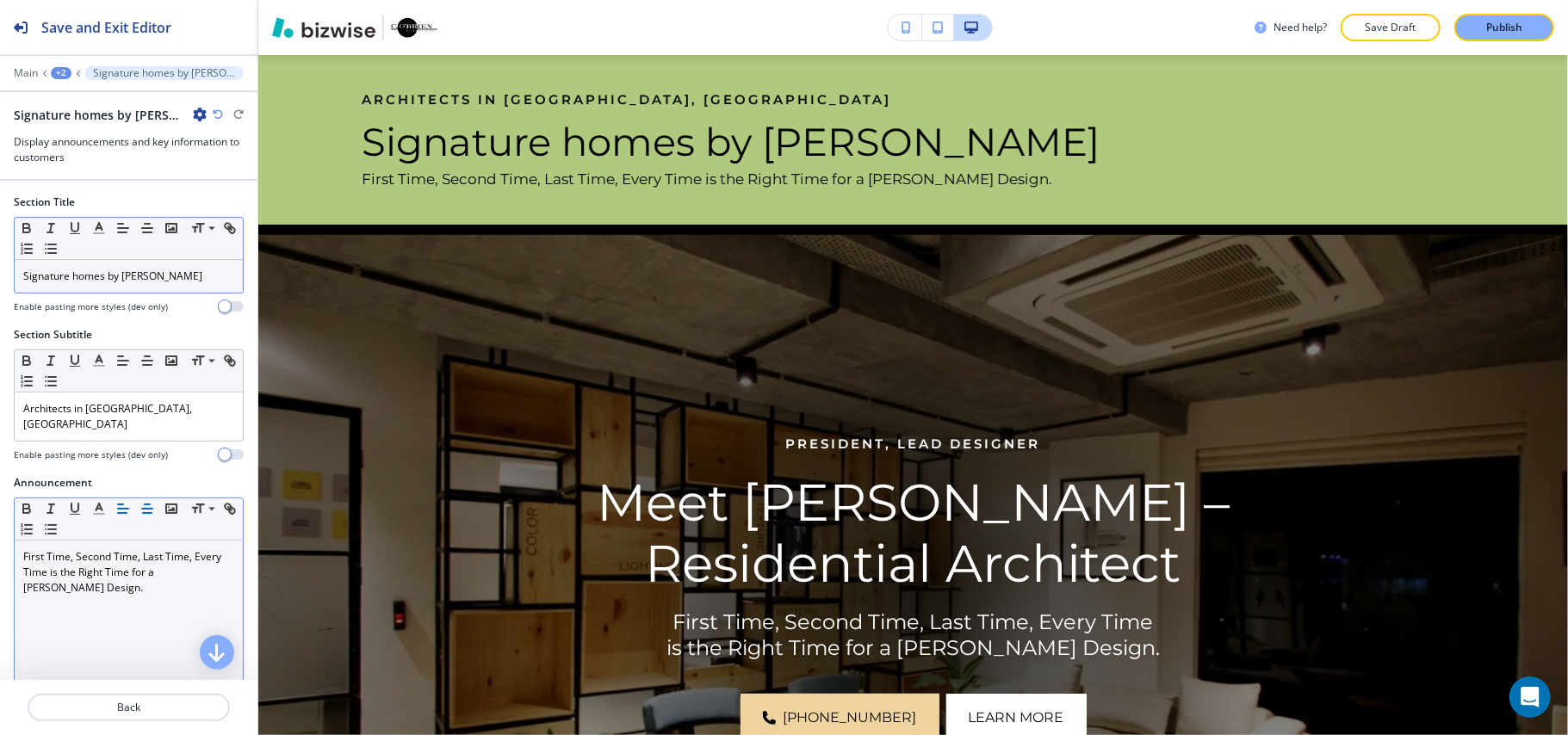
click at [148, 504] on line "button" at bounding box center [147, 504] width 5 height 0
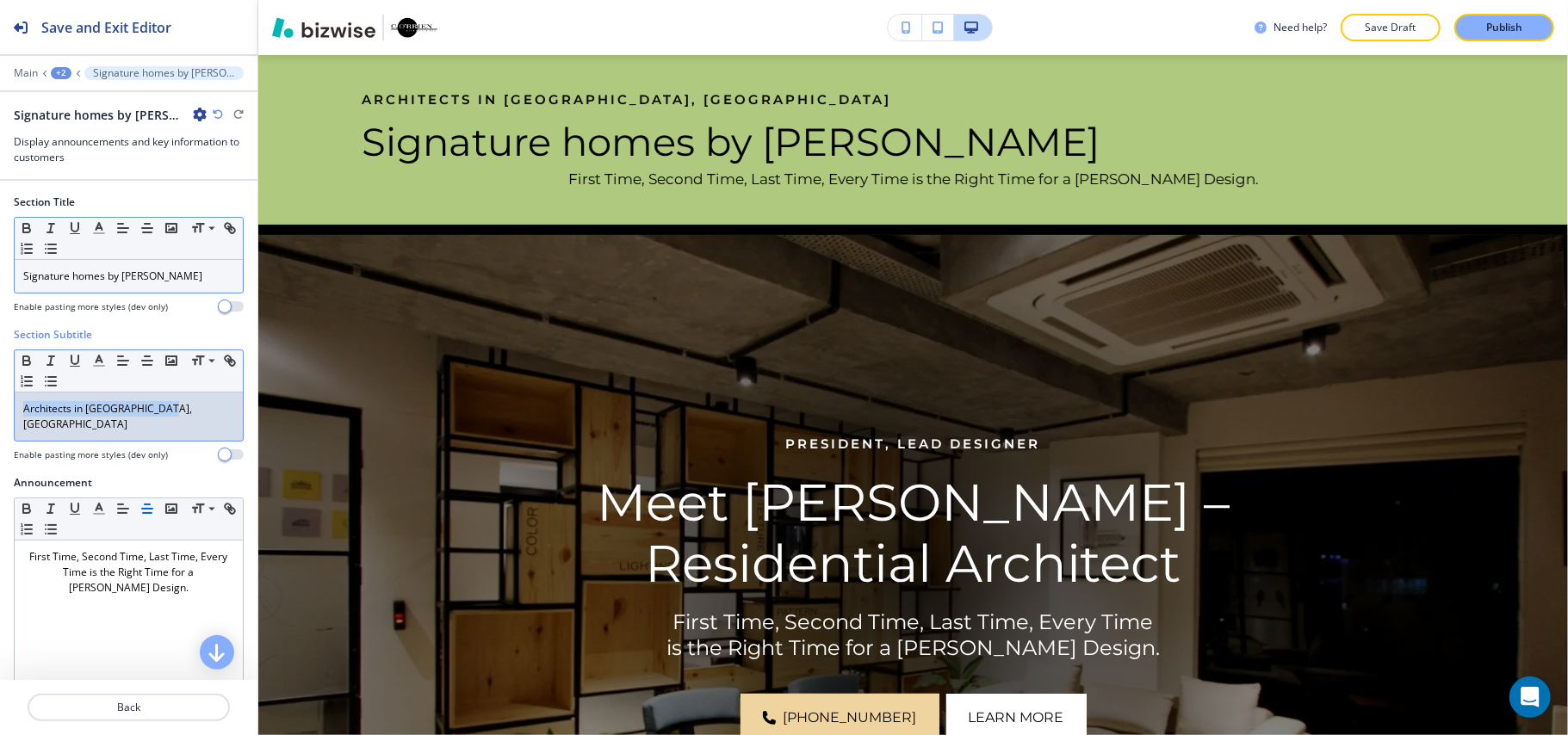
drag, startPoint x: 183, startPoint y: 413, endPoint x: 0, endPoint y: 410, distance: 183.0
click at [0, 410] on div "Section Subtitle Small Normal Large Huge Architects in [GEOGRAPHIC_DATA], [GEOG…" at bounding box center [128, 402] width 258 height 148
click at [141, 361] on icon "button" at bounding box center [147, 360] width 16 height 16
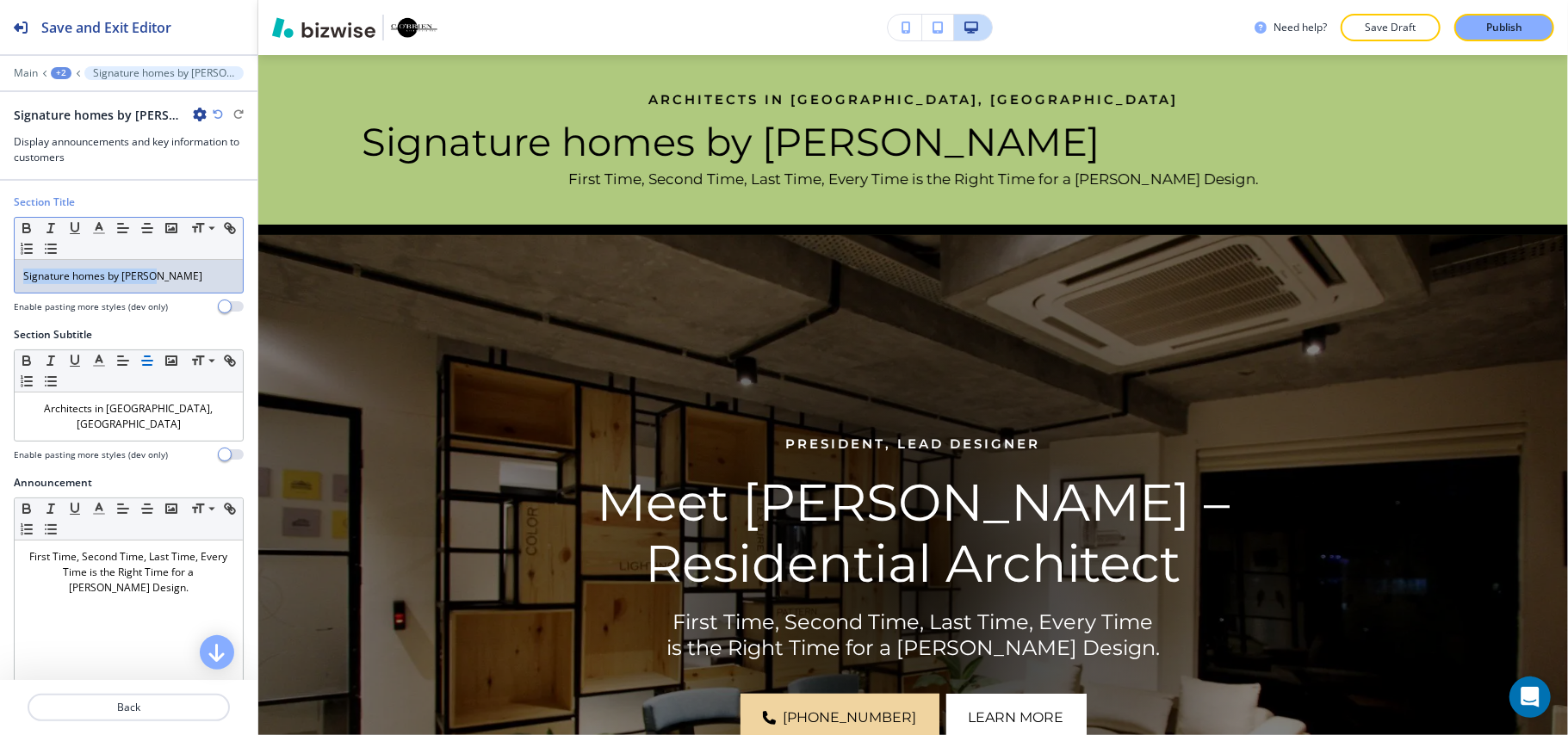
drag, startPoint x: 177, startPoint y: 280, endPoint x: 0, endPoint y: 272, distance: 177.2
click at [0, 272] on div "Section Title Small Normal Large Huge Signature homes by [PERSON_NAME] Enable p…" at bounding box center [128, 261] width 258 height 133
click at [148, 228] on line "button" at bounding box center [147, 228] width 10 height 0
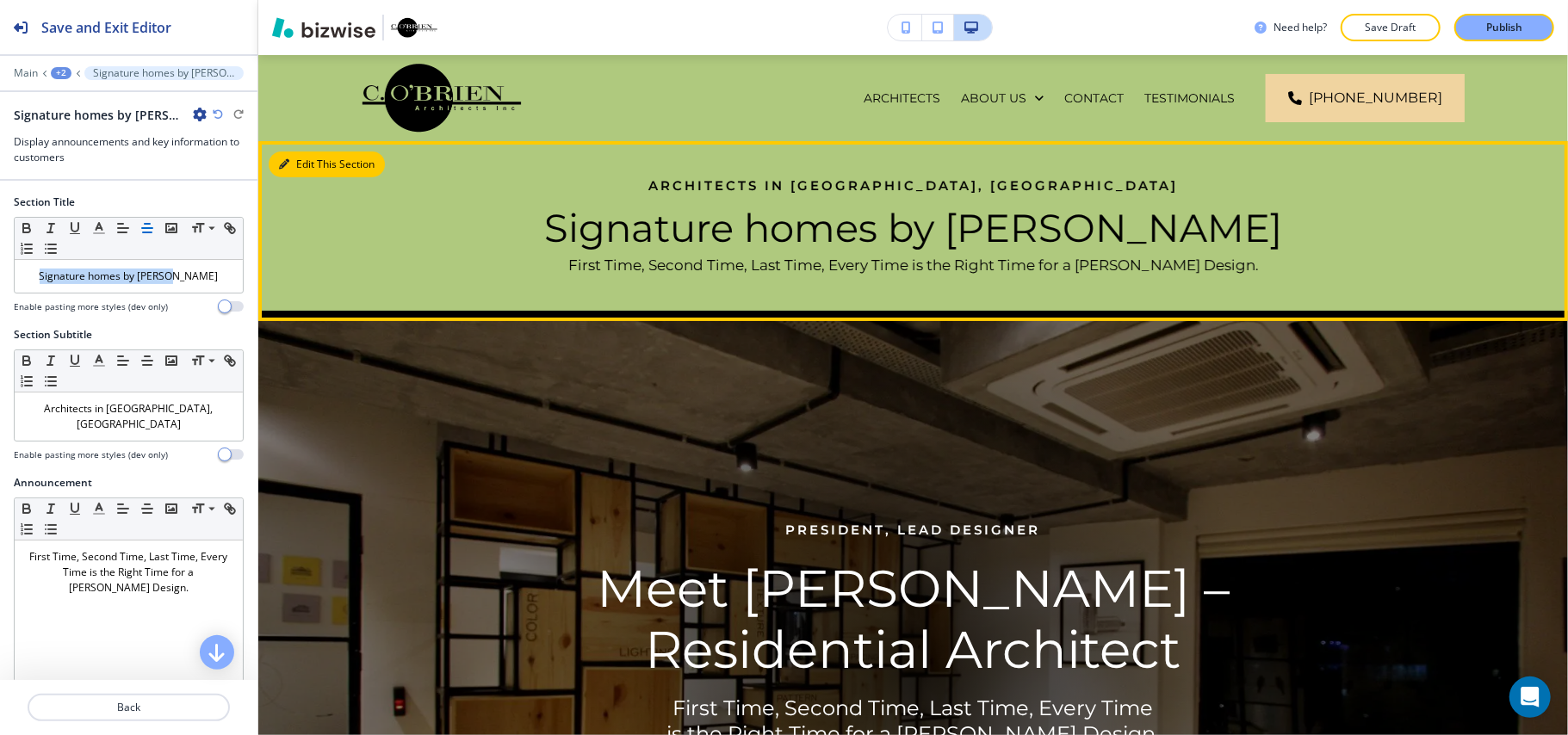
click at [297, 157] on button "Edit This Section" at bounding box center [327, 165] width 116 height 26
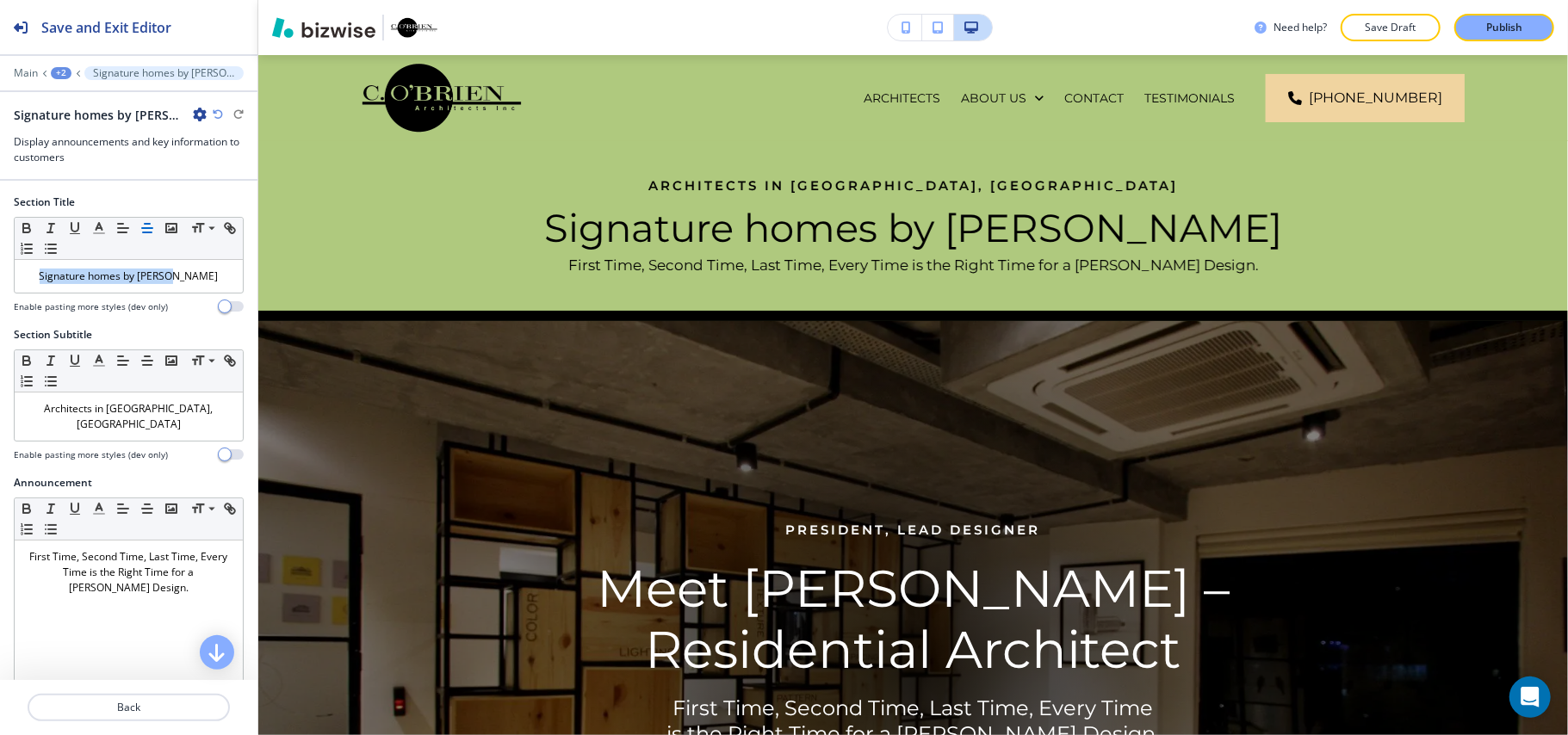
click at [193, 114] on icon "button" at bounding box center [200, 115] width 14 height 14
click at [210, 207] on p "Delete Section" at bounding box center [232, 206] width 88 height 16
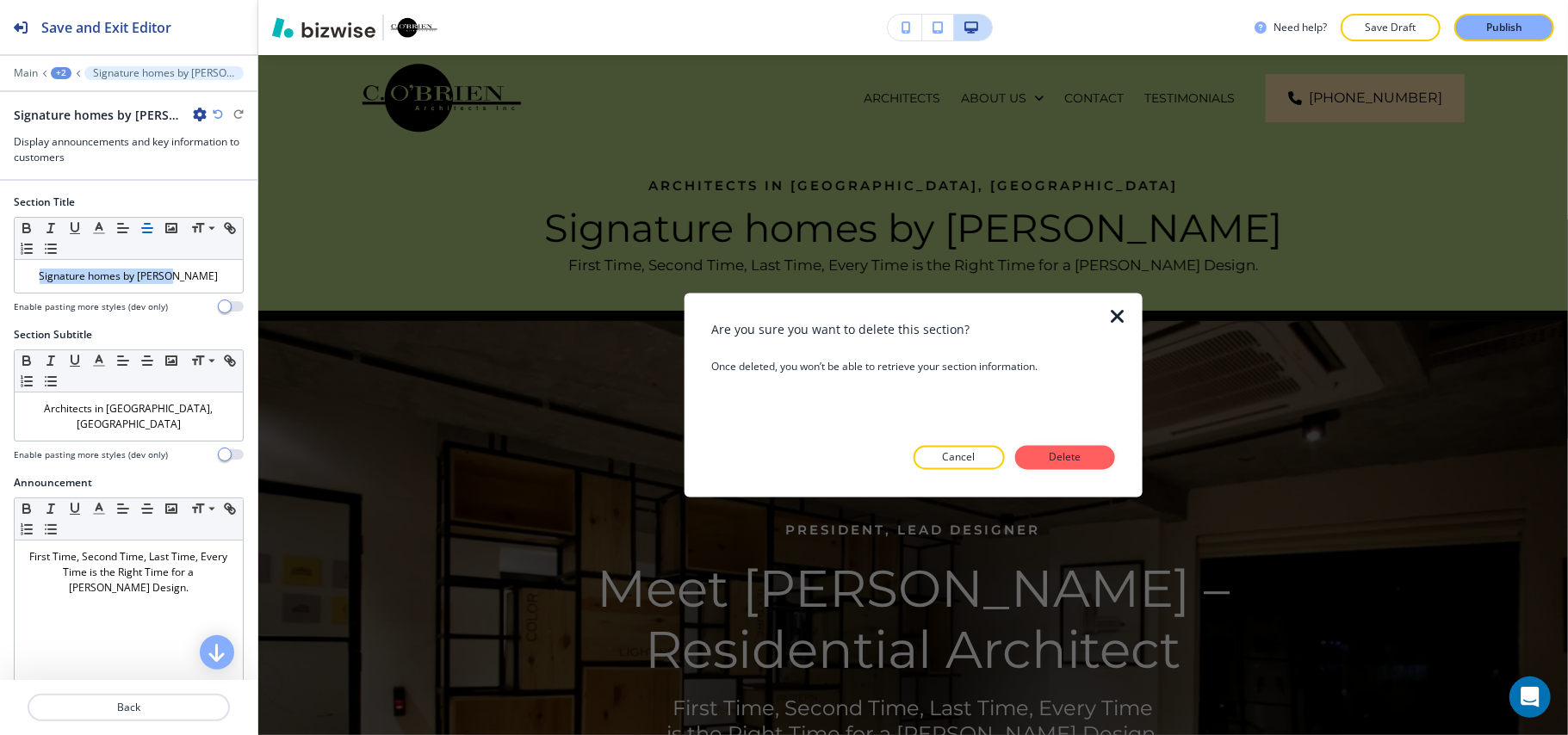
click at [1065, 454] on p "Delete" at bounding box center [1065, 458] width 41 height 16
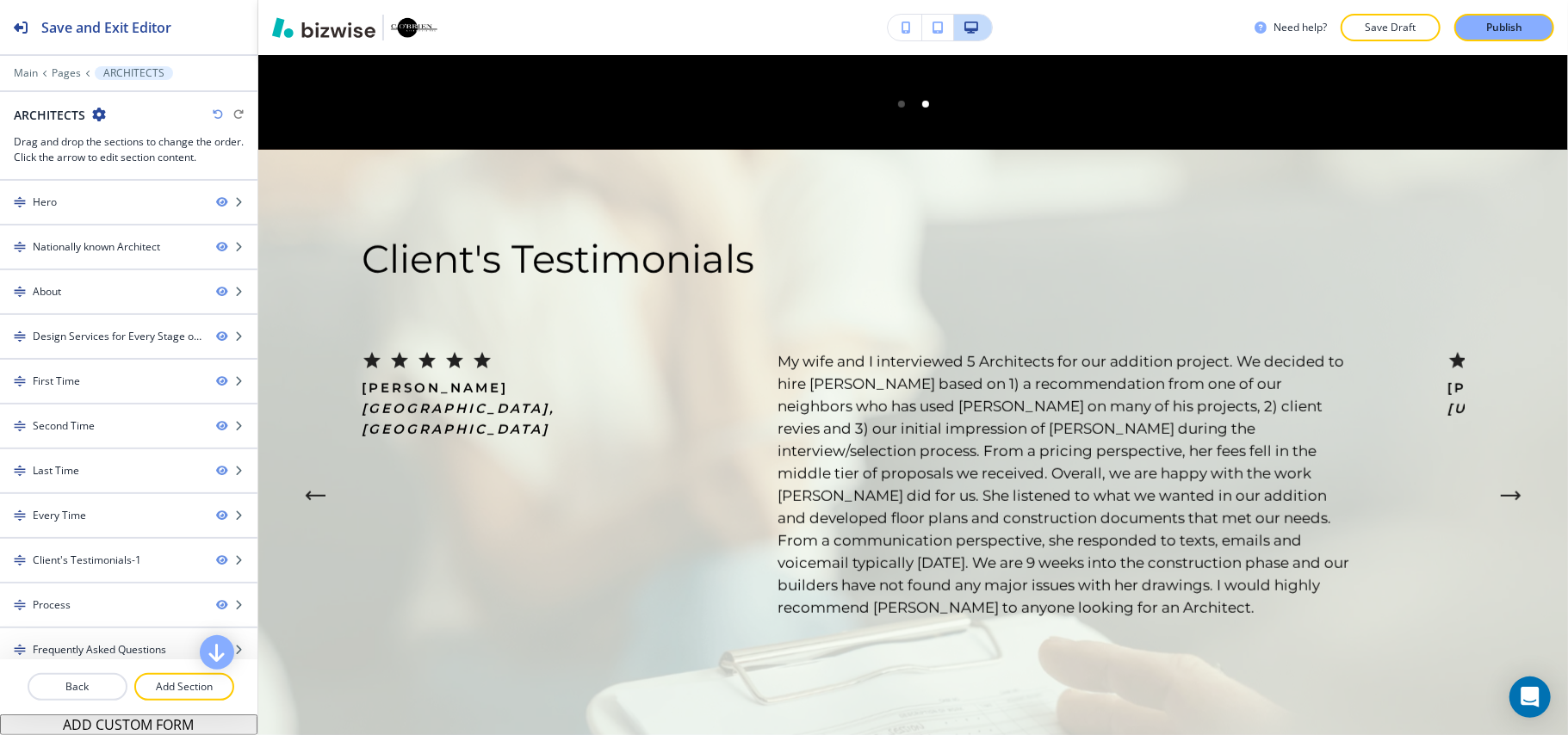
scroll to position [5482, 0]
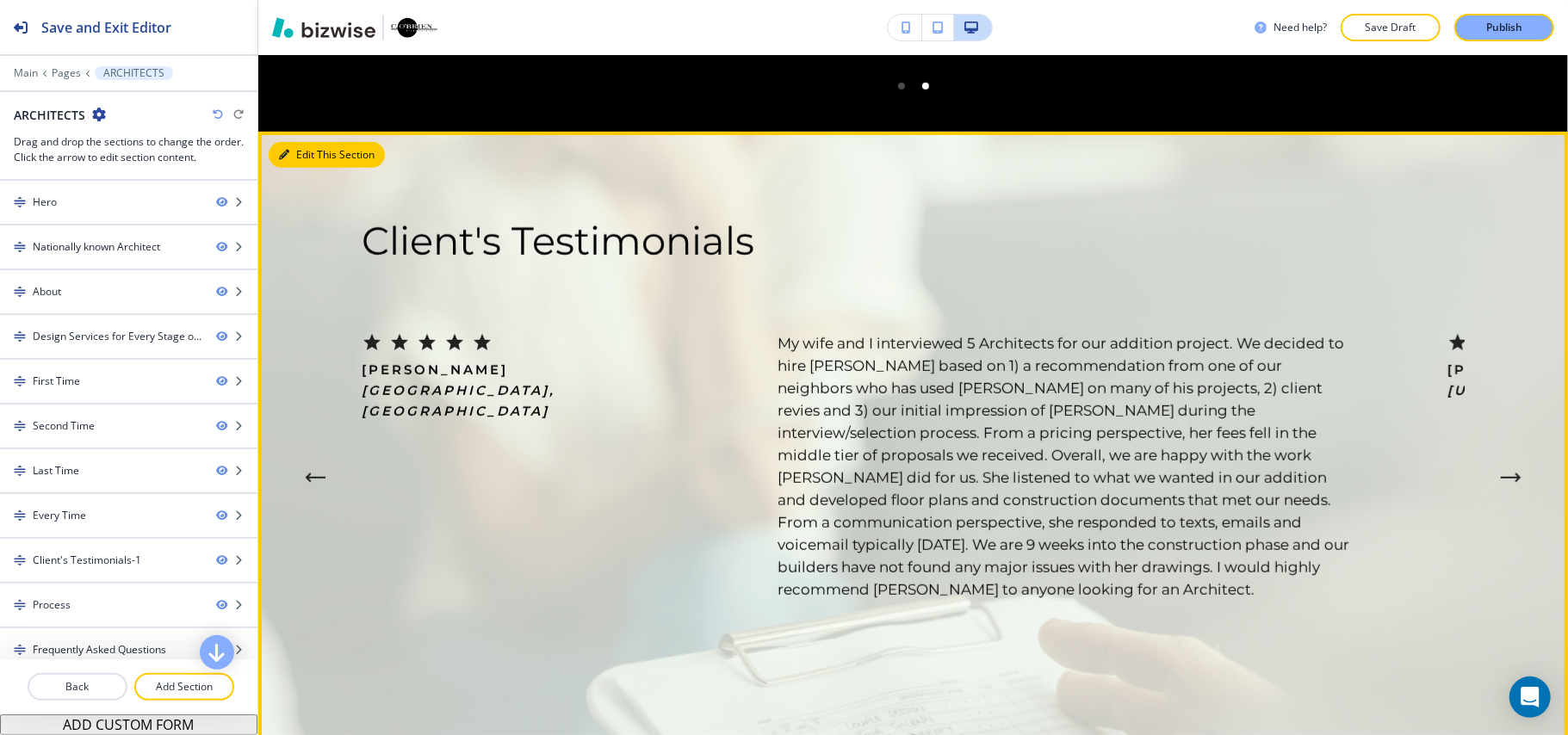
click at [295, 142] on button "Edit This Section" at bounding box center [327, 155] width 116 height 26
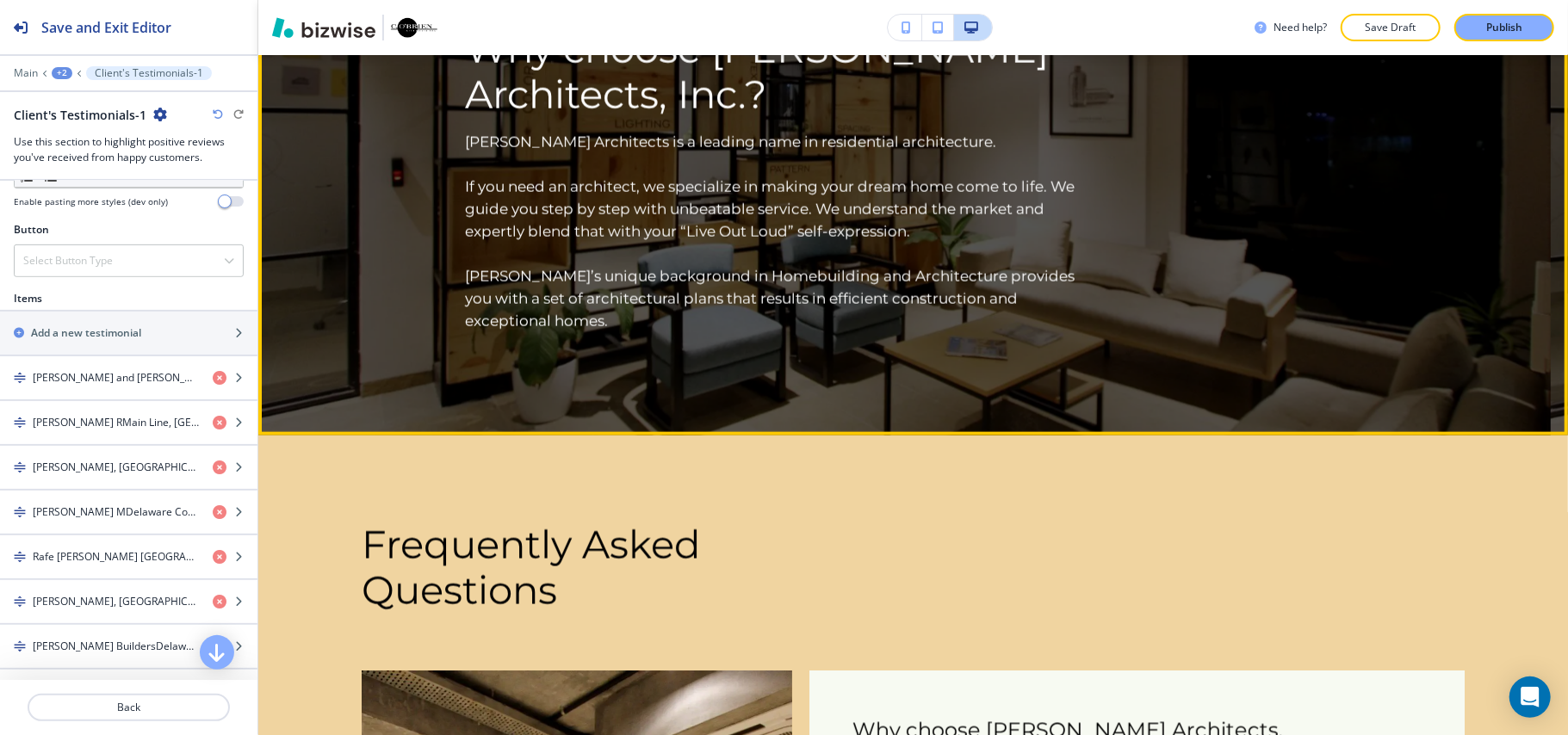
scroll to position [6771, 0]
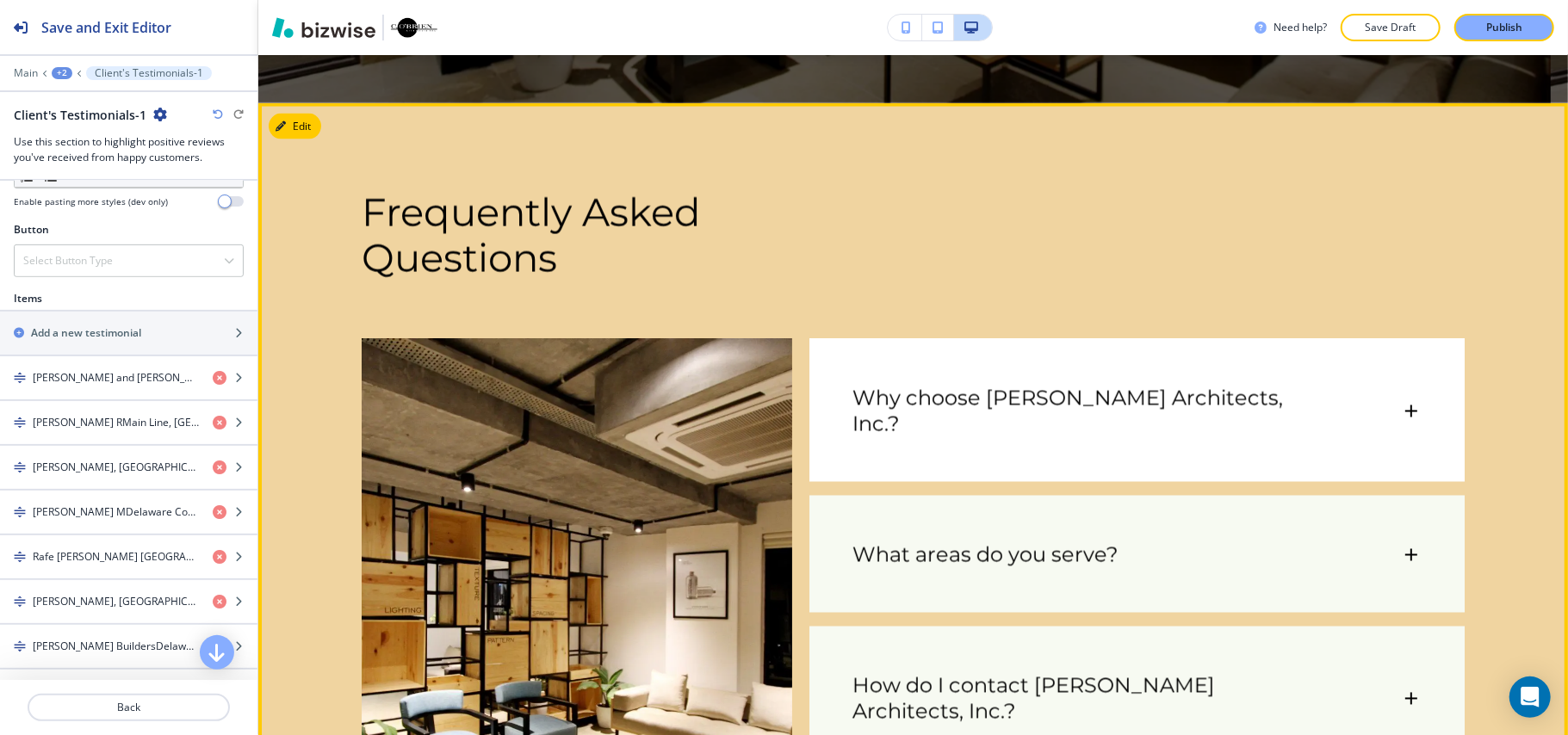
click at [1123, 385] on h6 "Why choose [PERSON_NAME] Architects, Inc.?" at bounding box center [1075, 411] width 445 height 52
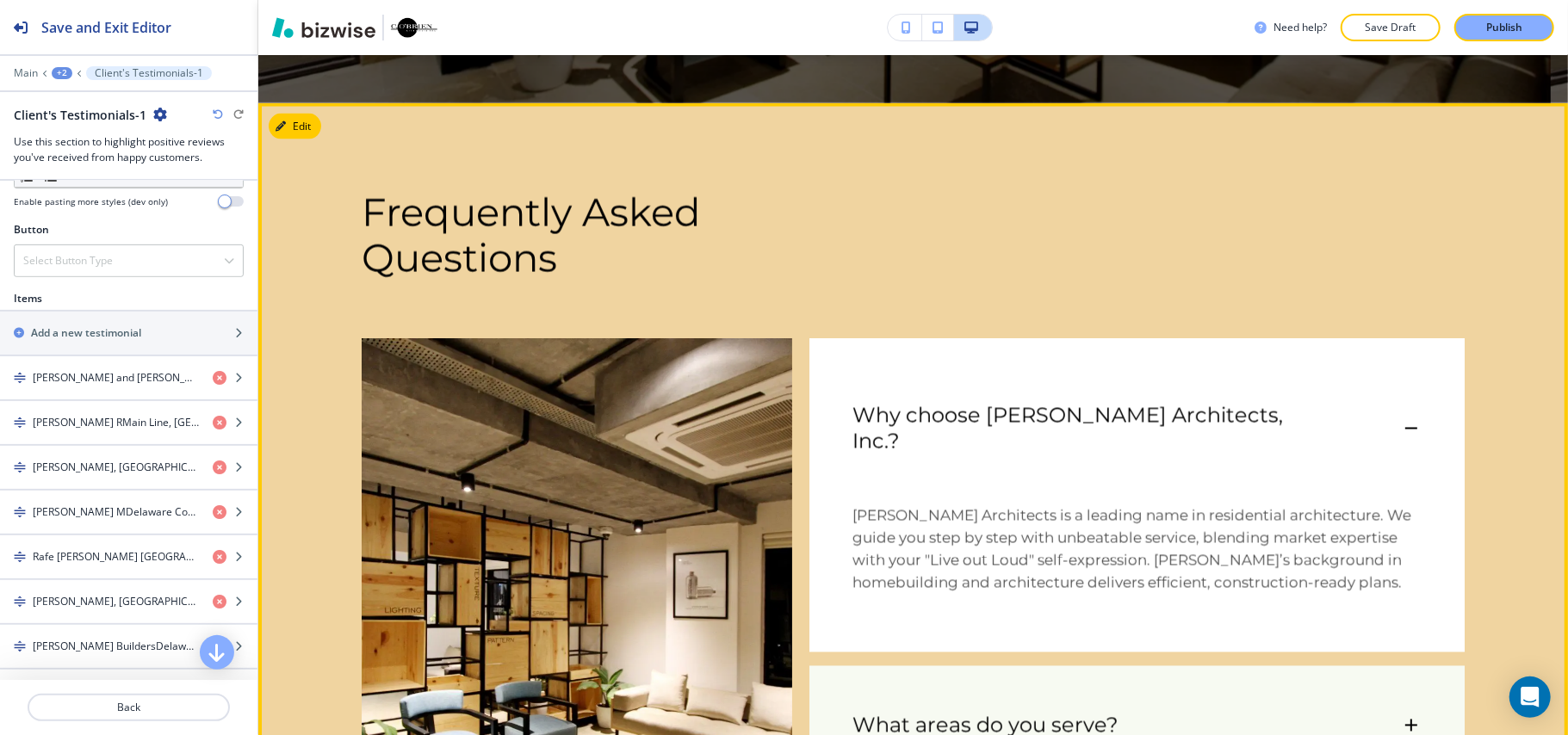
click at [1123, 402] on h6 "Why choose [PERSON_NAME] Architects, Inc.?" at bounding box center [1075, 428] width 445 height 52
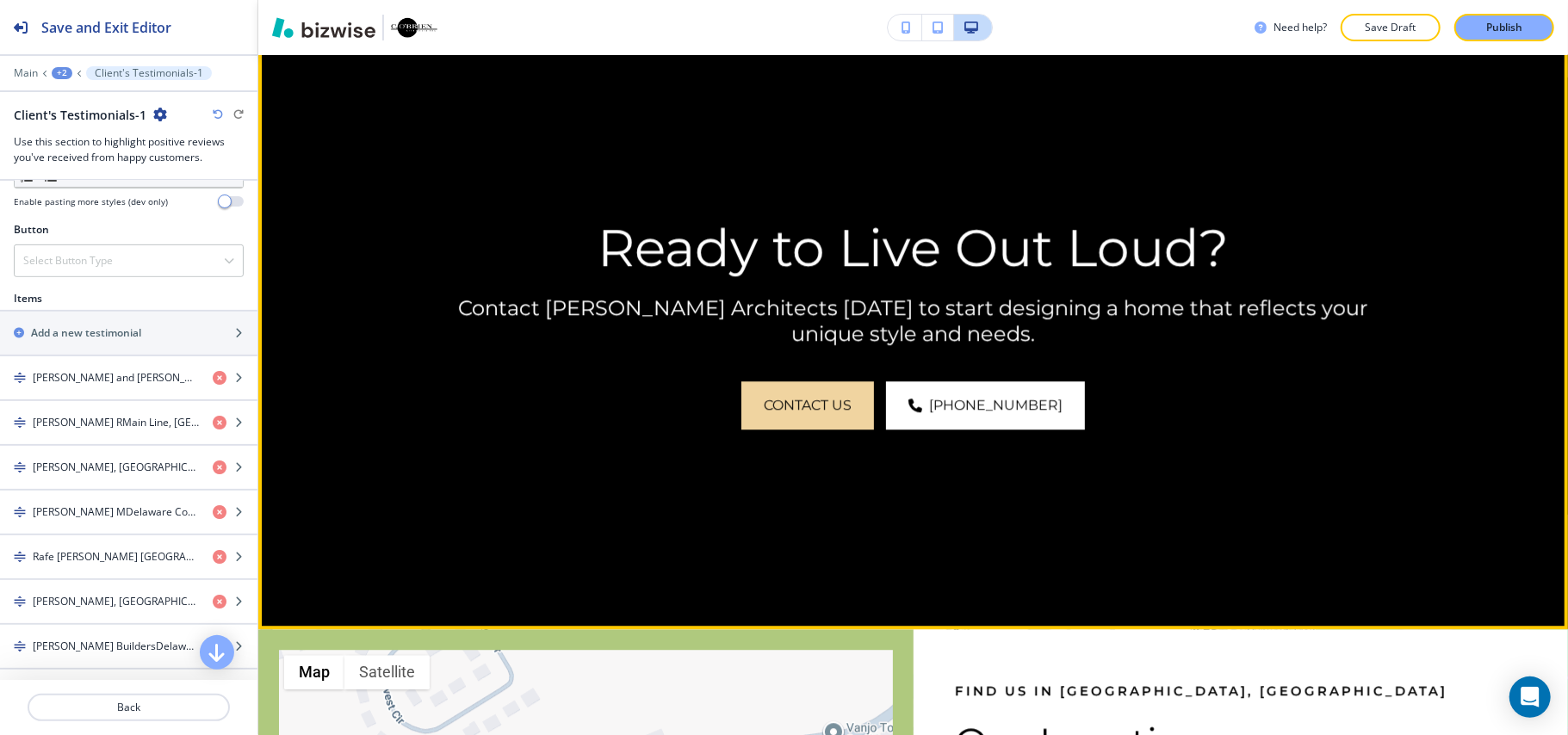
scroll to position [7574, 0]
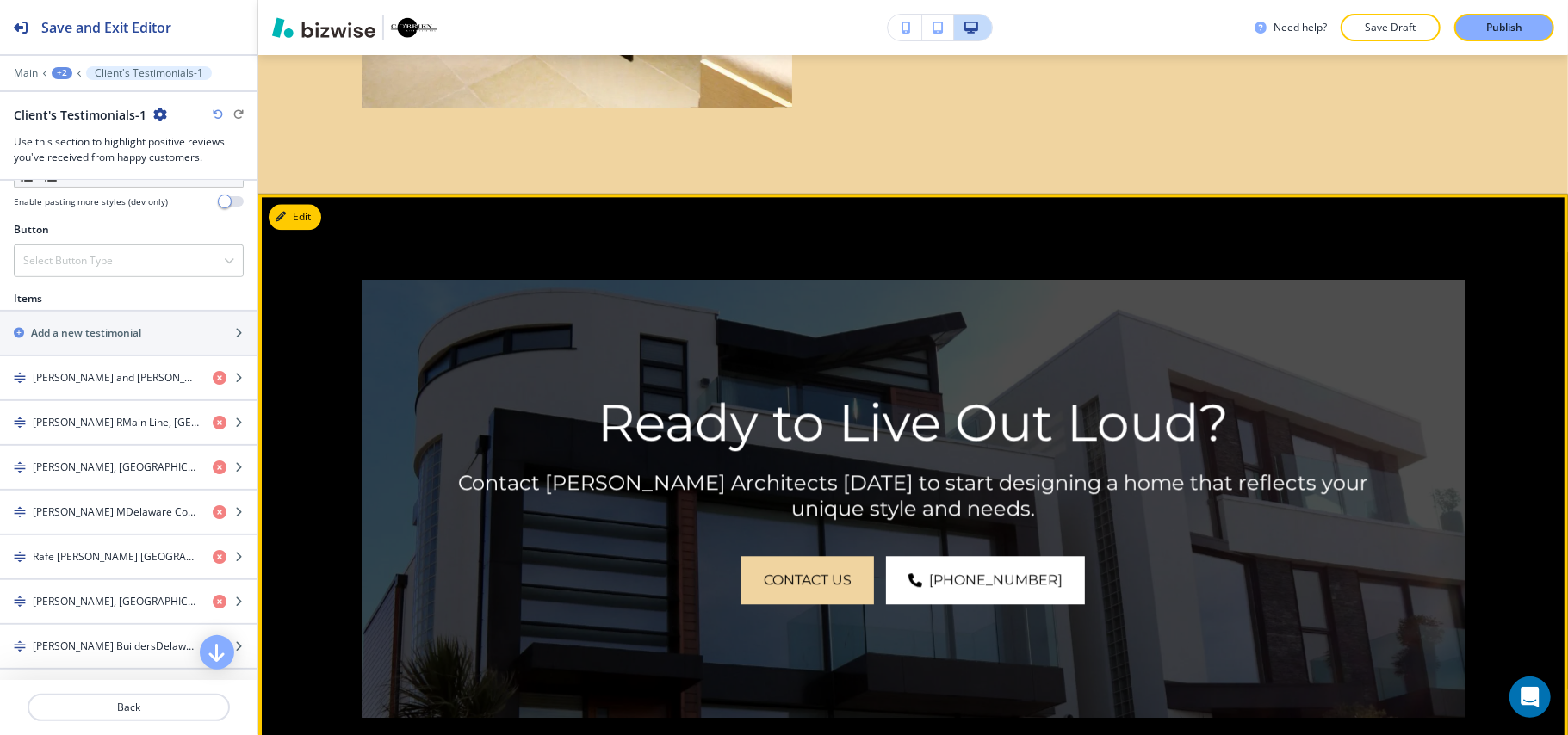
click at [298, 204] on button "Edit" at bounding box center [295, 217] width 53 height 26
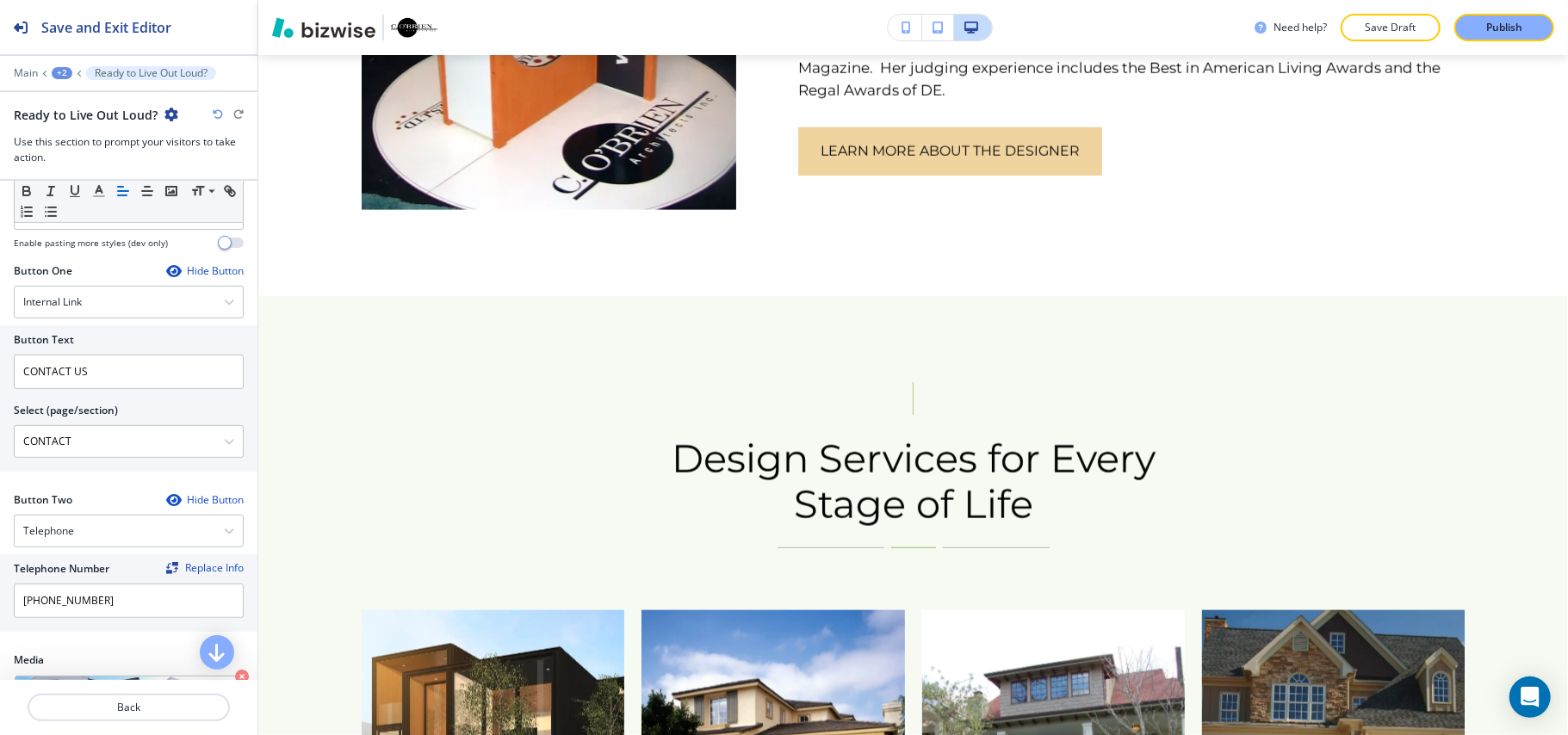
scroll to position [0, 0]
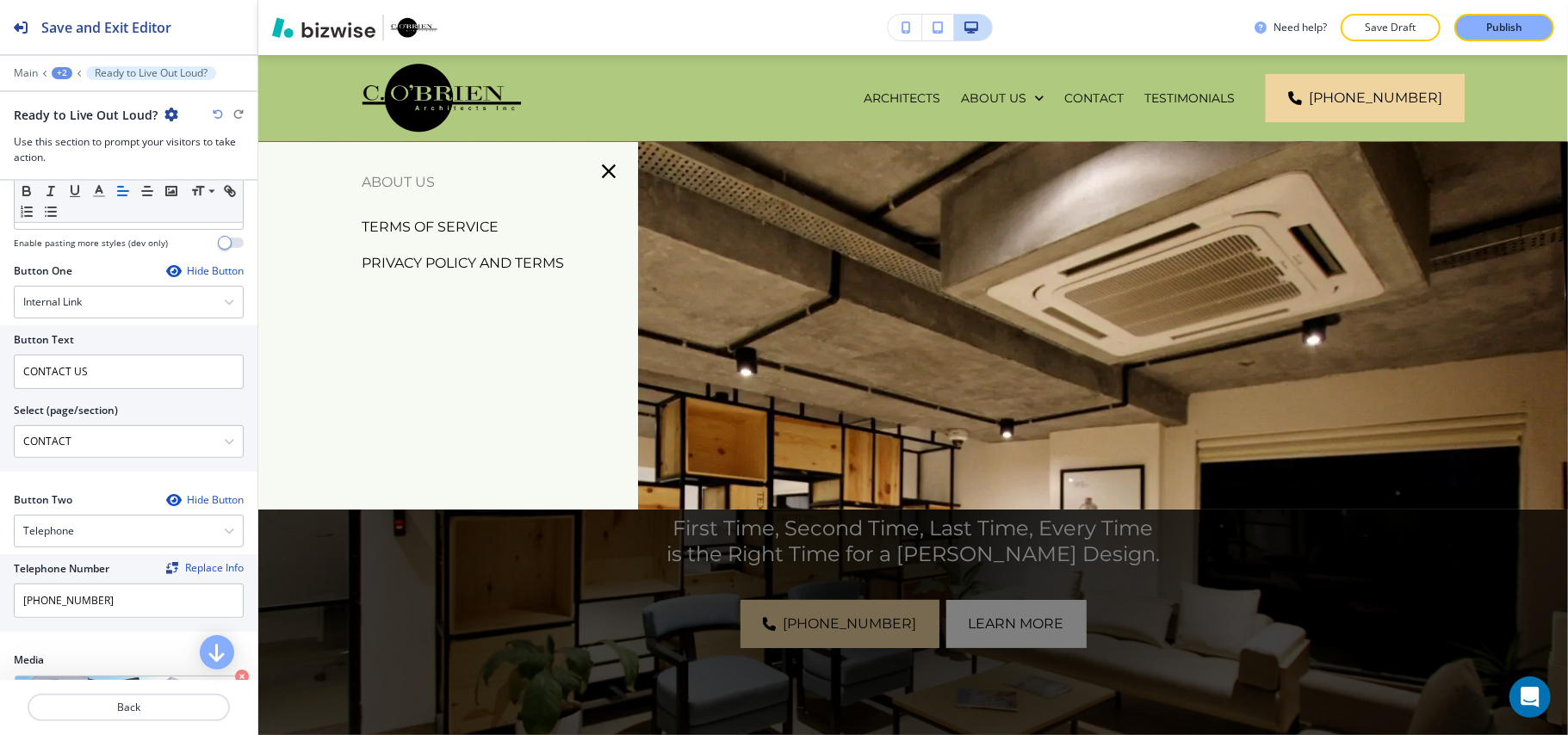
click at [461, 226] on p "TERMS OF SERVICE" at bounding box center [429, 227] width 137 height 26
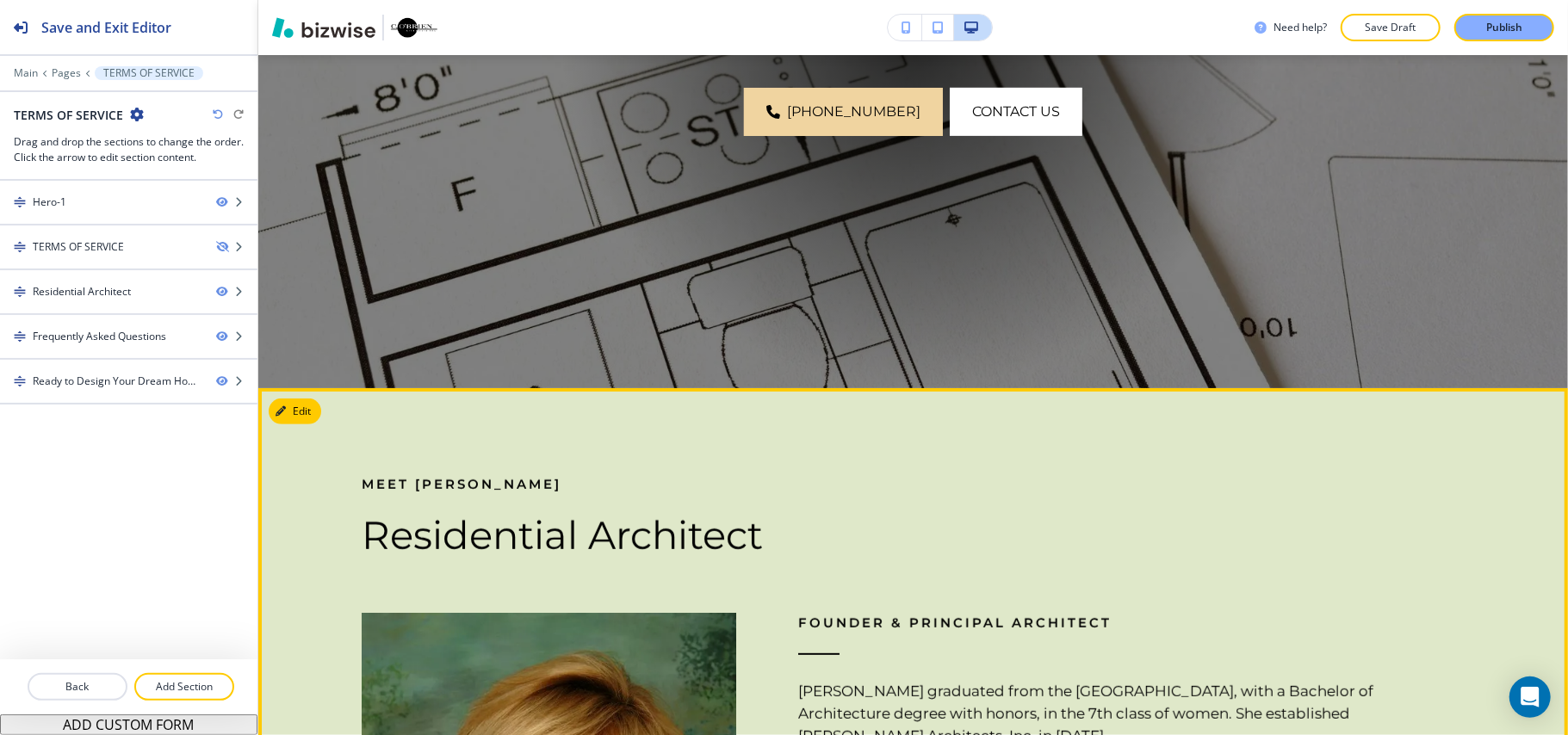
scroll to position [803, 0]
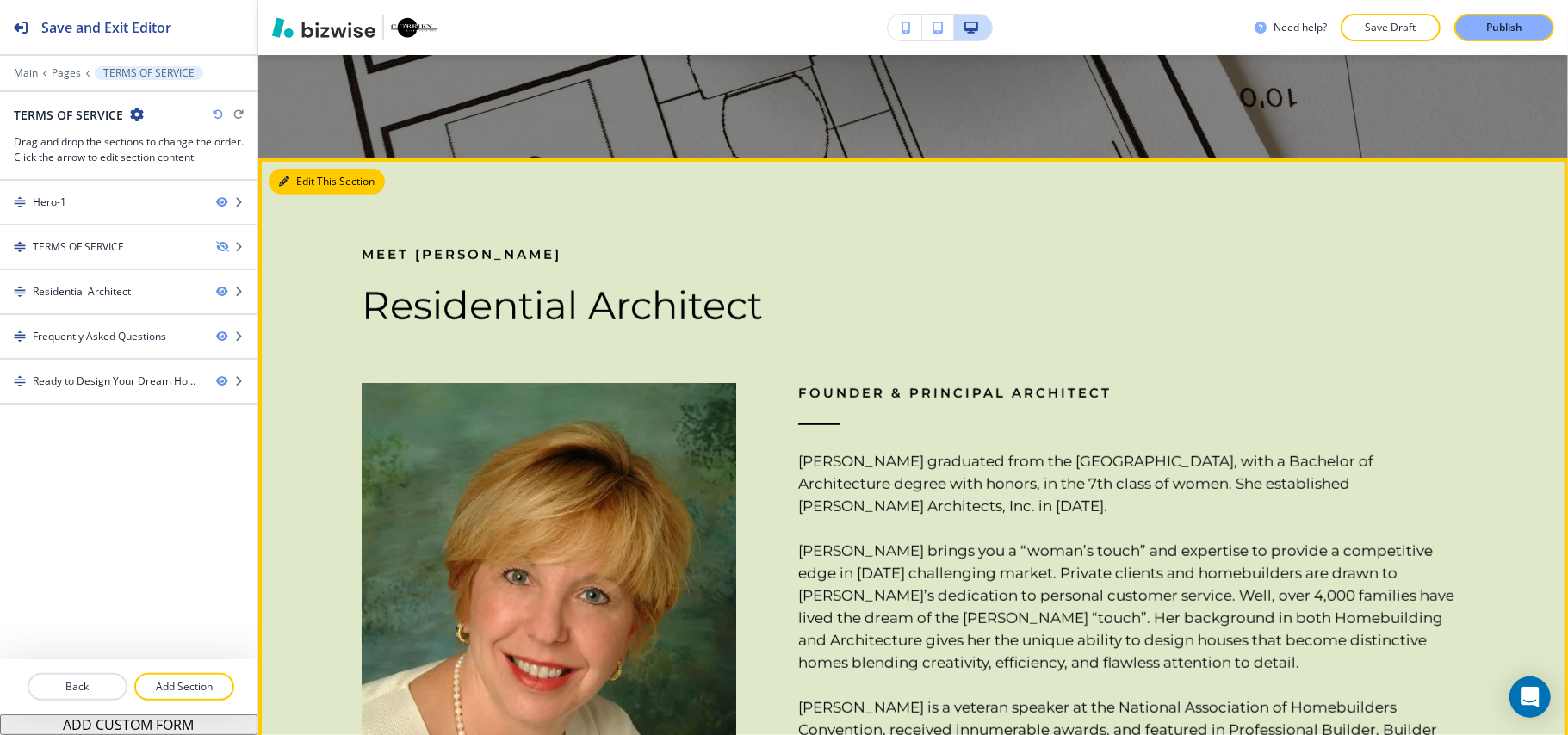
click at [297, 177] on button "Edit This Section" at bounding box center [327, 182] width 116 height 26
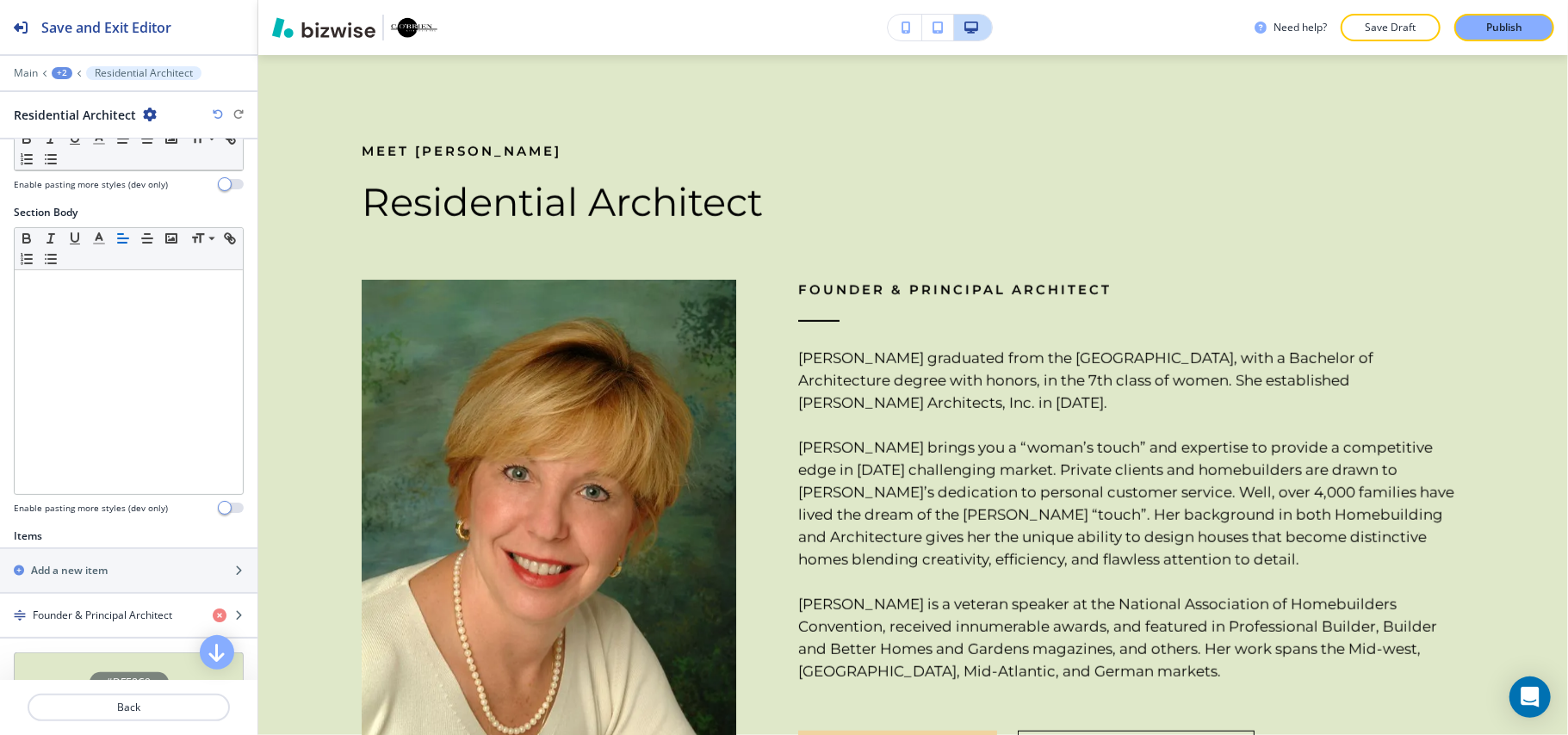
scroll to position [452, 0]
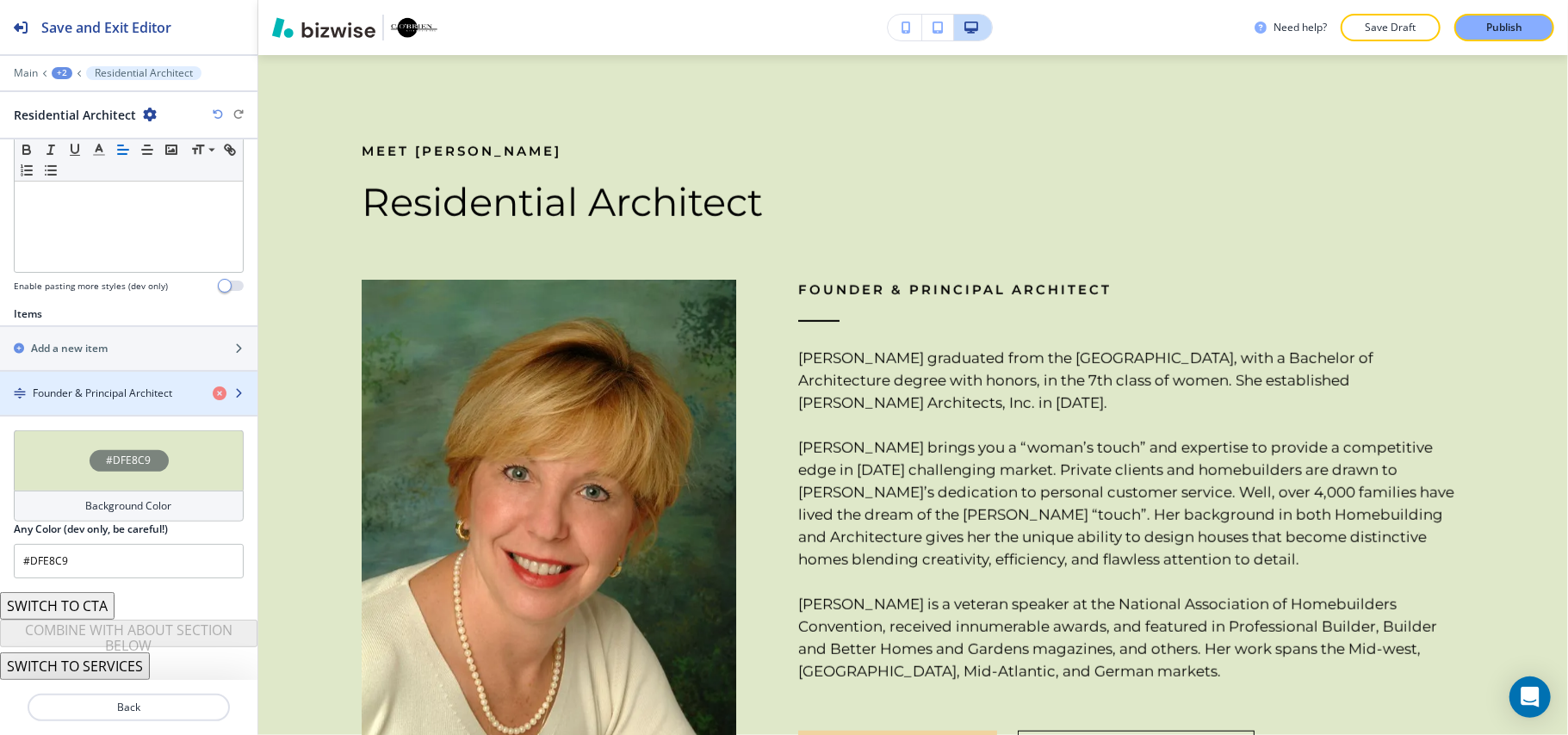
click at [105, 402] on div "button" at bounding box center [128, 408] width 258 height 14
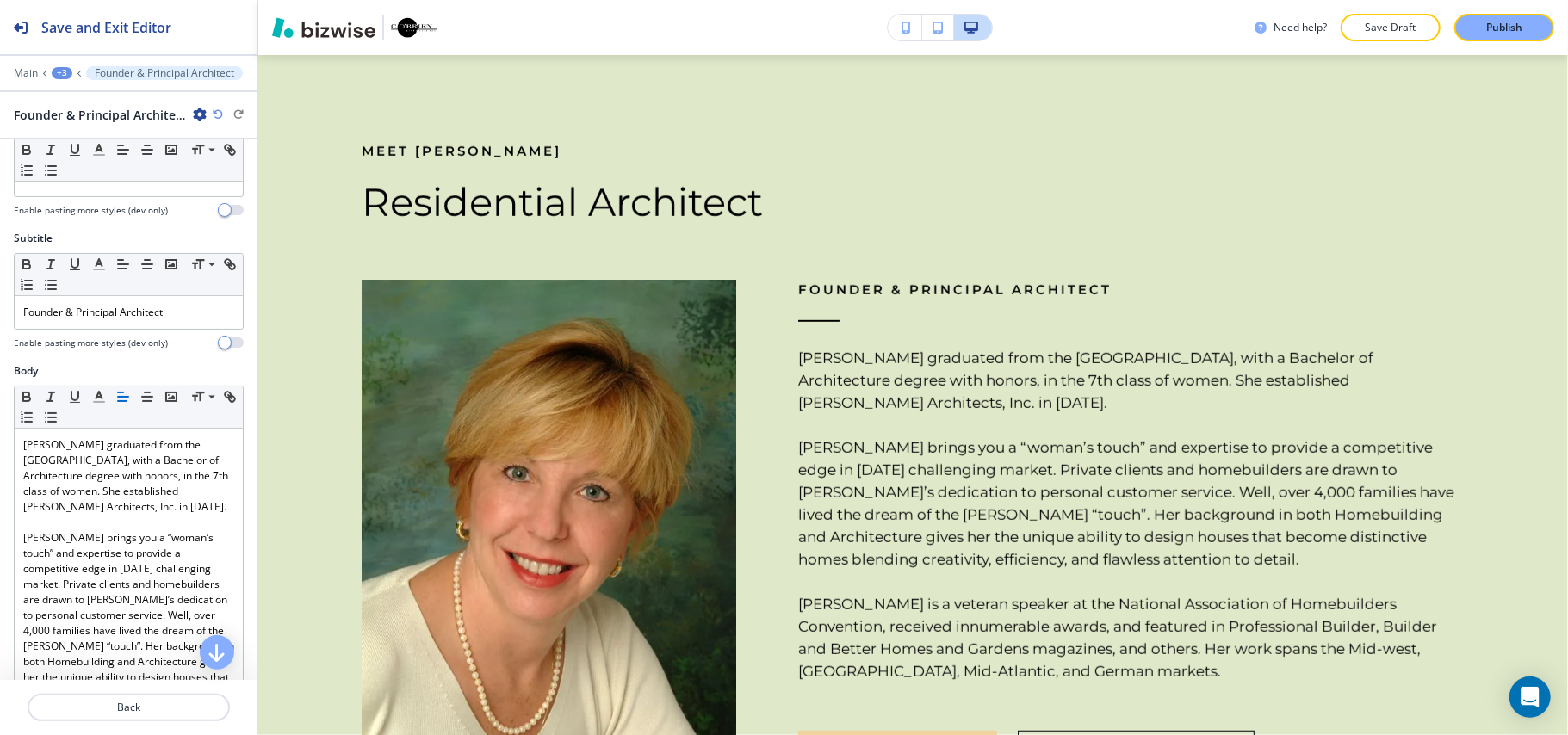
scroll to position [0, 0]
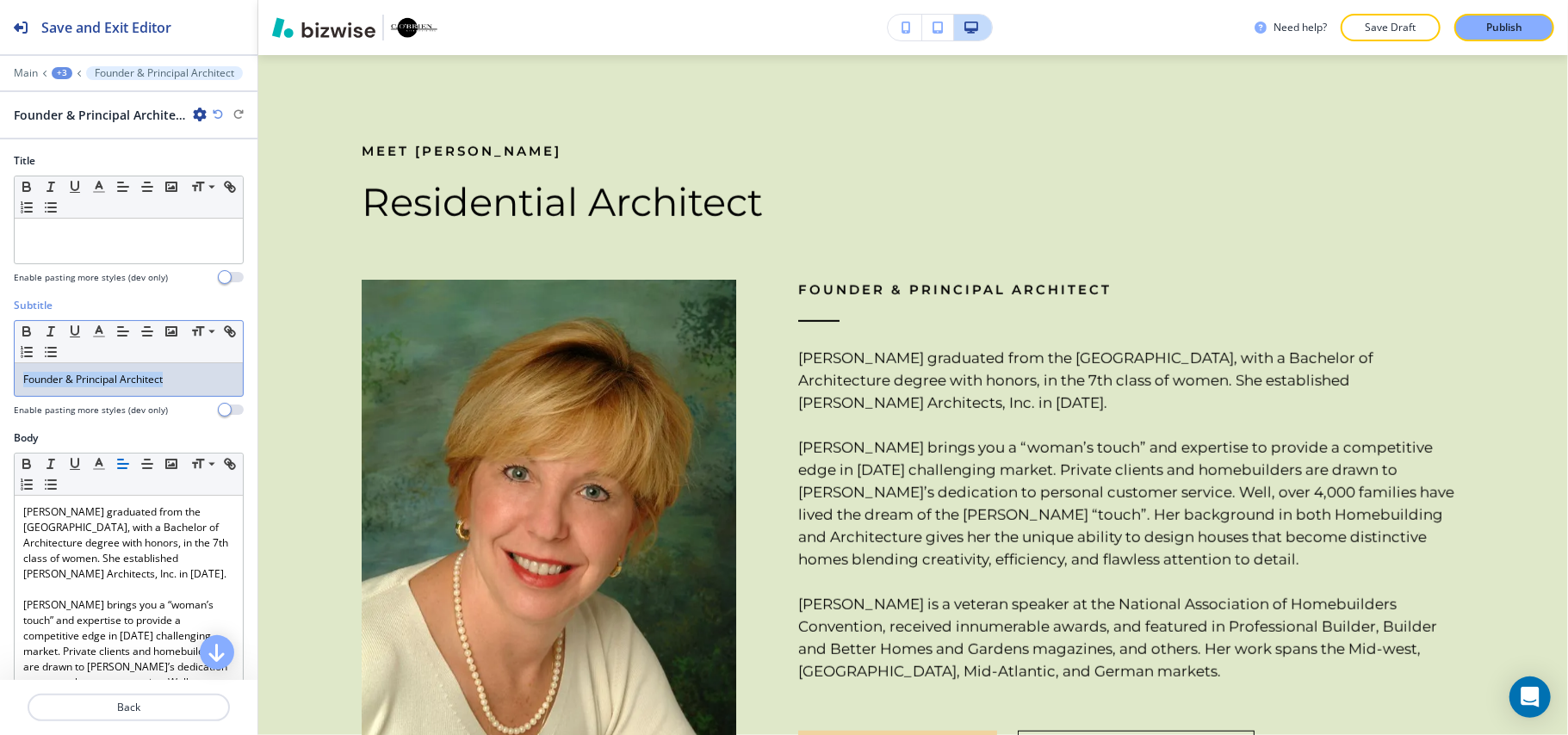
drag, startPoint x: 191, startPoint y: 378, endPoint x: 0, endPoint y: 376, distance: 191.0
click at [0, 376] on div "Subtitle Small Normal Large Huge Founder & Principal Architect Enable pasting m…" at bounding box center [128, 364] width 258 height 133
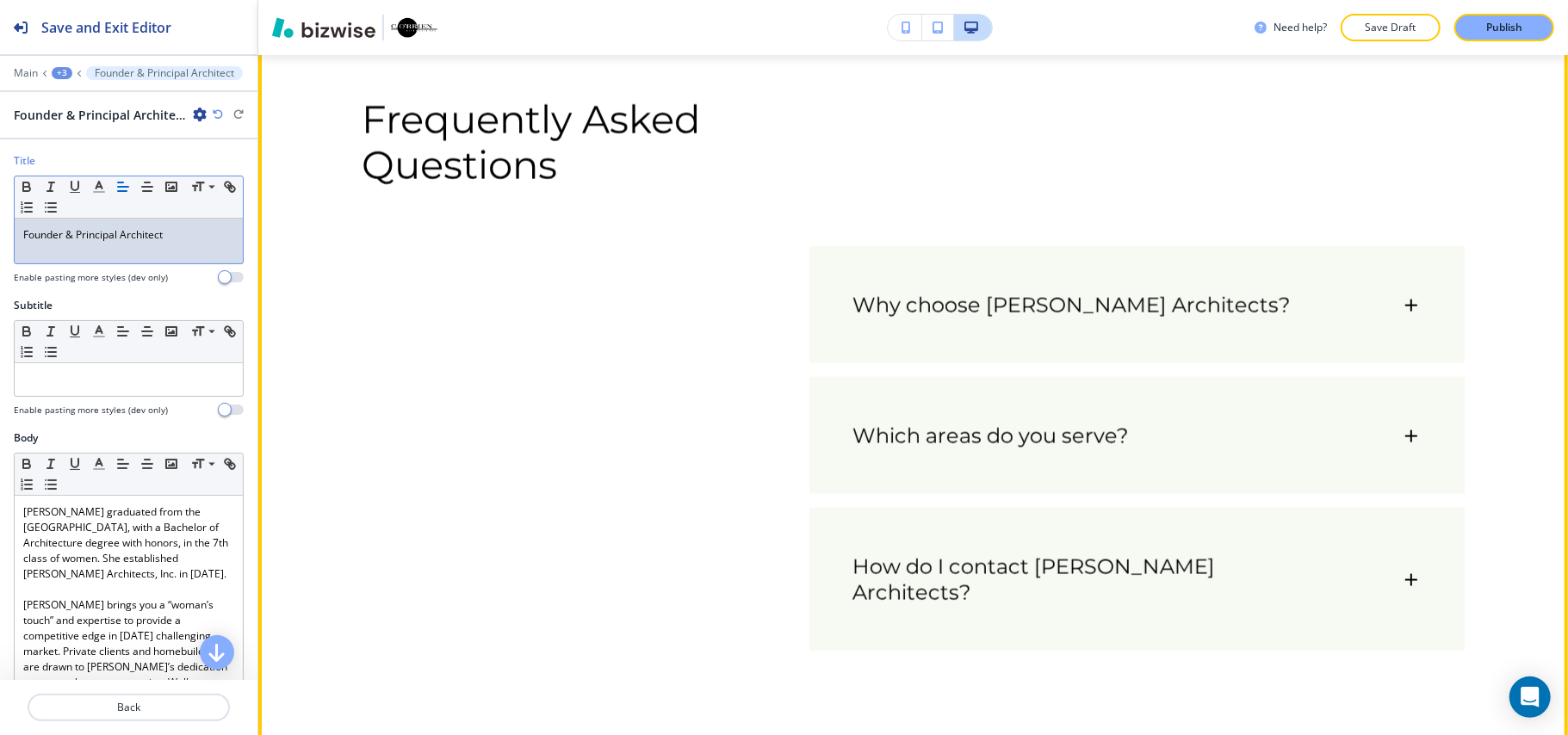
scroll to position [2053, 0]
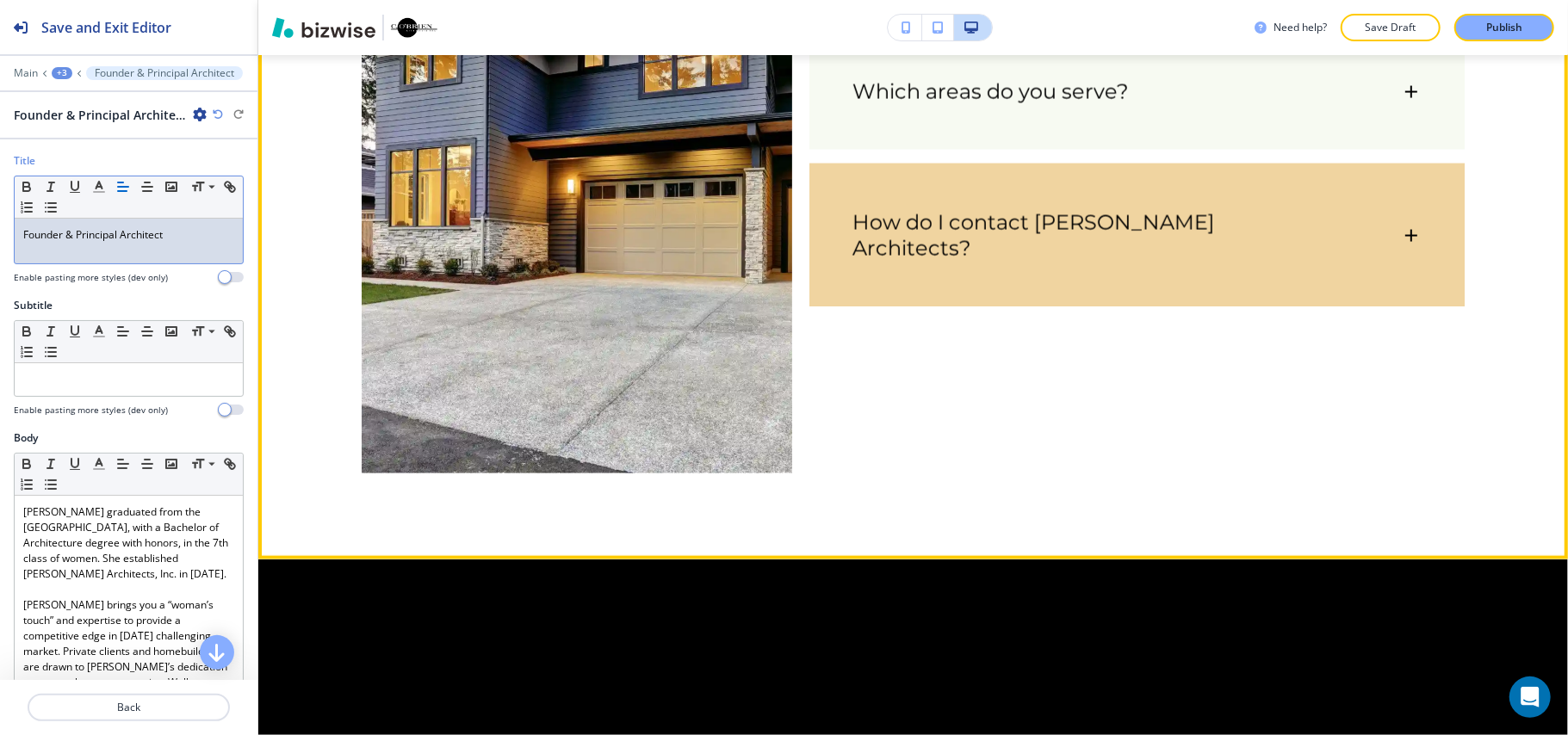
click at [1213, 222] on h6 "How do I contact [PERSON_NAME] Architects?" at bounding box center [1075, 236] width 445 height 52
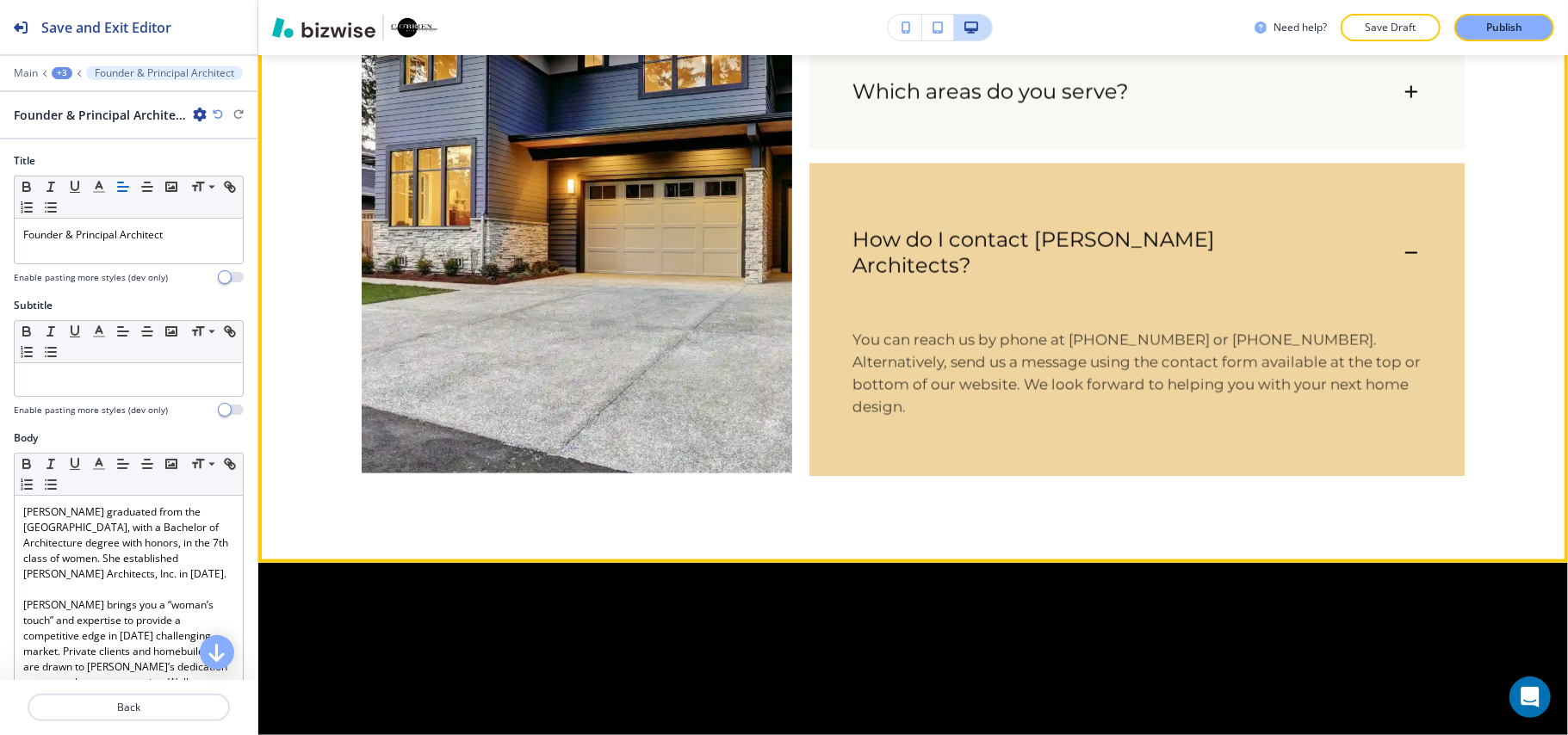
click at [1213, 227] on h6 "How do I contact [PERSON_NAME] Architects?" at bounding box center [1075, 253] width 445 height 52
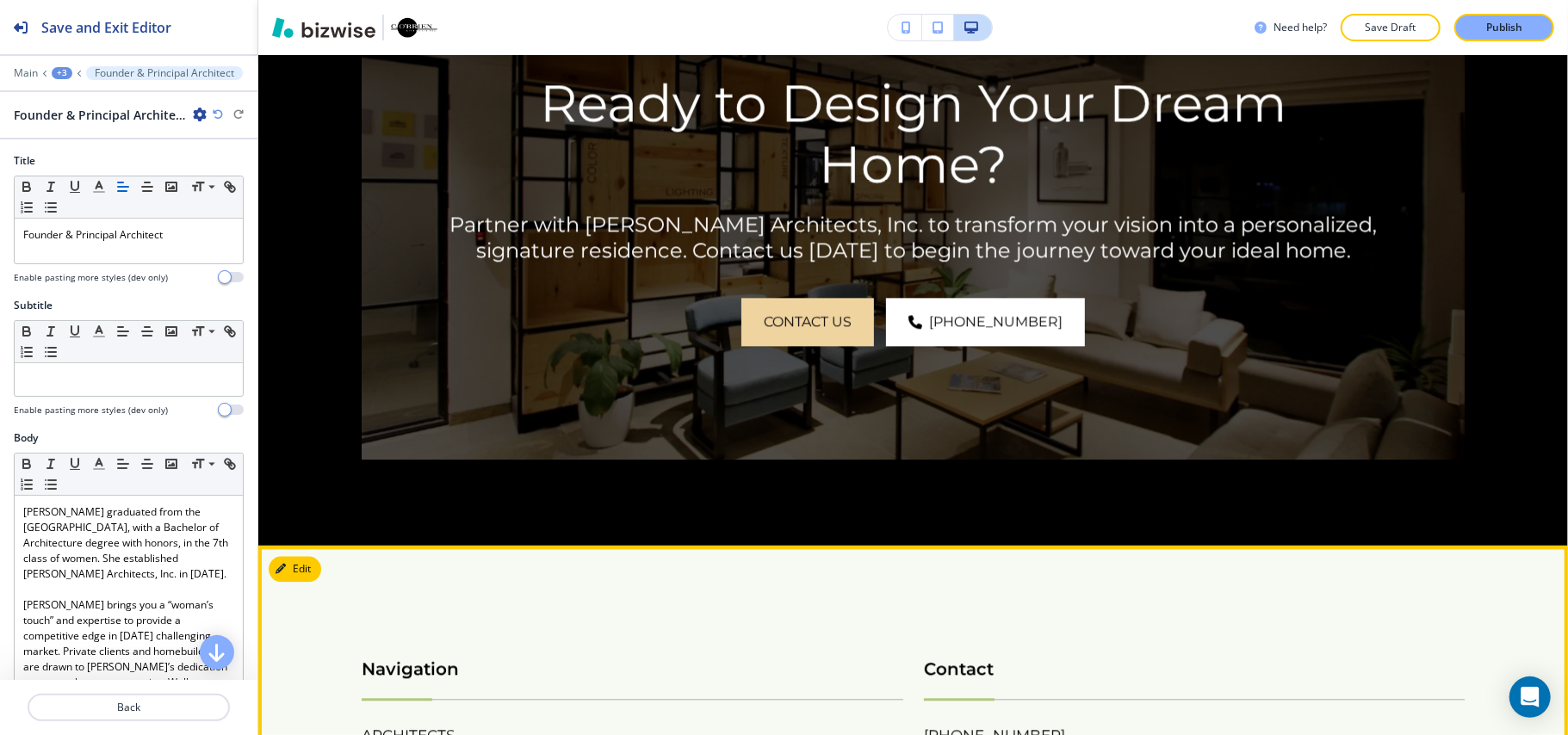
scroll to position [2513, 0]
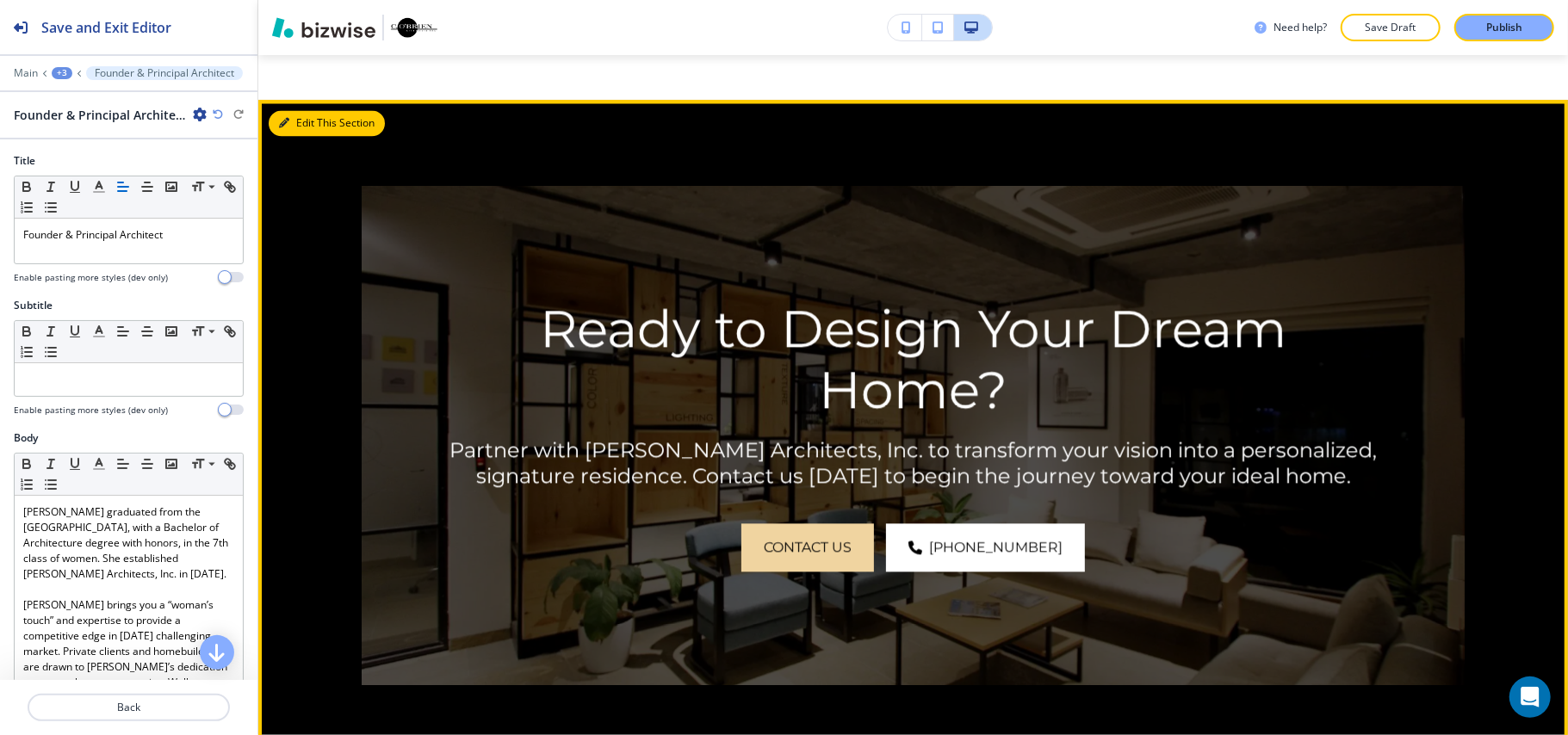
click at [302, 110] on button "Edit This Section" at bounding box center [327, 123] width 116 height 26
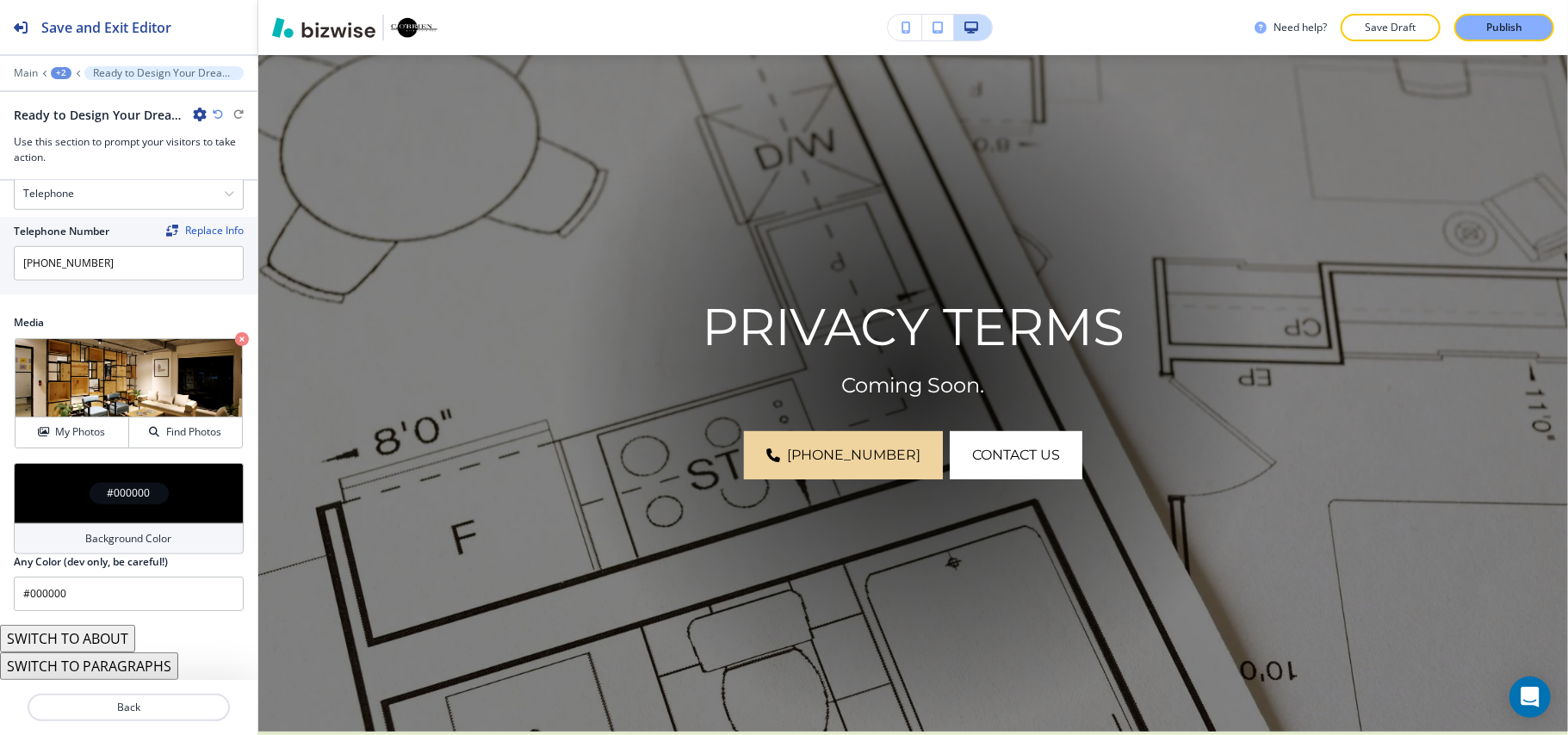
scroll to position [0, 0]
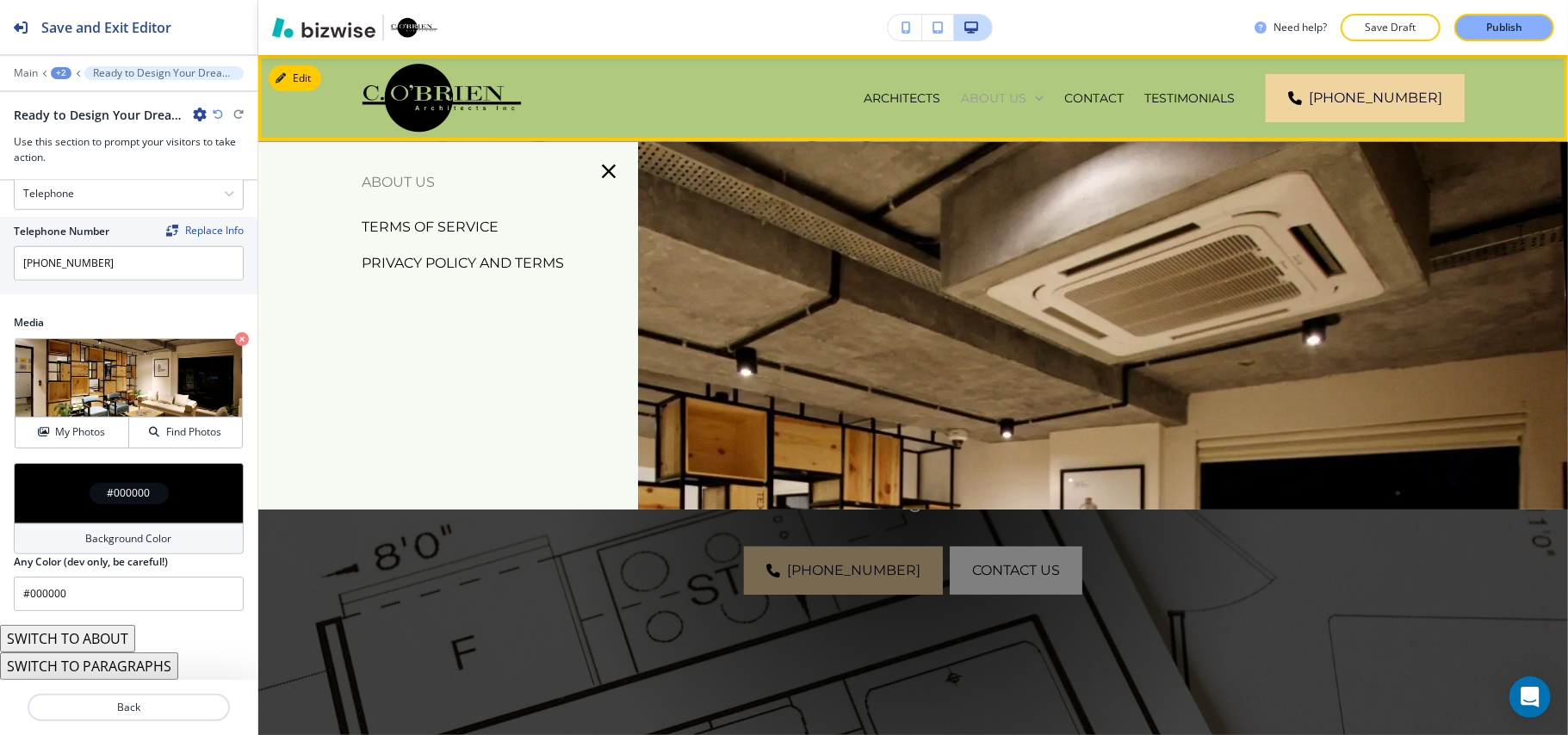
click at [1027, 90] on p "ABOUT US" at bounding box center [994, 98] width 66 height 17
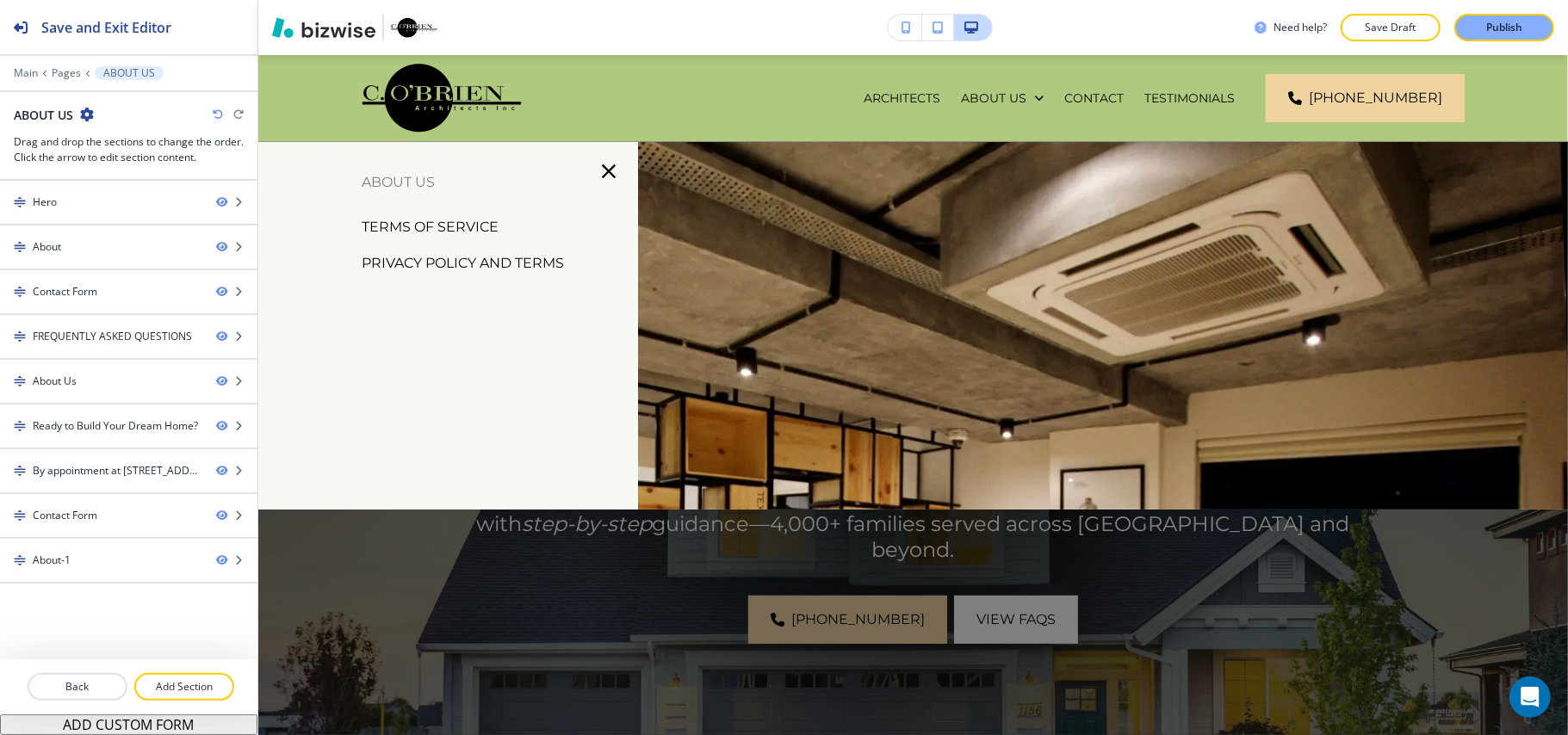
click at [509, 256] on p "PRIVACY POLICY AND TERMS" at bounding box center [462, 264] width 203 height 26
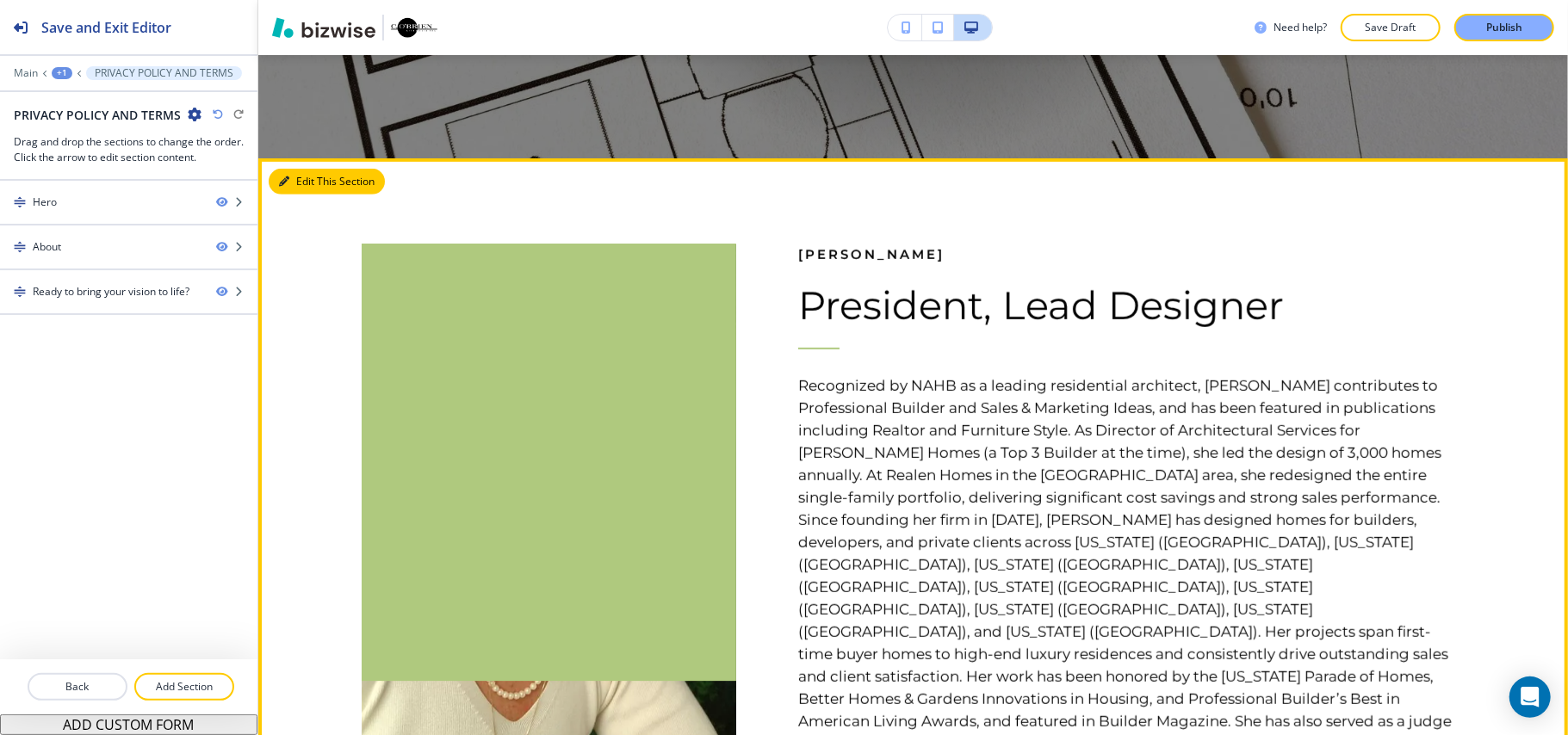
click at [303, 184] on button "Edit This Section" at bounding box center [327, 182] width 116 height 26
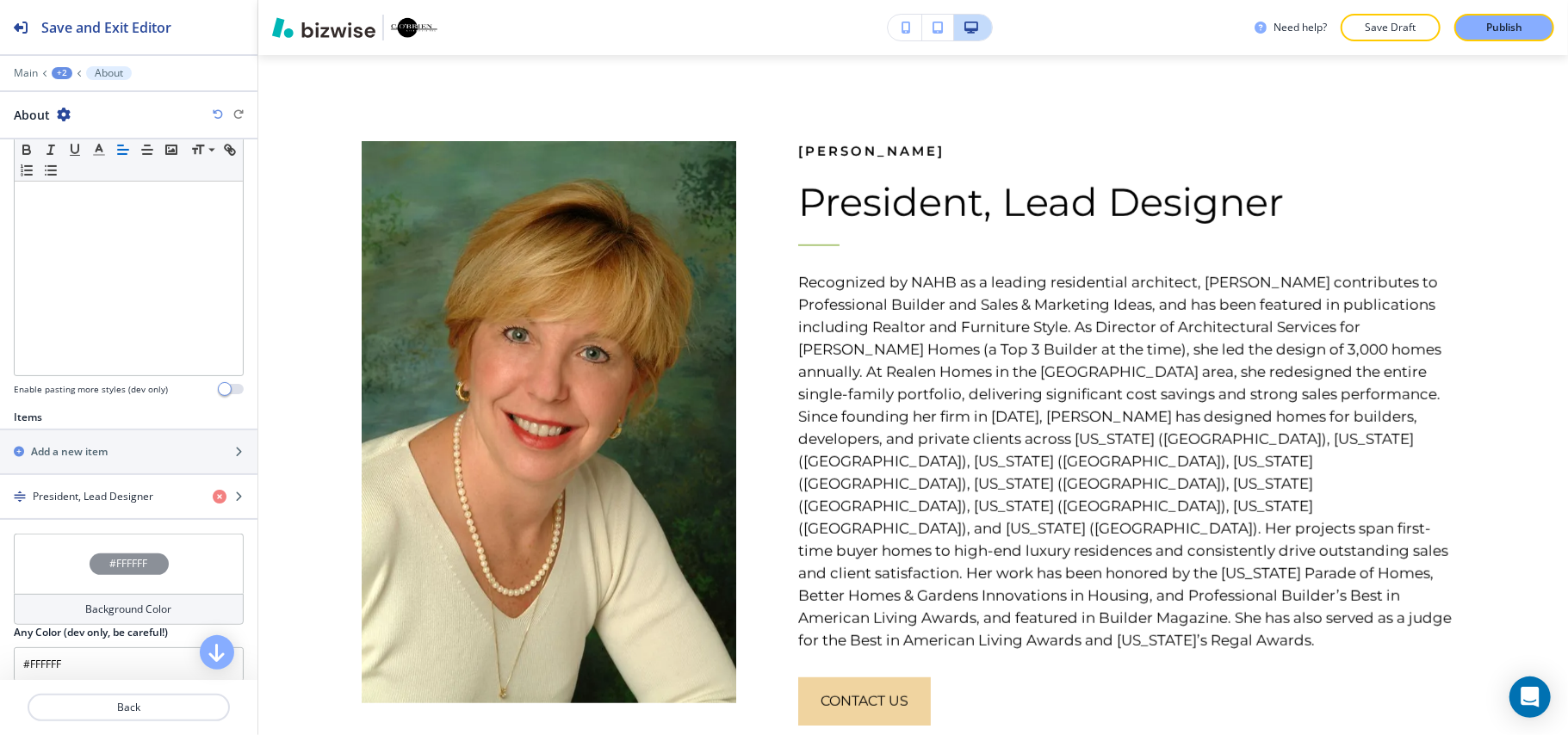
scroll to position [452, 0]
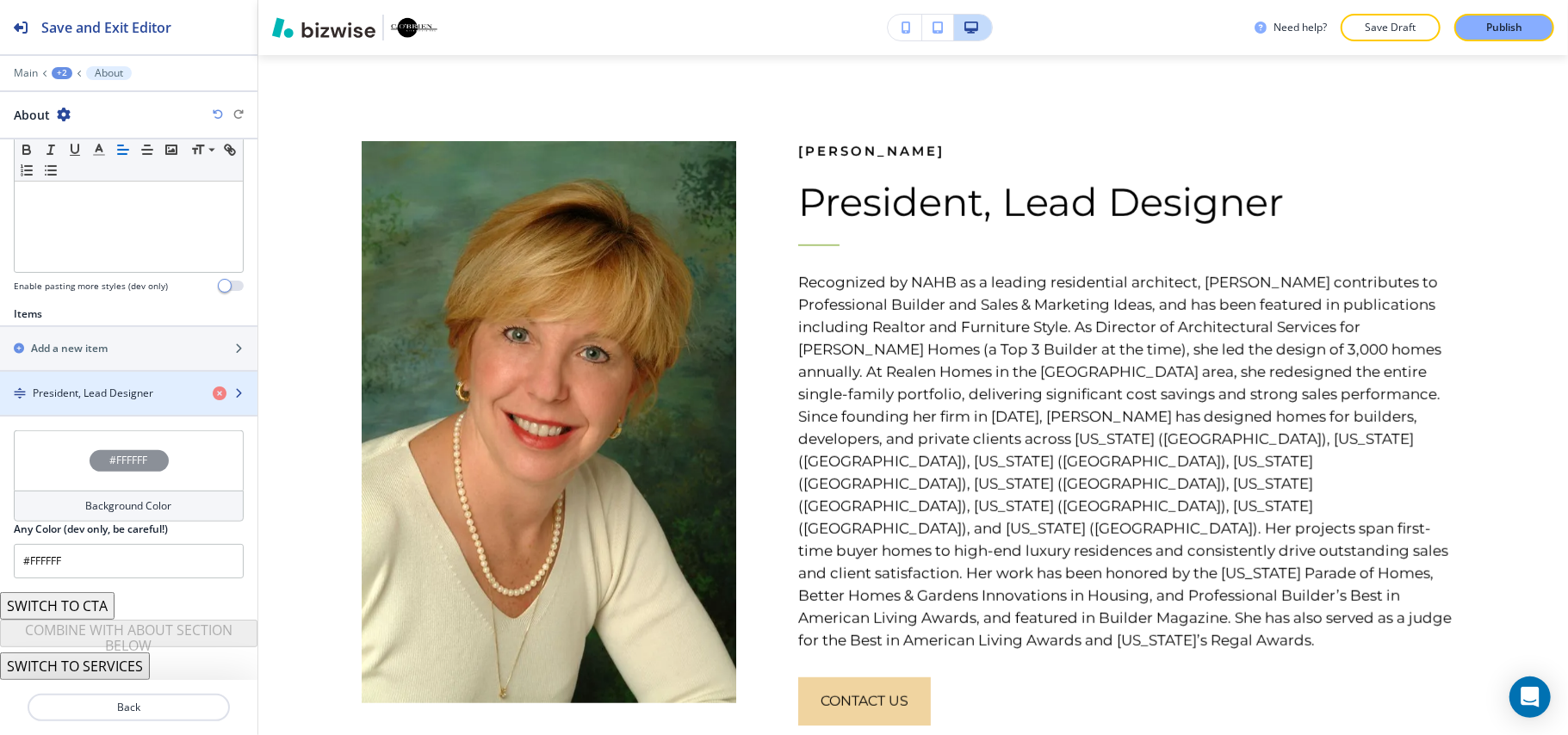
click at [105, 399] on h4 "President, Lead Designer" at bounding box center [93, 393] width 121 height 16
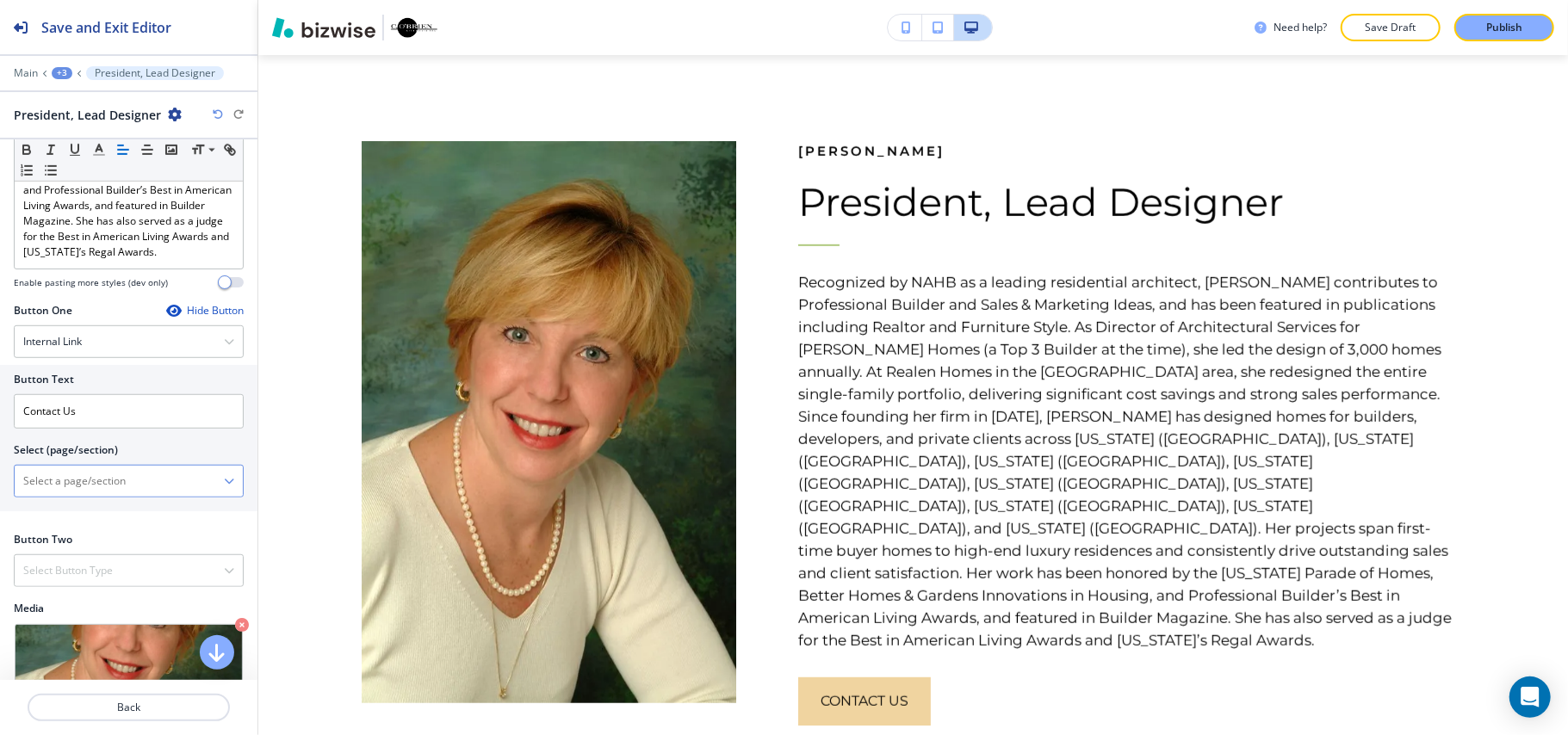
scroll to position [803, 0]
click at [93, 465] on \(page\/section\) "Manual Input" at bounding box center [119, 480] width 209 height 29
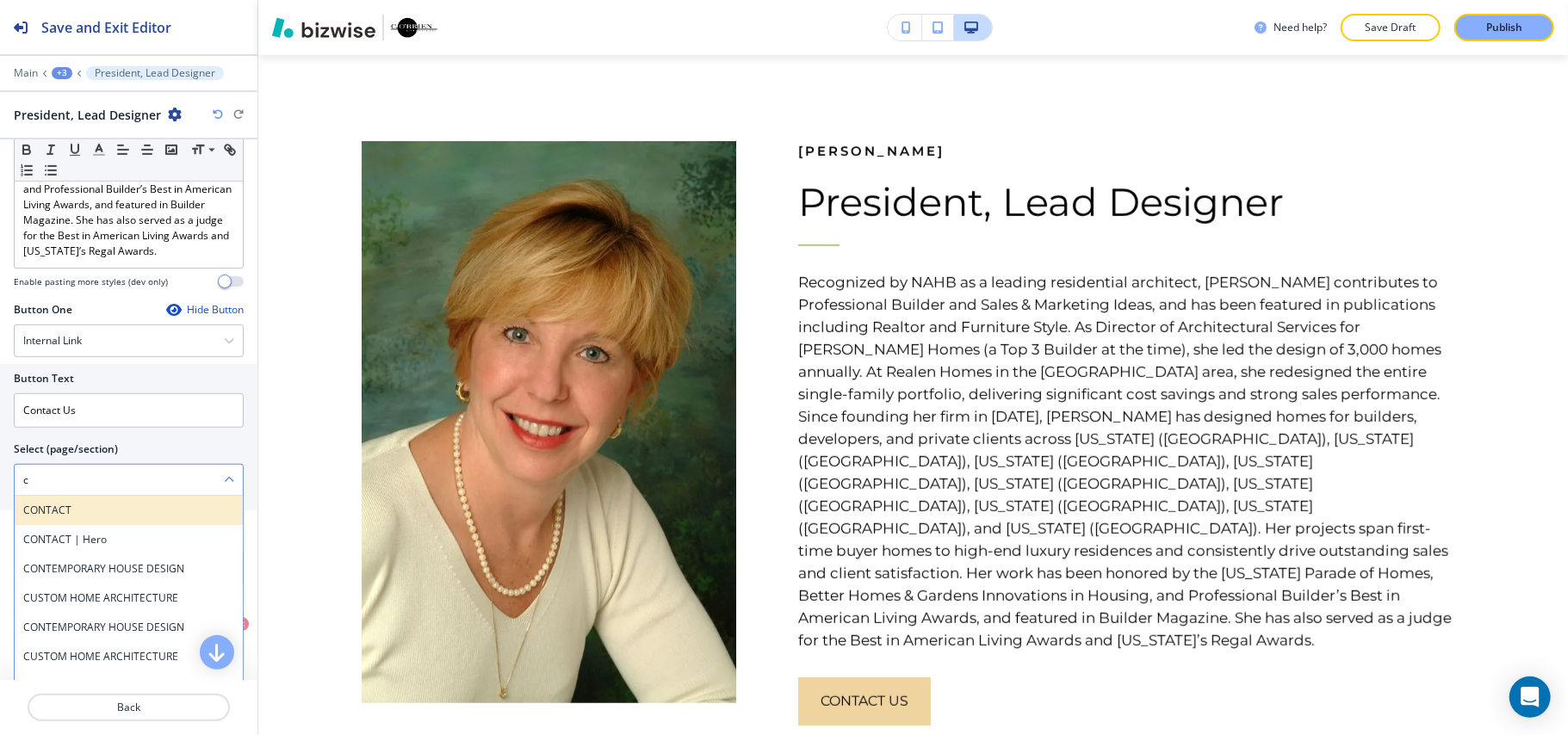
click at [66, 502] on h4 "CONTACT" at bounding box center [128, 510] width 211 height 16
type \(page\/section\) "CONTACT"
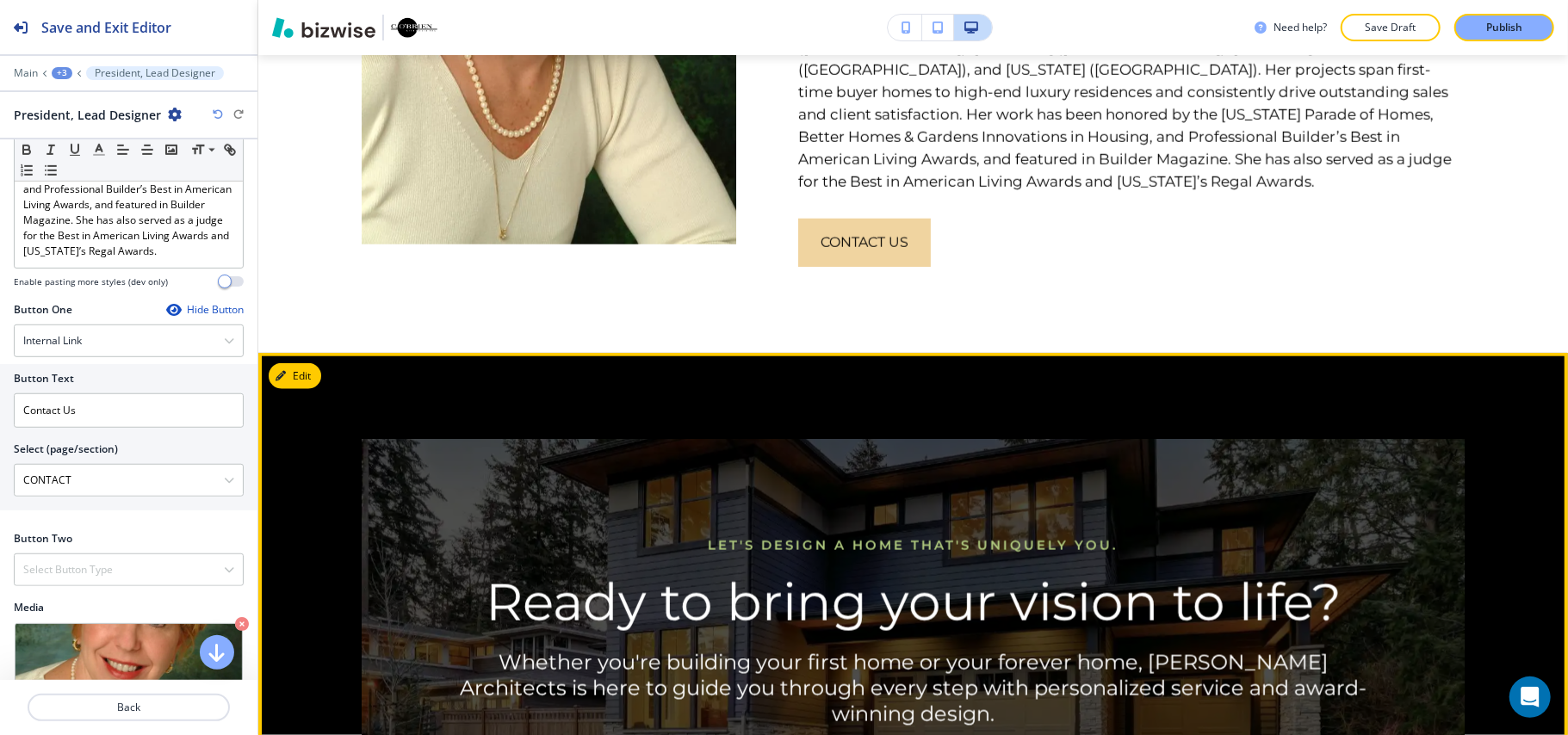
scroll to position [1480, 0]
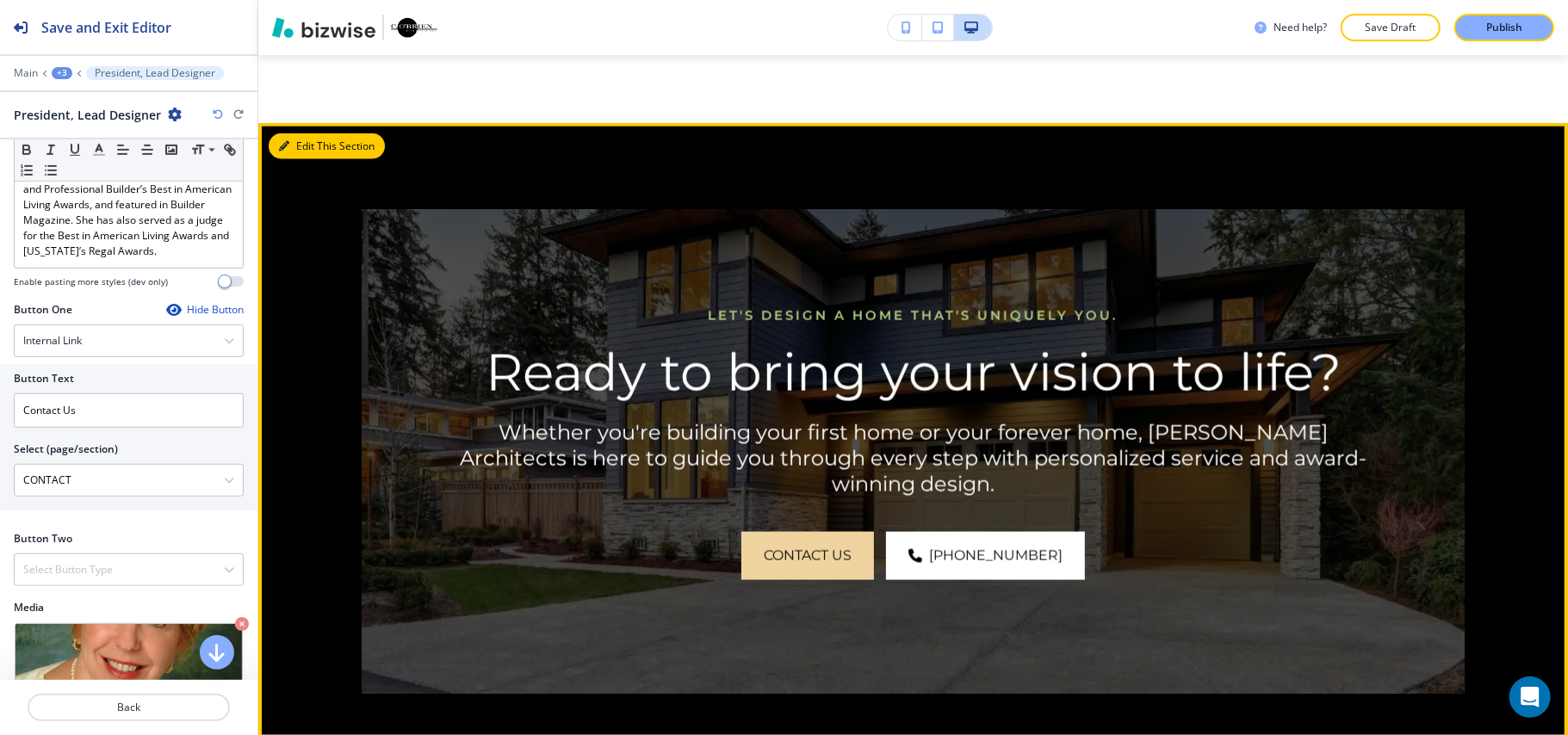
click at [322, 134] on button "Edit This Section" at bounding box center [327, 146] width 116 height 26
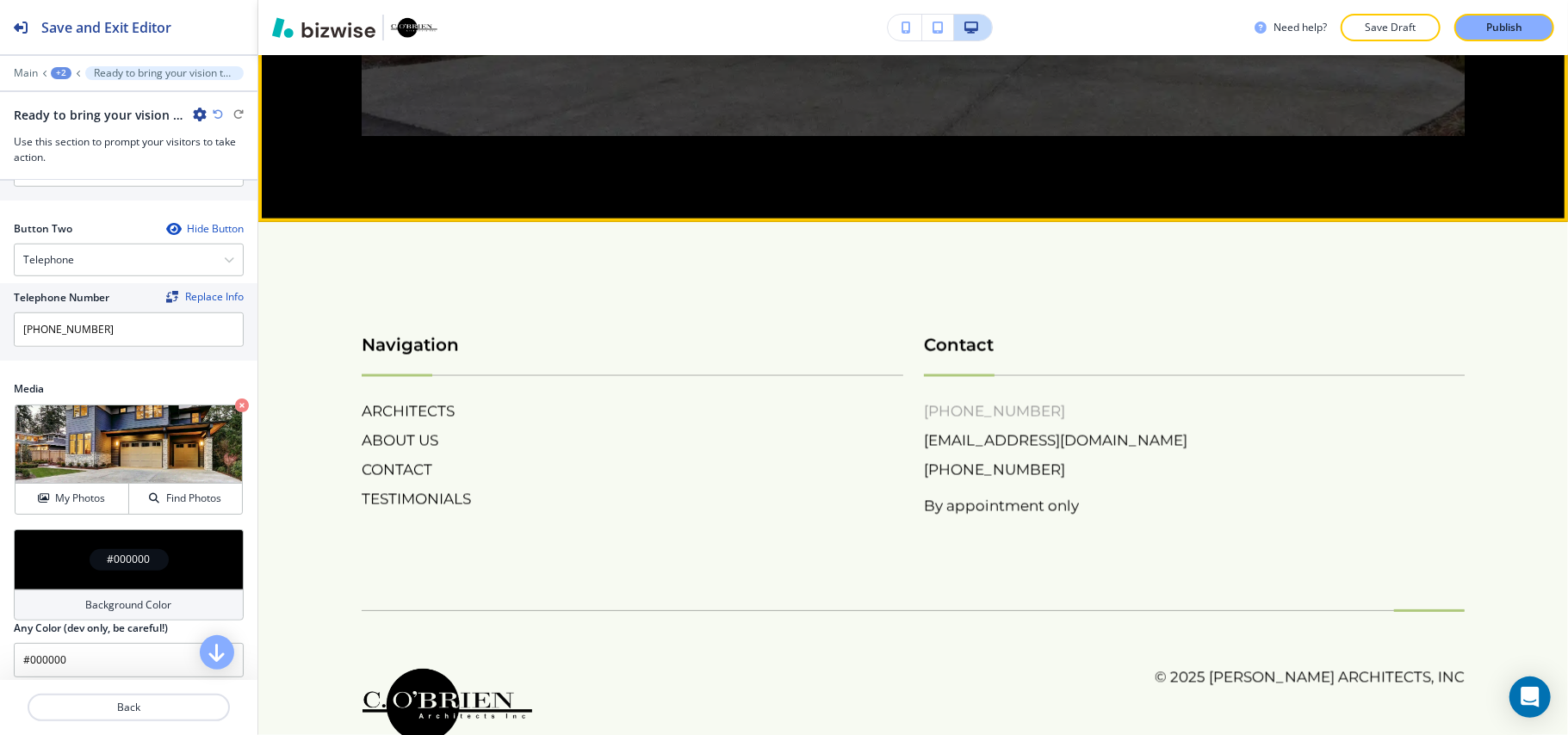
scroll to position [2079, 0]
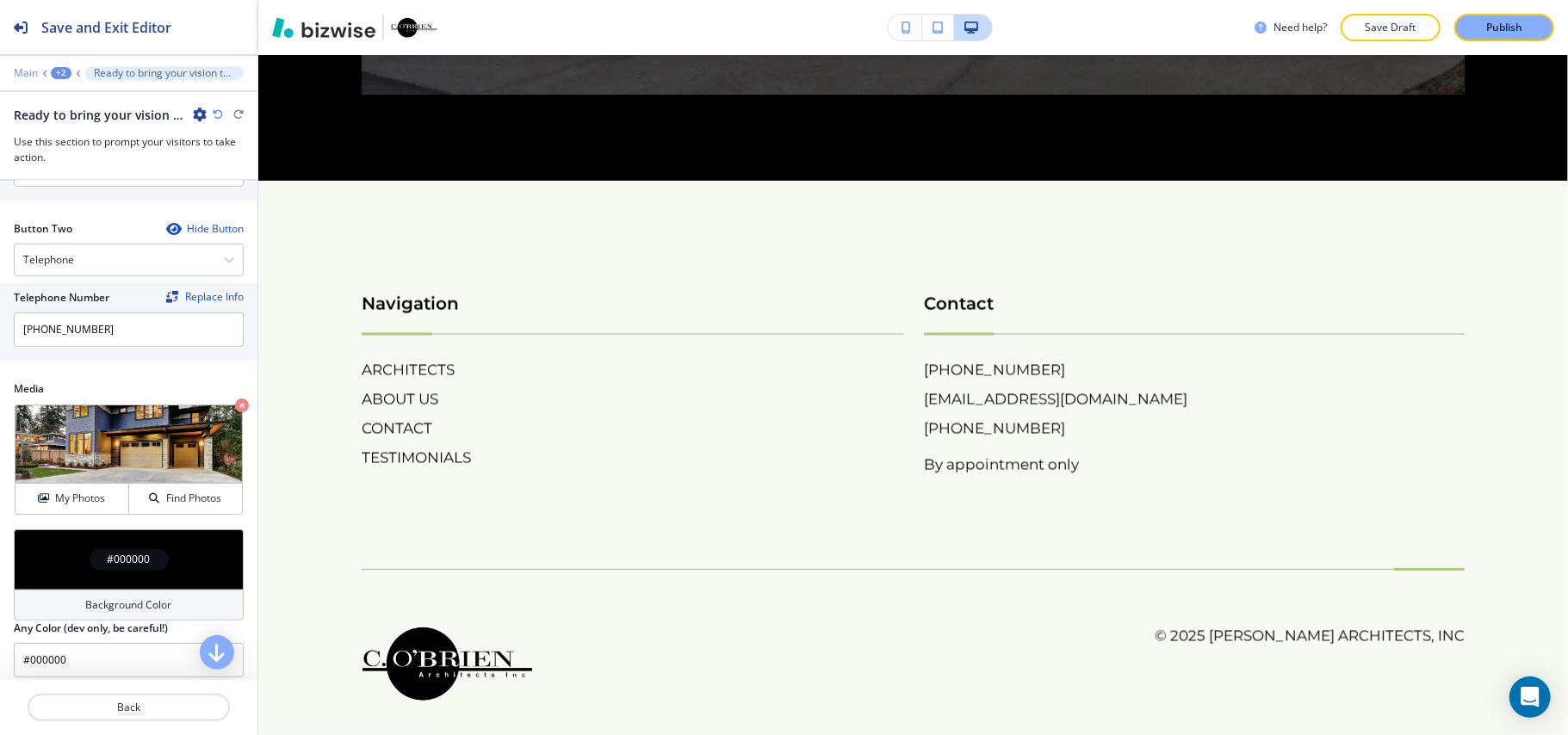
click at [19, 74] on p "Main" at bounding box center [26, 73] width 24 height 12
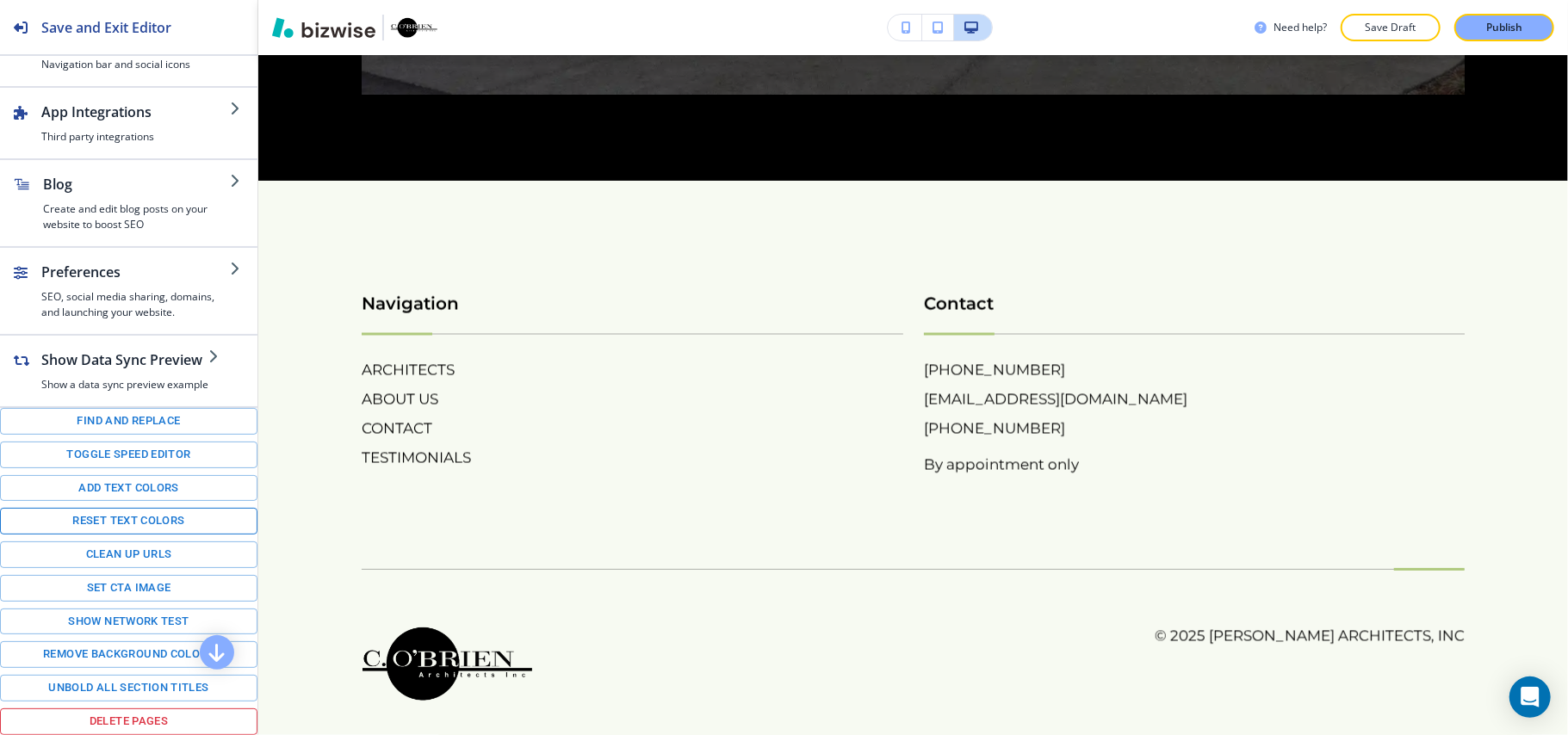
scroll to position [241, 0]
click at [84, 445] on button "Toggle speed editor" at bounding box center [128, 454] width 258 height 27
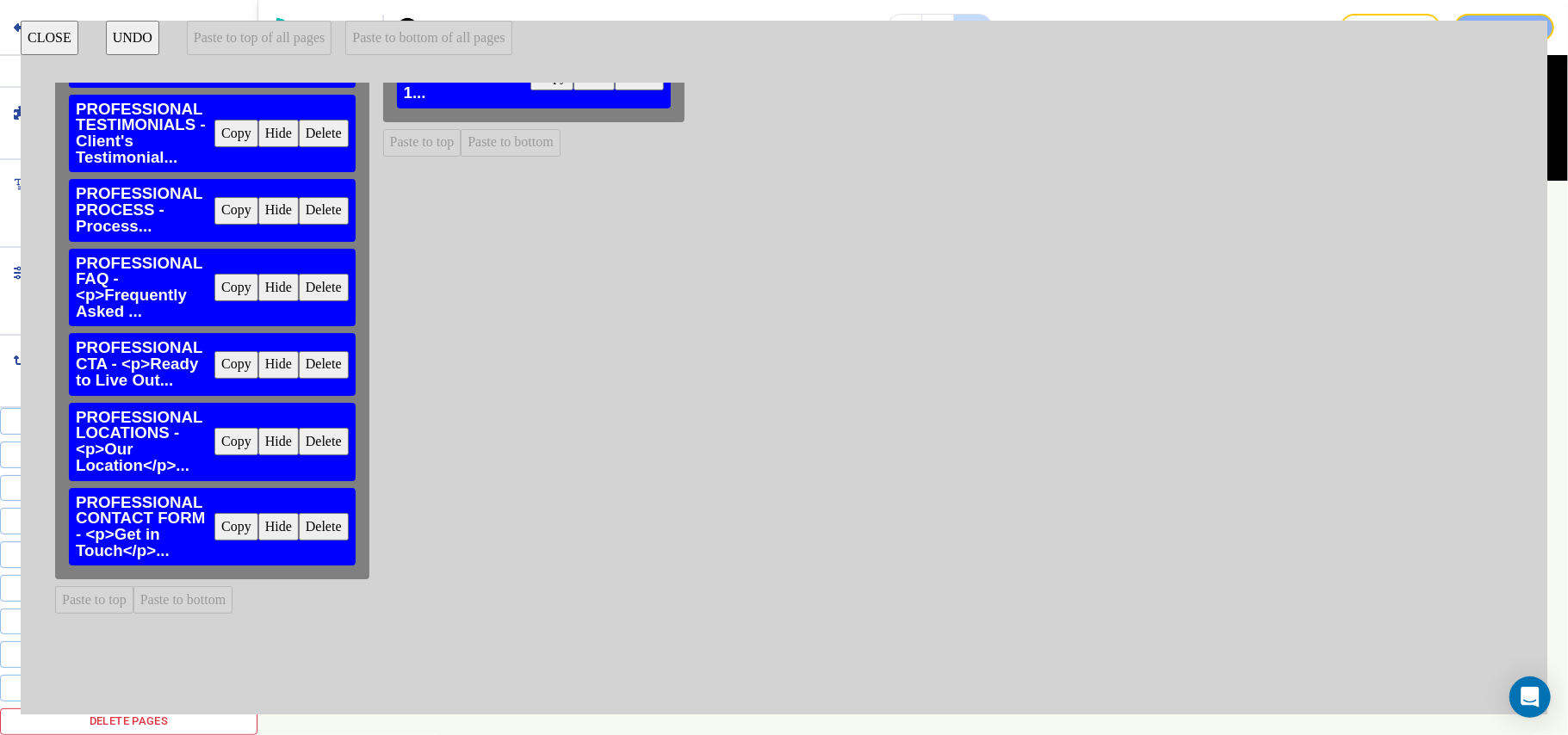
scroll to position [688, 0]
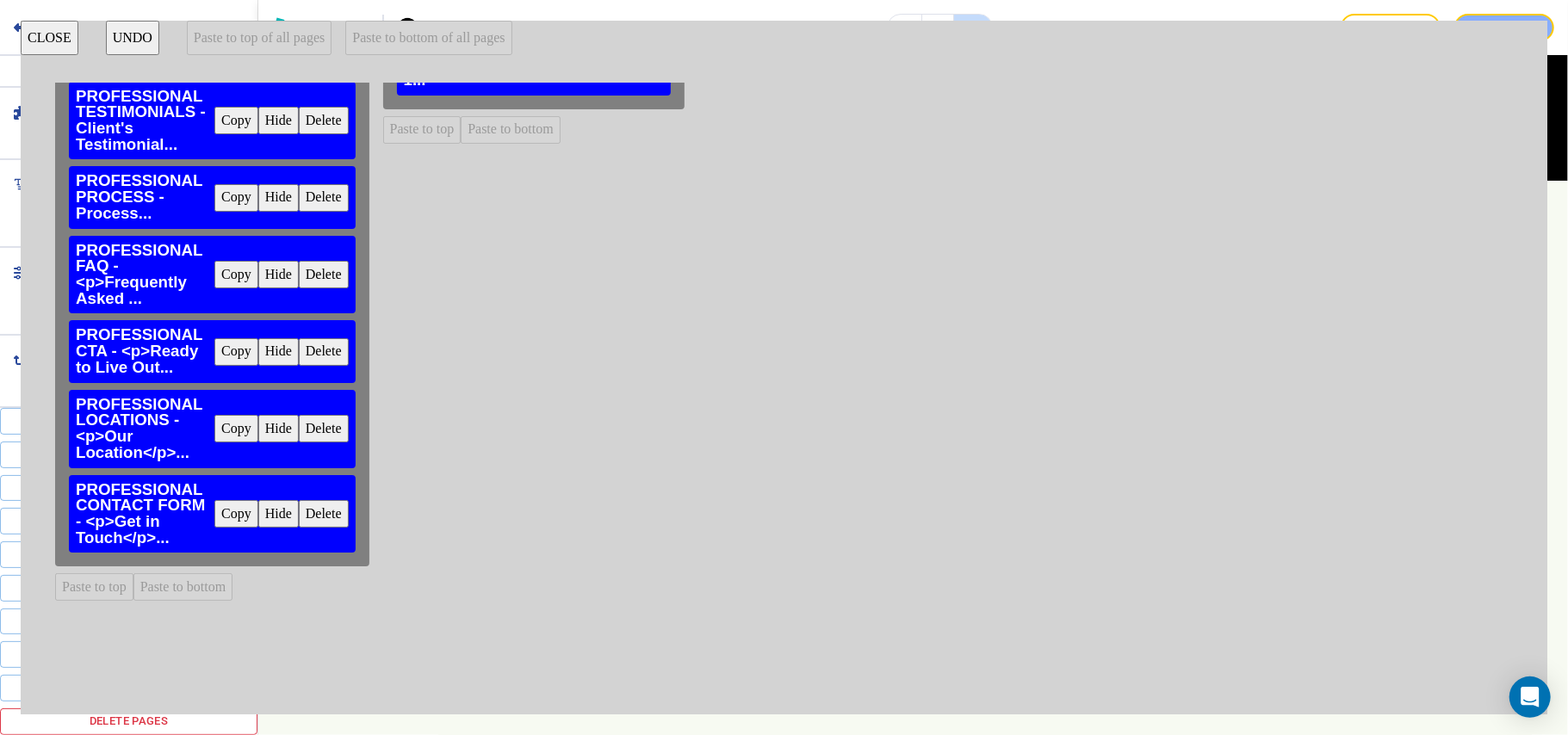
click at [239, 427] on button "Copy" at bounding box center [236, 428] width 44 height 28
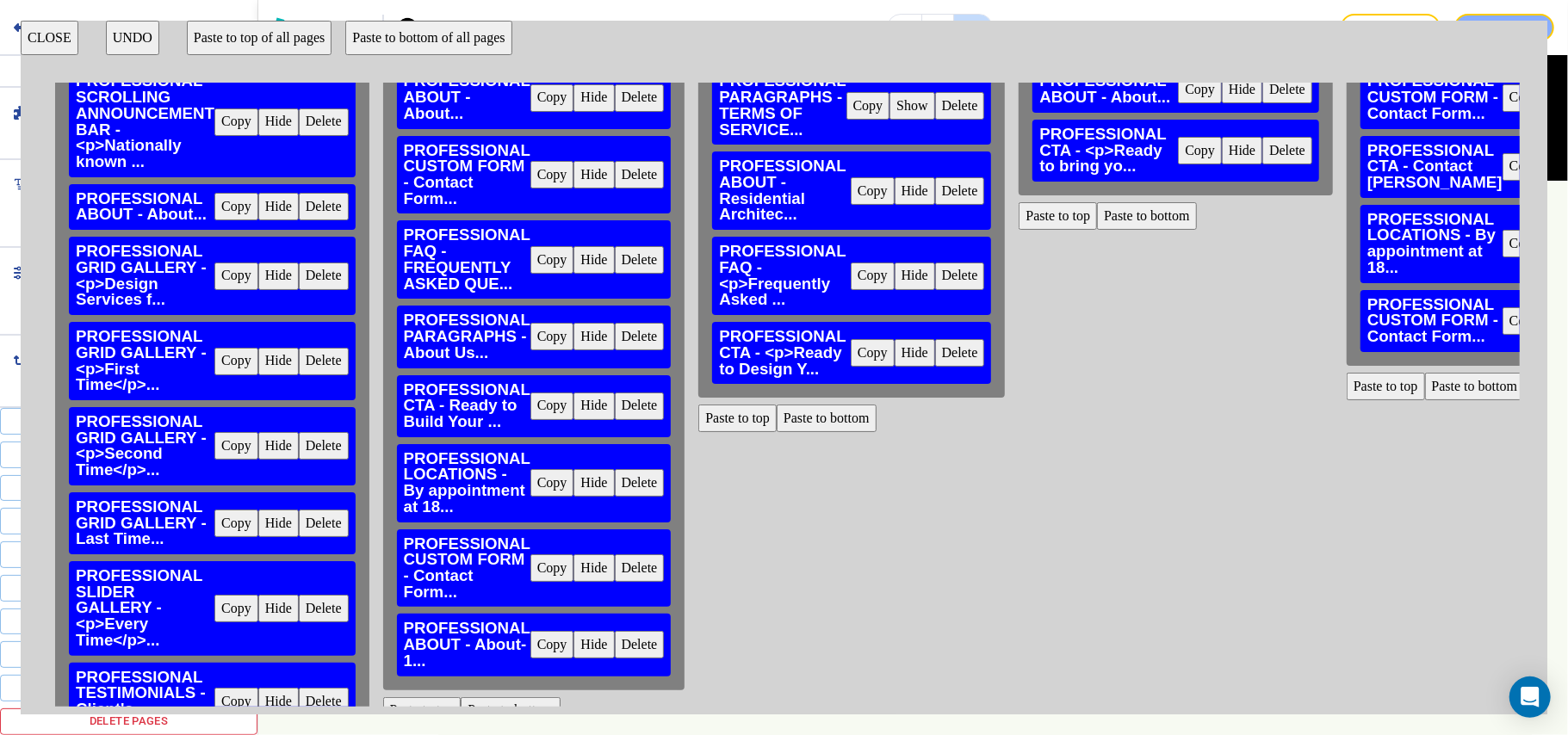
scroll to position [0, 0]
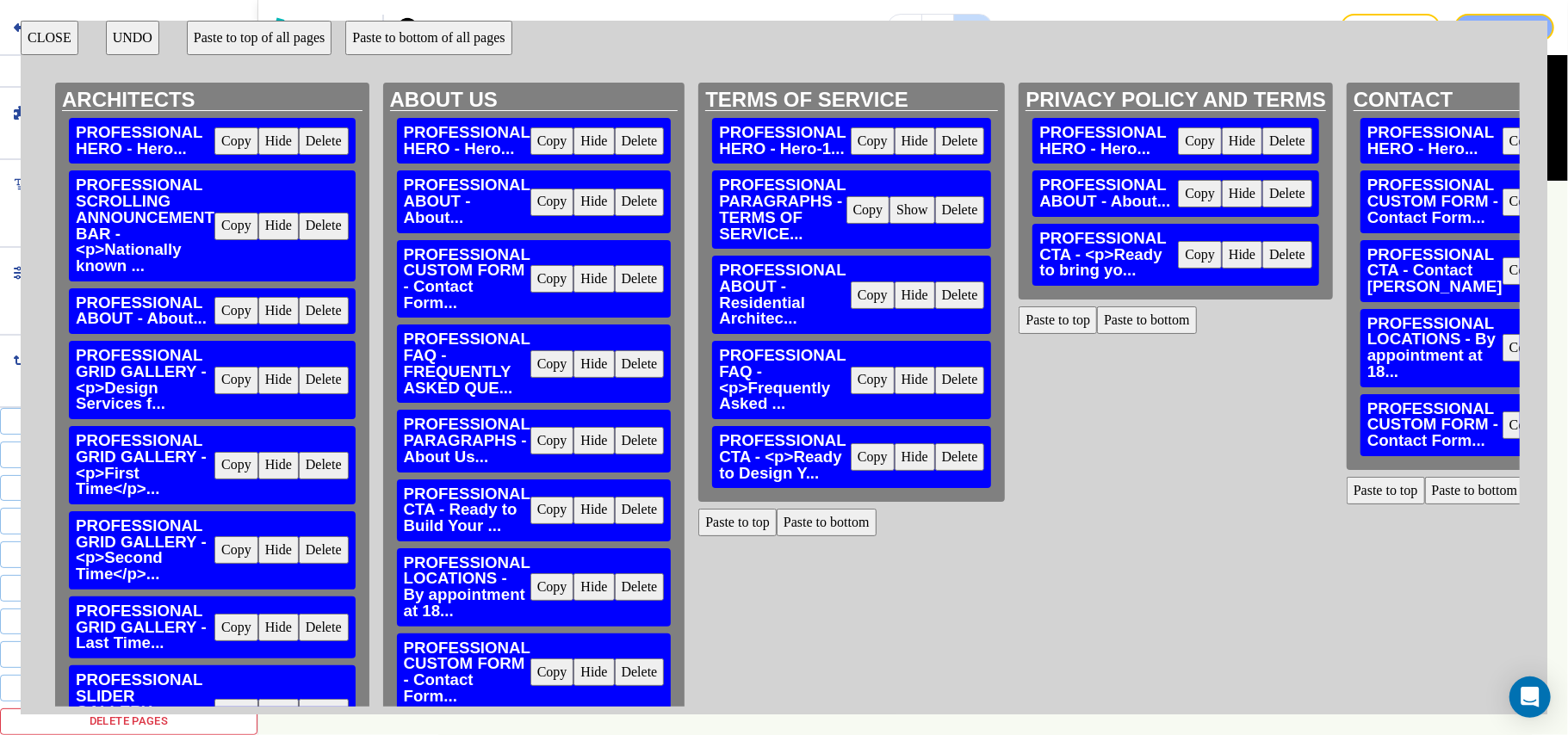
click at [1152, 329] on button "Paste to bottom" at bounding box center [1146, 321] width 100 height 28
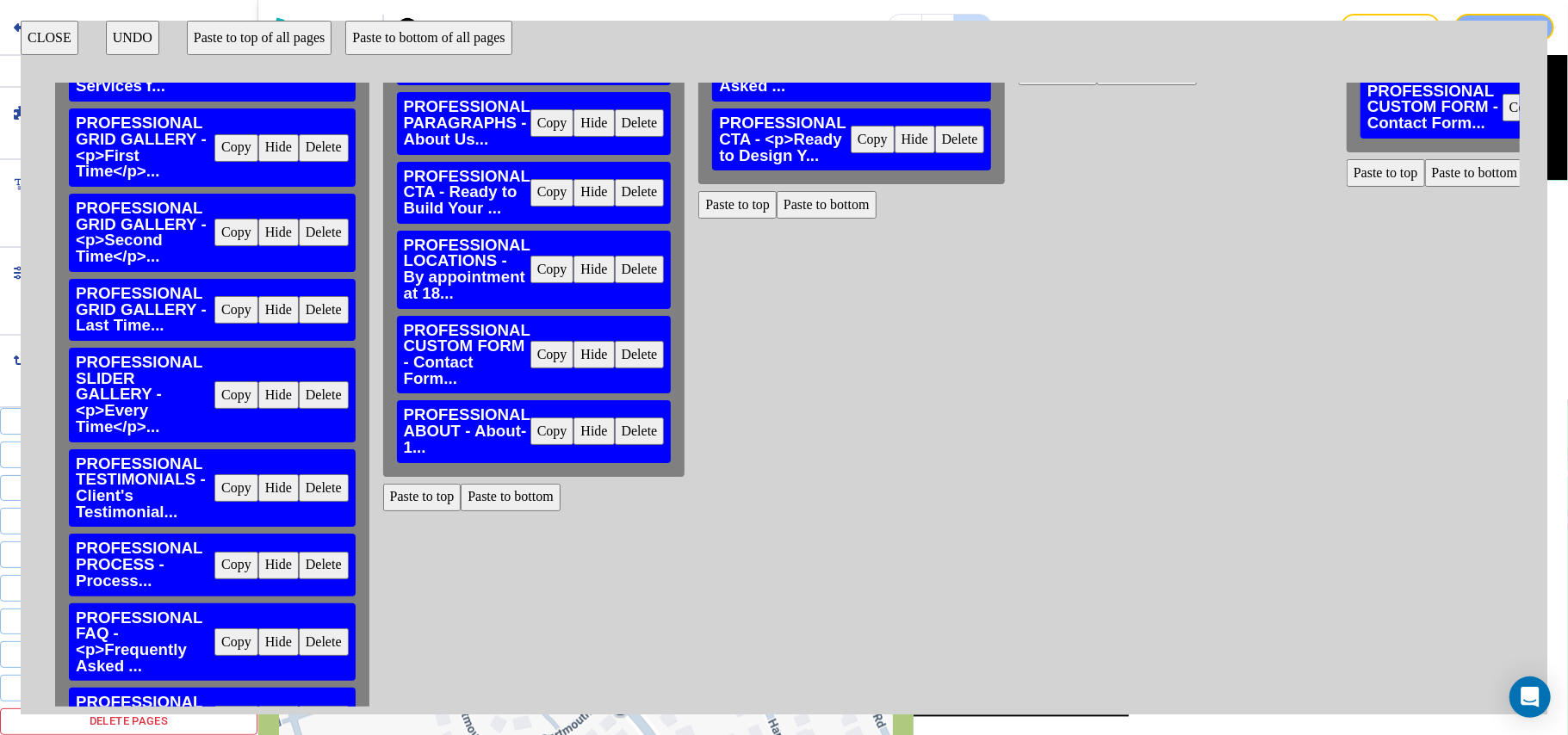
scroll to position [458, 0]
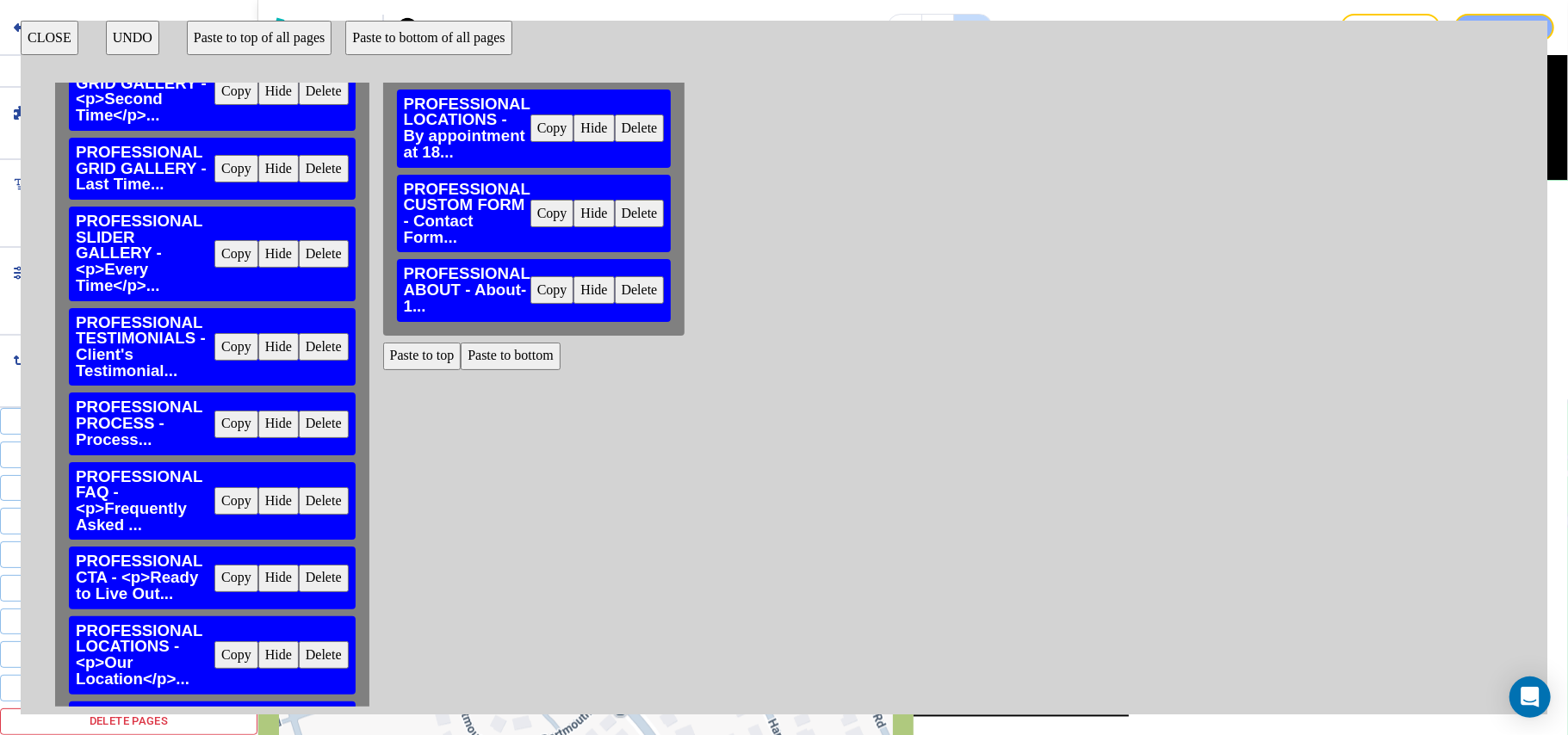
click at [40, 36] on button "CLOSE" at bounding box center [49, 38] width 58 height 34
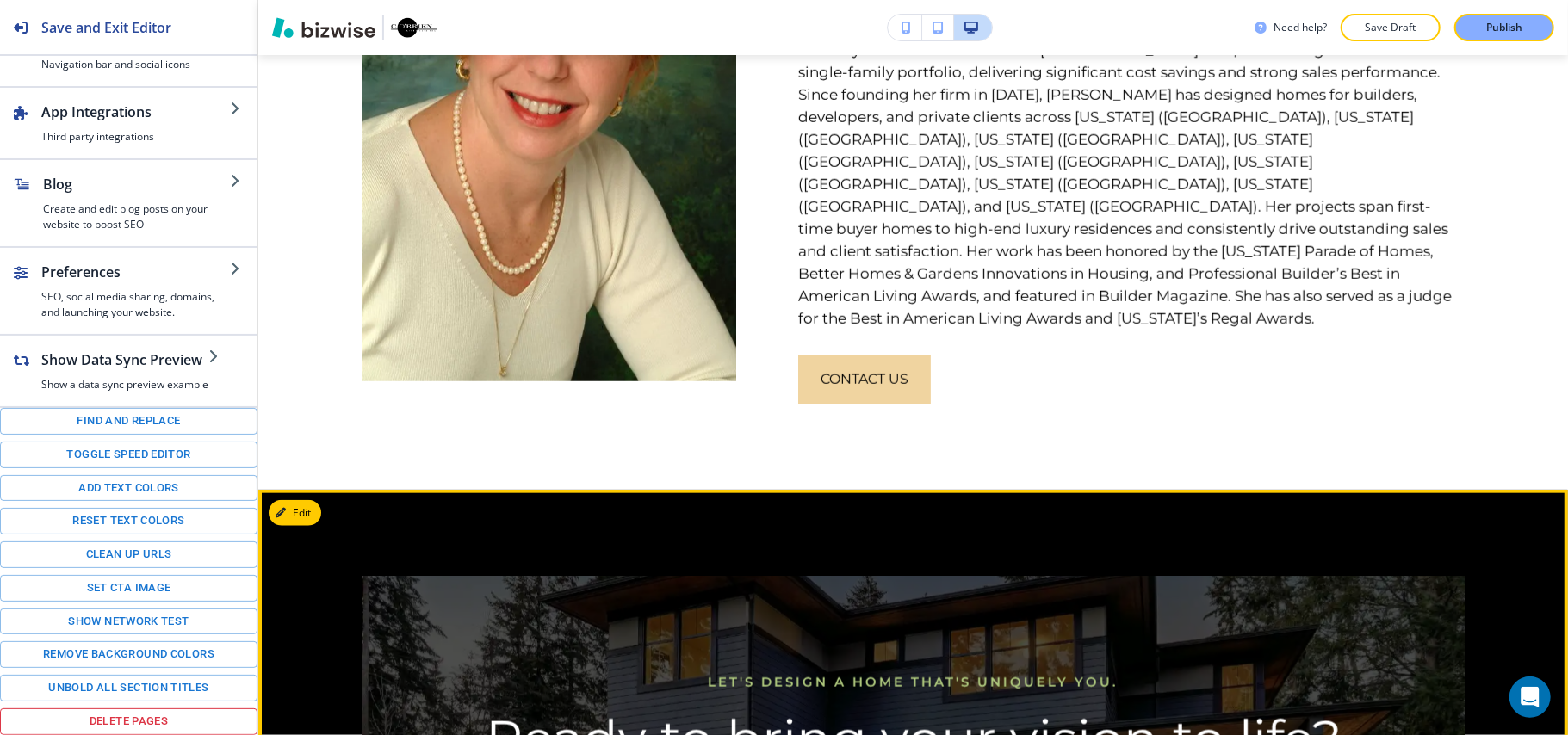
scroll to position [1094, 0]
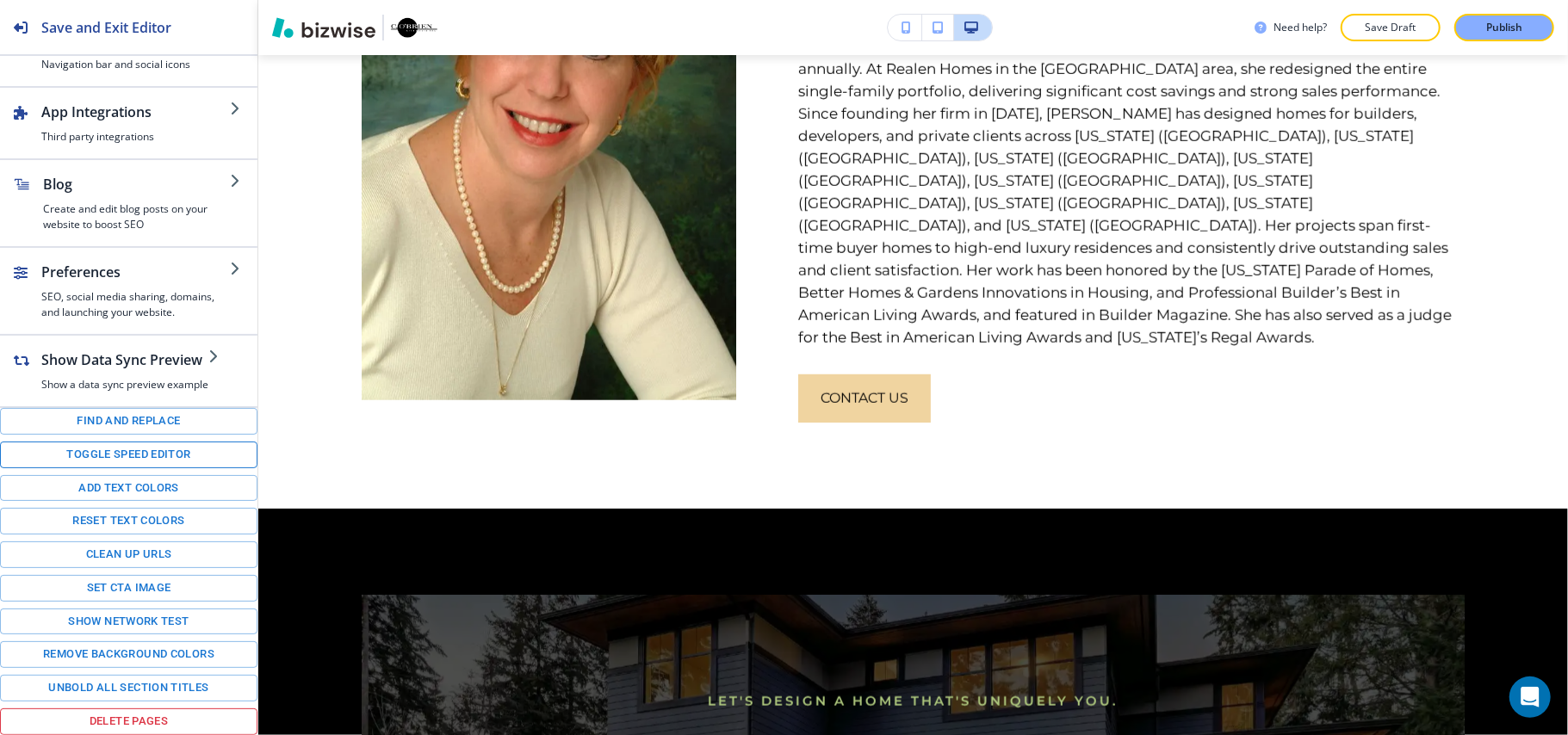
click at [77, 448] on button "Toggle speed editor" at bounding box center [128, 454] width 258 height 27
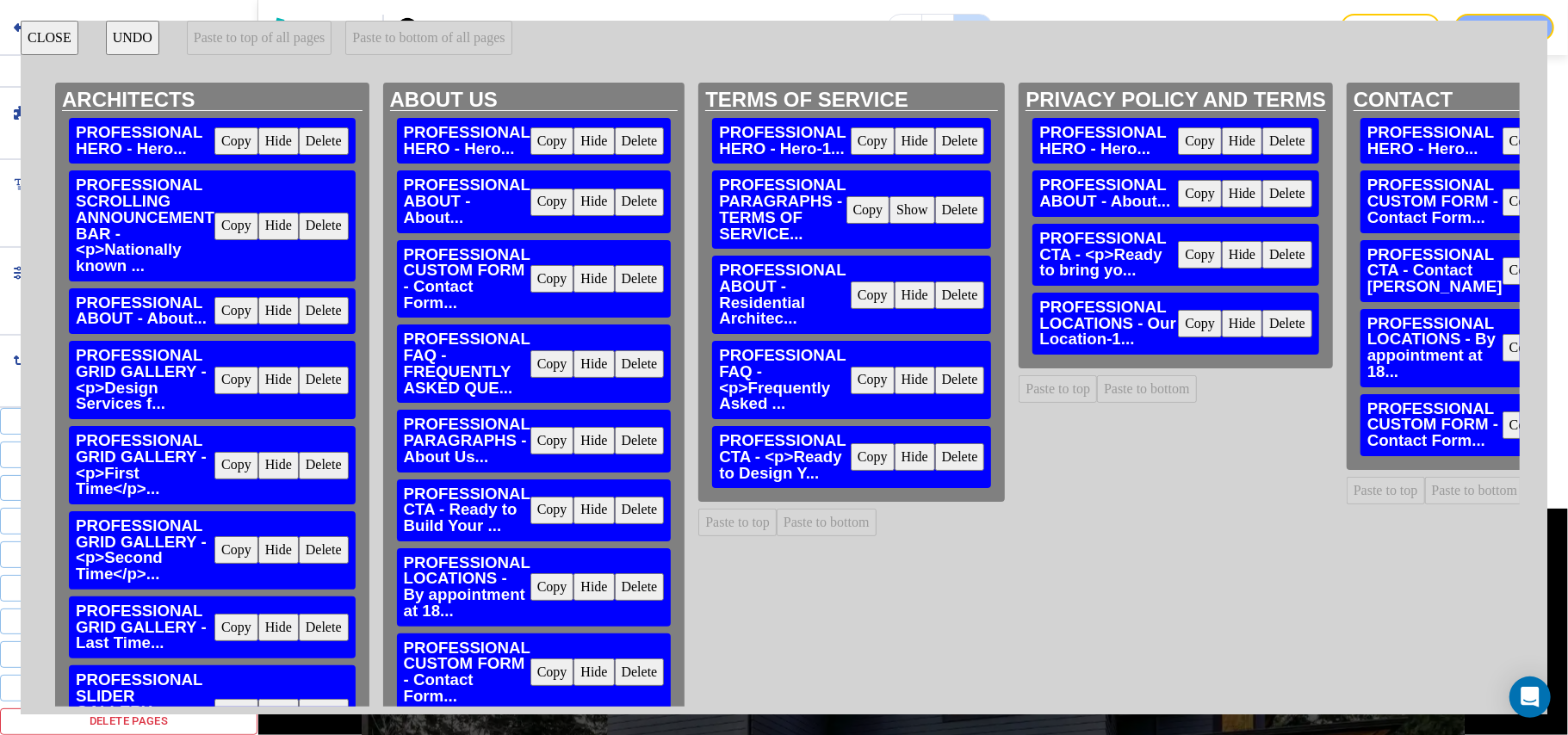
scroll to position [344, 0]
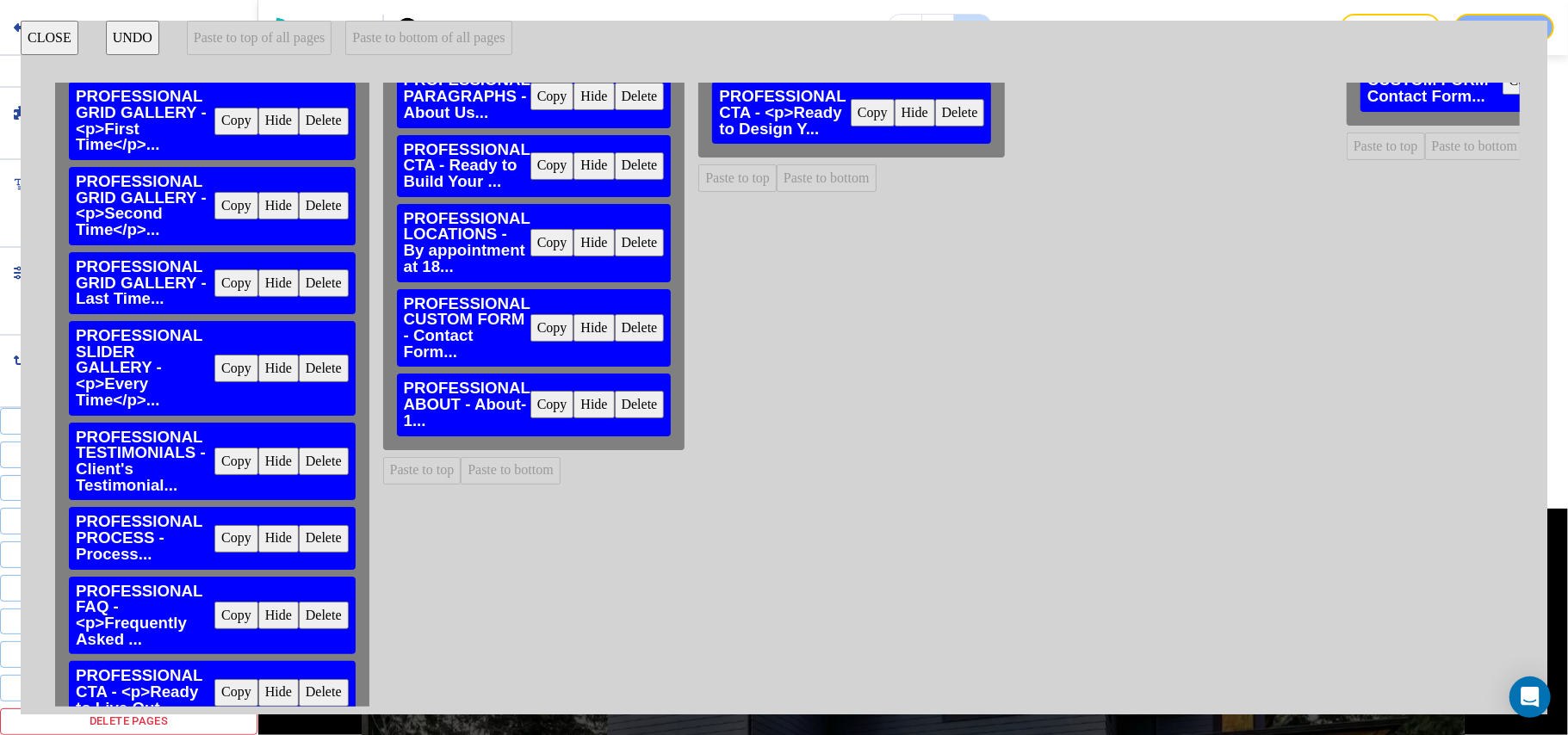
click at [551, 326] on button "Copy" at bounding box center [552, 328] width 44 height 28
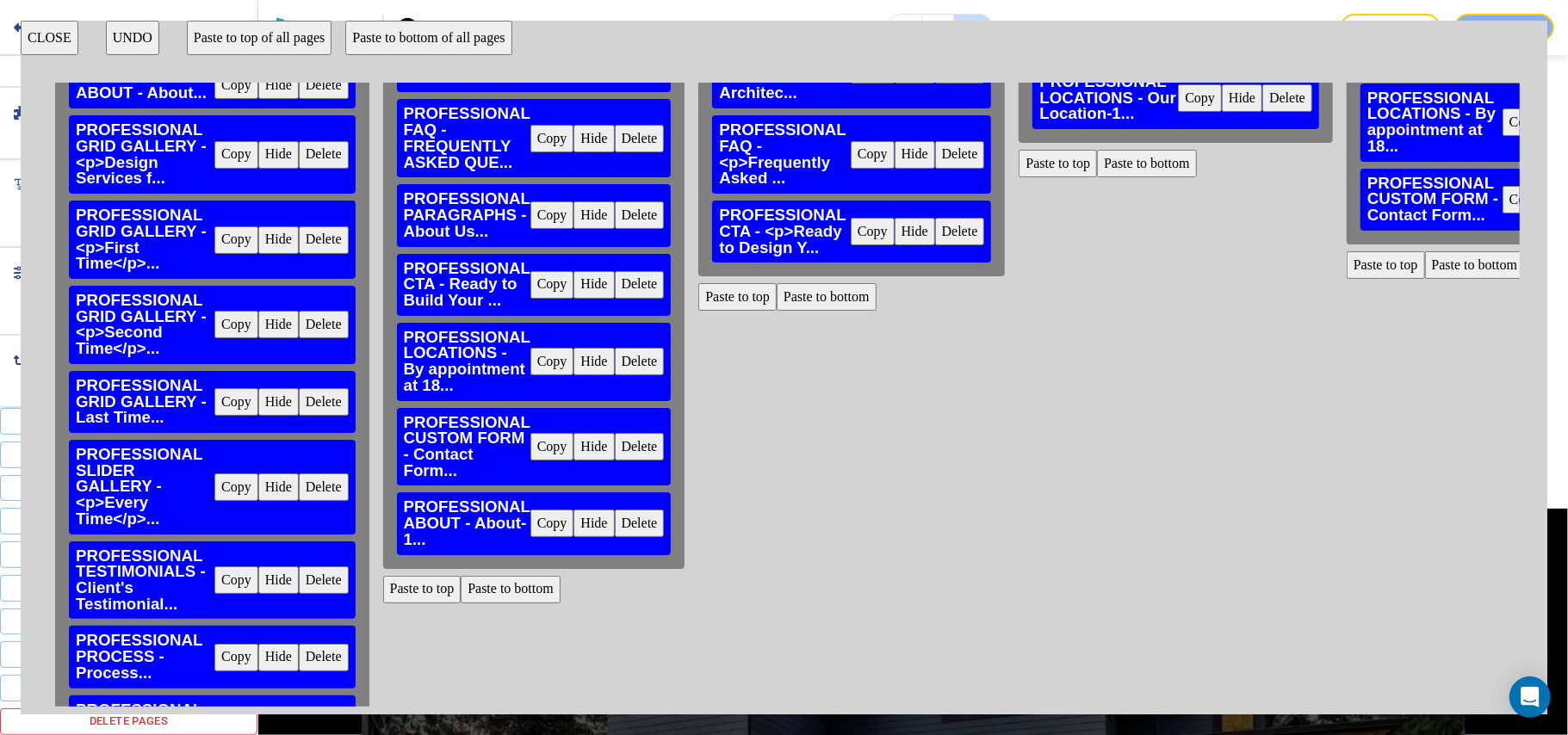
scroll to position [115, 0]
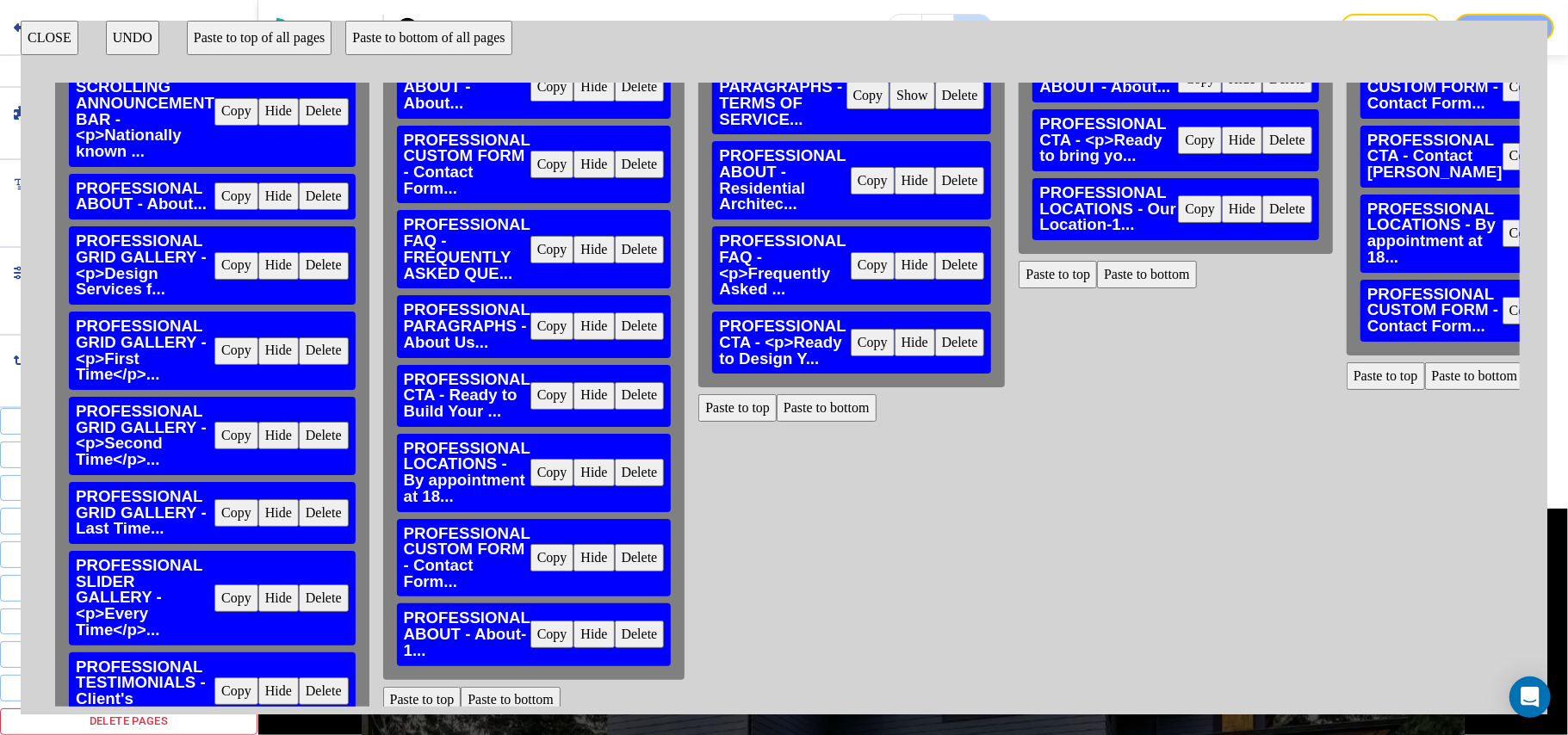
click at [1143, 279] on button "Paste to bottom" at bounding box center [1146, 275] width 100 height 28
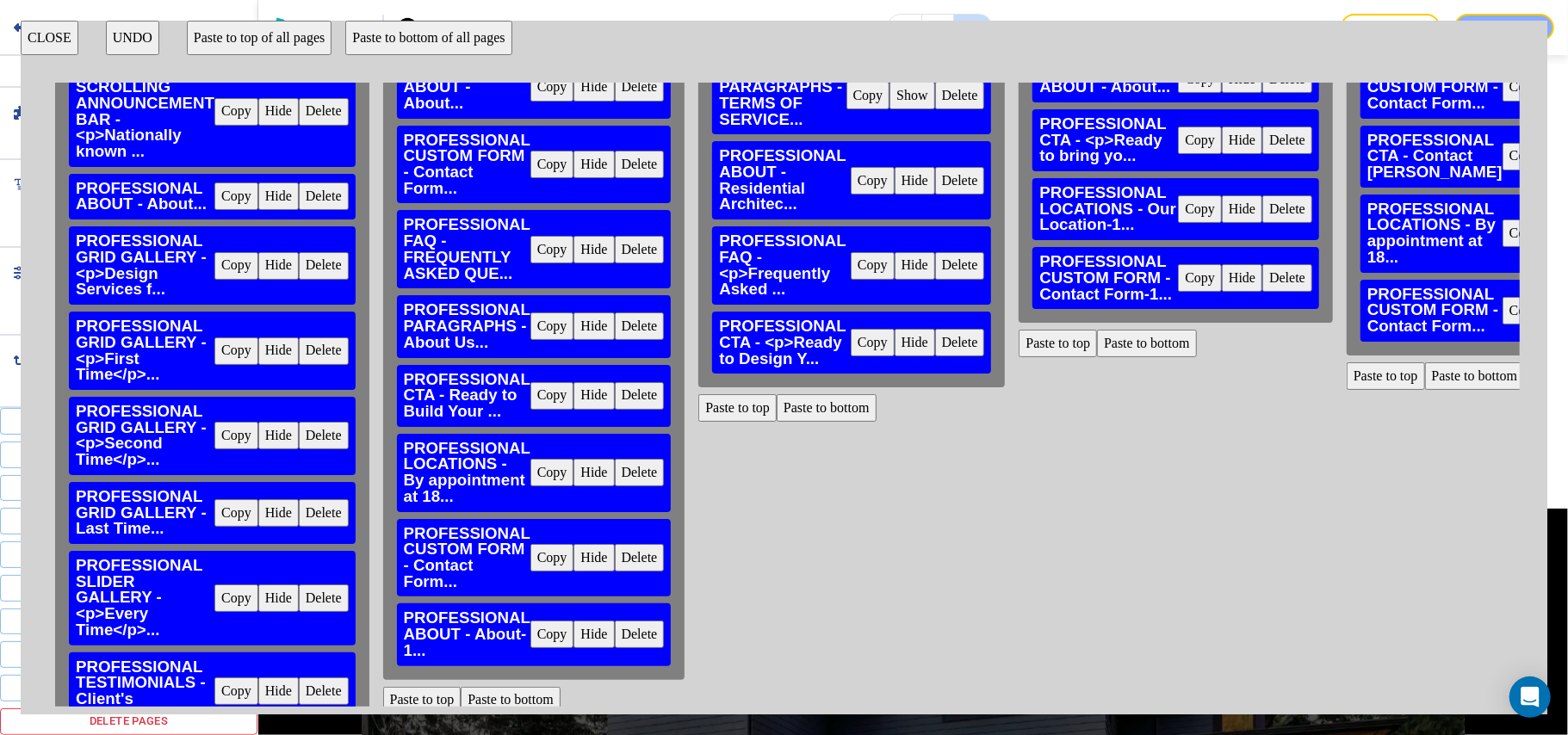
click at [555, 462] on button "Copy" at bounding box center [552, 472] width 44 height 28
click at [834, 407] on button "Paste to bottom" at bounding box center [827, 408] width 100 height 28
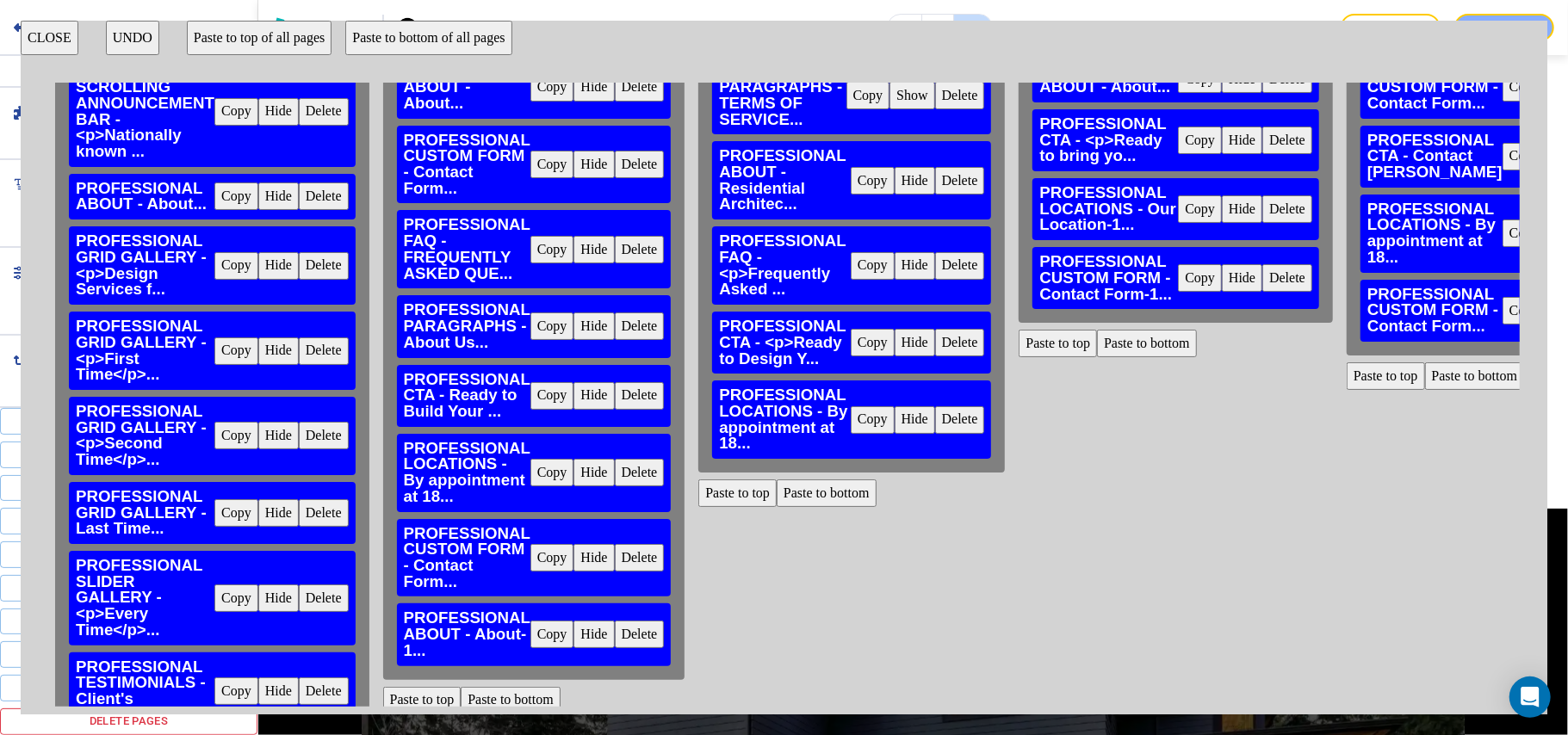
click at [540, 551] on button "Copy" at bounding box center [552, 557] width 44 height 28
click at [831, 487] on button "Paste to bottom" at bounding box center [827, 493] width 100 height 28
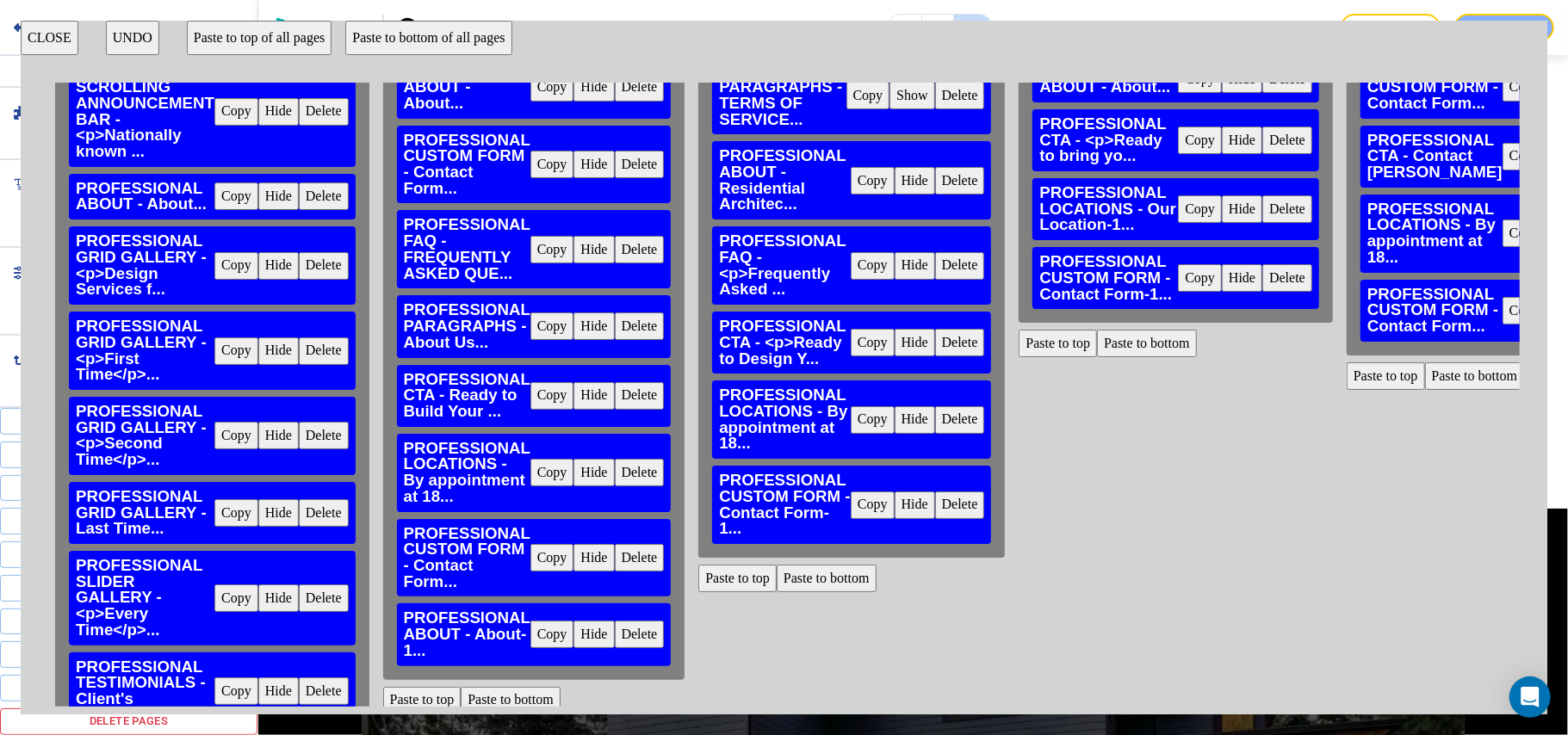
scroll to position [0, 0]
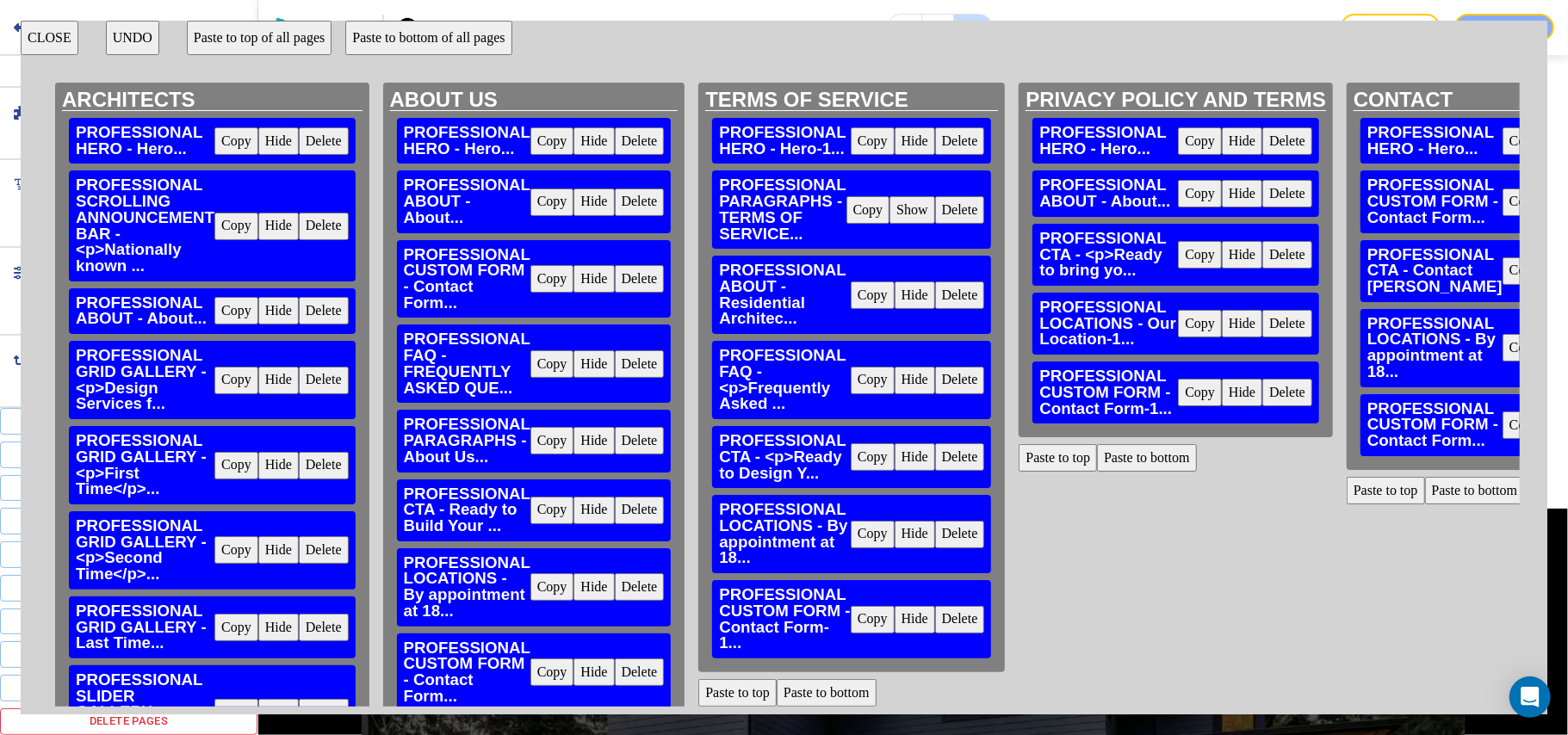
click at [46, 31] on button "CLOSE" at bounding box center [49, 38] width 58 height 34
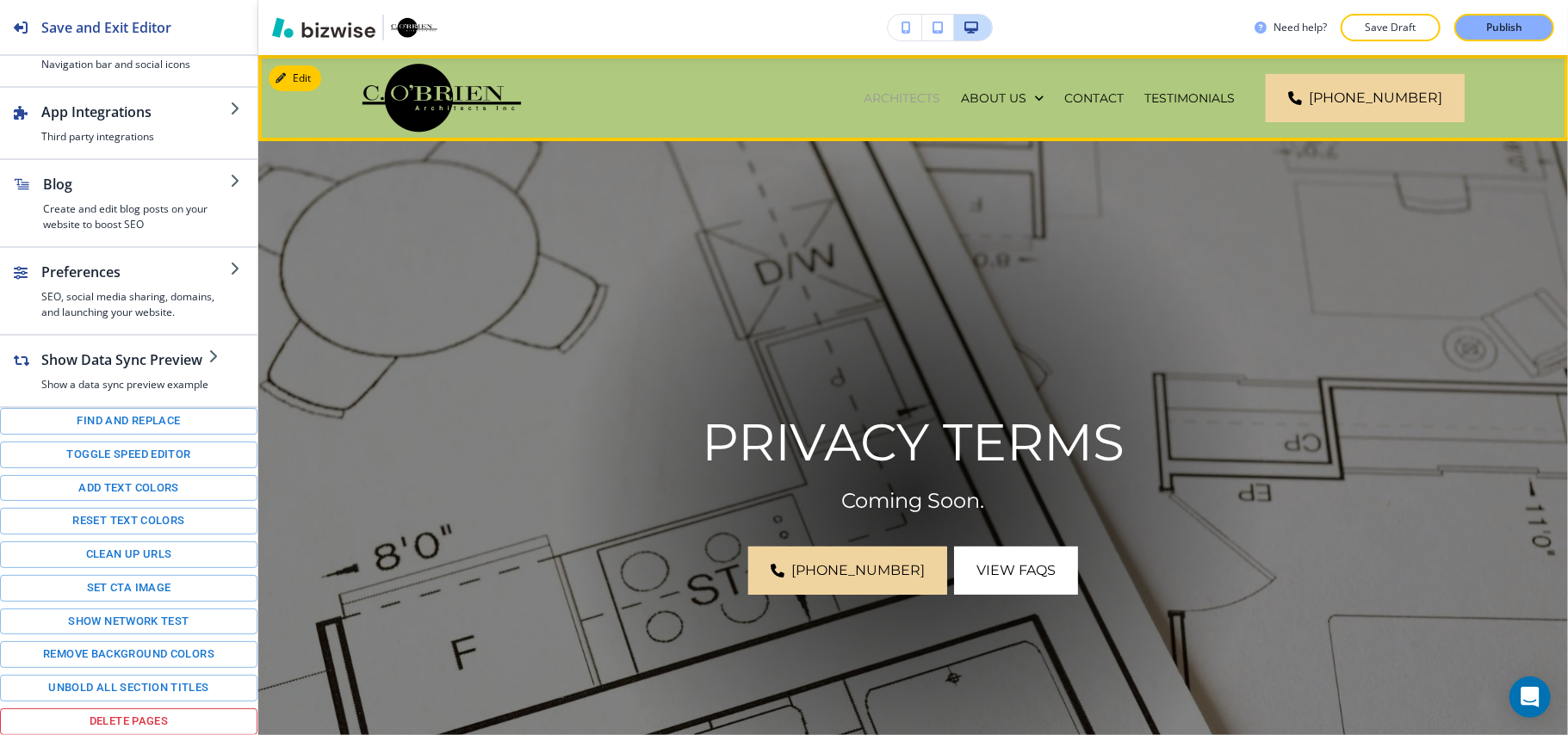
click at [937, 91] on p "ARCHITECTS" at bounding box center [902, 98] width 77 height 17
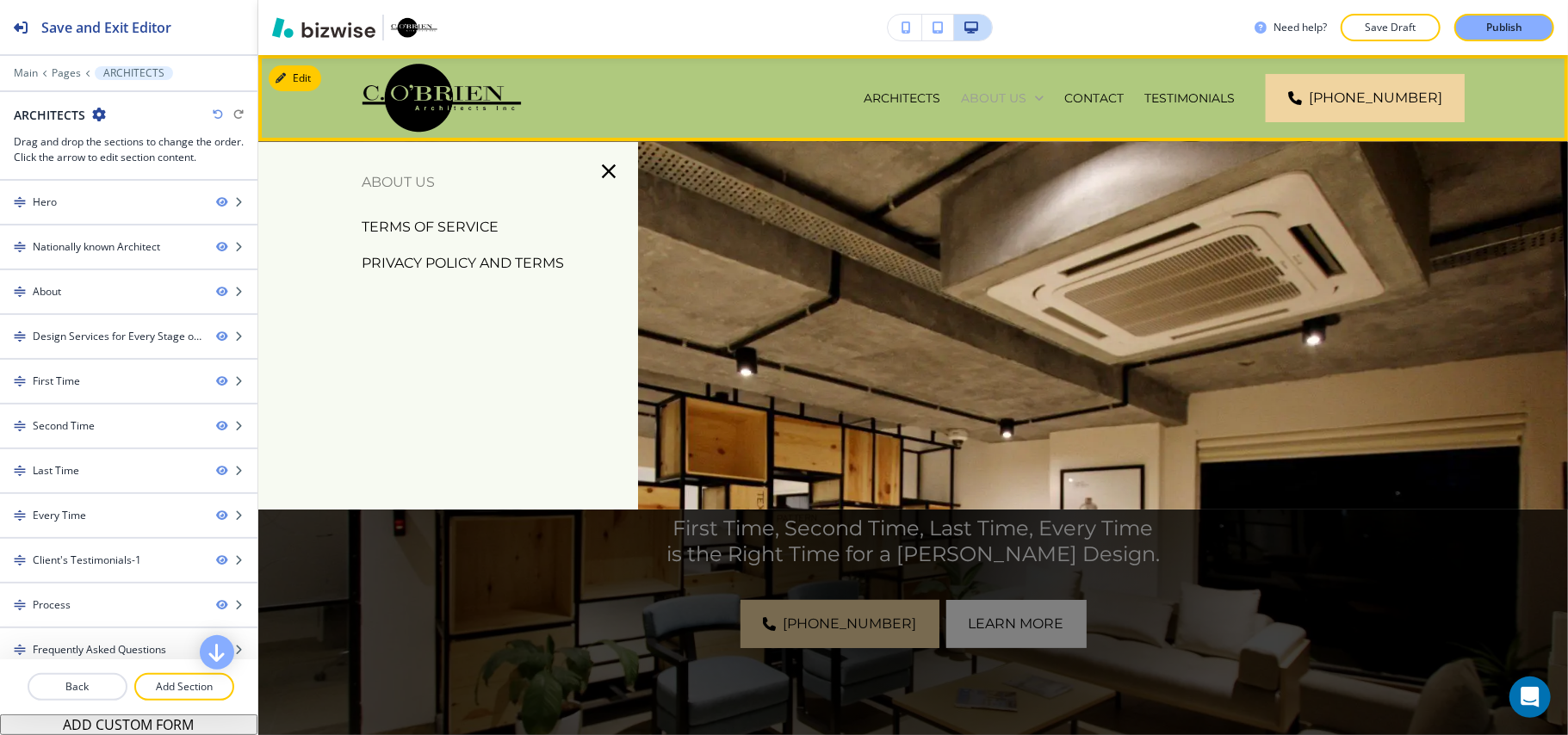
click at [1027, 94] on p "ABOUT US" at bounding box center [994, 98] width 66 height 17
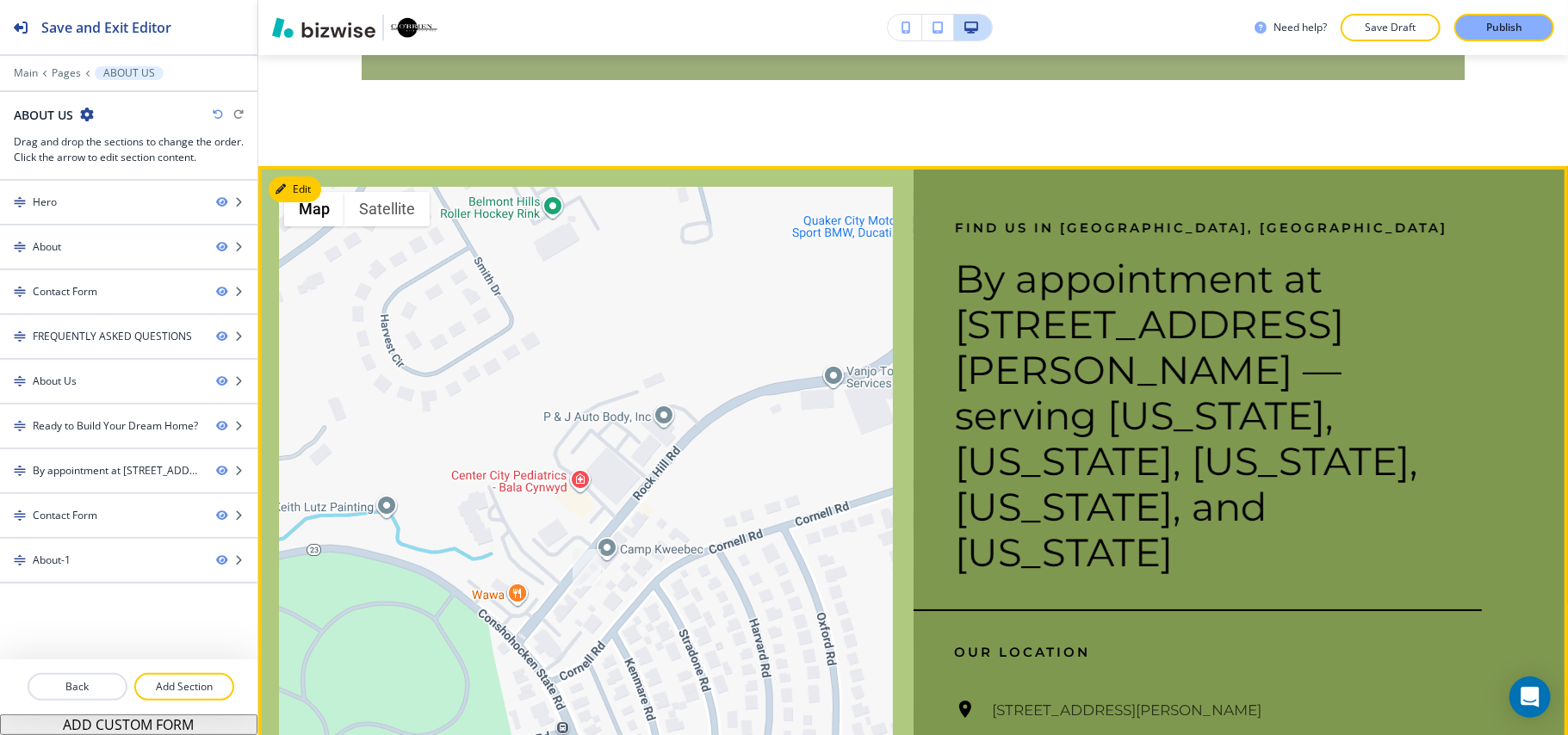
scroll to position [4550, 0]
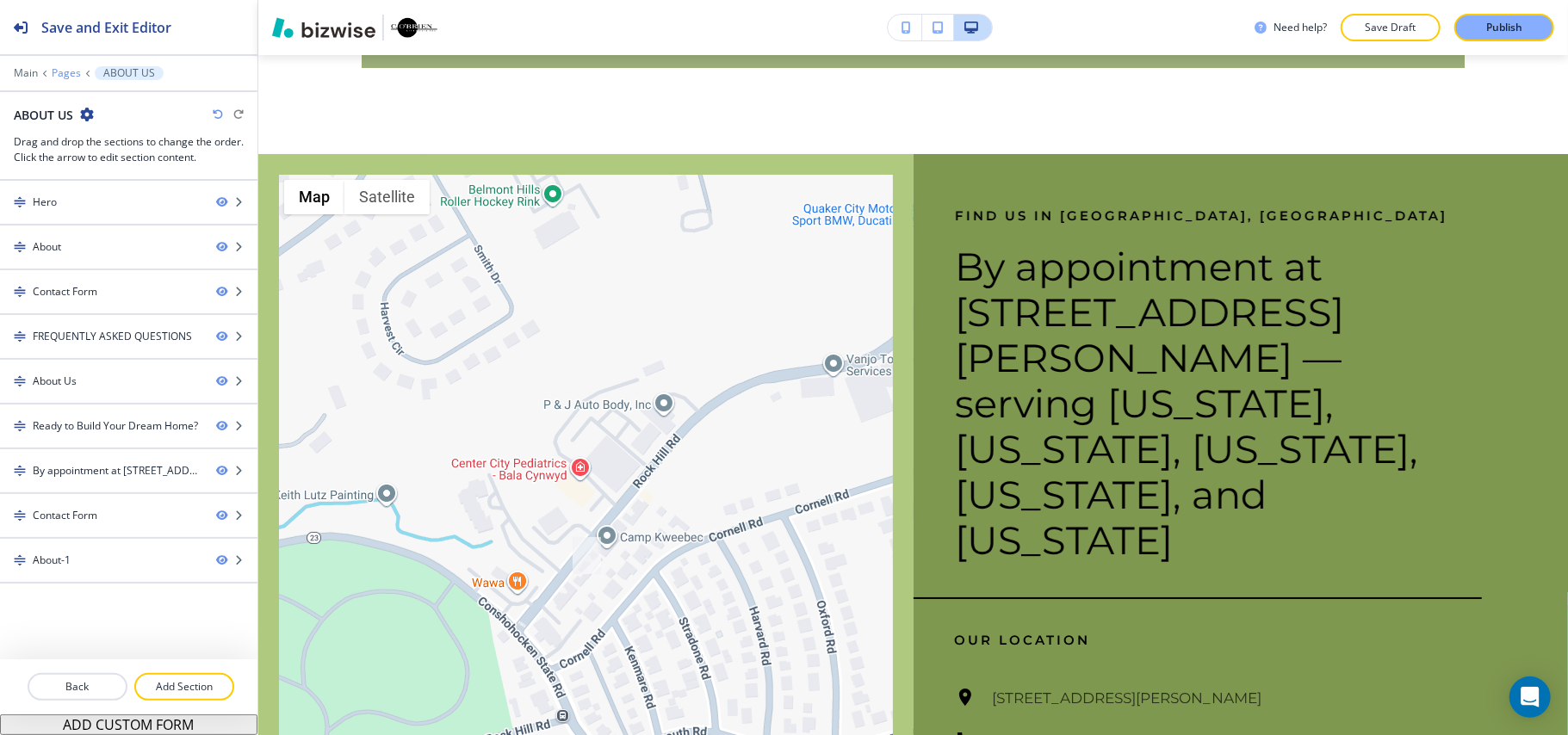
click at [55, 71] on p "Pages" at bounding box center [66, 73] width 29 height 12
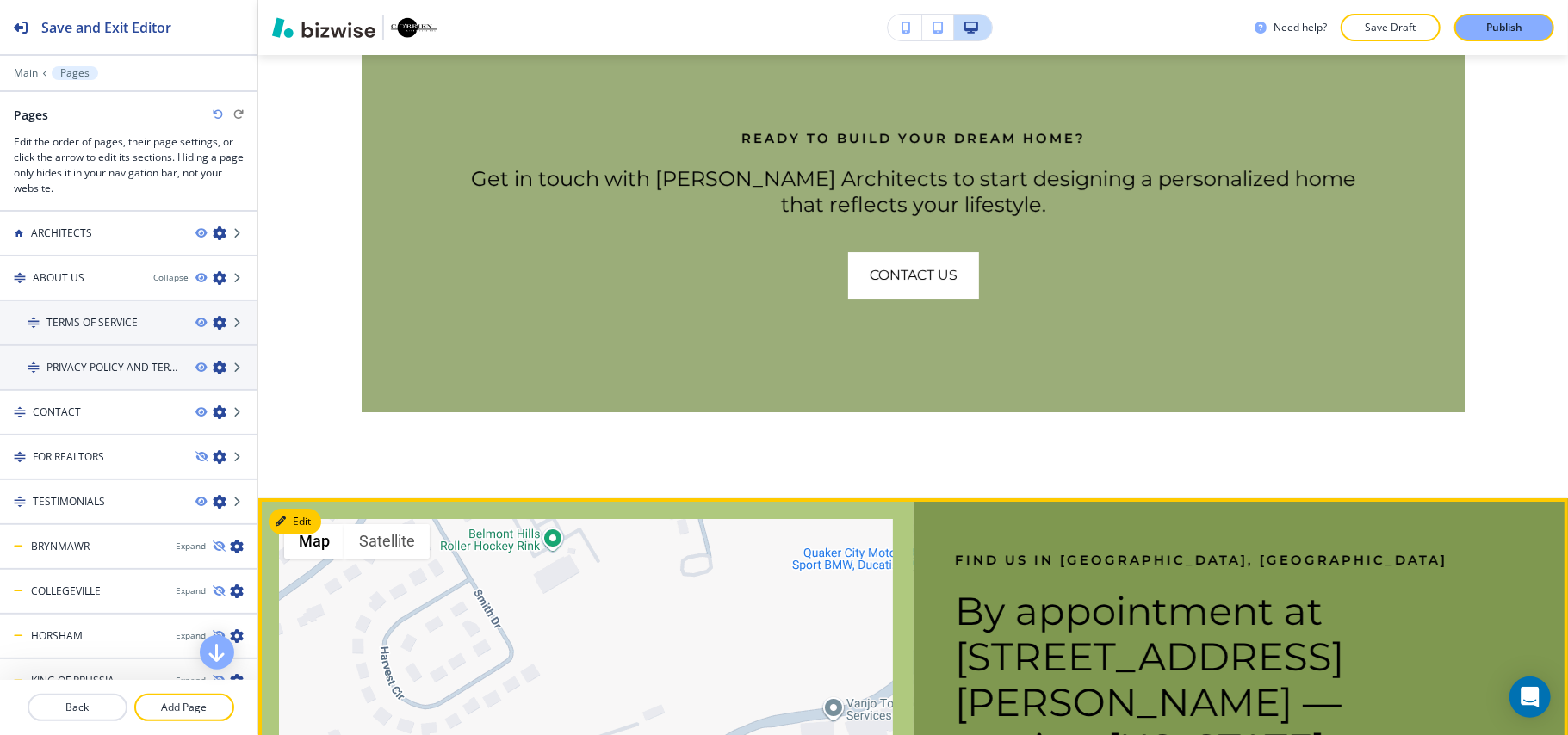
scroll to position [3977, 0]
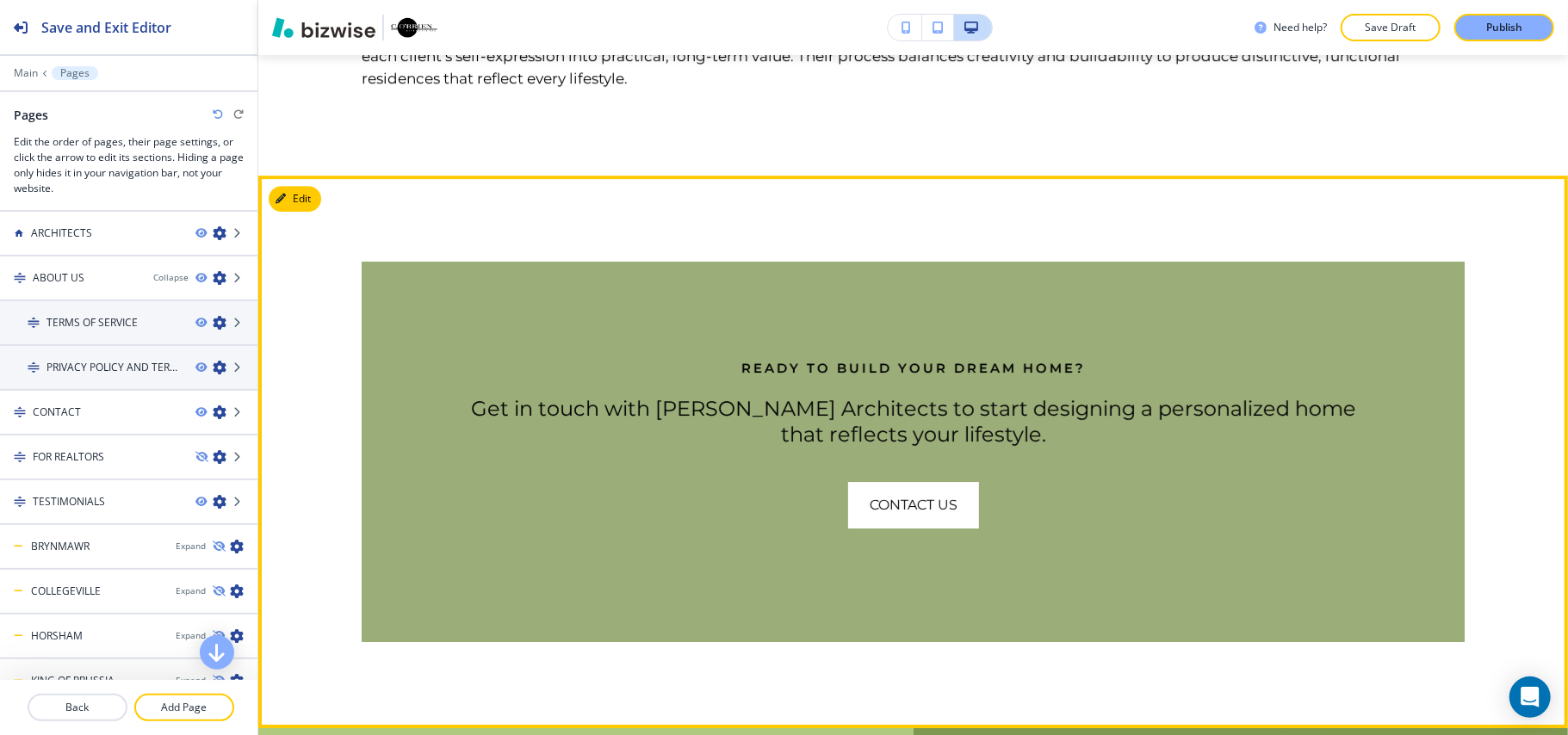
click at [321, 186] on div "Edit" at bounding box center [295, 199] width 53 height 26
click at [304, 186] on button "Edit This Section" at bounding box center [327, 199] width 116 height 26
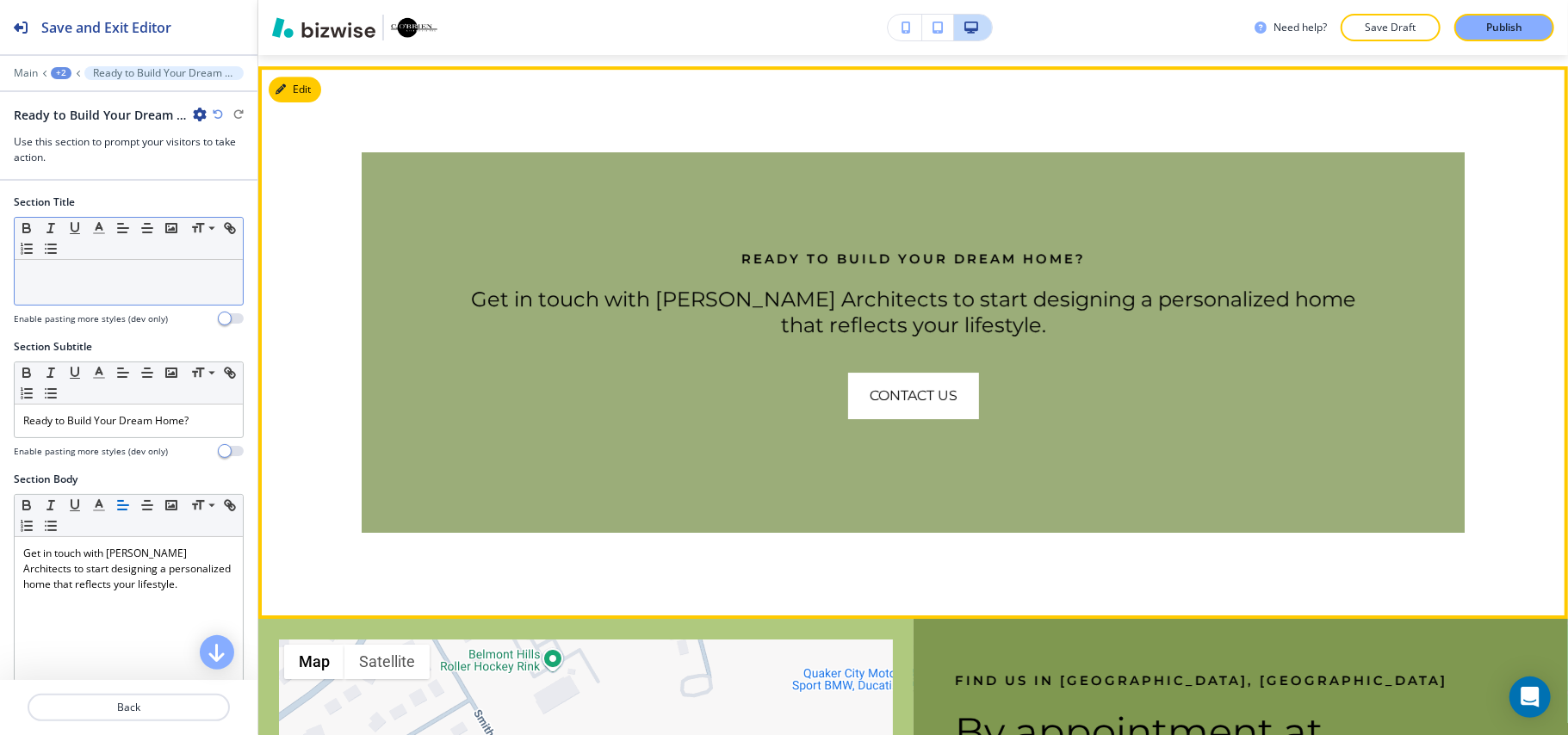
scroll to position [4090, 0]
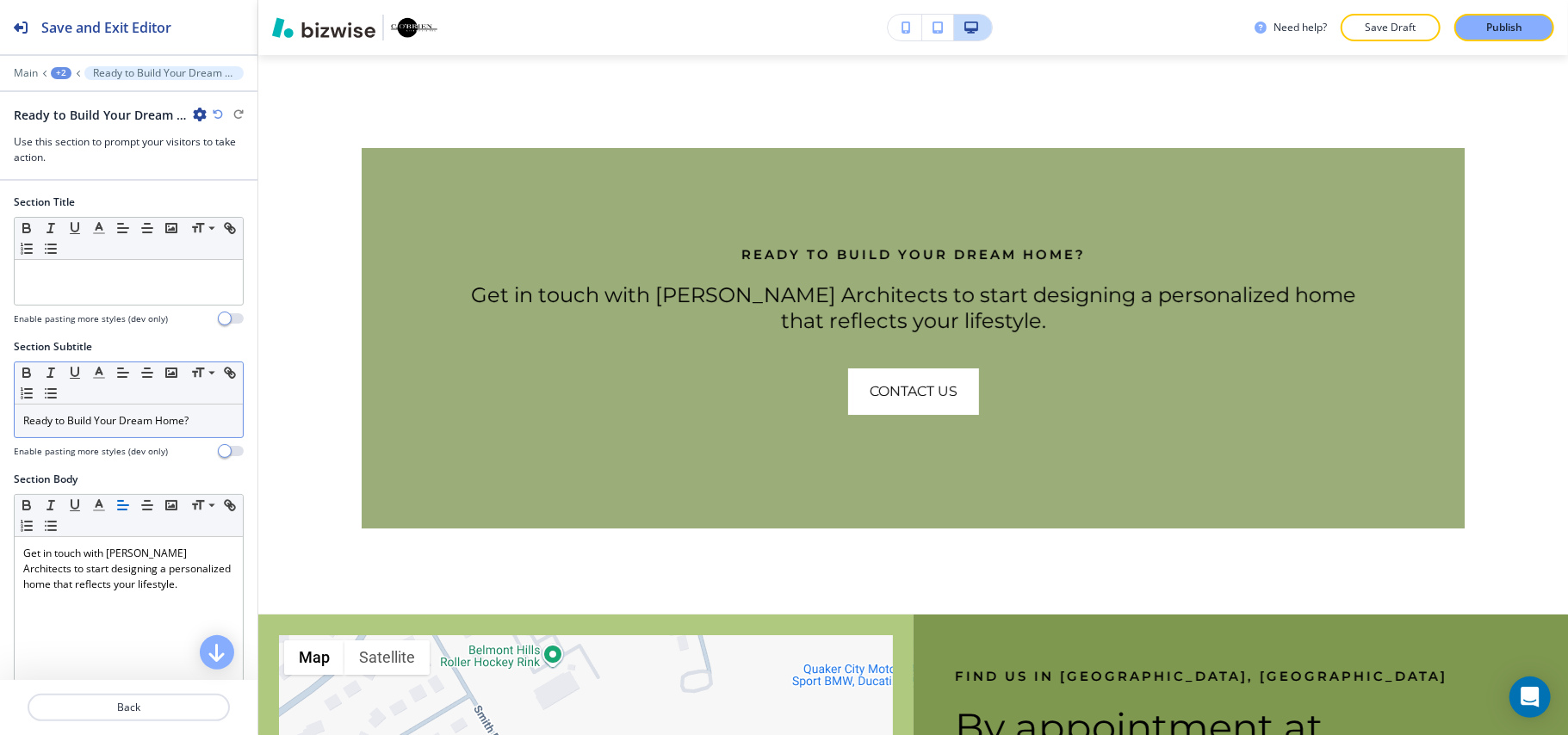
click at [98, 424] on p "Ready to Build Your Dream Home?" at bounding box center [128, 420] width 211 height 16
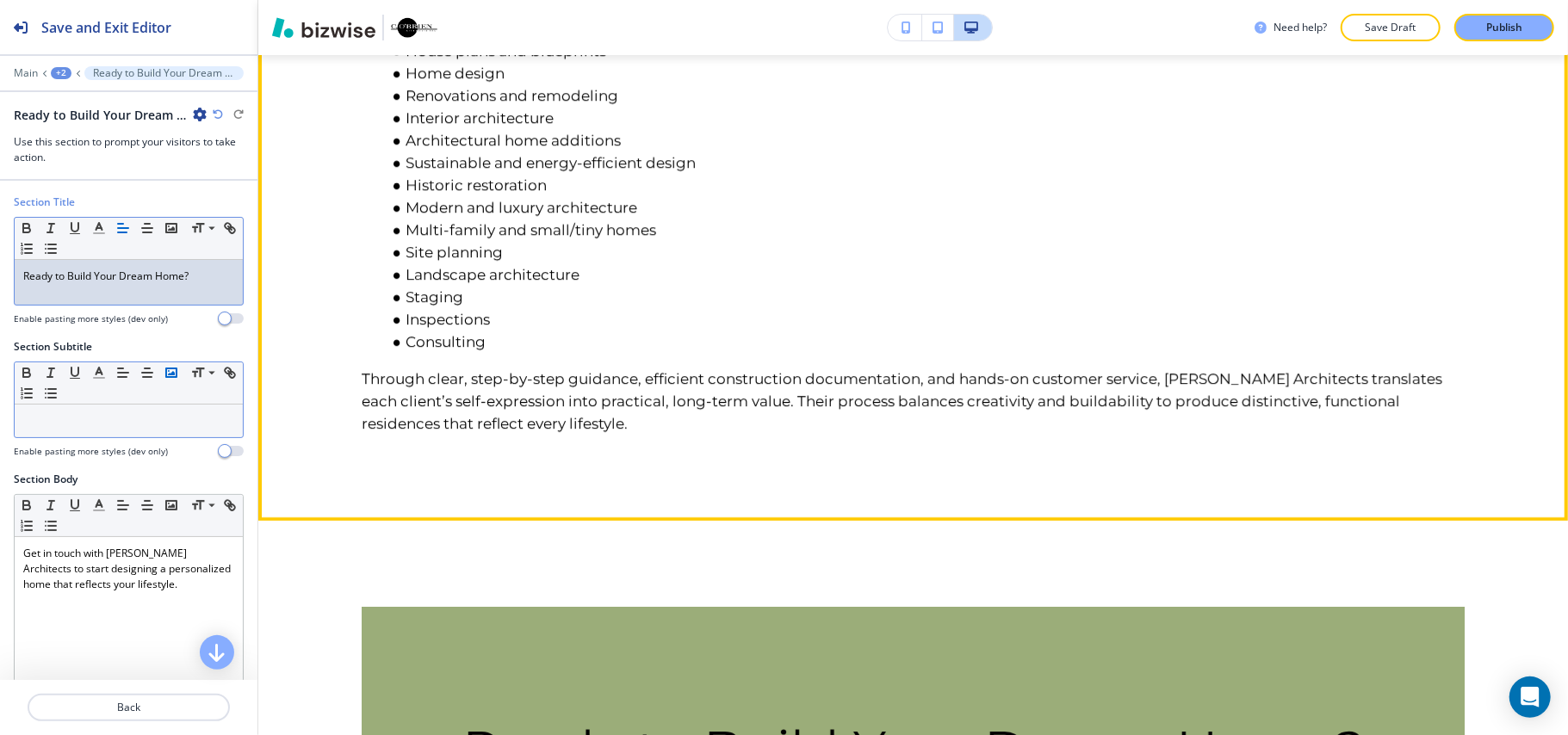
scroll to position [3172, 0]
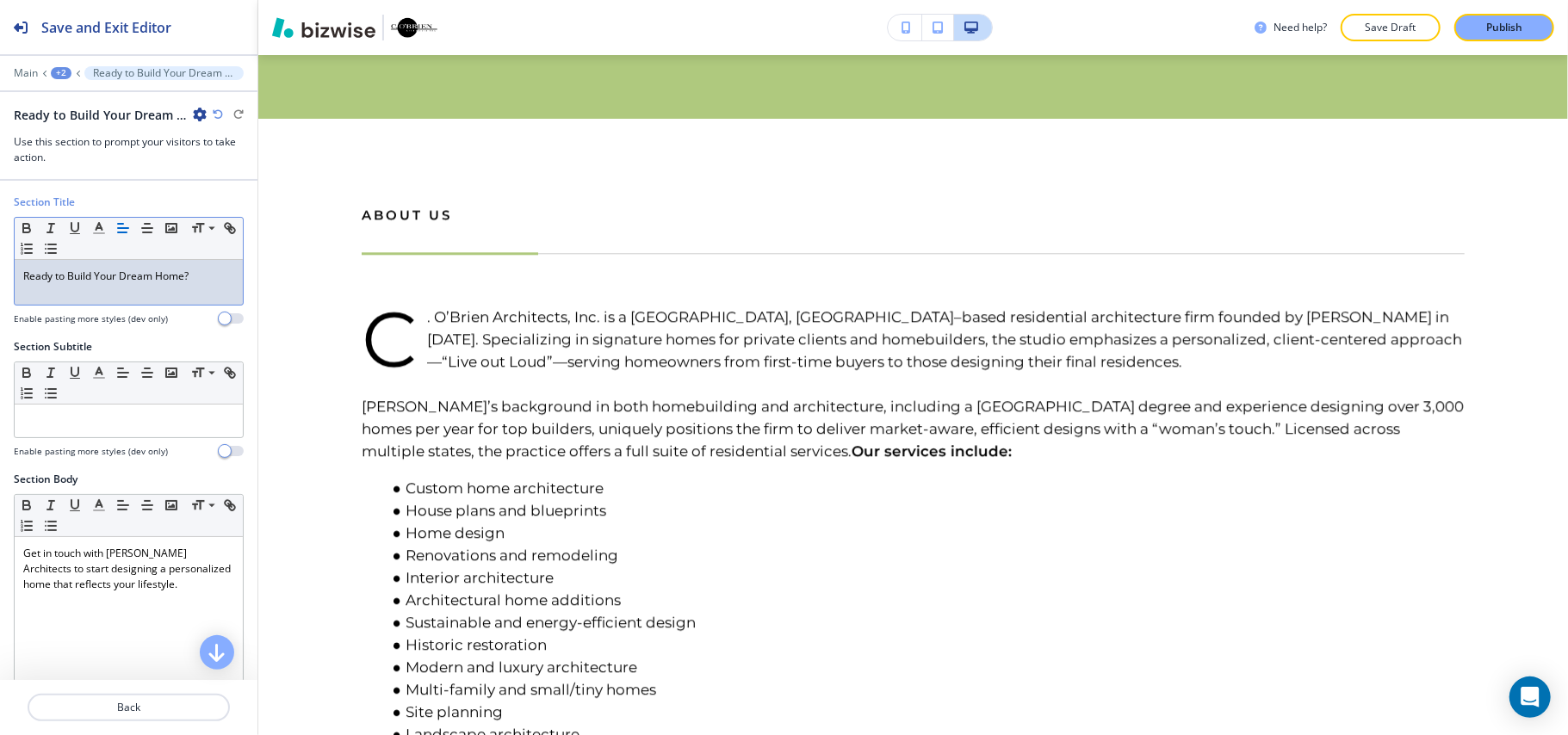
click at [62, 66] on div "Main +2 Ready to Build Your Dream Home?" at bounding box center [128, 73] width 230 height 14
click at [53, 71] on div "+2" at bounding box center [61, 73] width 21 height 12
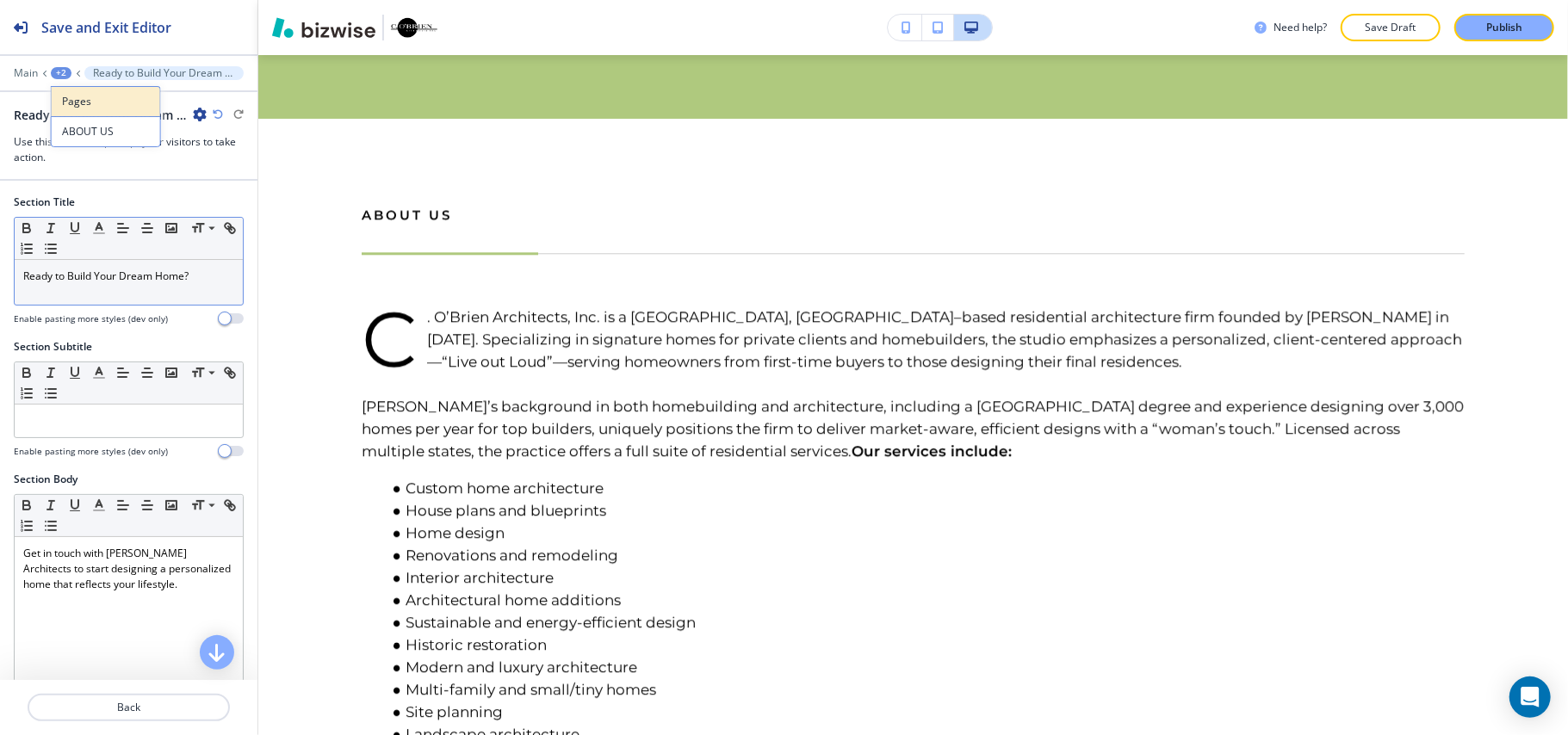
click at [78, 97] on p "Pages" at bounding box center [106, 102] width 88 height 16
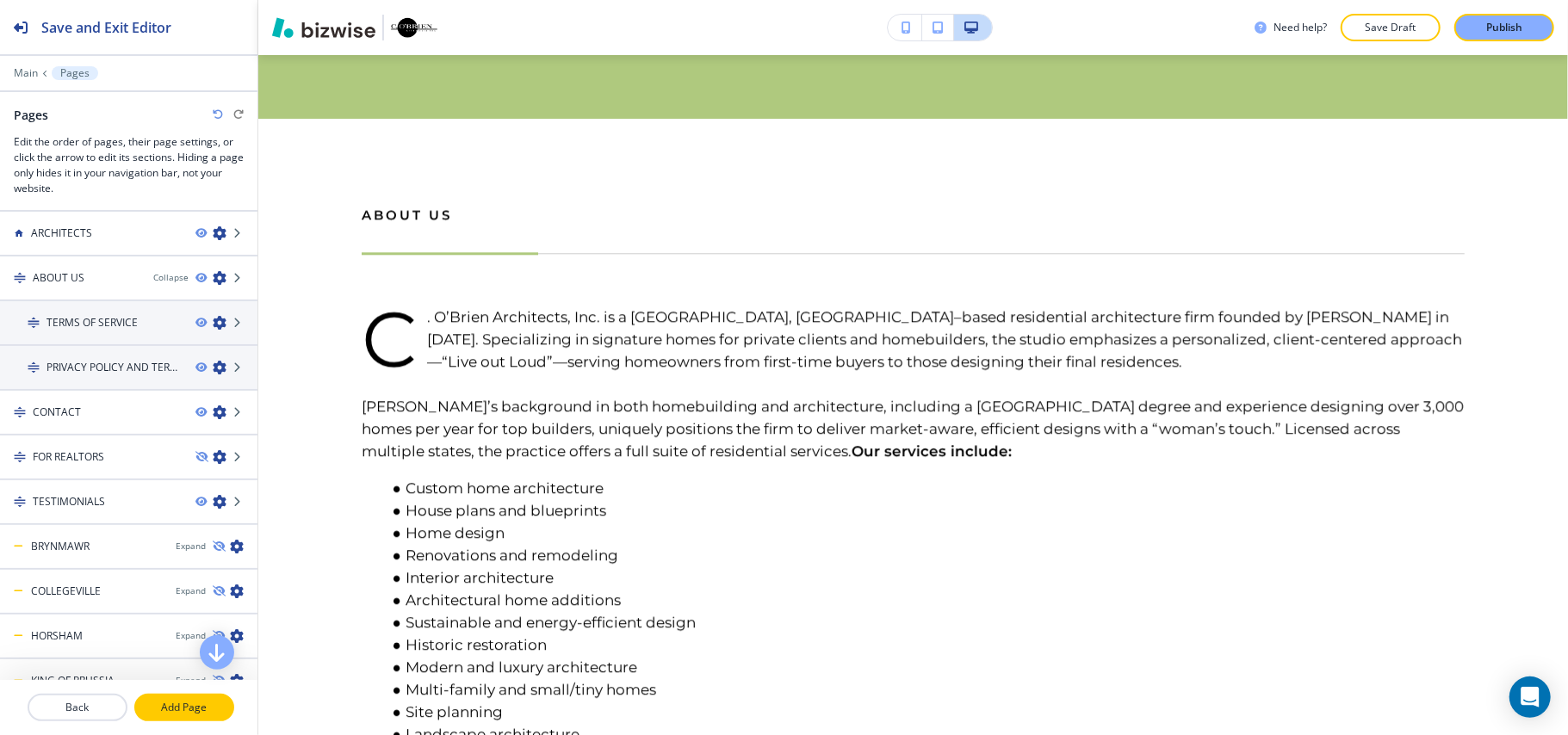
click at [195, 707] on p "Add Page" at bounding box center [184, 707] width 97 height 16
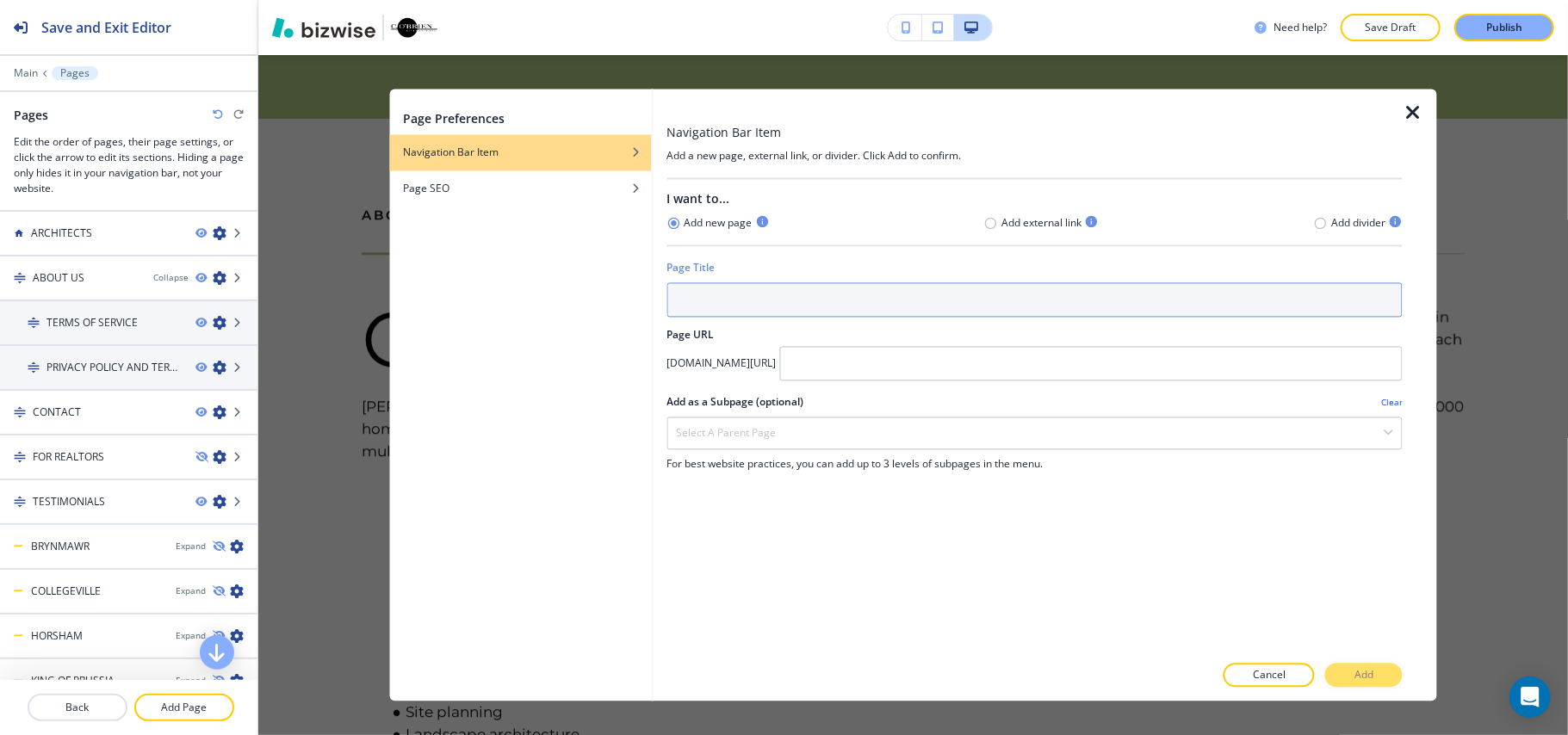
click at [932, 311] on input "text" at bounding box center [1034, 301] width 736 height 34
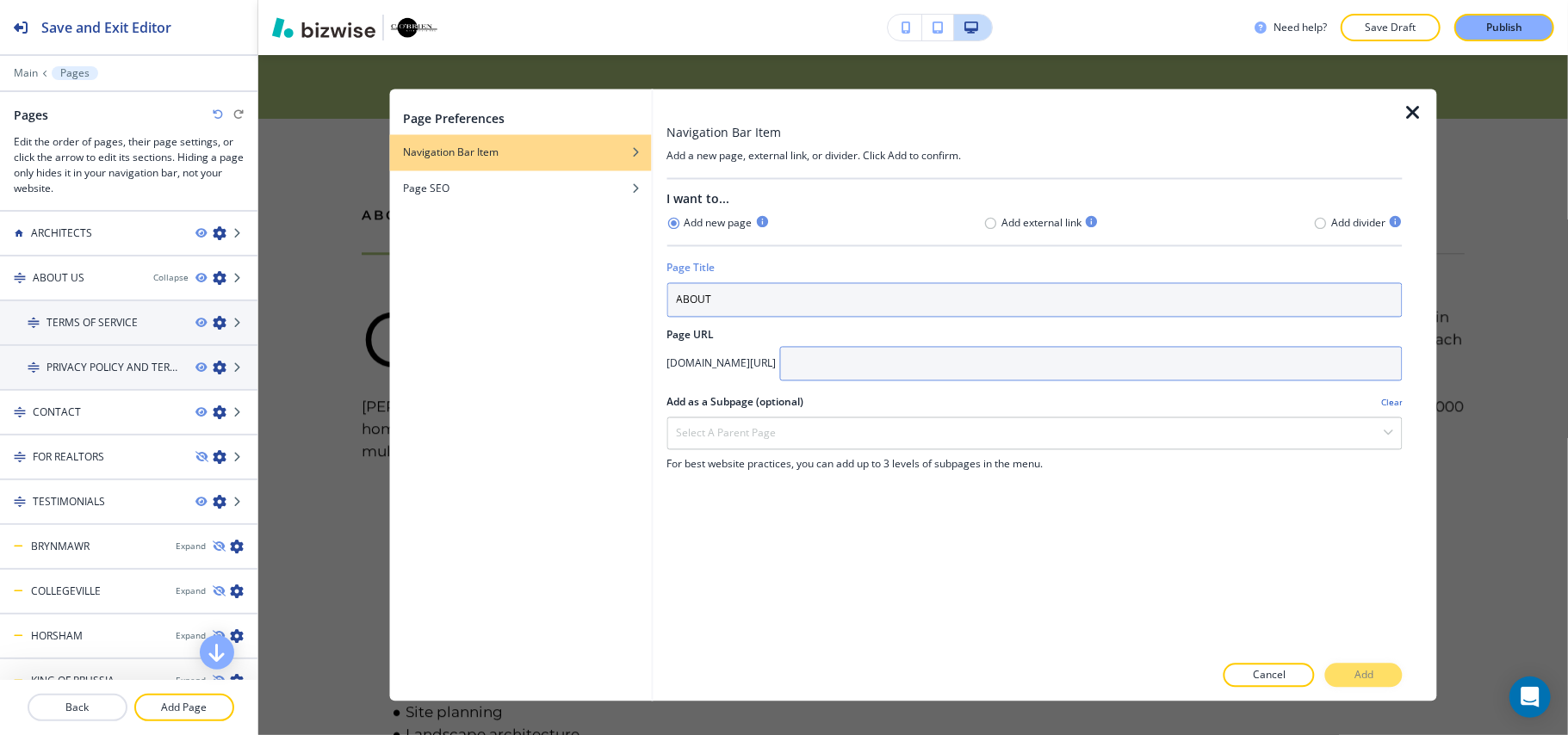
type input "ABOUT"
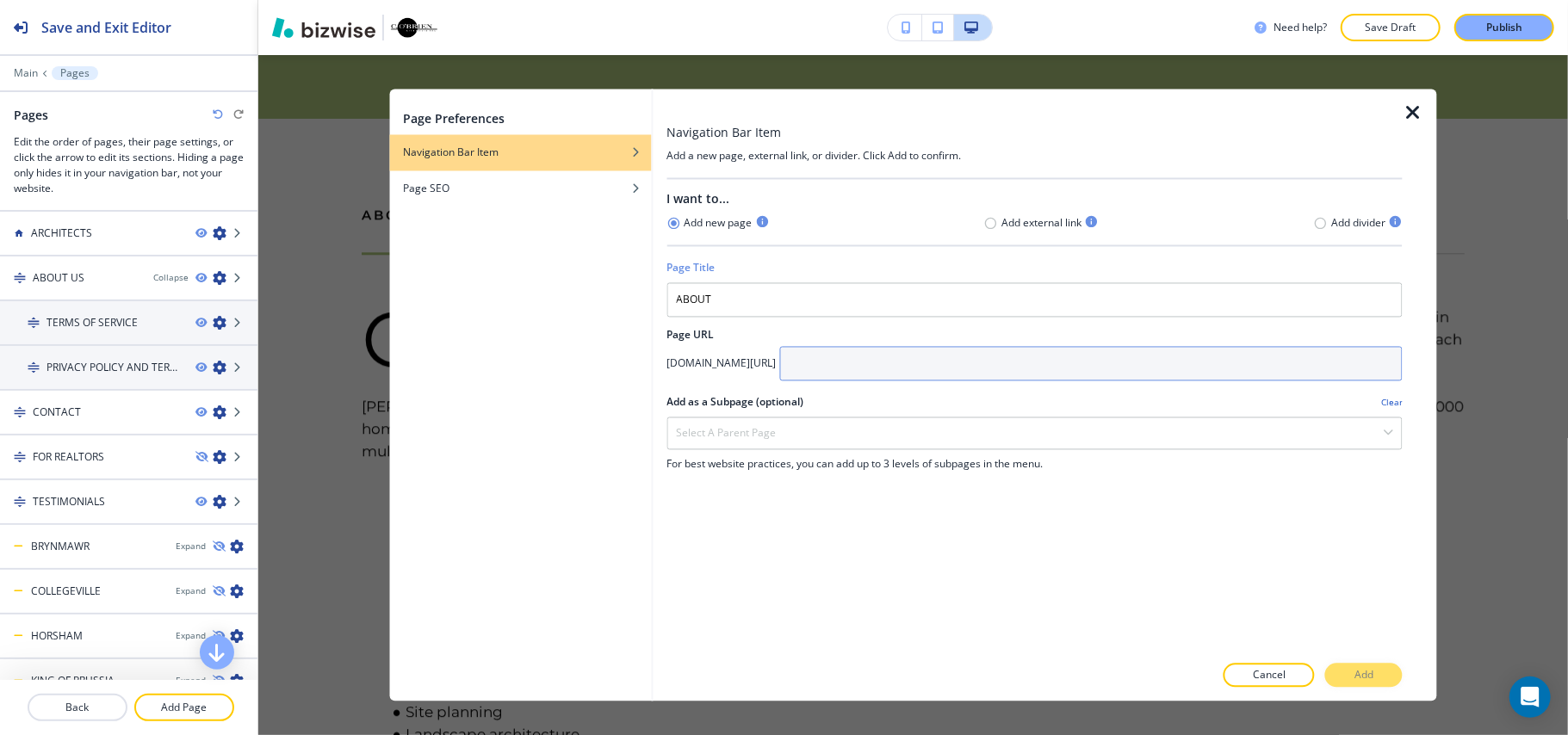
click at [959, 364] on input "text" at bounding box center [1090, 364] width 623 height 34
click at [949, 365] on input "ABOUT" at bounding box center [1090, 364] width 623 height 34
type input "ABOUT"
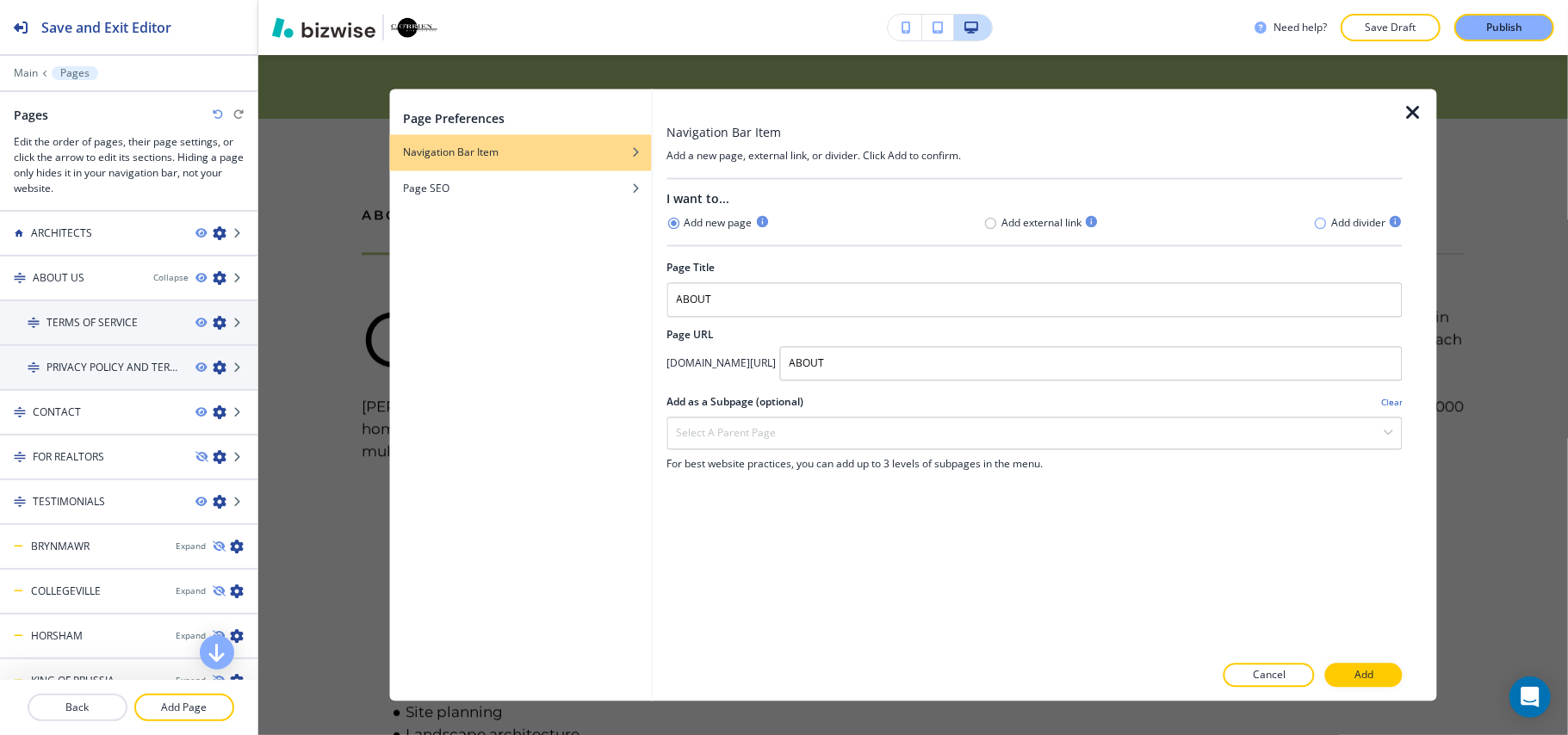
click at [1322, 224] on icon "button" at bounding box center [1321, 223] width 14 height 14
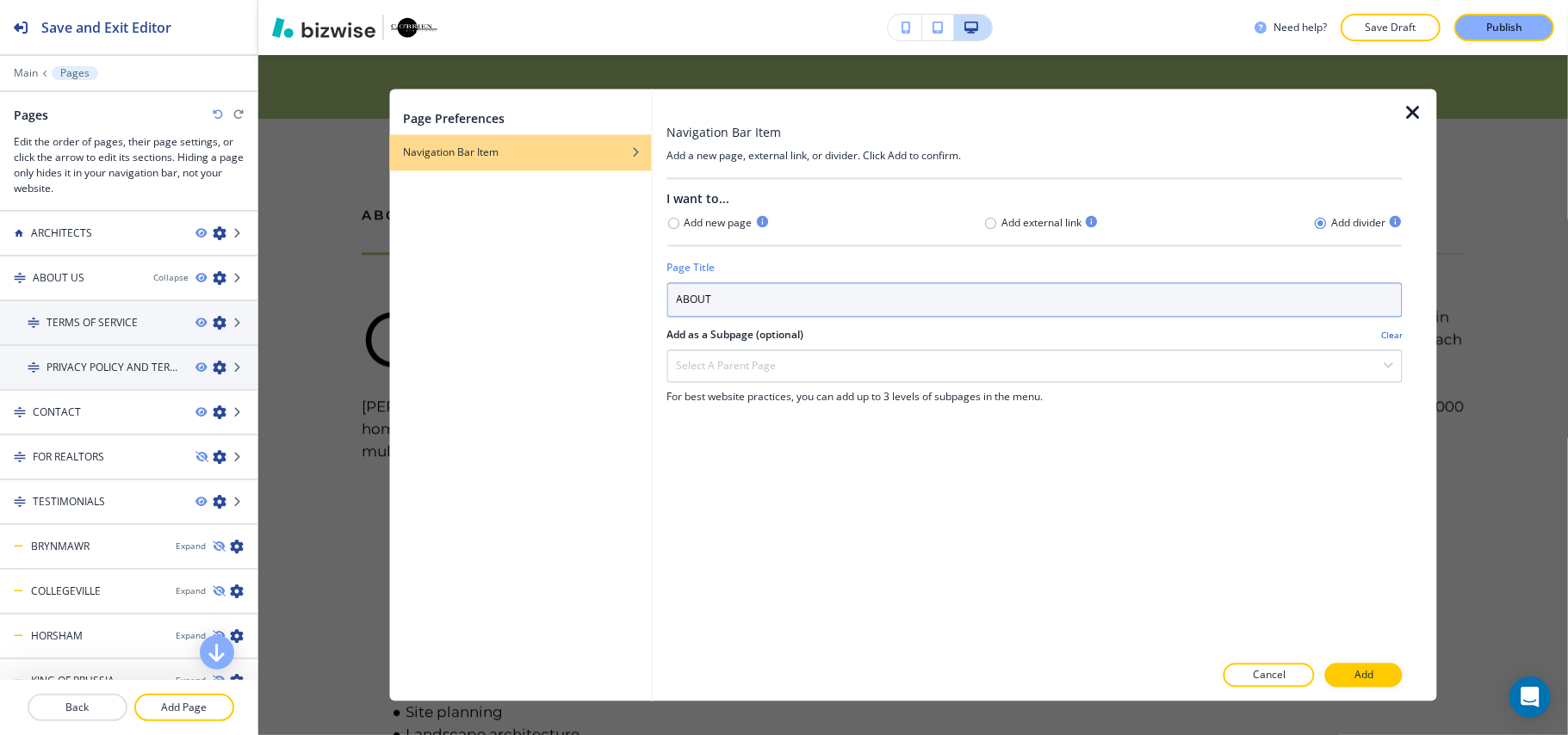
click at [1028, 308] on input "ABOUT" at bounding box center [1034, 301] width 736 height 34
paste input "ABOUT"
drag, startPoint x: 924, startPoint y: 300, endPoint x: 503, endPoint y: 294, distance: 421.0
click at [486, 294] on div "Page Preferences Navigation Bar Item Navigation Bar Item Add a new page, extern…" at bounding box center [912, 396] width 1047 height 612
paste input "text"
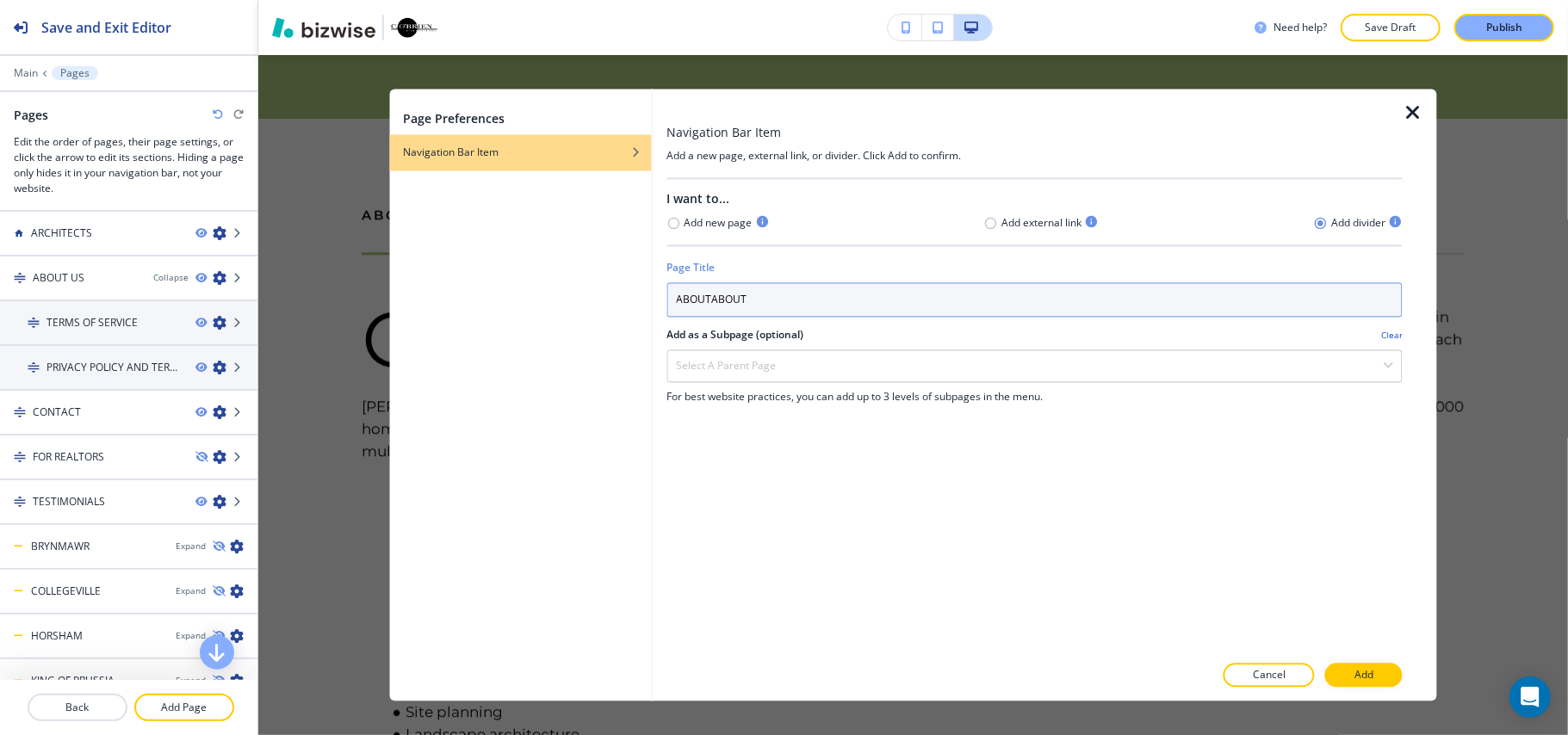
type input "ABOUT"
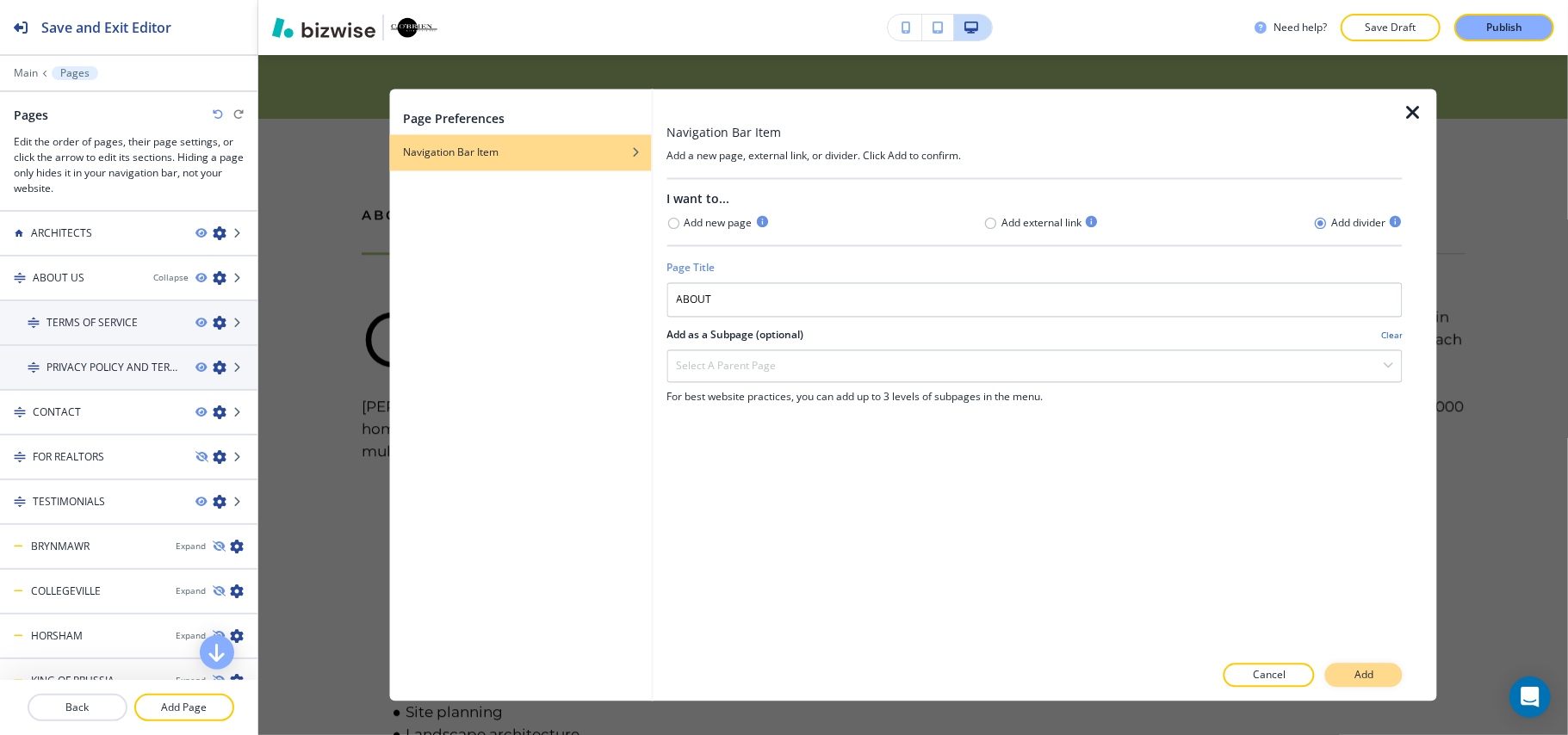
click at [1348, 668] on button "Add" at bounding box center [1364, 676] width 78 height 24
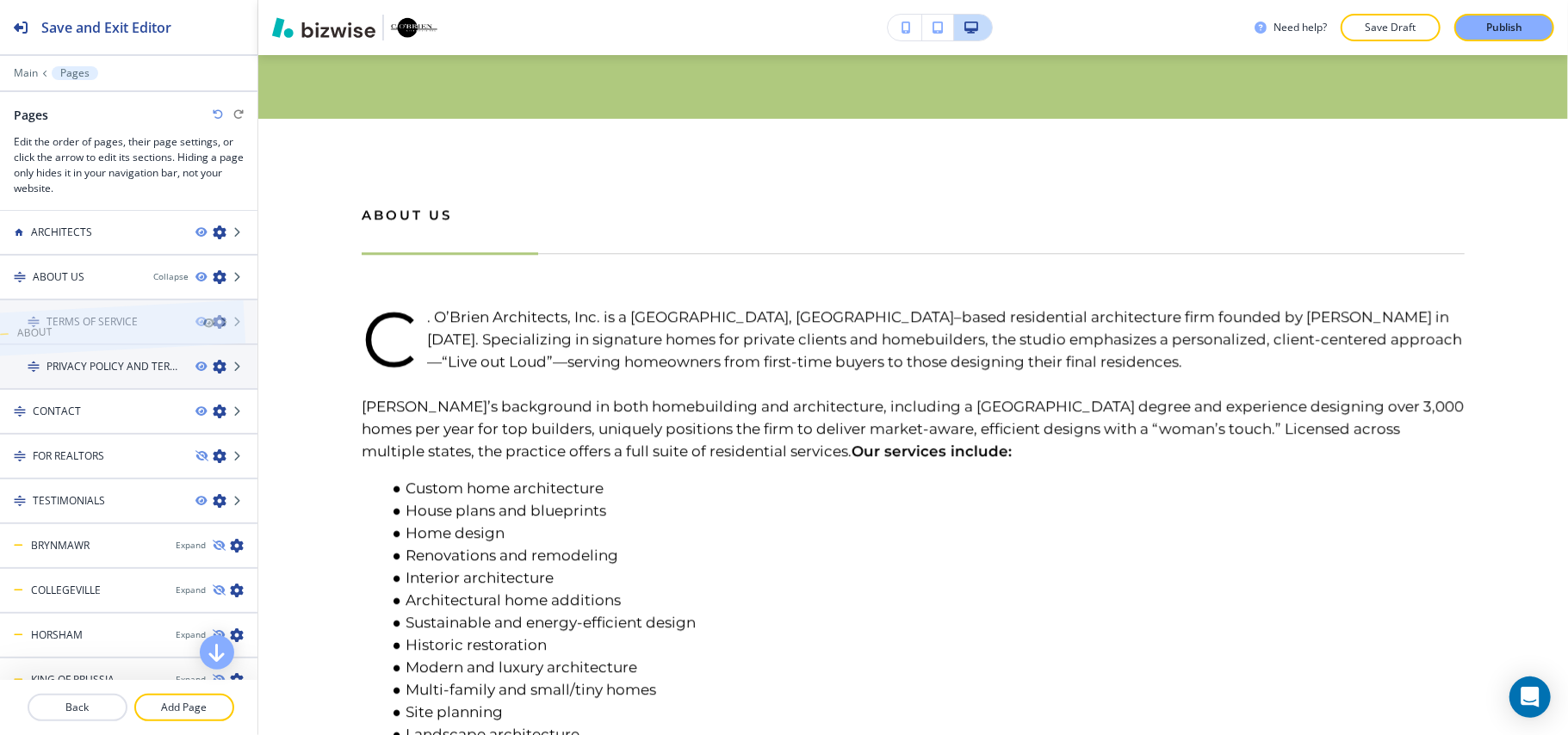
scroll to position [0, 0]
drag, startPoint x: 74, startPoint y: 663, endPoint x: 81, endPoint y: 260, distance: 403.1
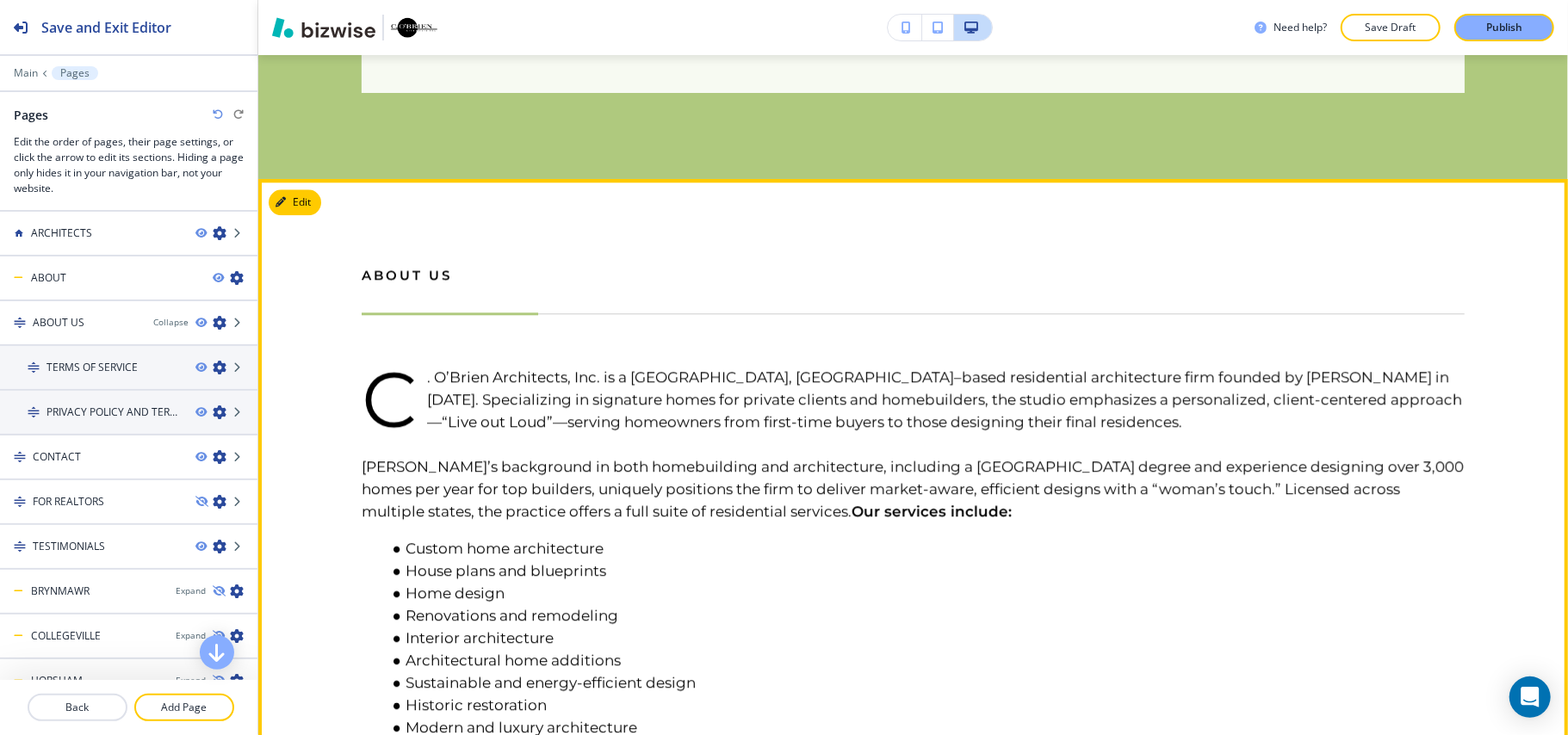
scroll to position [3058, 0]
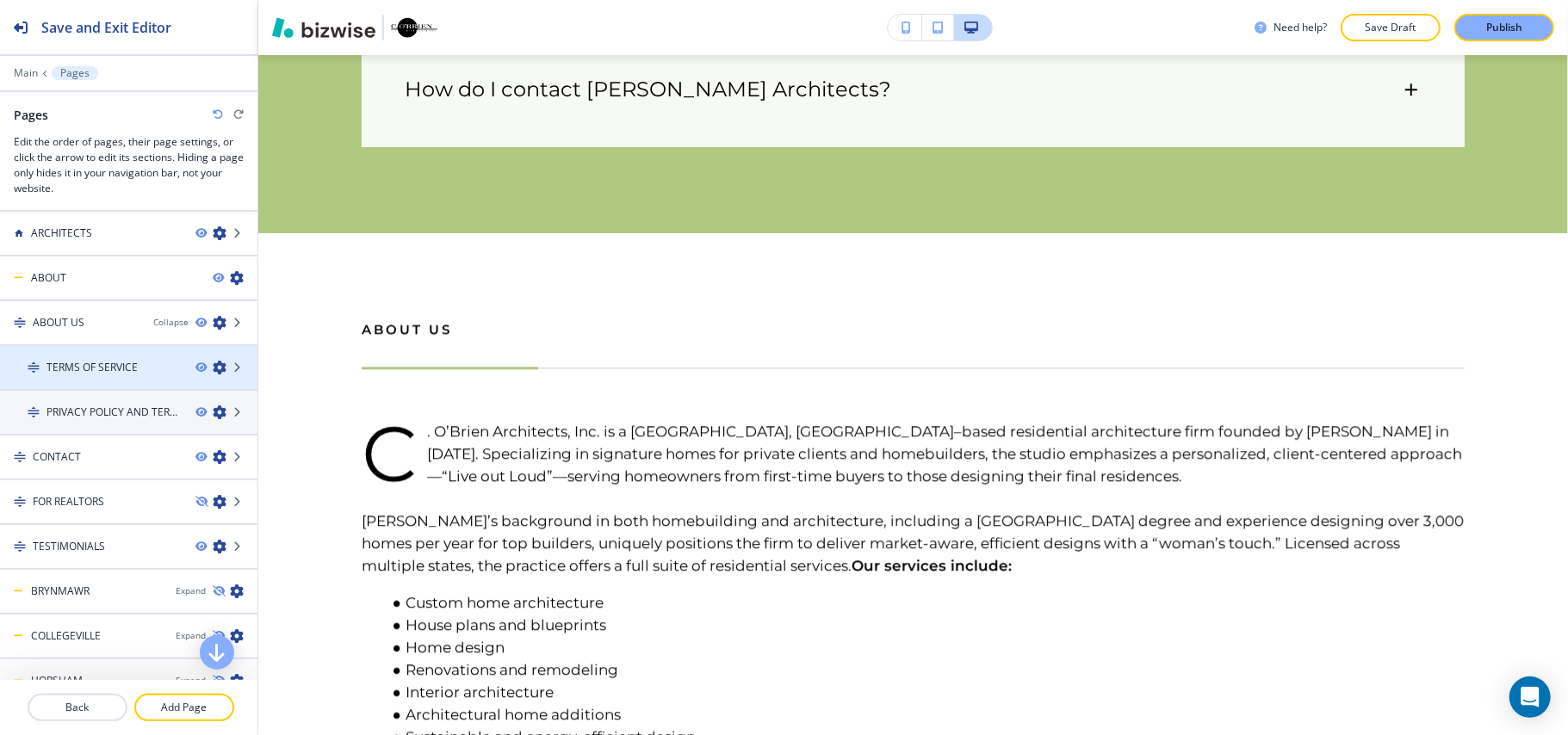
click at [213, 362] on icon "button" at bounding box center [220, 367] width 14 height 14
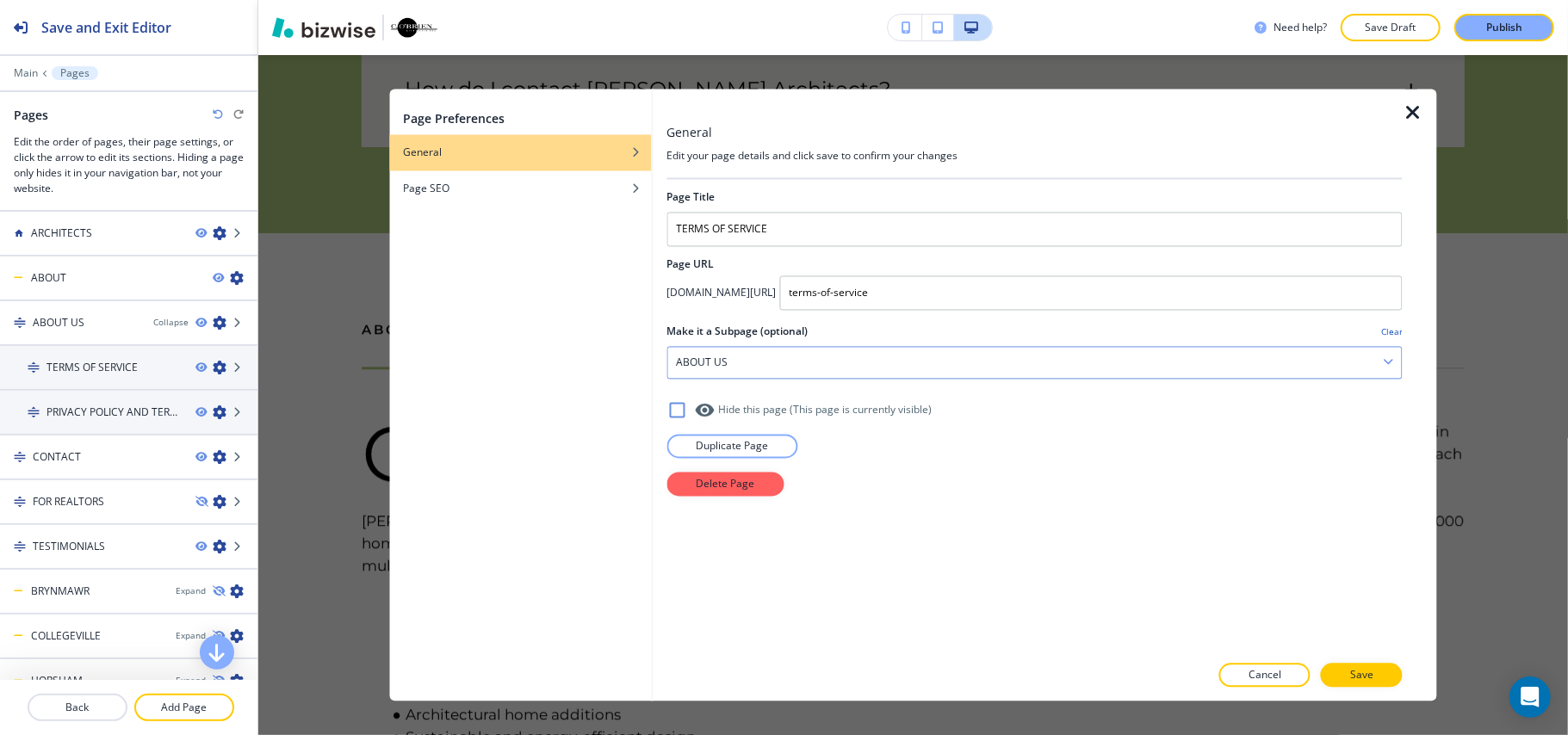
click at [735, 364] on div "ABOUT US" at bounding box center [1034, 363] width 734 height 31
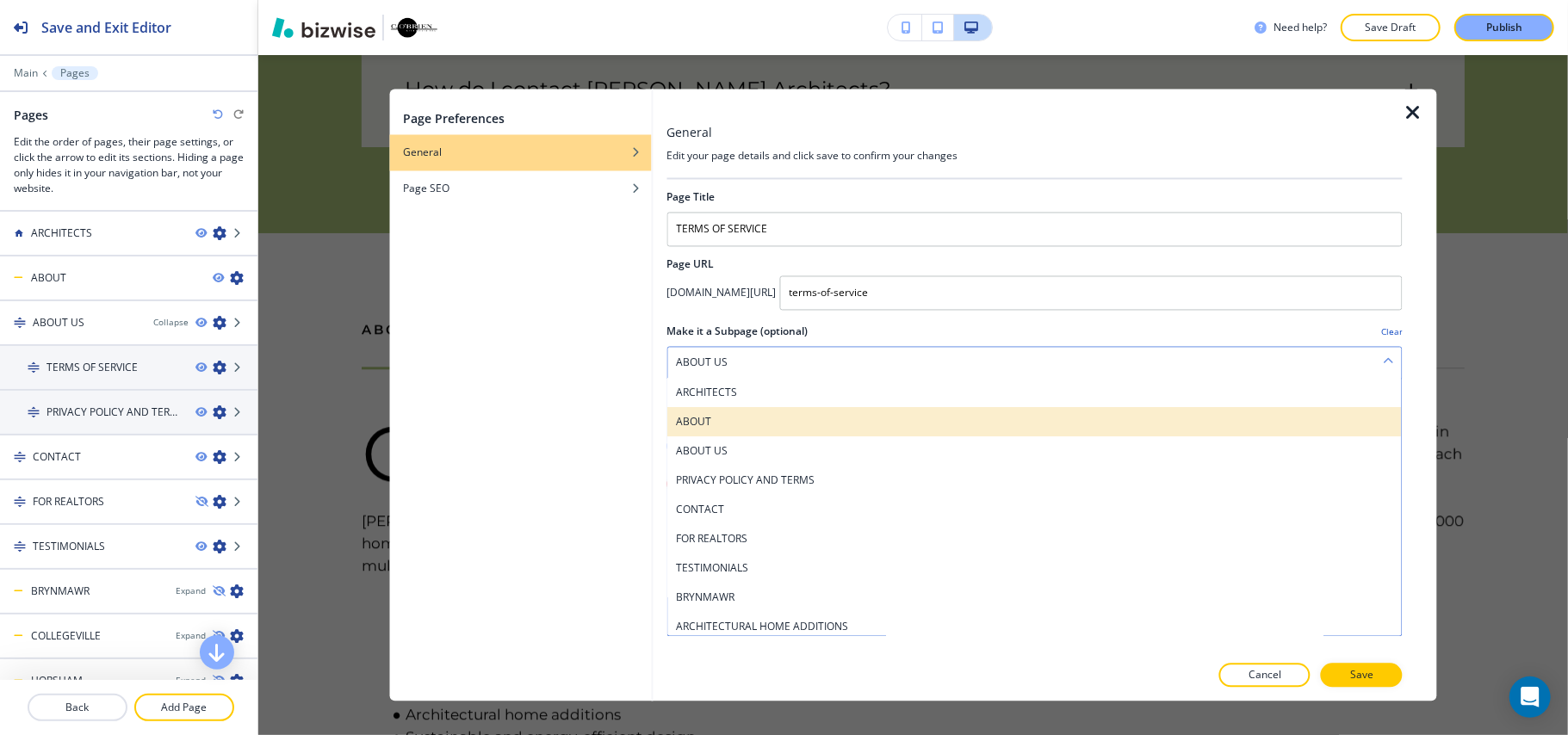
click at [727, 424] on h4 "ABOUT" at bounding box center [1034, 422] width 717 height 16
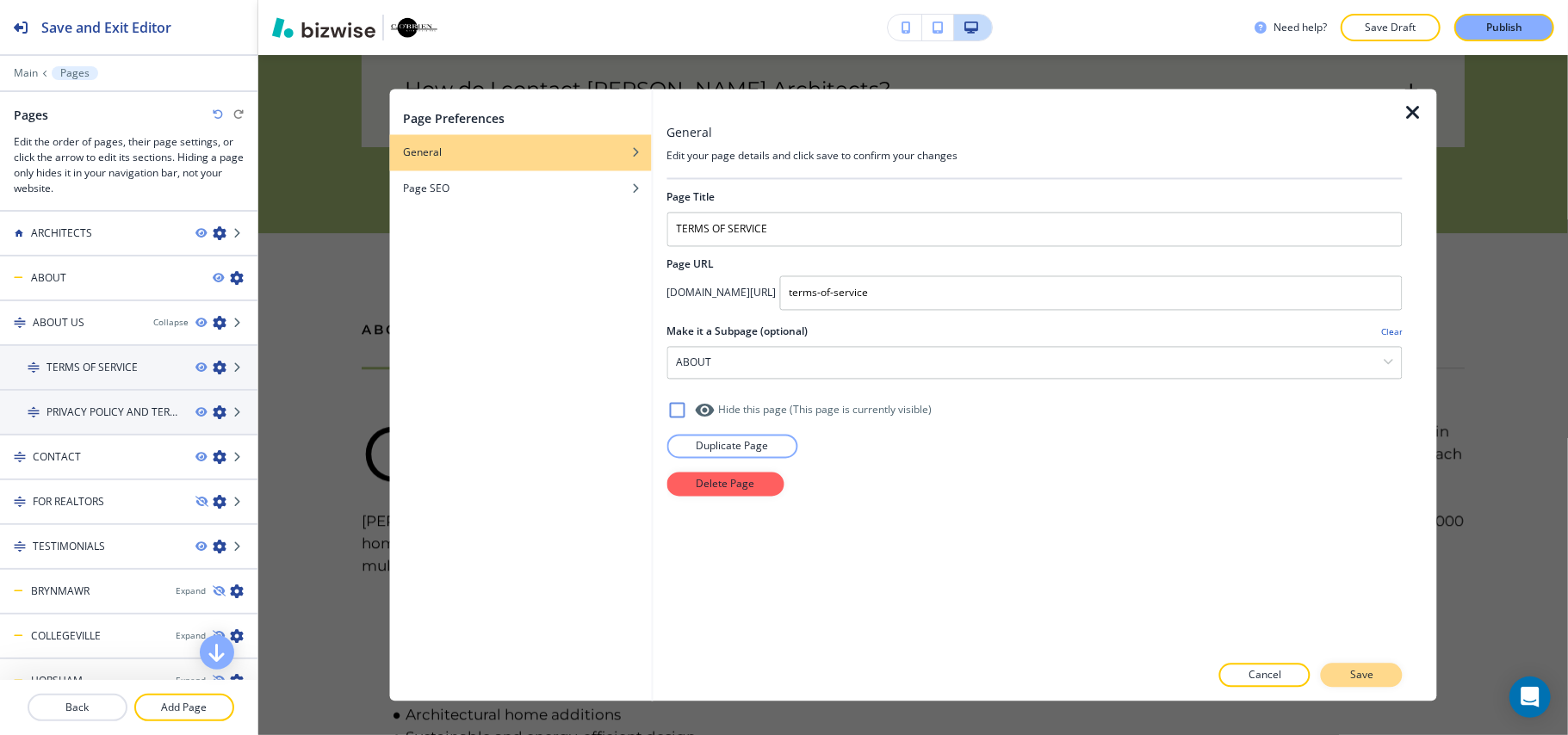
click at [1355, 671] on p "Save" at bounding box center [1361, 676] width 23 height 16
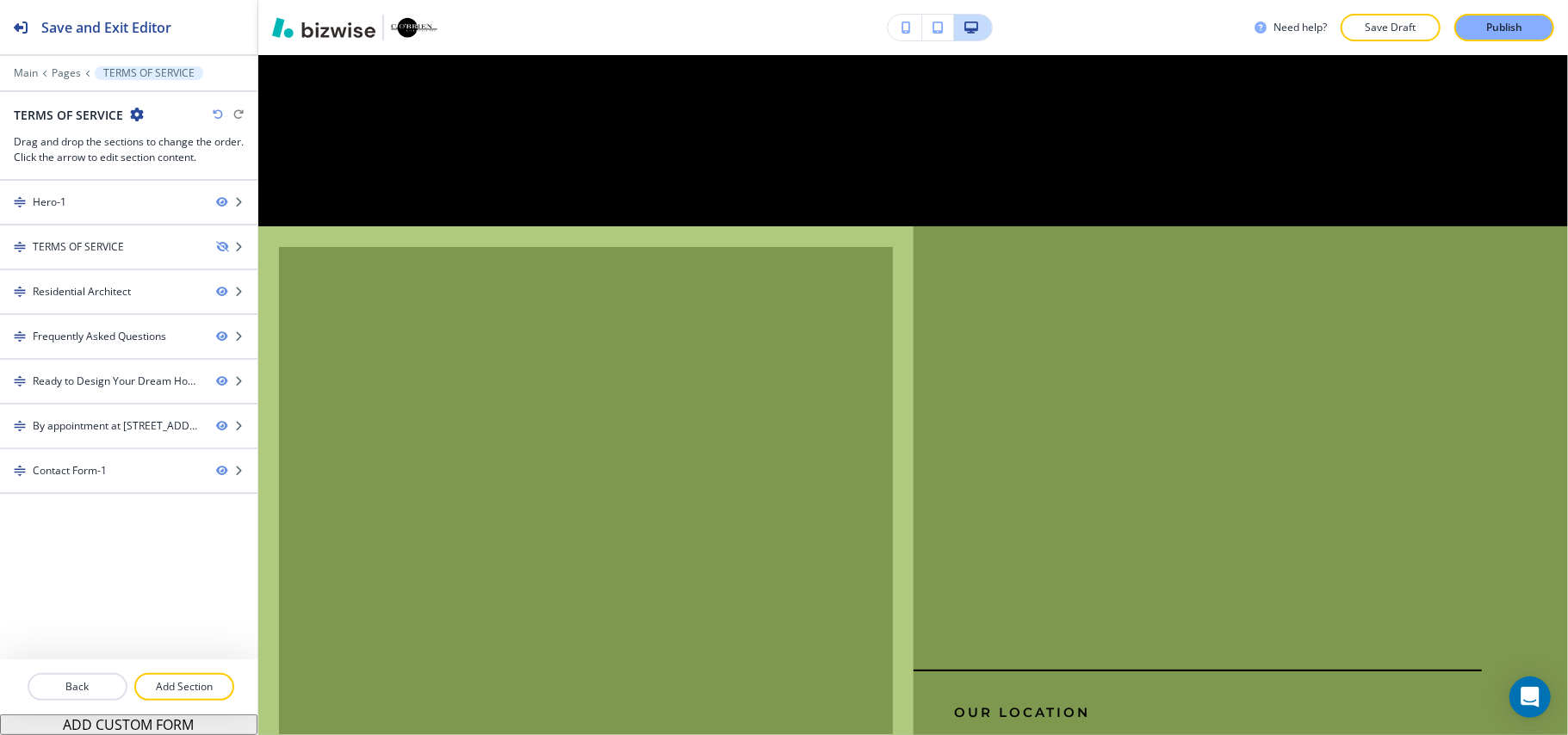
scroll to position [0, 0]
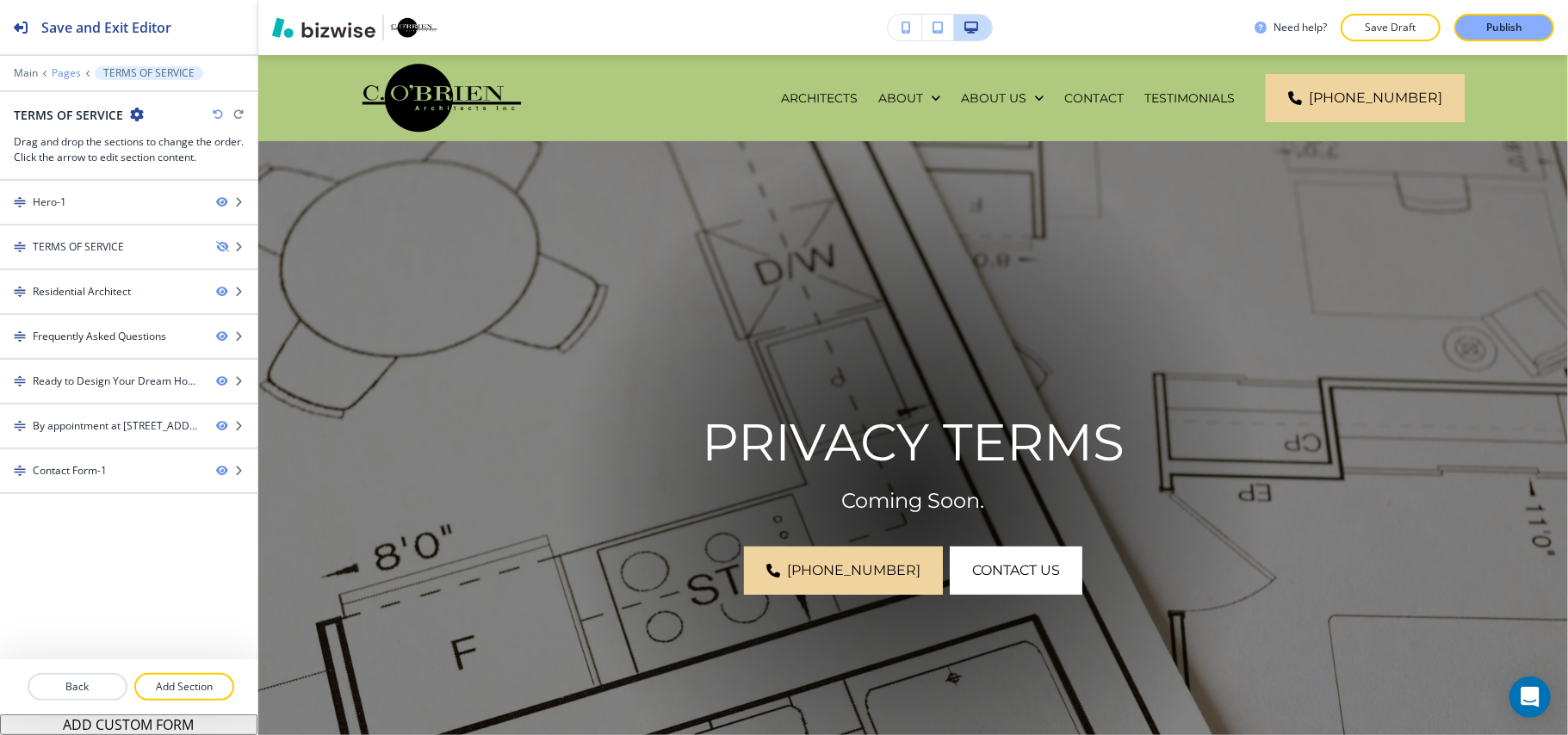
click at [67, 74] on p "Pages" at bounding box center [66, 73] width 29 height 12
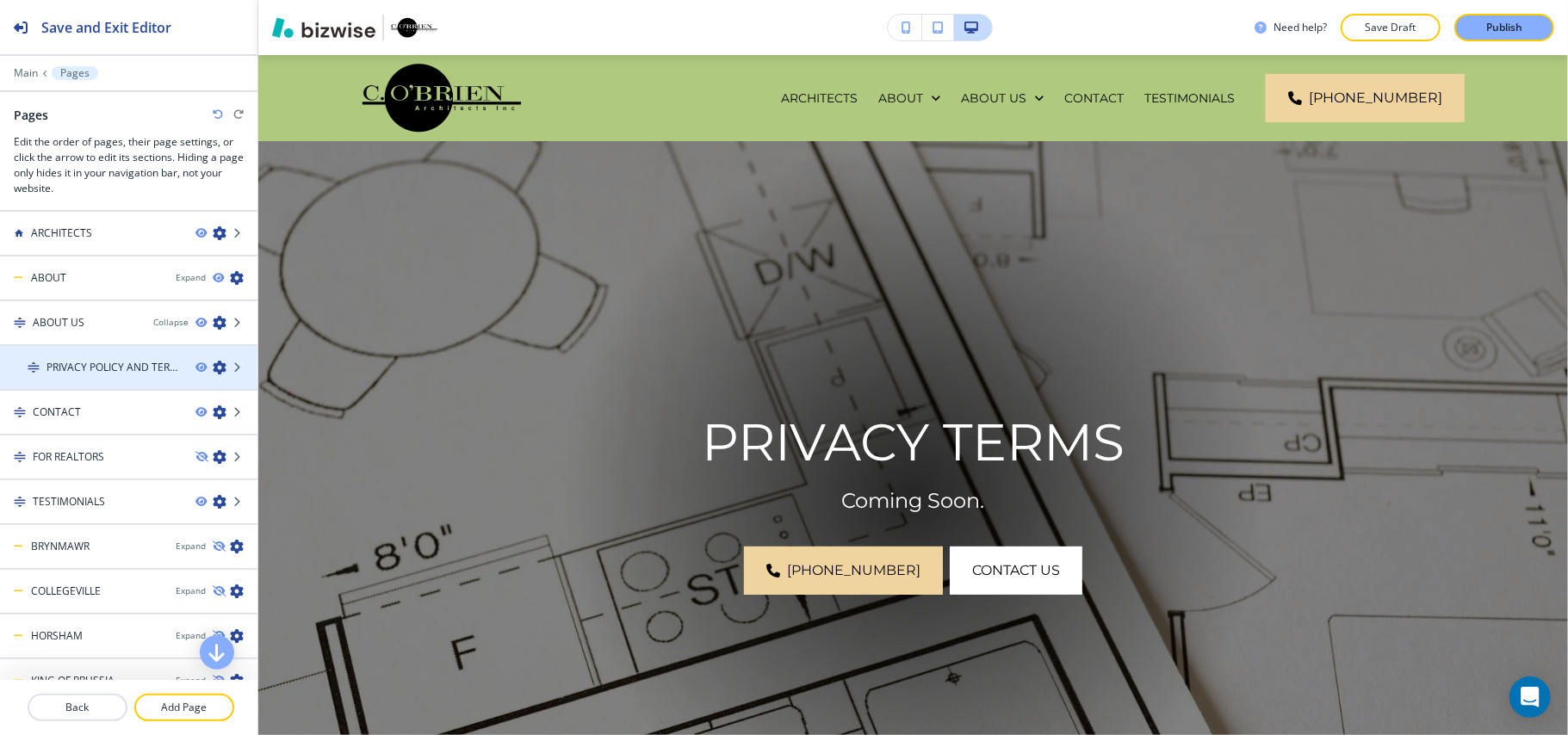
click at [213, 365] on icon "button" at bounding box center [220, 367] width 14 height 14
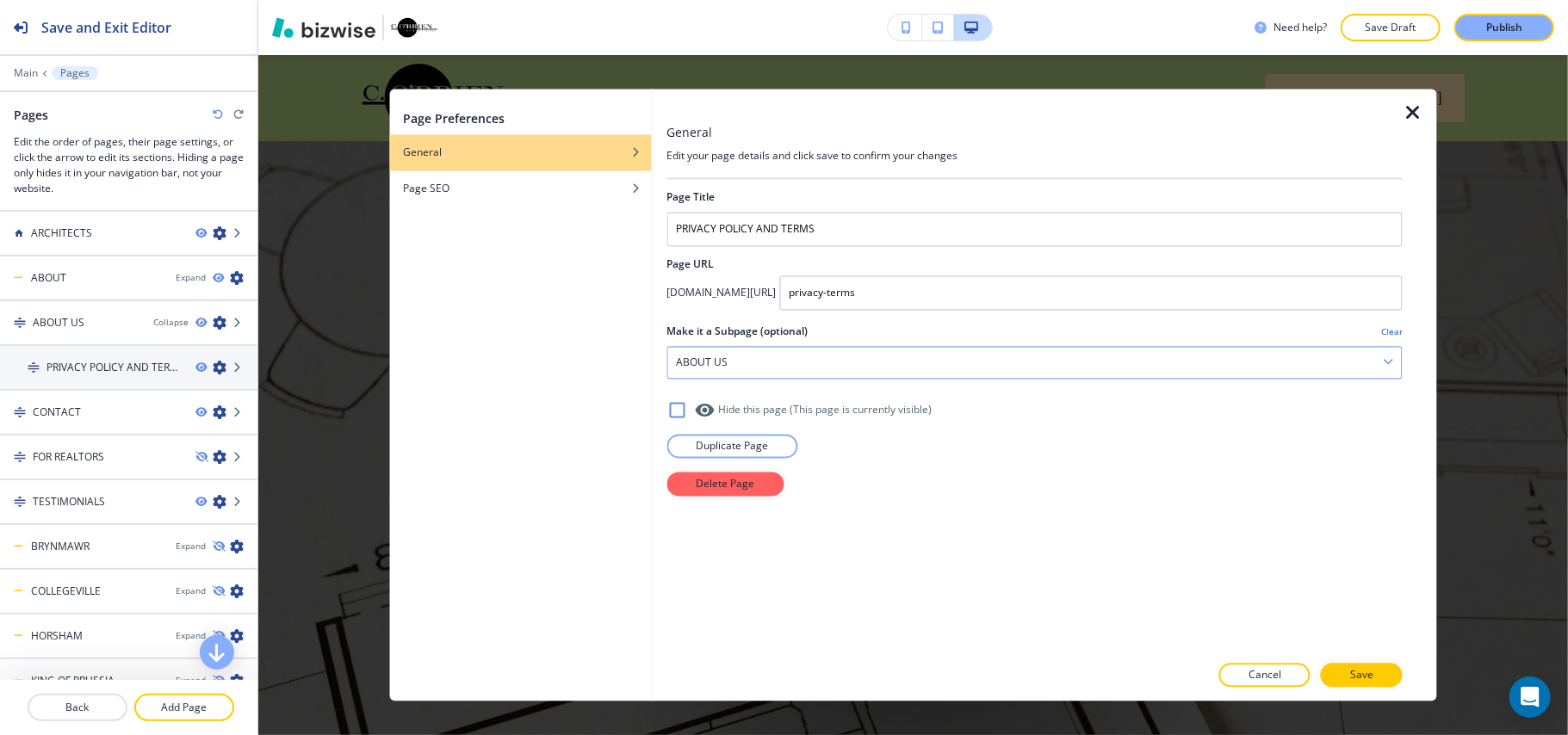
click at [739, 368] on div "ABOUT US" at bounding box center [1034, 363] width 734 height 31
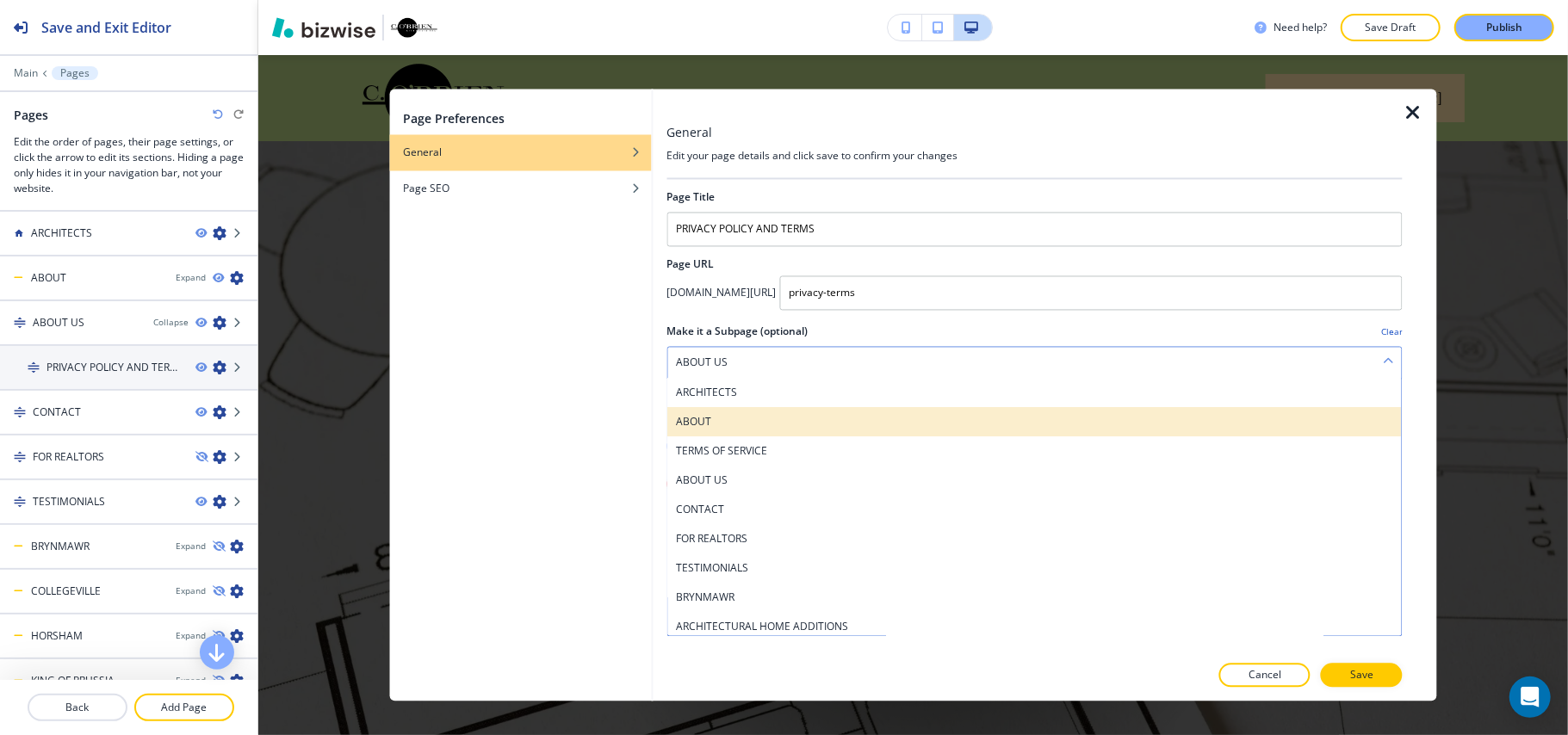
click at [727, 425] on h4 "ABOUT" at bounding box center [1034, 422] width 717 height 16
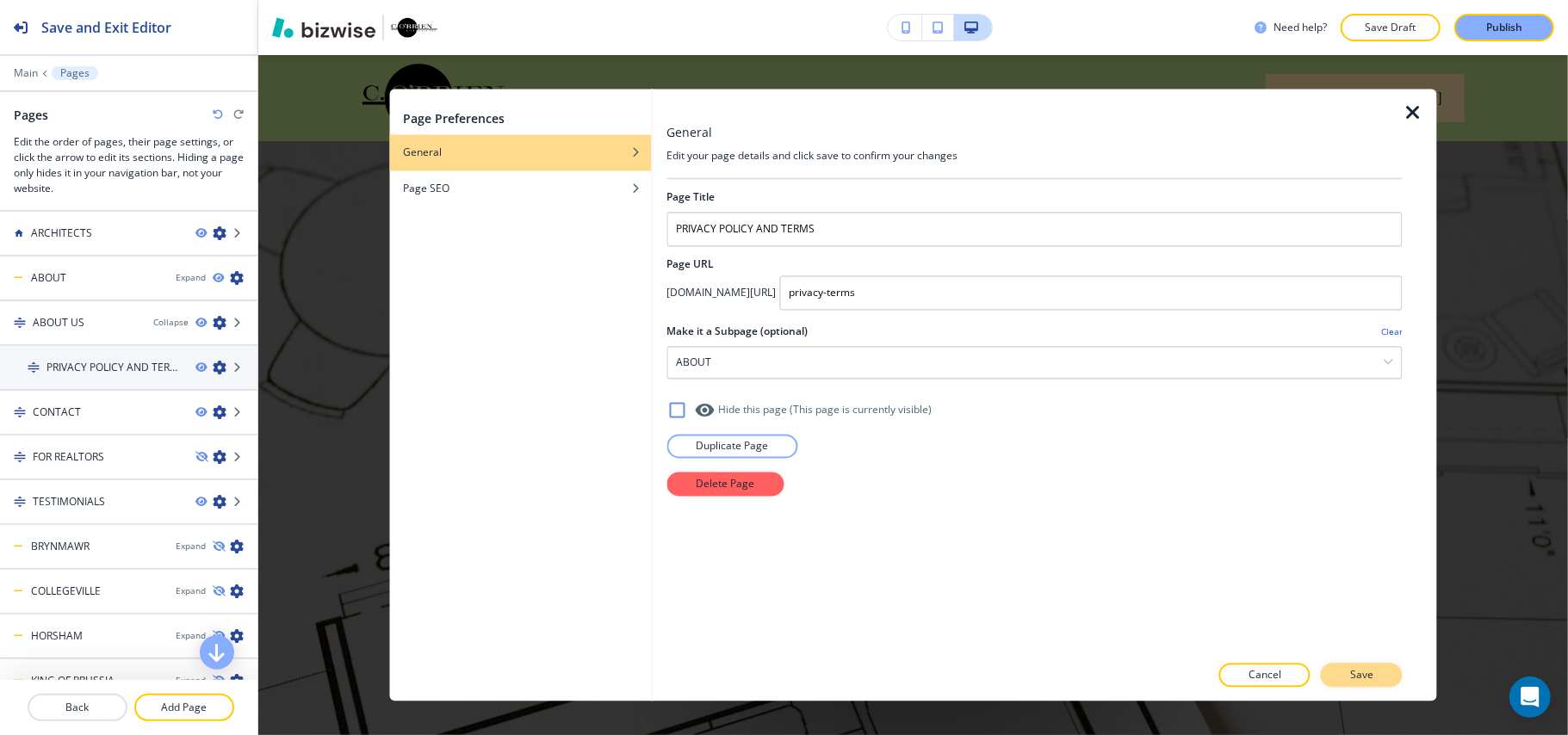
click at [1371, 673] on p "Save" at bounding box center [1361, 676] width 23 height 16
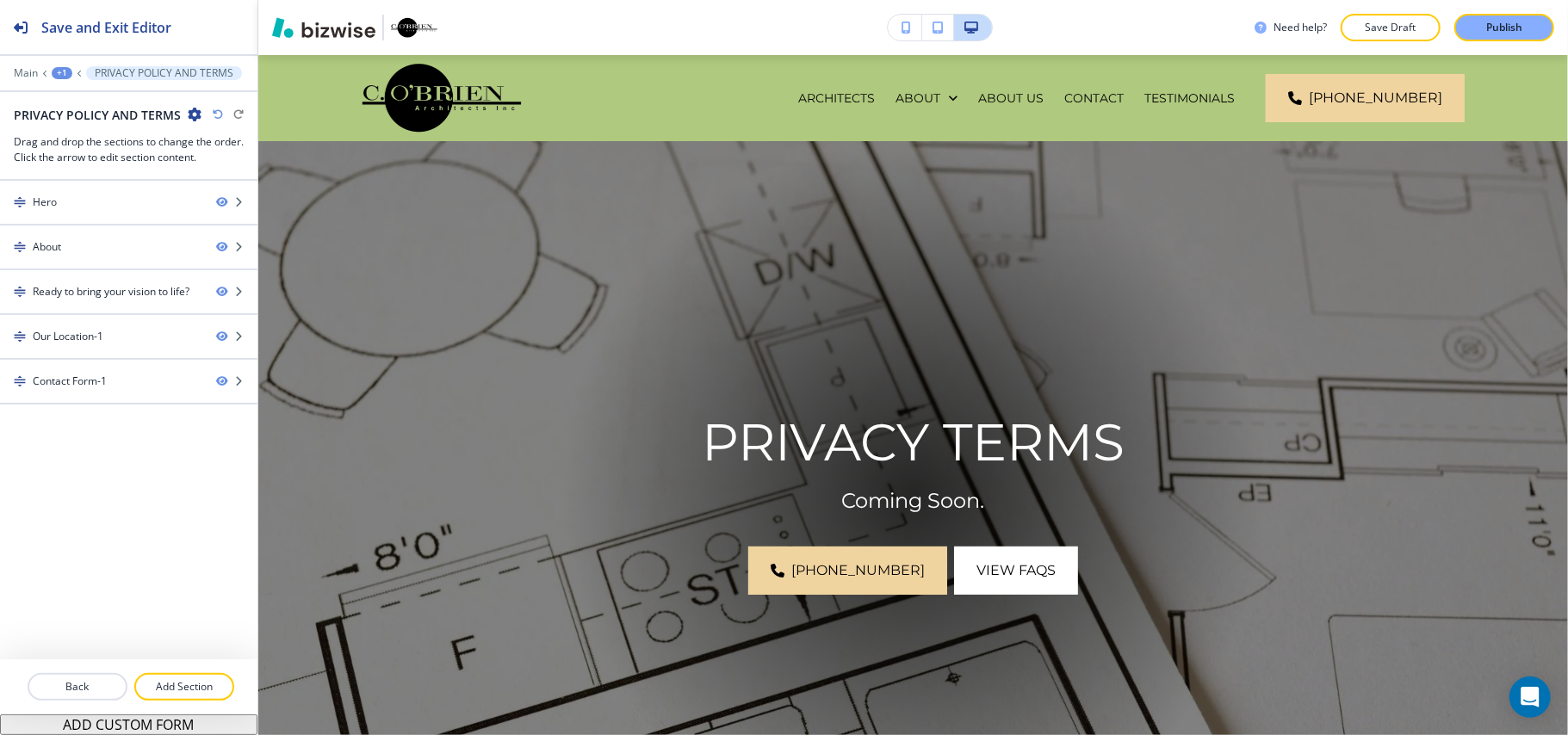
click at [53, 70] on div "+1" at bounding box center [62, 73] width 21 height 12
click at [63, 95] on p "Pages" at bounding box center [107, 102] width 88 height 16
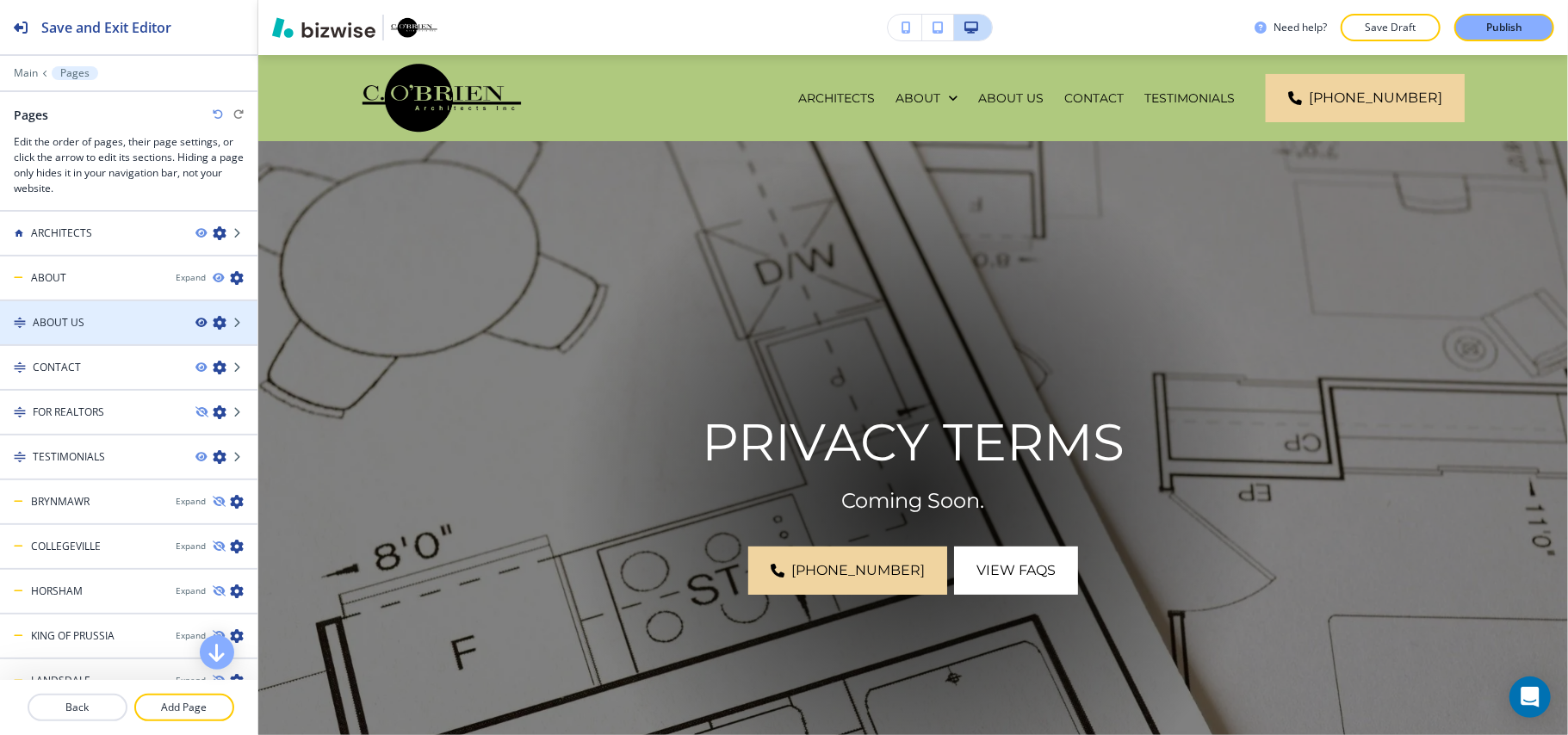
click at [196, 321] on icon "button" at bounding box center [201, 323] width 10 height 10
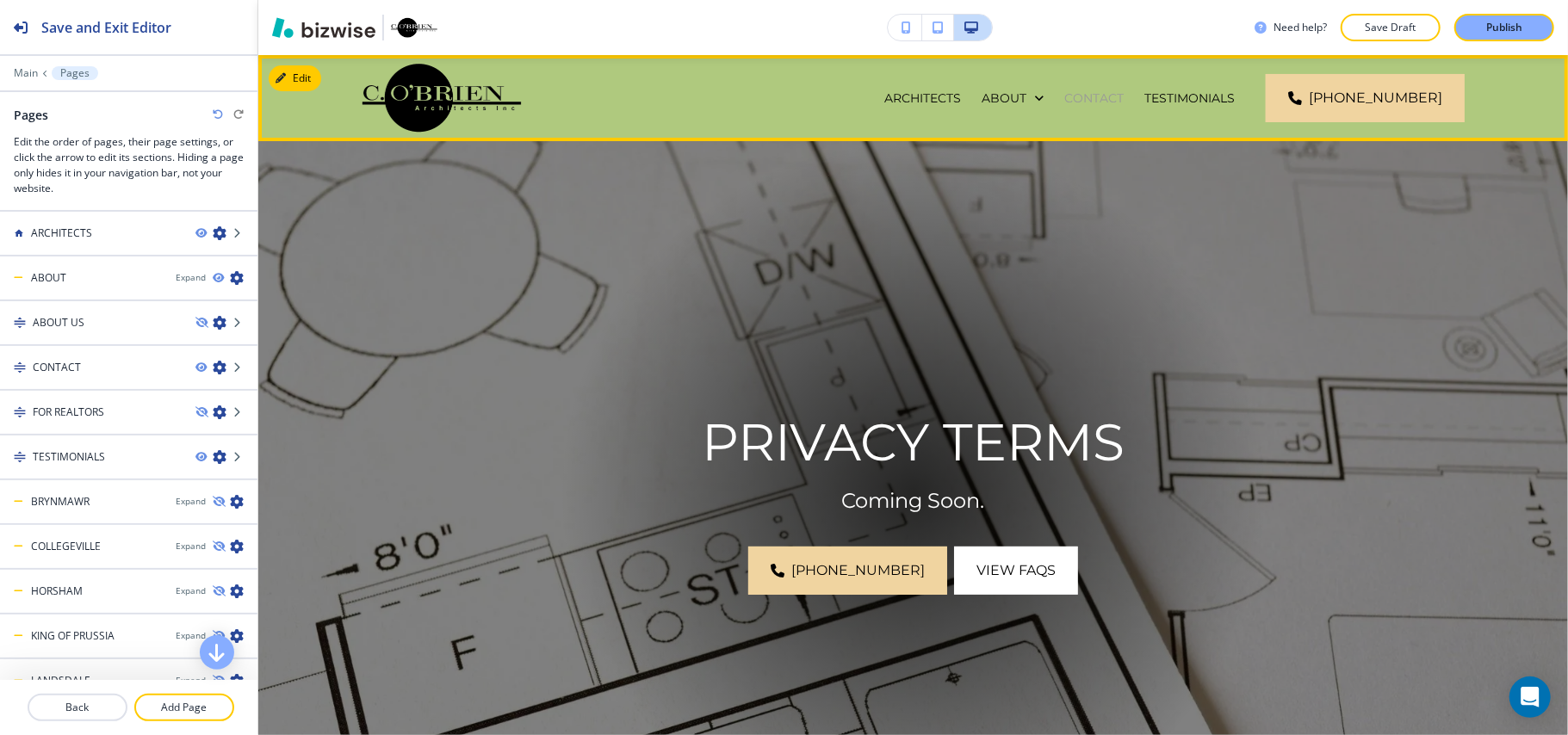
click at [1102, 95] on p "CONTACT" at bounding box center [1093, 98] width 59 height 17
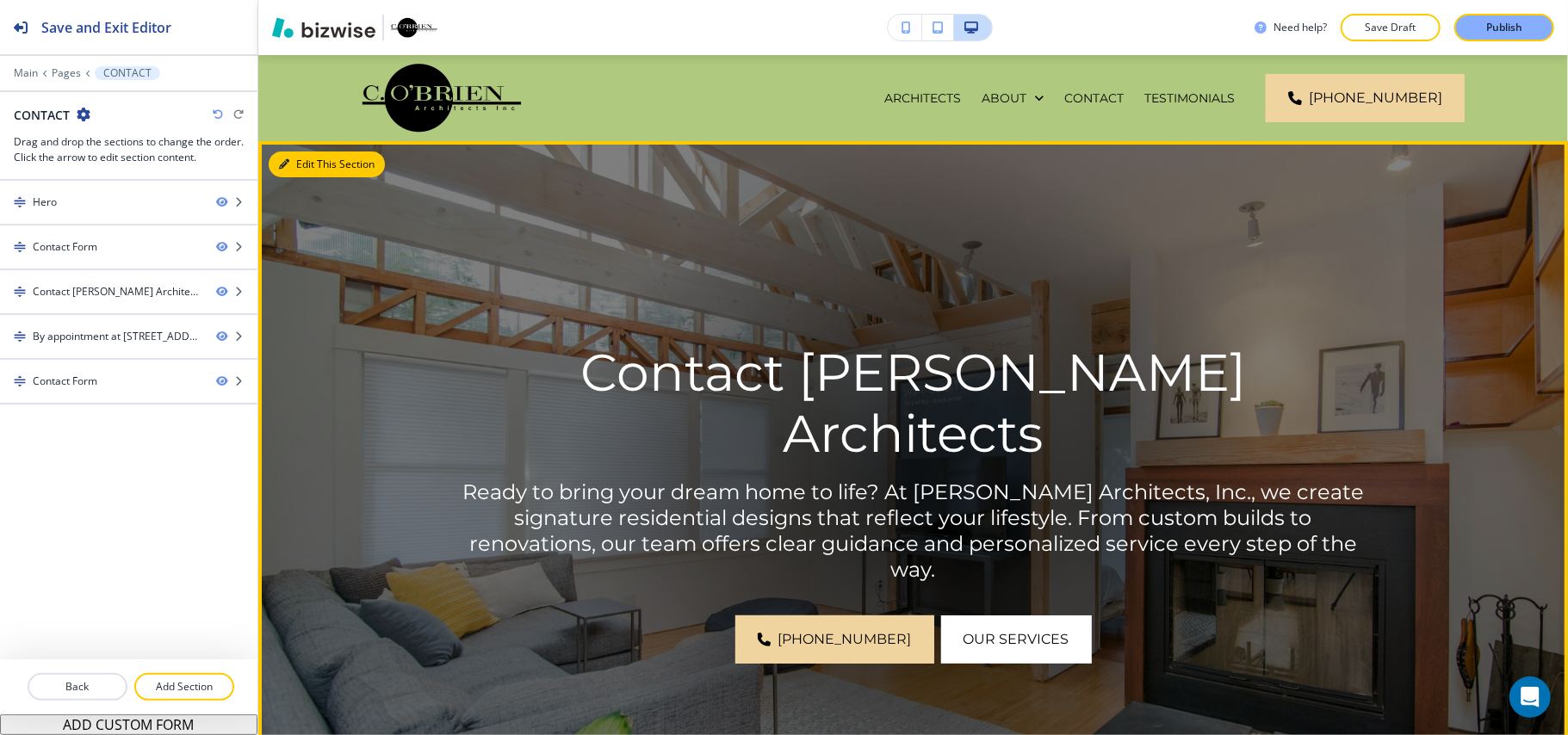
click at [295, 165] on button "Edit This Section" at bounding box center [327, 165] width 116 height 26
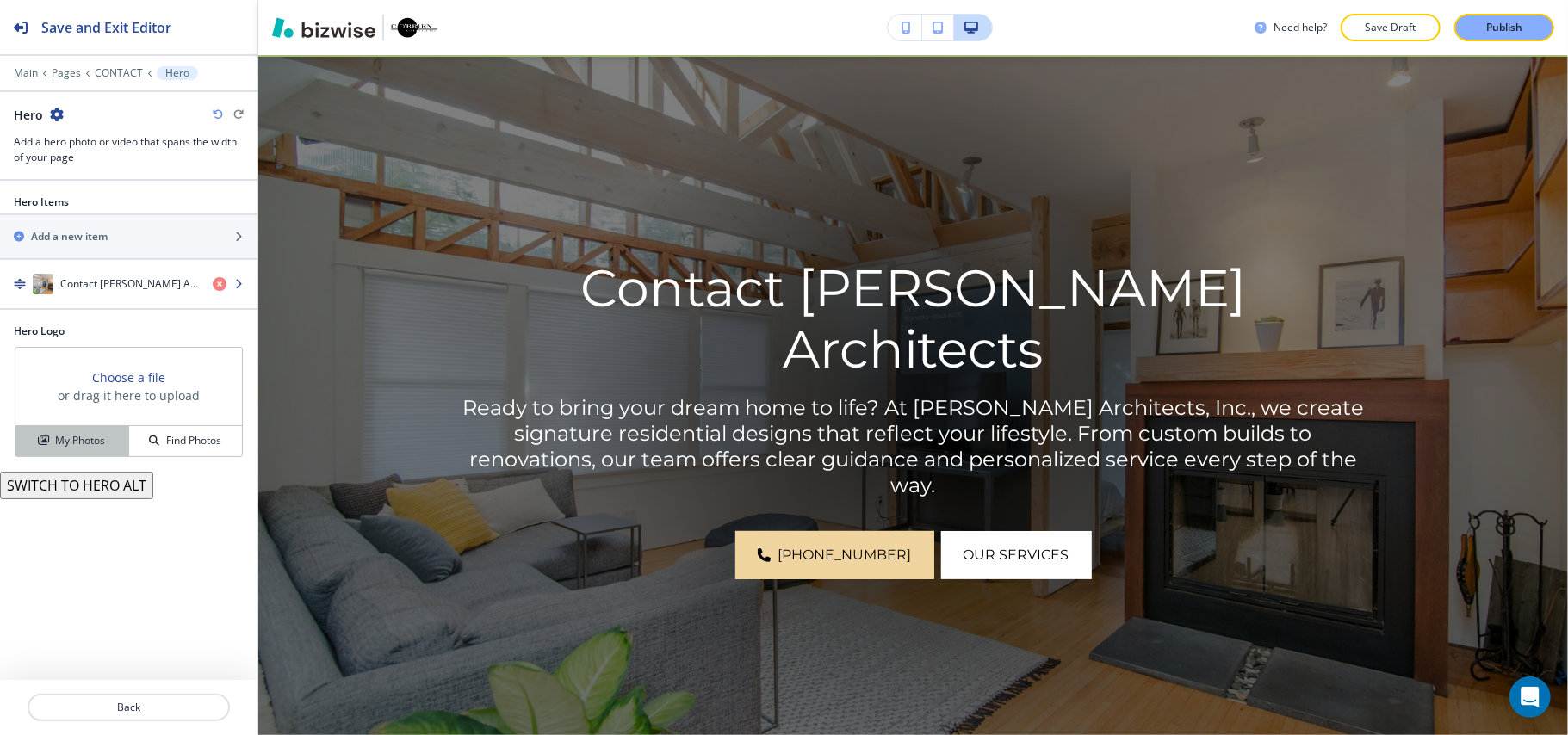
scroll to position [86, 0]
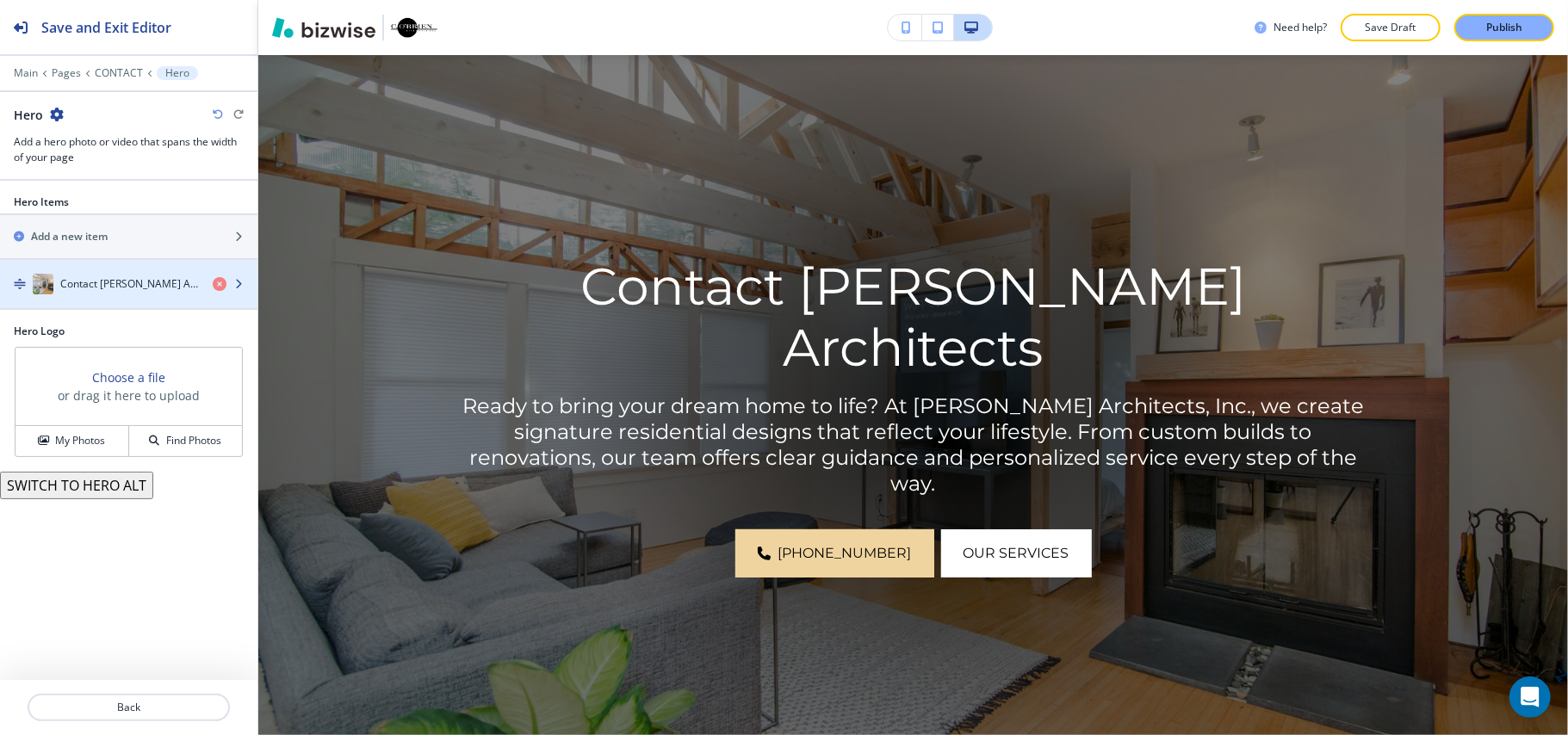
click at [116, 297] on div "button" at bounding box center [128, 302] width 258 height 14
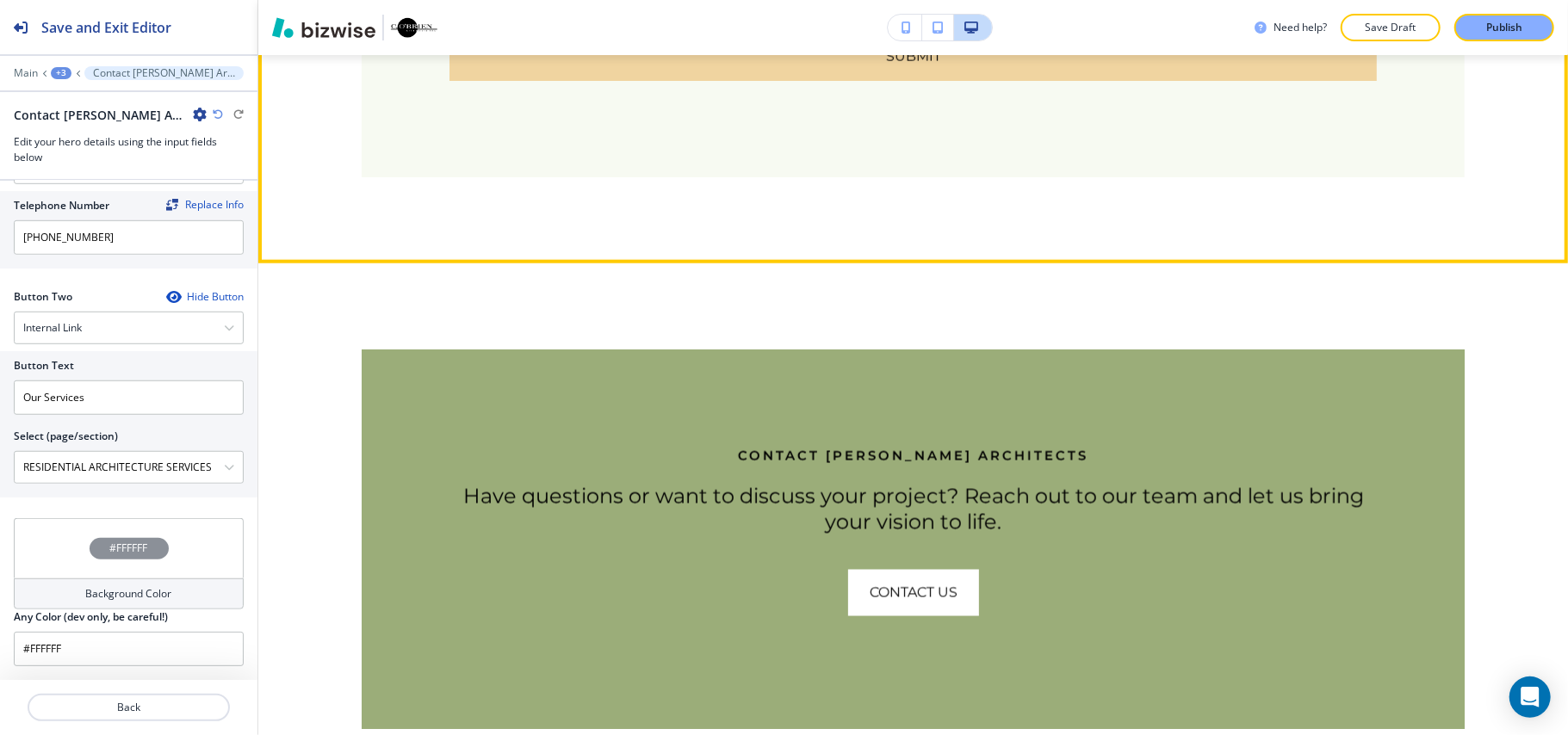
scroll to position [1807, 0]
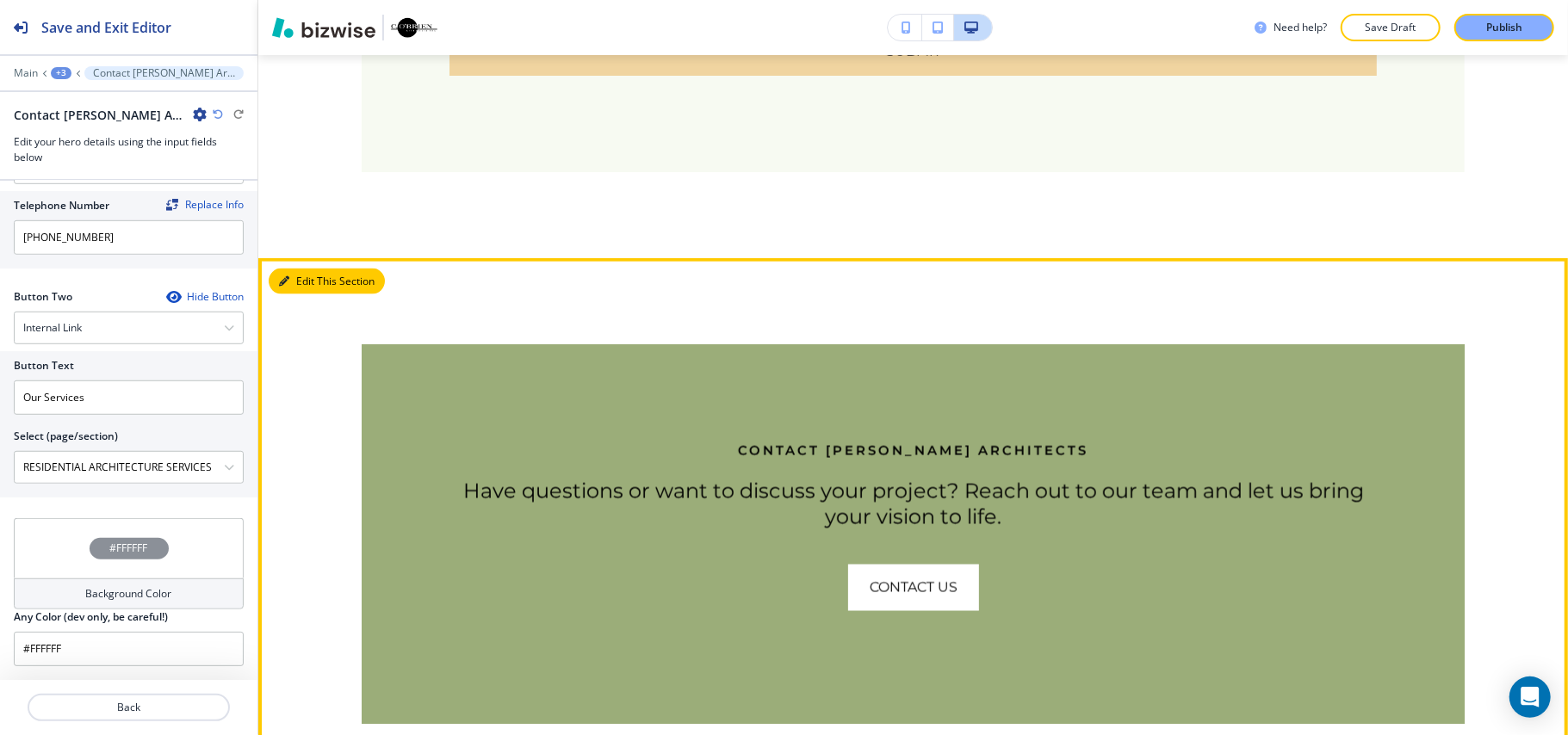
click at [307, 277] on button "Edit This Section" at bounding box center [327, 282] width 116 height 26
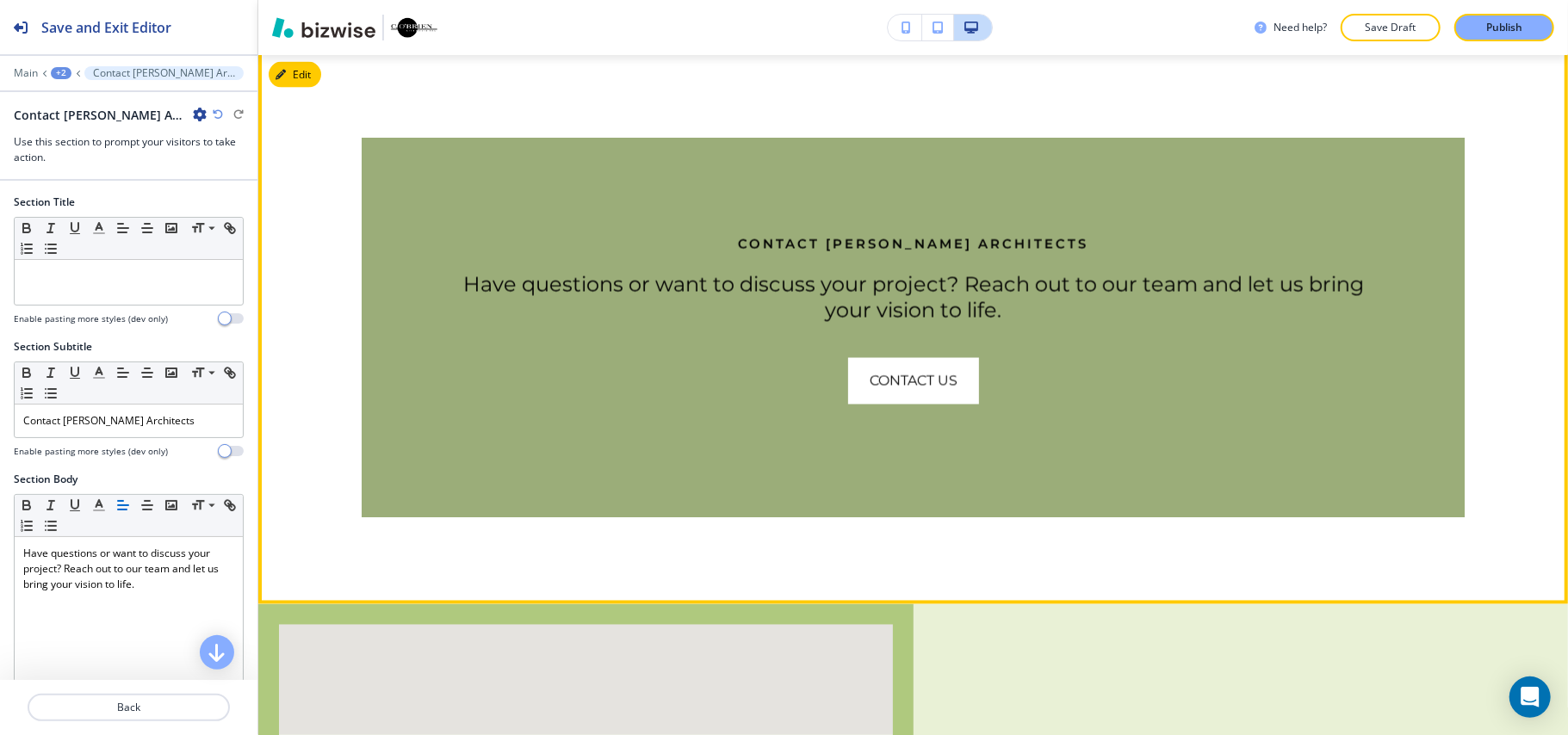
scroll to position [2015, 0]
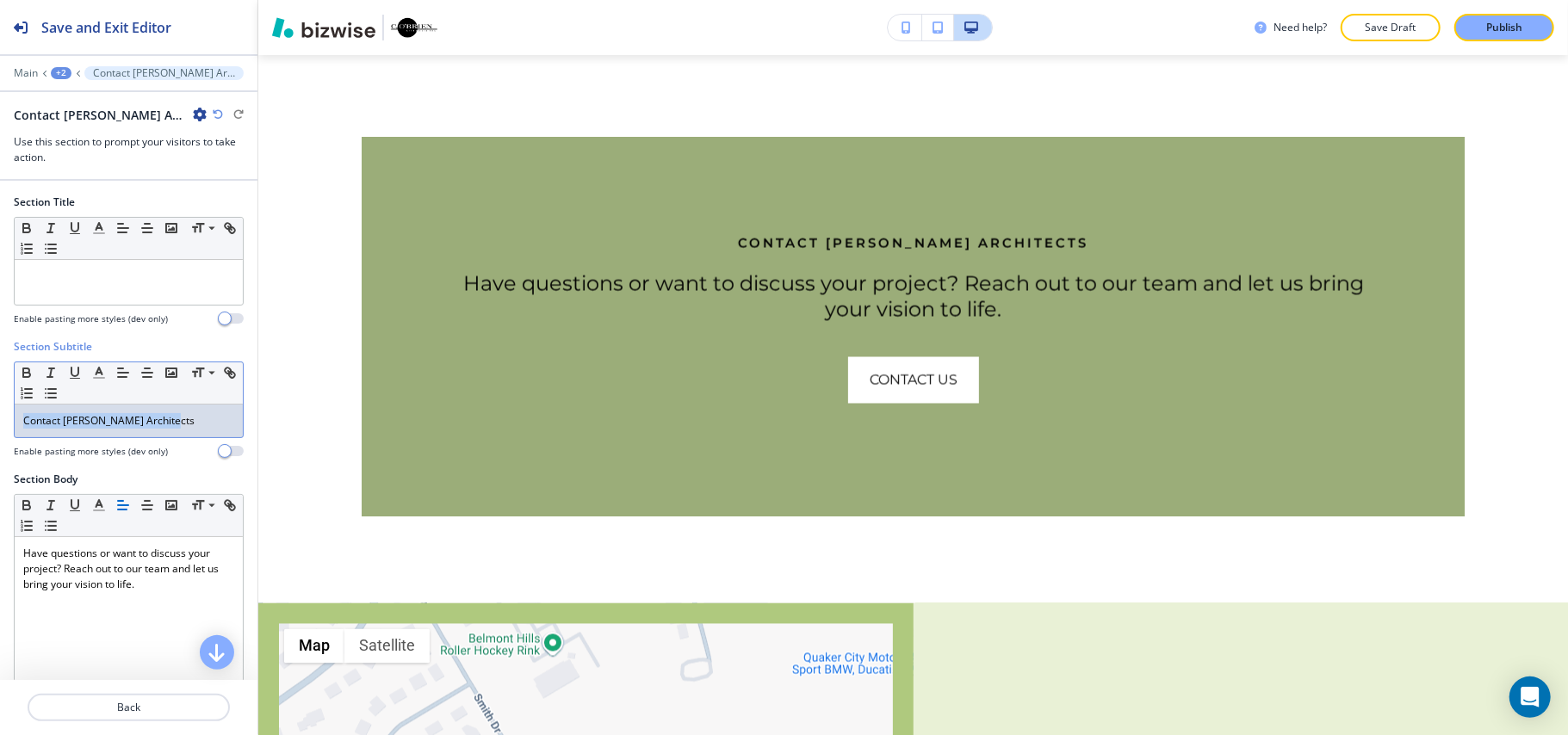
drag, startPoint x: 191, startPoint y: 427, endPoint x: 0, endPoint y: 427, distance: 191.0
click at [0, 427] on div "Section Subtitle Small Normal Large Huge Contact [PERSON_NAME] Architects Enabl…" at bounding box center [128, 406] width 258 height 133
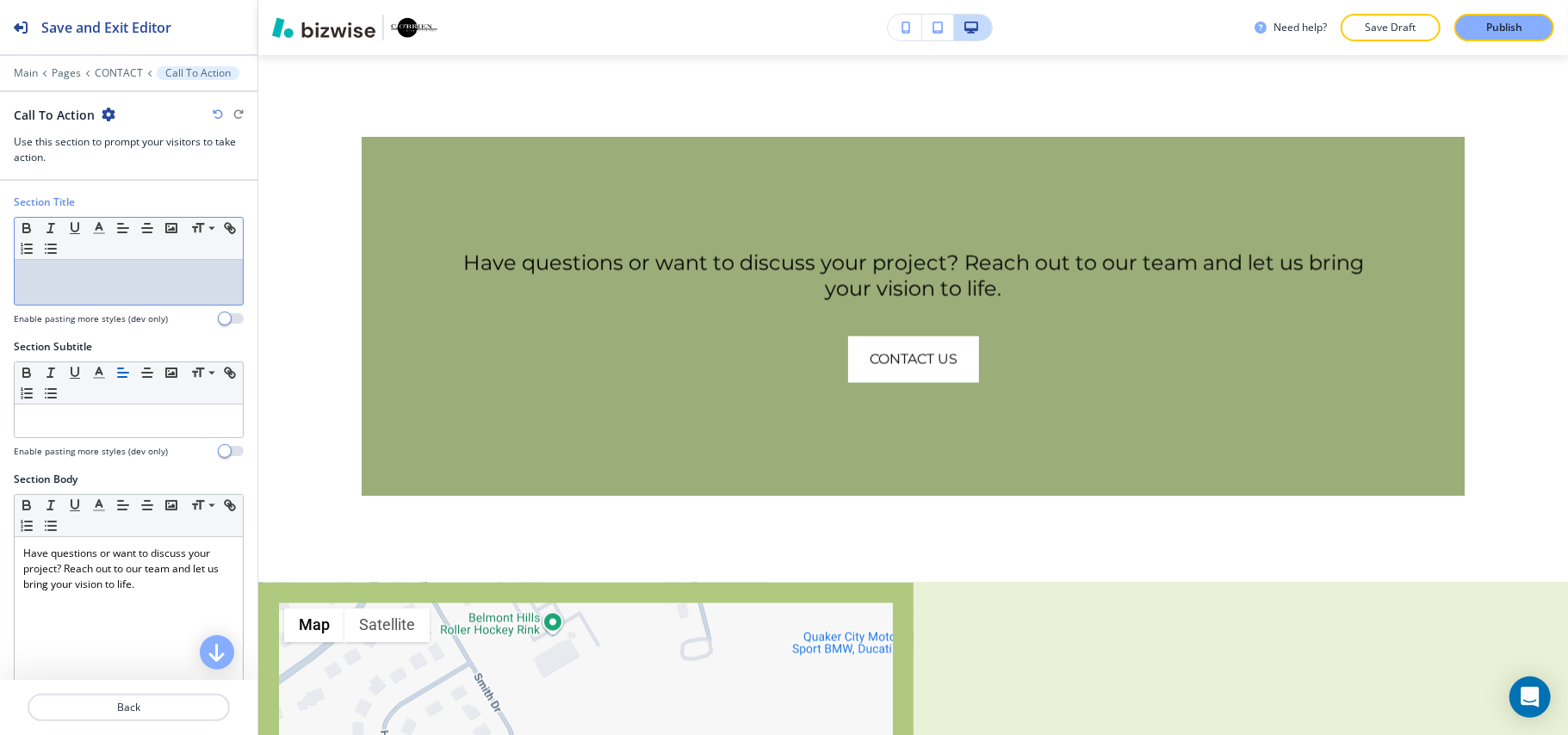
click at [136, 284] on p at bounding box center [128, 277] width 211 height 16
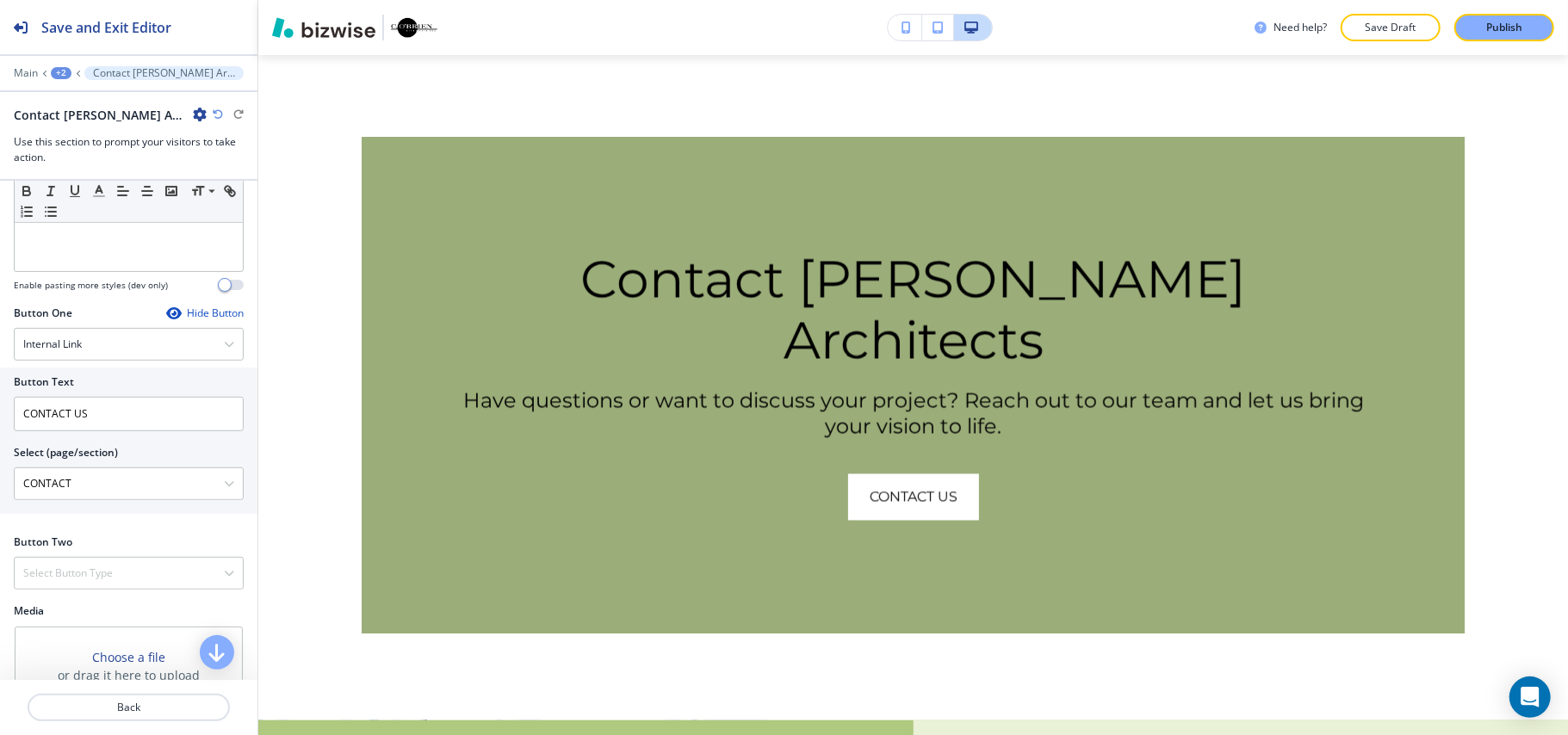
scroll to position [573, 0]
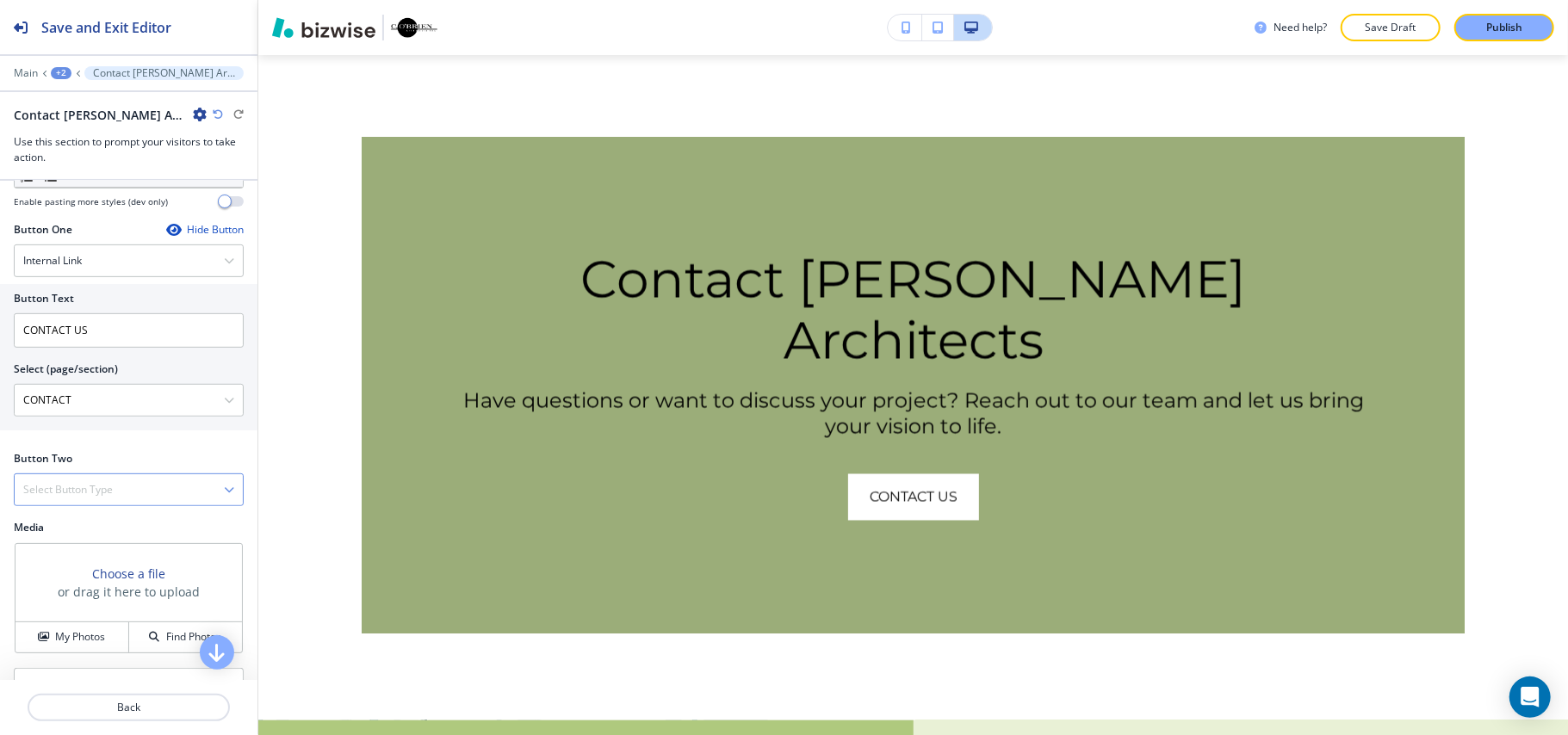
click at [77, 495] on h4 "Select Button Type" at bounding box center [68, 489] width 90 height 16
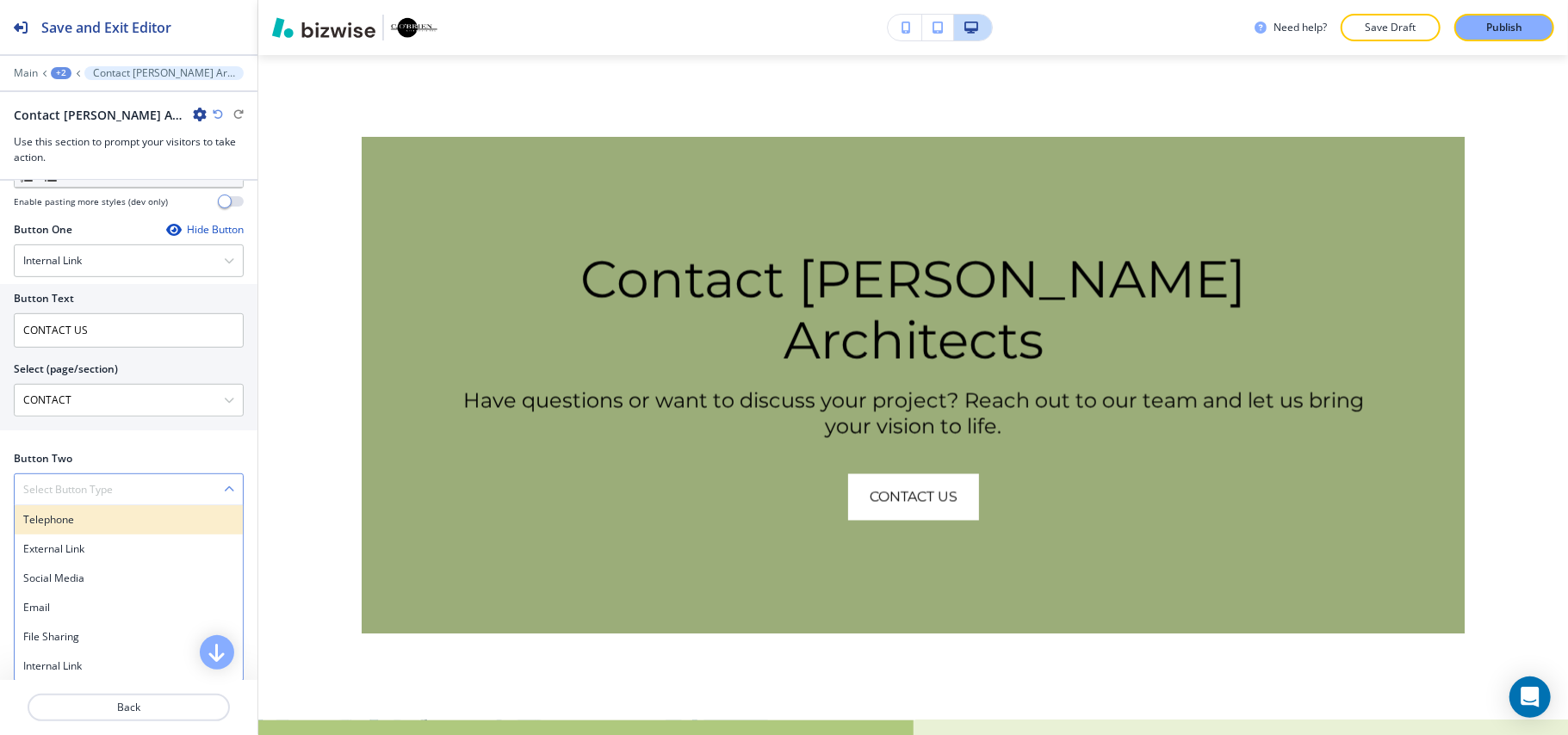
click at [78, 521] on h4 "Telephone" at bounding box center [128, 520] width 211 height 16
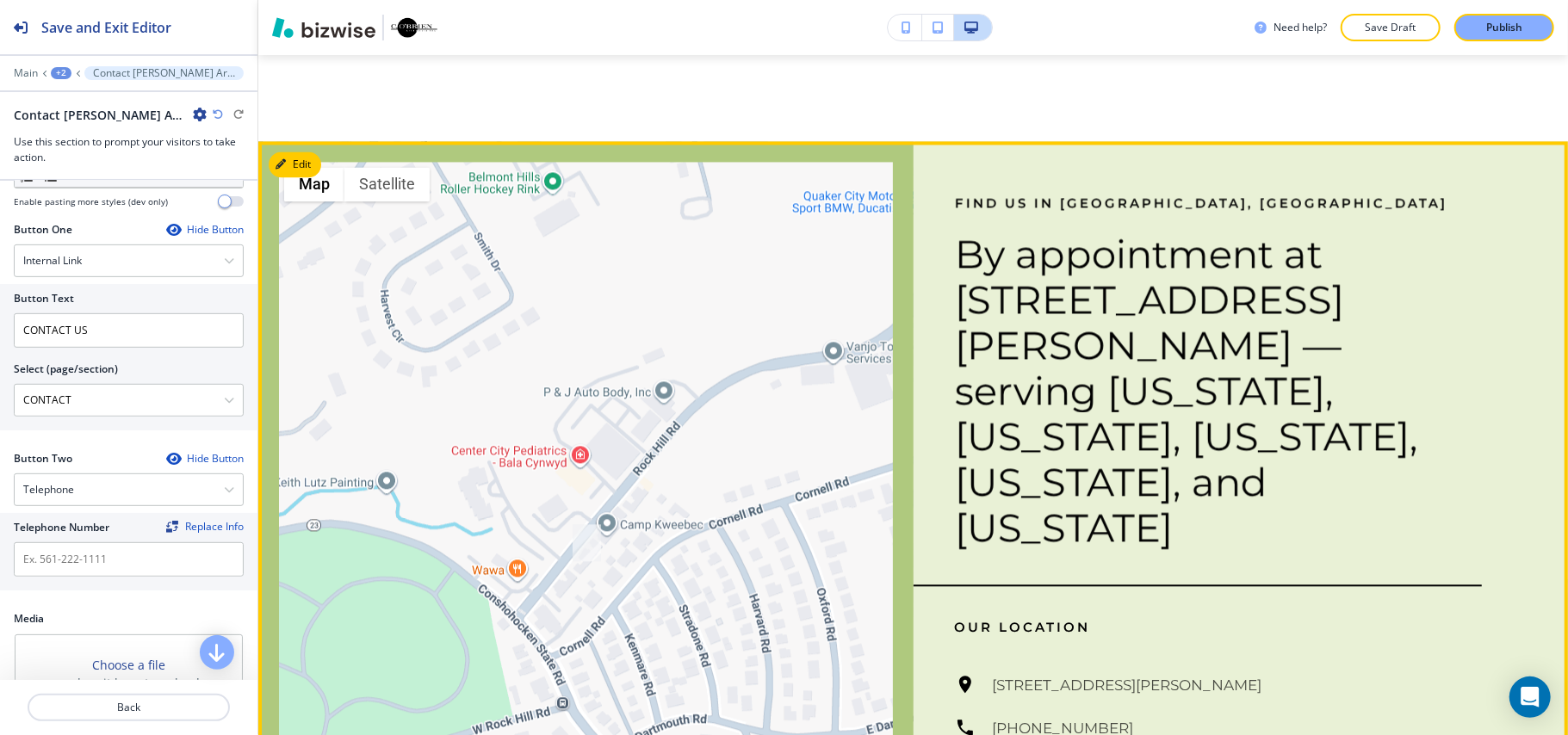
scroll to position [2703, 0]
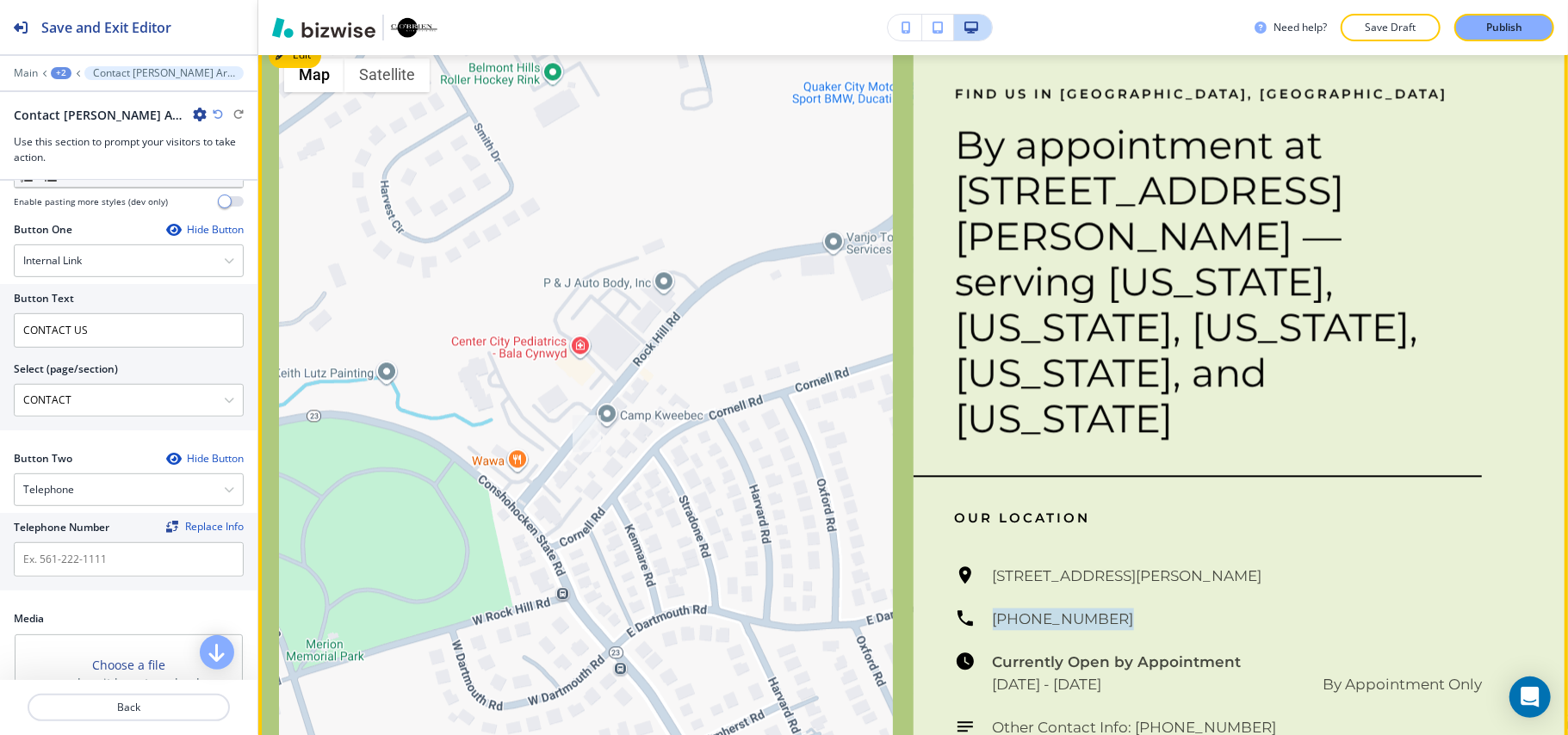
drag, startPoint x: 1089, startPoint y: 469, endPoint x: 951, endPoint y: 470, distance: 138.0
click at [955, 564] on div "[STREET_ADDRESS][PERSON_NAME][PERSON_NAME] [PHONE_NUMBER] Currently Open by App…" at bounding box center [1219, 651] width 528 height 174
copy h6 "[PHONE_NUMBER]"
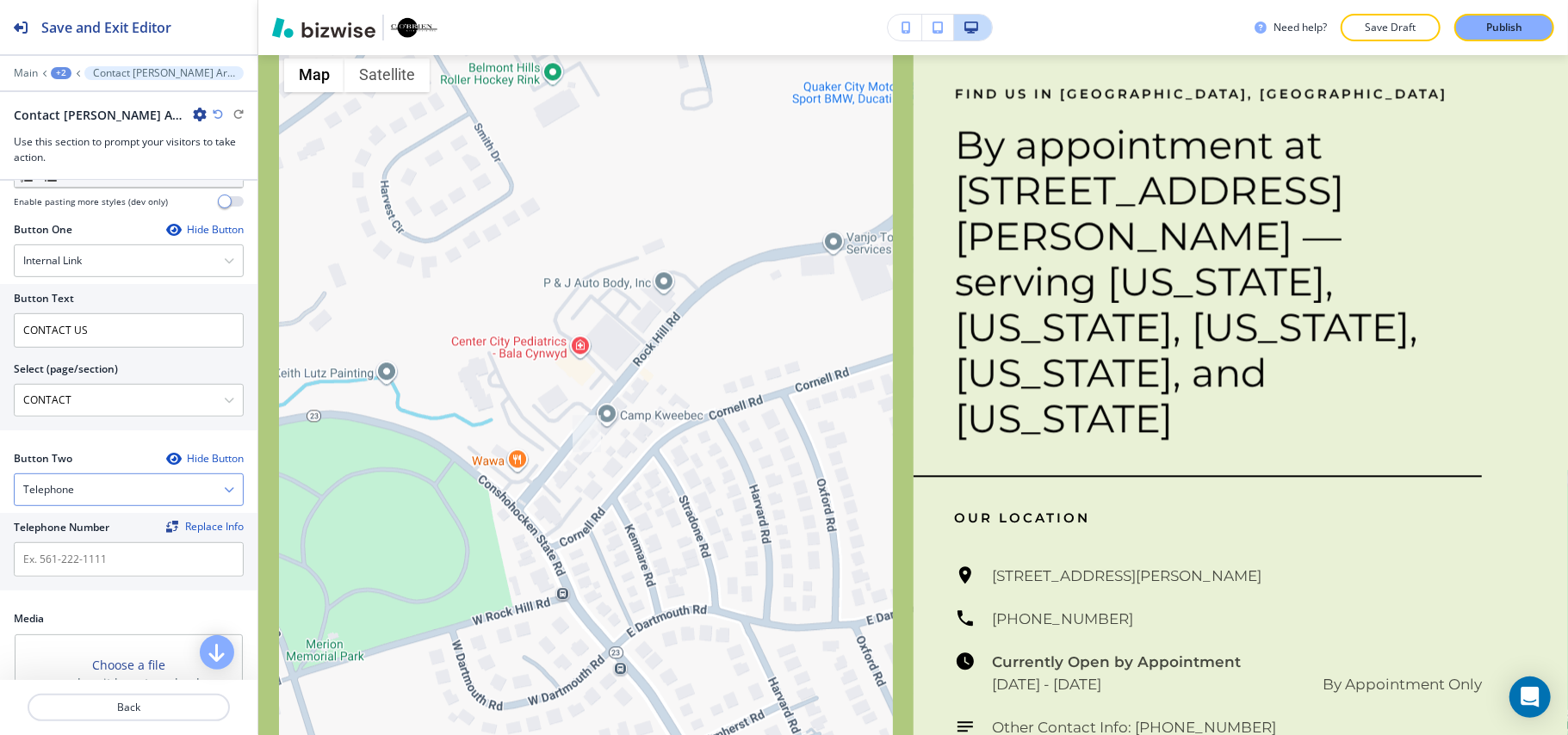
click at [122, 497] on div "Telephone" at bounding box center [128, 489] width 228 height 31
click at [84, 514] on div "Telephone" at bounding box center [128, 520] width 228 height 29
click at [83, 565] on input "text" at bounding box center [128, 559] width 230 height 34
paste input "[PHONE_NUMBER]"
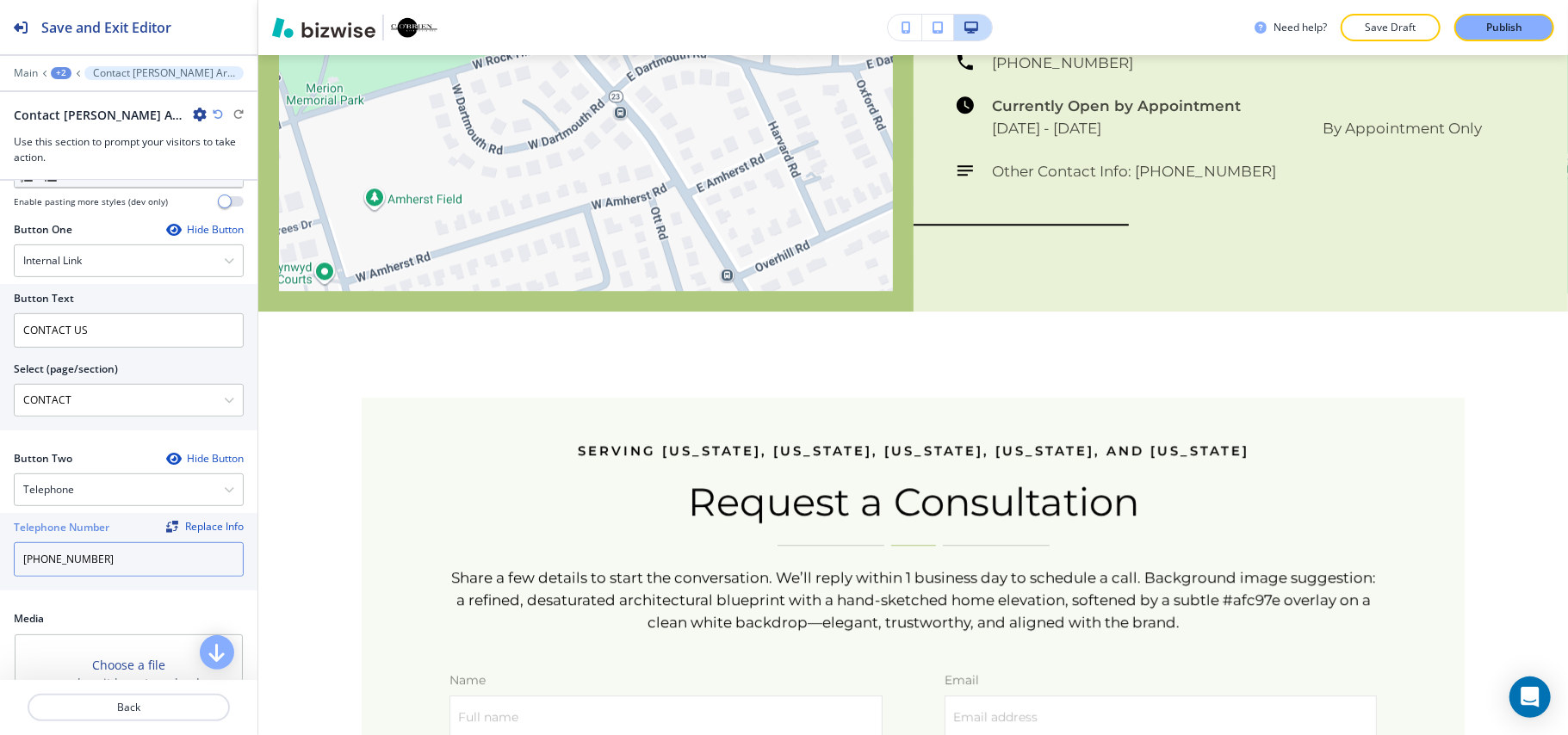
scroll to position [3270, 0]
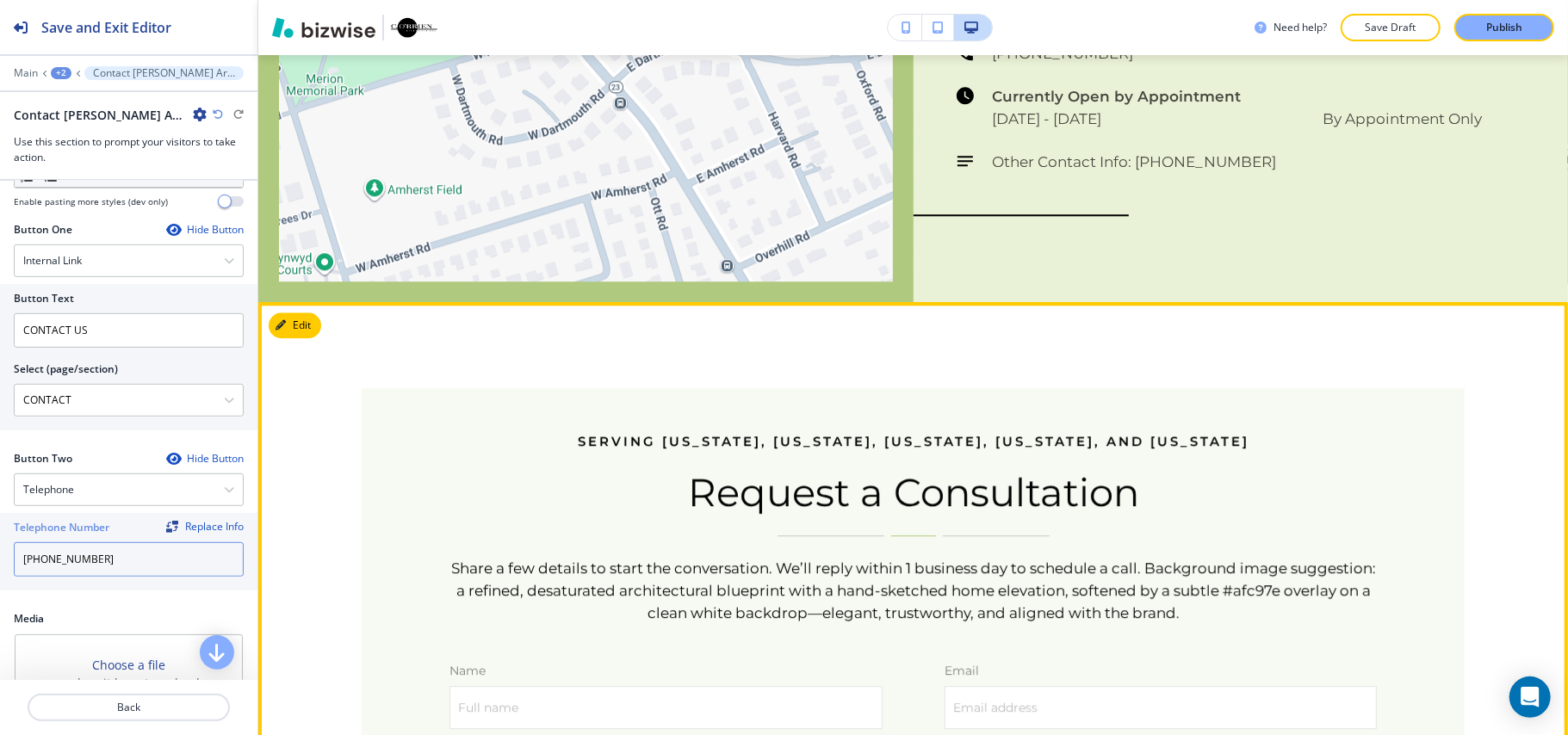
type input "[PHONE_NUMBER]"
click at [300, 313] on button "Edit This Section" at bounding box center [327, 326] width 116 height 26
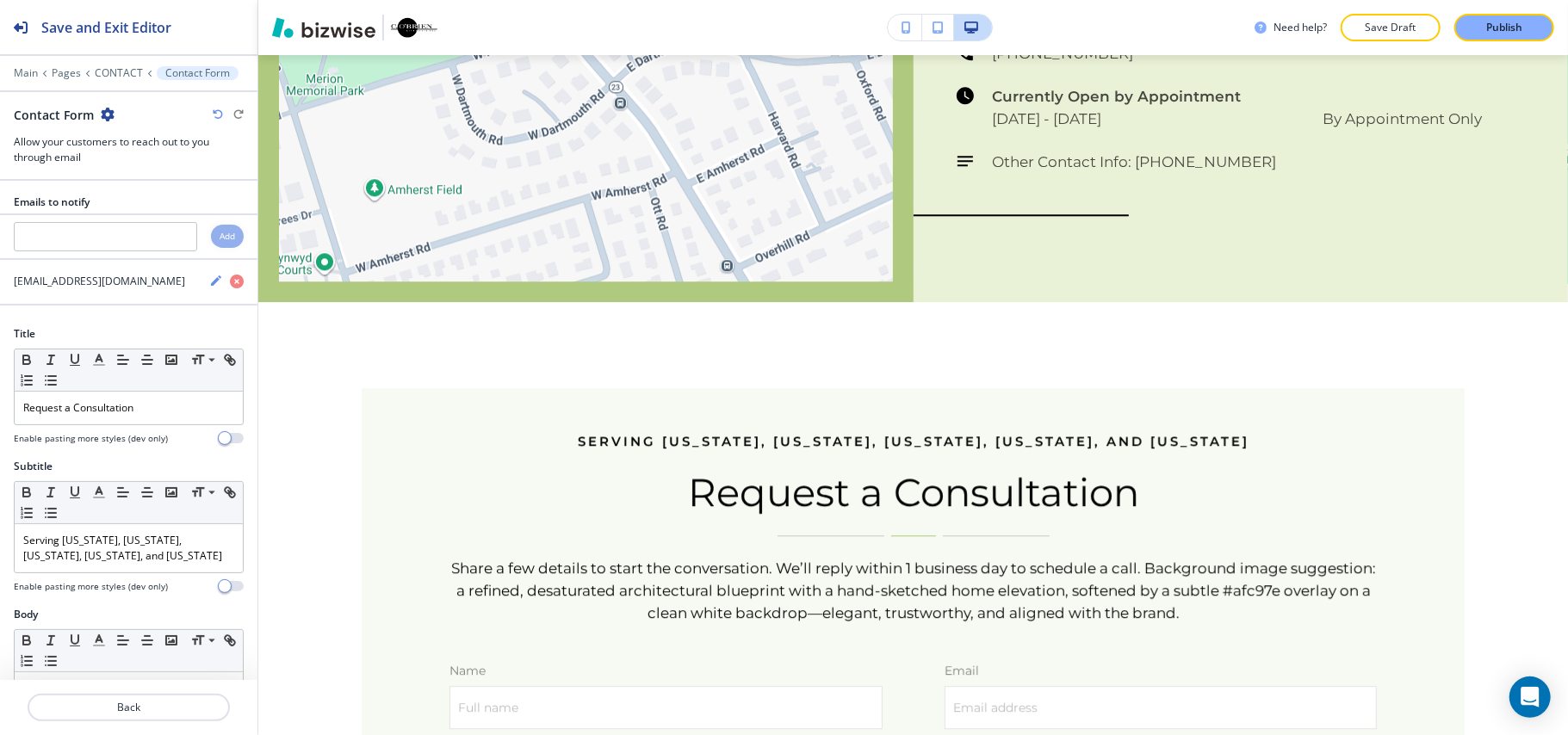
scroll to position [3370, 0]
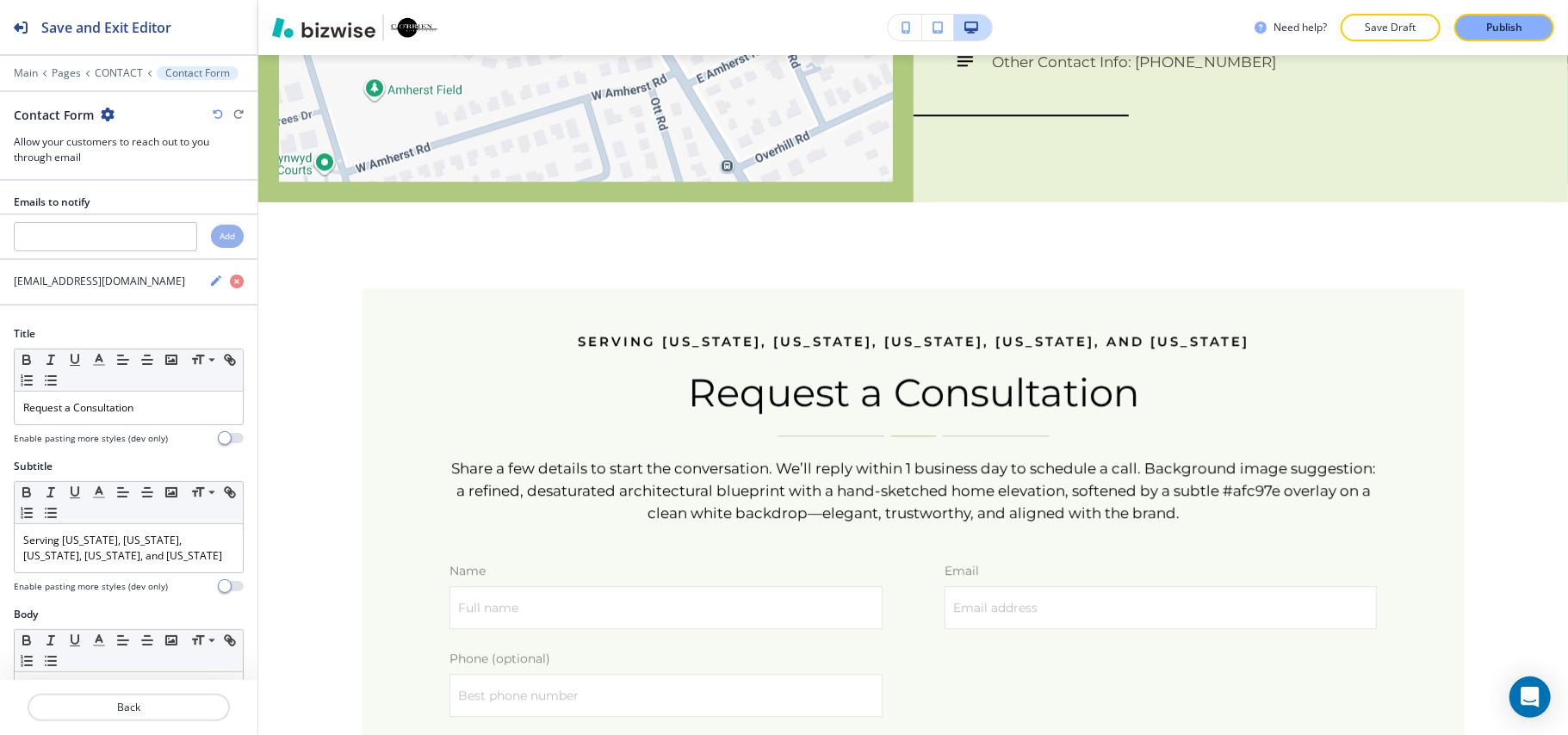
click at [101, 112] on icon "button" at bounding box center [108, 115] width 14 height 14
click at [116, 214] on p "Delete Section" at bounding box center [155, 206] width 88 height 16
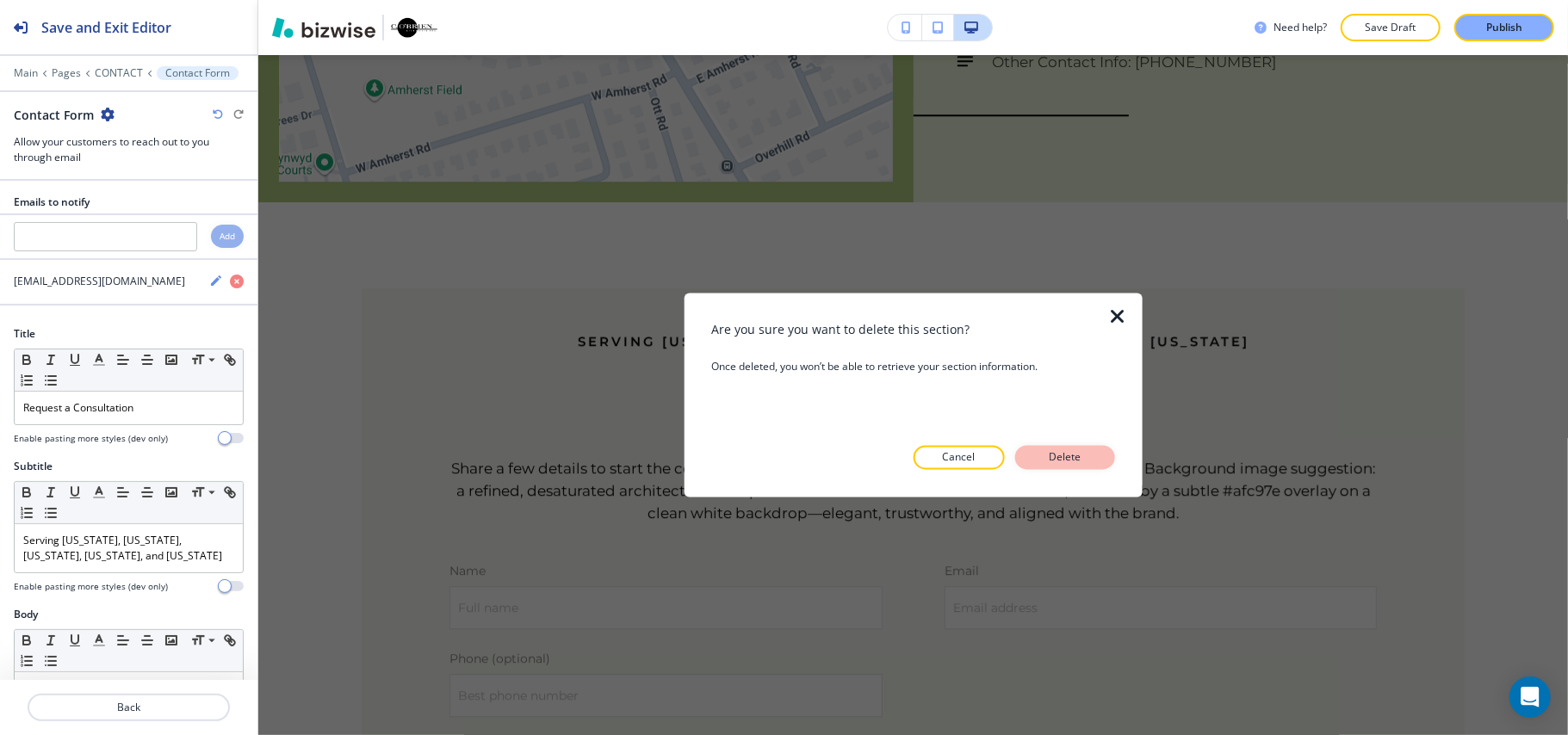
click at [1089, 452] on button "Delete" at bounding box center [1065, 458] width 100 height 24
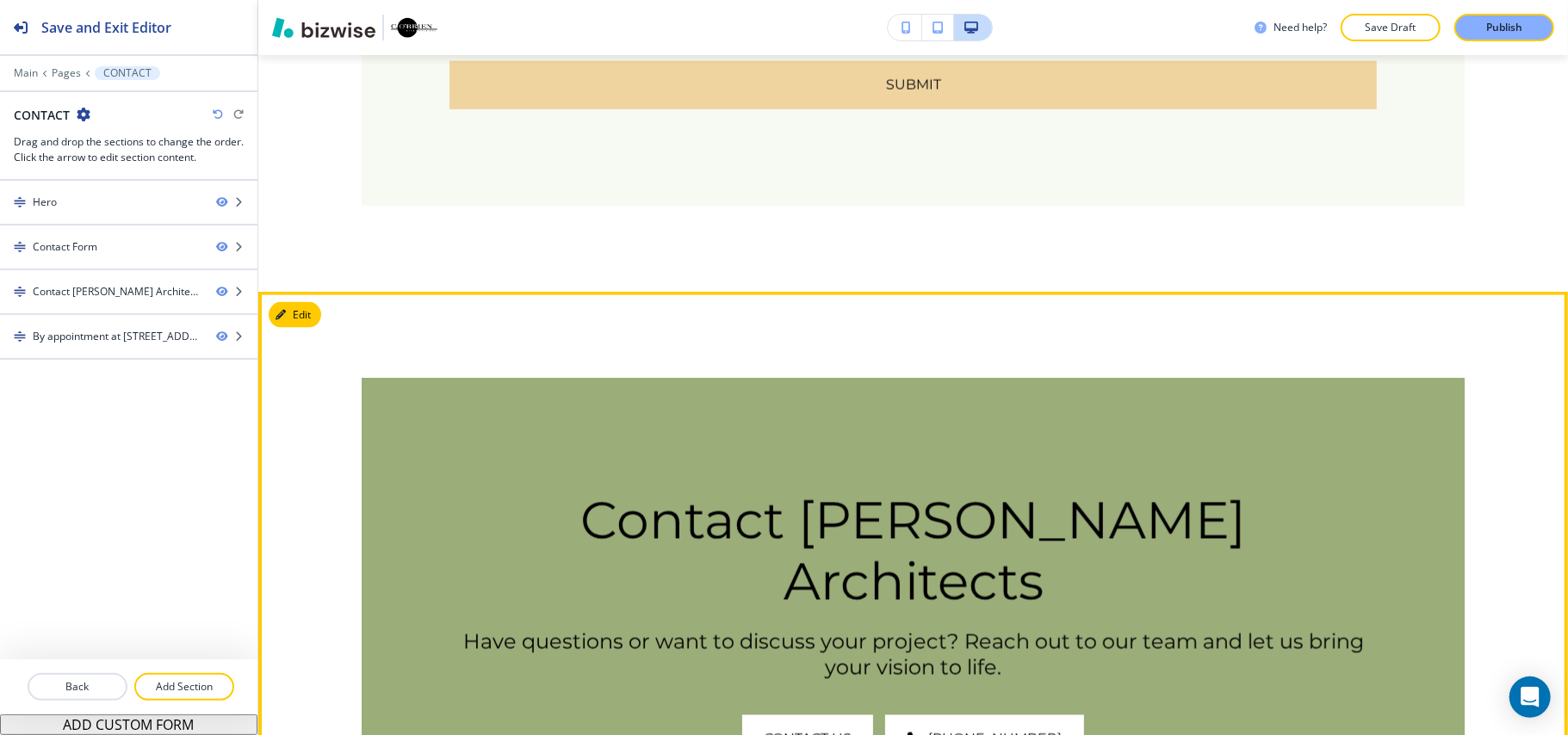
scroll to position [1805, 0]
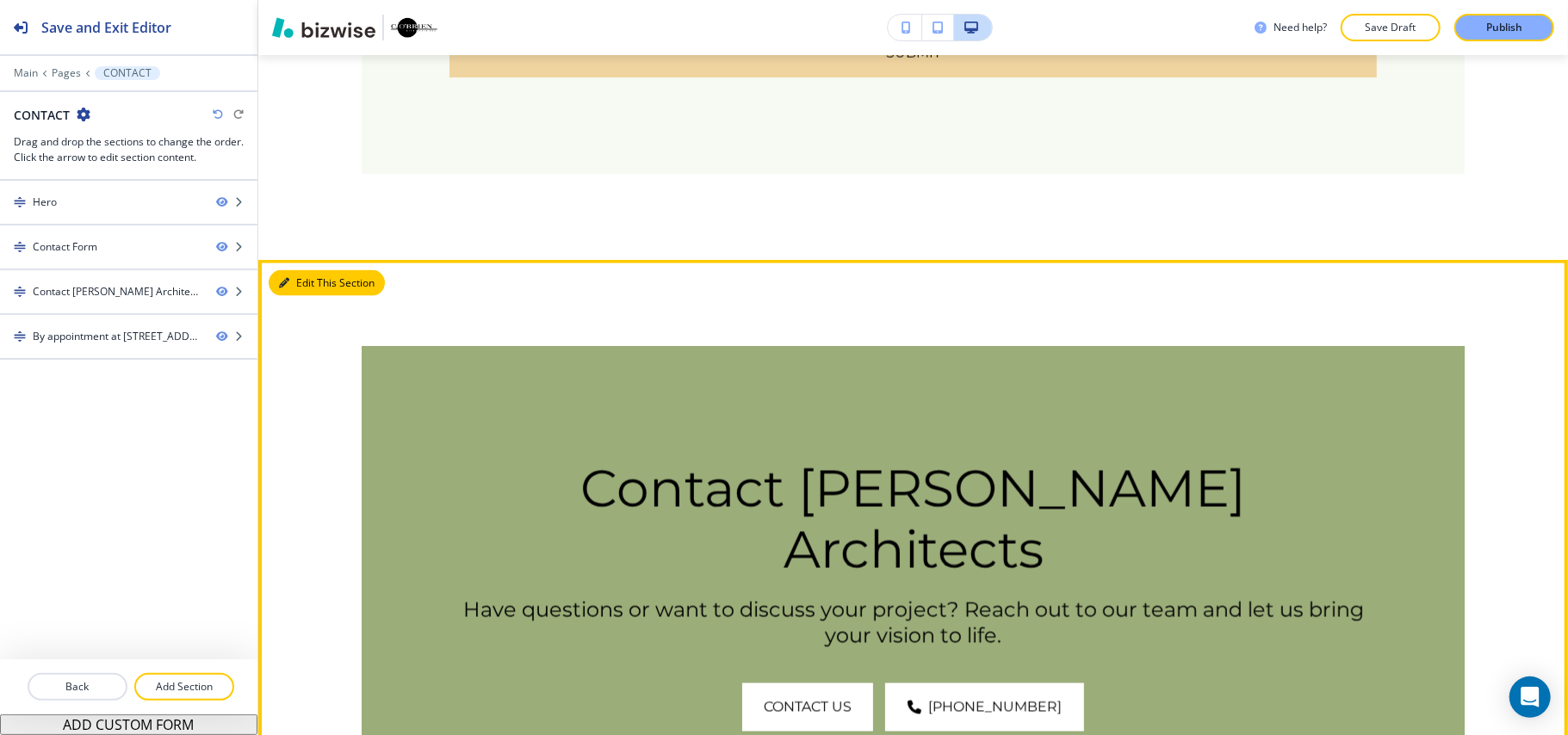
click at [286, 286] on icon "button" at bounding box center [284, 283] width 10 height 10
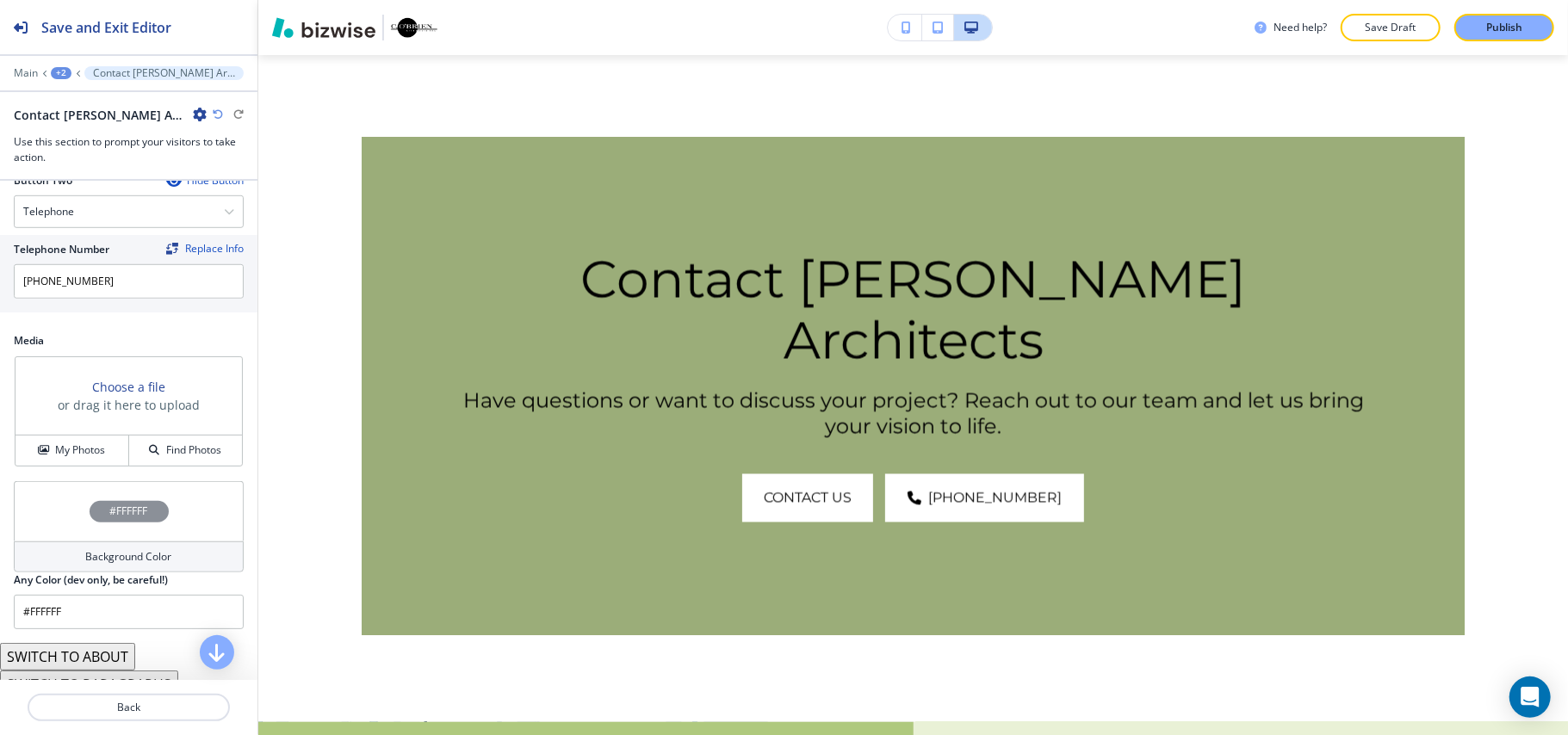
scroll to position [876, 0]
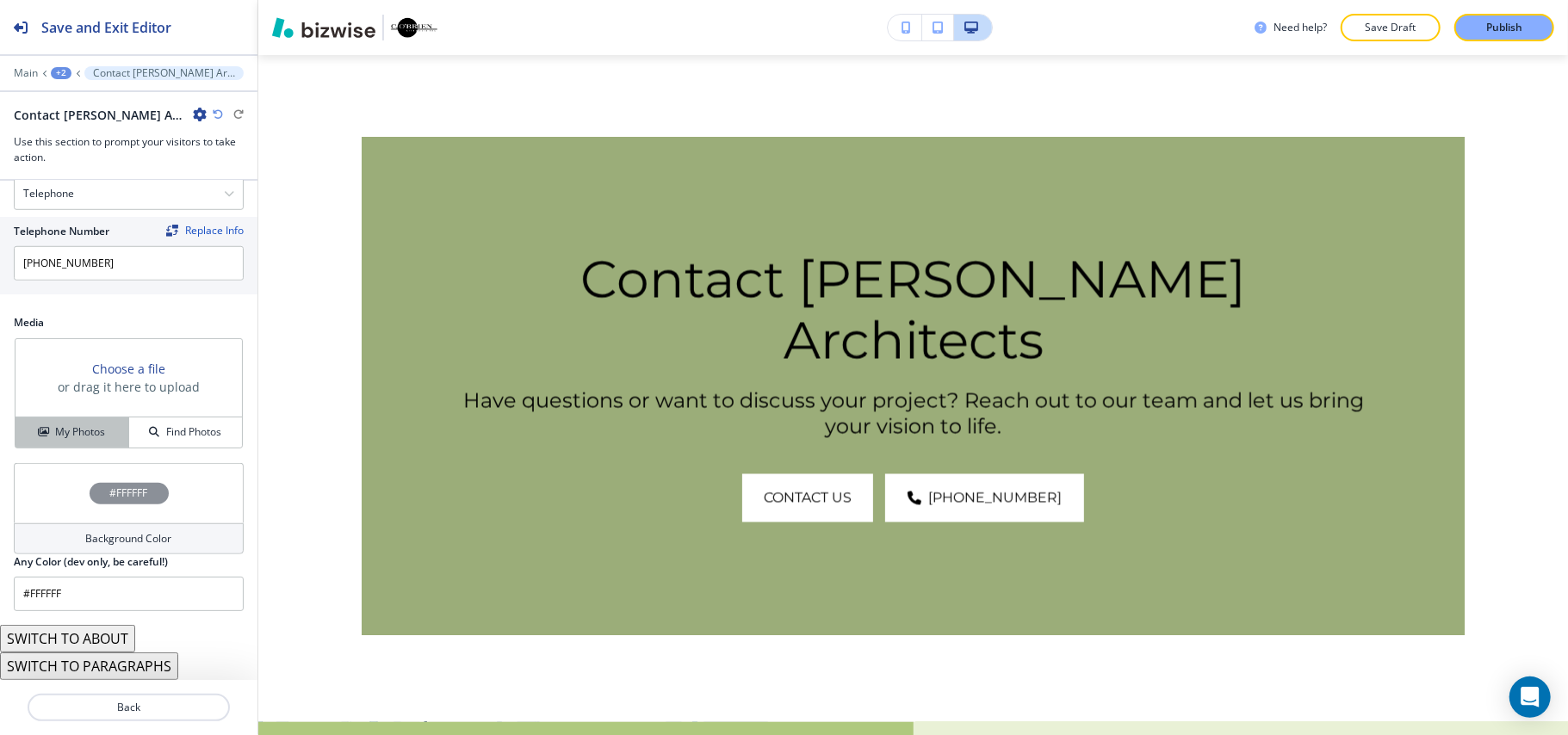
click at [91, 427] on h4 "My Photos" at bounding box center [80, 432] width 50 height 16
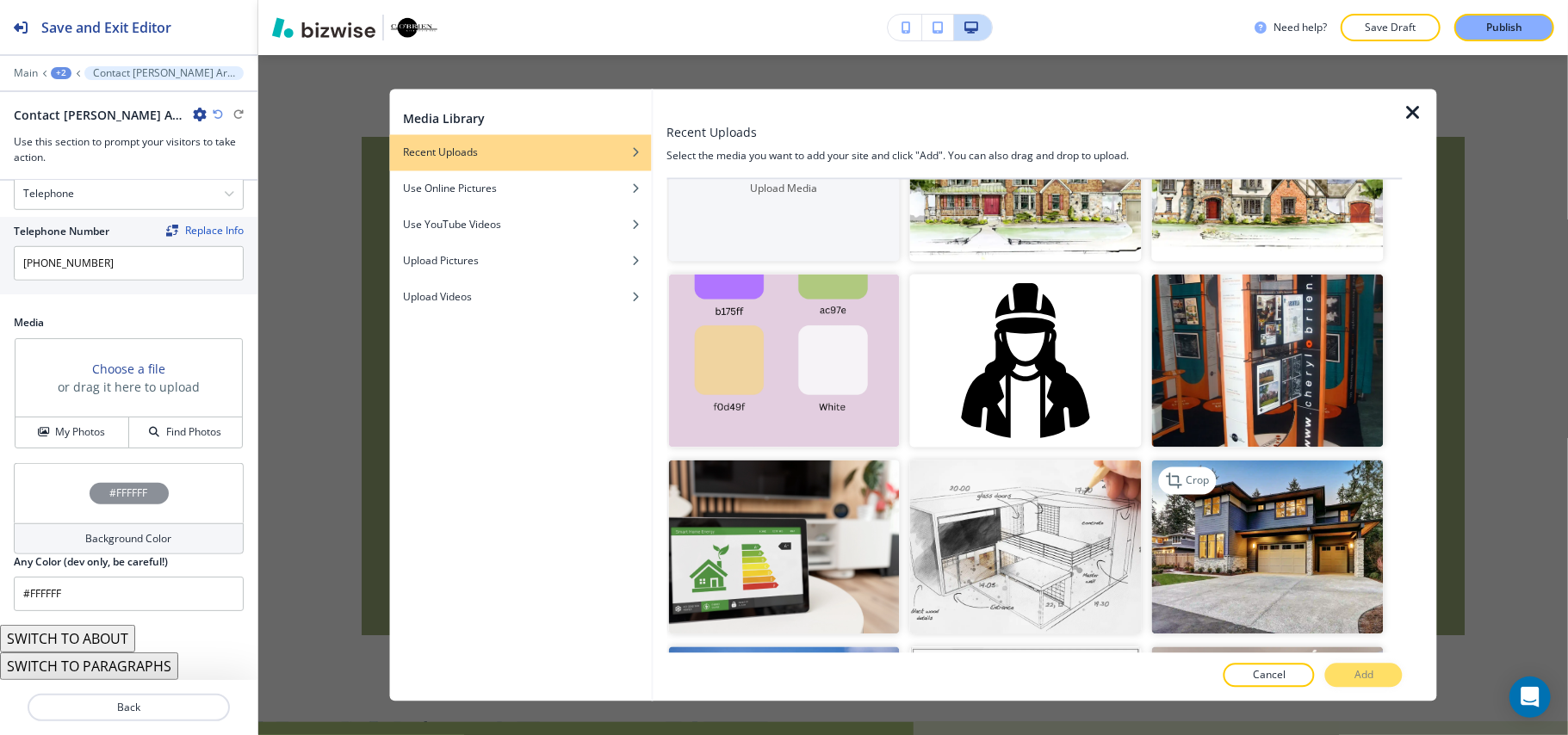
scroll to position [229, 0]
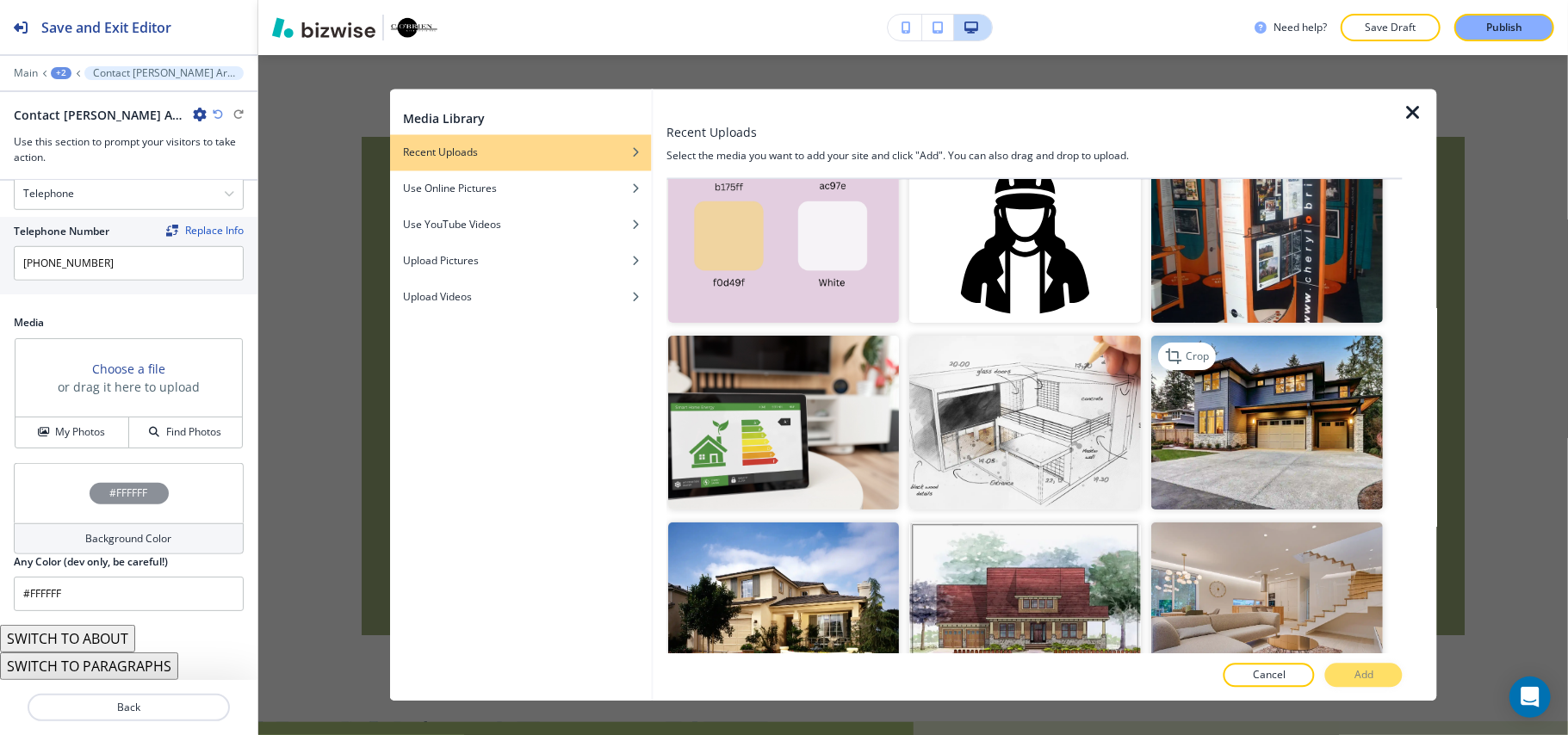
click at [1285, 389] on img "button" at bounding box center [1267, 423] width 232 height 174
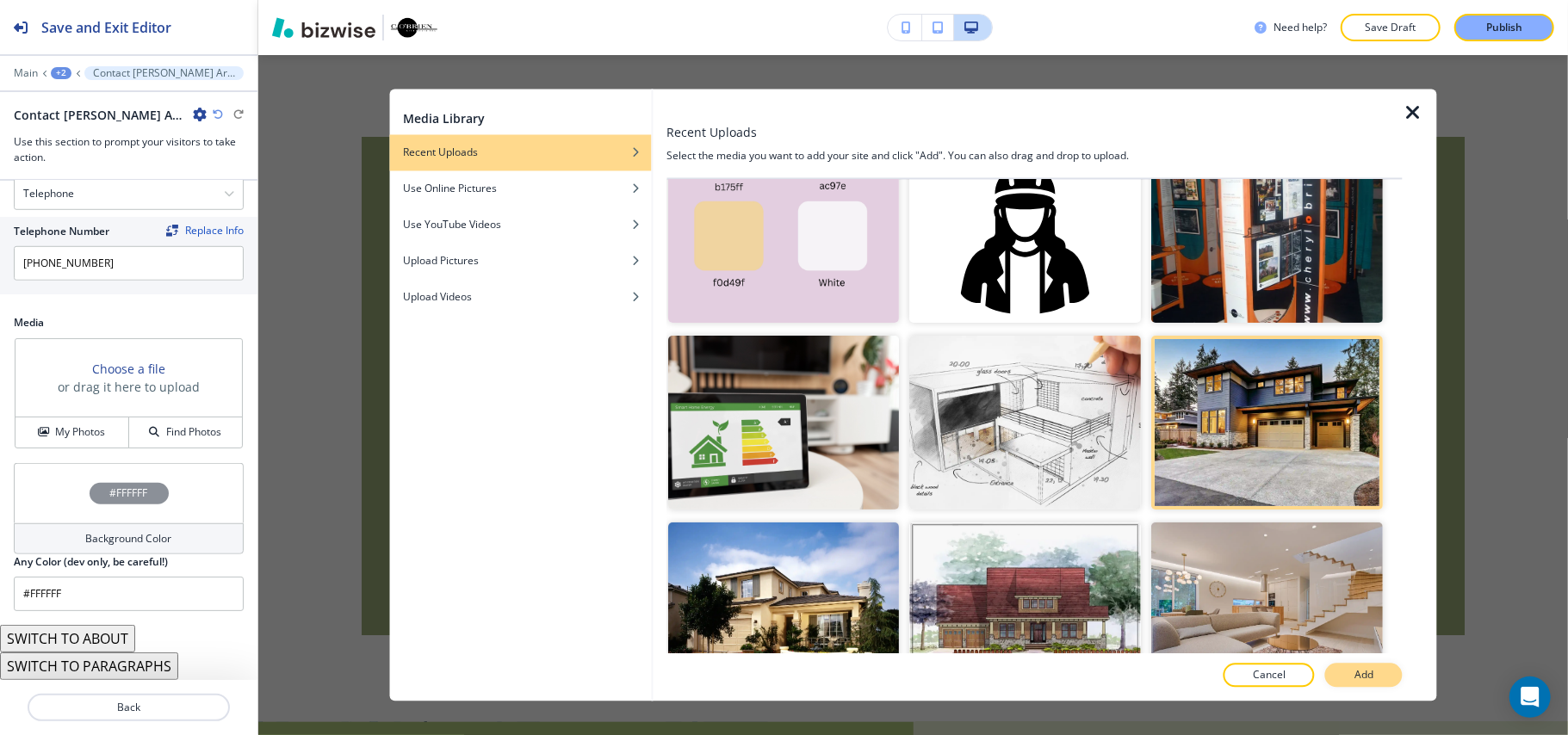
click at [1376, 675] on button "Add" at bounding box center [1364, 676] width 78 height 24
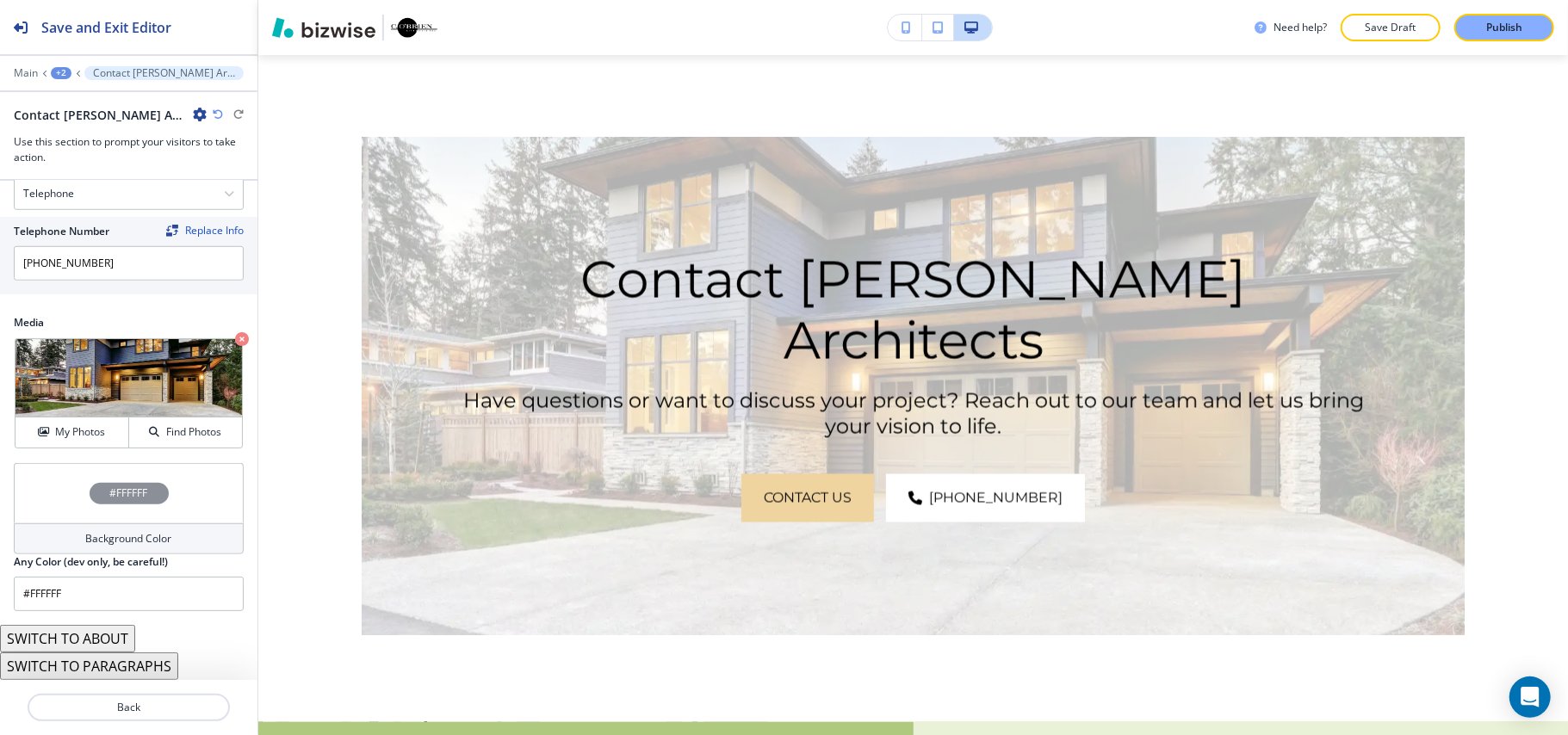
click at [36, 486] on div "#FFFFFF" at bounding box center [128, 493] width 230 height 60
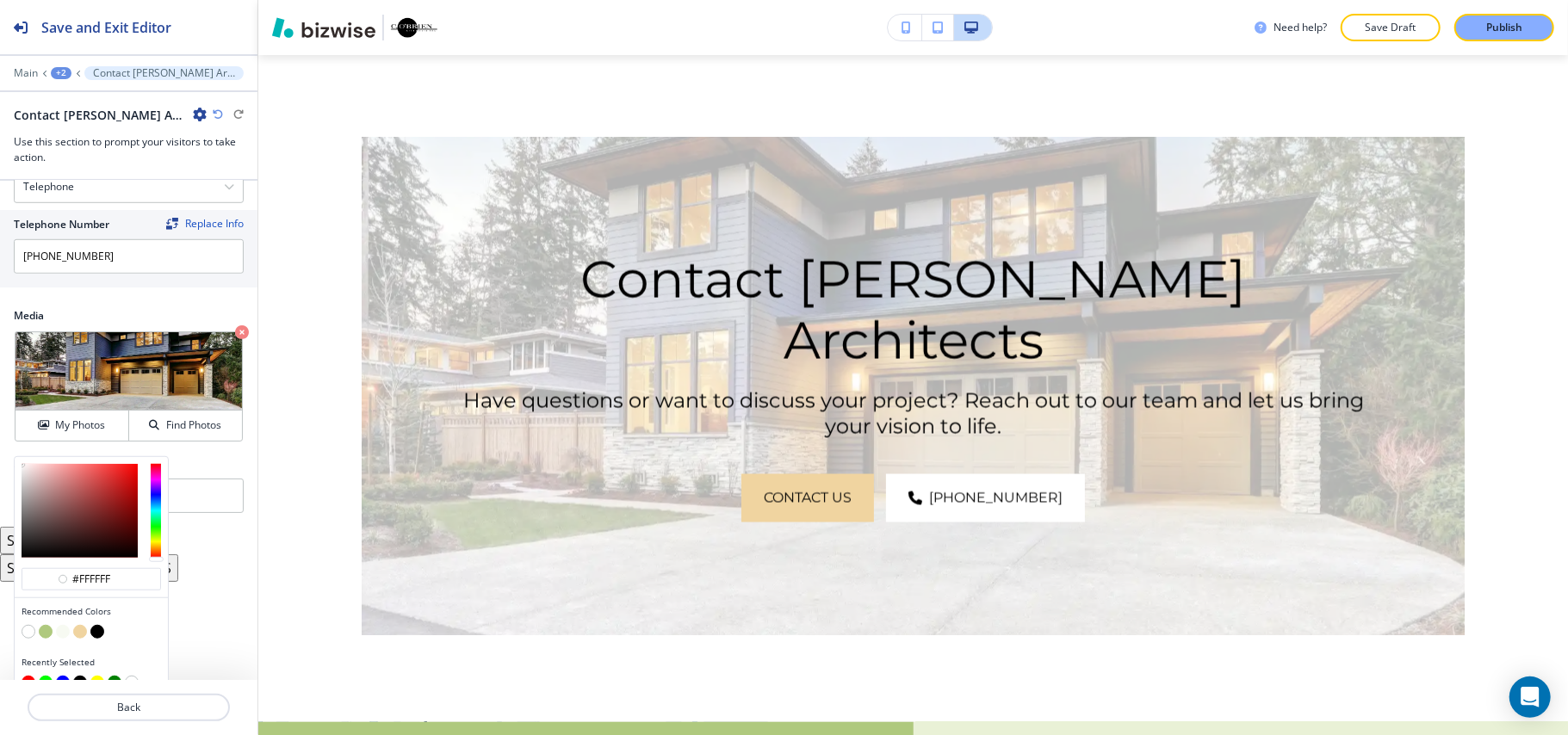
click at [97, 638] on button "button" at bounding box center [97, 632] width 14 height 14
type input "#000000"
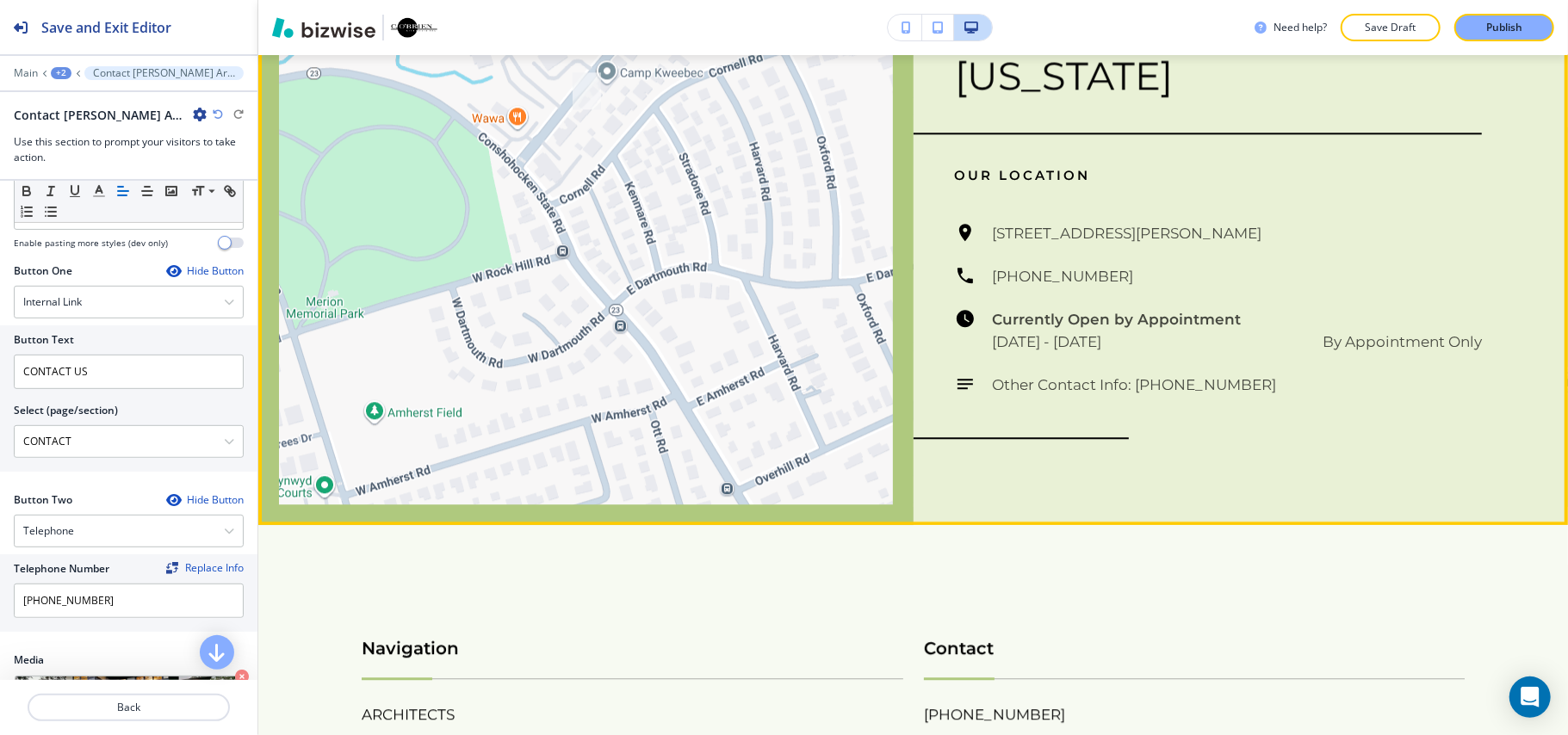
scroll to position [3298, 0]
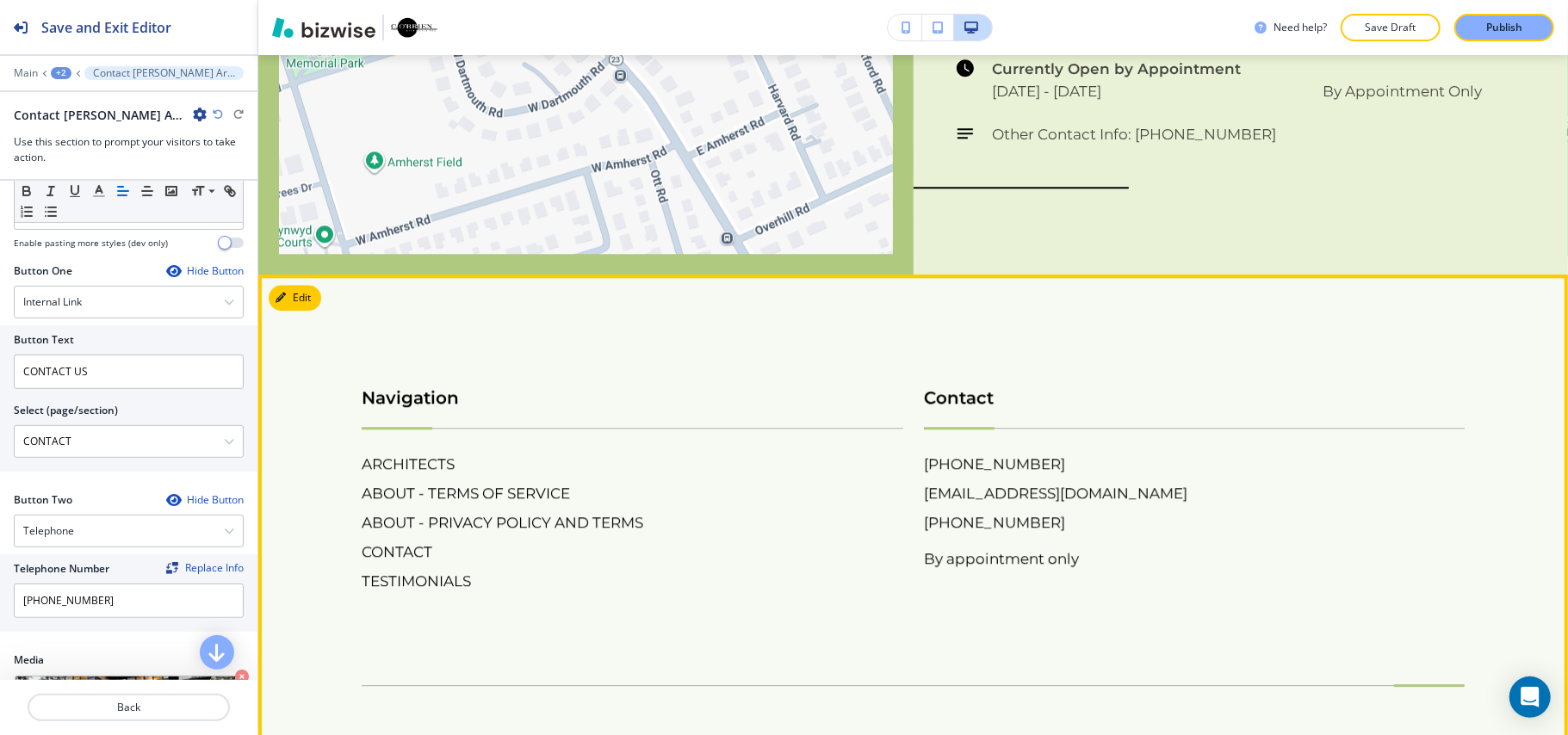
drag, startPoint x: 1444, startPoint y: 600, endPoint x: 1234, endPoint y: 606, distance: 210.1
copy h6 "[PERSON_NAME] Architects, Inc"
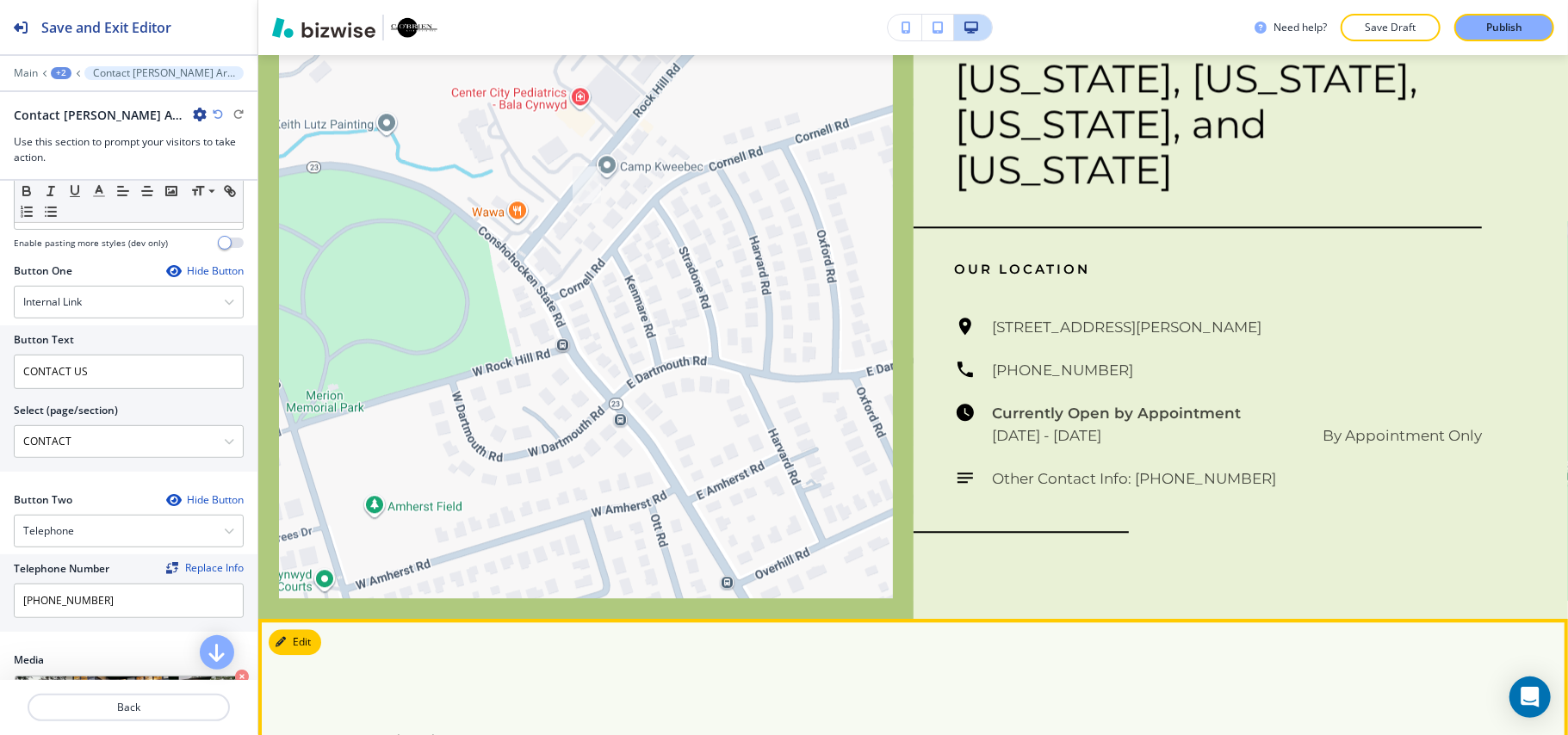
scroll to position [2494, 0]
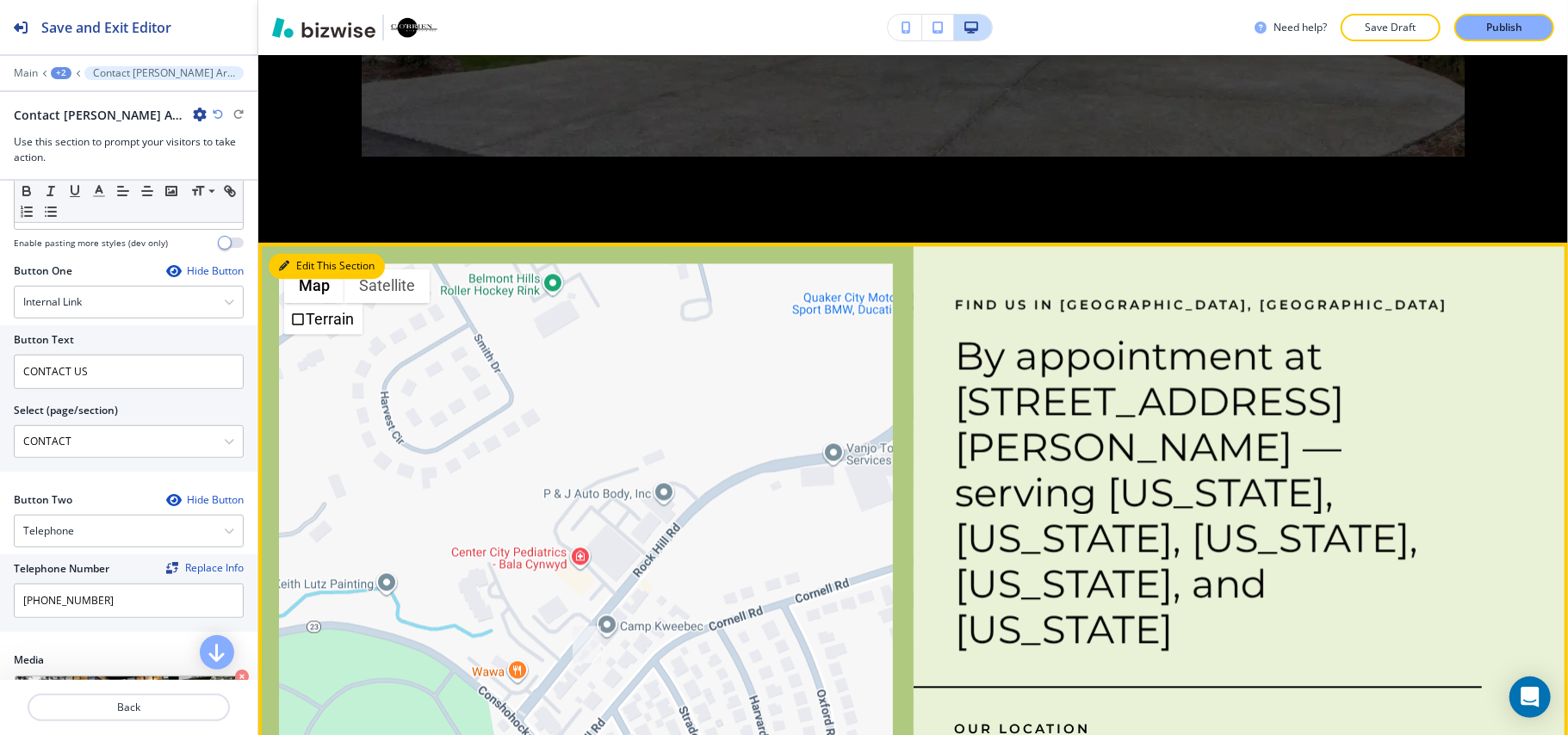
click at [302, 253] on button "Edit This Section" at bounding box center [327, 266] width 116 height 26
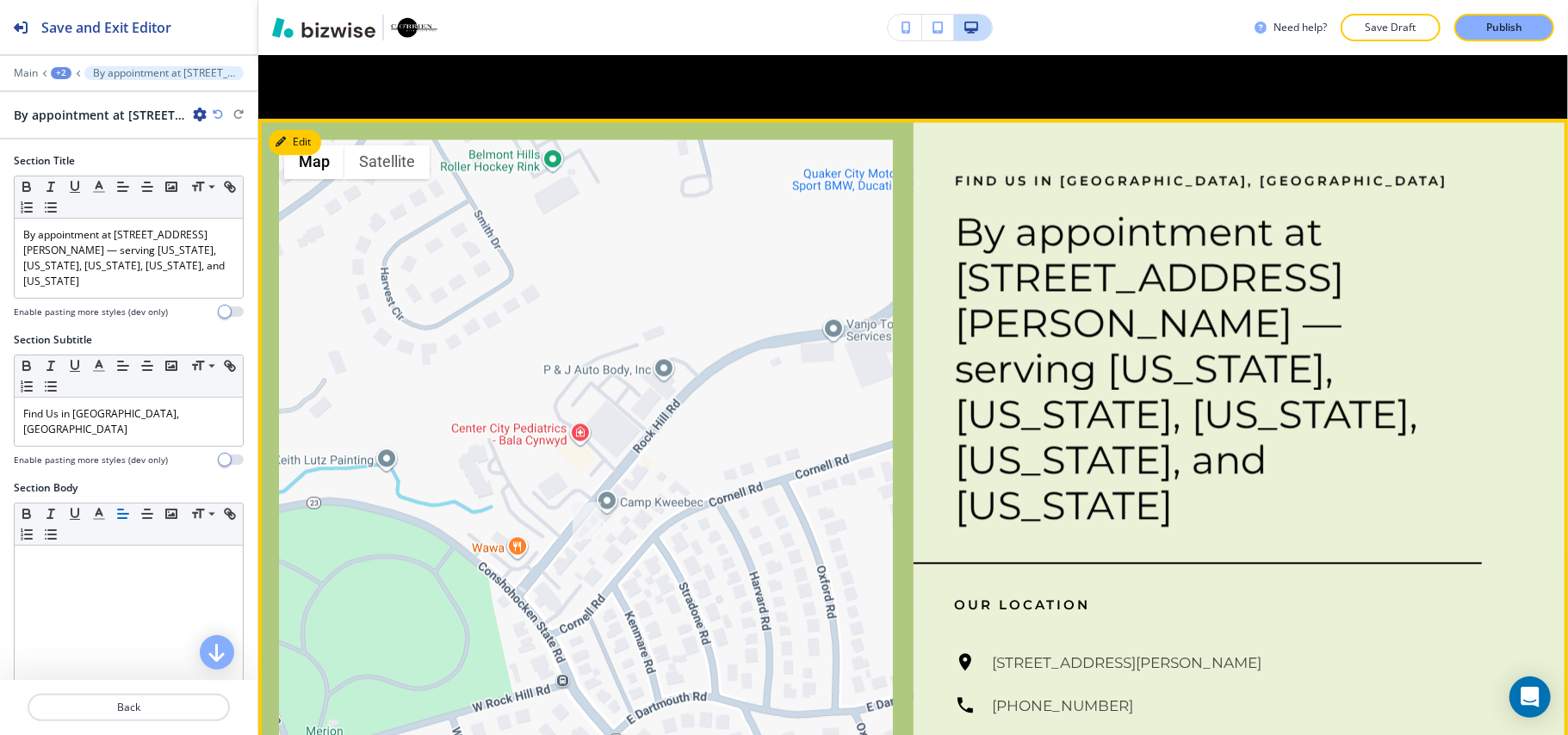
scroll to position [2625, 0]
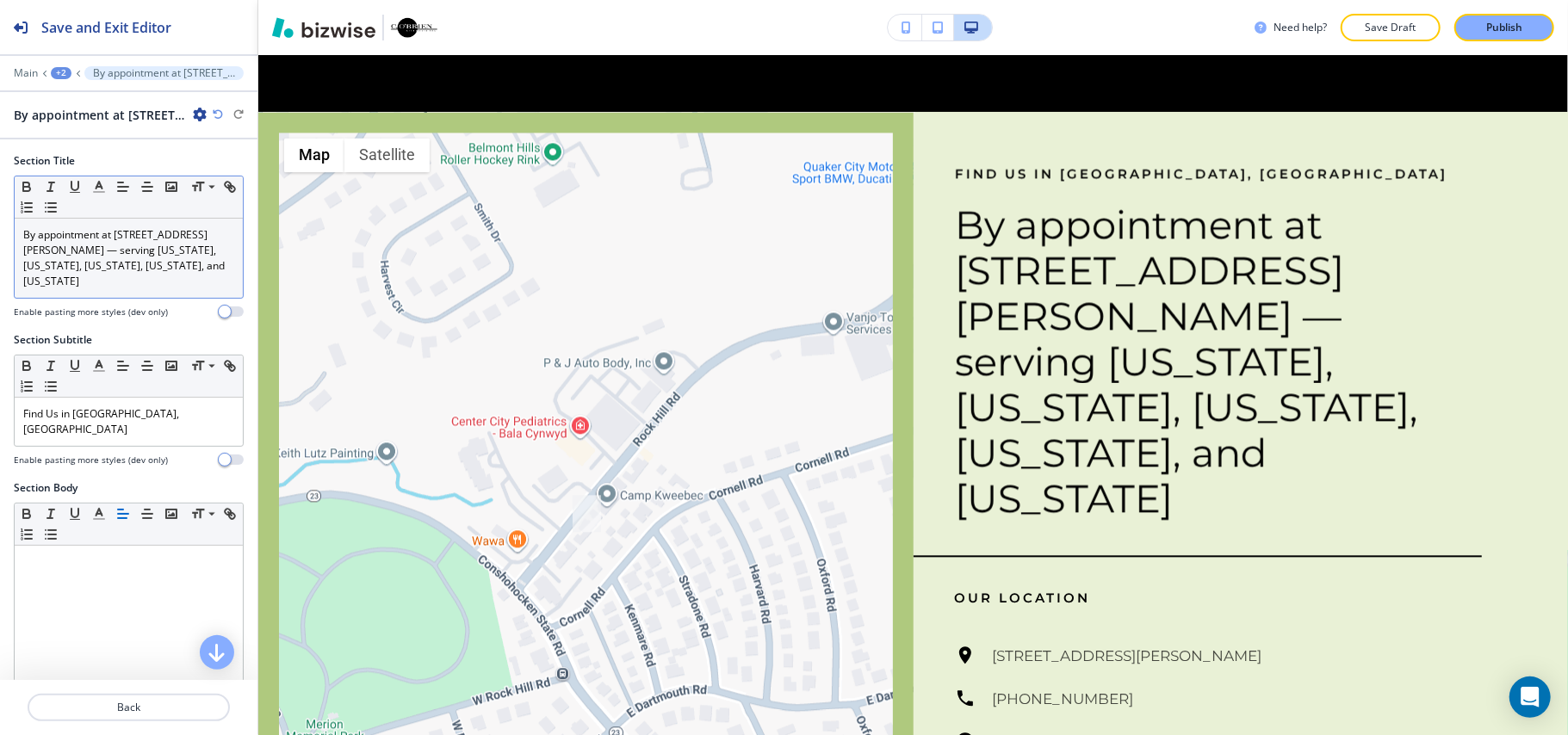
click at [109, 249] on p "By appointment at [STREET_ADDRESS][PERSON_NAME] — serving [US_STATE], [US_STATE…" at bounding box center [128, 258] width 211 height 62
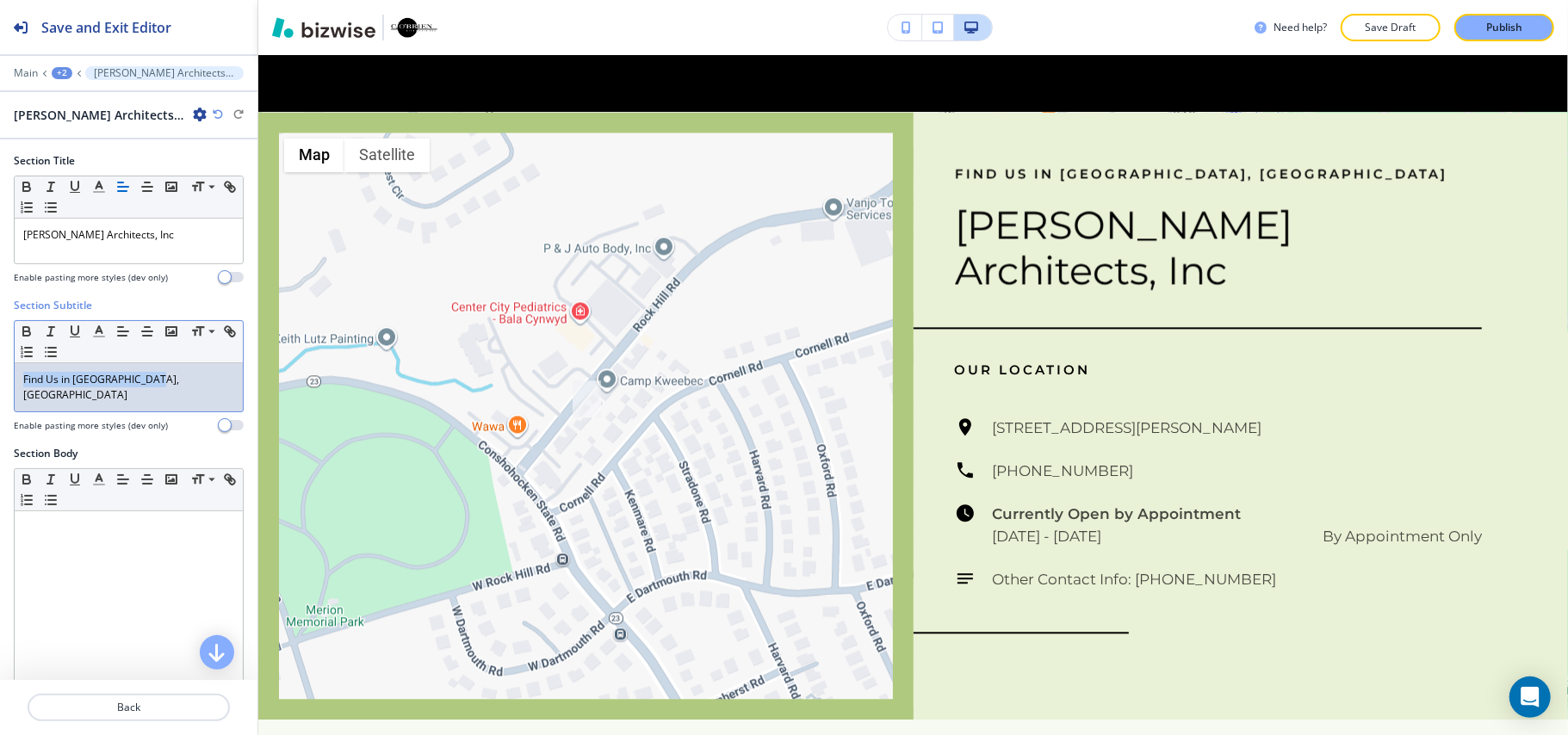
drag, startPoint x: 191, startPoint y: 378, endPoint x: 0, endPoint y: 336, distance: 195.6
click at [0, 389] on div "Section Subtitle Small Normal Large Huge Find Us in [GEOGRAPHIC_DATA], [GEOGRAP…" at bounding box center [128, 372] width 258 height 148
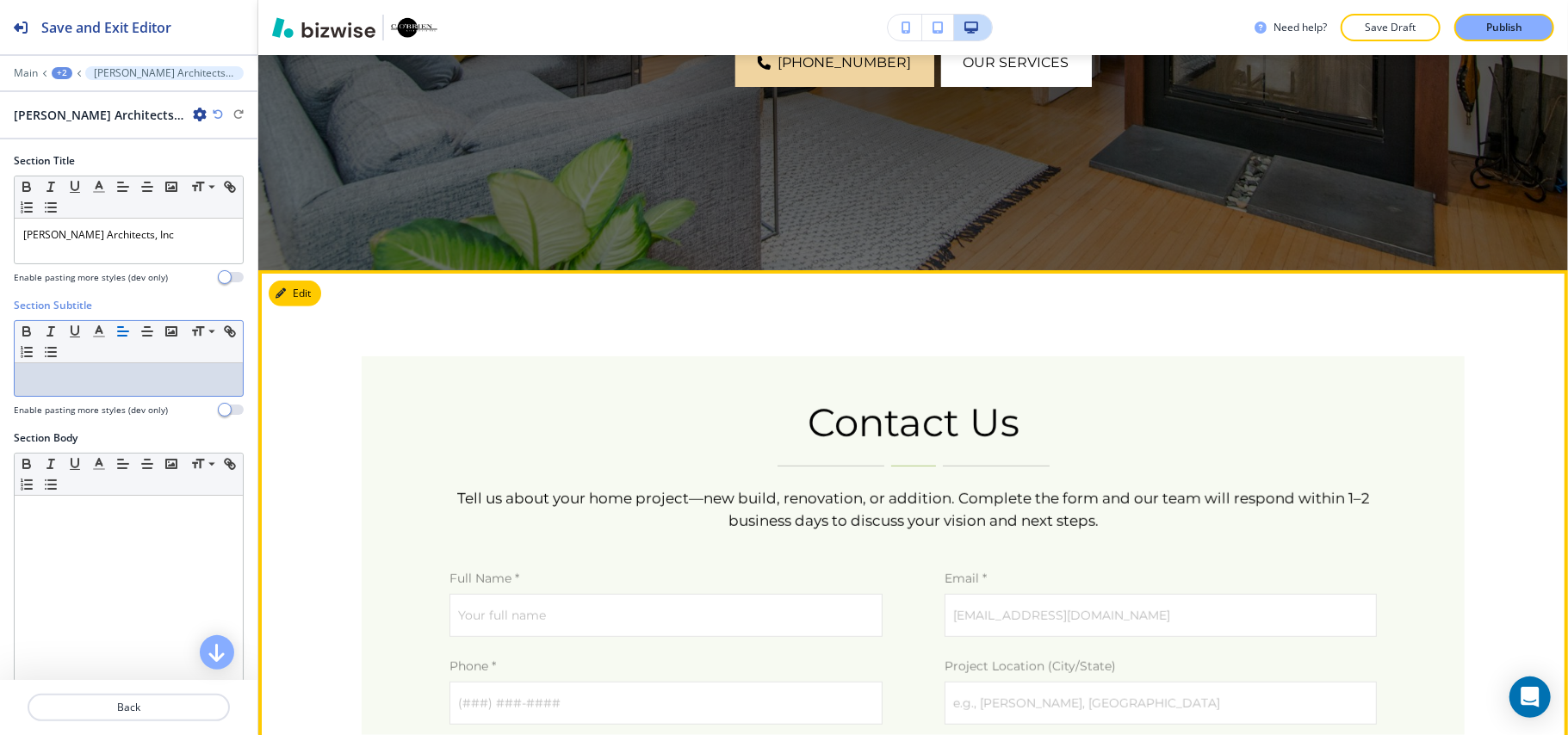
scroll to position [445, 0]
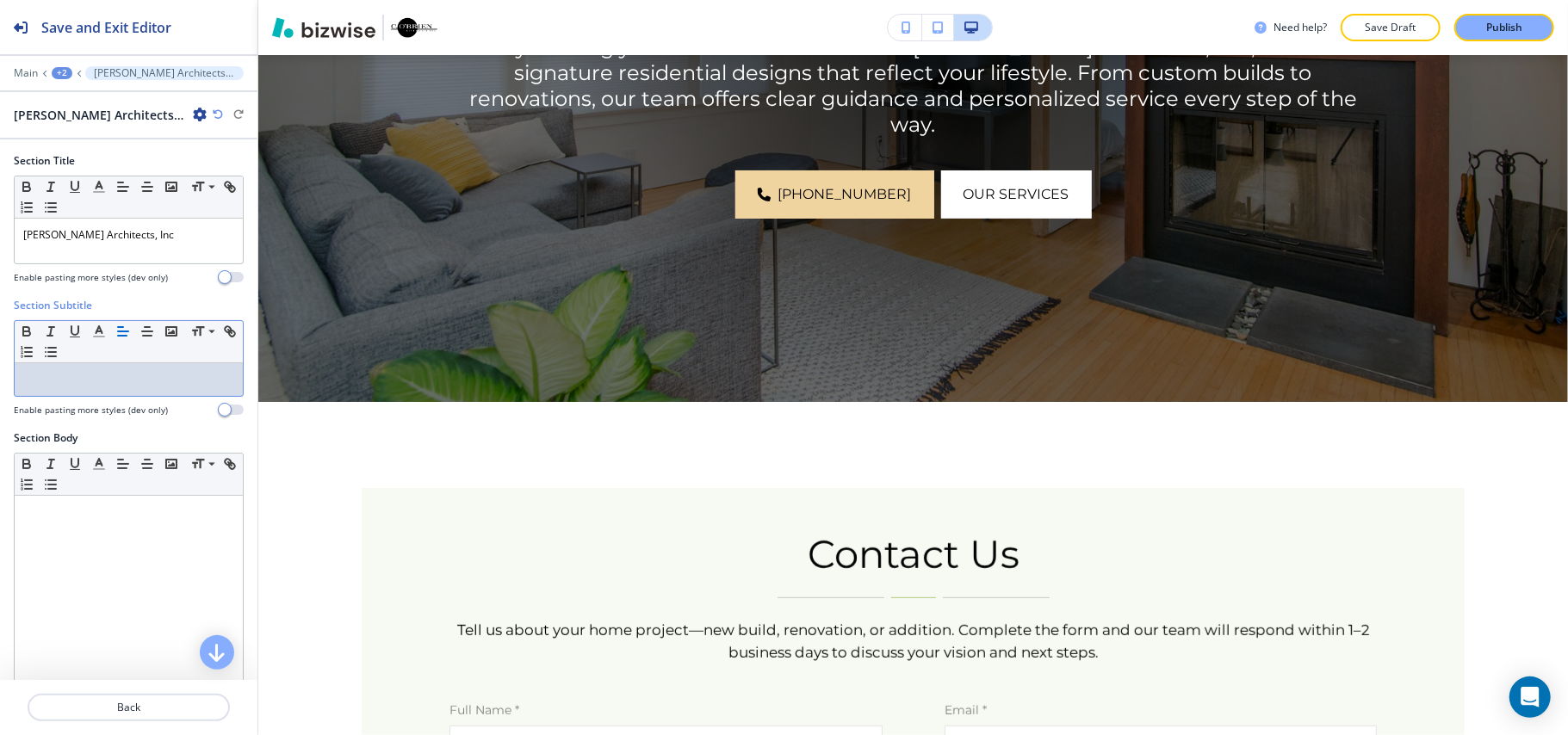
click at [64, 73] on div "+2" at bounding box center [62, 73] width 21 height 12
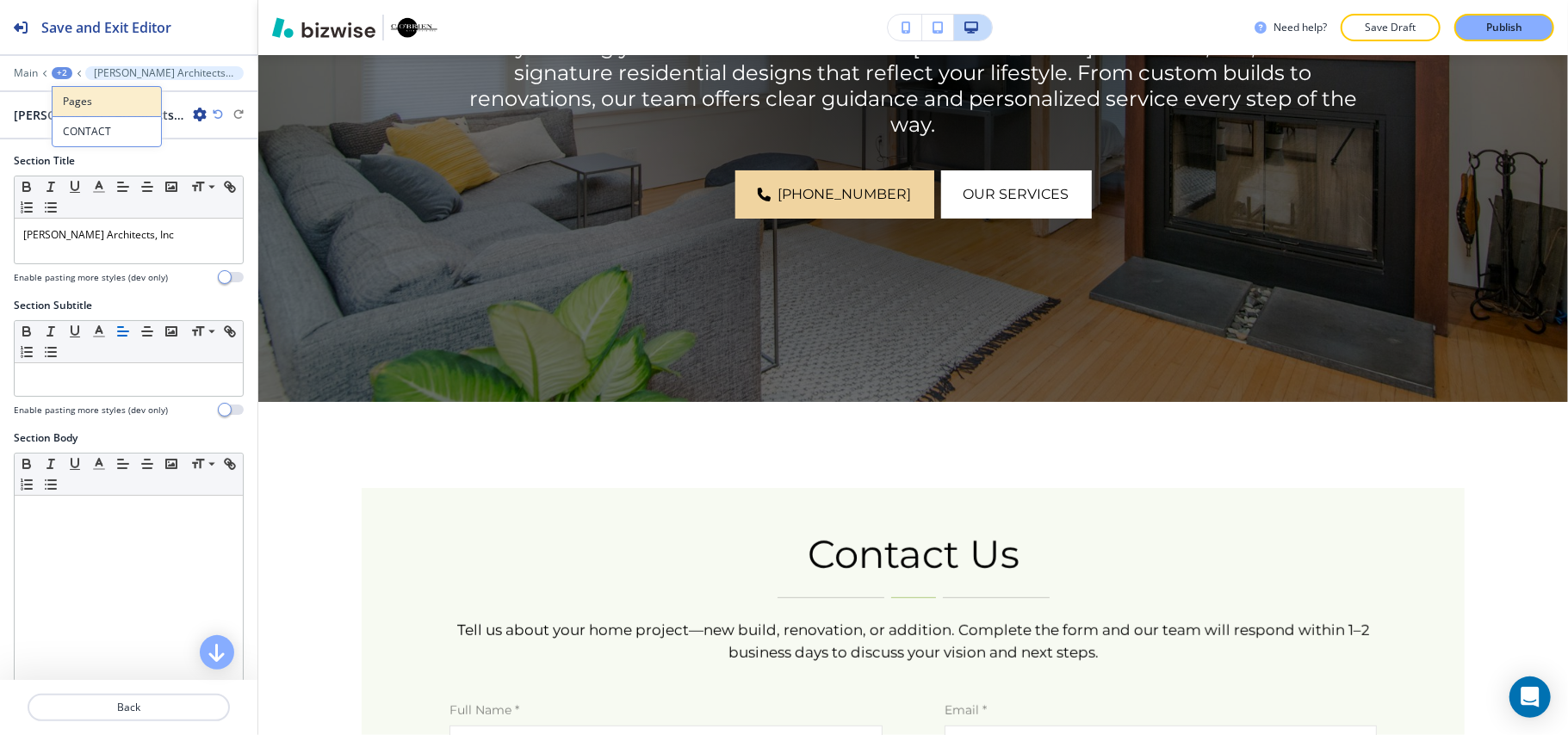
click at [83, 98] on p "Pages" at bounding box center [107, 102] width 88 height 16
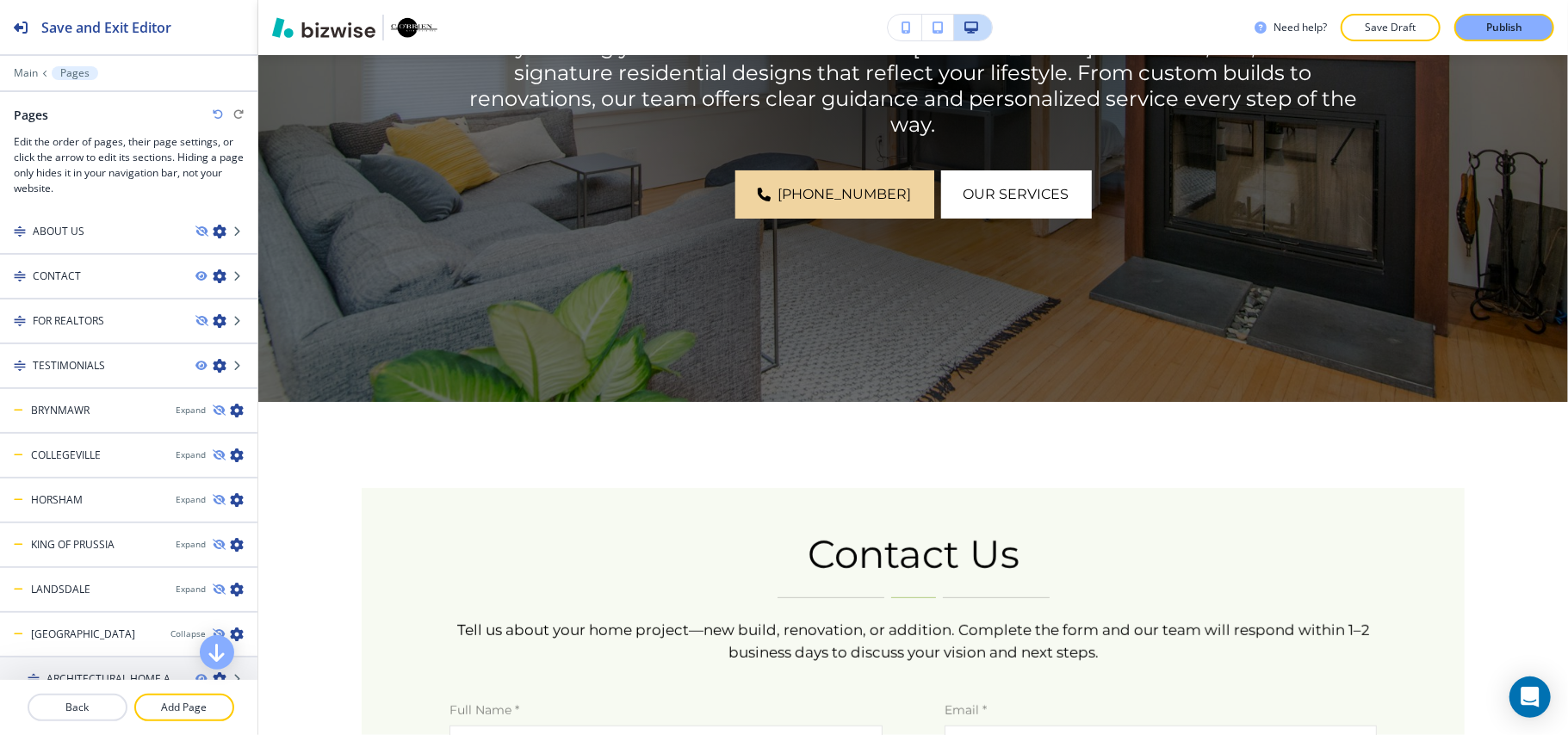
scroll to position [78, 0]
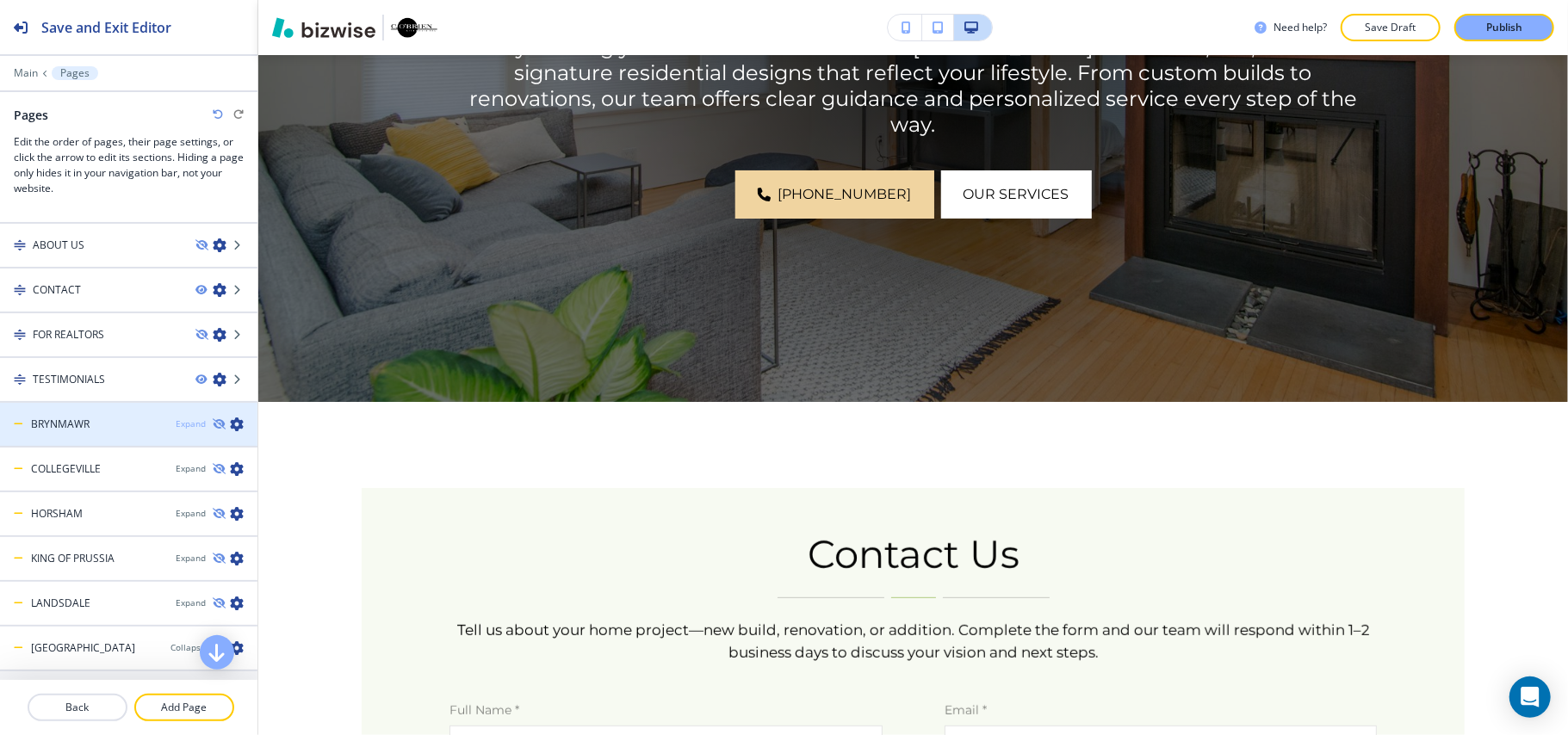
click at [176, 420] on div "Expand" at bounding box center [191, 423] width 30 height 13
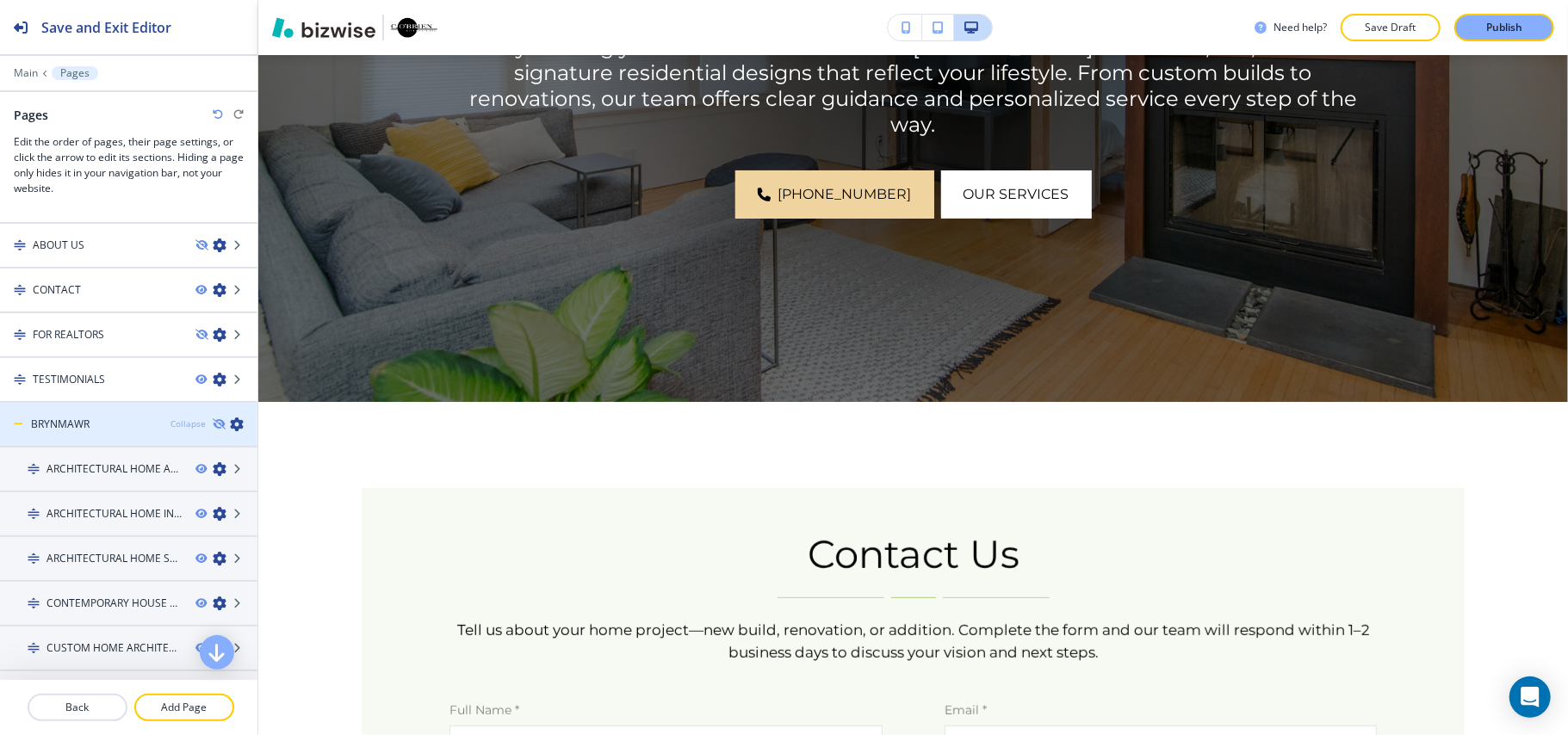
click at [172, 420] on div "Collapse" at bounding box center [188, 423] width 35 height 13
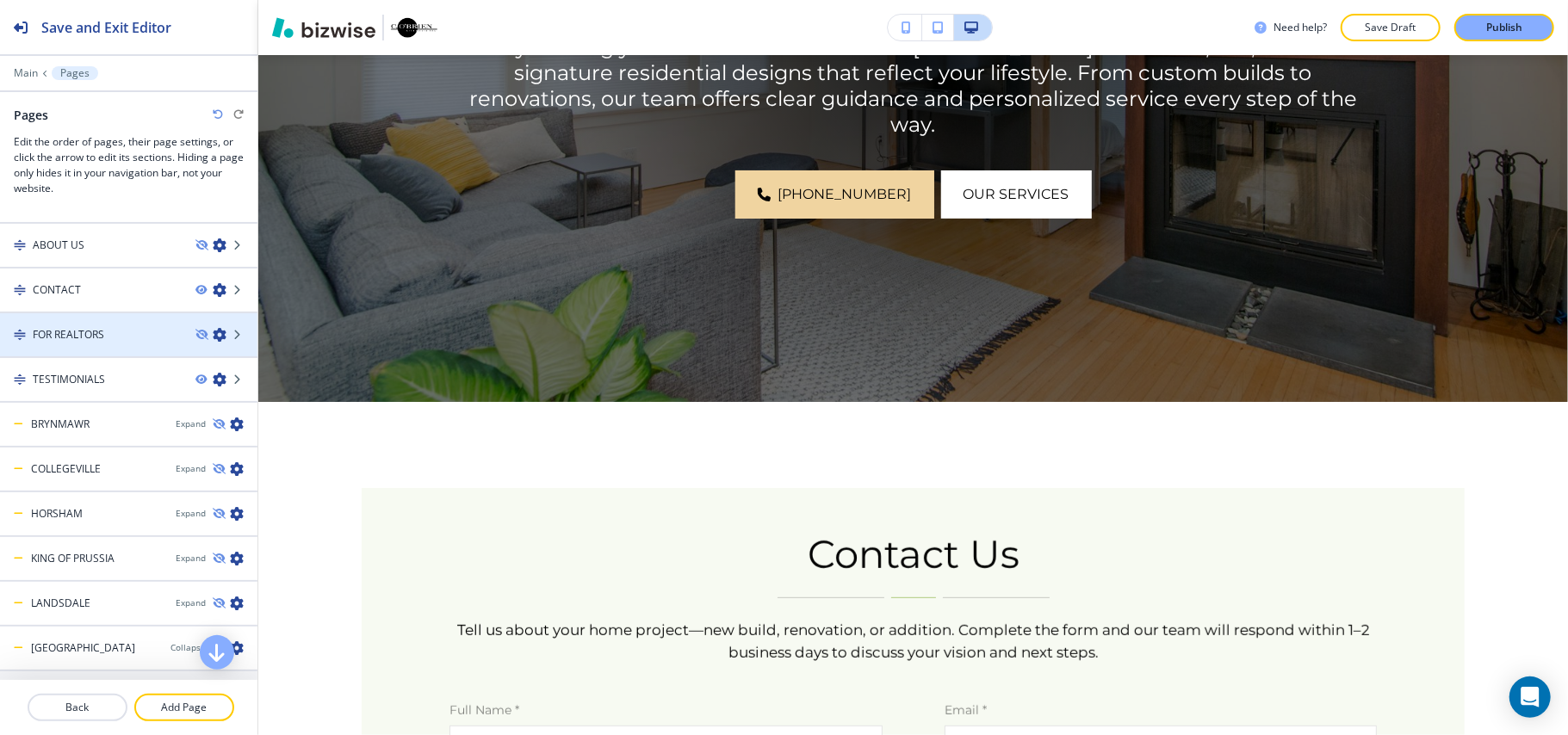
click at [108, 334] on div "FOR REALTORS" at bounding box center [91, 335] width 182 height 16
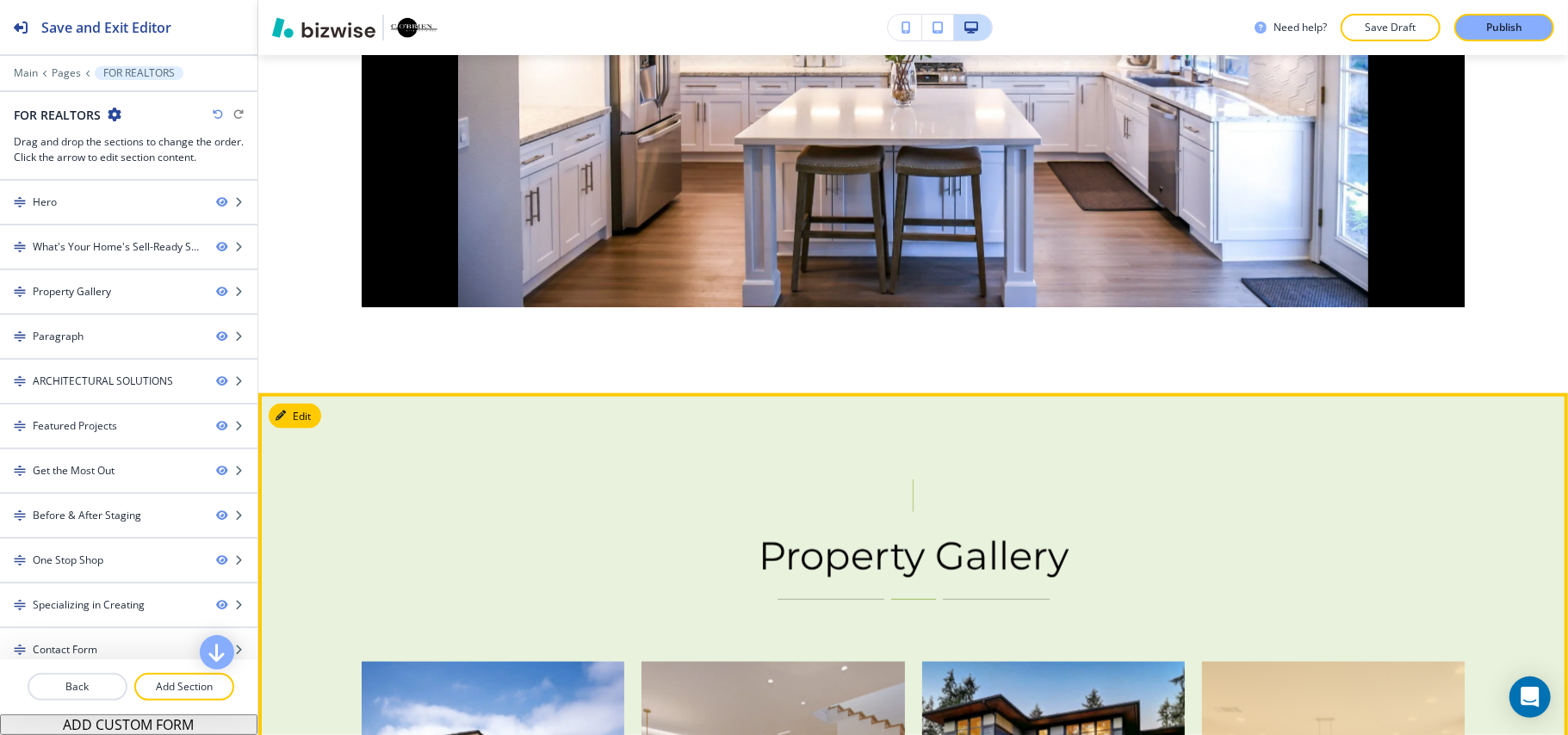
scroll to position [1721, 0]
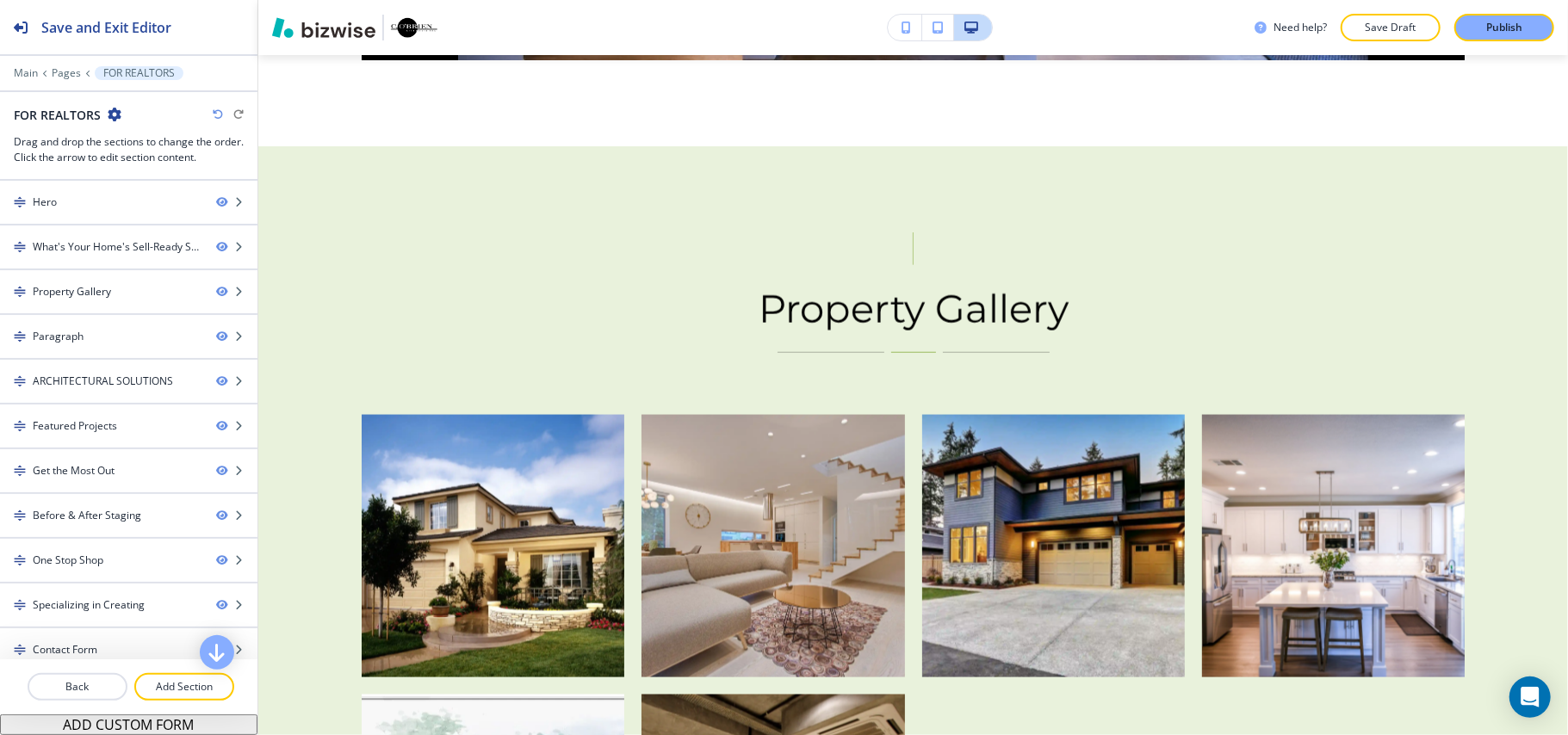
click at [114, 112] on icon "button" at bounding box center [115, 115] width 14 height 14
click at [156, 142] on p "Edit Page Settings" at bounding box center [162, 146] width 88 height 16
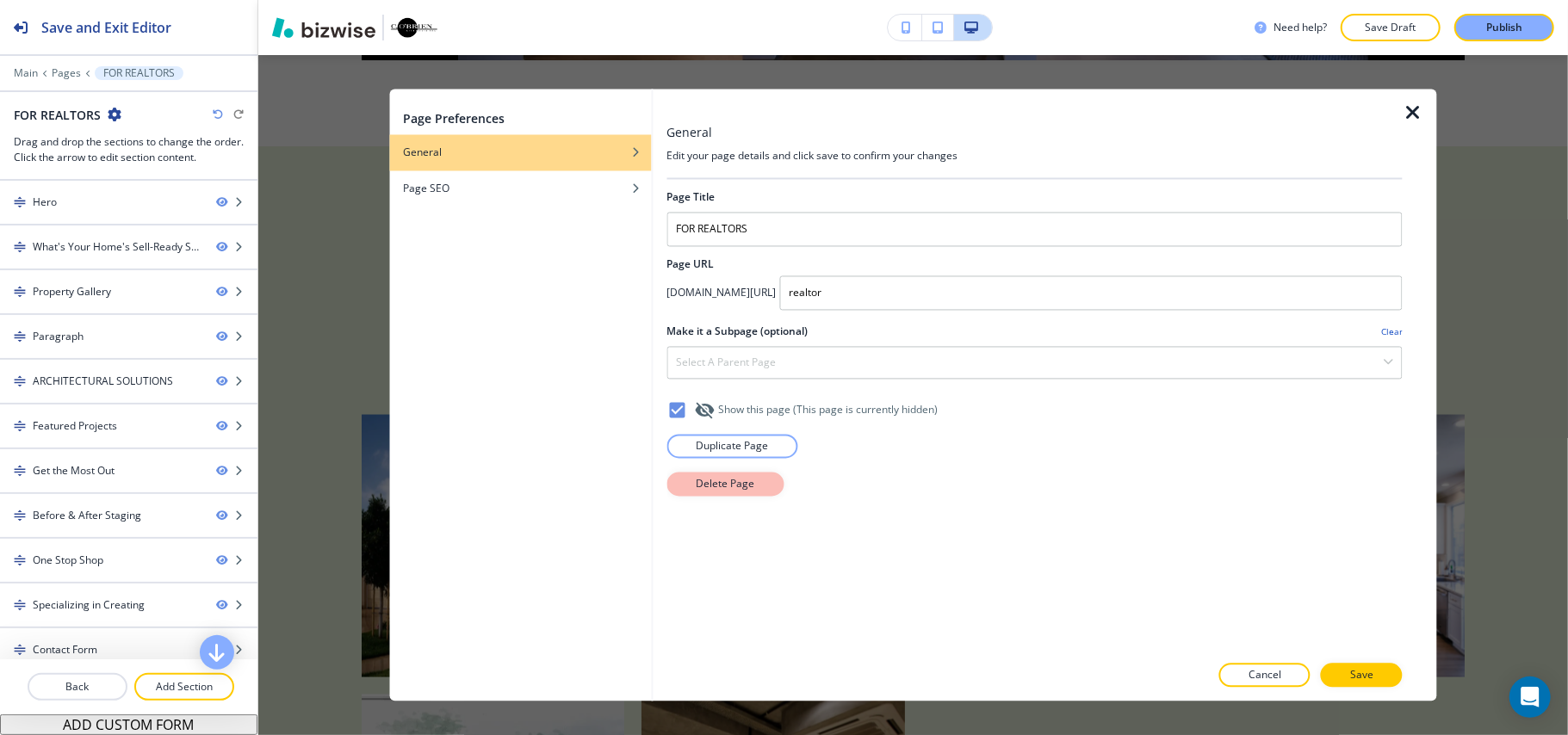
click at [720, 485] on p "Delete Page" at bounding box center [725, 484] width 59 height 16
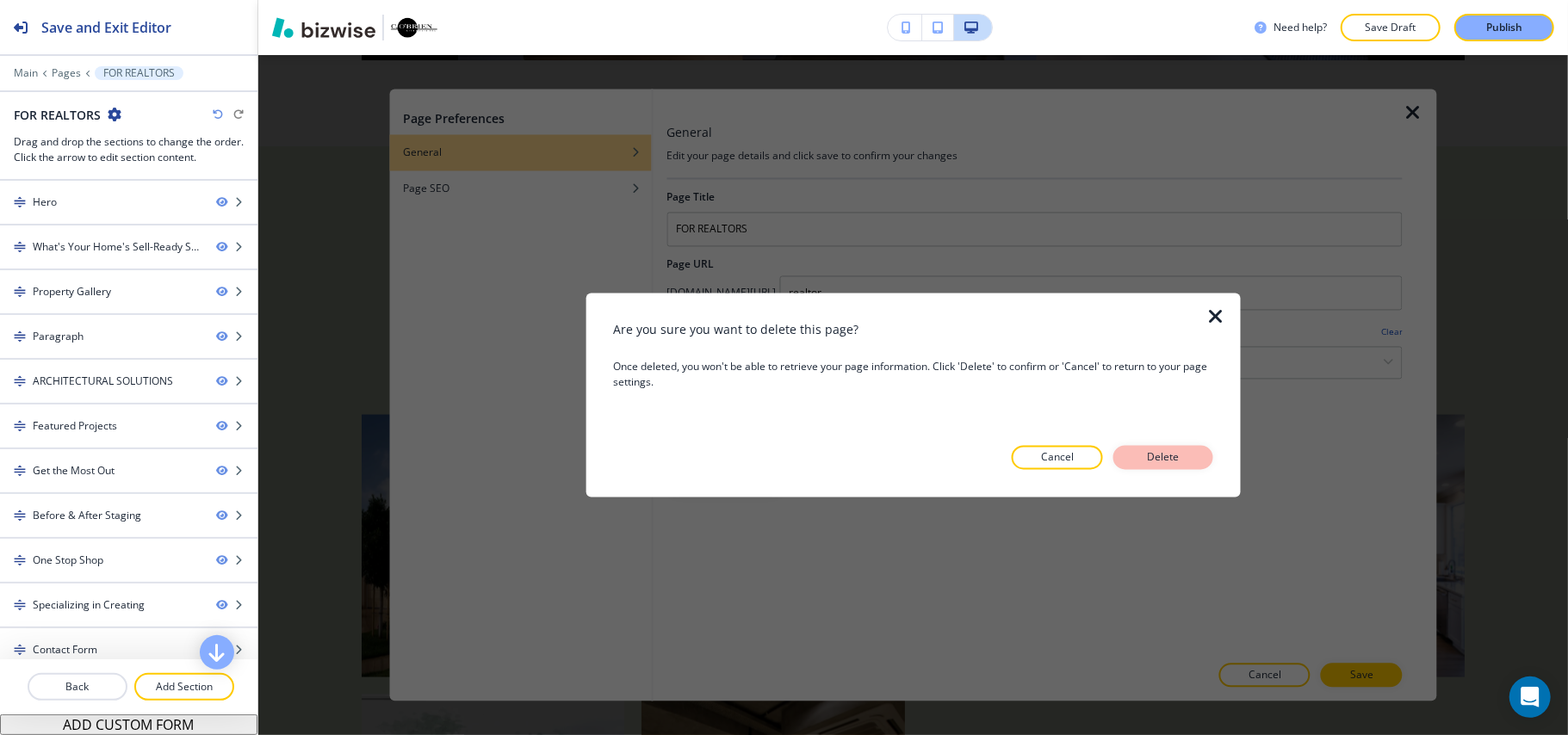
click at [1174, 454] on p "Delete" at bounding box center [1163, 458] width 41 height 16
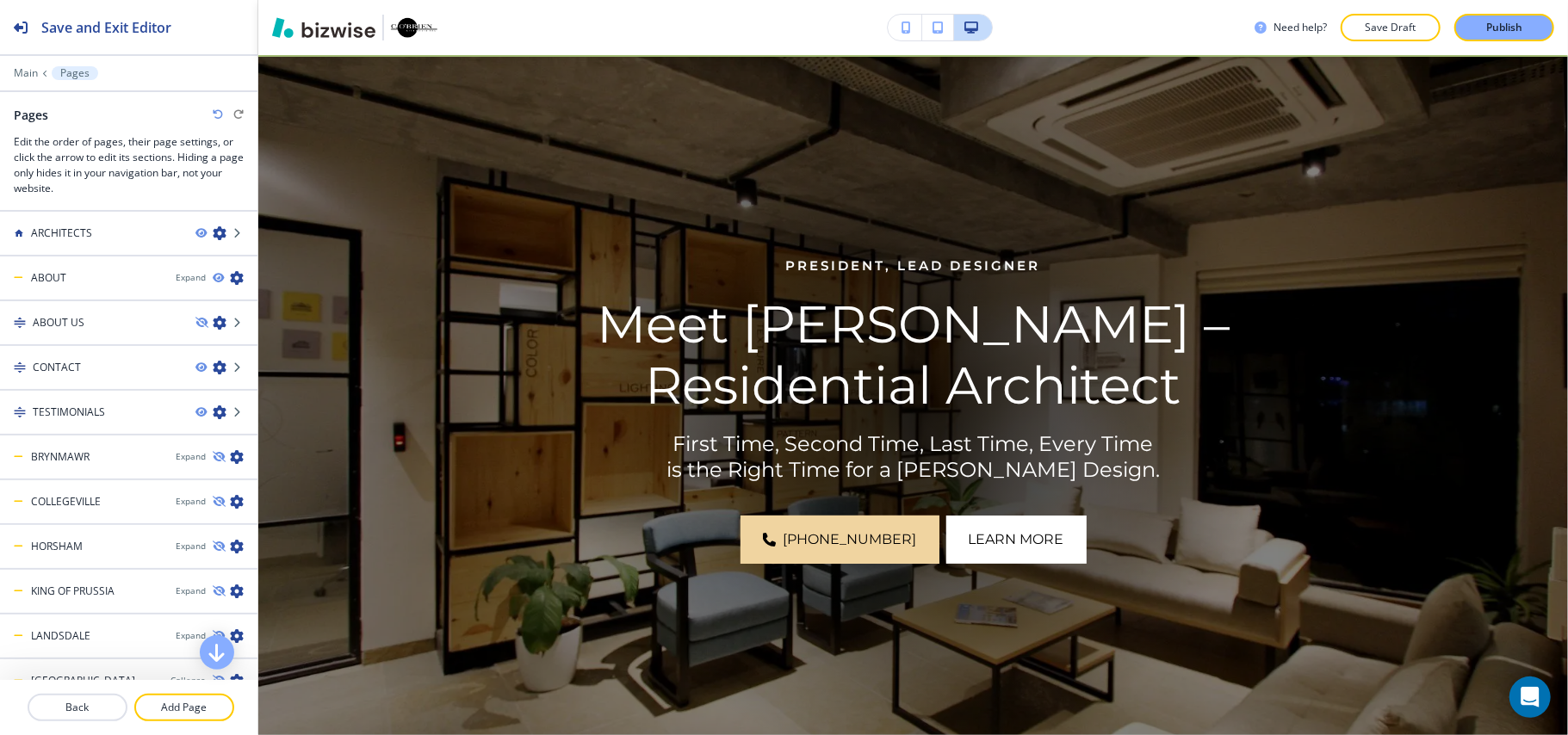
scroll to position [0, 0]
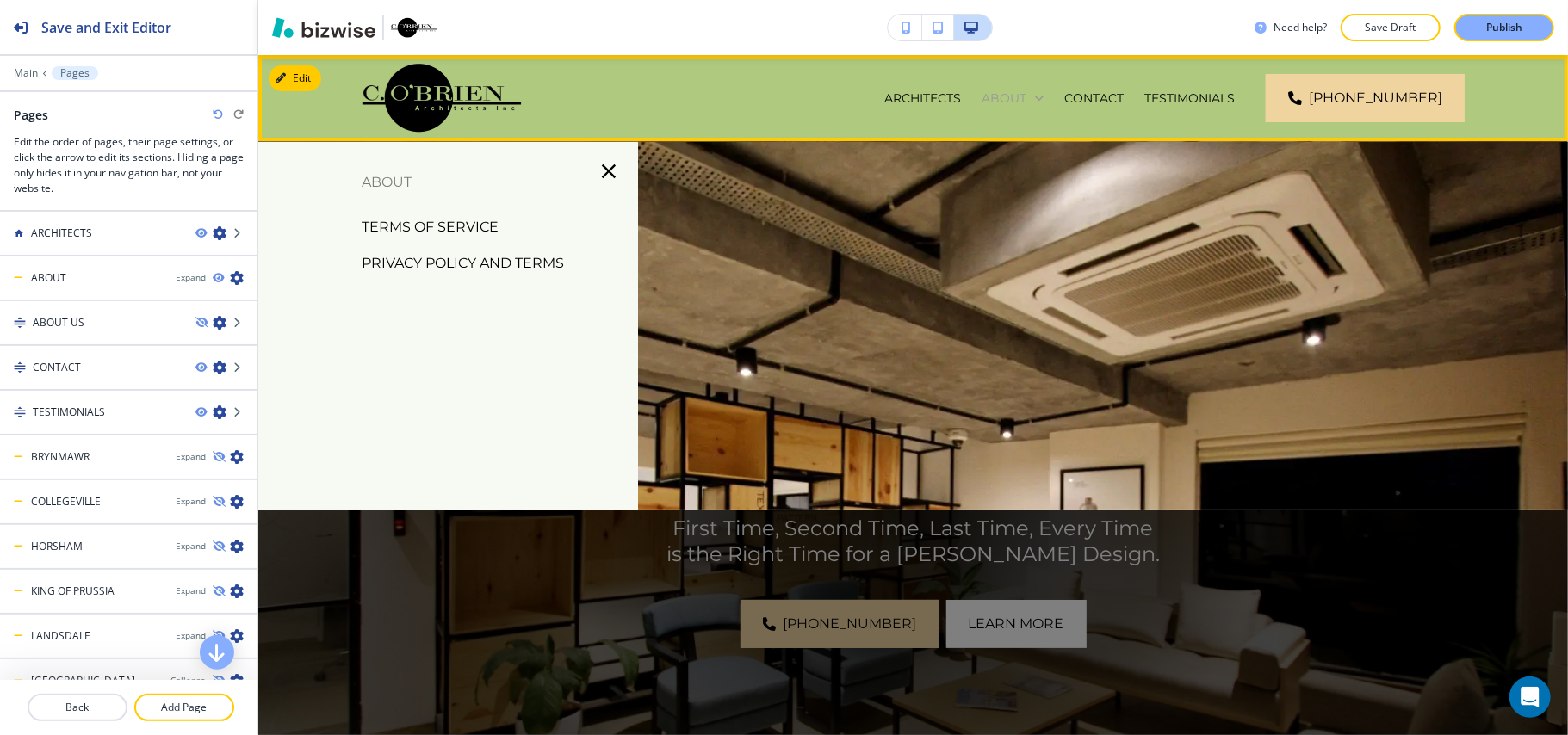
click at [1047, 97] on icon at bounding box center [1040, 98] width 17 height 17
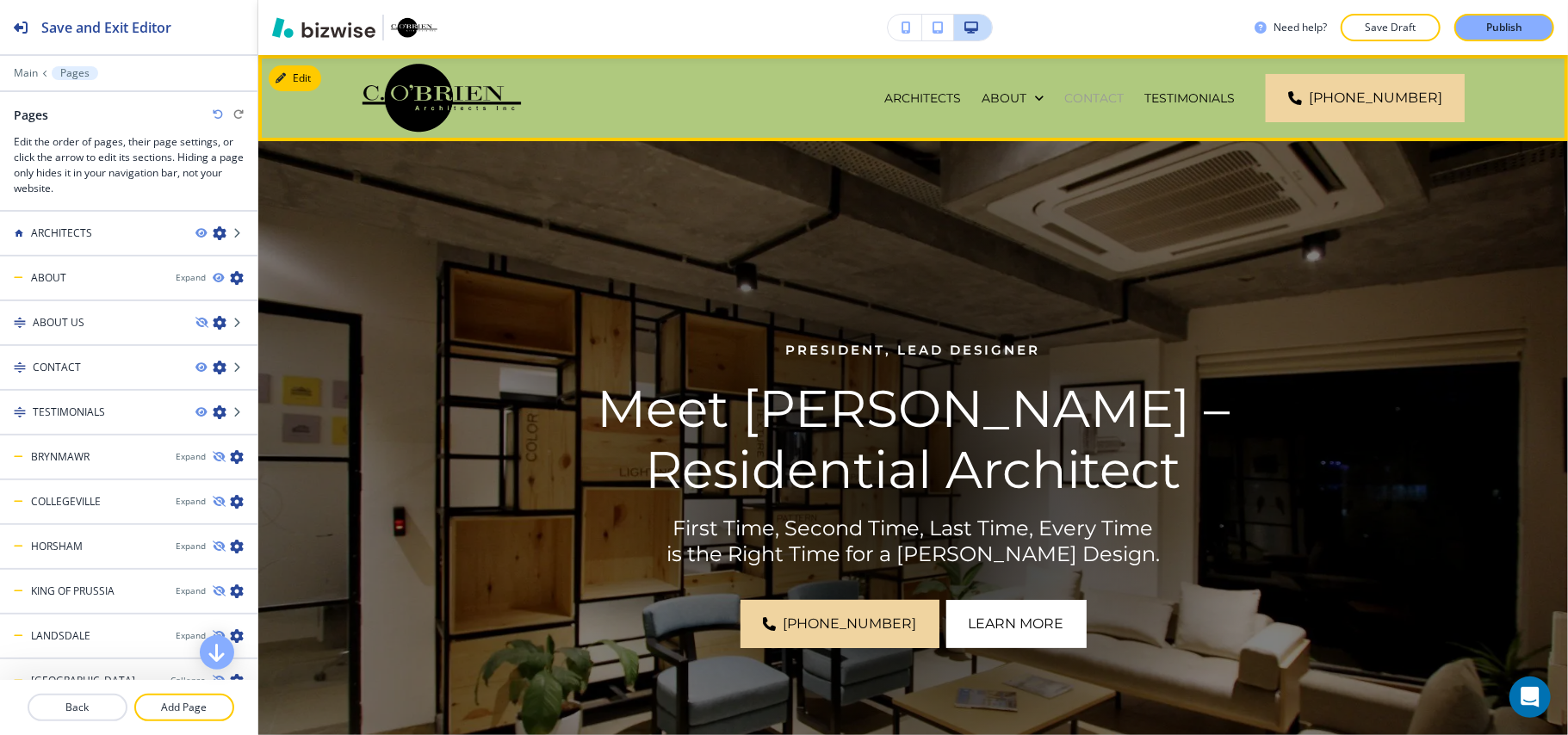
click at [1109, 100] on p "CONTACT" at bounding box center [1093, 98] width 59 height 17
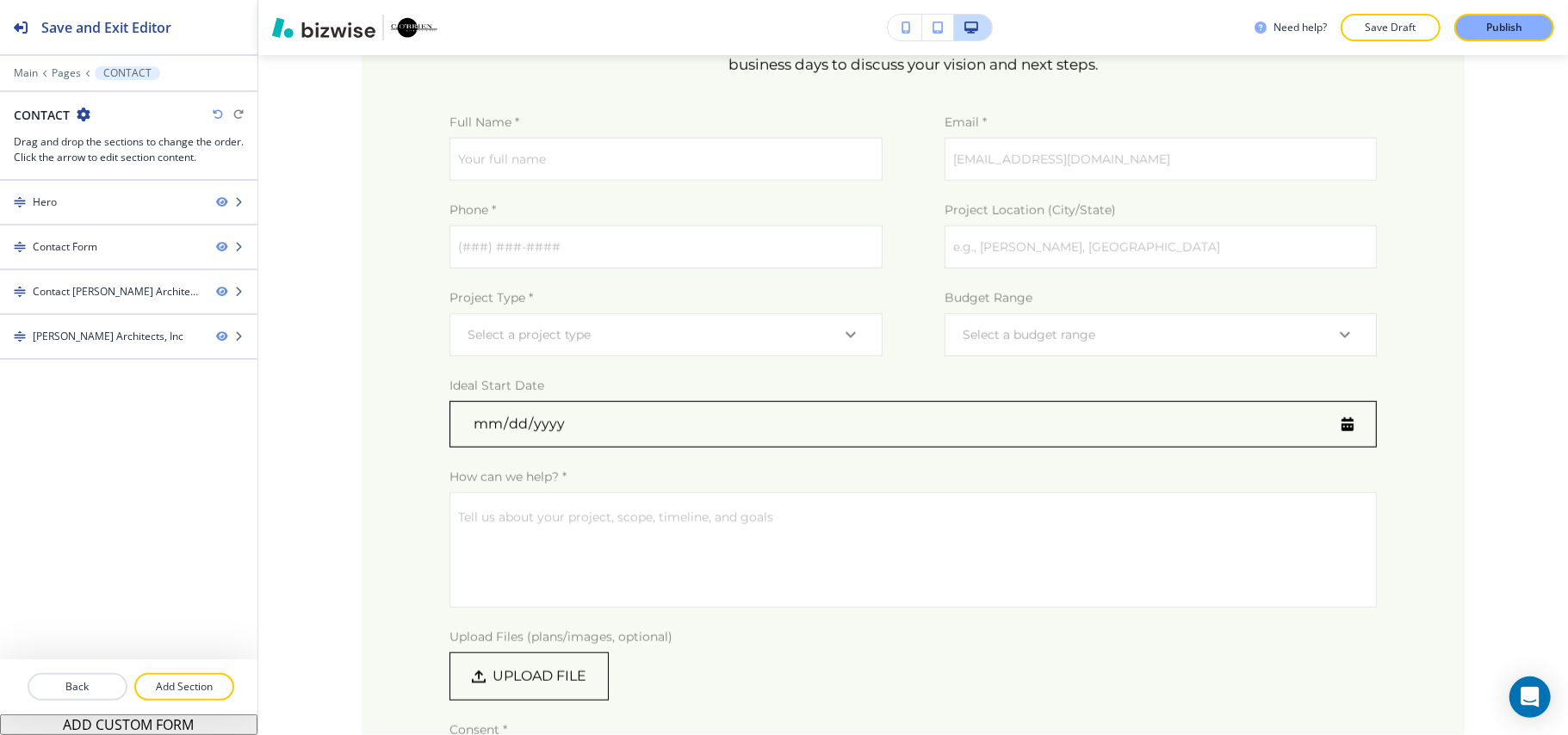
scroll to position [1039, 0]
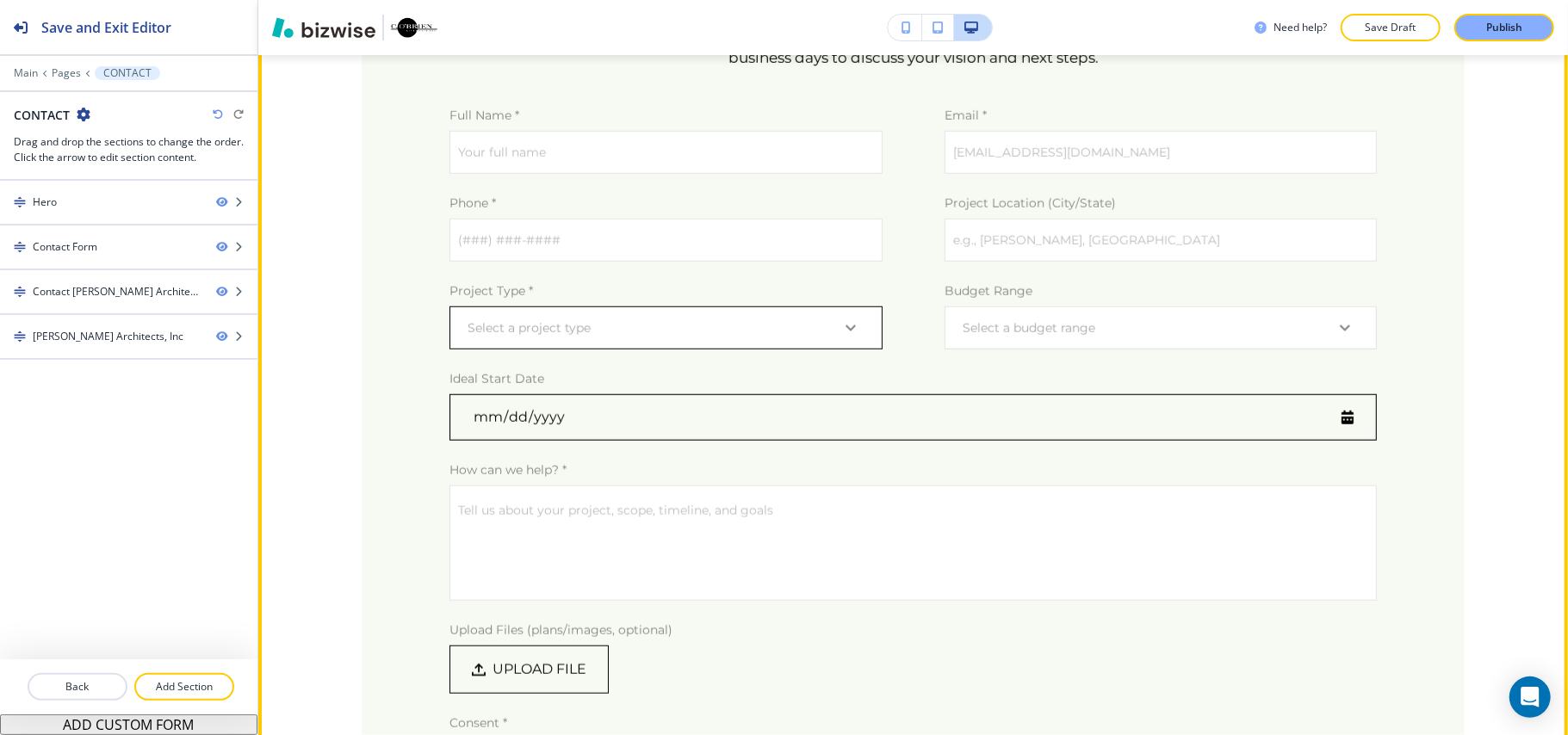
click at [756, 0] on body "Save and Exit Editor Main Pages CONTACT CONTACT Drag and drop the sections to c…" at bounding box center [784, 0] width 1568 height 0
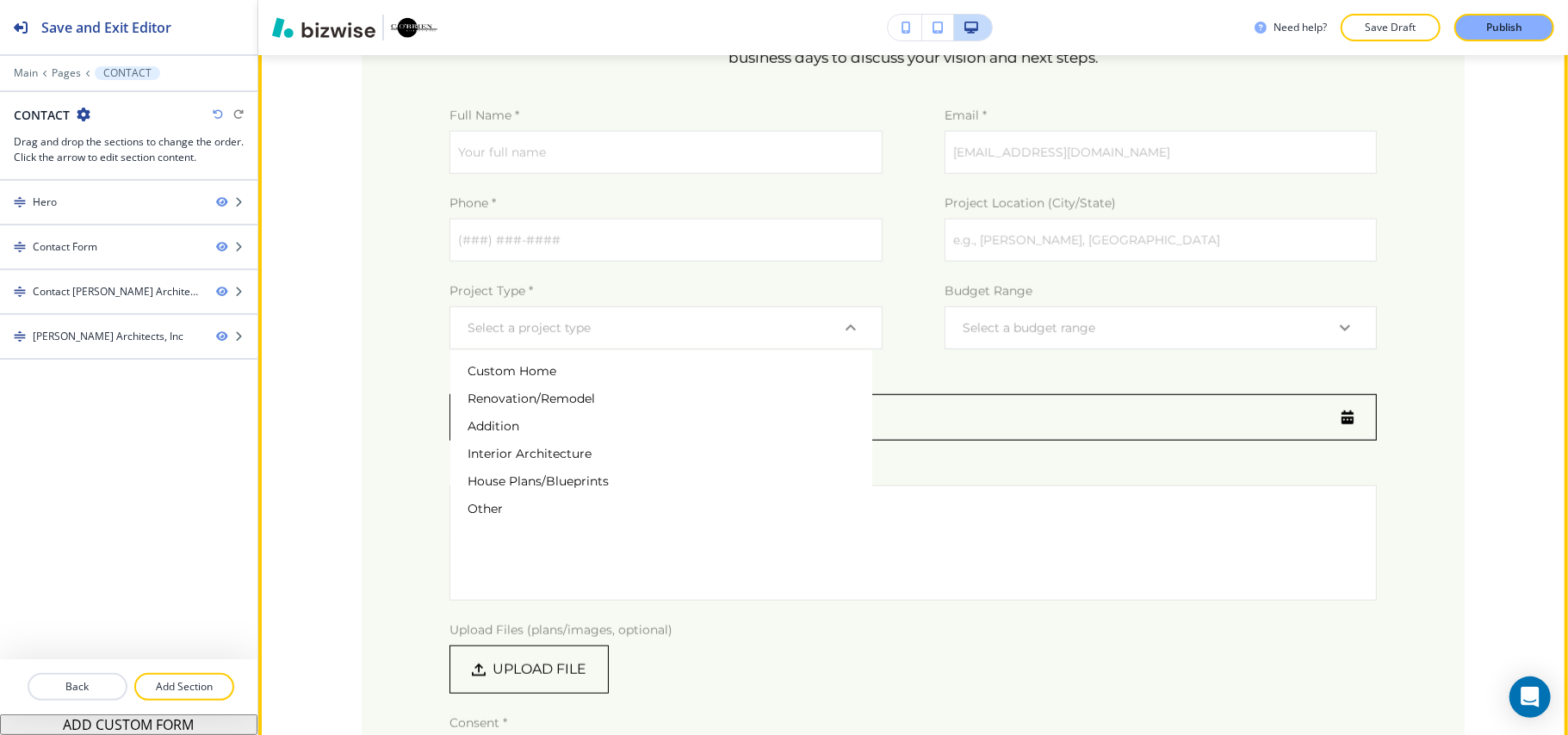
click at [994, 319] on div at bounding box center [784, 367] width 1568 height 735
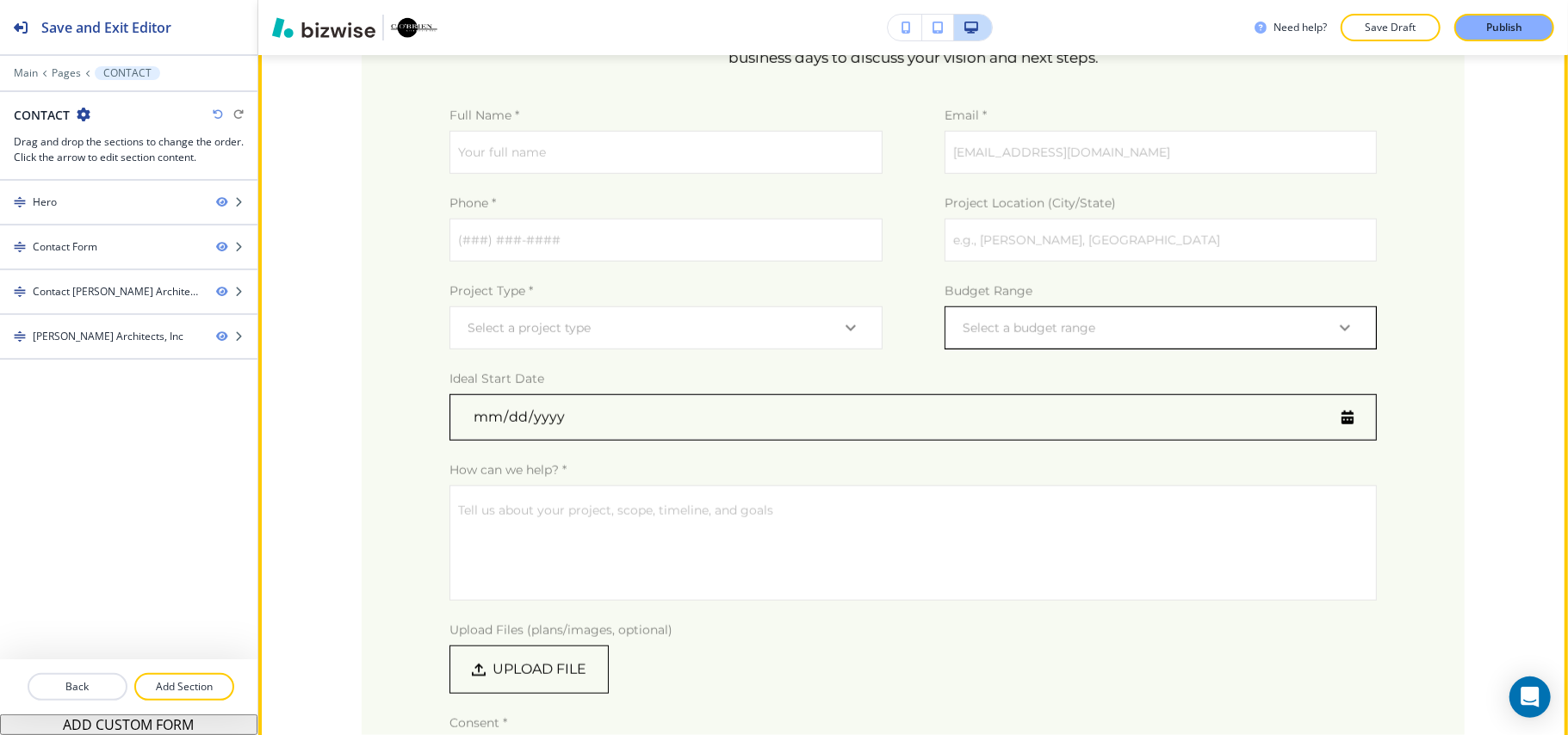
click at [1004, 0] on body "Save and Exit Editor Main Pages CONTACT CONTACT Drag and drop the sections to c…" at bounding box center [784, 0] width 1568 height 0
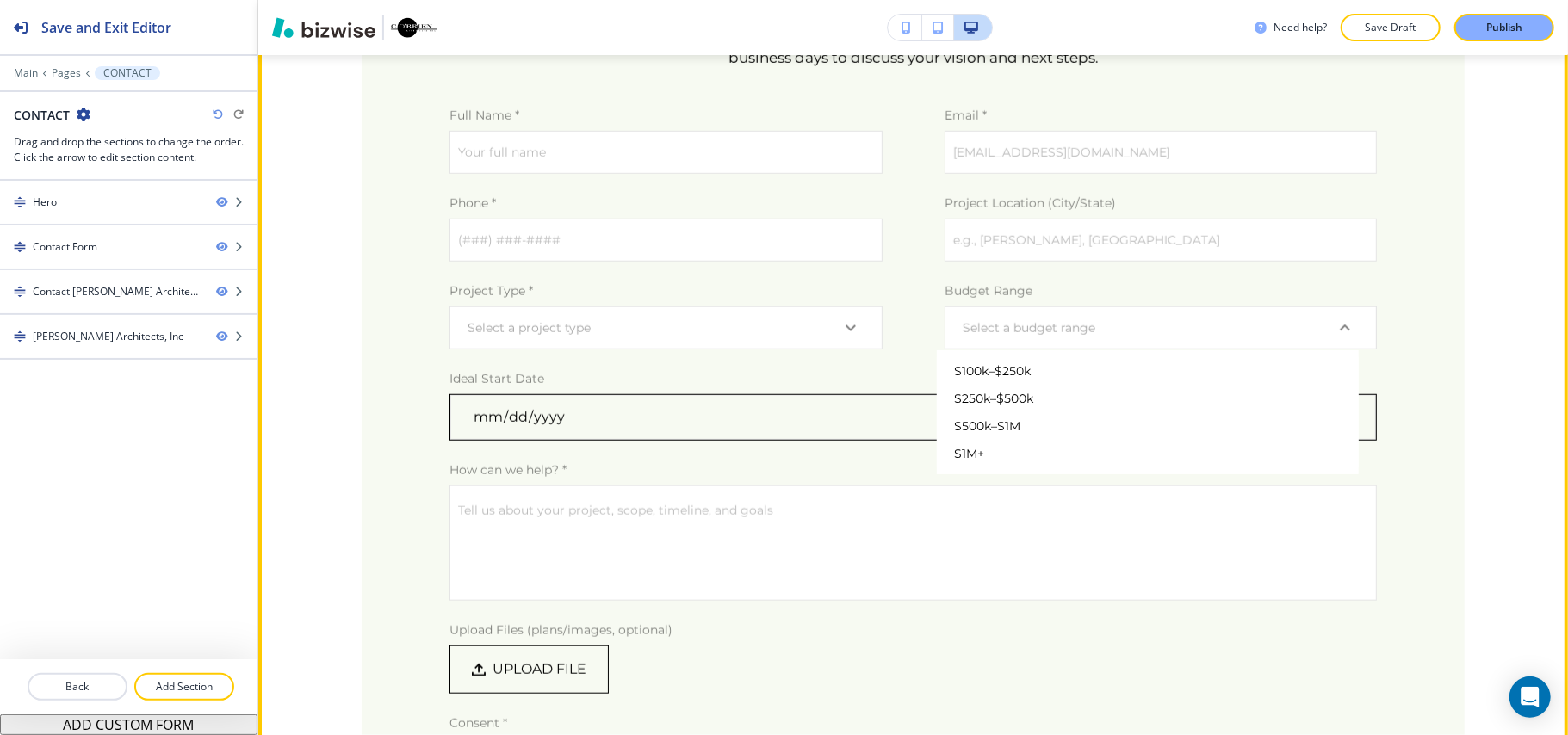
click at [1482, 344] on div at bounding box center [784, 367] width 1568 height 735
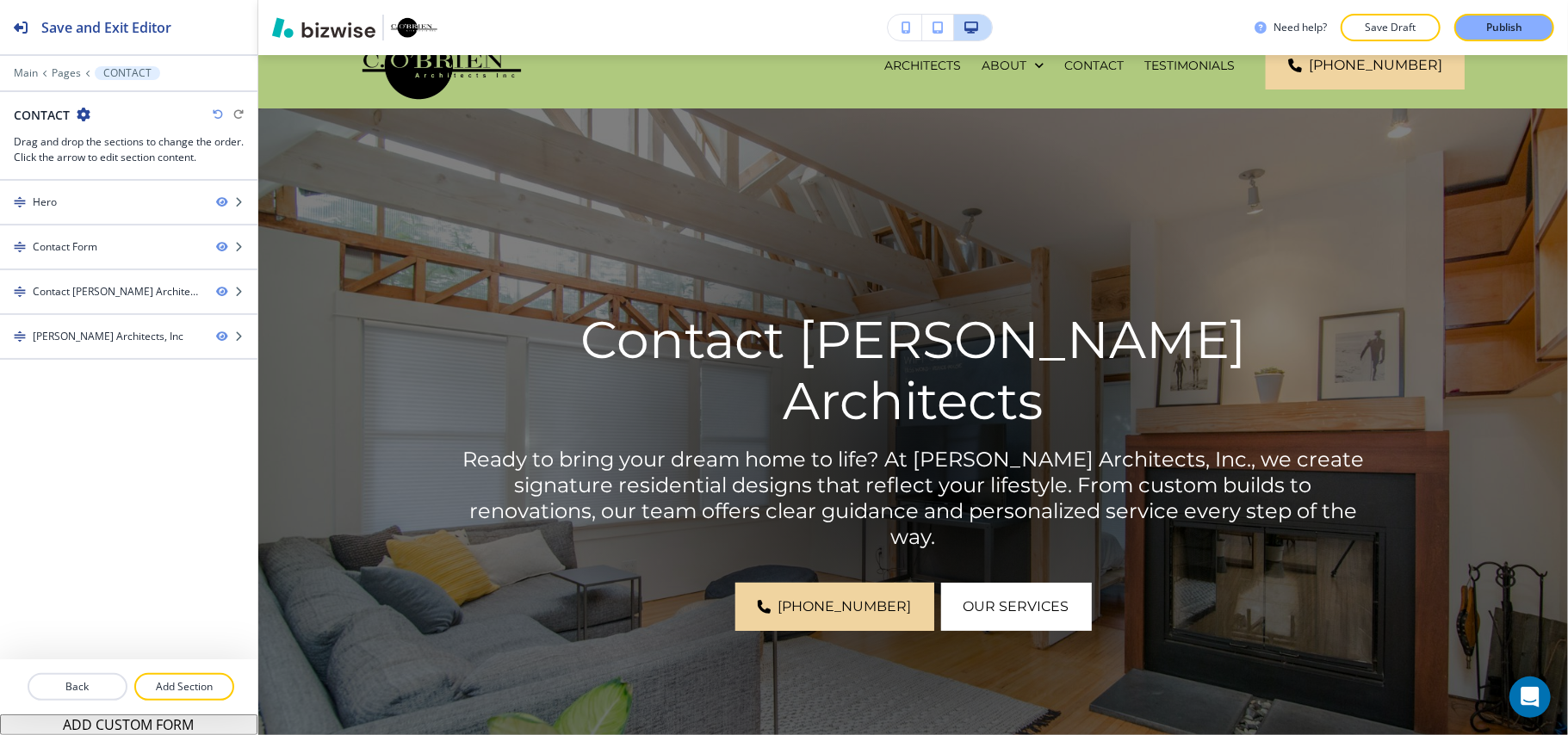
scroll to position [0, 0]
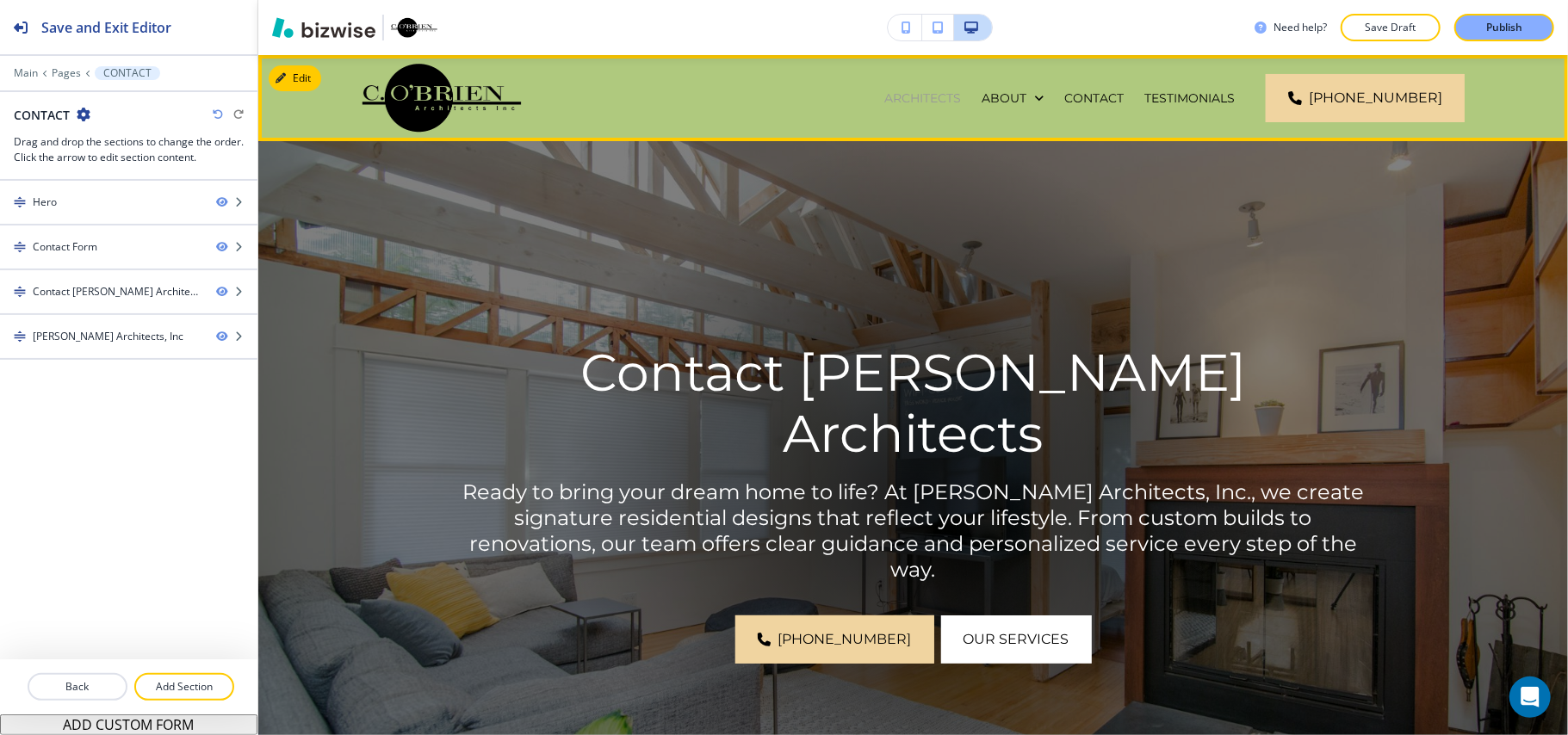
click at [937, 101] on p "ARCHITECTS" at bounding box center [922, 98] width 77 height 17
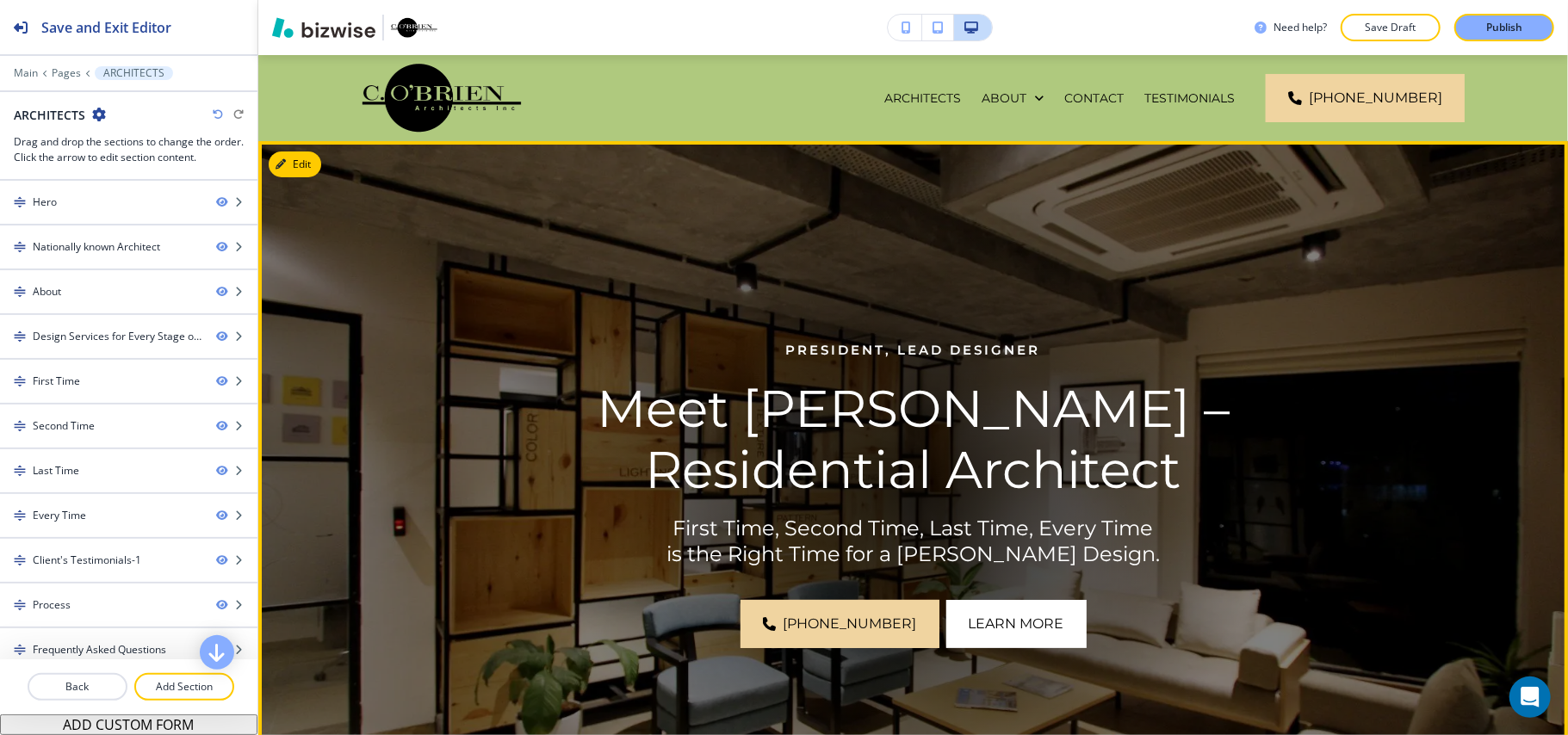
click at [302, 142] on img at bounding box center [913, 494] width 1309 height 706
click at [301, 160] on button "Edit This Section" at bounding box center [327, 165] width 116 height 26
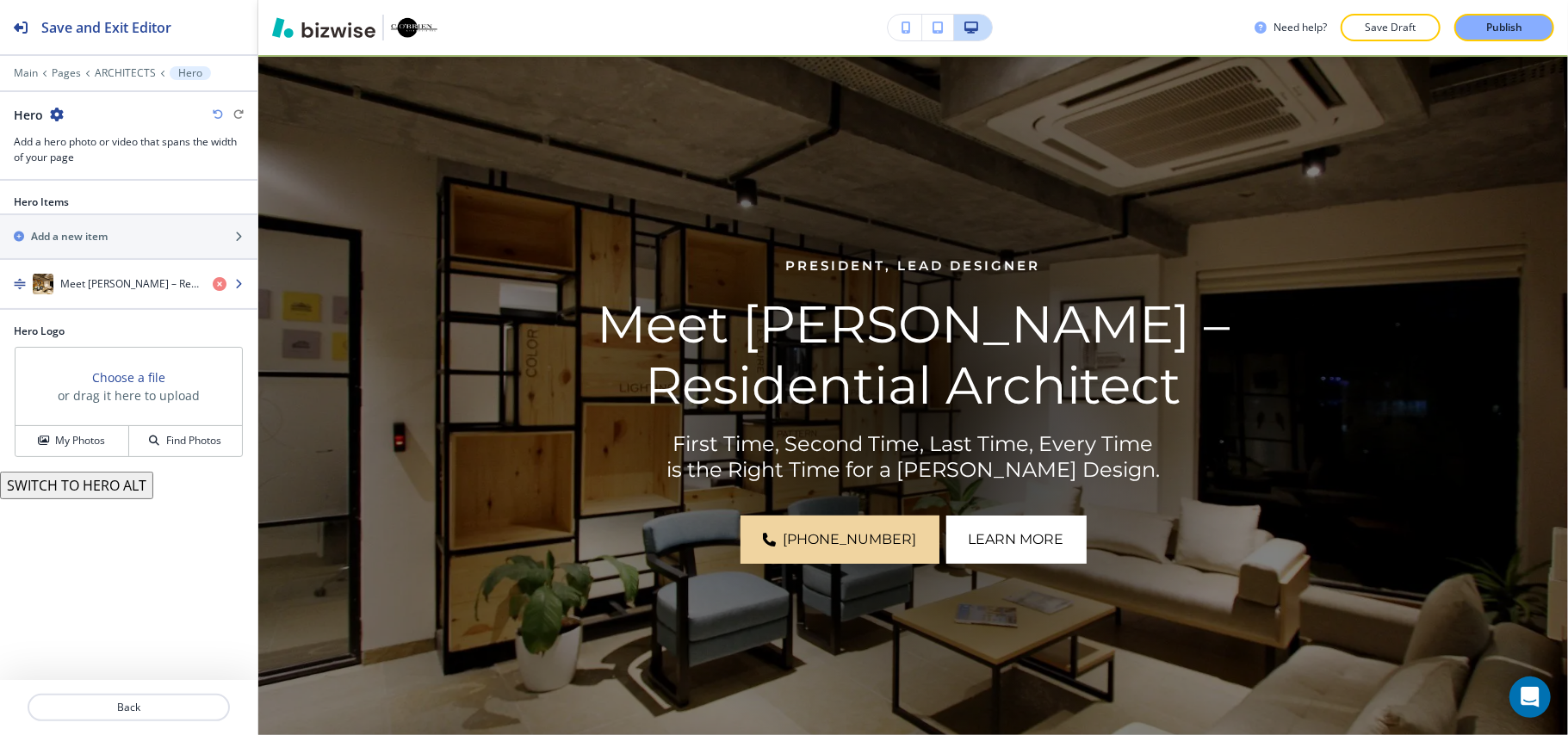
scroll to position [86, 0]
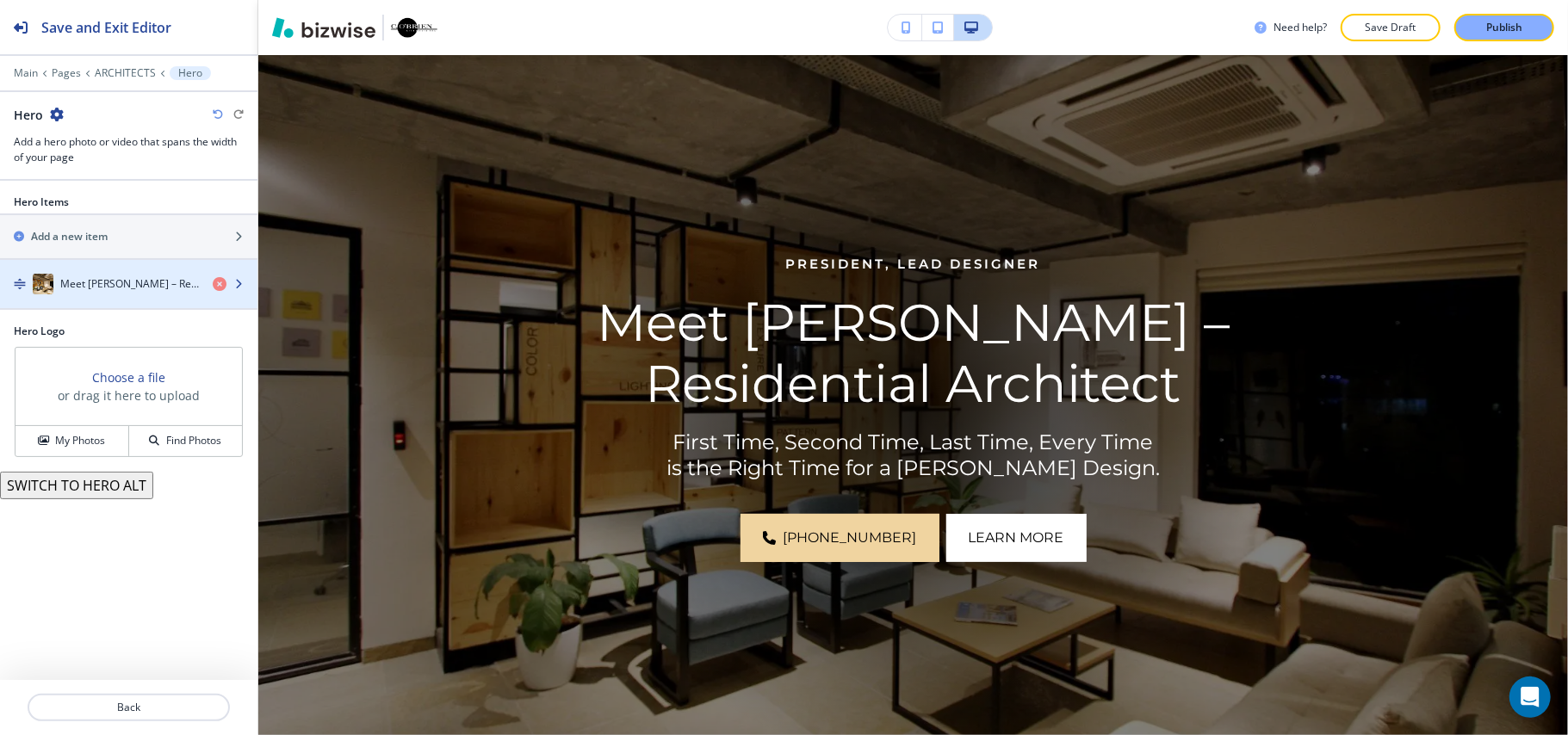
click at [122, 269] on div "button" at bounding box center [128, 267] width 258 height 14
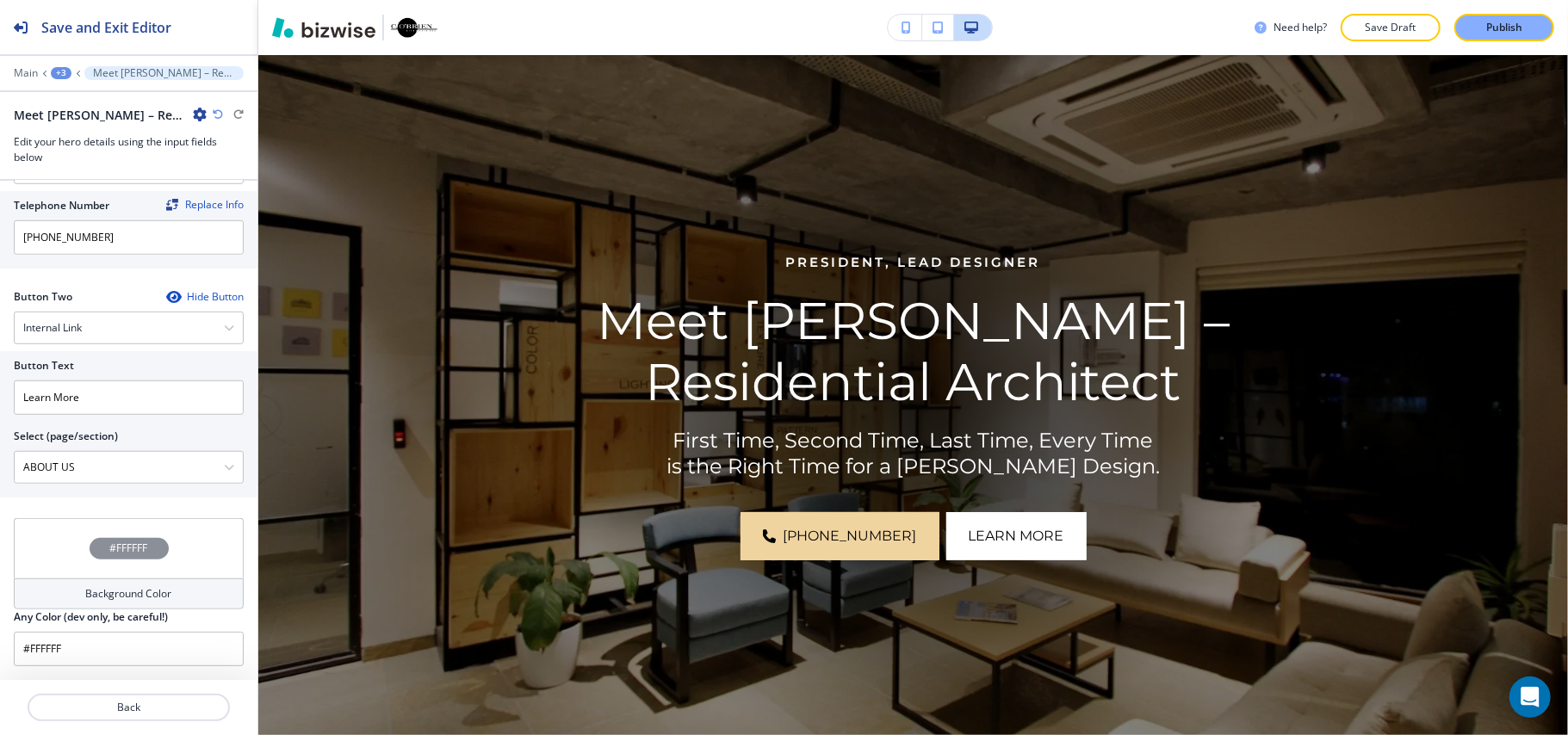
scroll to position [0, 0]
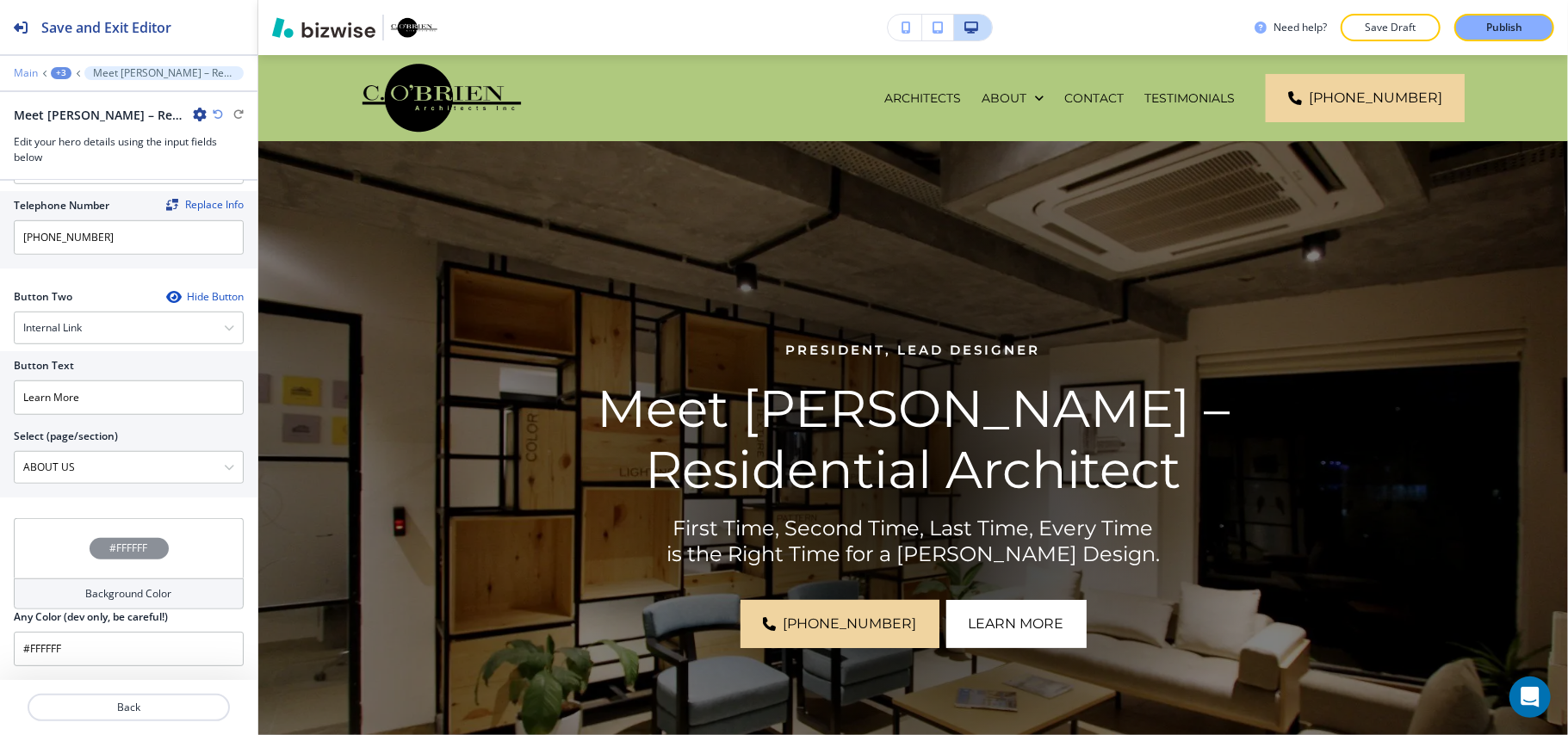
click at [16, 69] on p "Main" at bounding box center [26, 73] width 24 height 12
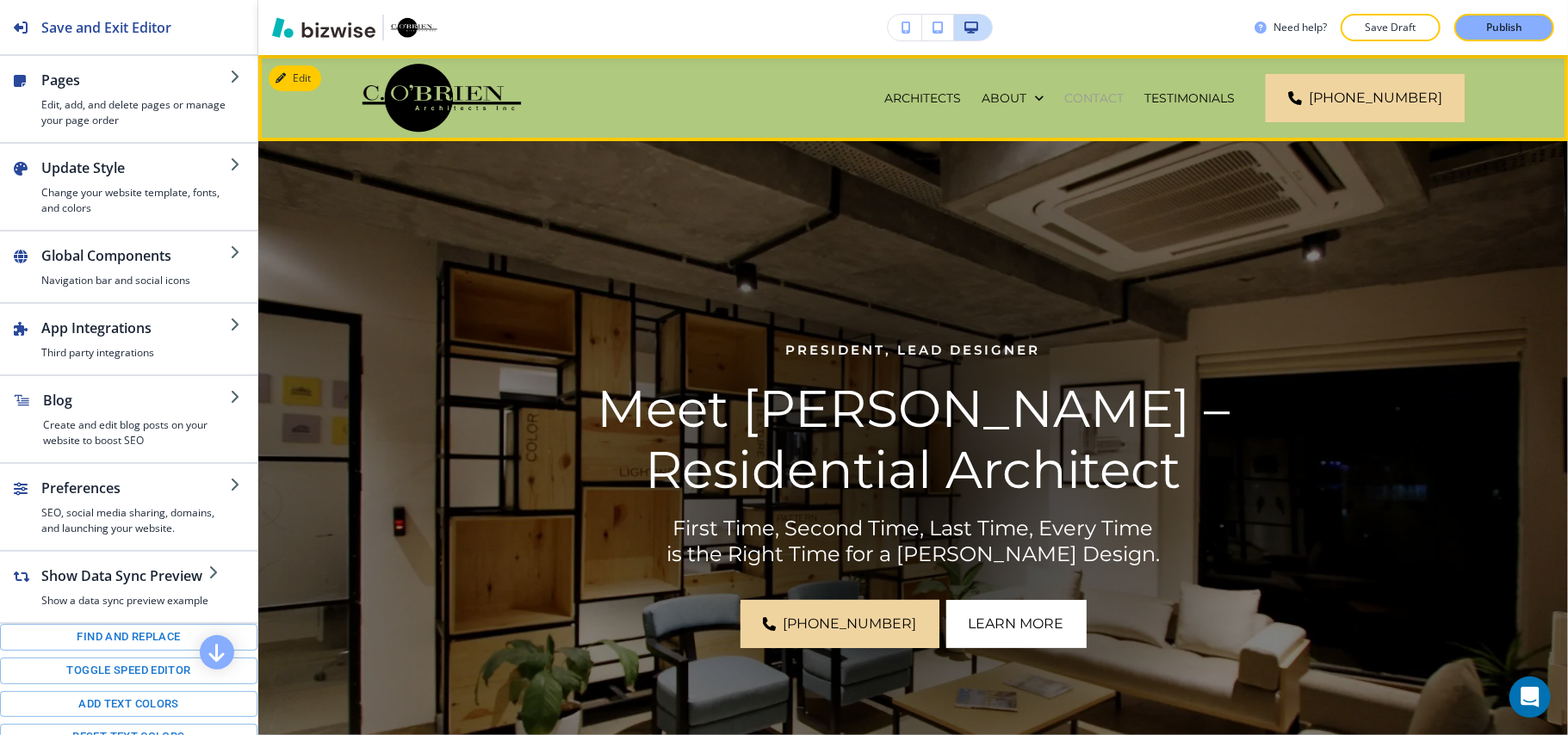
click at [1123, 91] on p "CONTACT" at bounding box center [1093, 98] width 59 height 17
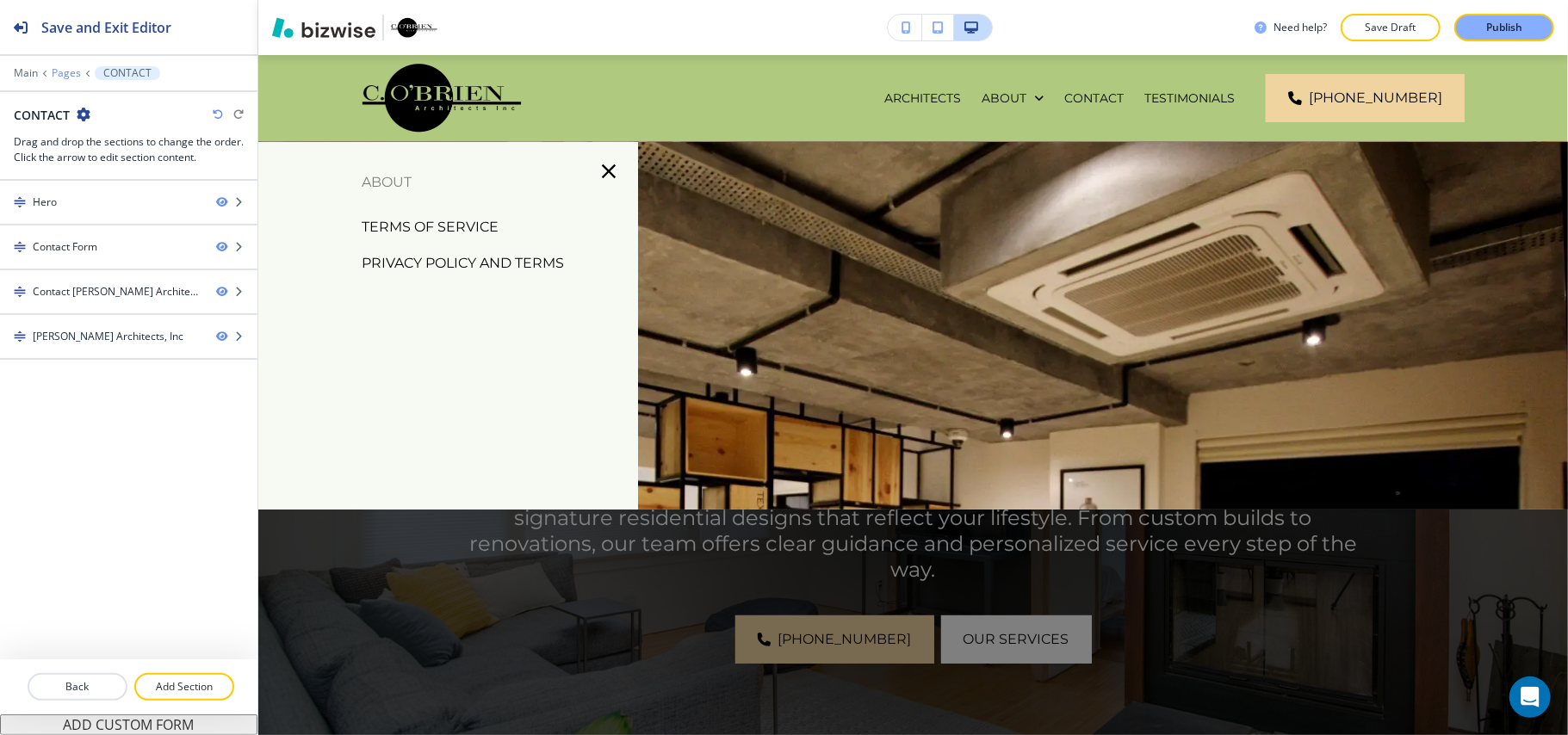
click at [57, 70] on p "Pages" at bounding box center [66, 73] width 29 height 12
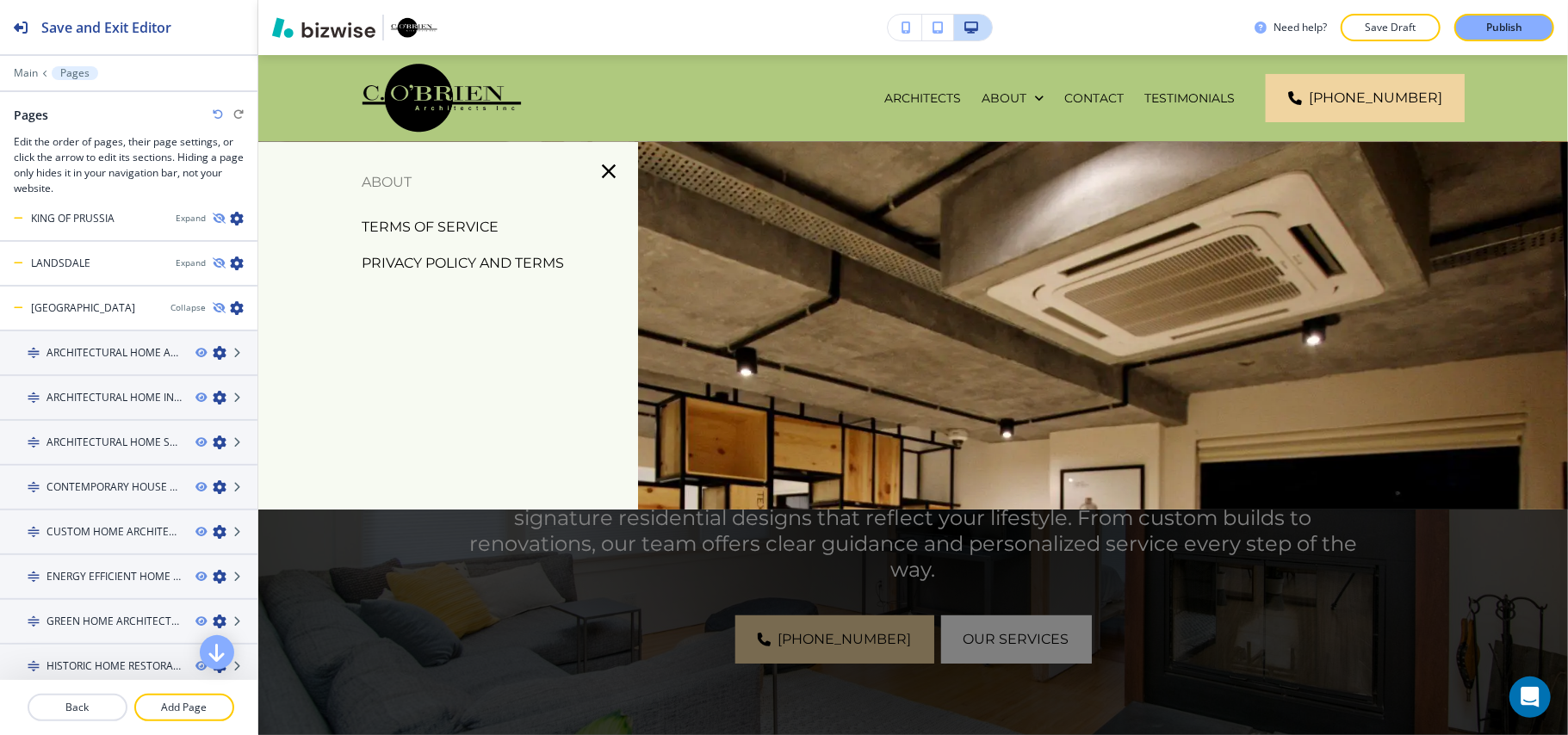
scroll to position [344, 0]
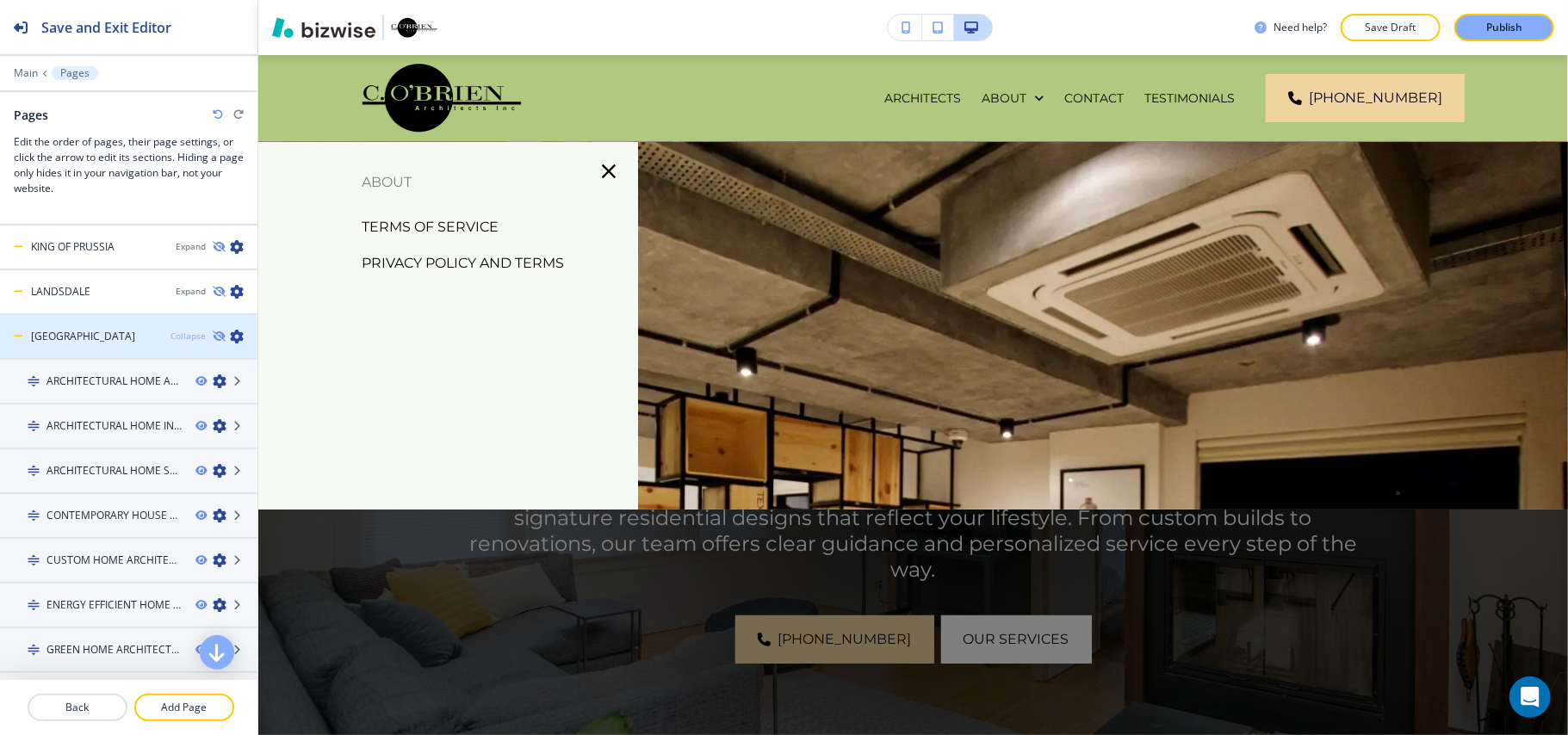
click at [171, 330] on div "Collapse" at bounding box center [188, 336] width 35 height 13
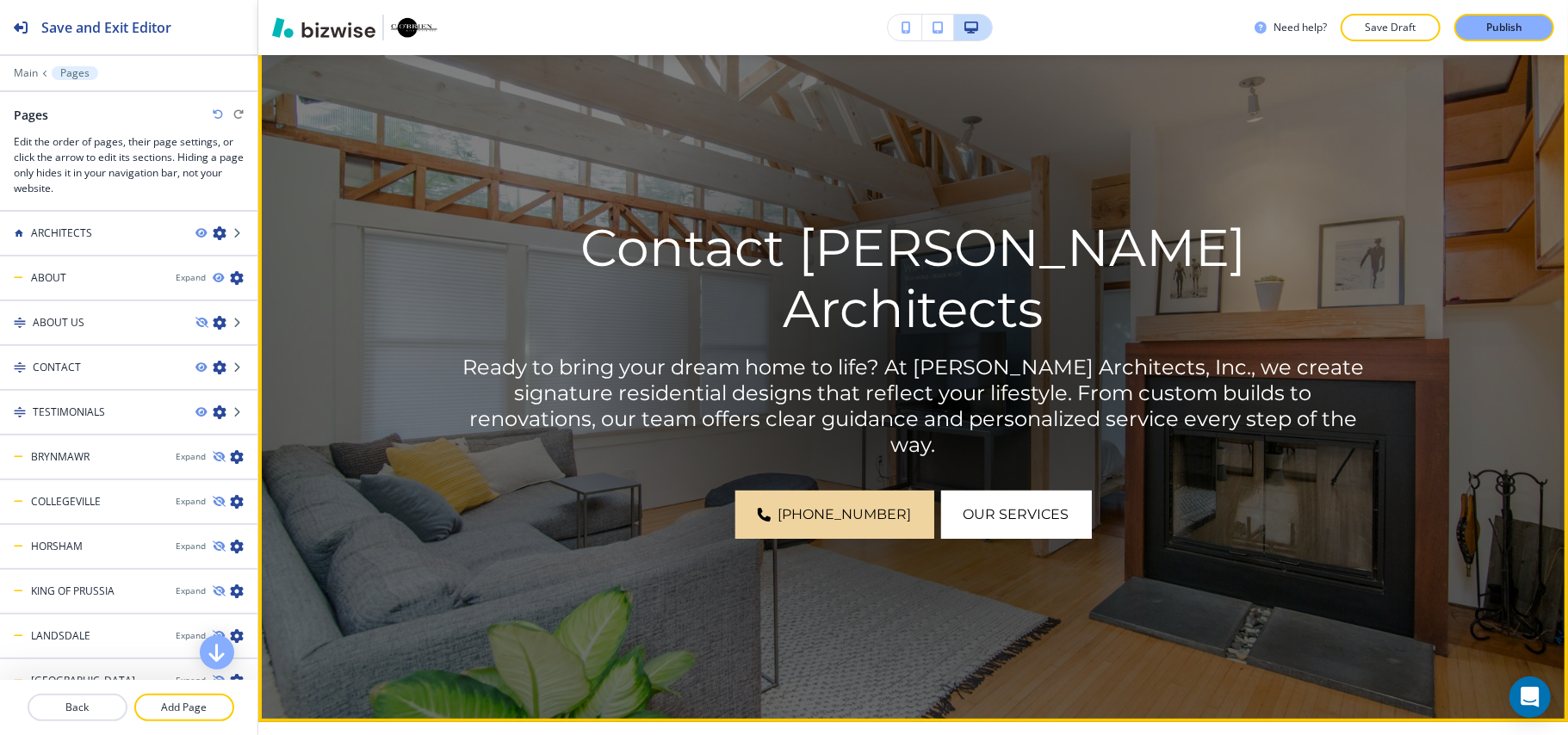
scroll to position [0, 0]
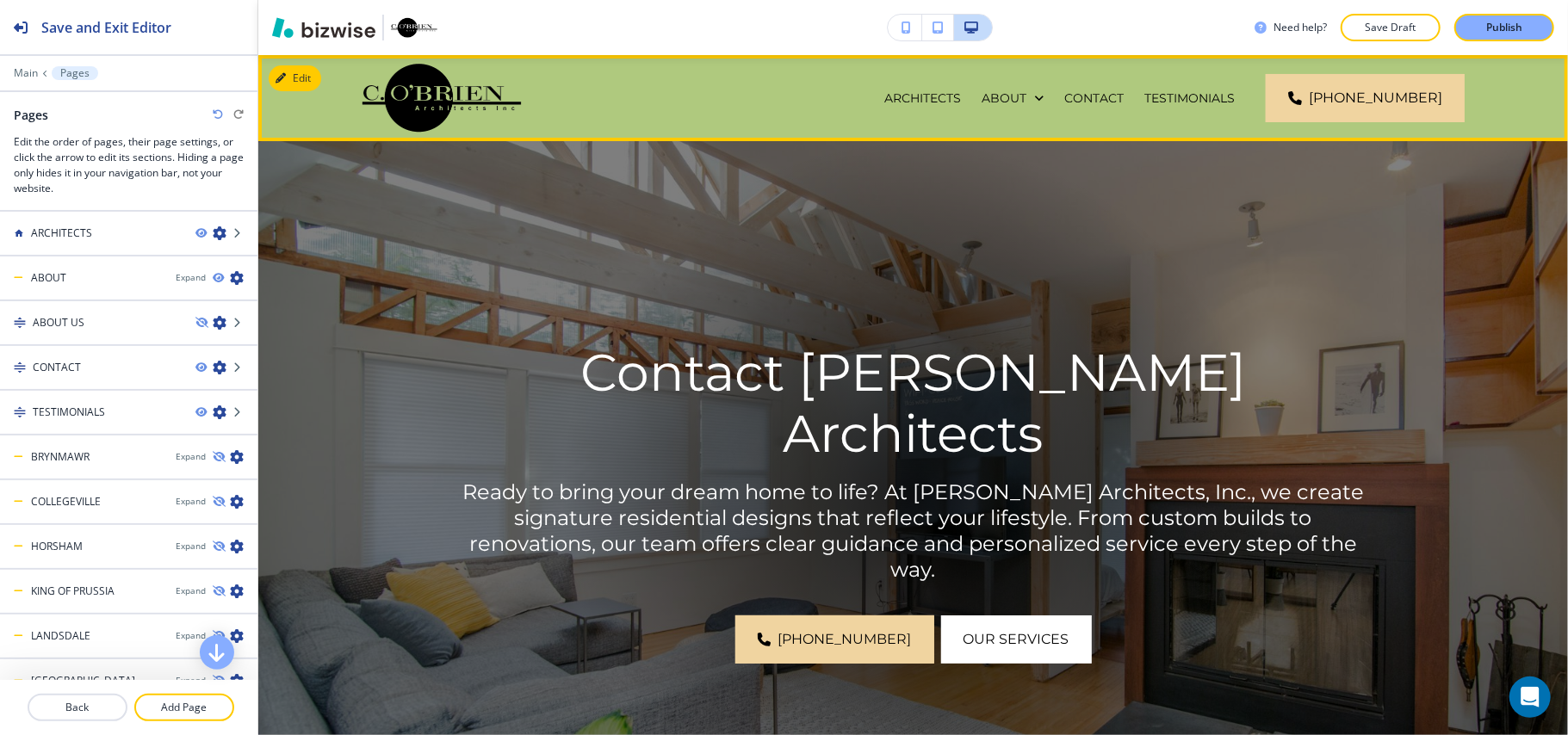
click at [291, 69] on button "Edit" at bounding box center [295, 78] width 53 height 26
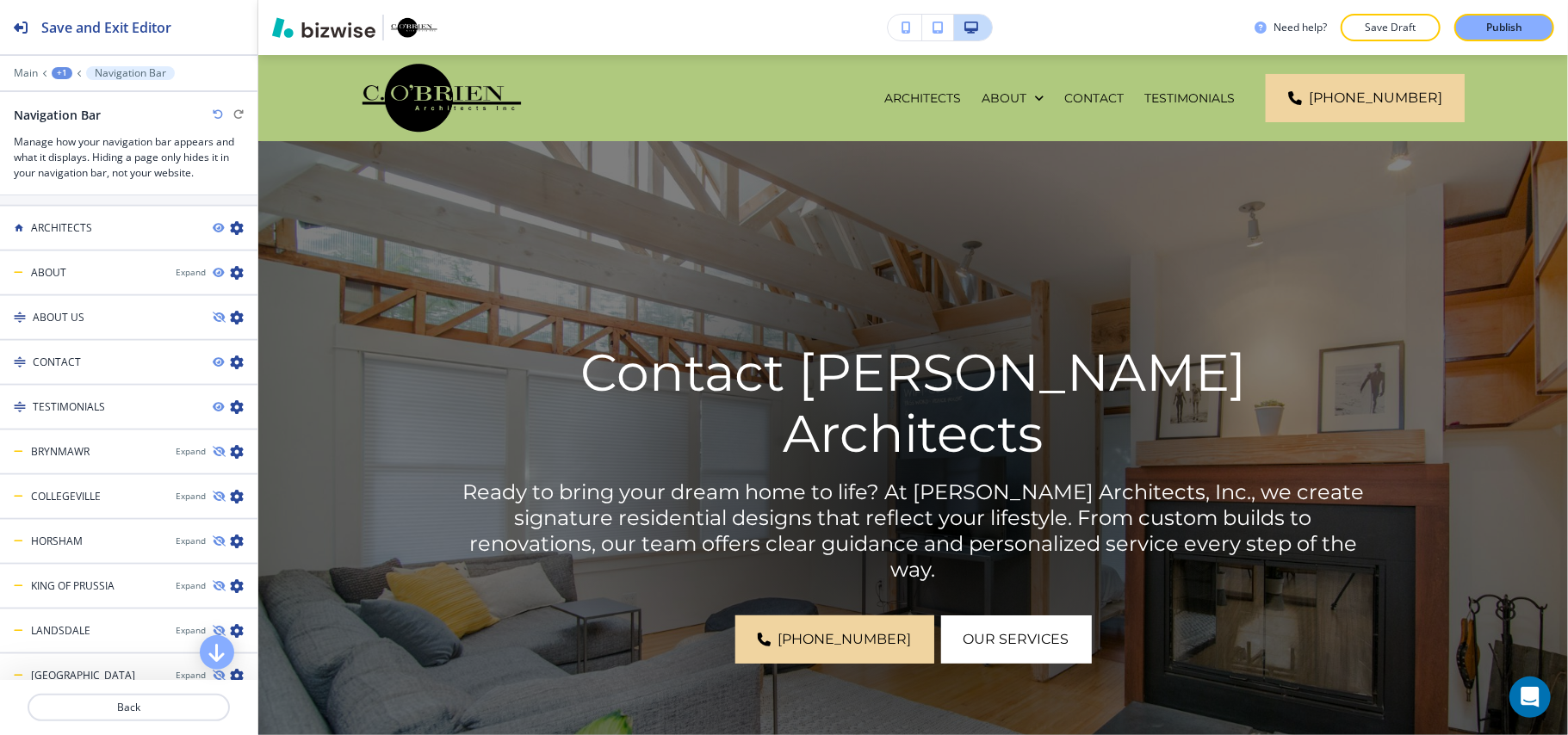
scroll to position [1261, 0]
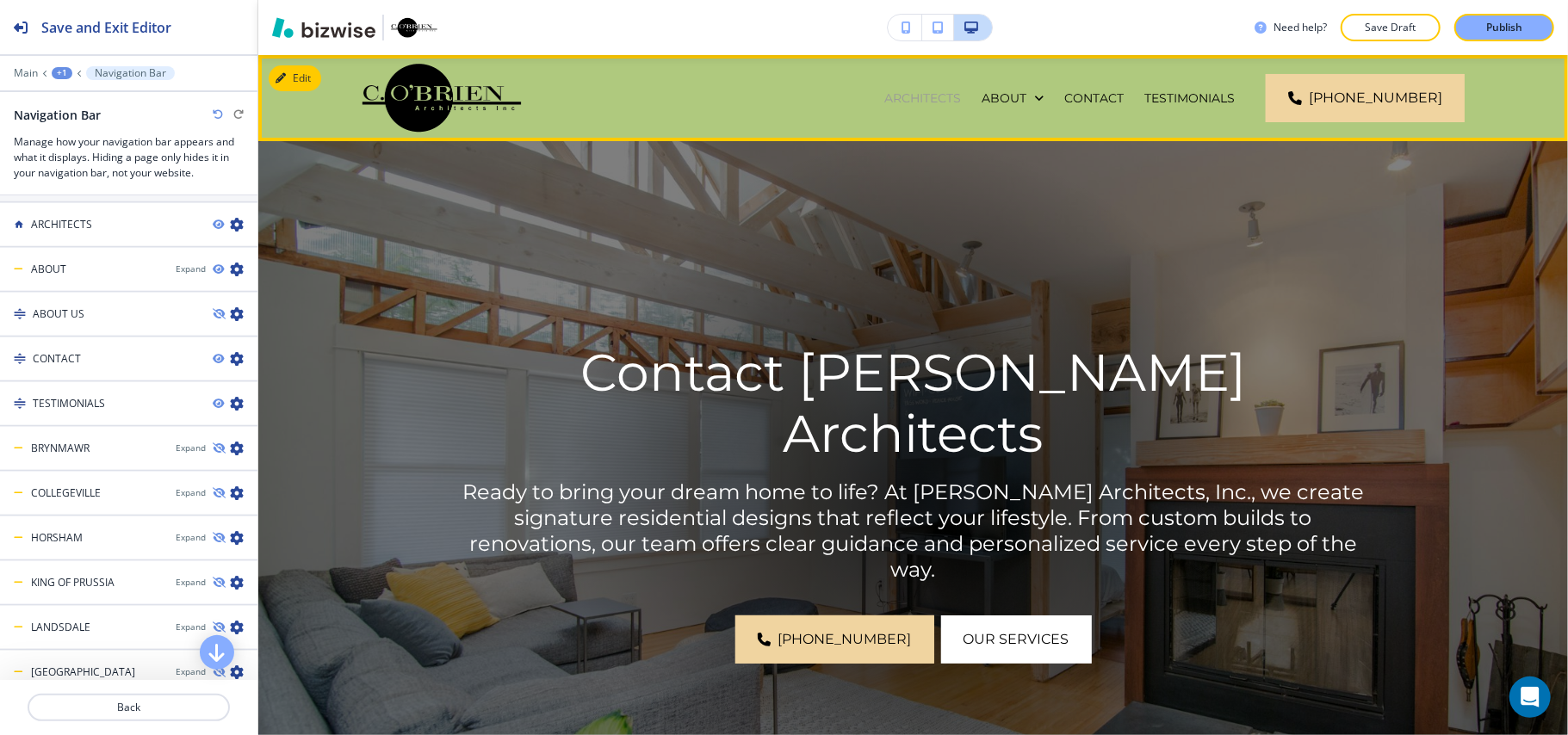
click at [961, 93] on p "ARCHITECTS" at bounding box center [922, 98] width 77 height 17
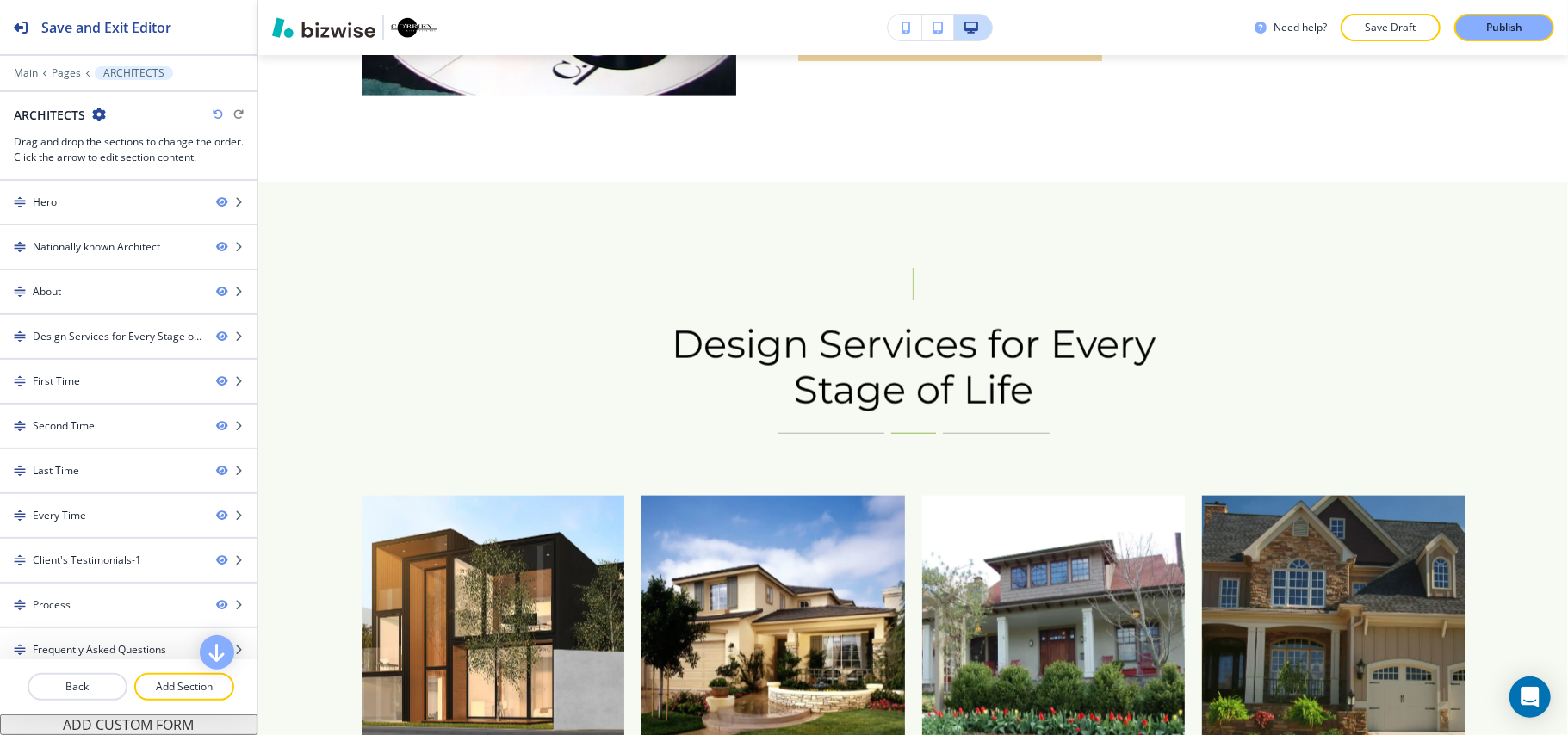
scroll to position [0, 0]
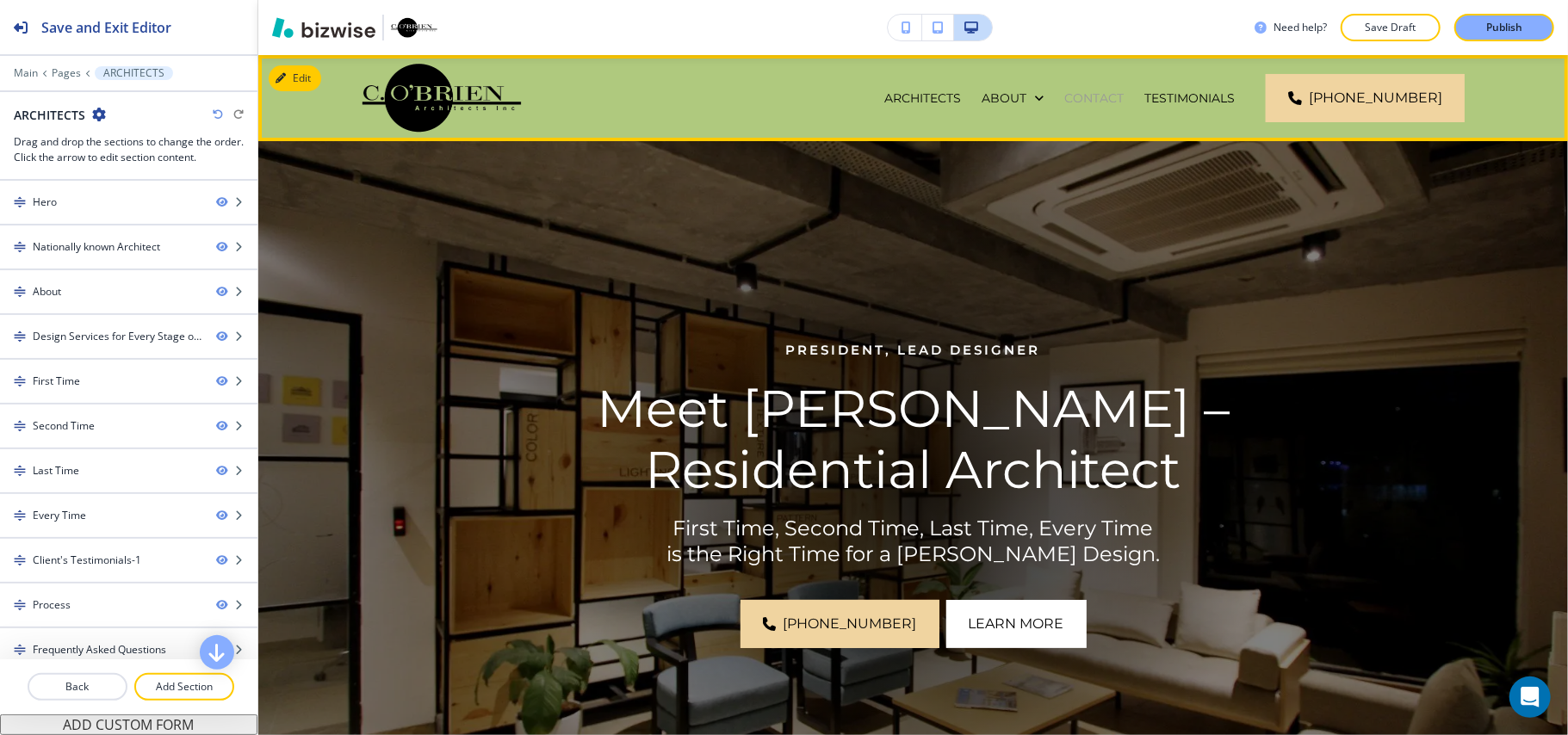
click at [1099, 97] on p "CONTACT" at bounding box center [1093, 98] width 59 height 17
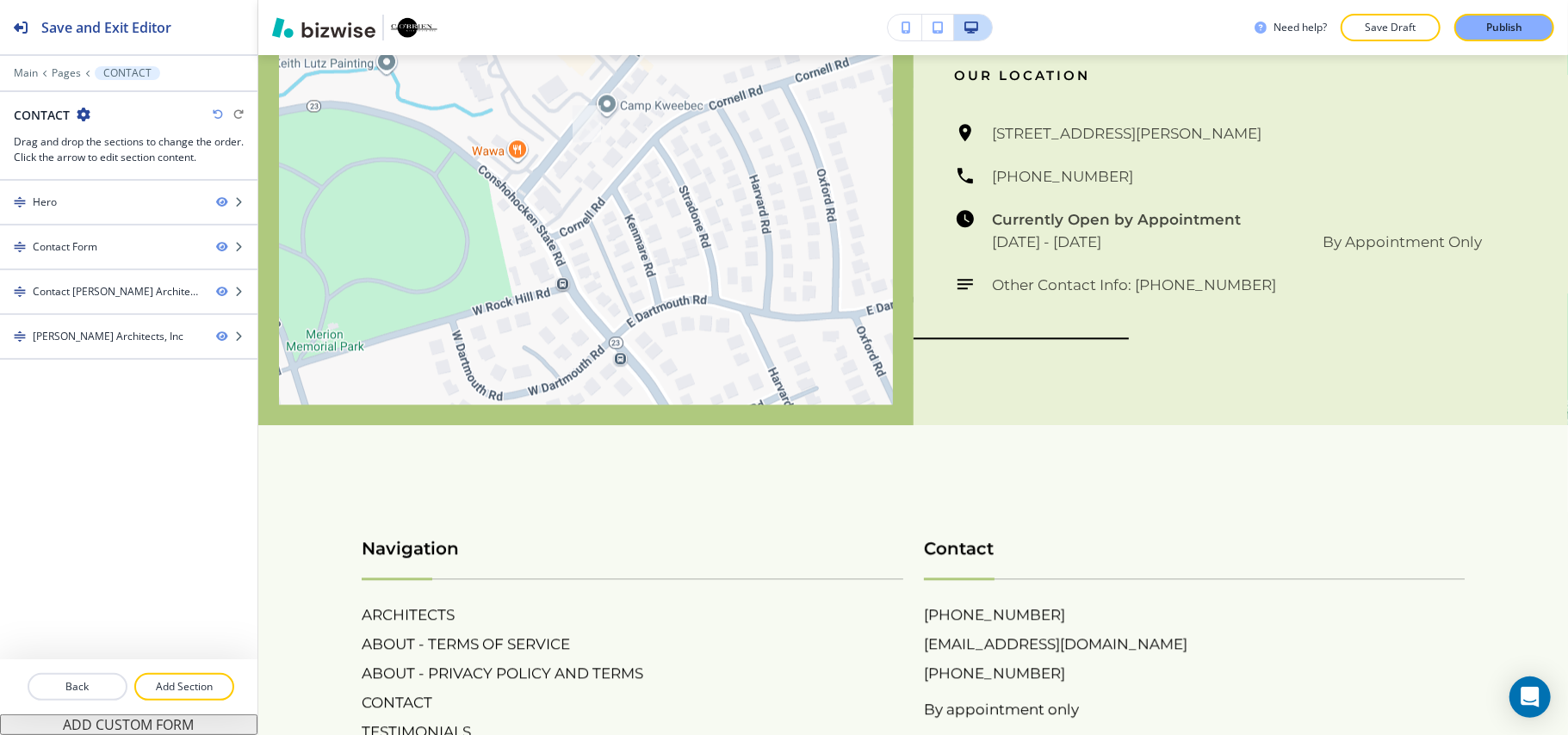
scroll to position [3078, 0]
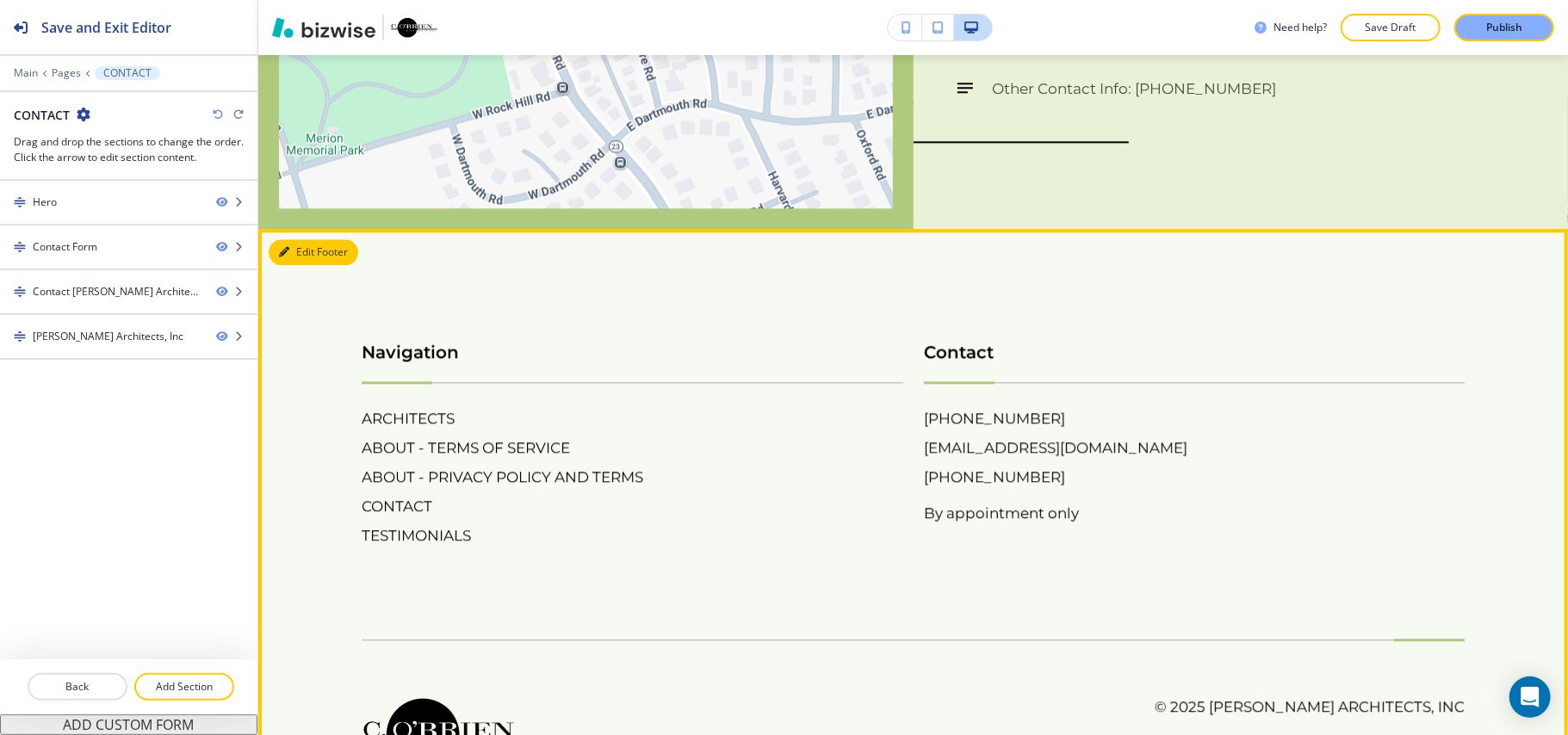
click at [305, 240] on button "Edit Footer" at bounding box center [314, 252] width 90 height 26
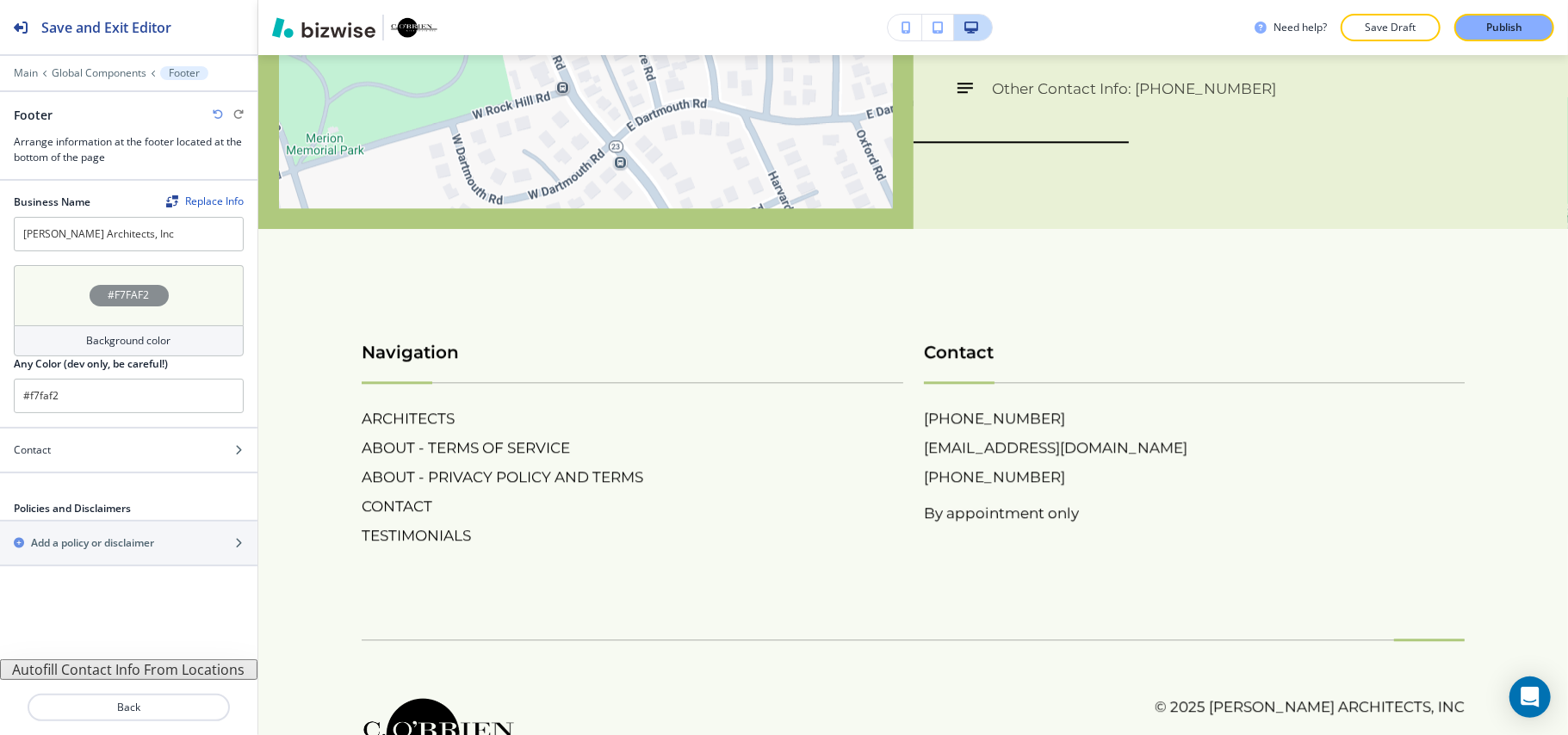
click at [111, 666] on button "Autofill Contact Info From Locations" at bounding box center [128, 670] width 258 height 21
click at [217, 115] on icon "button" at bounding box center [218, 115] width 10 height 10
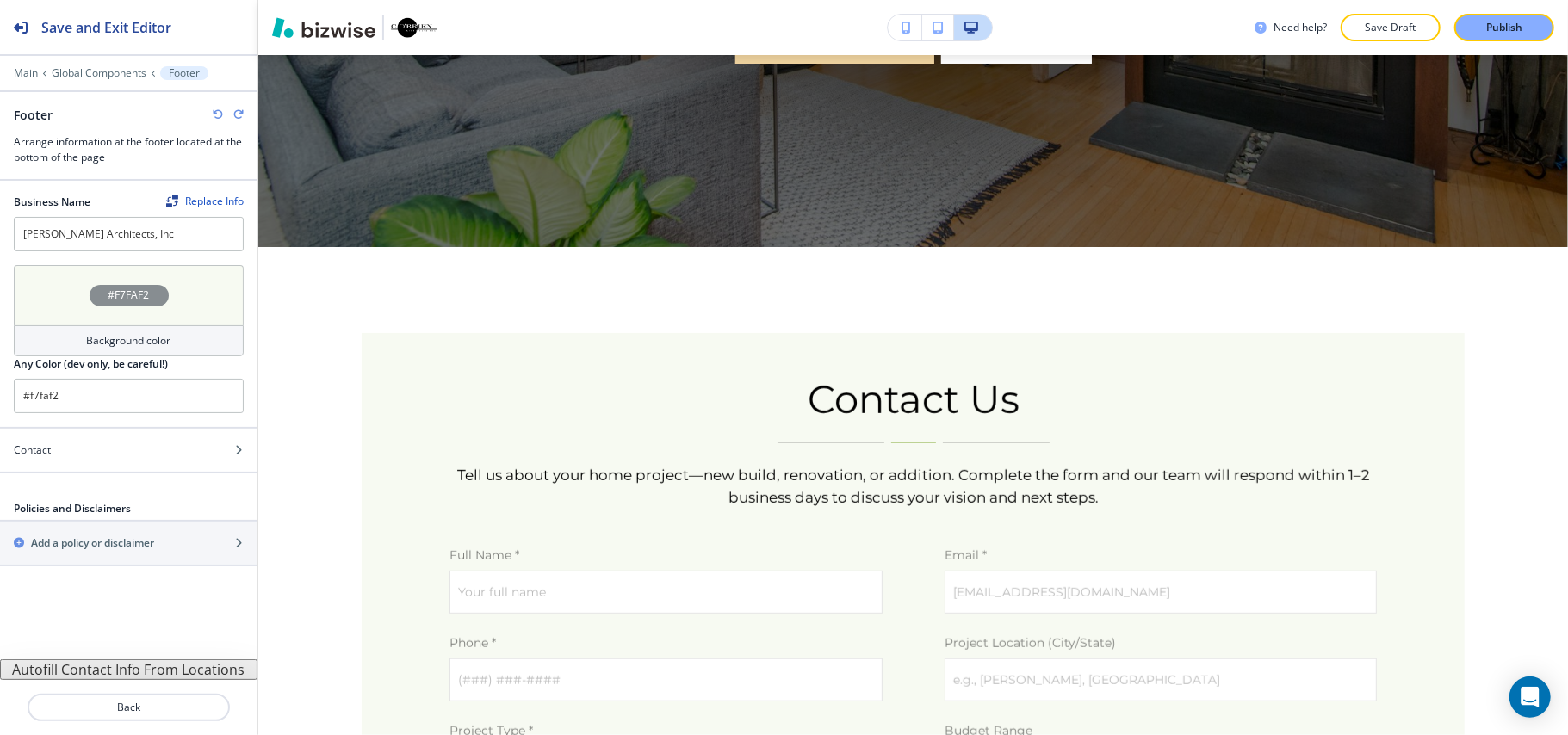
scroll to position [0, 0]
